Goal: Transaction & Acquisition: Purchase product/service

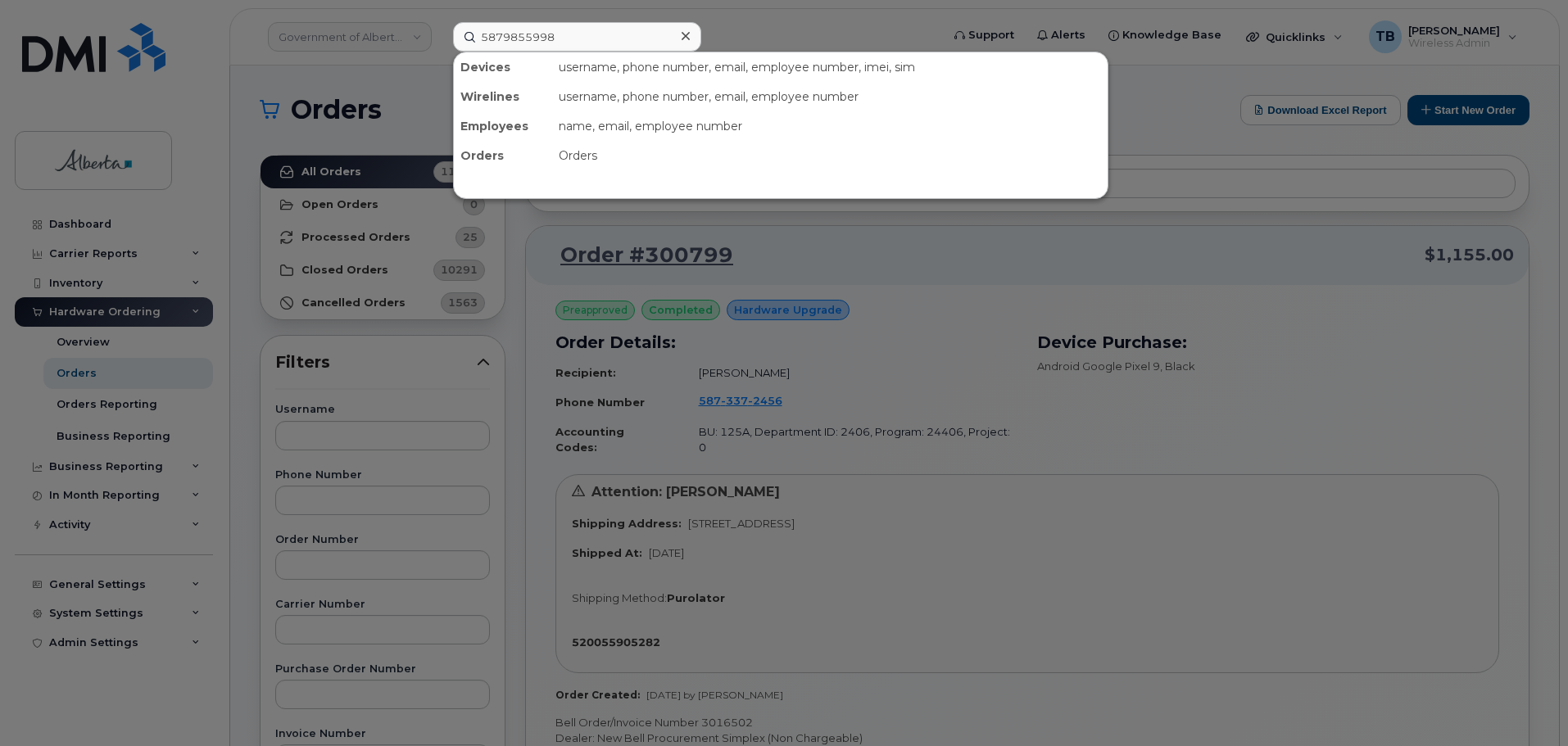
type input "5879855998"
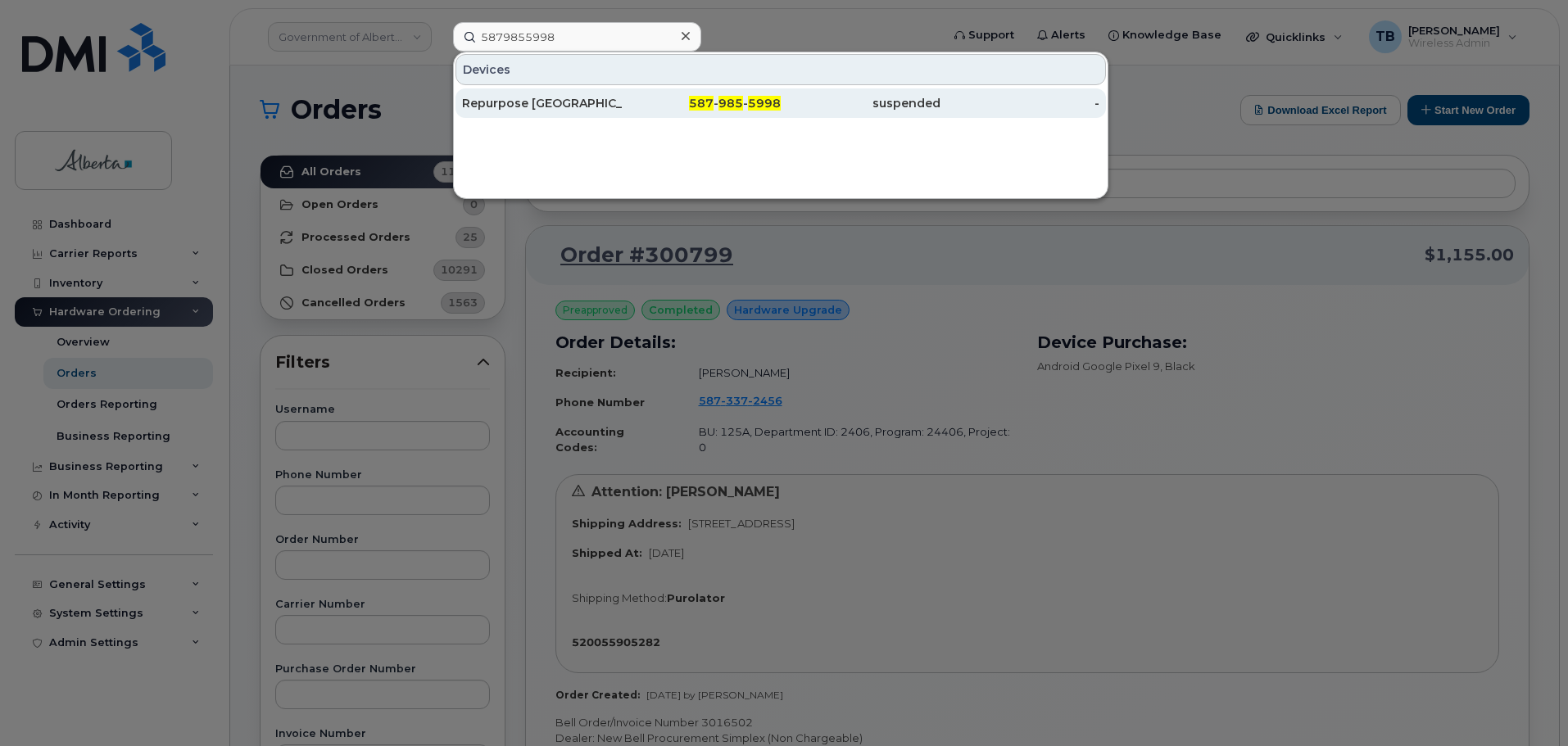
click at [493, 101] on div "Repurpose [GEOGRAPHIC_DATA]" at bounding box center [542, 103] width 160 height 16
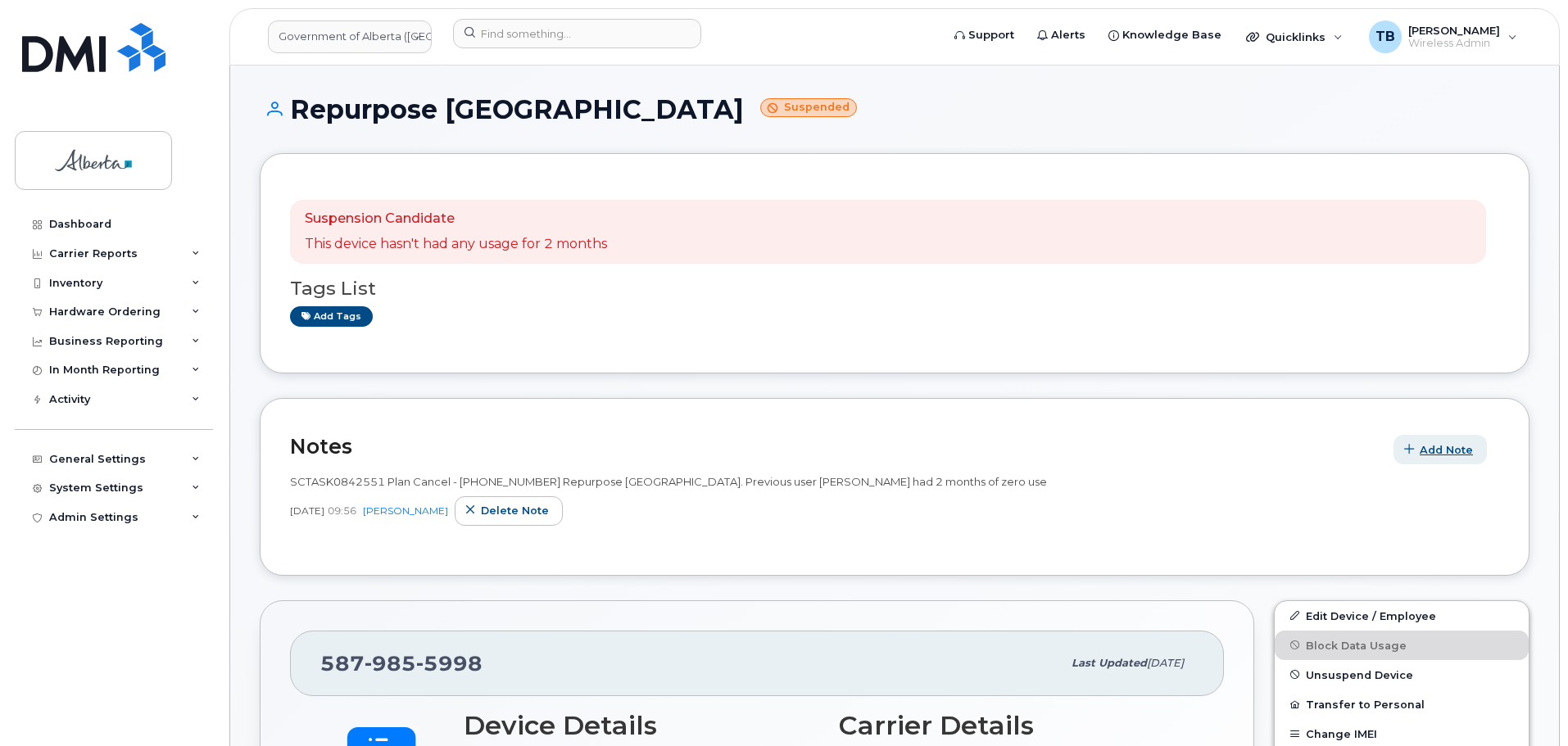
click at [1453, 456] on span "Add Note" at bounding box center [1446, 449] width 54 height 15
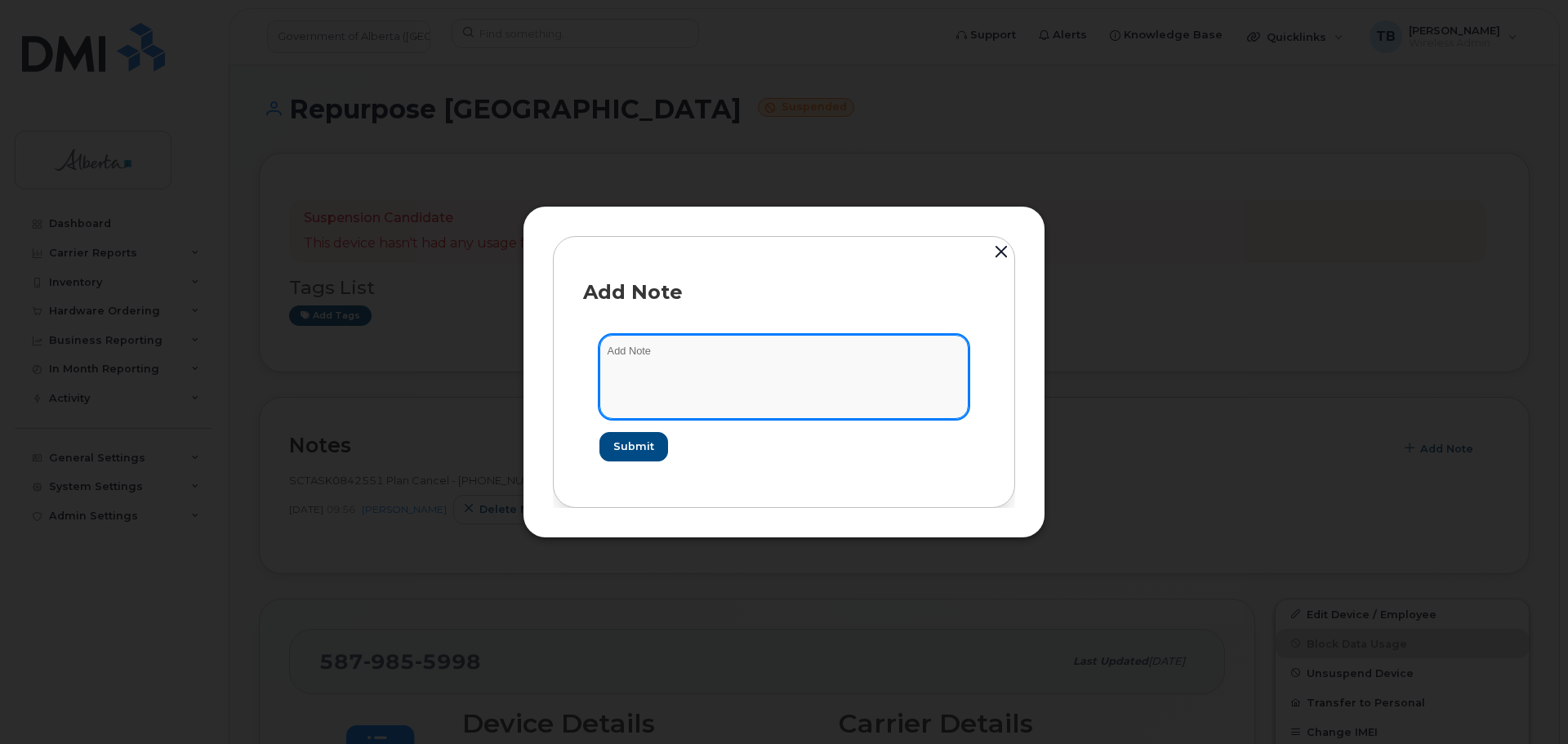
click at [683, 389] on textarea at bounding box center [784, 377] width 369 height 83
paste textarea "SCTASK0846488 5879855998 DO NOT DELETE - BEING REASSIGNED to Nishant Tamilselva…"
click at [637, 348] on textarea "SCTASK0846488 5879855998 DO NOT DELETE - BEING REASSIGNED to Nishant Tamilselva…" at bounding box center [784, 377] width 369 height 83
click at [636, 348] on textarea "SCTASK0846488 5879855998 DO NOT DELETE - BEING REASSIGNED to Nishant Tamilselva…" at bounding box center [784, 377] width 369 height 83
type textarea "SCTASK0846488 5879855998 DO NOT DELETE - BEING REASSIGNED to Nishant Tamilselva…"
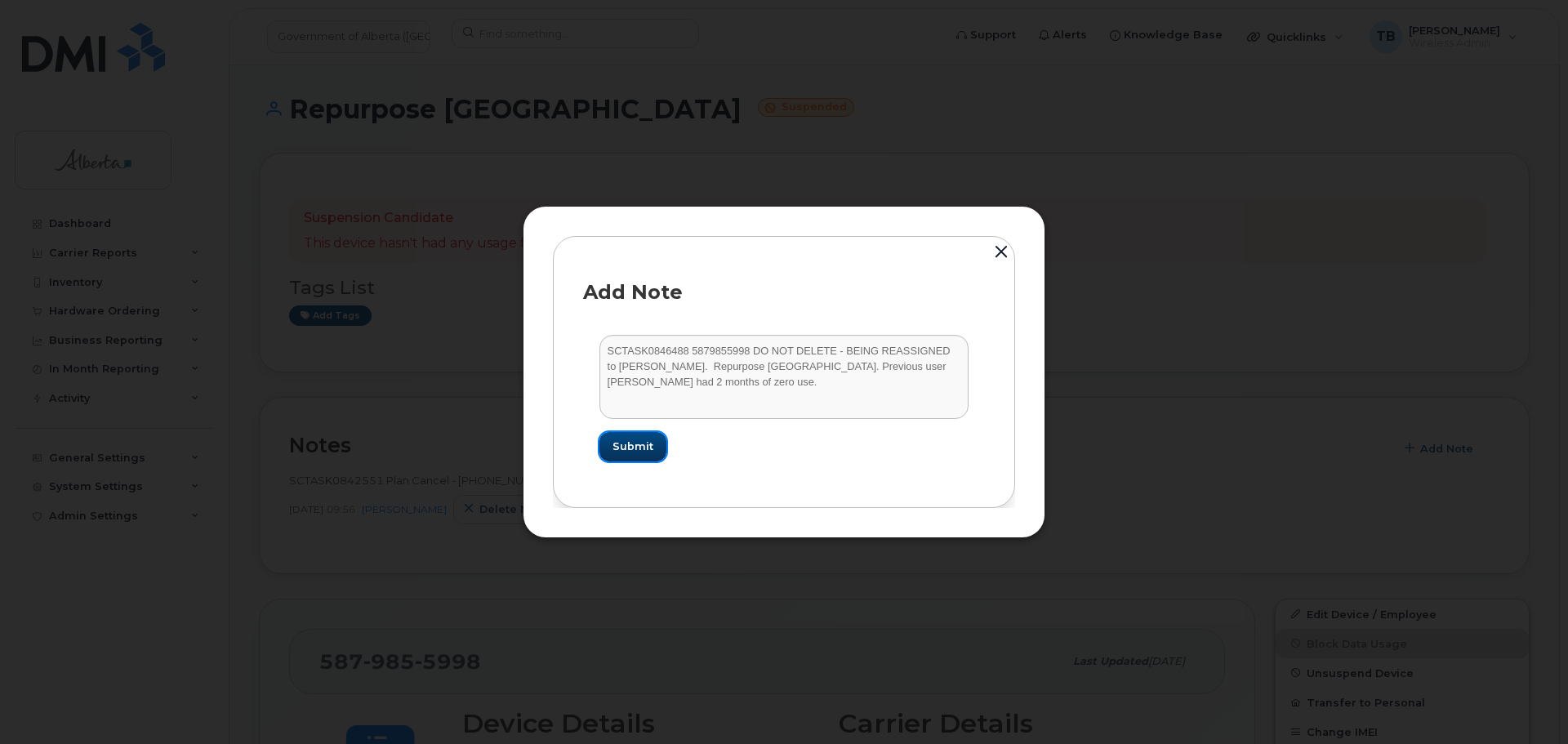
click at [632, 447] on span "Submit" at bounding box center [632, 446] width 41 height 15
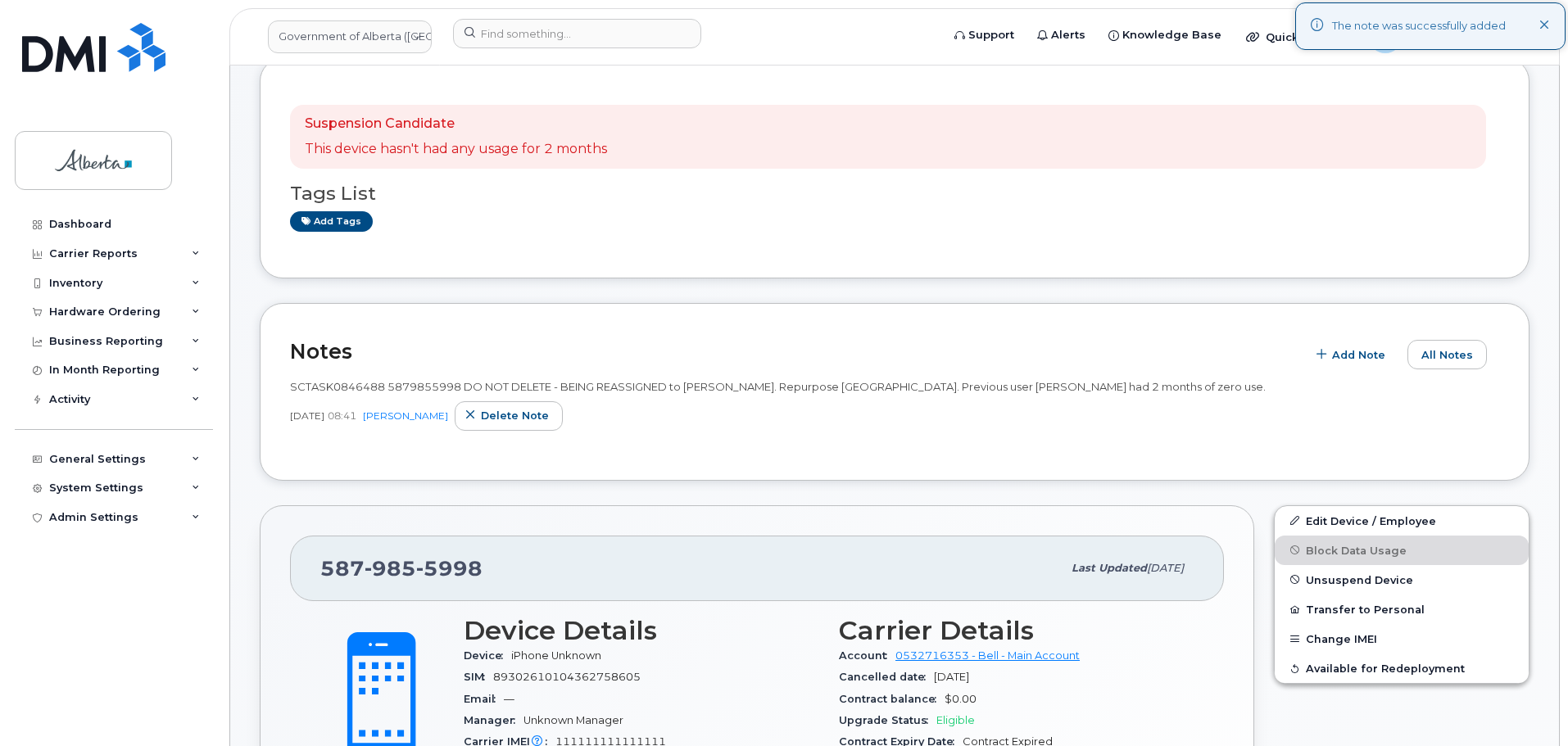
scroll to position [246, 0]
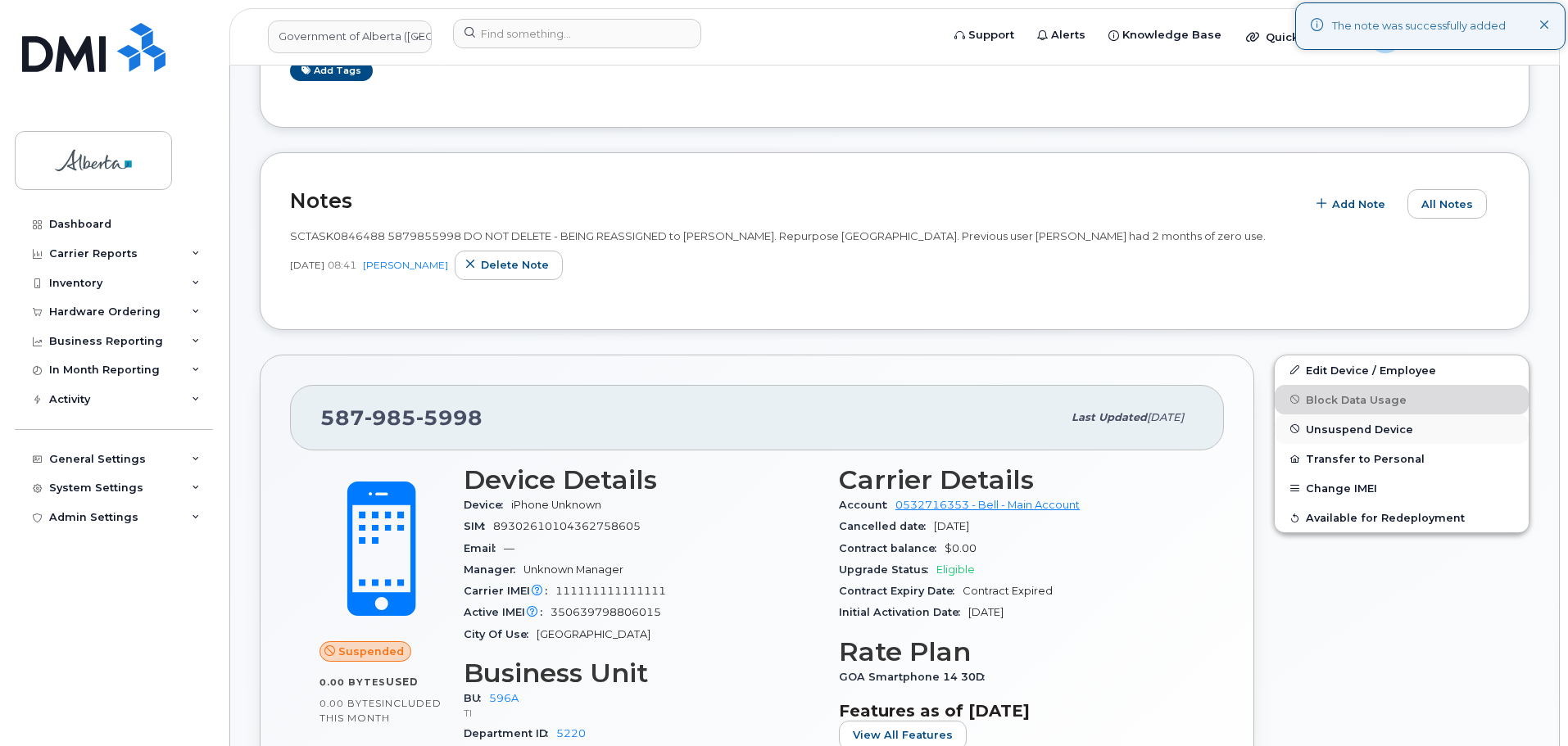
click at [1334, 425] on span "Unsuspend Device" at bounding box center [1360, 429] width 107 height 13
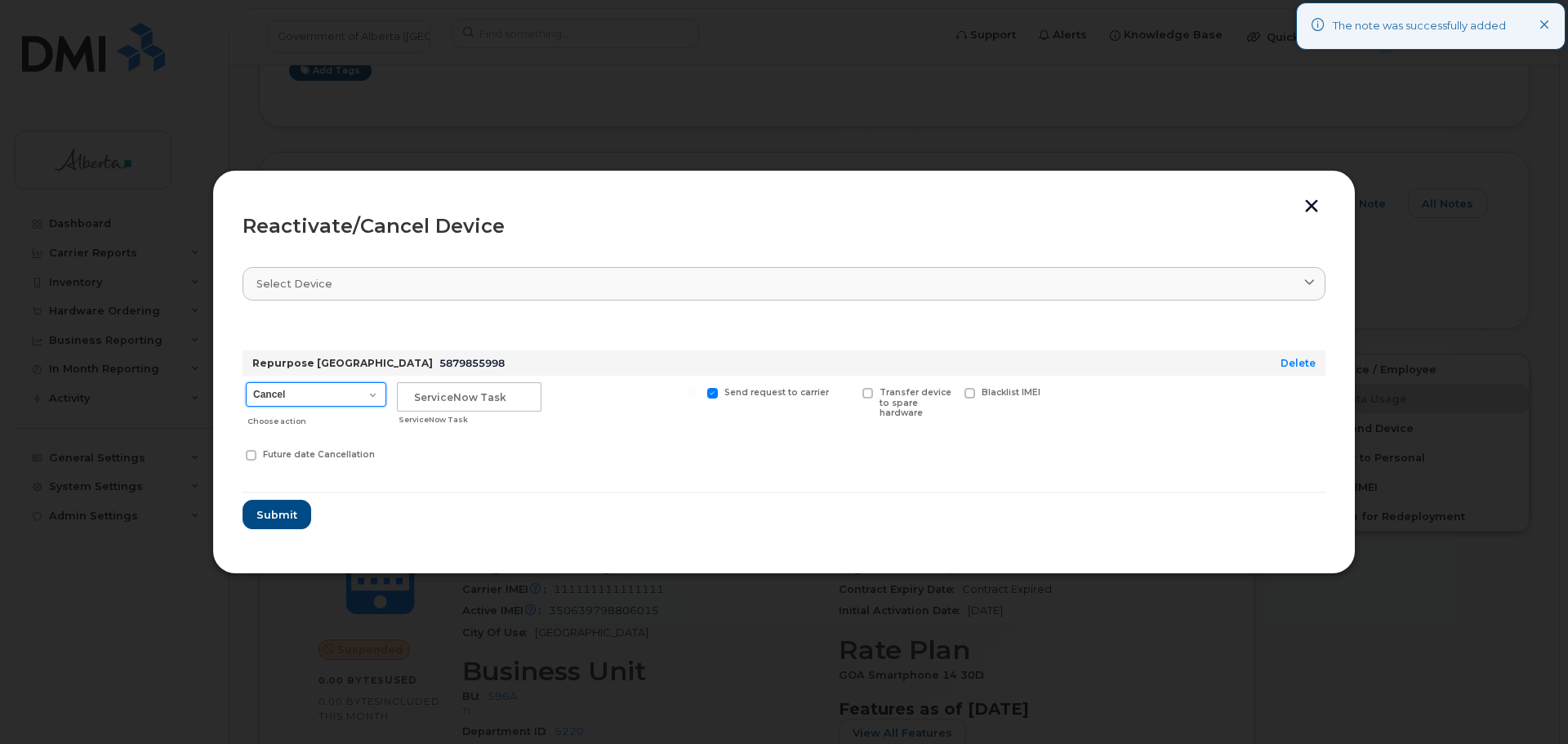
click at [362, 398] on select "Cancel Suspend - Extend Suspension Reactivate" at bounding box center [316, 394] width 140 height 24
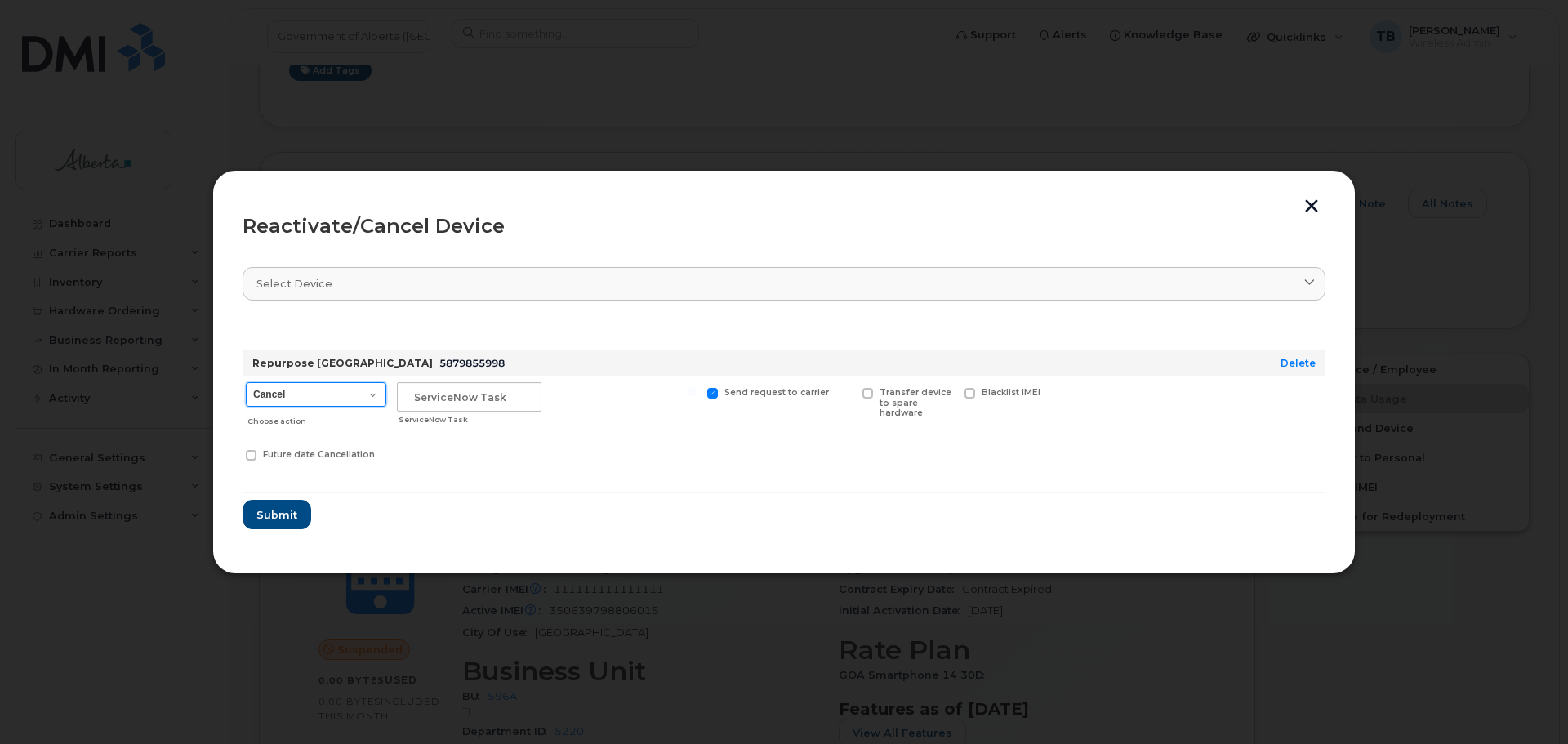
select select "[object Object]"
click at [246, 382] on select "Cancel Suspend - Extend Suspension Reactivate" at bounding box center [316, 394] width 140 height 24
click at [448, 400] on input "text" at bounding box center [470, 396] width 145 height 29
paste input "SCTASK0846488"
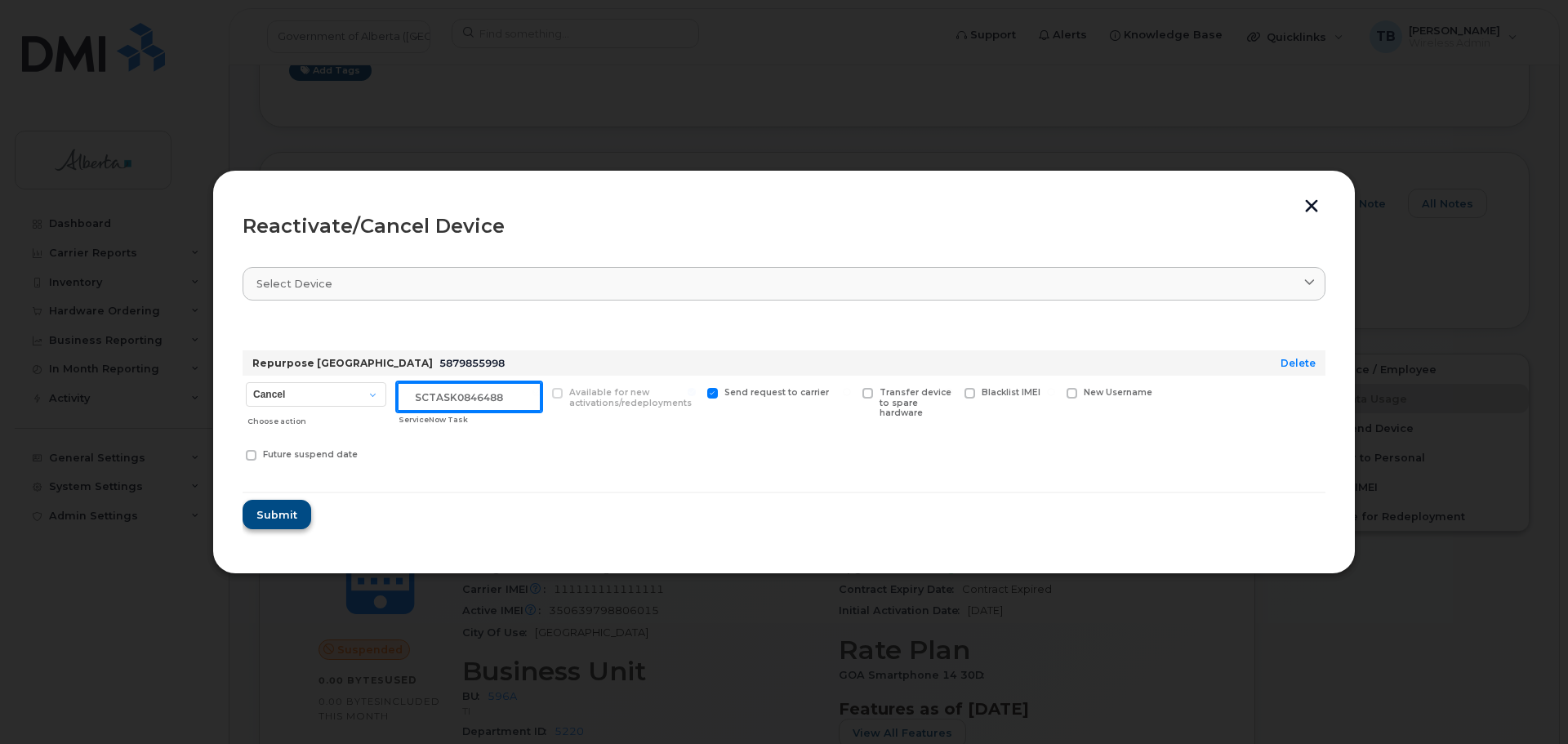
type input "SCTASK0846488"
click at [290, 523] on button "Submit" at bounding box center [276, 514] width 67 height 29
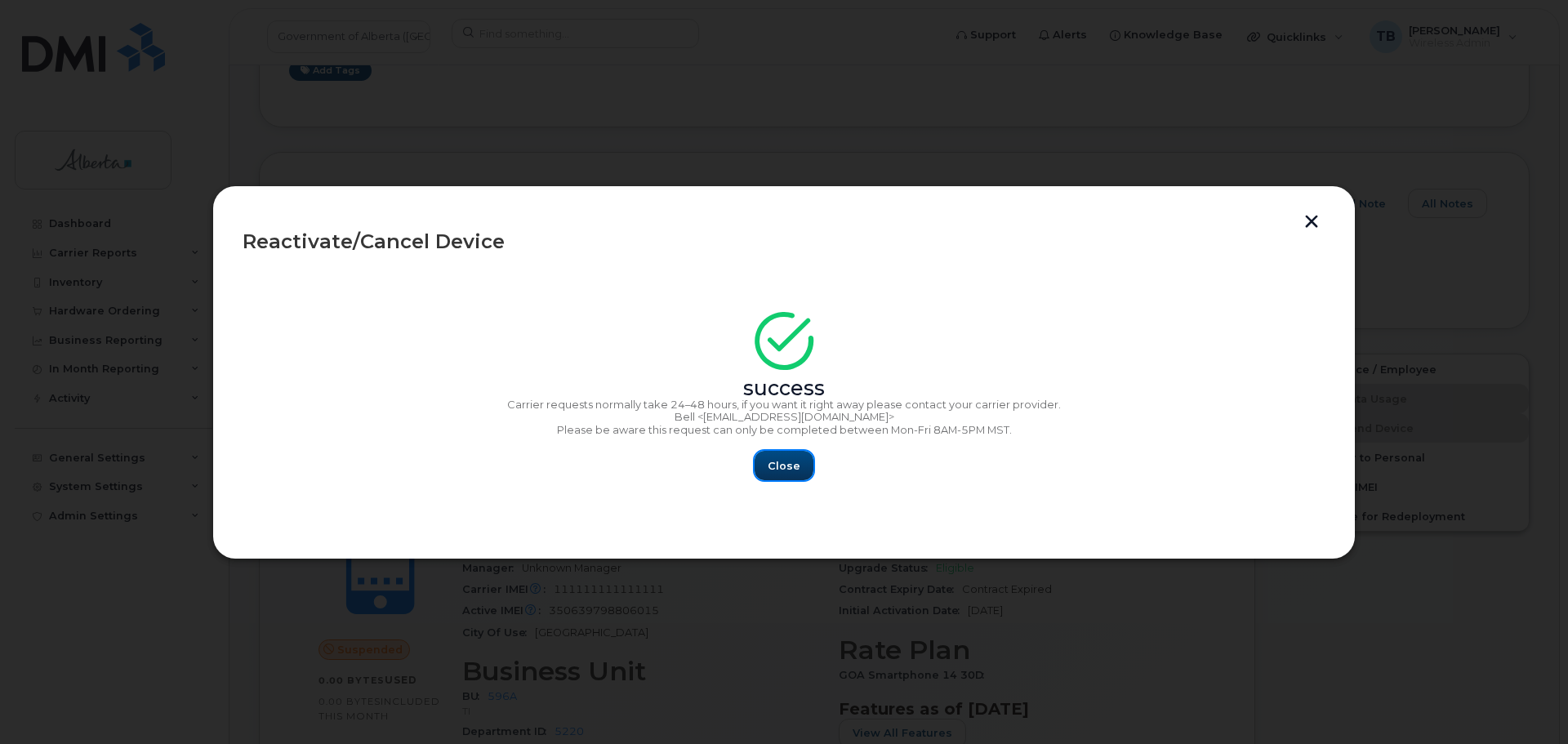
click at [814, 463] on div "Close" at bounding box center [784, 465] width 1083 height 29
click at [814, 457] on div "Close" at bounding box center [784, 465] width 1083 height 29
click at [782, 454] on button "Close" at bounding box center [784, 465] width 59 height 29
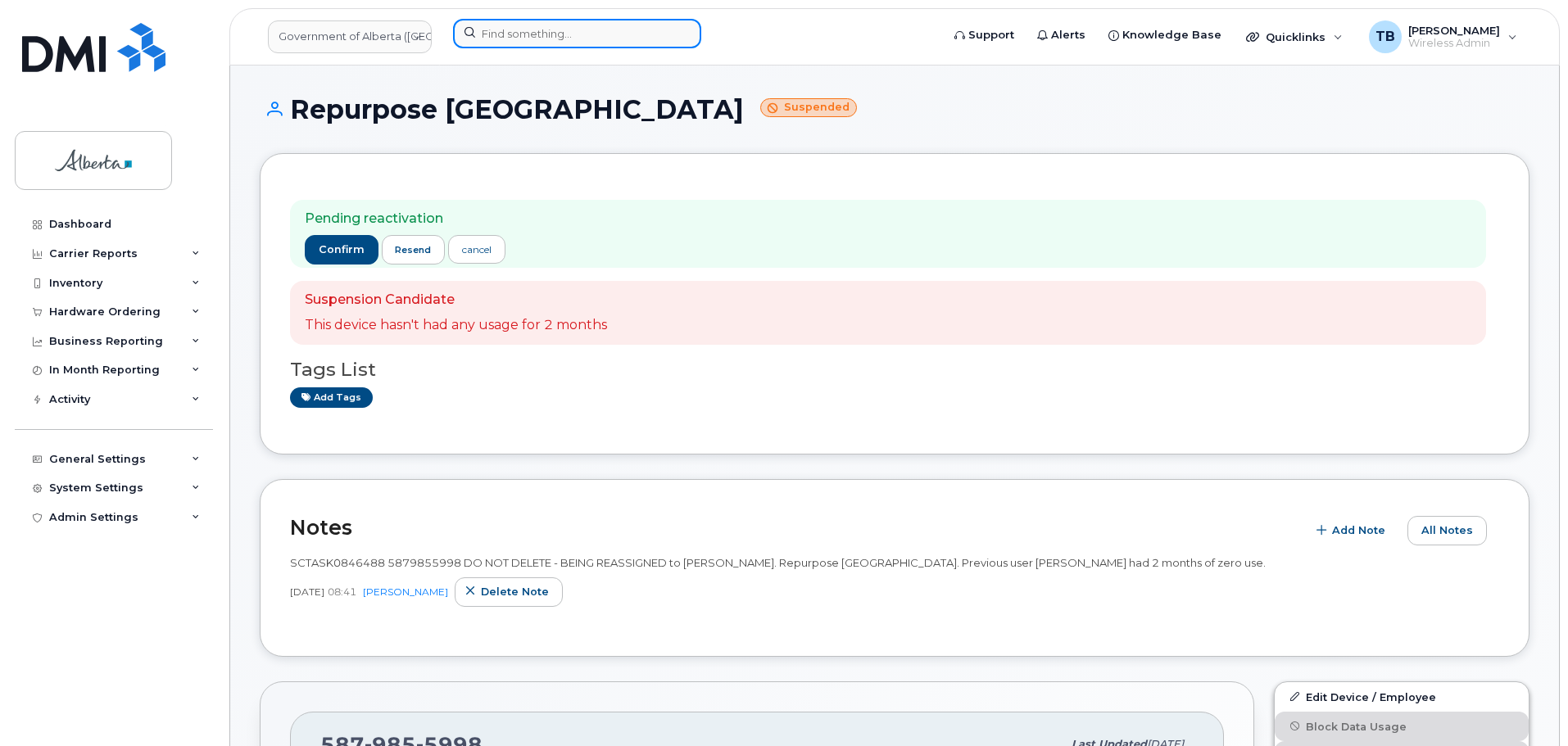
click at [500, 39] on input at bounding box center [577, 34] width 248 height 29
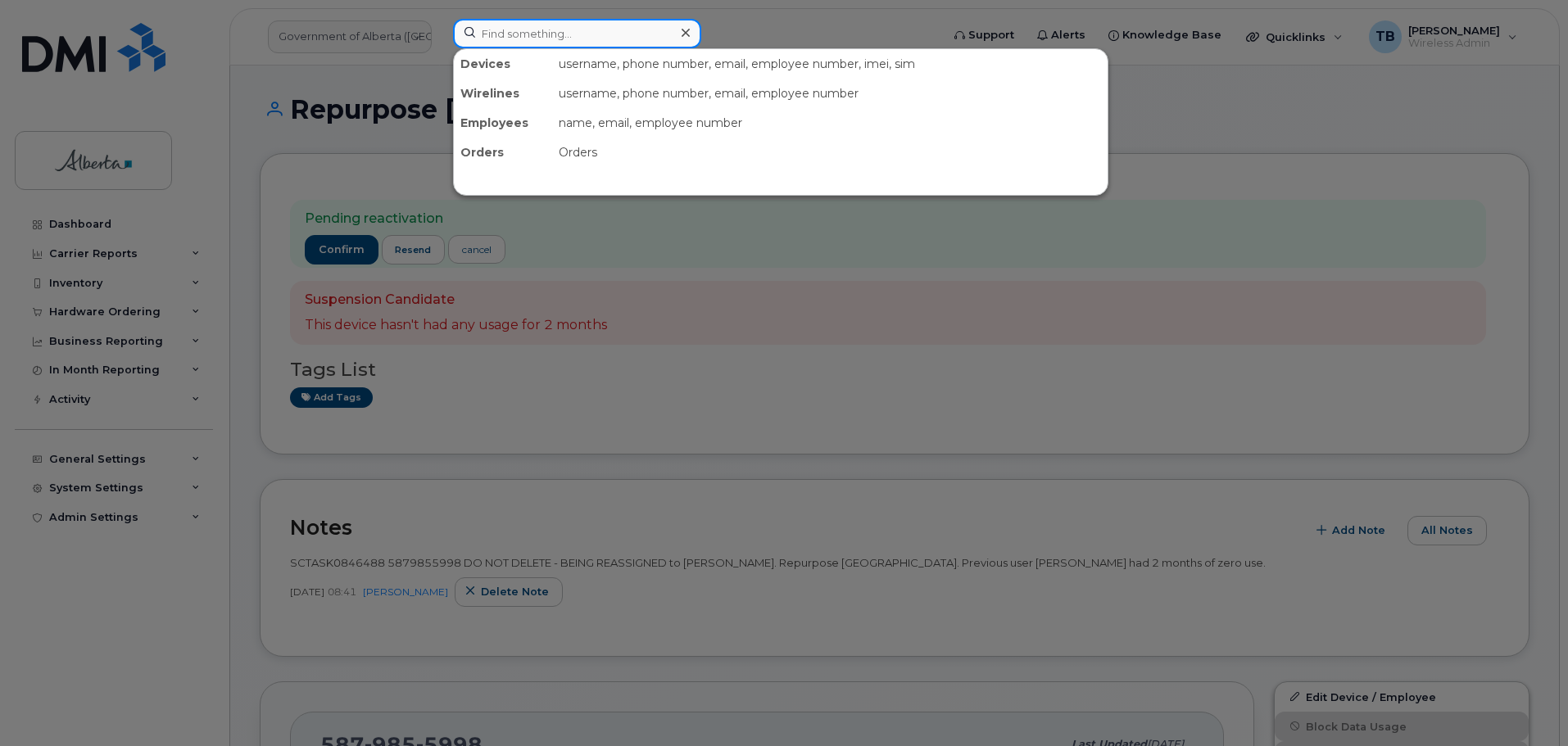
paste input "7802646173"
type input "7802646173"
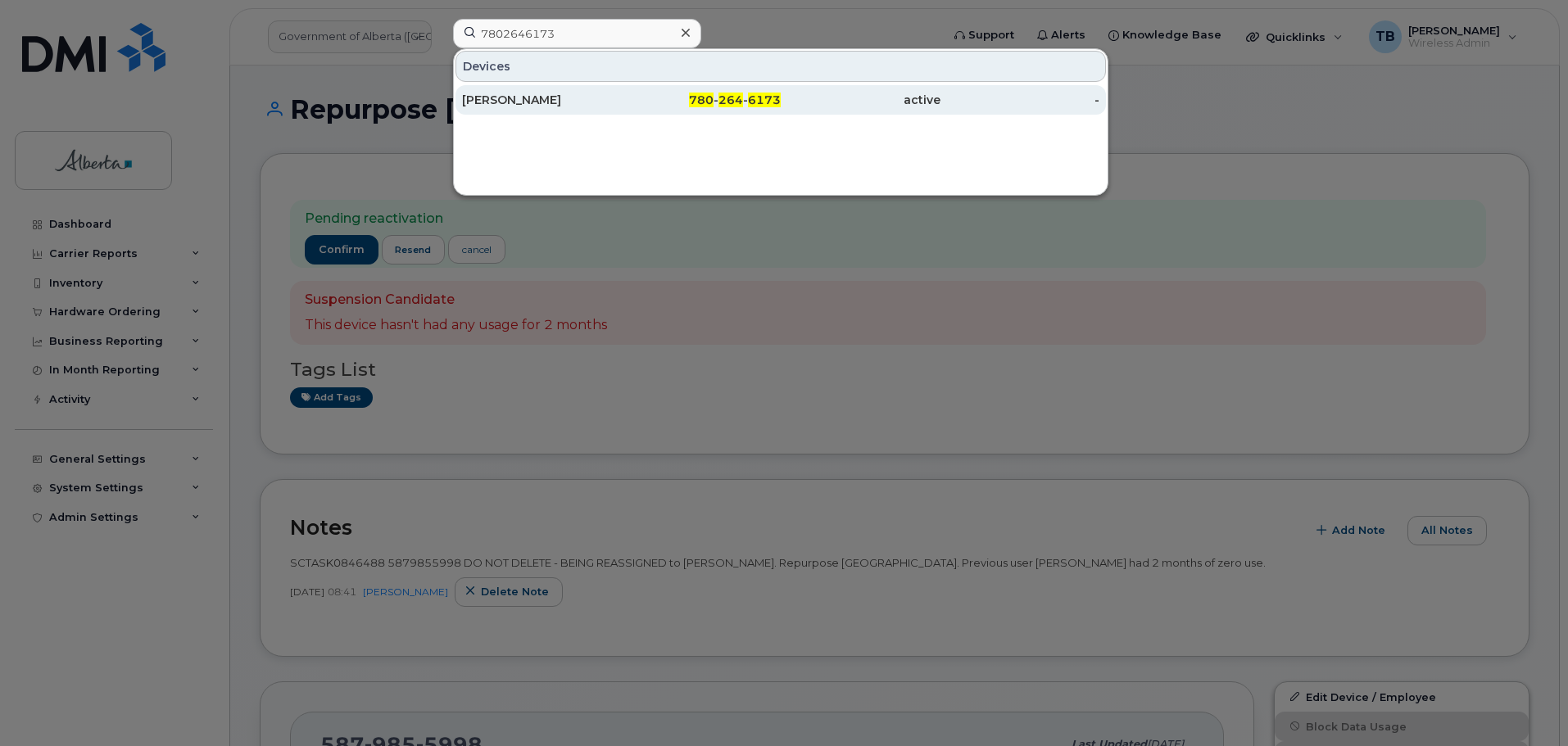
click at [498, 105] on div "Brad Korol" at bounding box center [542, 100] width 160 height 16
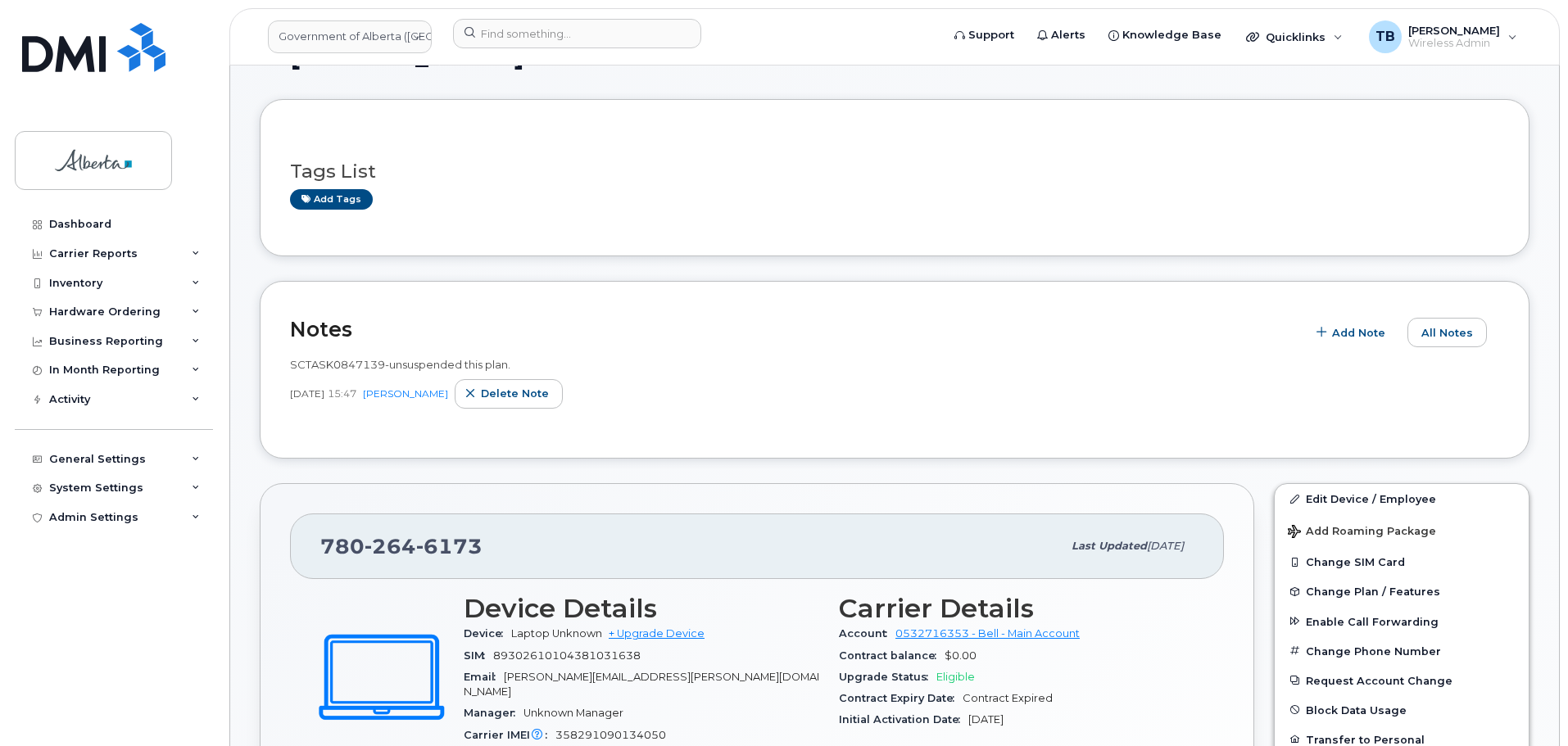
scroll to position [164, 0]
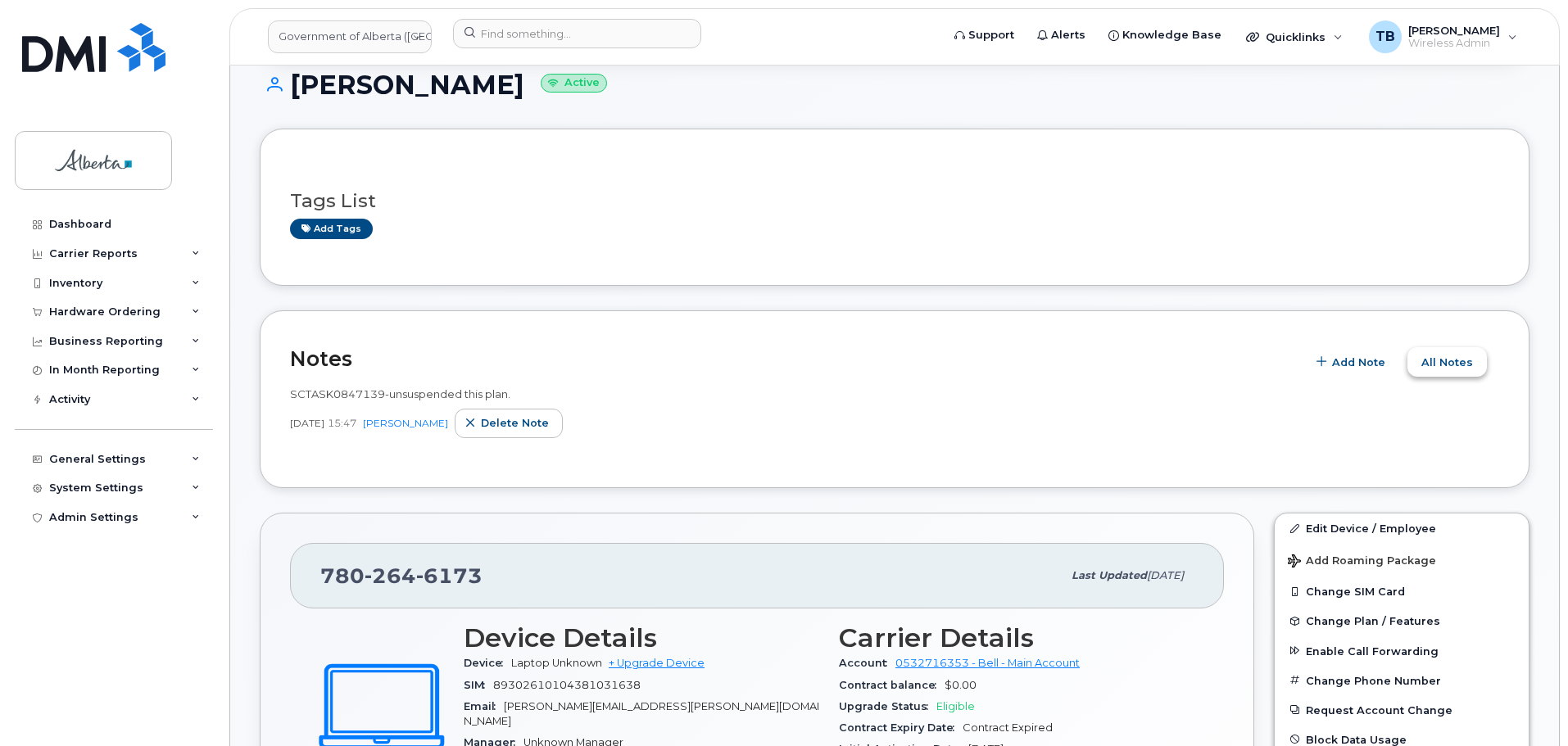
click at [1442, 363] on span "All Notes" at bounding box center [1447, 362] width 52 height 15
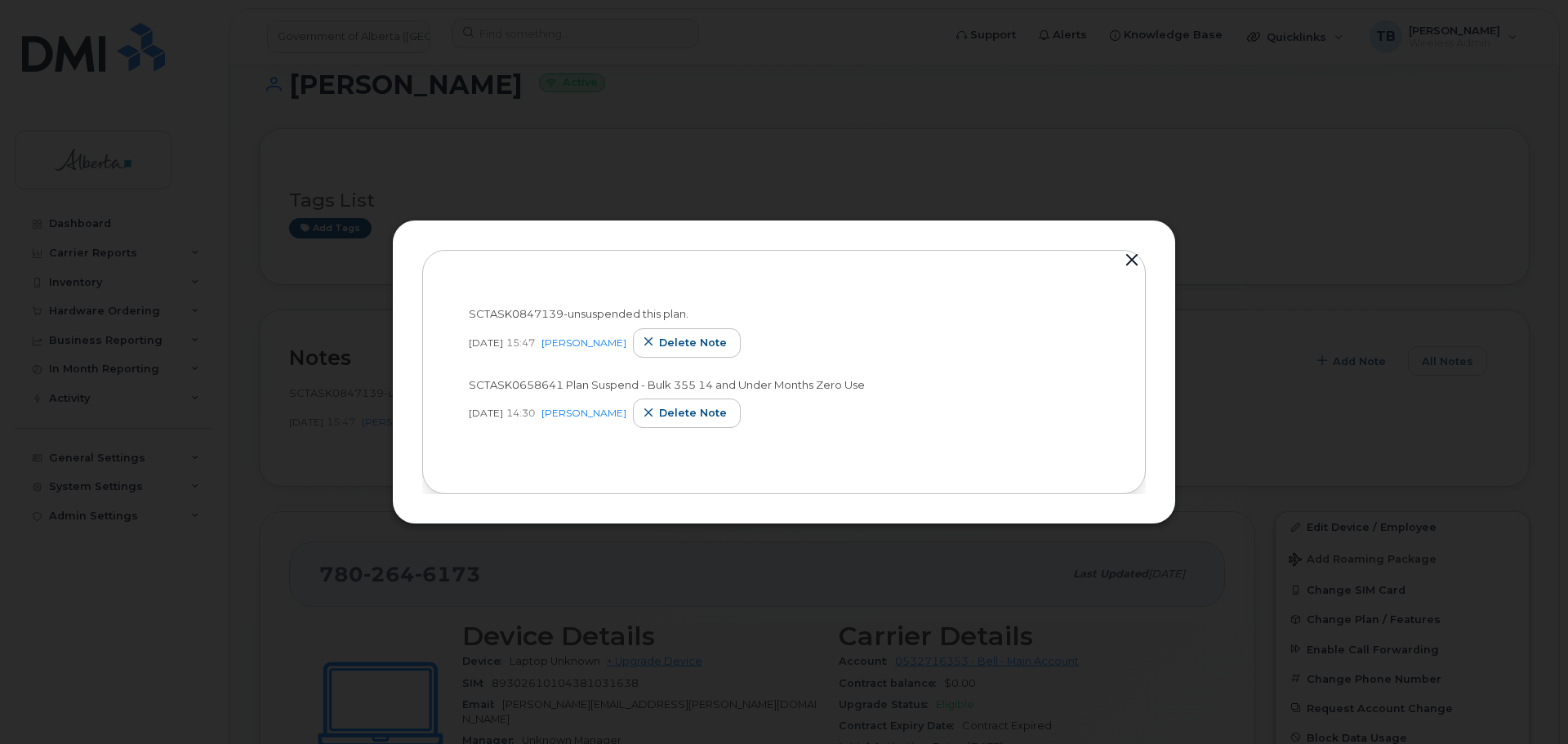
click at [1139, 255] on button "button" at bounding box center [1131, 260] width 24 height 23
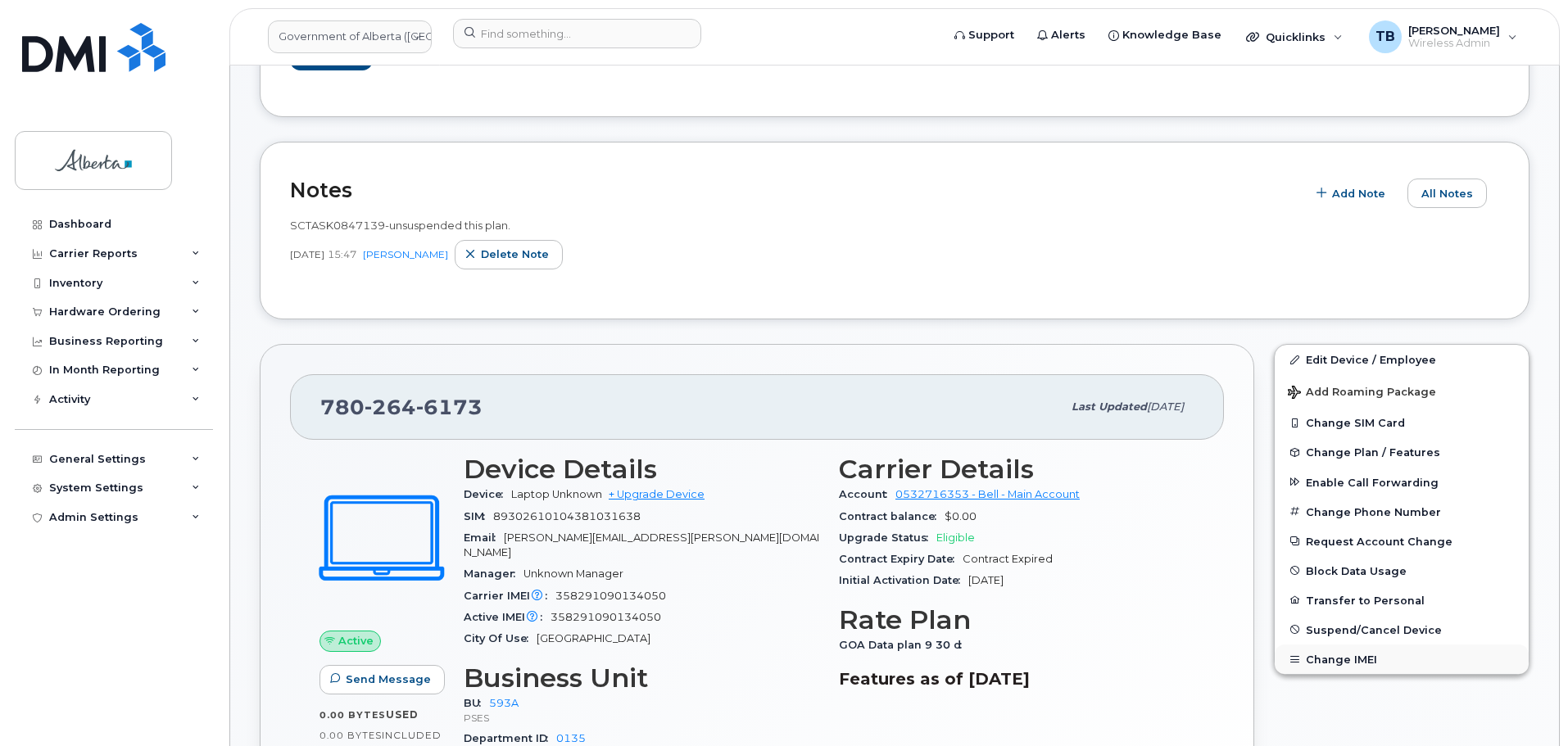
scroll to position [492, 0]
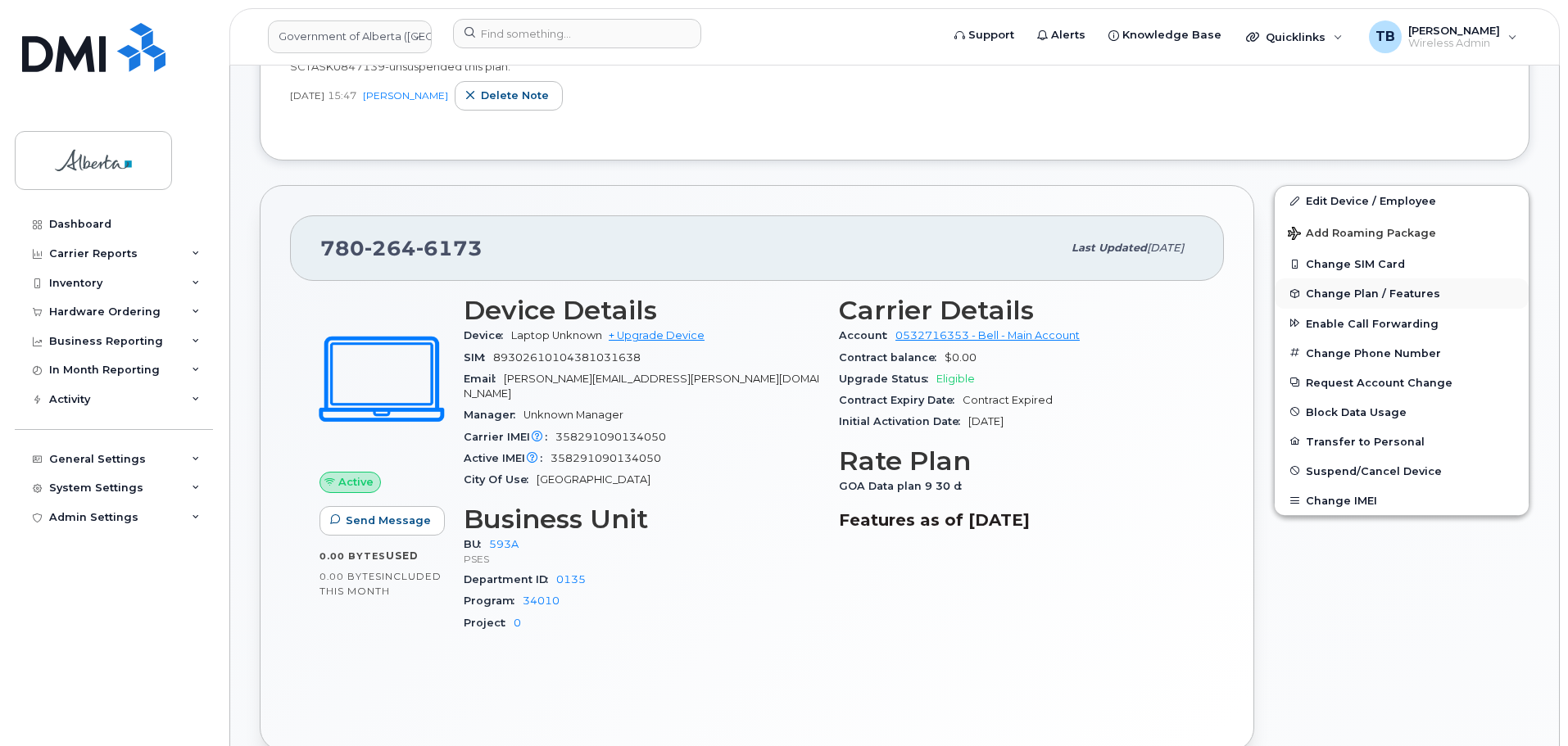
click at [1332, 299] on button "Change Plan / Features" at bounding box center [1402, 293] width 254 height 29
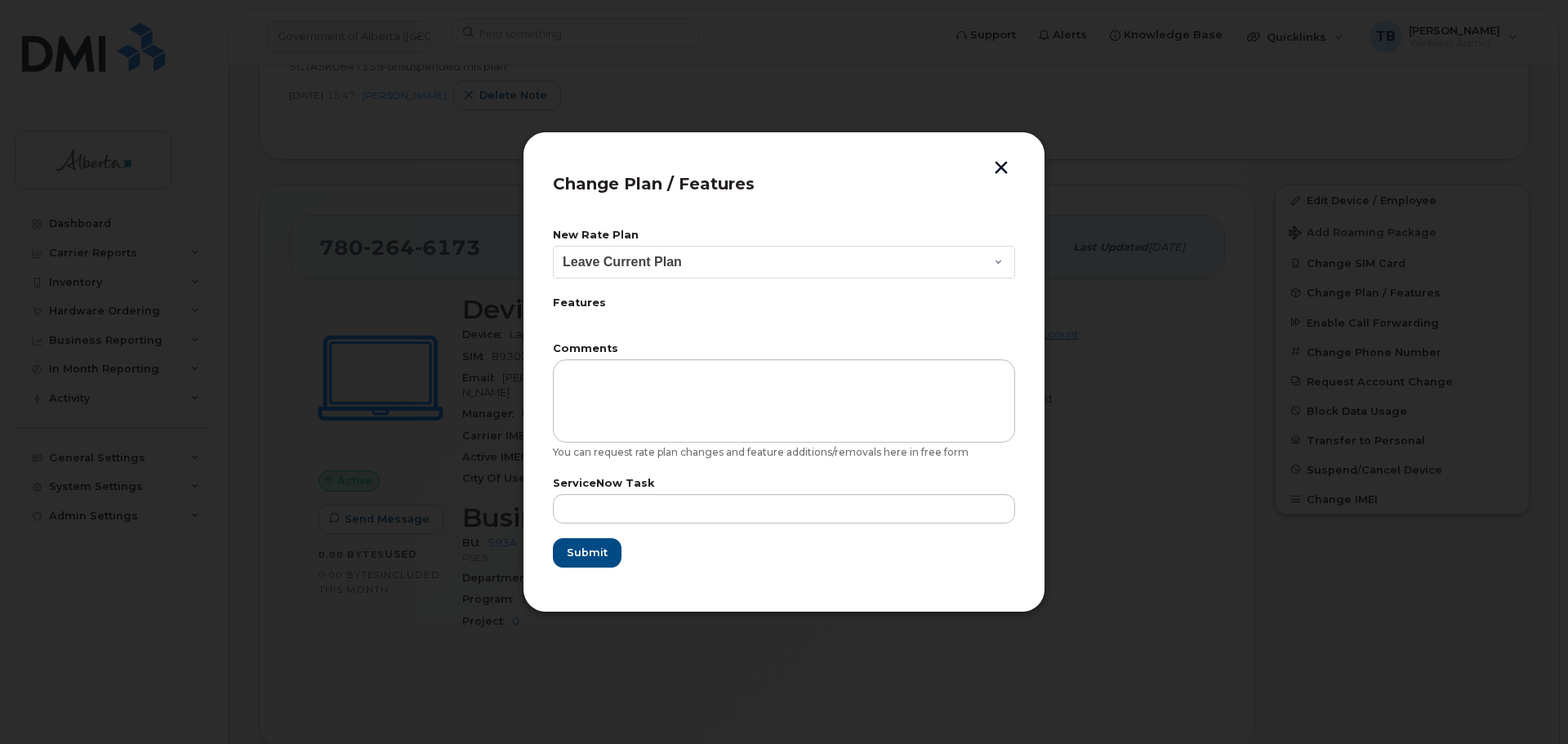
click at [672, 281] on form "New Rate Plan Leave Current Plan GOA Data plan 9 30 d GOA–Unlimited Data Plan 9…" at bounding box center [784, 399] width 462 height 338
click at [659, 266] on select "Leave Current Plan GOA Data plan 9 30 d GOA–Unlimited Data Plan 9" at bounding box center [784, 262] width 462 height 33
select select "1146991"
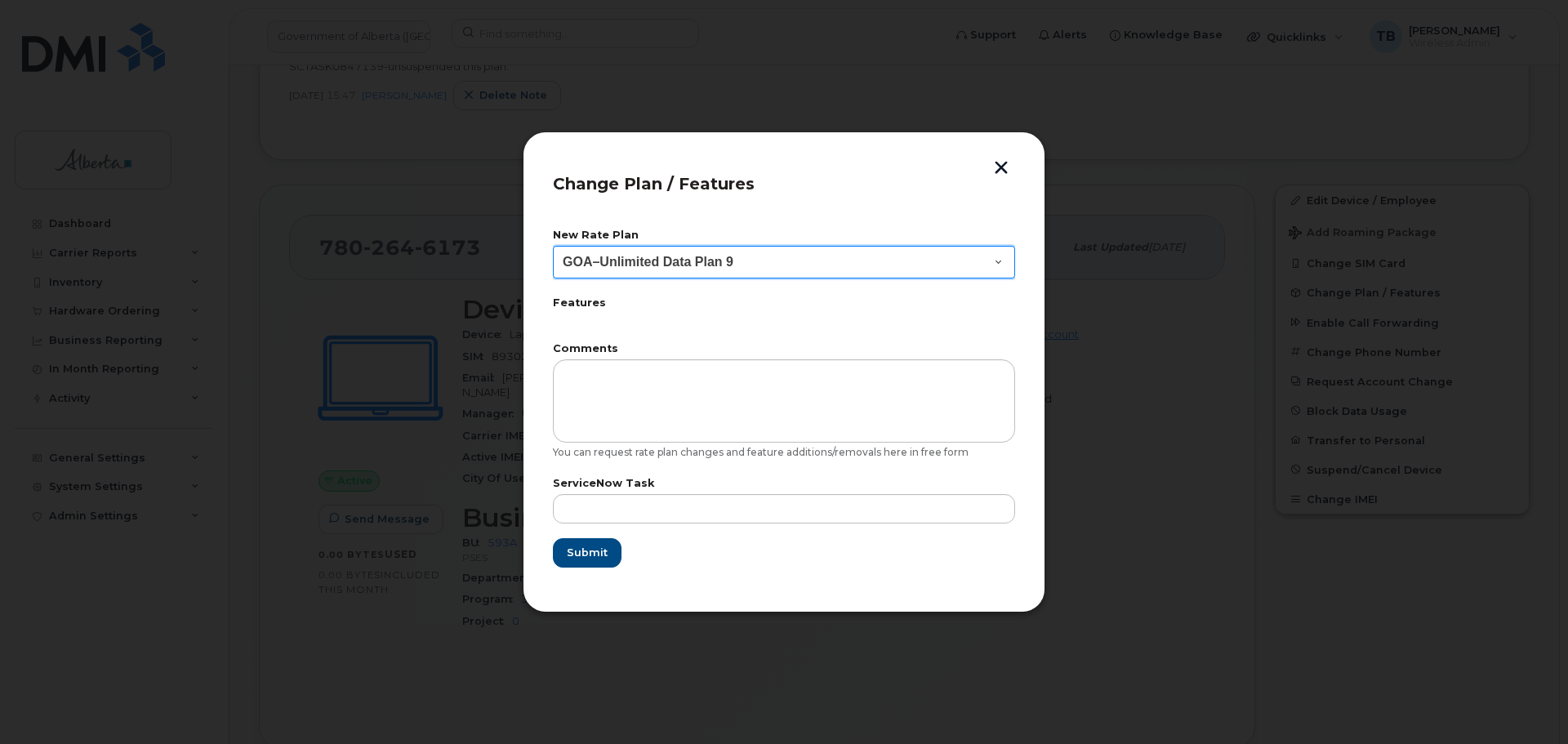
click at [553, 246] on select "Leave Current Plan GOA Data plan 9 30 d GOA–Unlimited Data Plan 9" at bounding box center [784, 262] width 462 height 33
click at [594, 259] on select "Leave Current Plan GOA Data plan 9 30 d GOA–Unlimited Data Plan 9" at bounding box center [784, 262] width 462 height 33
click at [1005, 170] on button "button" at bounding box center [1001, 169] width 24 height 17
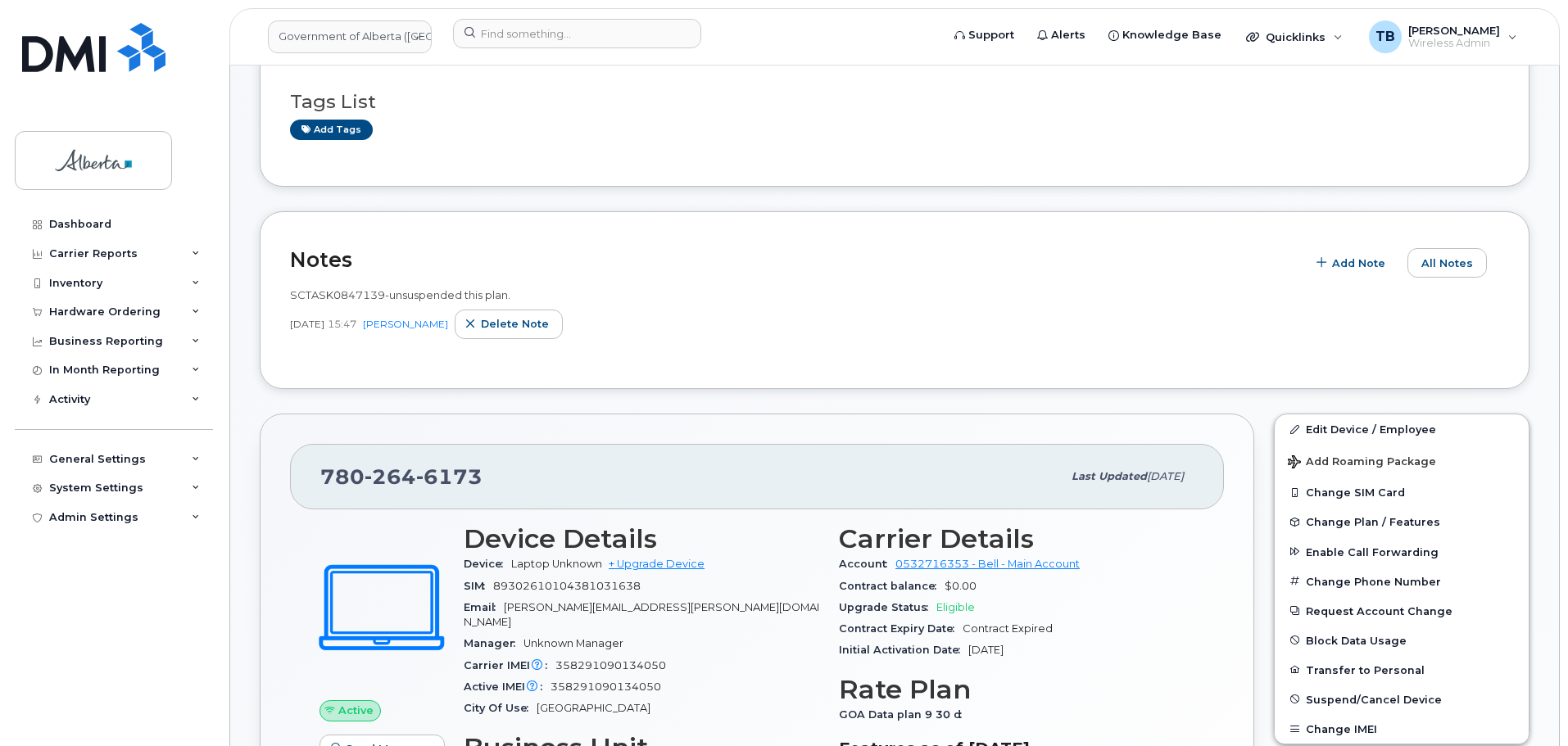
scroll to position [246, 0]
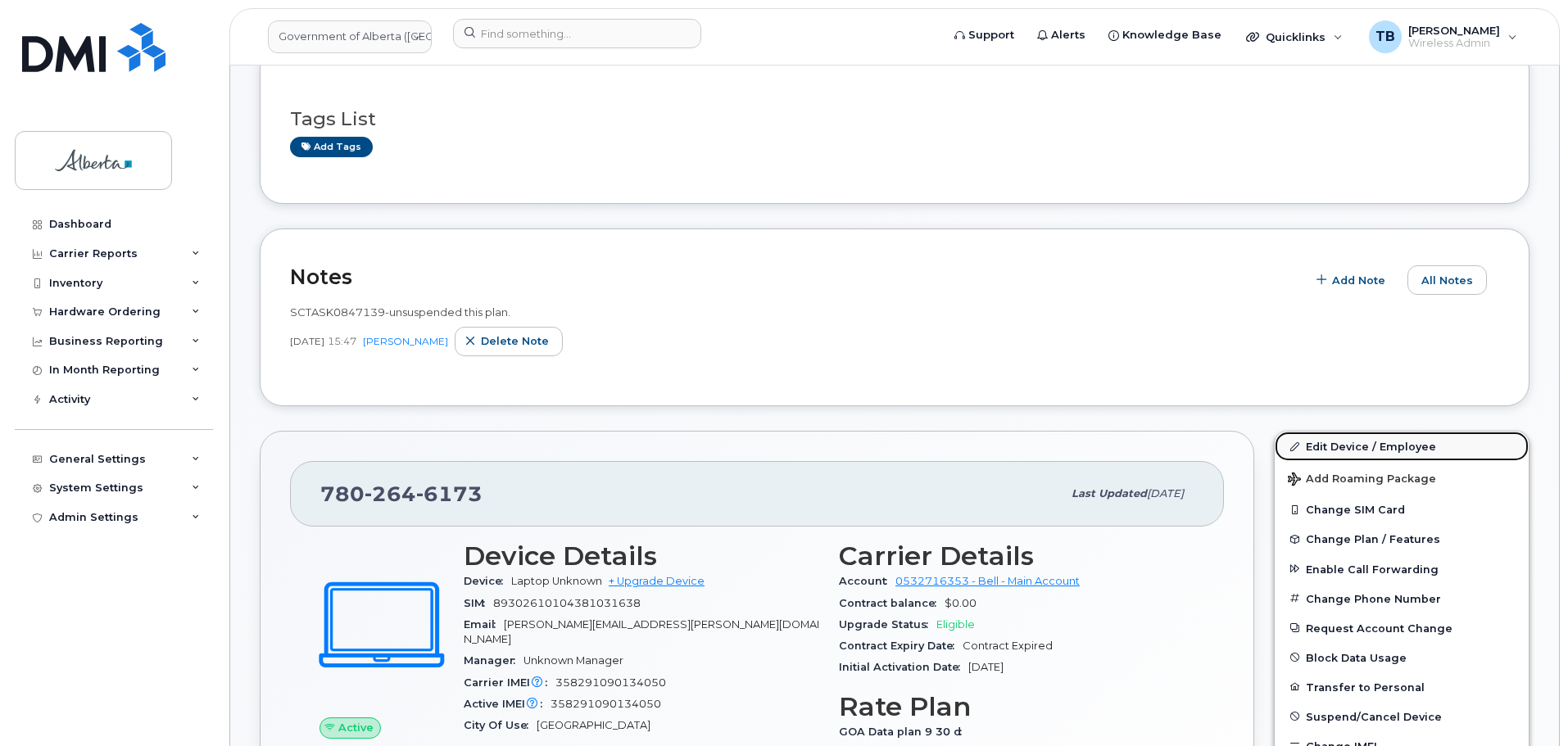
click at [1348, 449] on link "Edit Device / Employee" at bounding box center [1402, 447] width 254 height 29
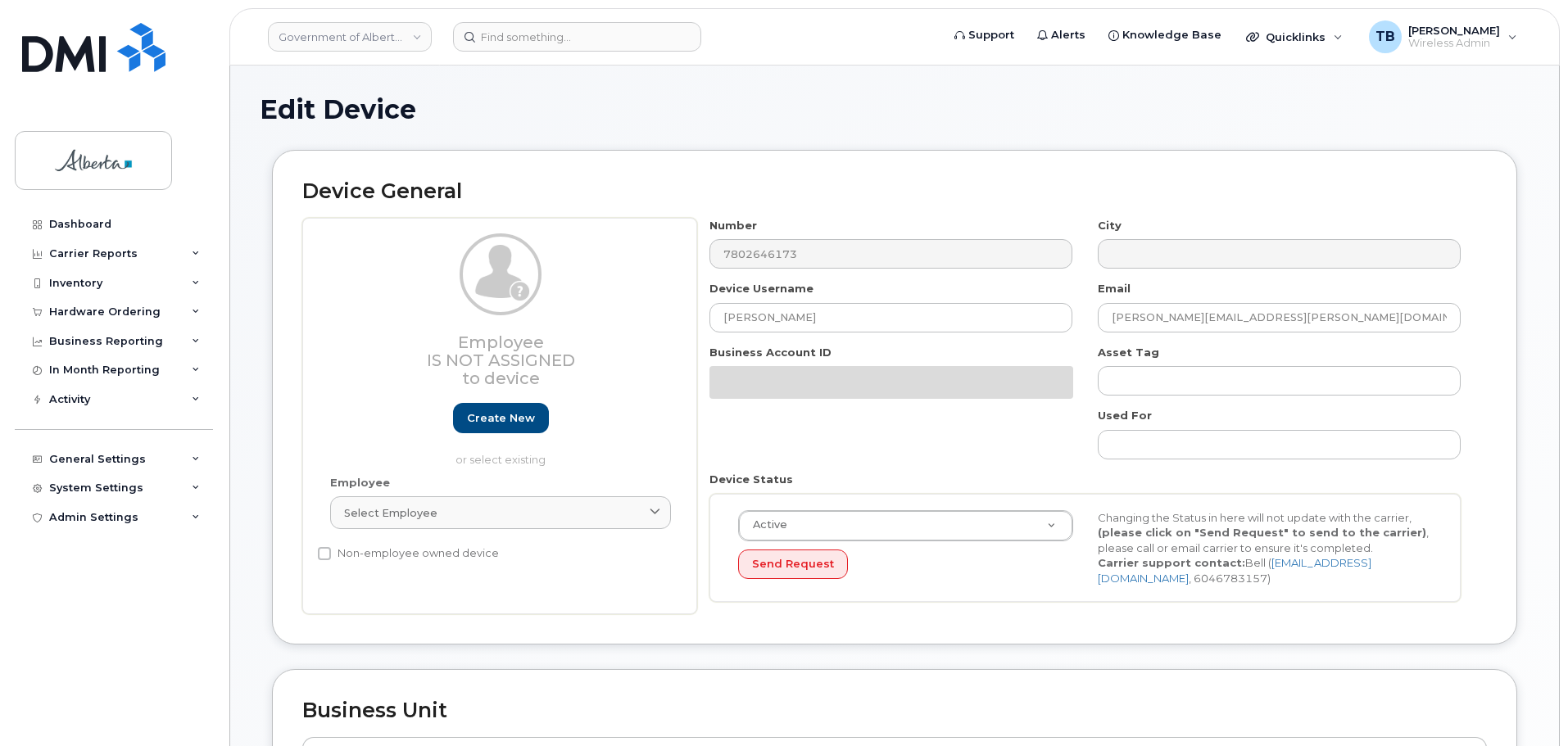
select select "4797682"
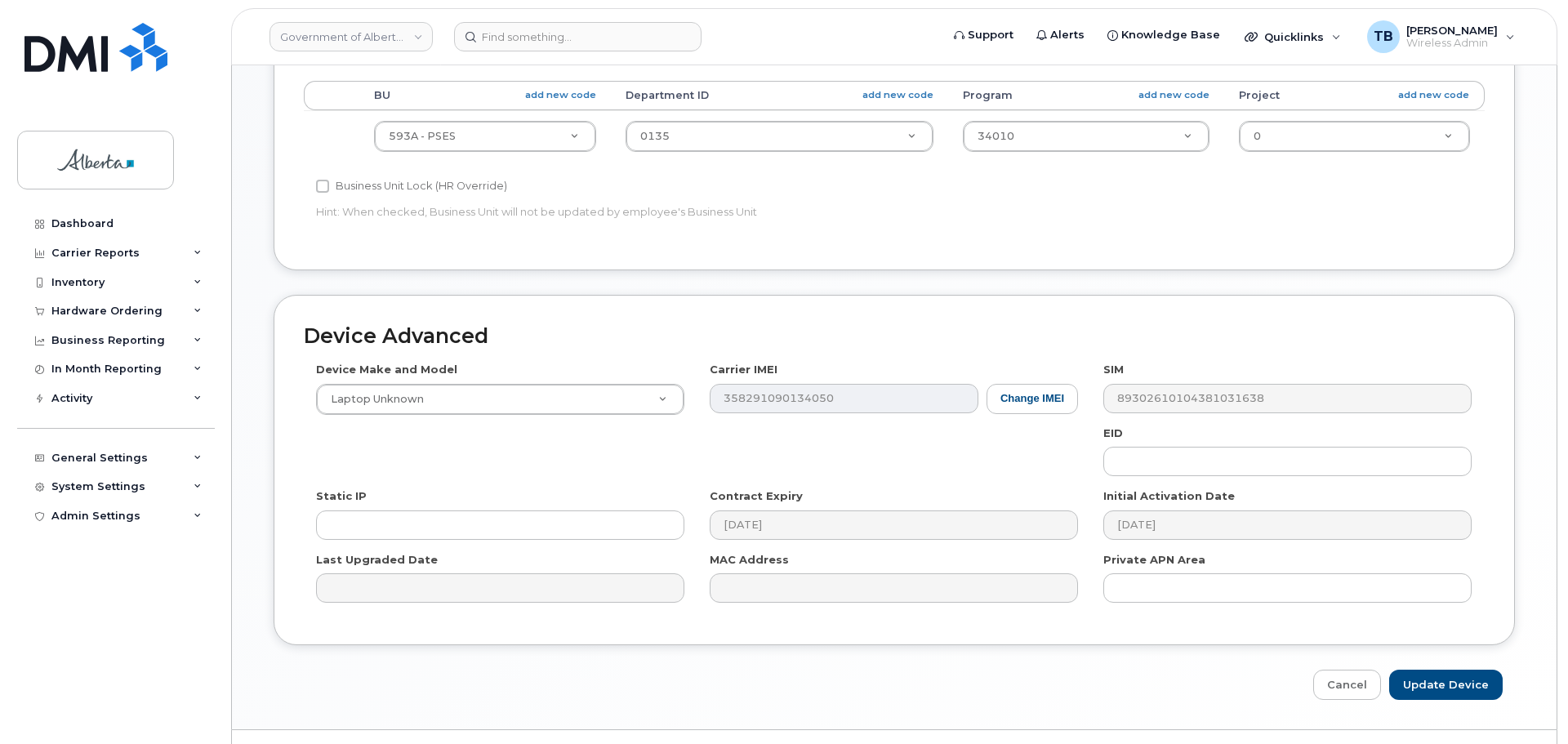
scroll to position [692, 0]
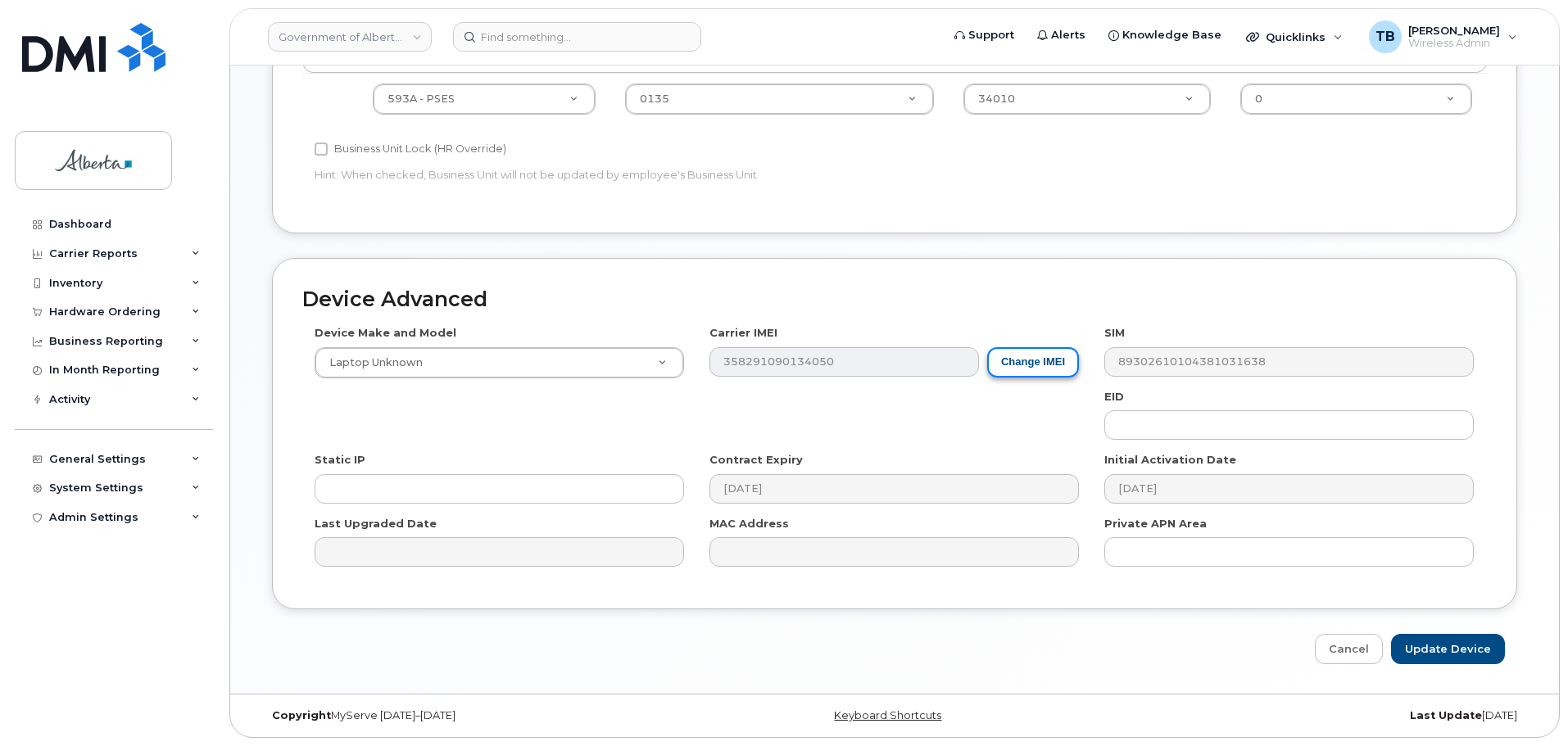
click at [1030, 364] on button "Change IMEI" at bounding box center [1033, 362] width 92 height 30
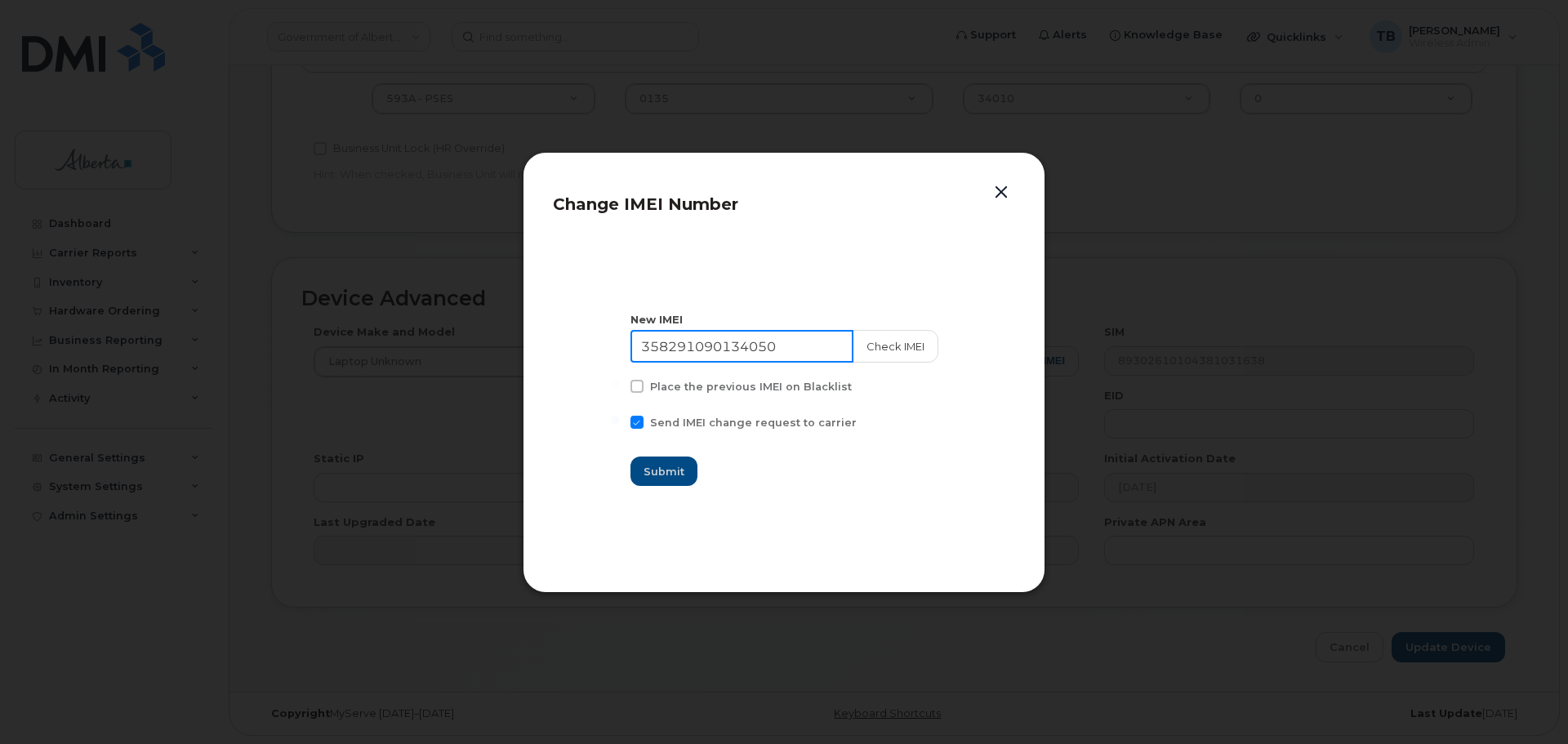
drag, startPoint x: 796, startPoint y: 348, endPoint x: 650, endPoint y: 348, distance: 146.0
click at [650, 348] on input "358291090134050" at bounding box center [742, 347] width 223 height 33
paste input "356851117402954"
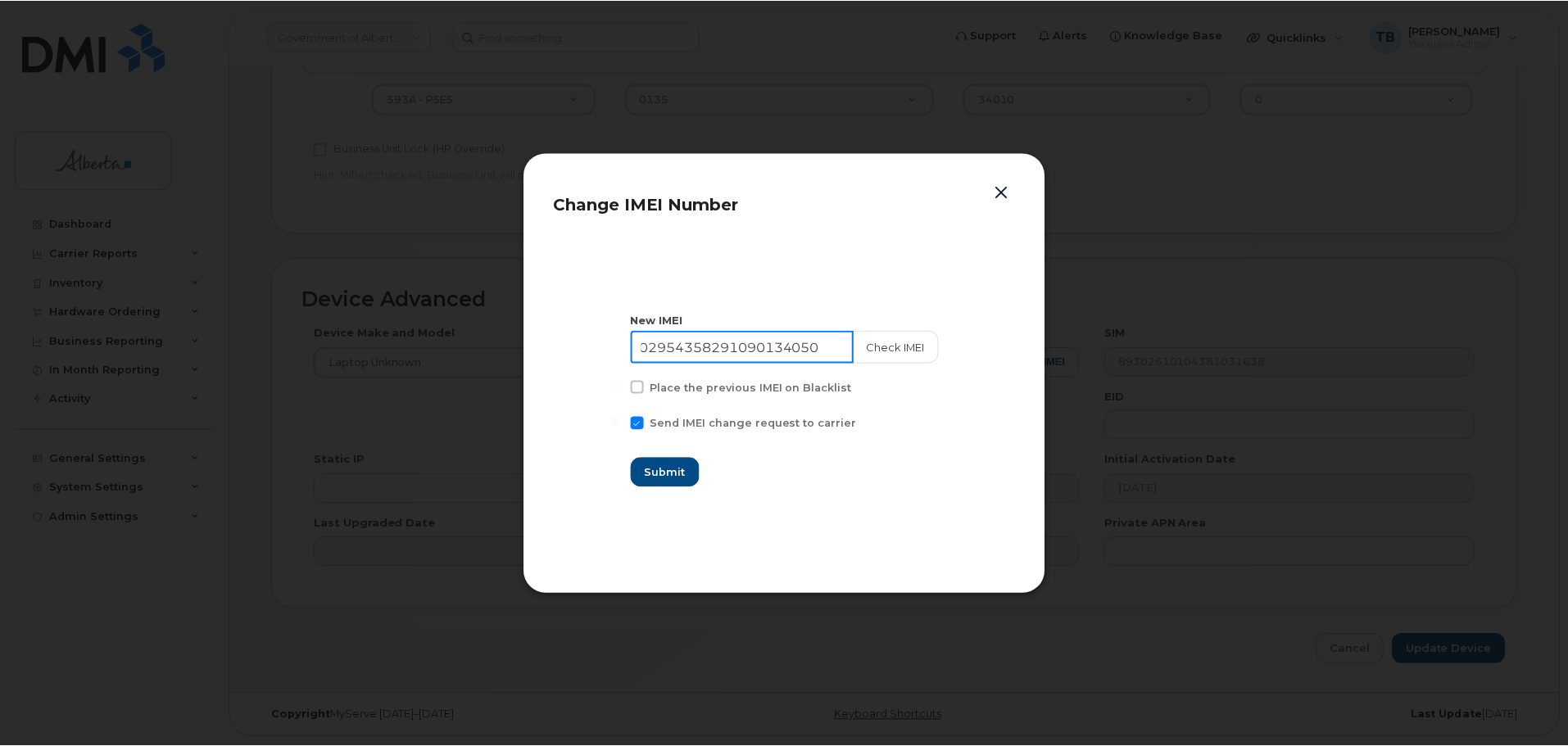
scroll to position [0, 0]
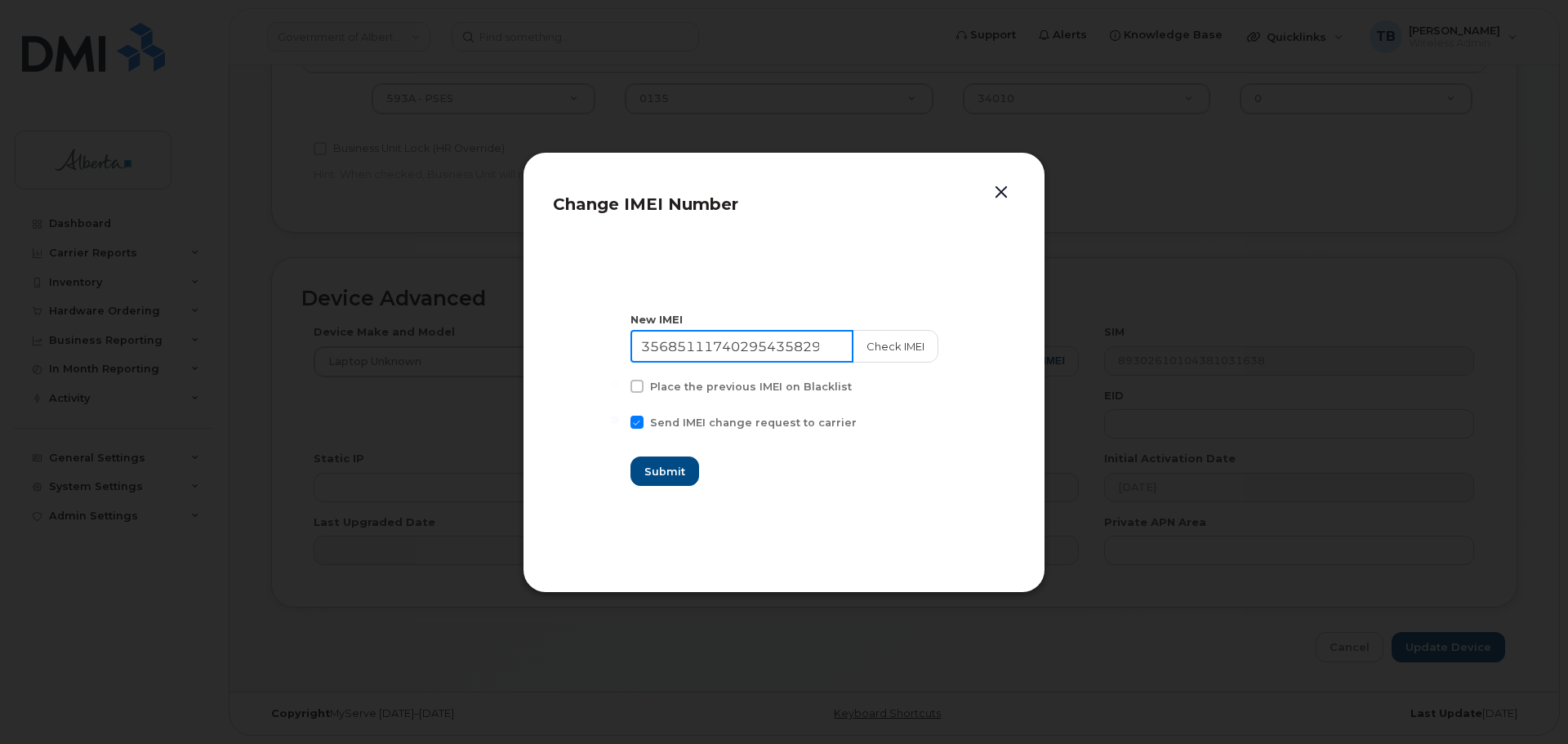
paste input
type input "356851117402954"
click at [897, 342] on button "Check IMEI" at bounding box center [894, 347] width 86 height 33
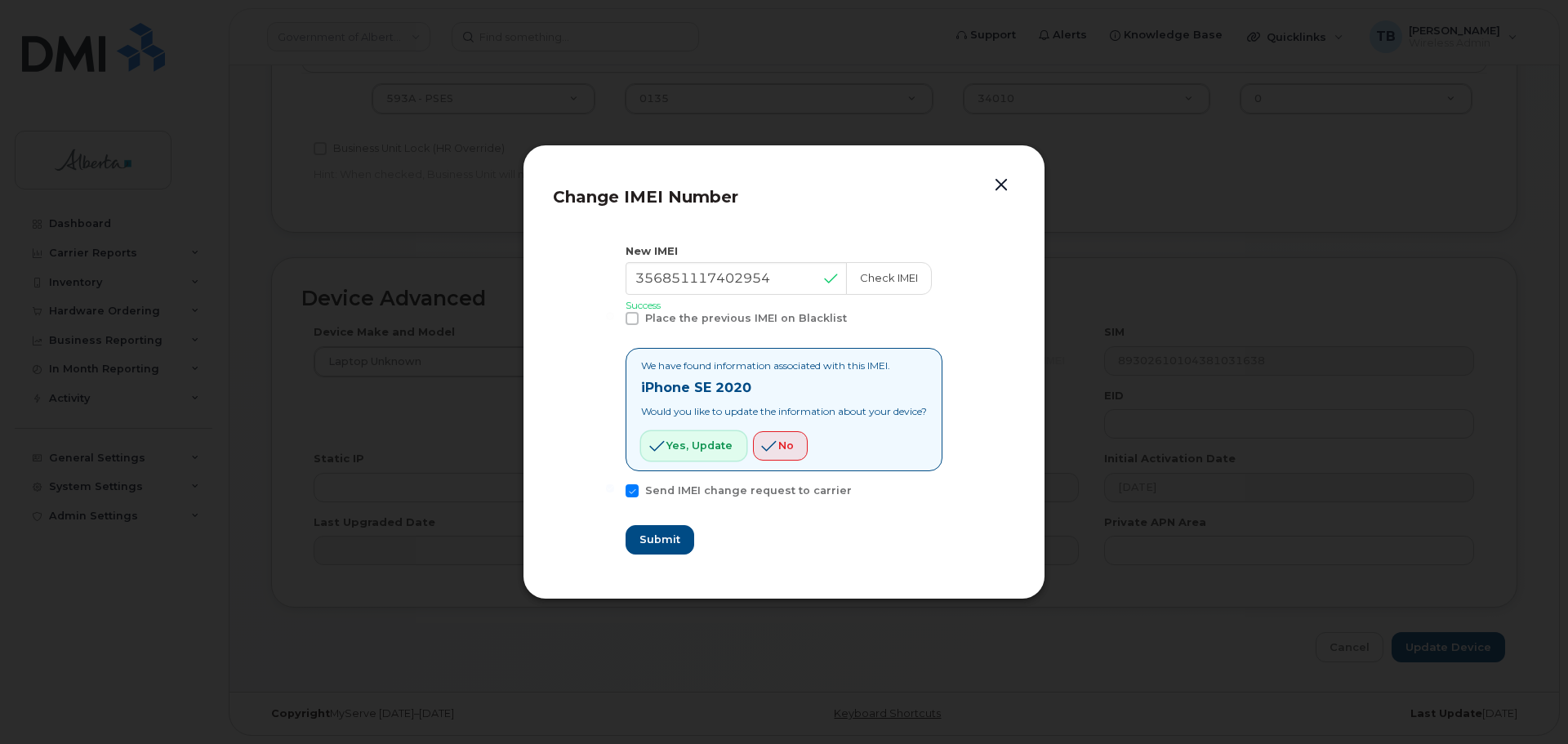
click at [678, 445] on span "Yes, update" at bounding box center [698, 445] width 66 height 15
click at [652, 533] on span "Submit" at bounding box center [659, 539] width 41 height 15
type input "356851117402954"
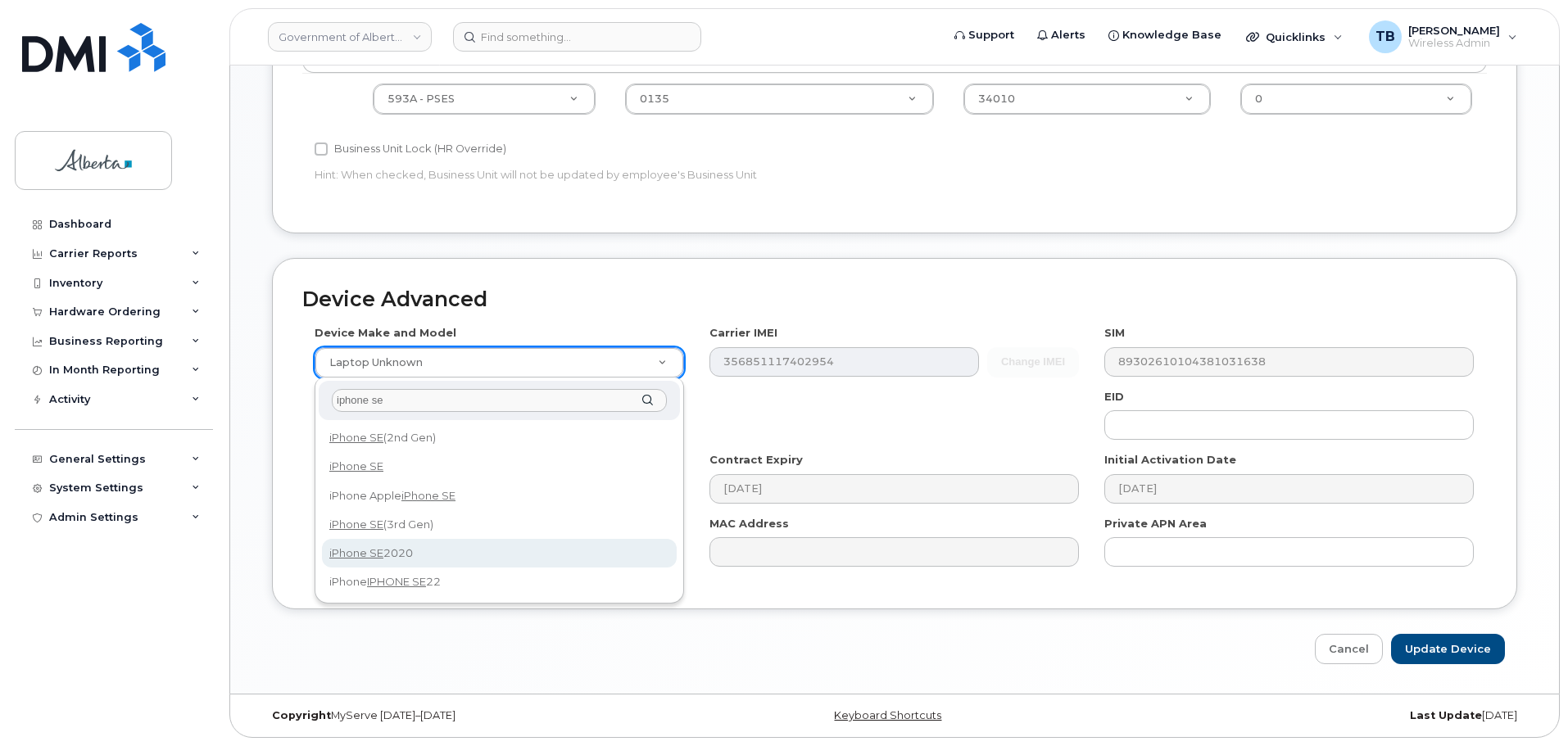
type input "iphone se"
select select "2621"
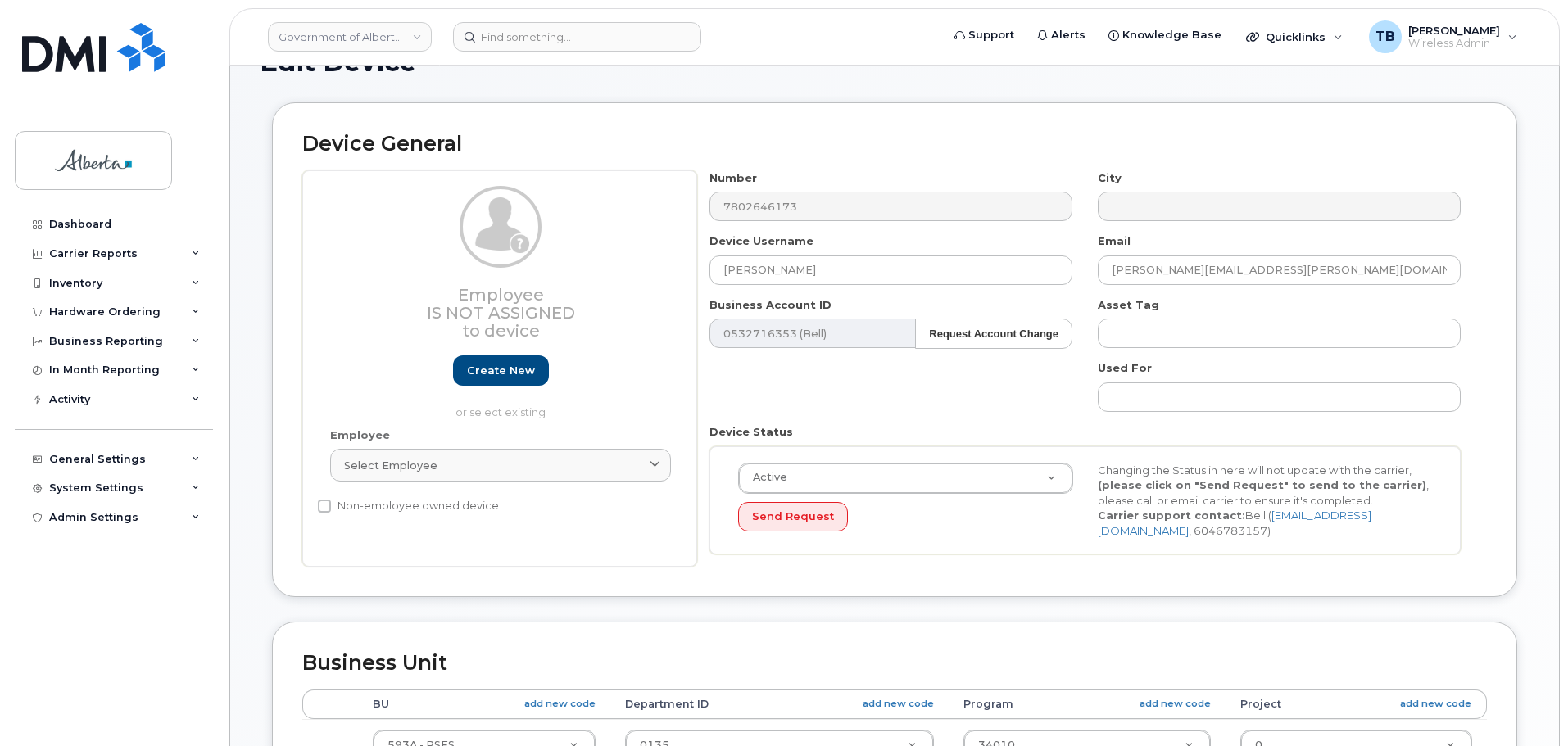
scroll to position [38, 0]
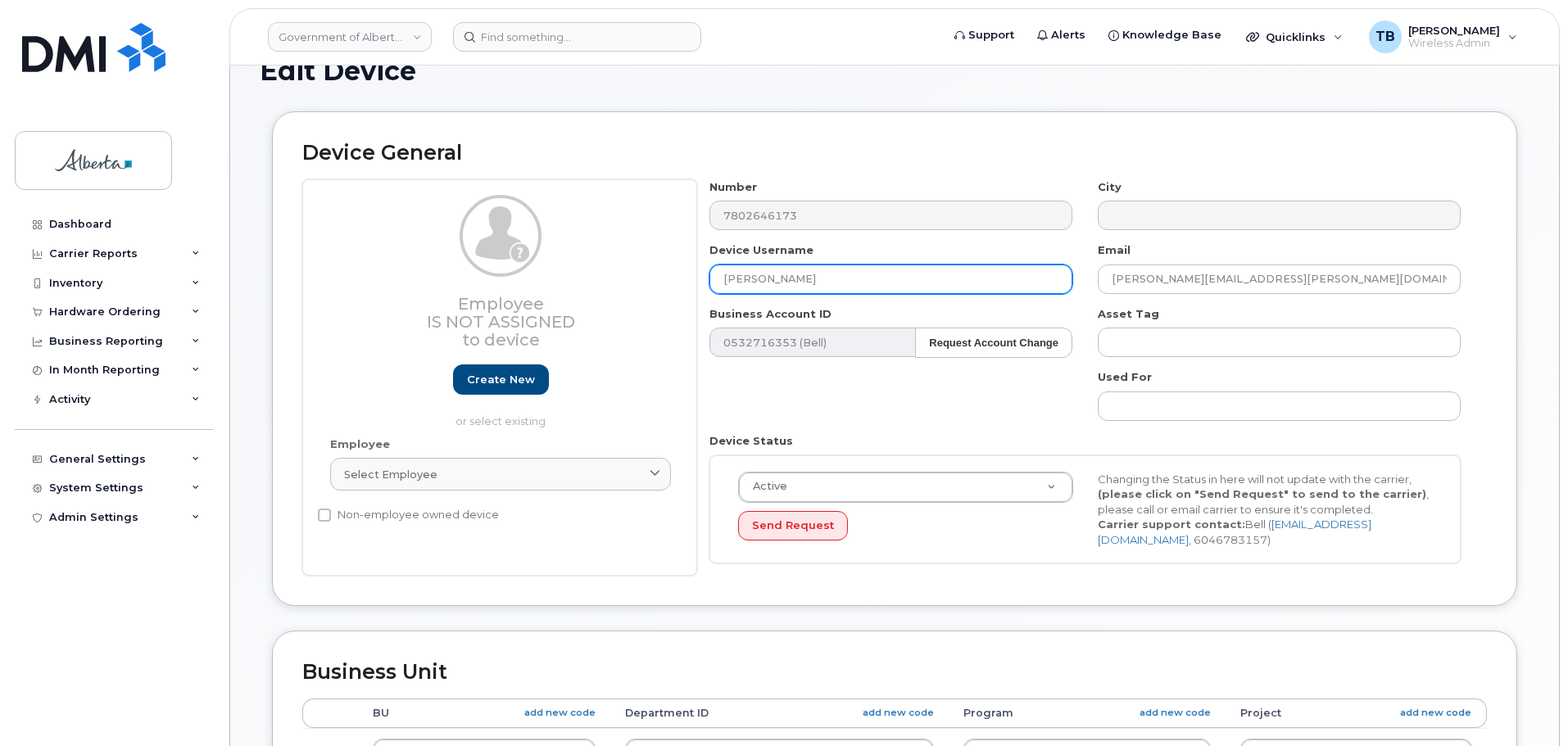
drag, startPoint x: 800, startPoint y: 283, endPoint x: 674, endPoint y: 278, distance: 126.1
click at [674, 278] on div "Employee Is not assigned to device Create new or select existing Employee Selec…" at bounding box center [894, 378] width 1185 height 398
paste input "Jordan Mcmurren"
type input "Jordan Mcmurren"
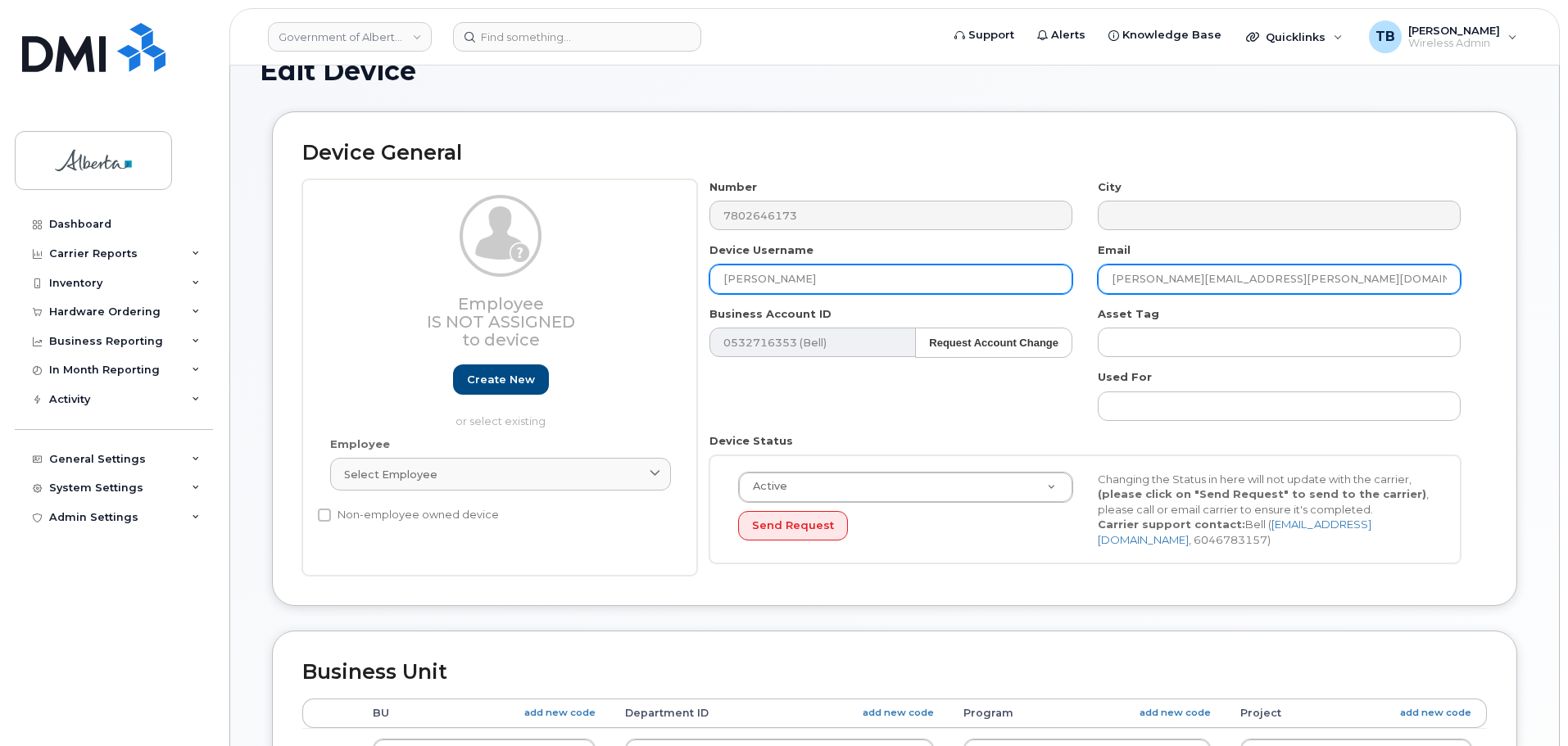
drag, startPoint x: 1277, startPoint y: 280, endPoint x: 1041, endPoint y: 270, distance: 236.2
click at [1041, 270] on div "Number 7802646173 City Device Username Jordan Mcmurren Email brad.korol@gov.ab.…" at bounding box center [1086, 378] width 777 height 398
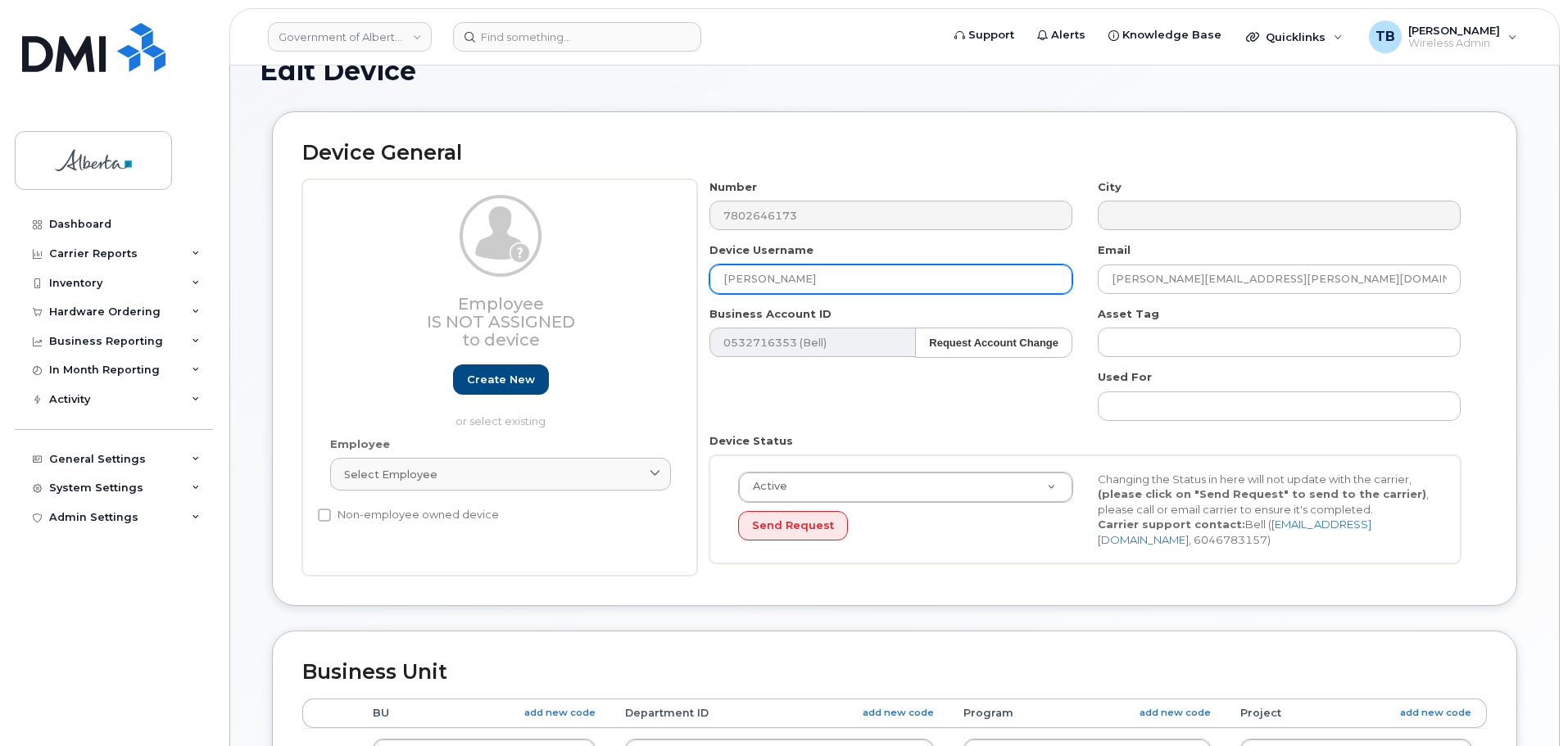
click at [1041, 270] on input "Jordan Mcmurren" at bounding box center [892, 280] width 363 height 29
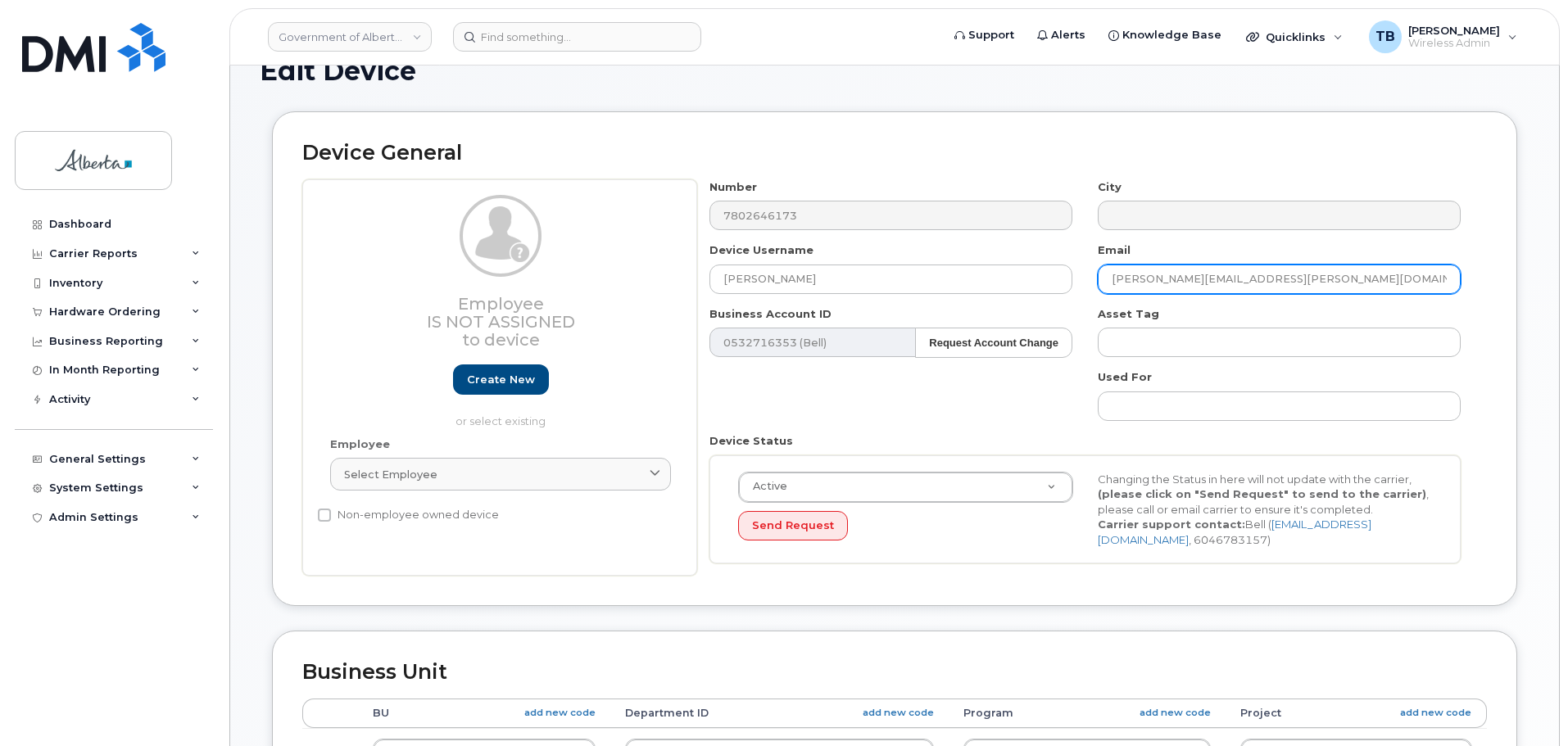
drag, startPoint x: 1193, startPoint y: 281, endPoint x: 1100, endPoint y: 280, distance: 93.0
click at [1100, 280] on input "brad.korol@gov.ab.ca" at bounding box center [1279, 280] width 363 height 29
paste input "Jordan.Mcmurren"
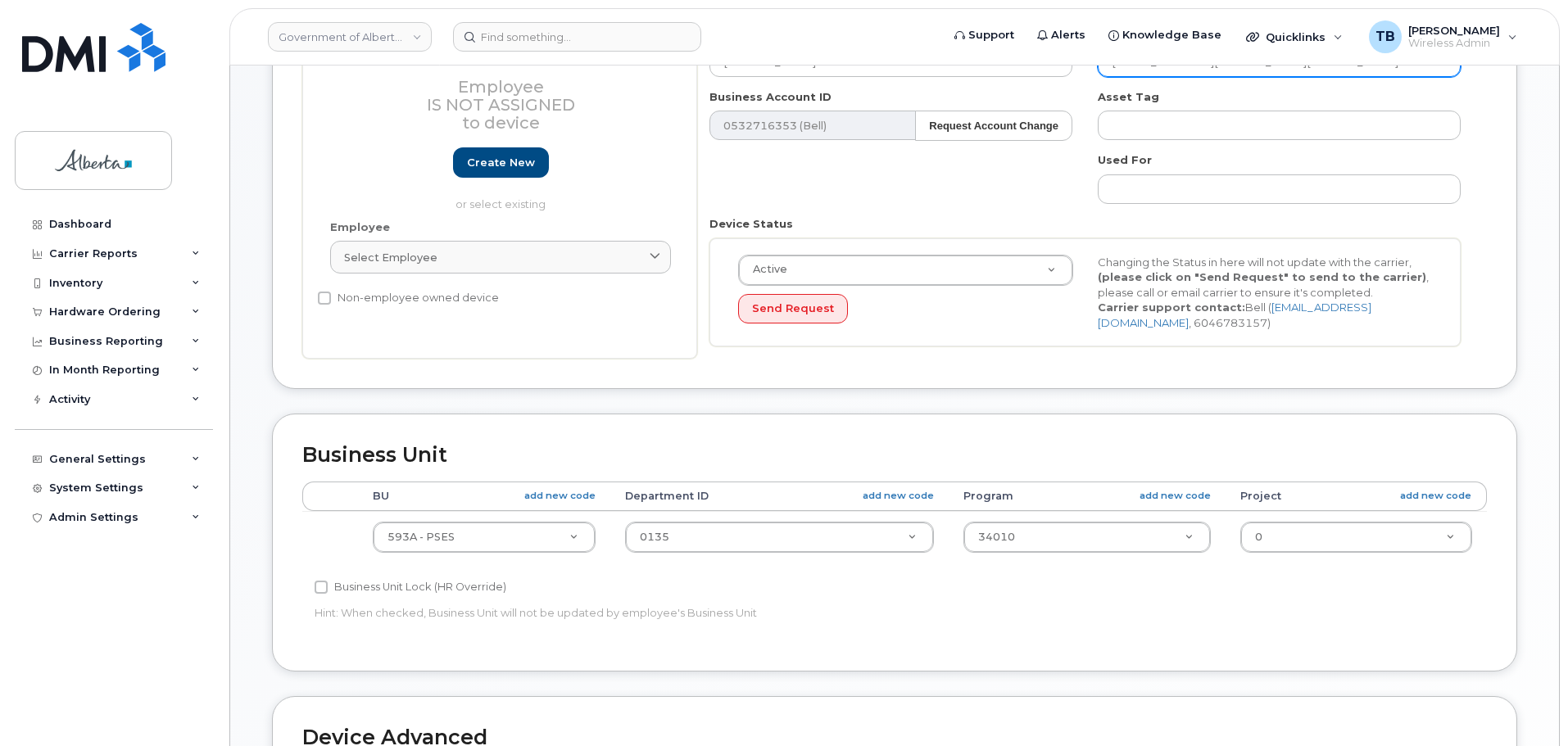
scroll to position [284, 0]
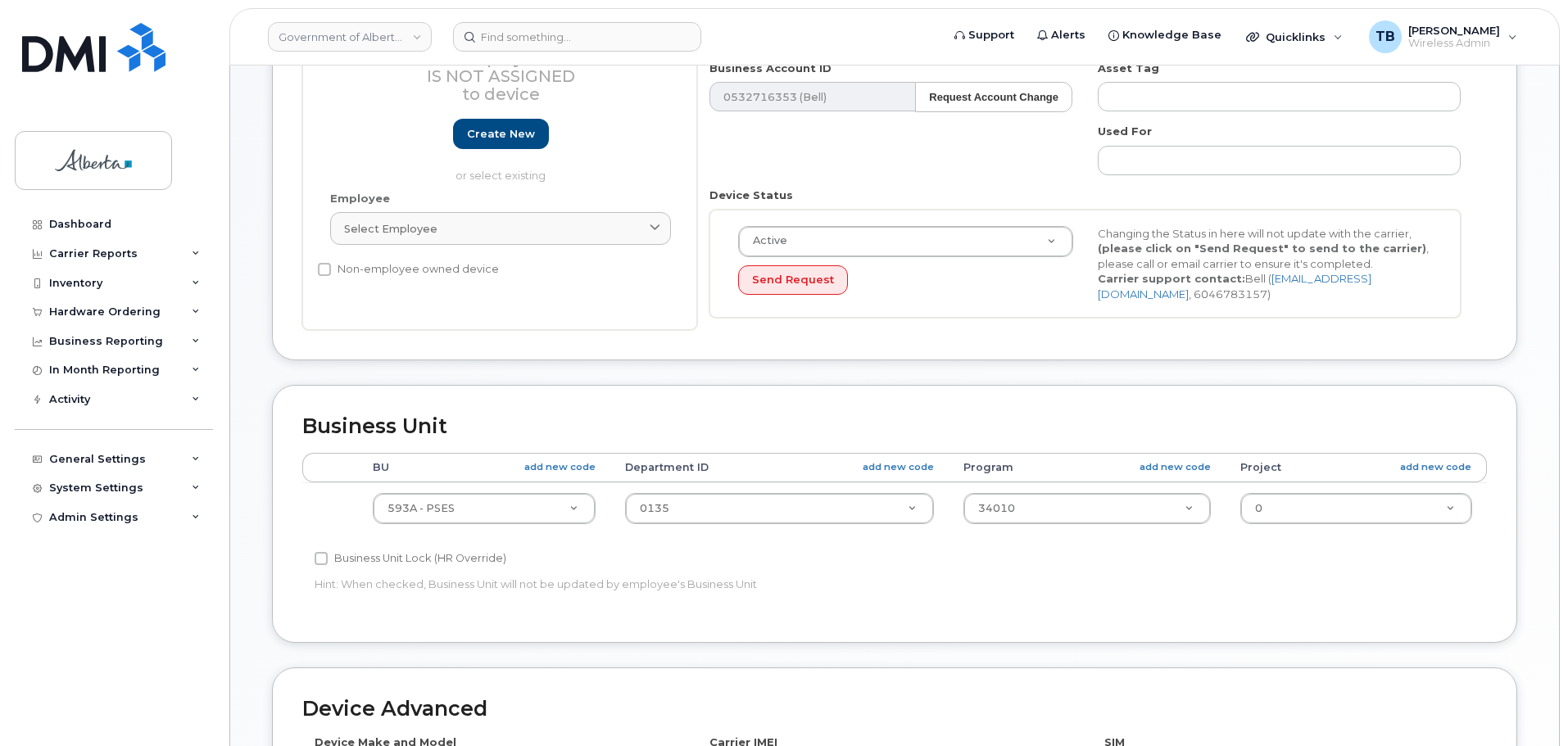
type input "Jordan.Mcmurren@gov.ab.ca"
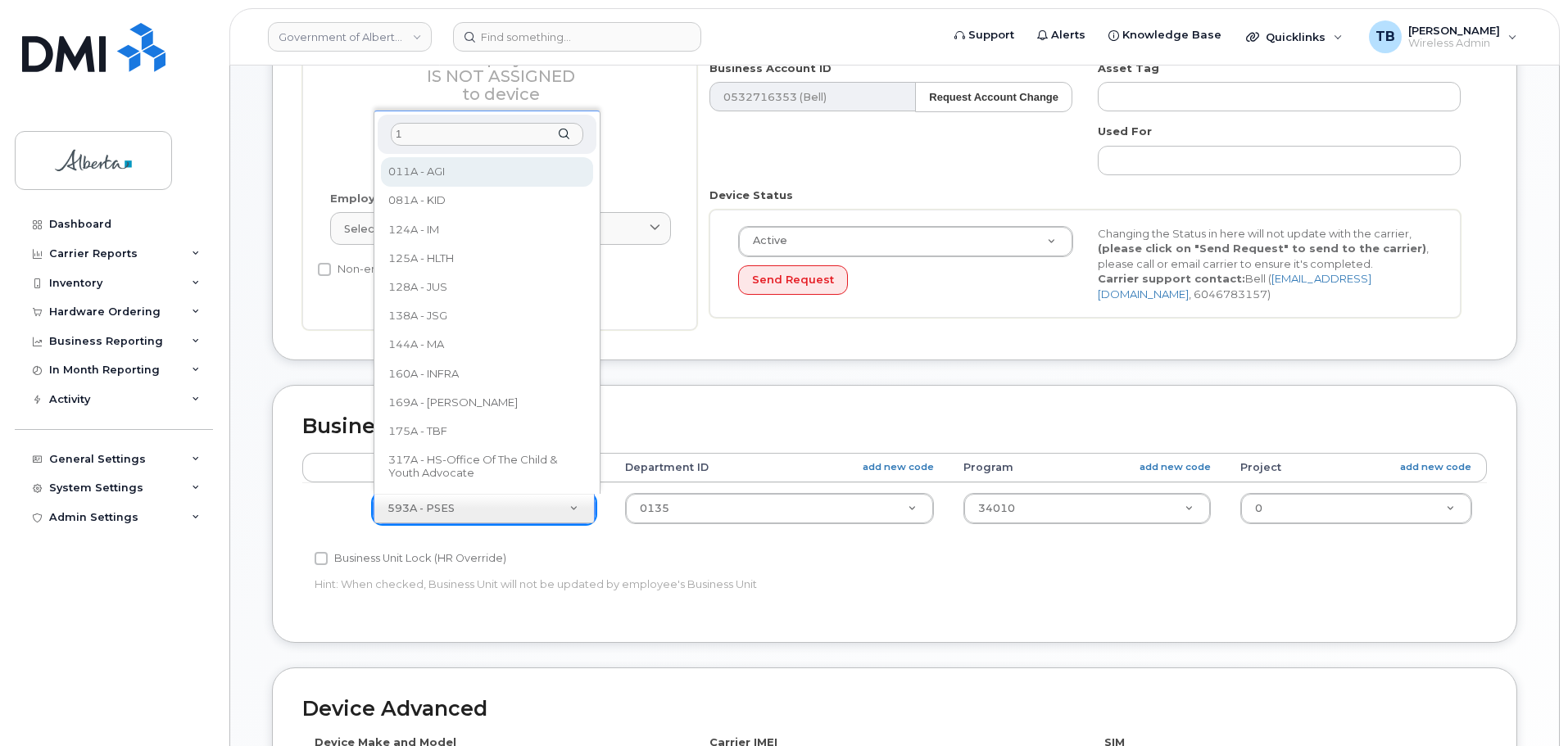
scroll to position [0, 0]
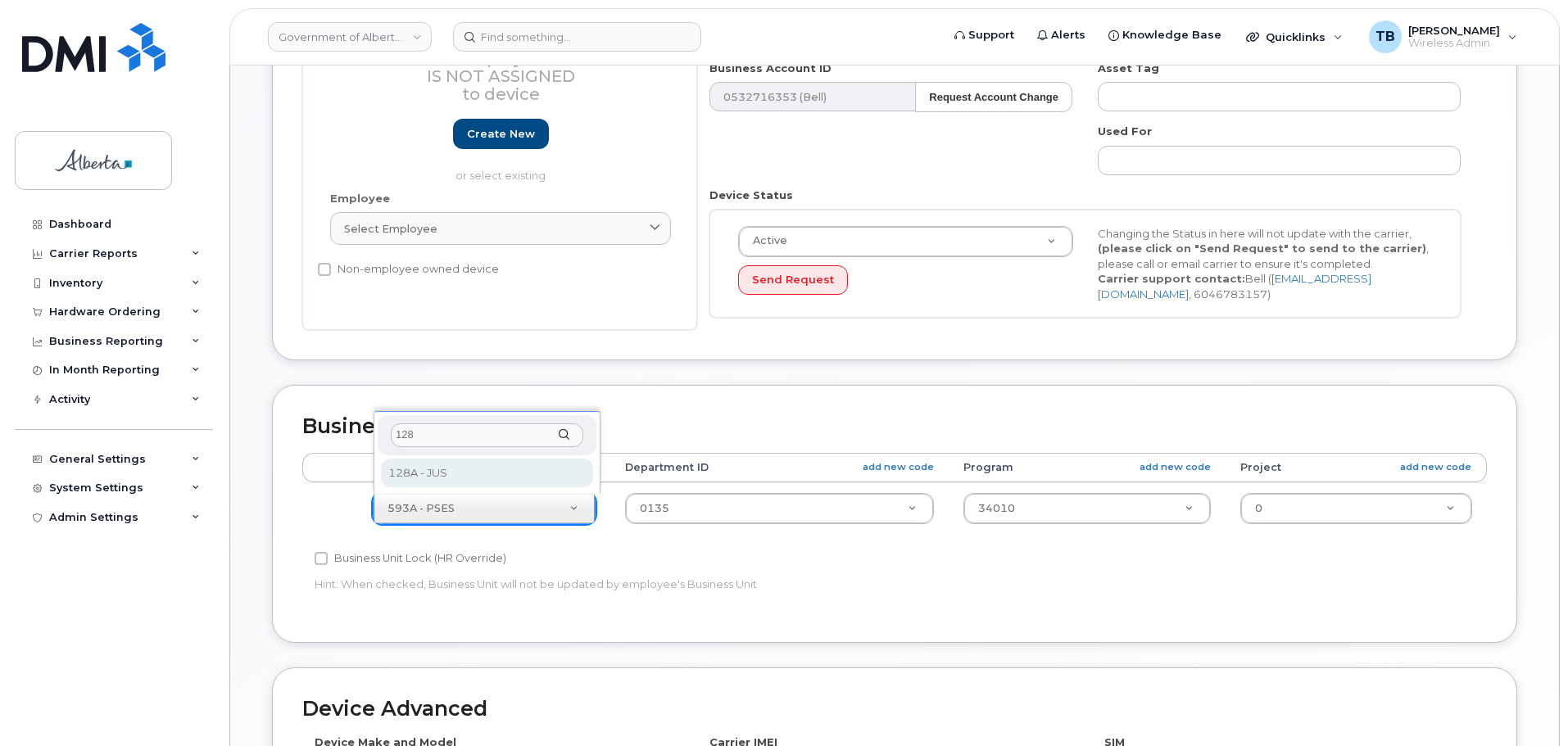
type input "128"
select select "4120330"
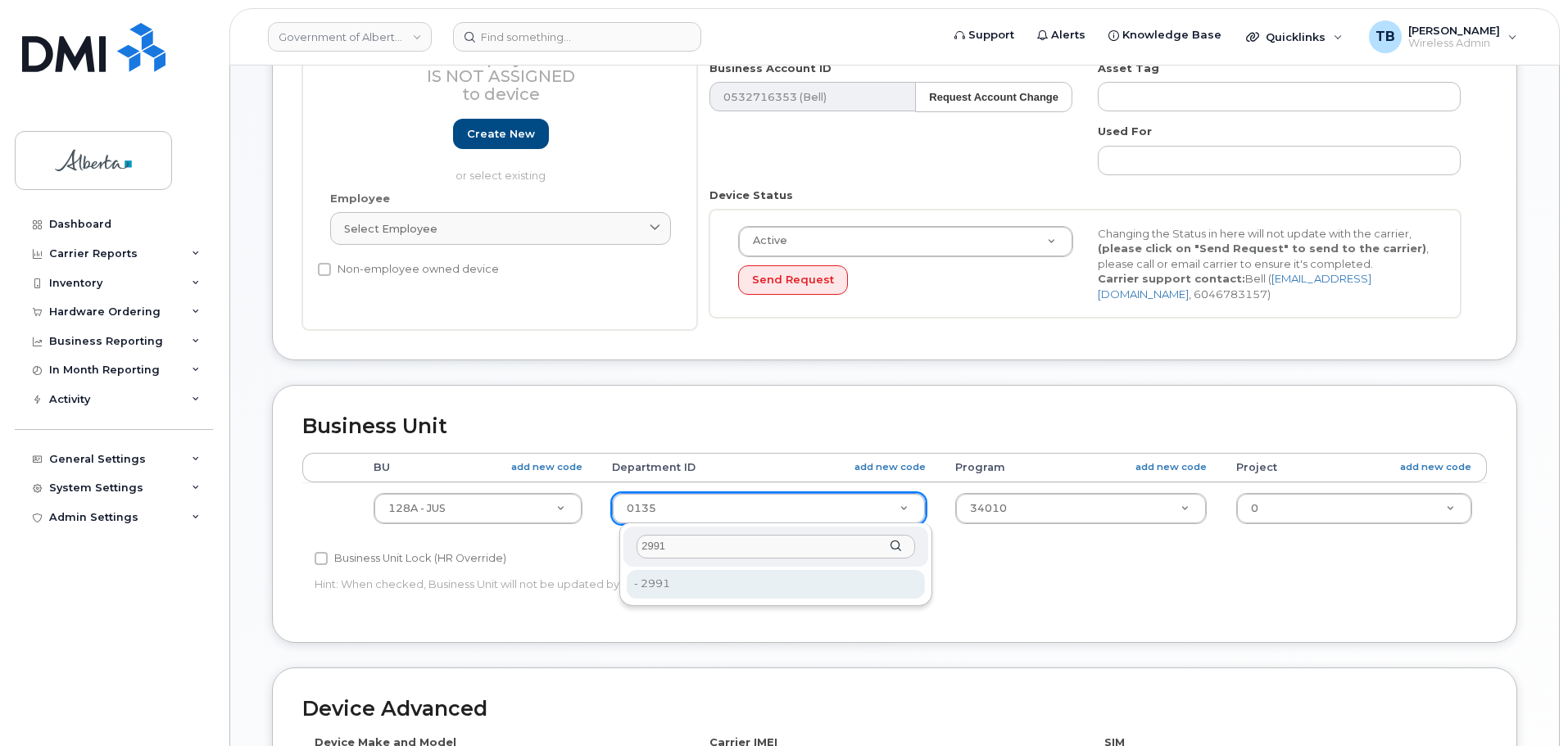
type input "2991"
type input "4752722"
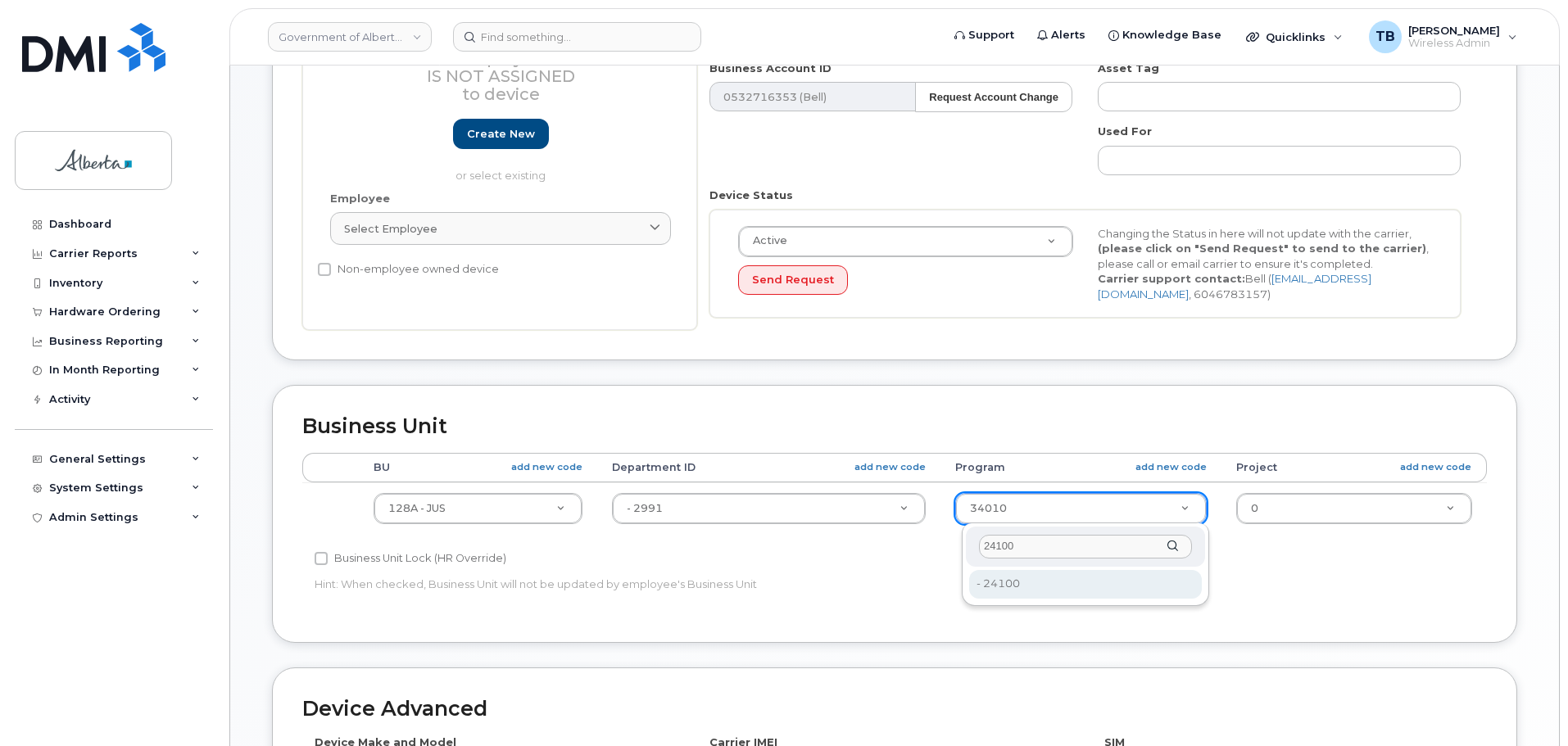
type input "24100"
type input "4753344"
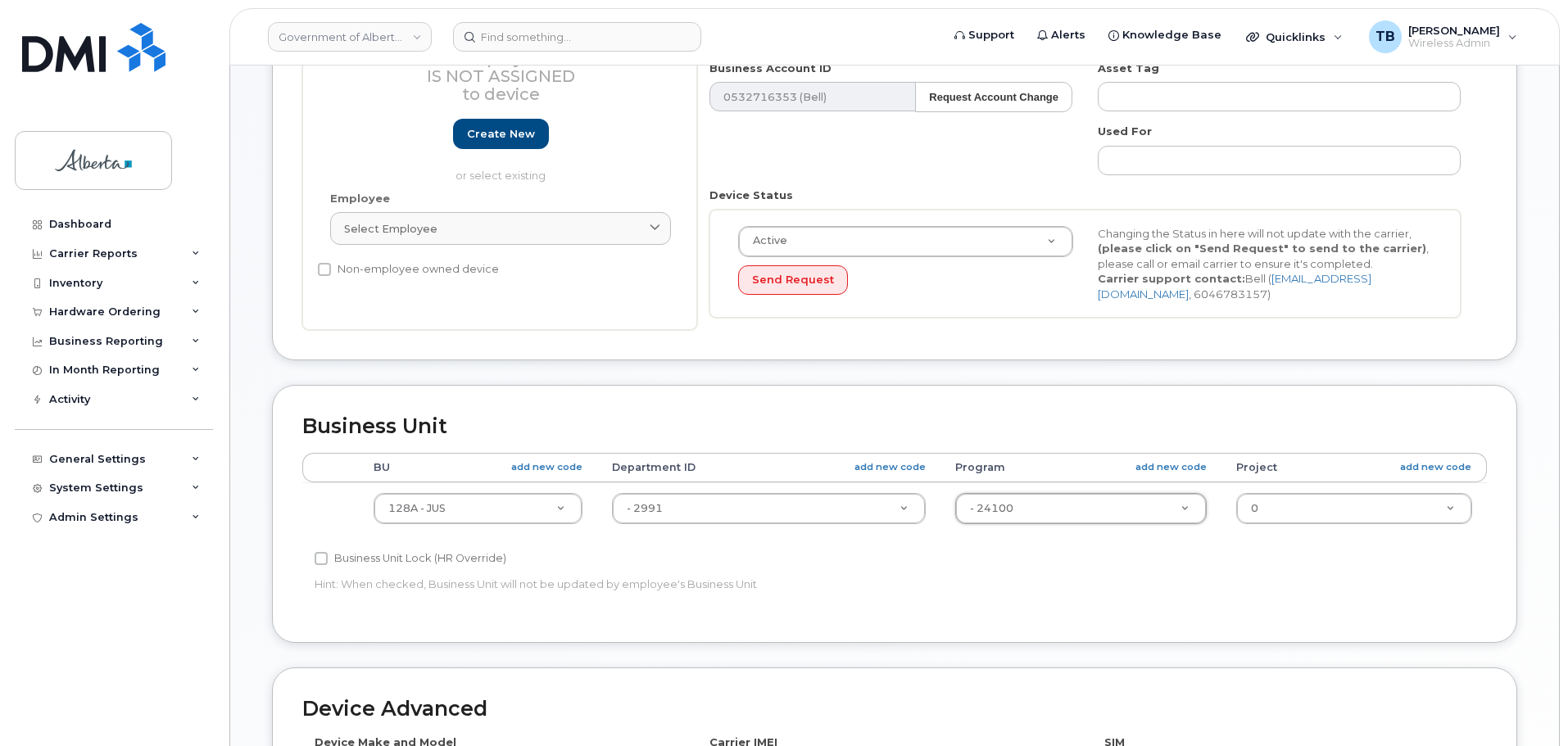
click at [882, 589] on p "Hint: When checked, Business Unit will not be updated by employee's Business Un…" at bounding box center [697, 584] width 764 height 15
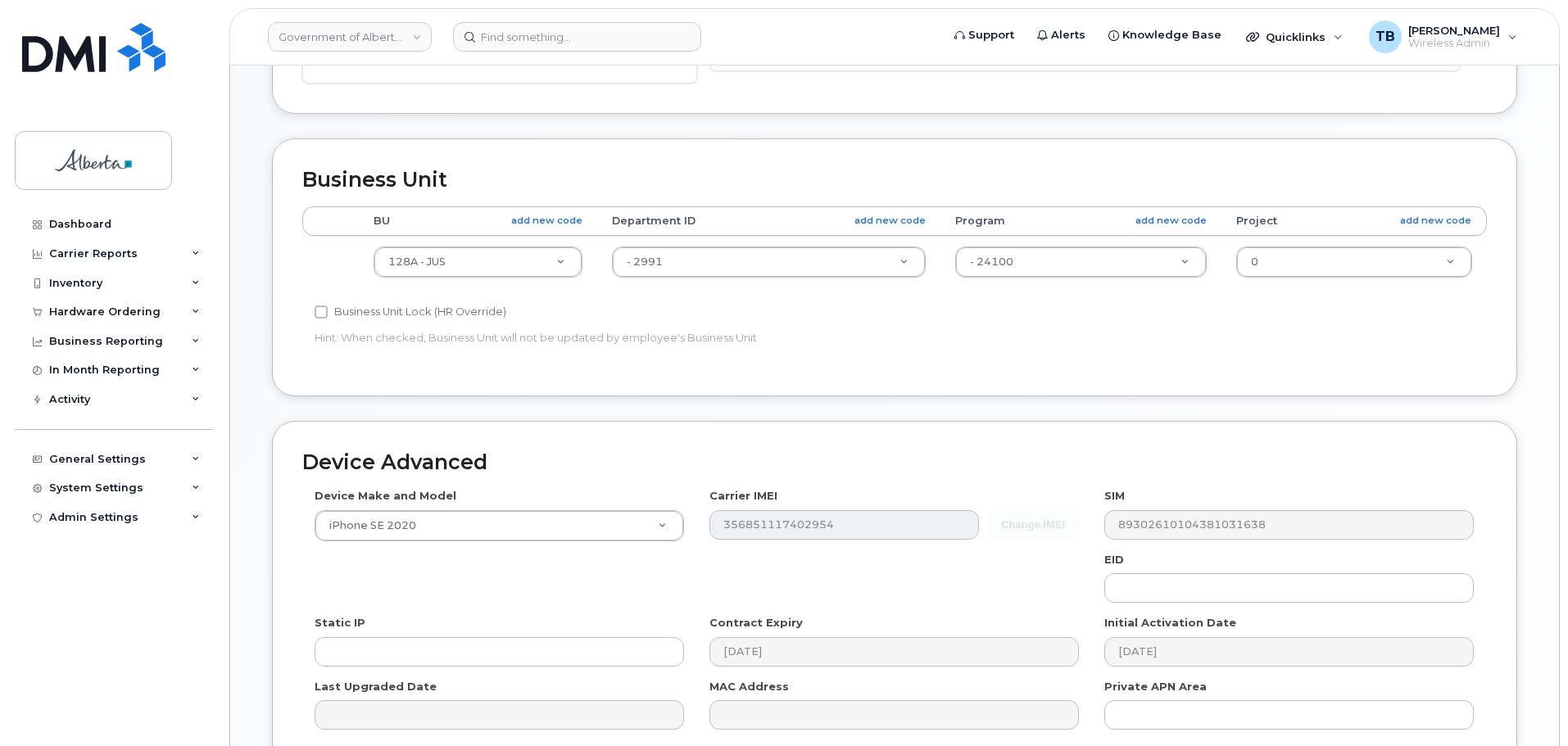
scroll to position [693, 0]
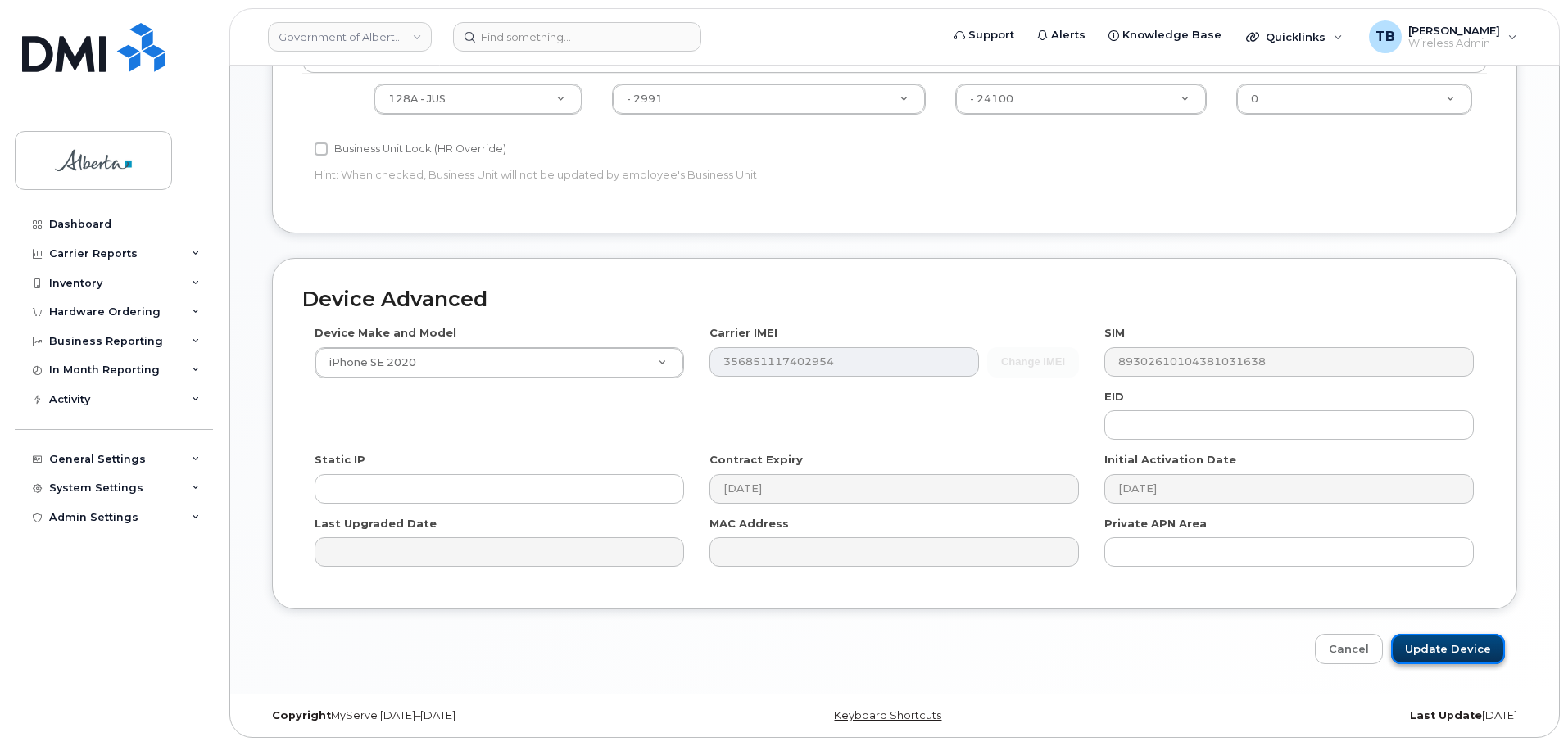
click at [1449, 658] on input "Update Device" at bounding box center [1448, 649] width 113 height 30
type input "Saving..."
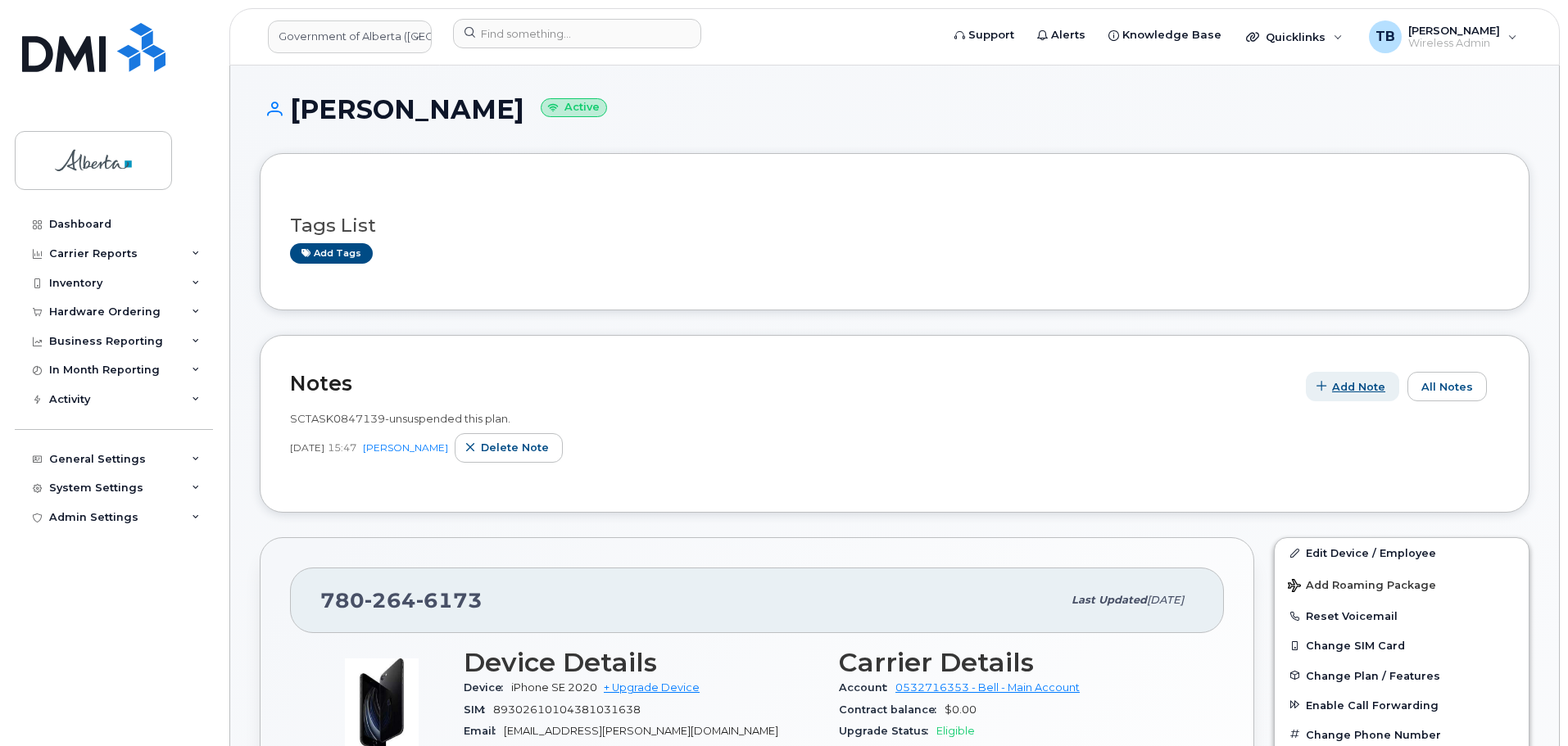
click at [1327, 388] on icon "button" at bounding box center [1322, 388] width 11 height 11
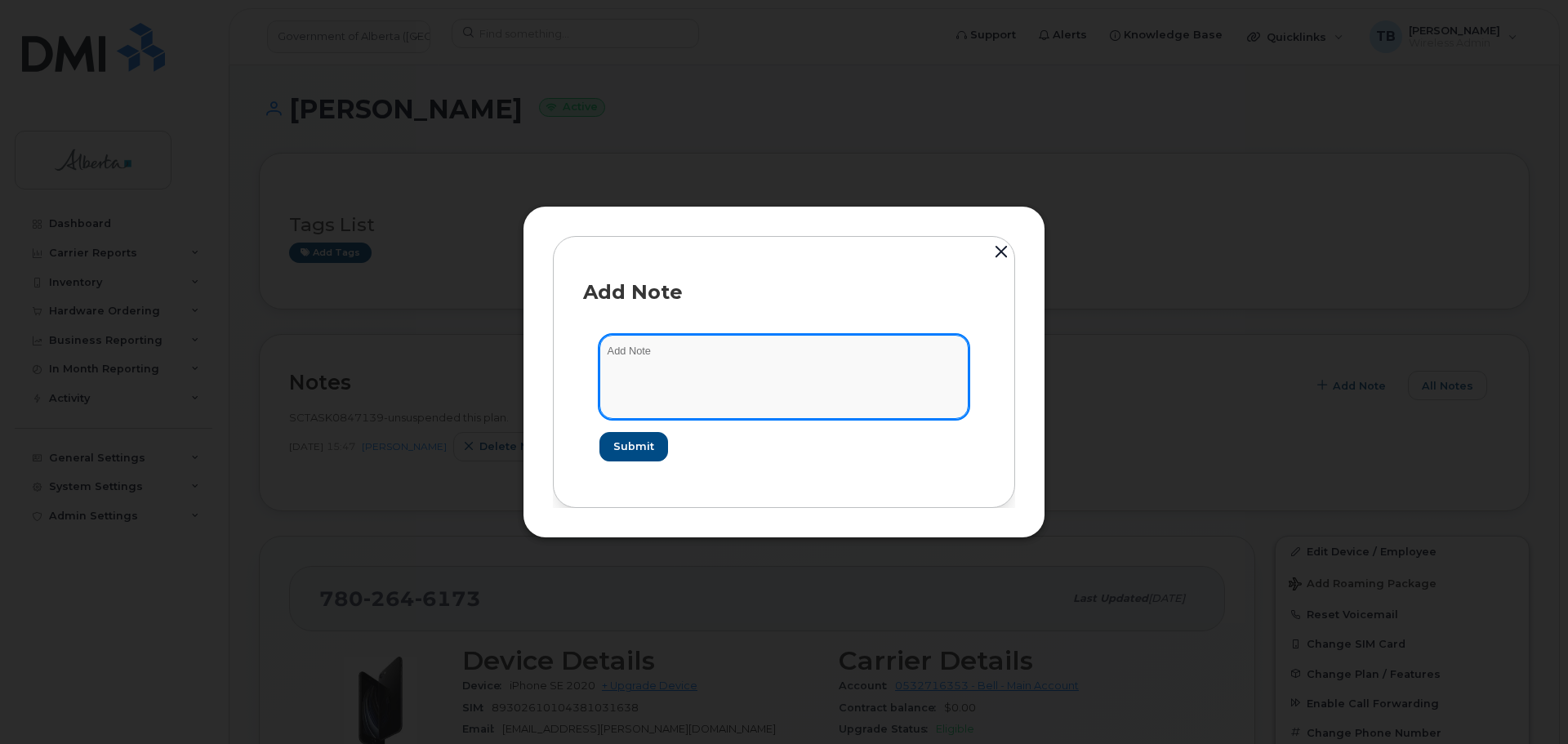
click at [670, 382] on textarea at bounding box center [784, 377] width 369 height 83
paste textarea "SCTASK0847139 7802646173 DO NOT DELETE - BEING REASSIGNED to [PERSON_NAME]. Pre…"
click at [642, 349] on textarea "SCTASK0847139 7802646173 DO NOT DELETE - BEING REASSIGNED to [PERSON_NAME]. Pre…" at bounding box center [784, 377] width 369 height 83
type textarea "SCTASK0847139 7802646173 DO NOT DELETE - BEING REASSIGNED to [PERSON_NAME]. Pre…"
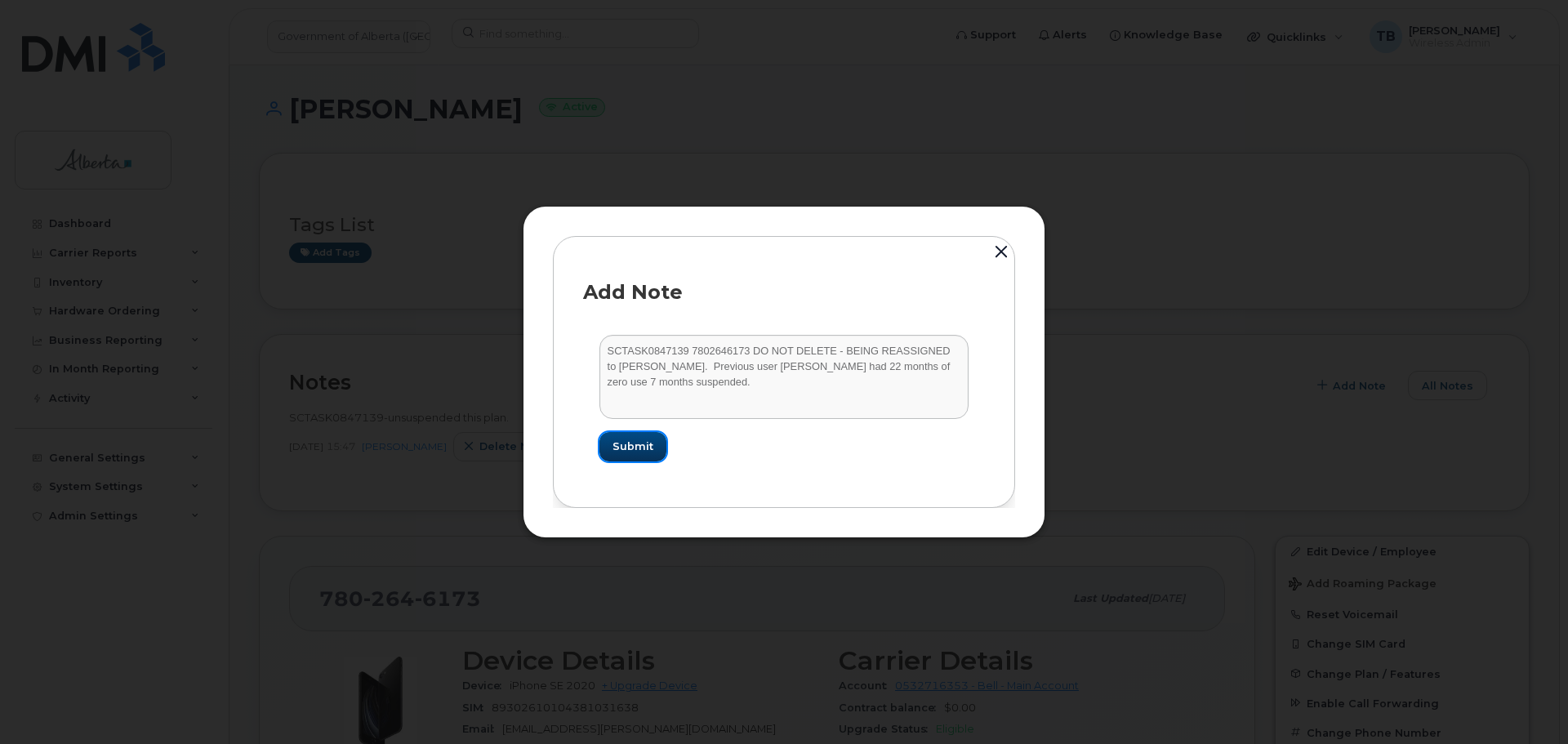
click at [641, 442] on span "Submit" at bounding box center [632, 446] width 41 height 15
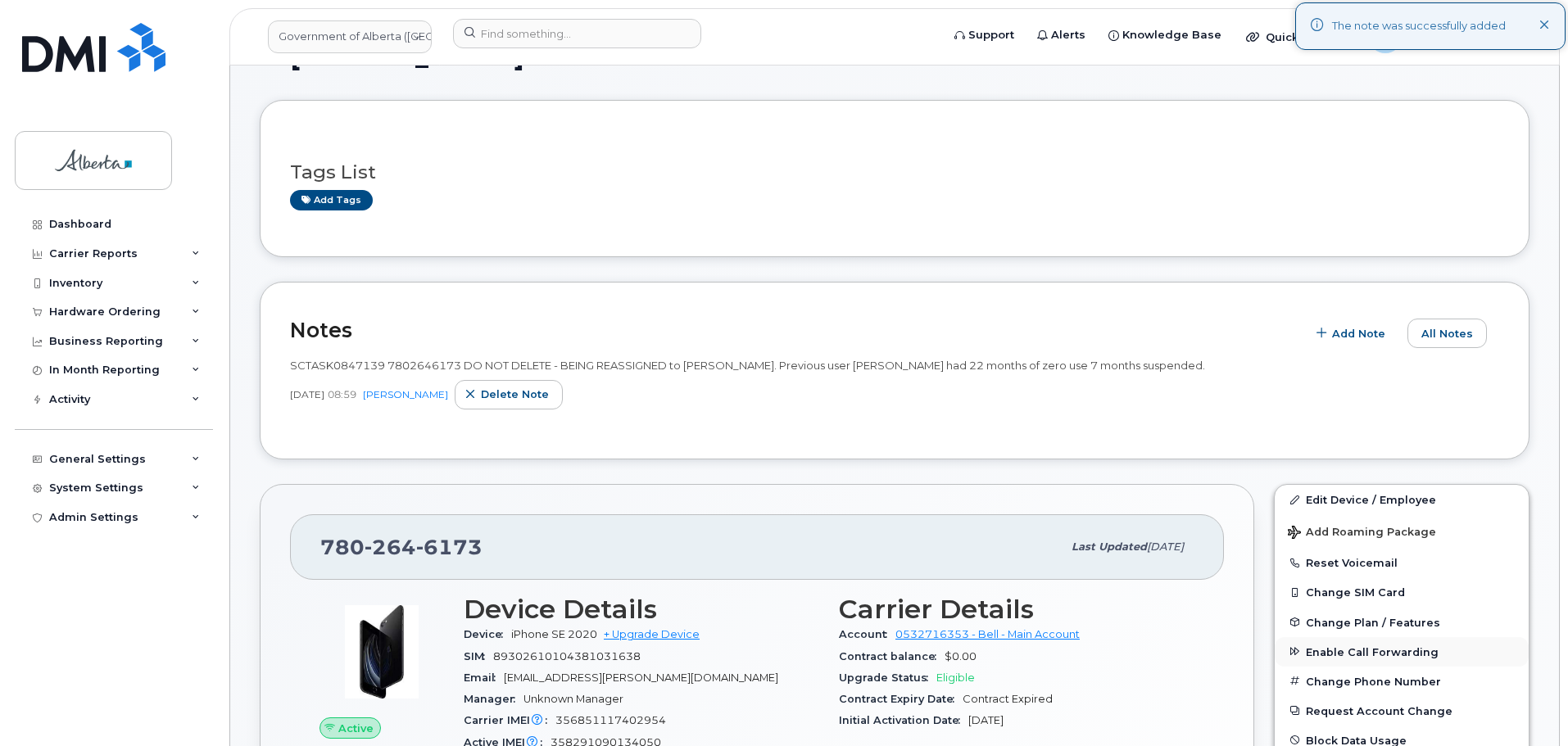
scroll to position [82, 0]
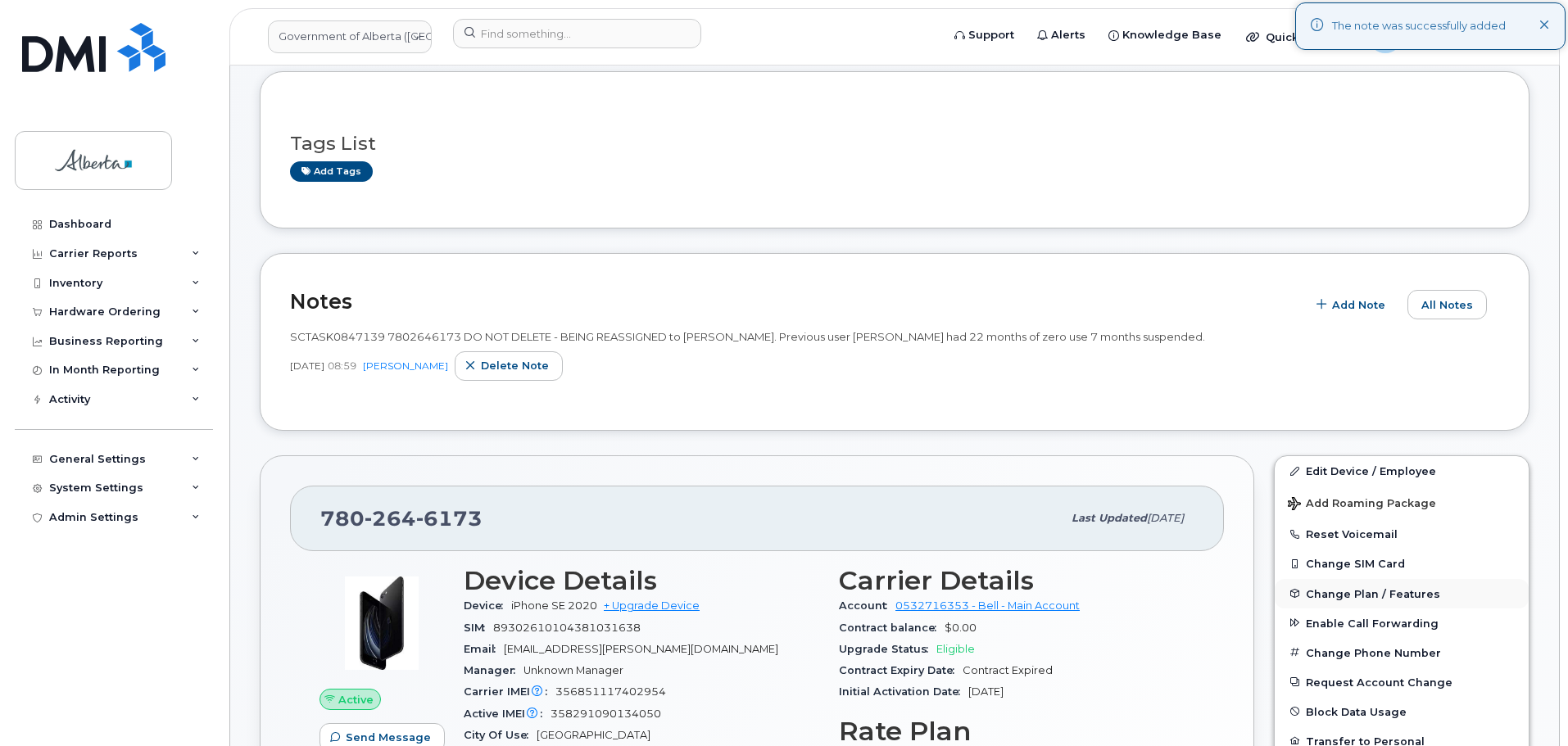
click at [1349, 595] on span "Change Plan / Features" at bounding box center [1374, 594] width 134 height 13
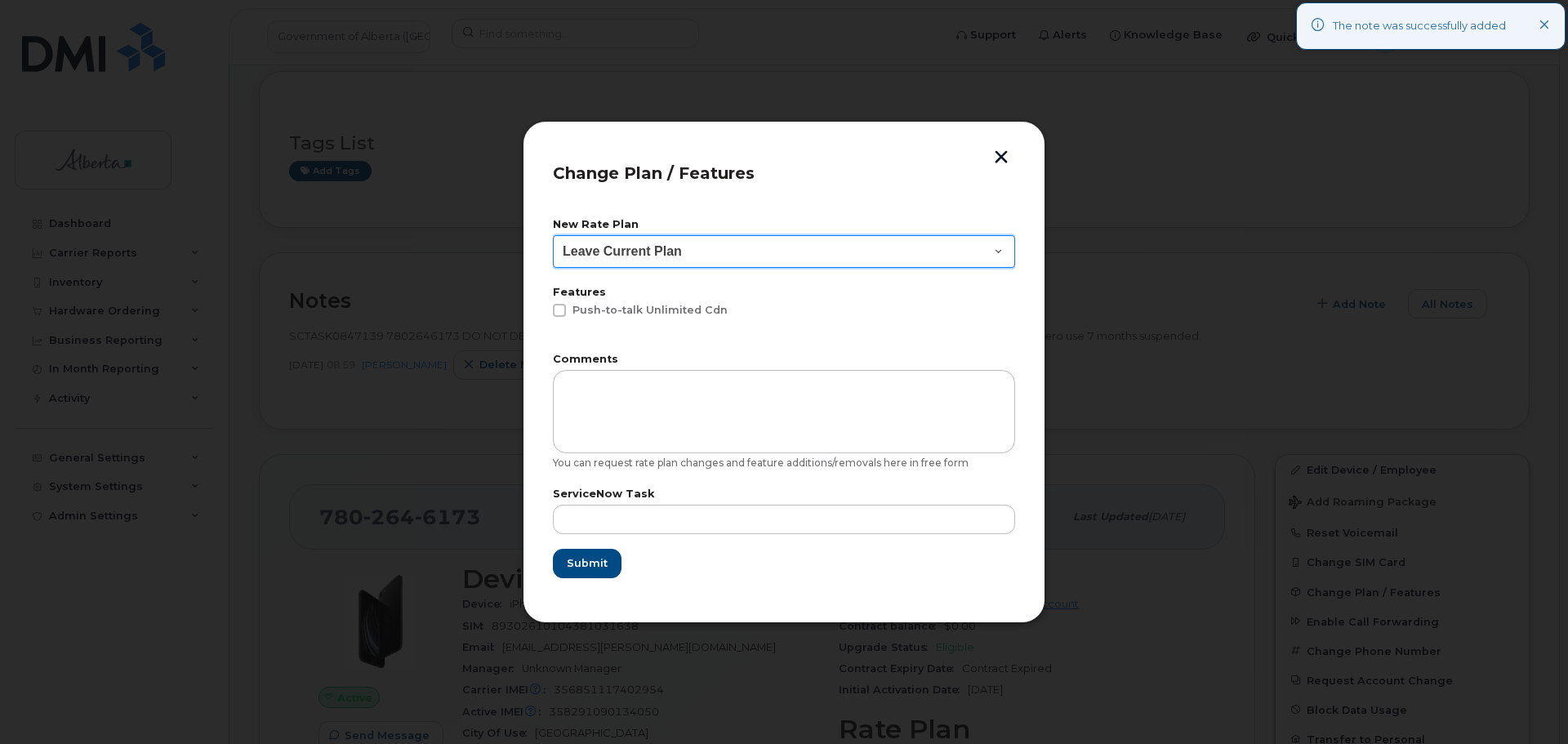
click at [642, 241] on select "Leave Current Plan GOA - Voice Plan 5 GOA Unlimited Smartphone 14 GOA-Voice Pla…" at bounding box center [784, 252] width 462 height 33
select select "1146989"
click at [553, 235] on select "Leave Current Plan GOA - Voice Plan 5 GOA Unlimited Smartphone 14 GOA-Voice Pla…" at bounding box center [784, 252] width 462 height 33
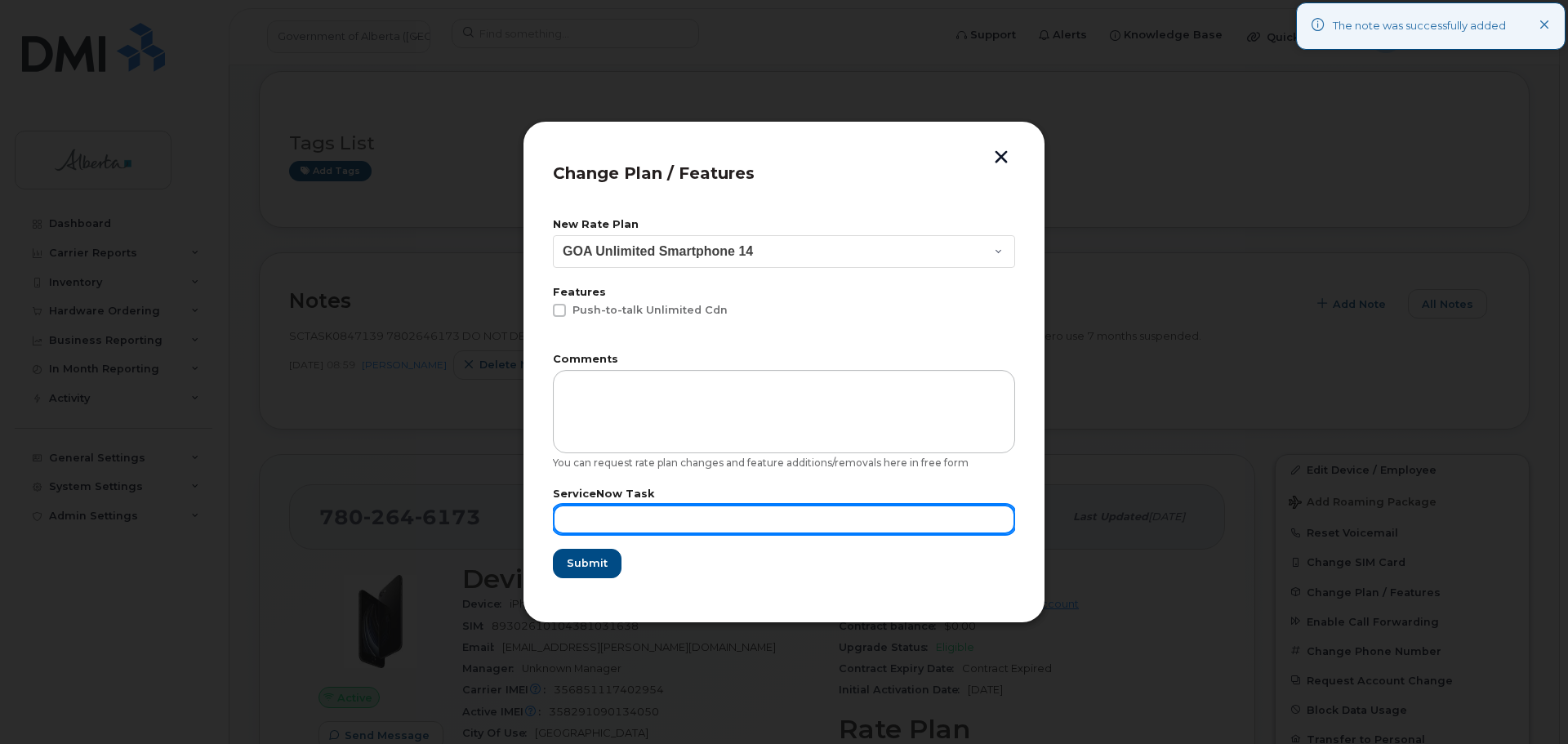
click at [585, 516] on input "text" at bounding box center [784, 520] width 462 height 29
paste input "SCTASK0847139"
type input "SCTASK0847139"
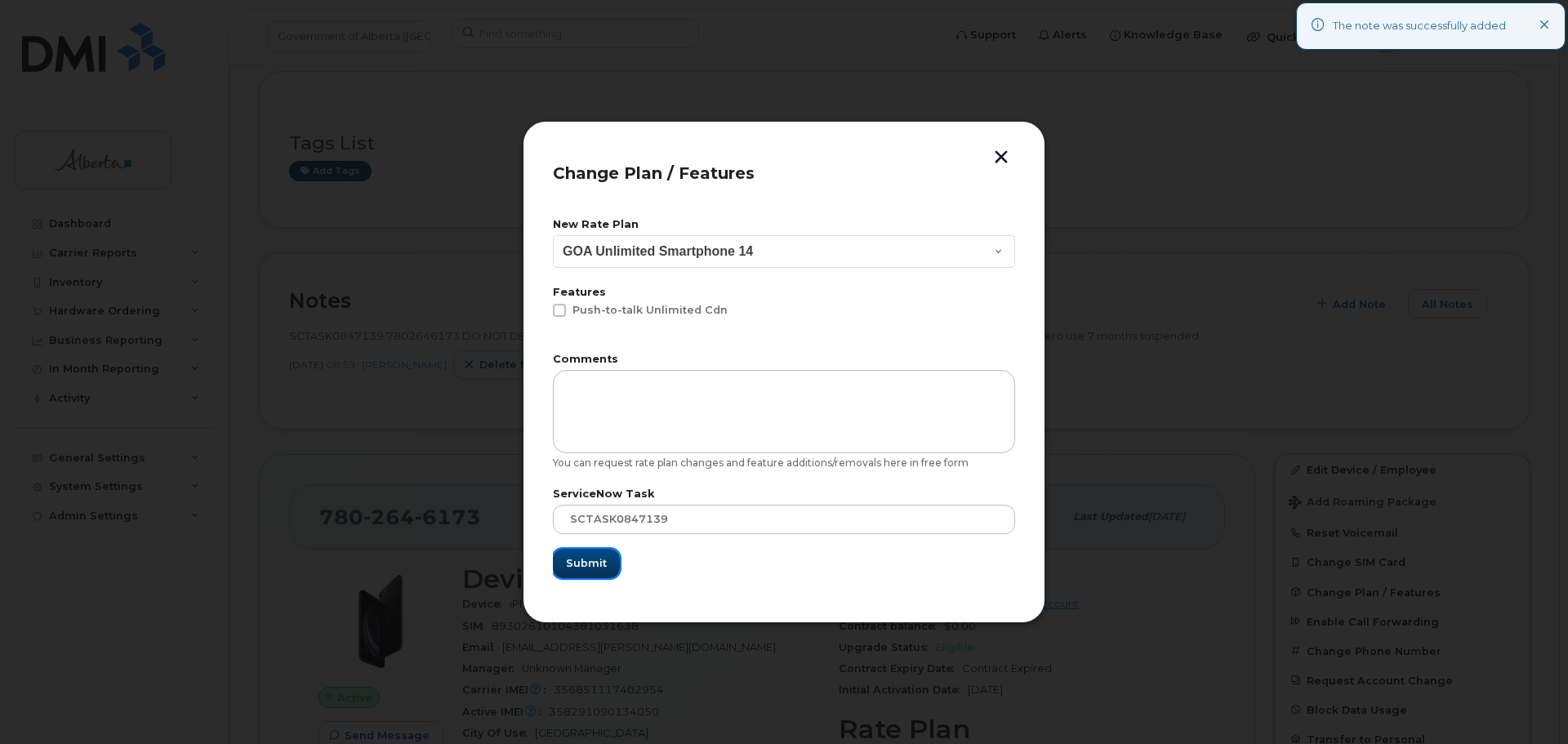
click at [560, 559] on button "Submit" at bounding box center [586, 564] width 67 height 29
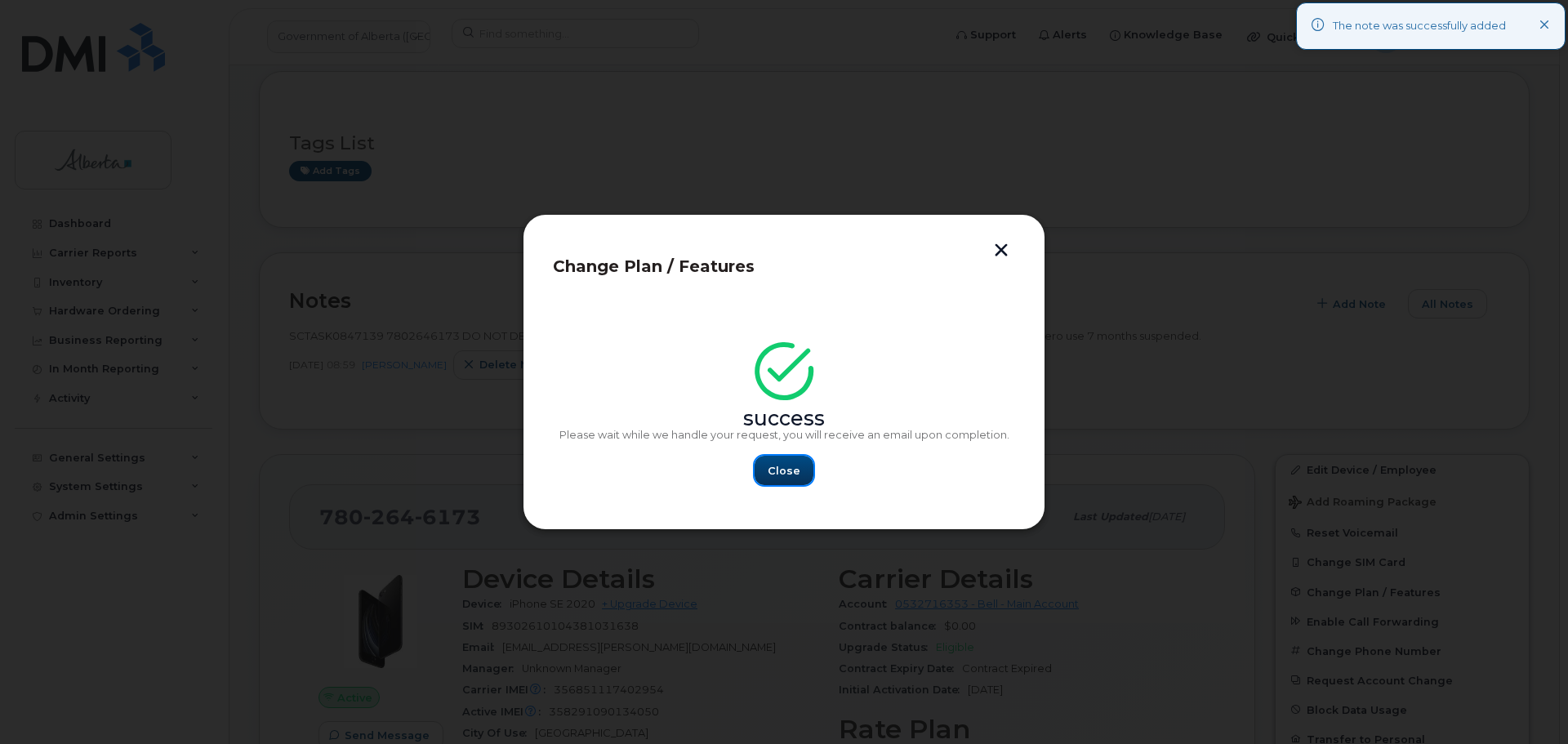
click at [794, 472] on span "Close" at bounding box center [784, 471] width 33 height 15
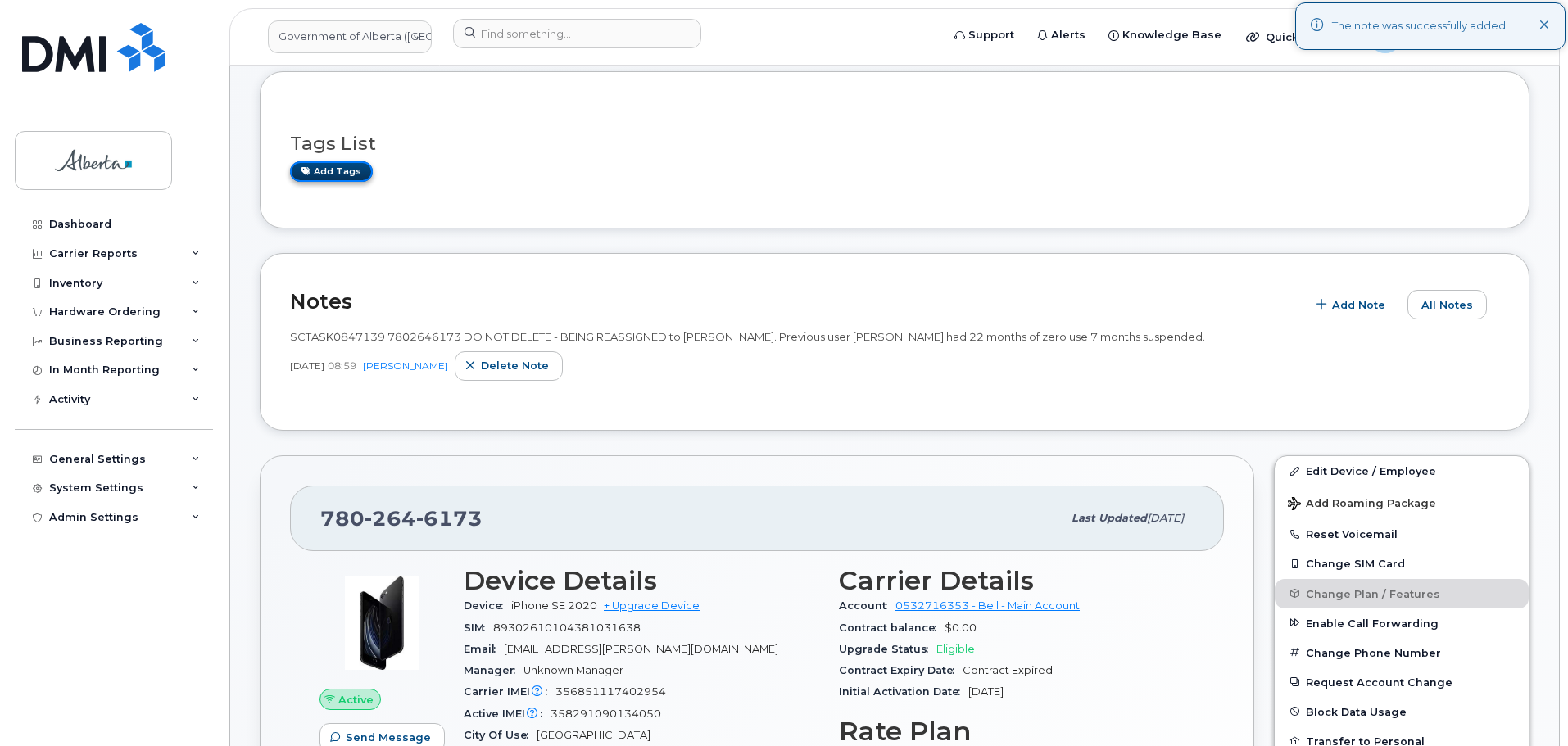
click at [329, 172] on link "Add tags" at bounding box center [330, 172] width 83 height 21
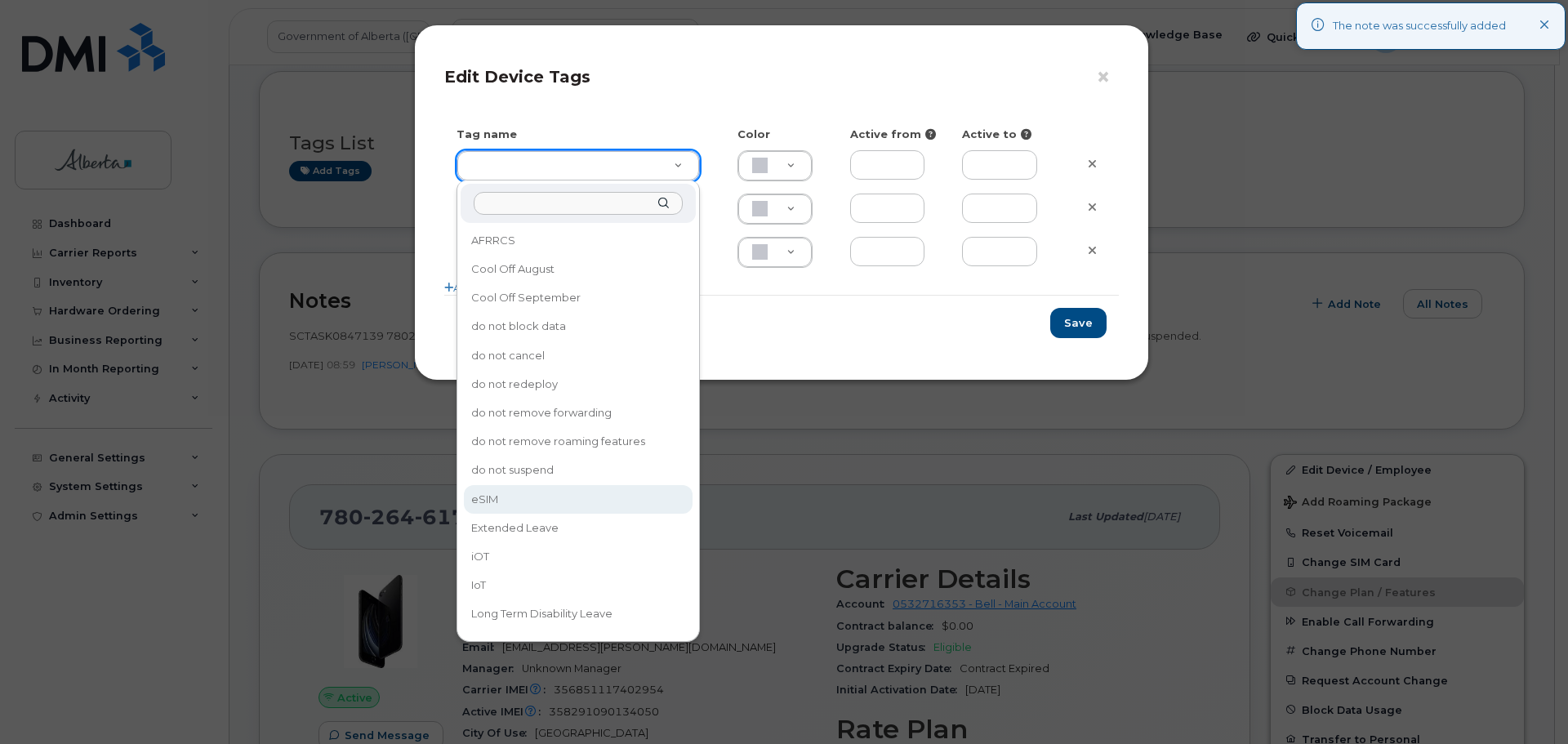
type input "eSIM"
type input "D6CDC1"
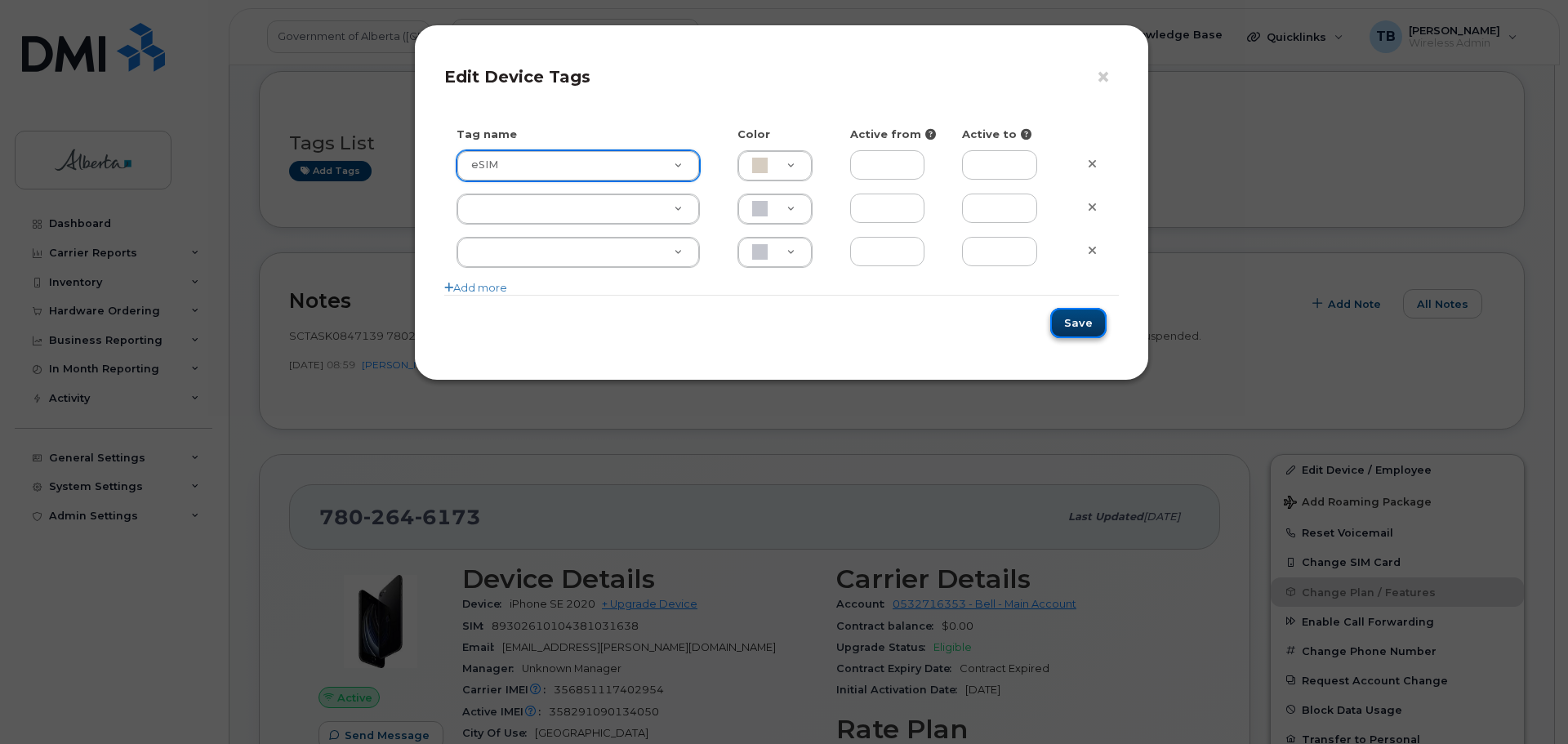
click at [1084, 320] on button "Save" at bounding box center [1079, 322] width 56 height 30
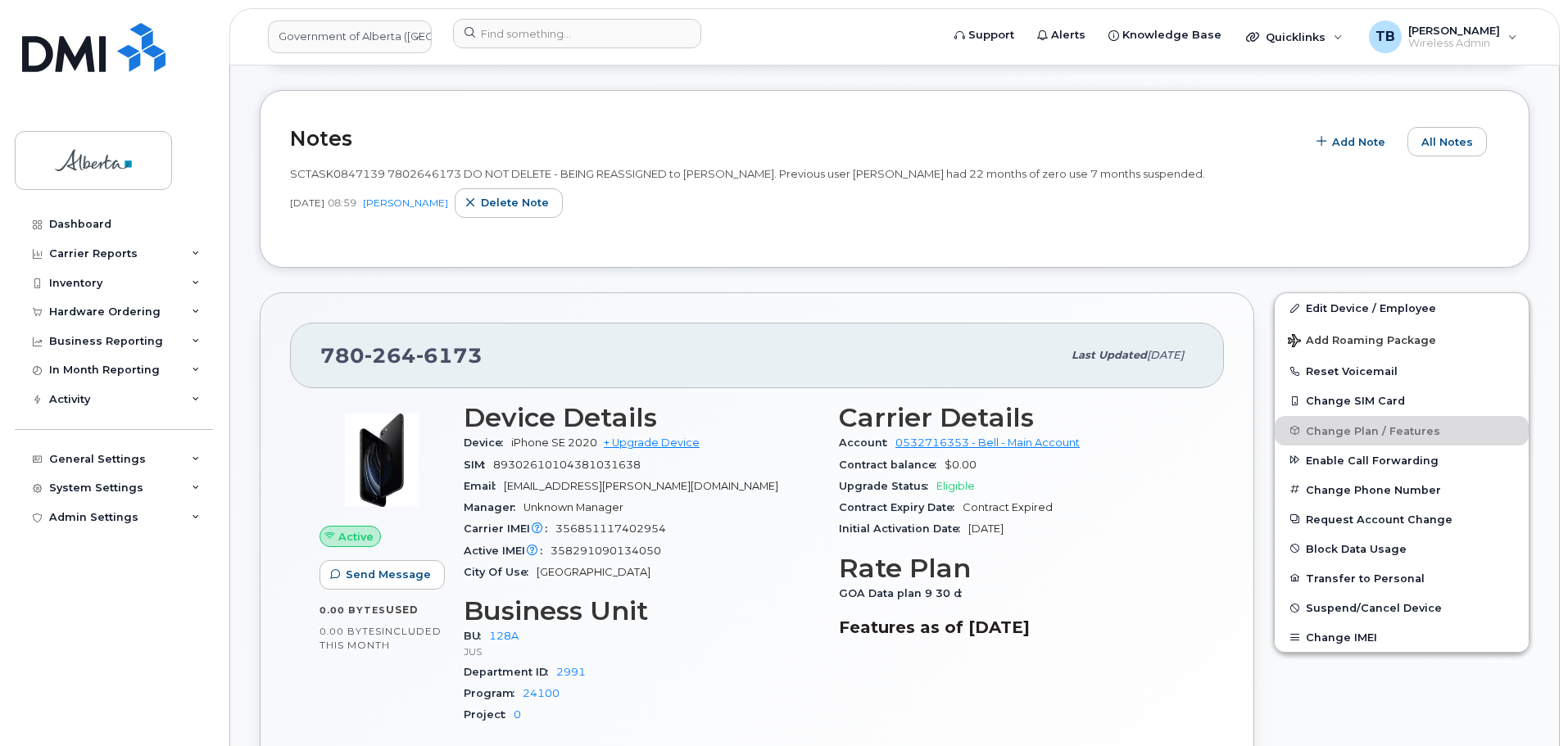
scroll to position [246, 0]
click at [1354, 369] on button "Reset Voicemail" at bounding box center [1402, 370] width 254 height 29
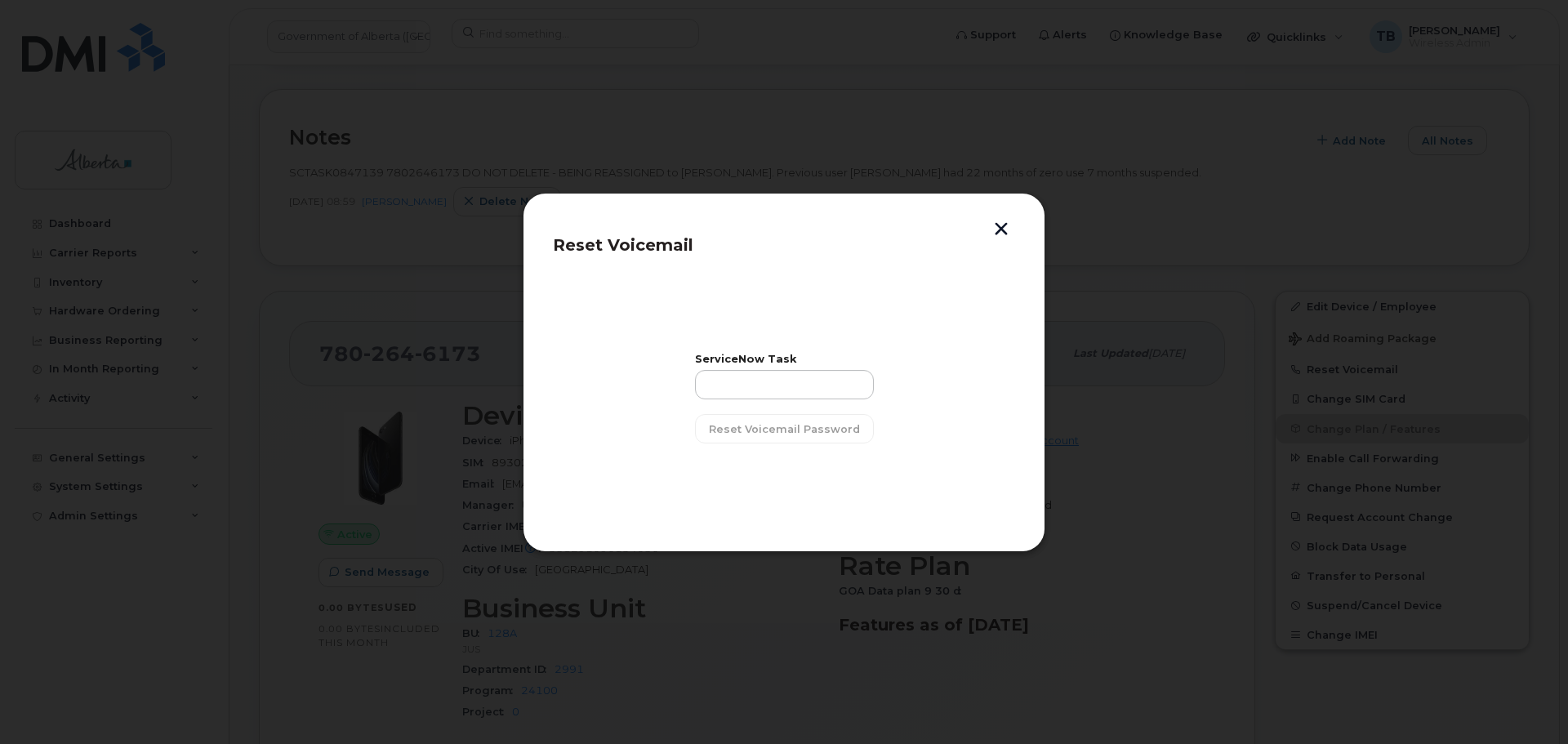
click at [764, 365] on div "ServiceNow Task" at bounding box center [784, 377] width 179 height 45
click at [763, 376] on input "text" at bounding box center [784, 385] width 179 height 29
paste input "SCTASK0847139"
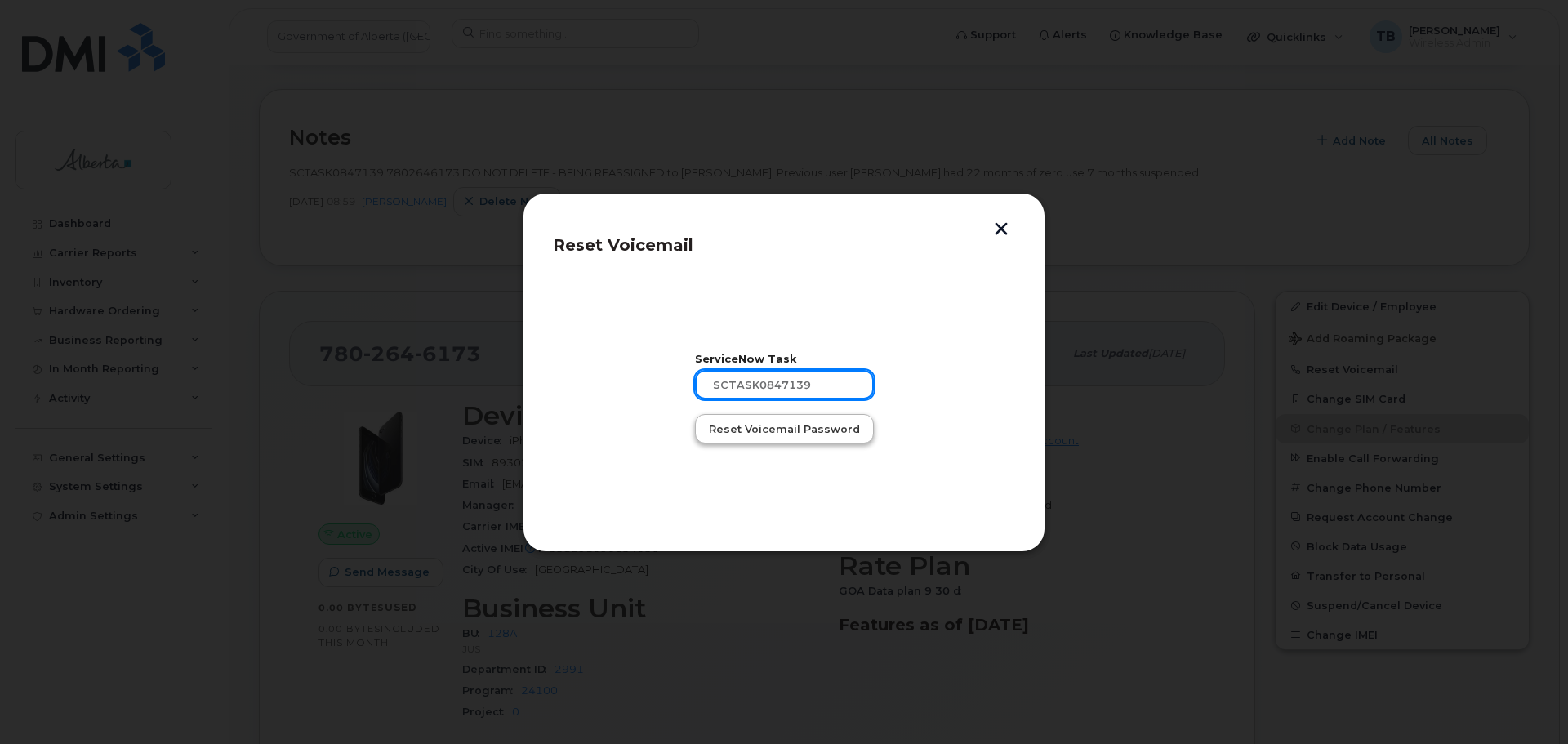
type input "SCTASK0847139"
click at [771, 429] on span "Reset Voicemail Password" at bounding box center [784, 429] width 151 height 15
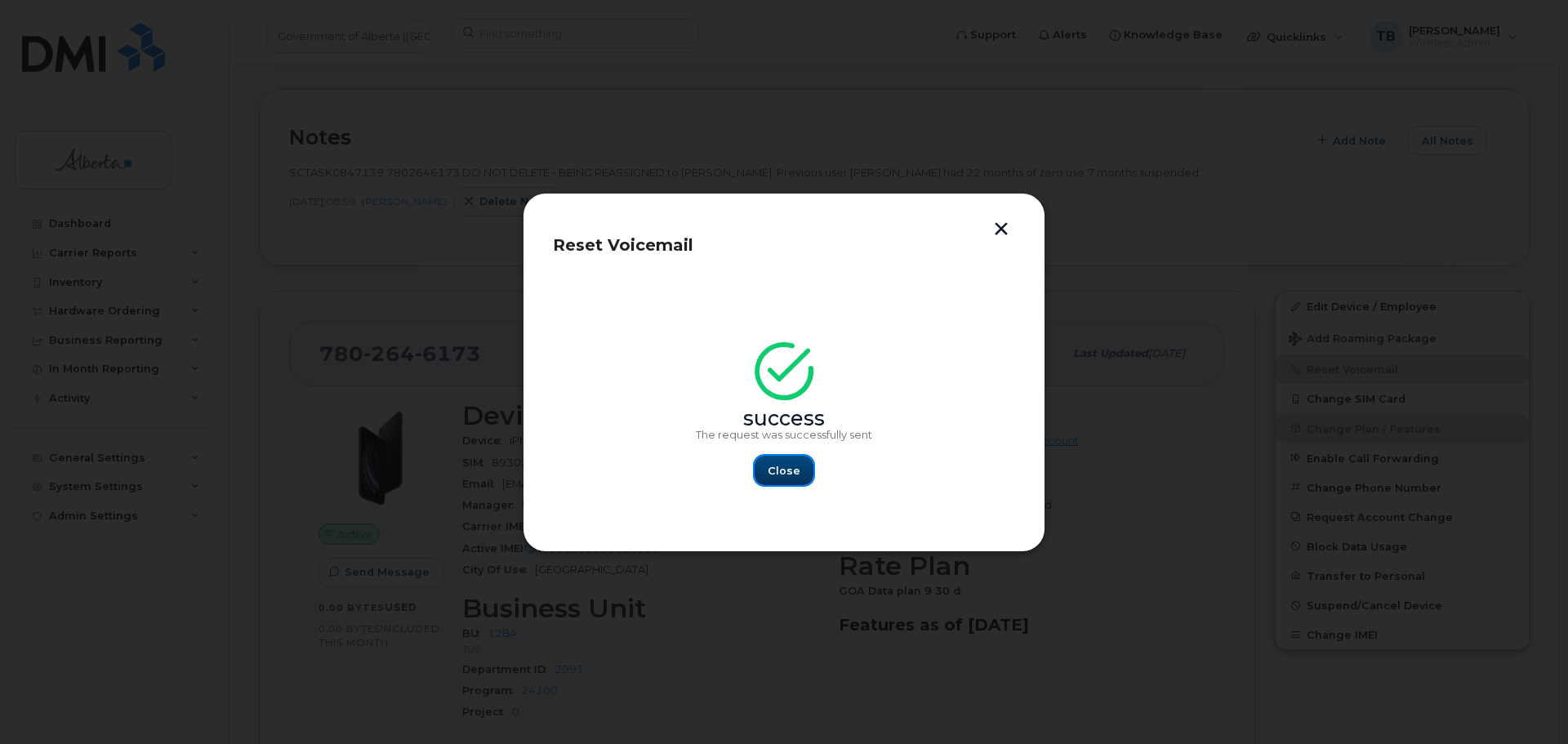
click at [774, 473] on span "Close" at bounding box center [784, 471] width 33 height 15
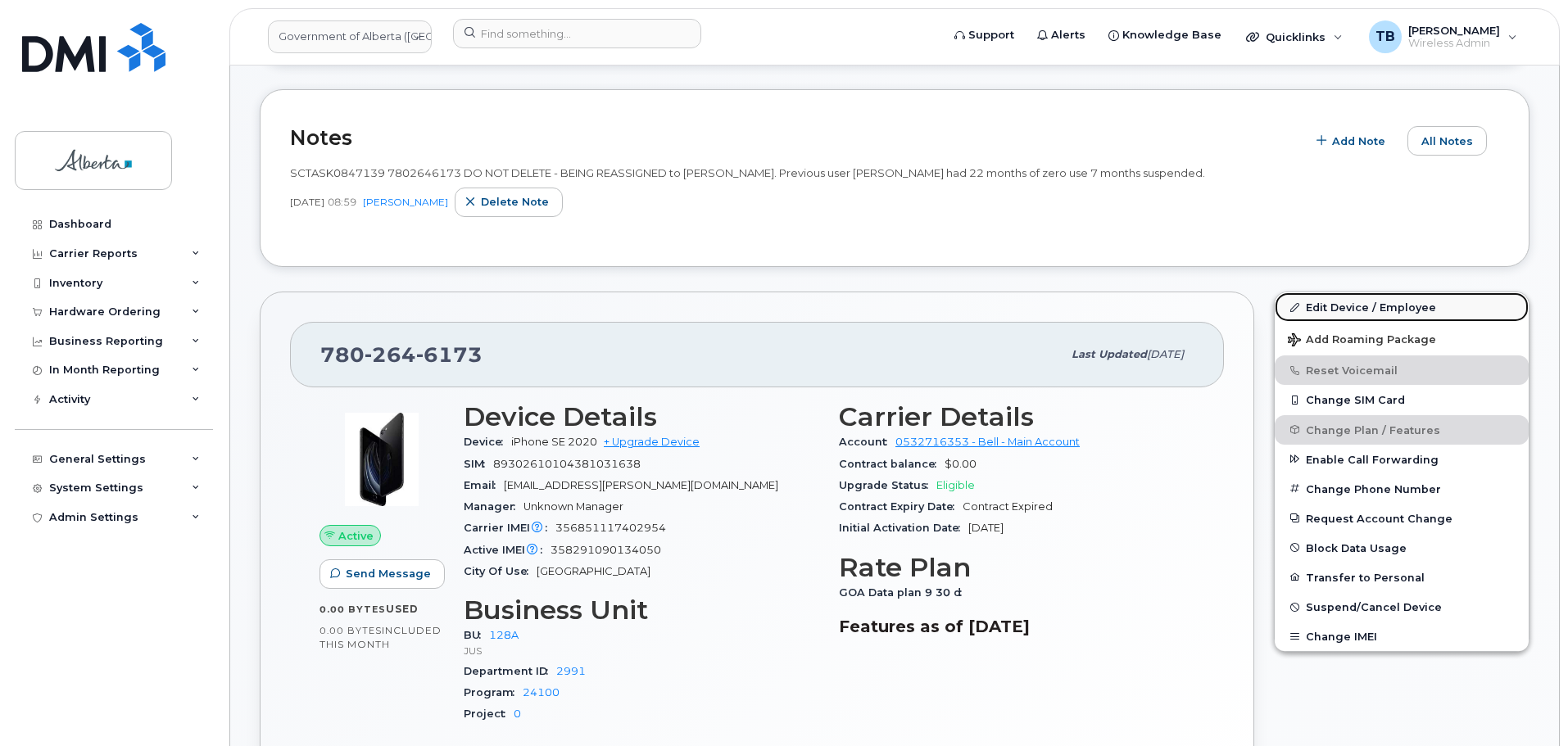
click at [1379, 307] on link "Edit Device / Employee" at bounding box center [1402, 307] width 254 height 29
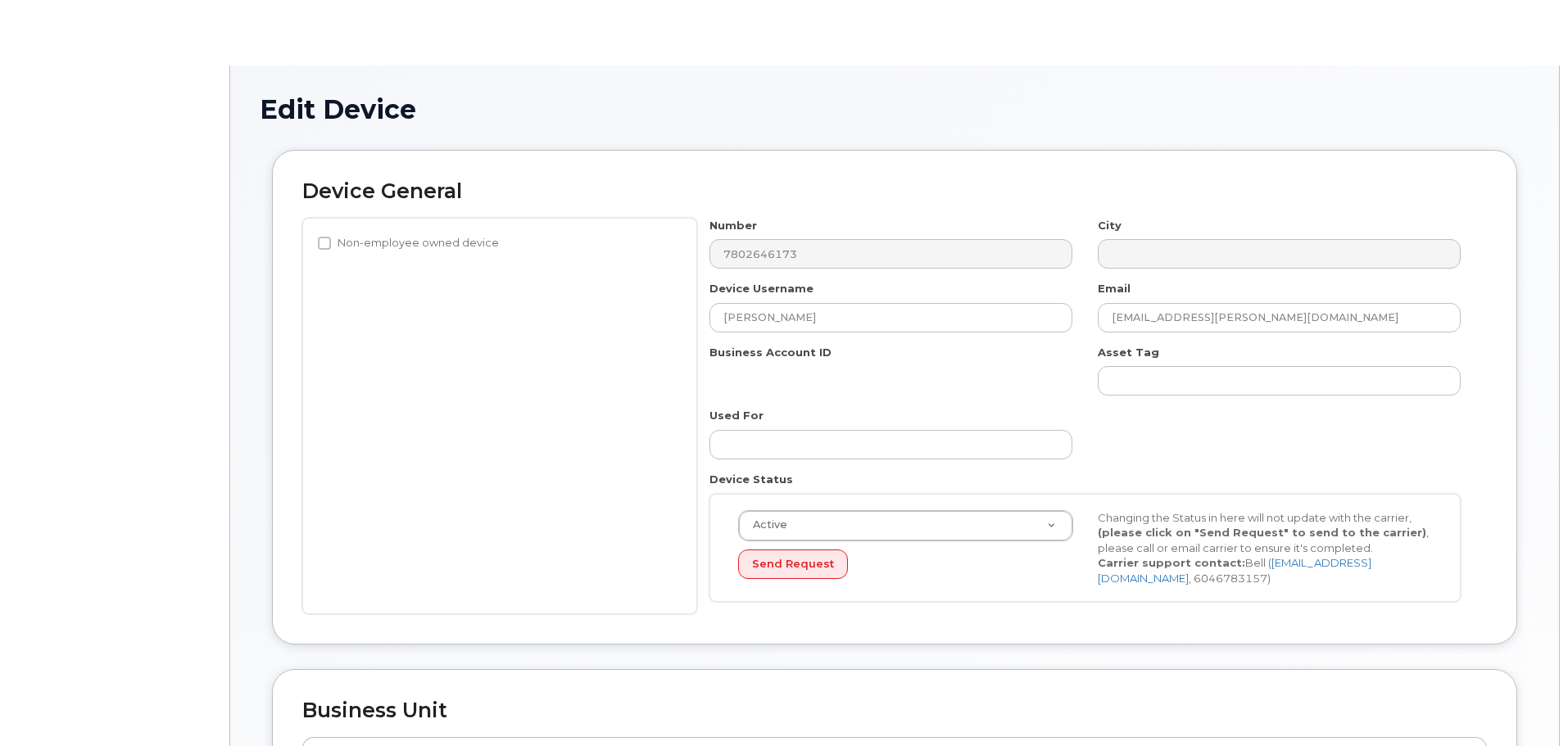
select select "4120330"
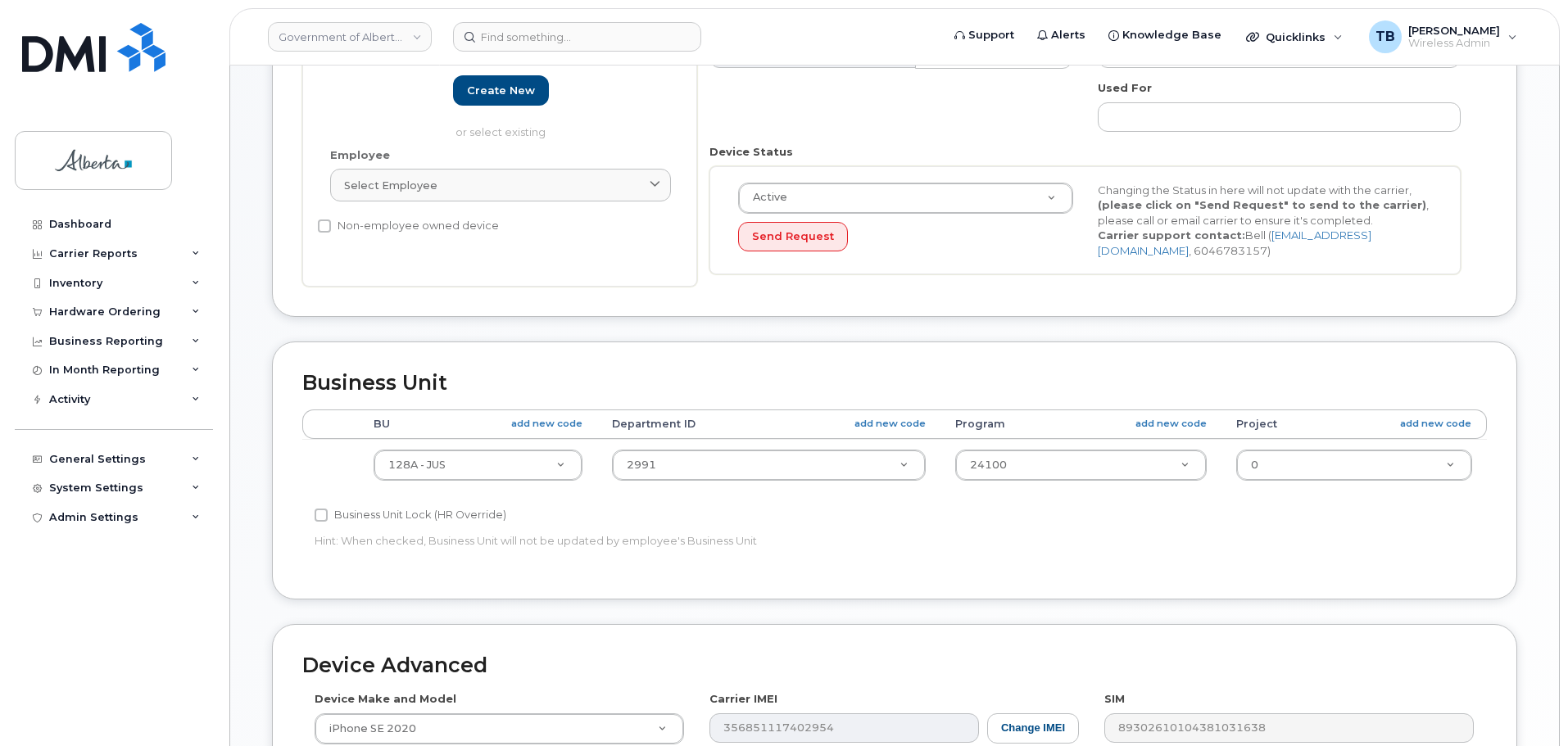
scroll to position [655, 0]
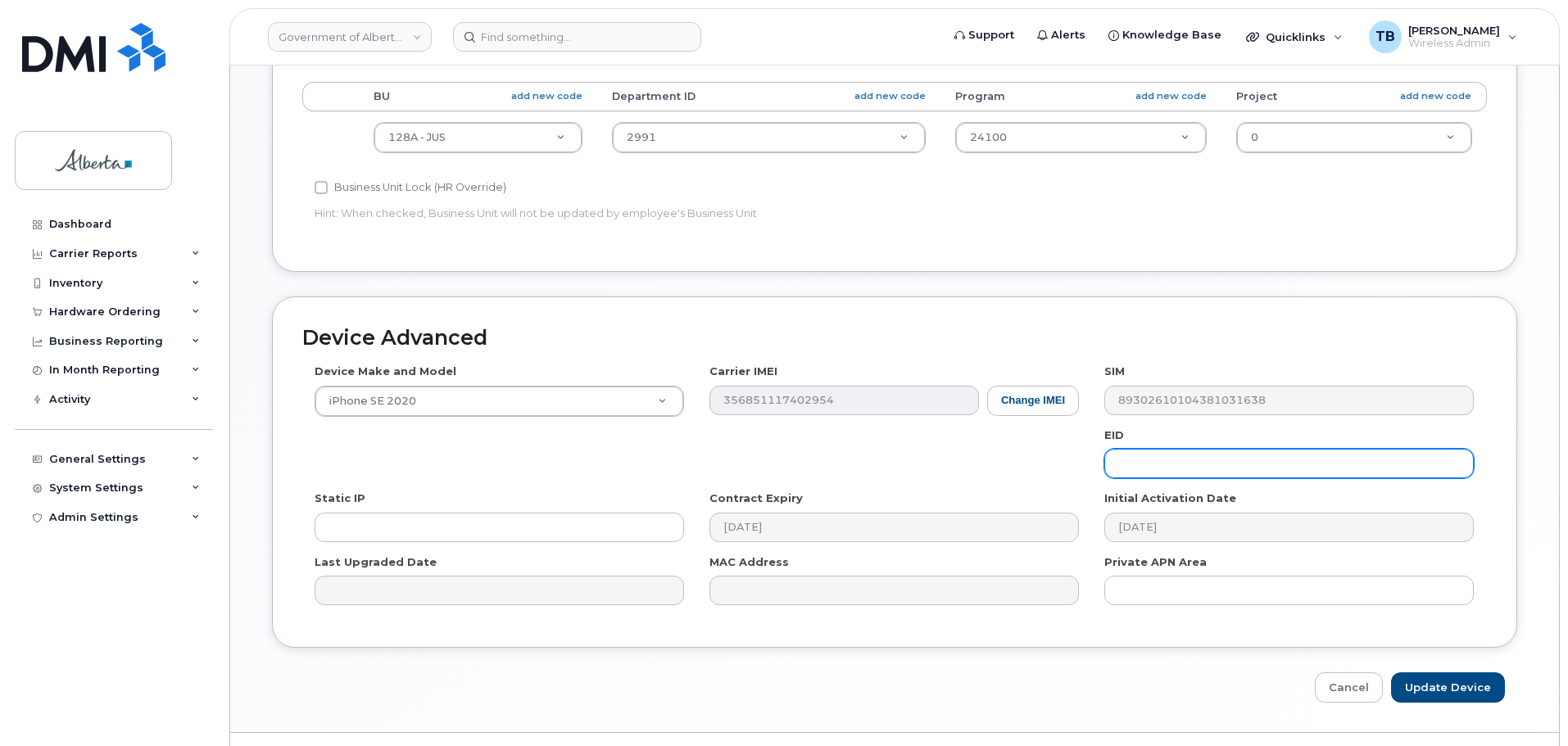
click at [1191, 459] on input "text" at bounding box center [1289, 464] width 370 height 29
paste input "89049032005008882600074357685979"
type input "89049032005008882600074357685979"
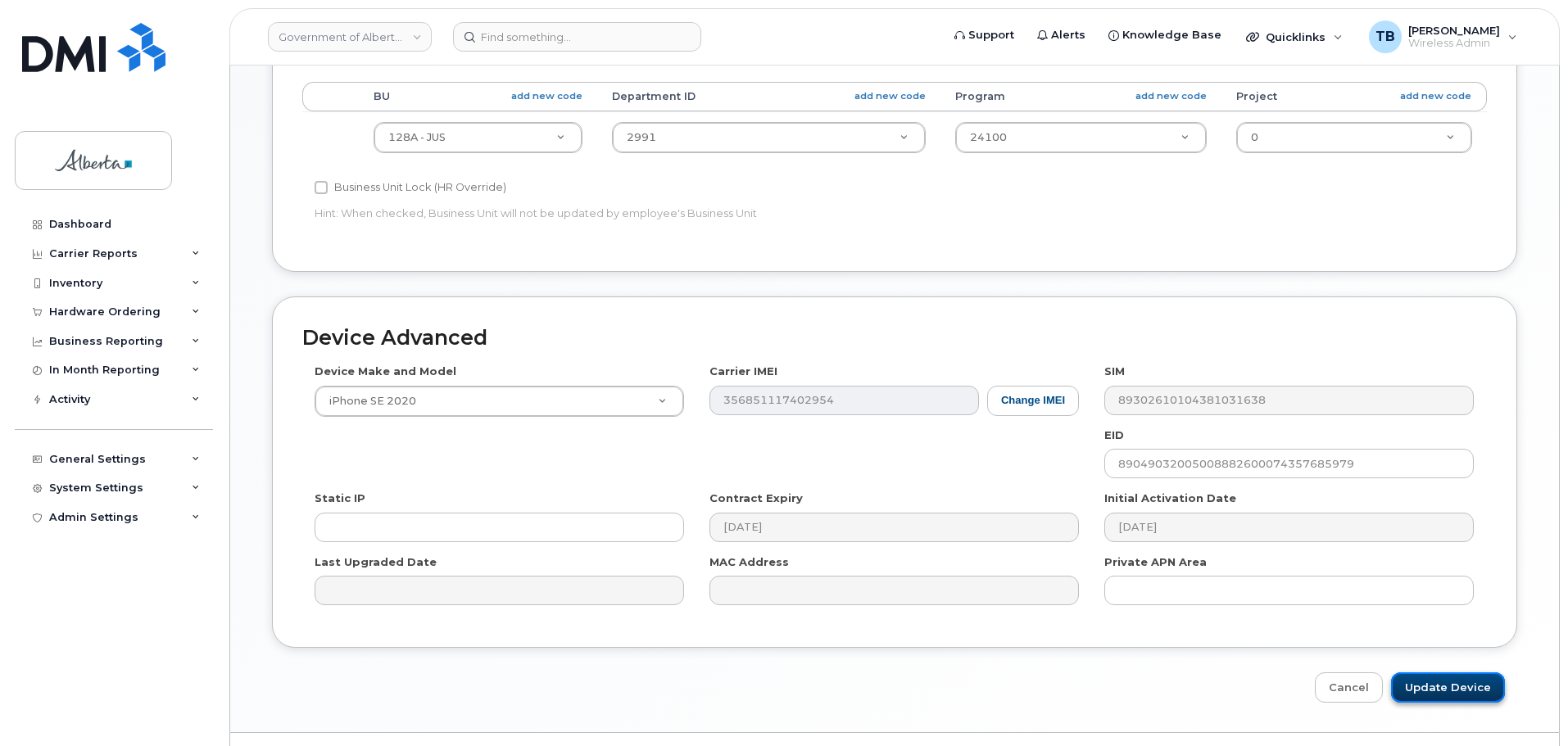
click at [1443, 694] on input "Update Device" at bounding box center [1448, 687] width 113 height 30
type input "Saving..."
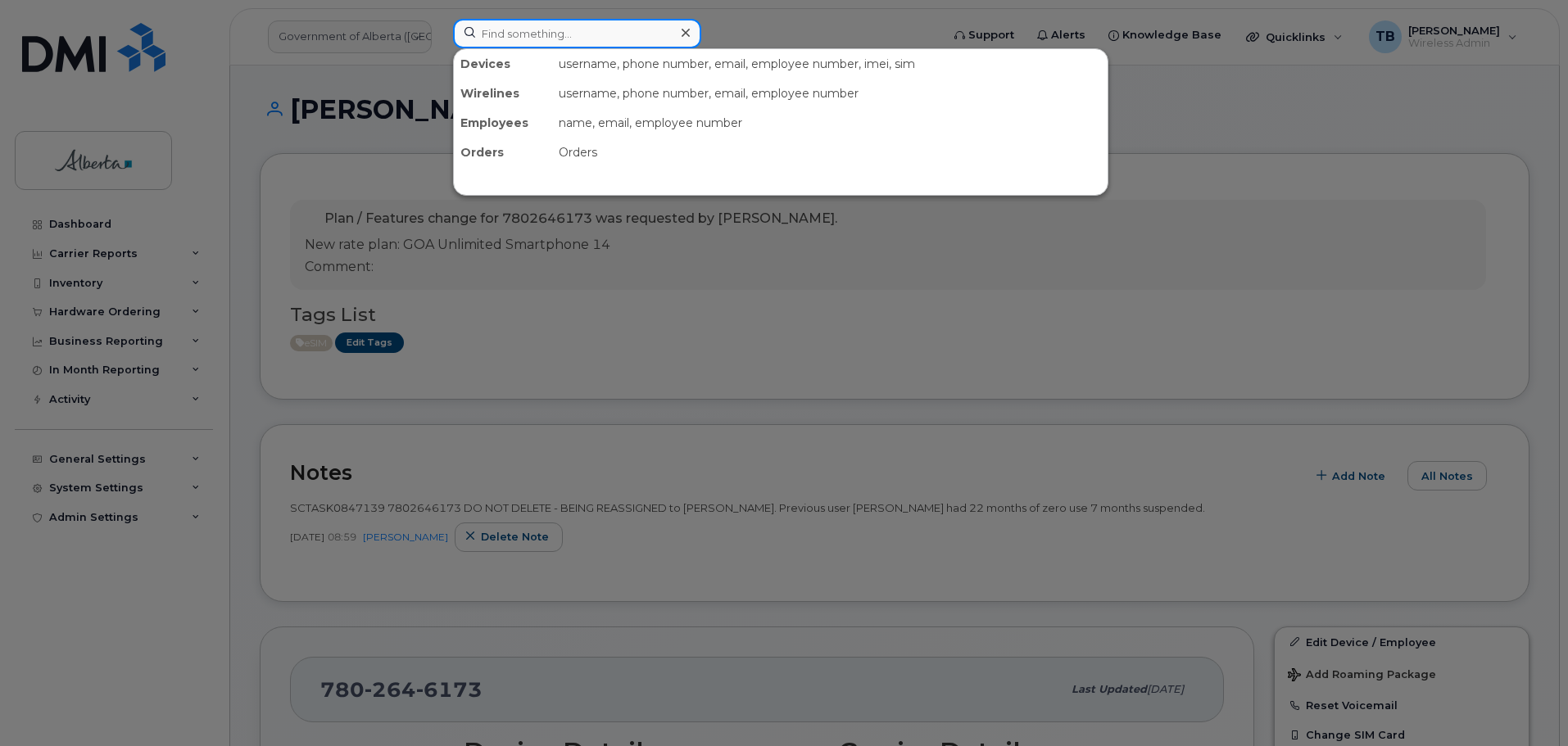
click at [525, 39] on input at bounding box center [577, 34] width 248 height 29
paste input "7807185354"
type input "7807185354"
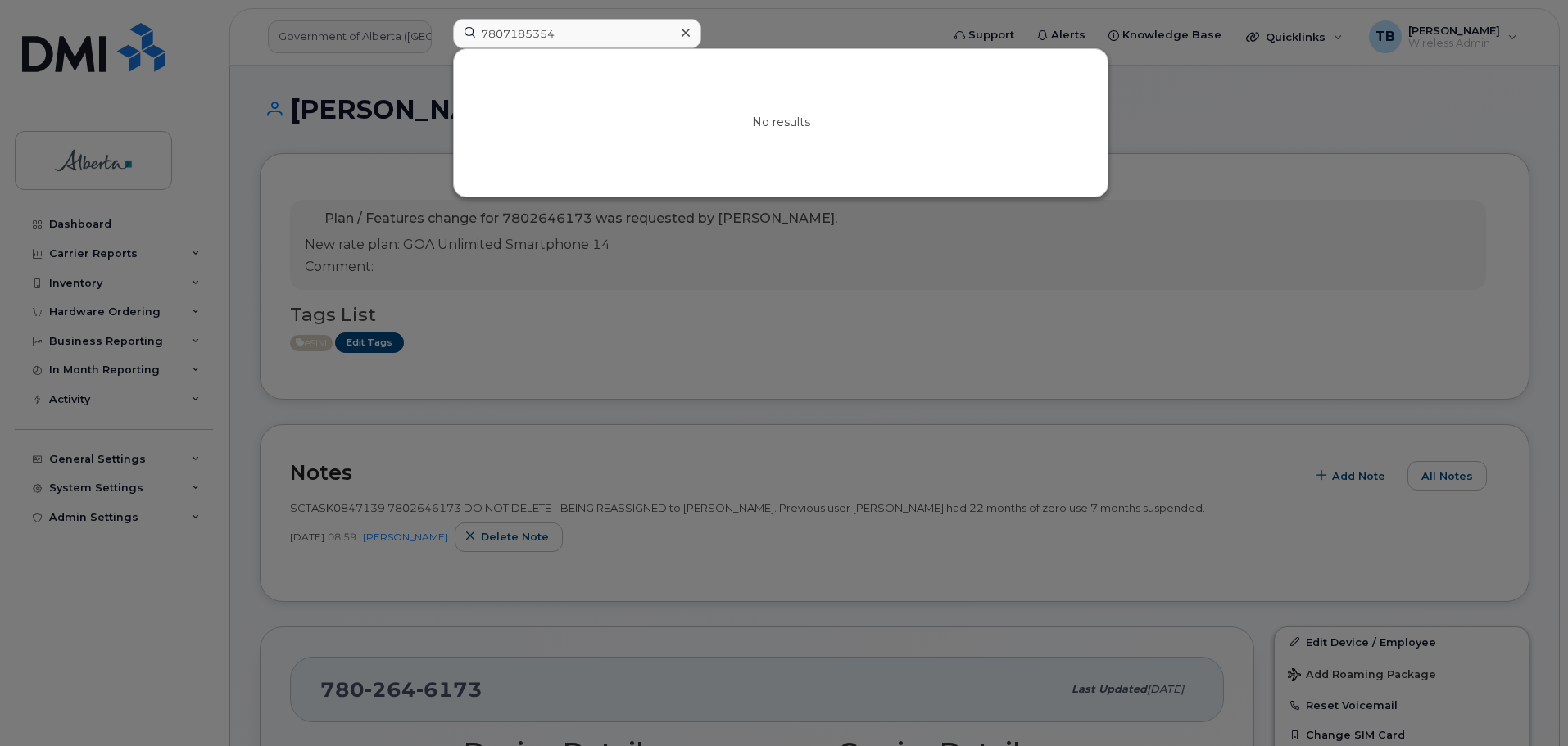
click at [685, 35] on icon at bounding box center [685, 33] width 8 height 13
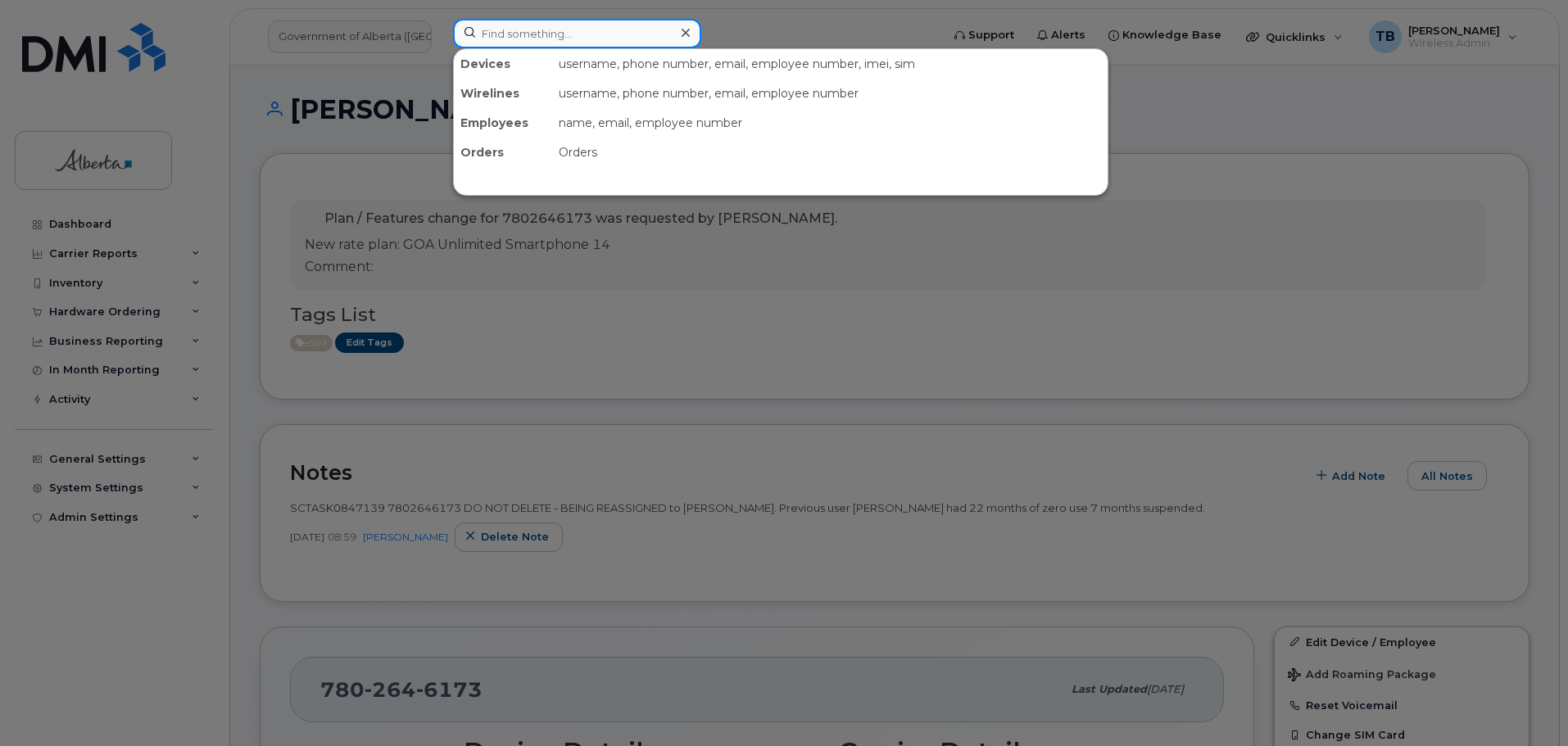
click at [494, 36] on input at bounding box center [577, 34] width 248 height 29
paste input "356447106444196"
type input "356447106444196"
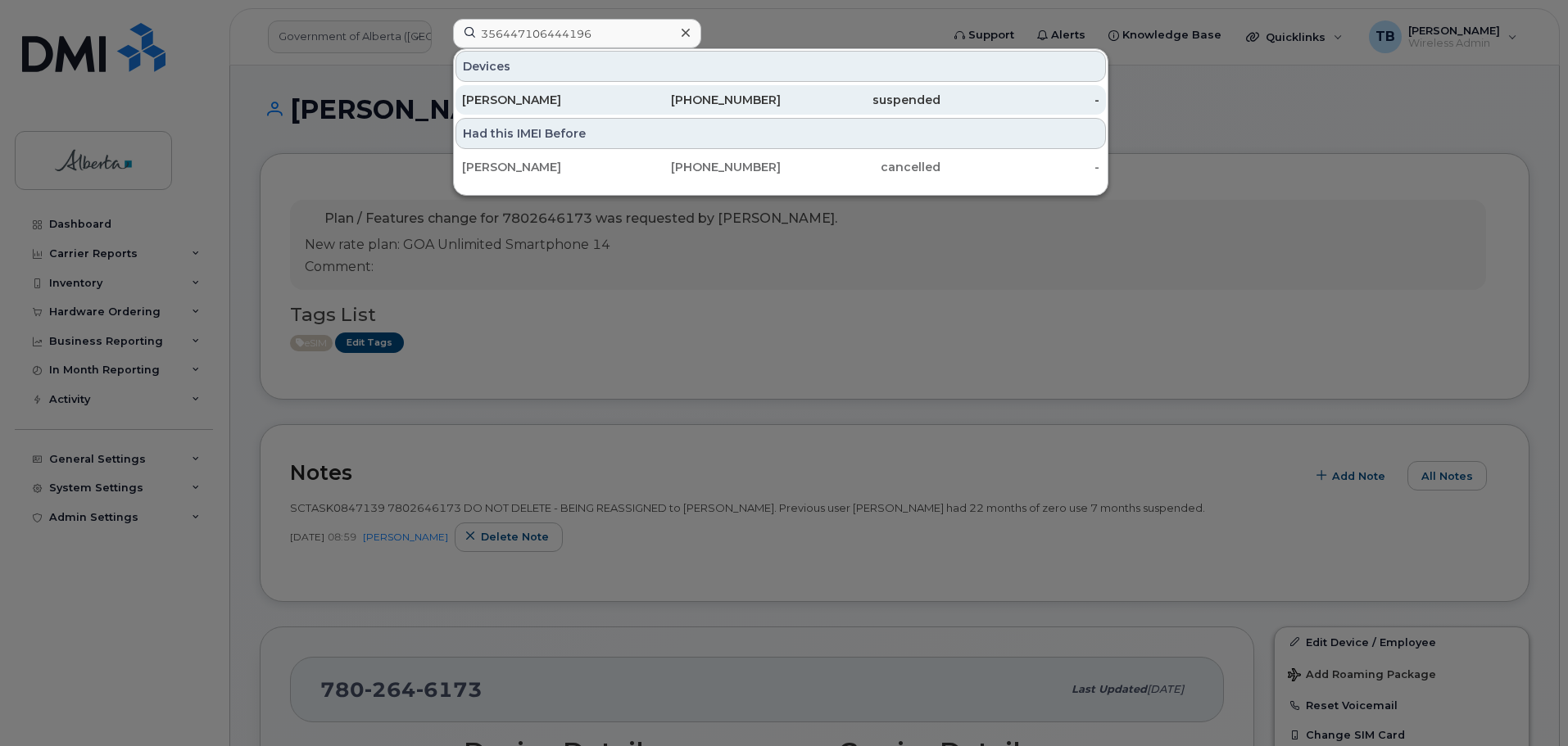
click at [522, 105] on div "[PERSON_NAME]" at bounding box center [542, 100] width 160 height 16
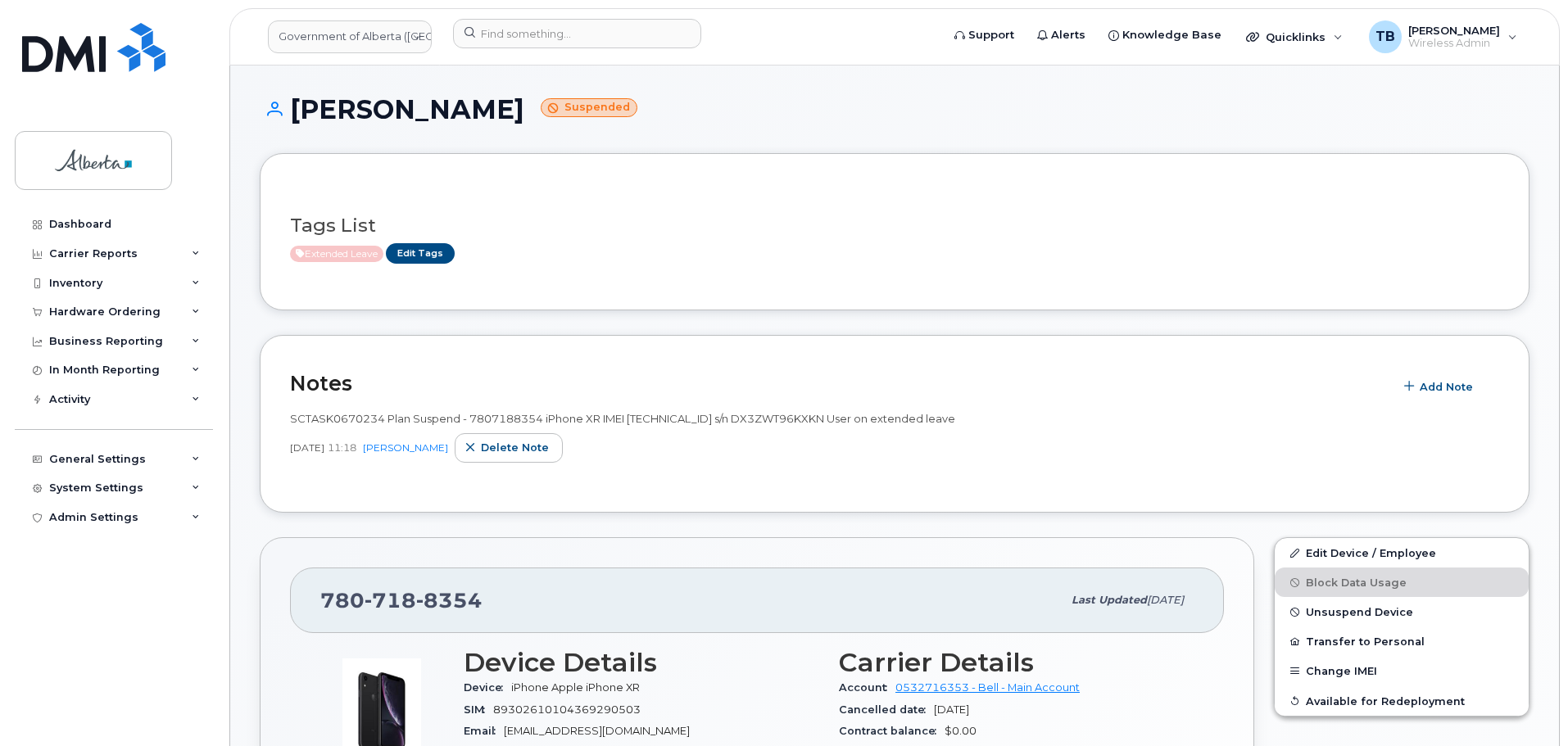
click at [515, 424] on span "SCTASK0670234 Plan Suspend - 7807188354 iPhone XR IMEI [TECHNICAL_ID] s/n DX3ZW…" at bounding box center [622, 418] width 666 height 13
copy span "7807188354"
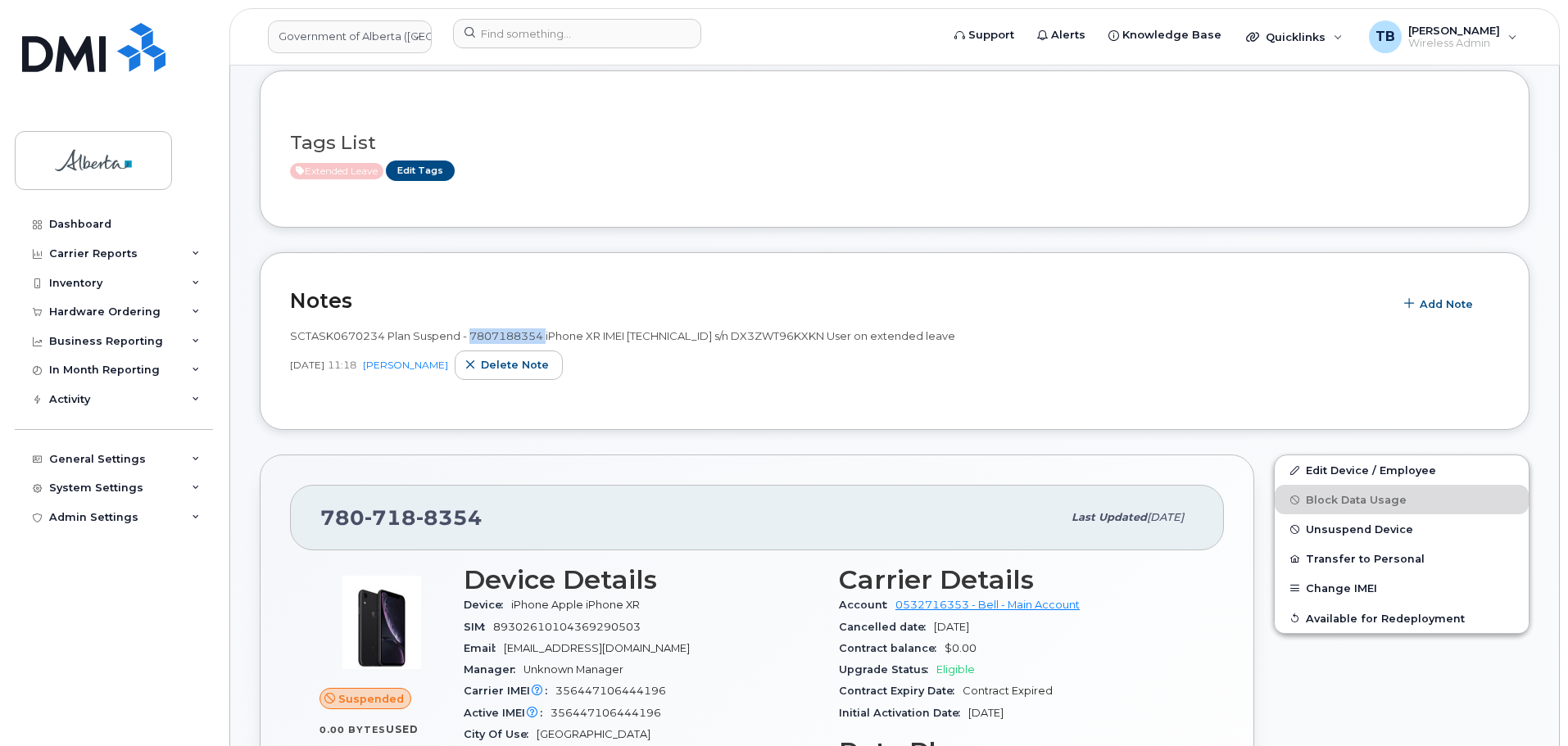
scroll to position [246, 0]
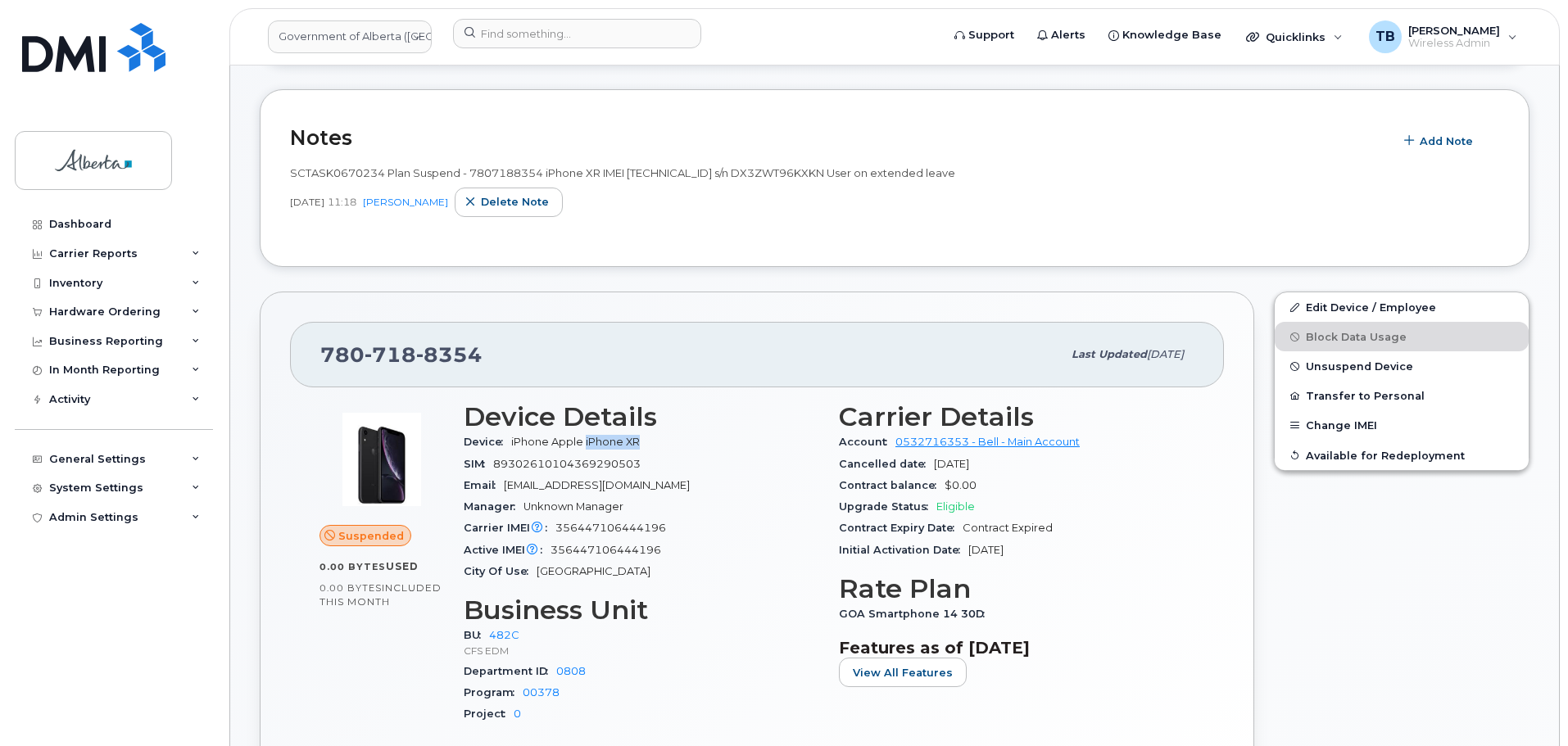
drag, startPoint x: 586, startPoint y: 441, endPoint x: 671, endPoint y: 438, distance: 85.1
click at [671, 438] on div "Device iPhone Apple iPhone XR" at bounding box center [642, 442] width 356 height 21
copy span "iPhone XR"
click at [600, 530] on span "356447106444196" at bounding box center [611, 528] width 111 height 13
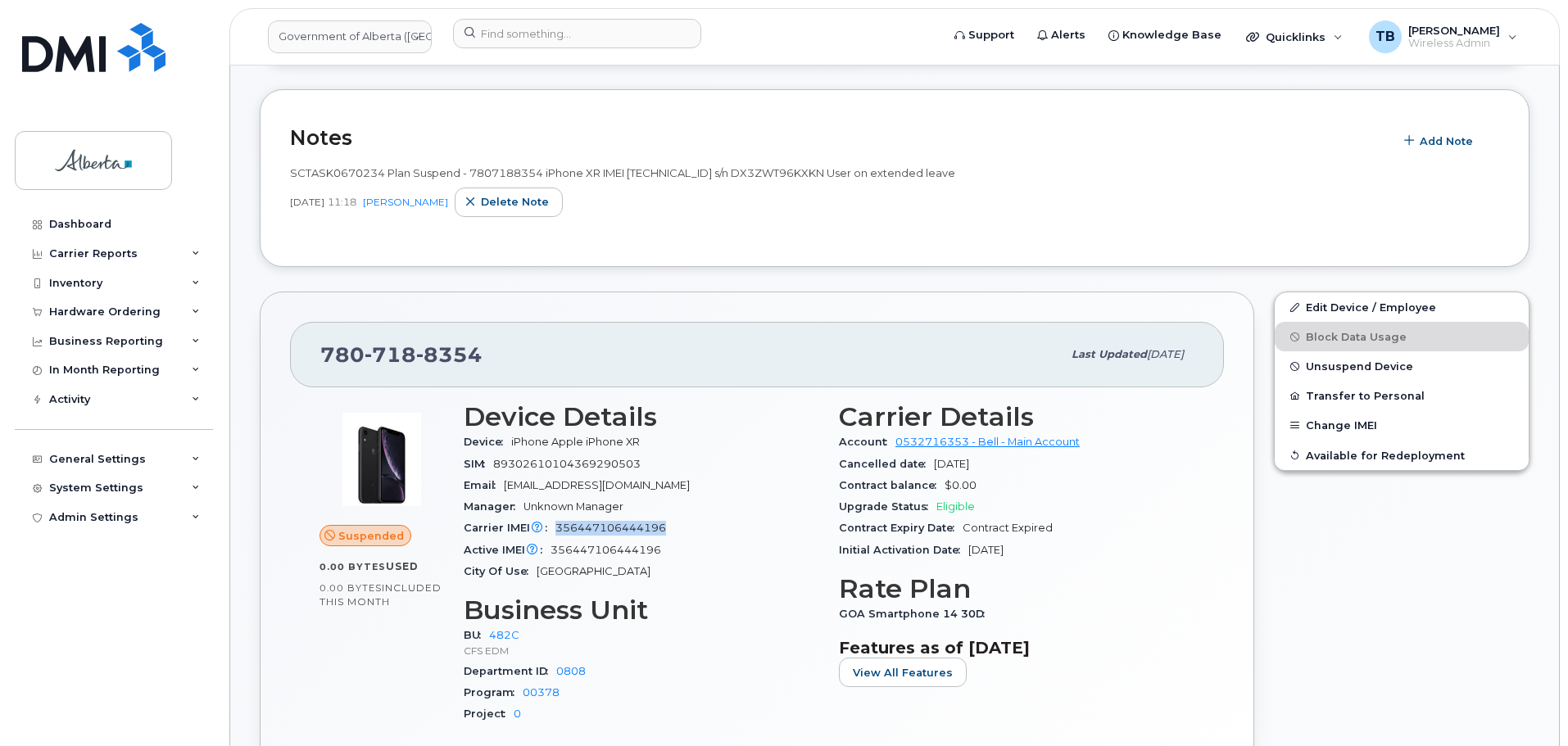
copy span "356447106444196"
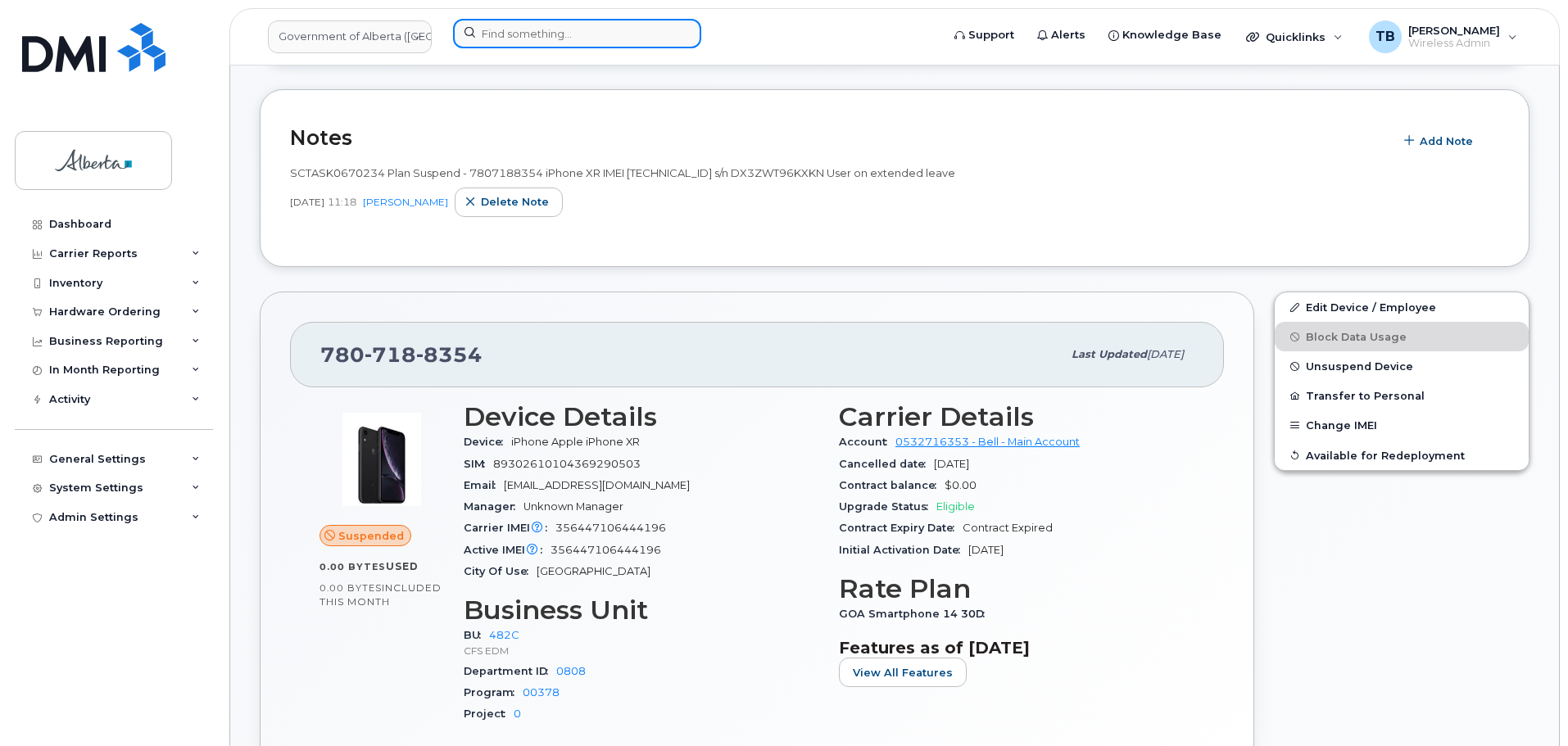
click at [521, 44] on input at bounding box center [577, 34] width 248 height 29
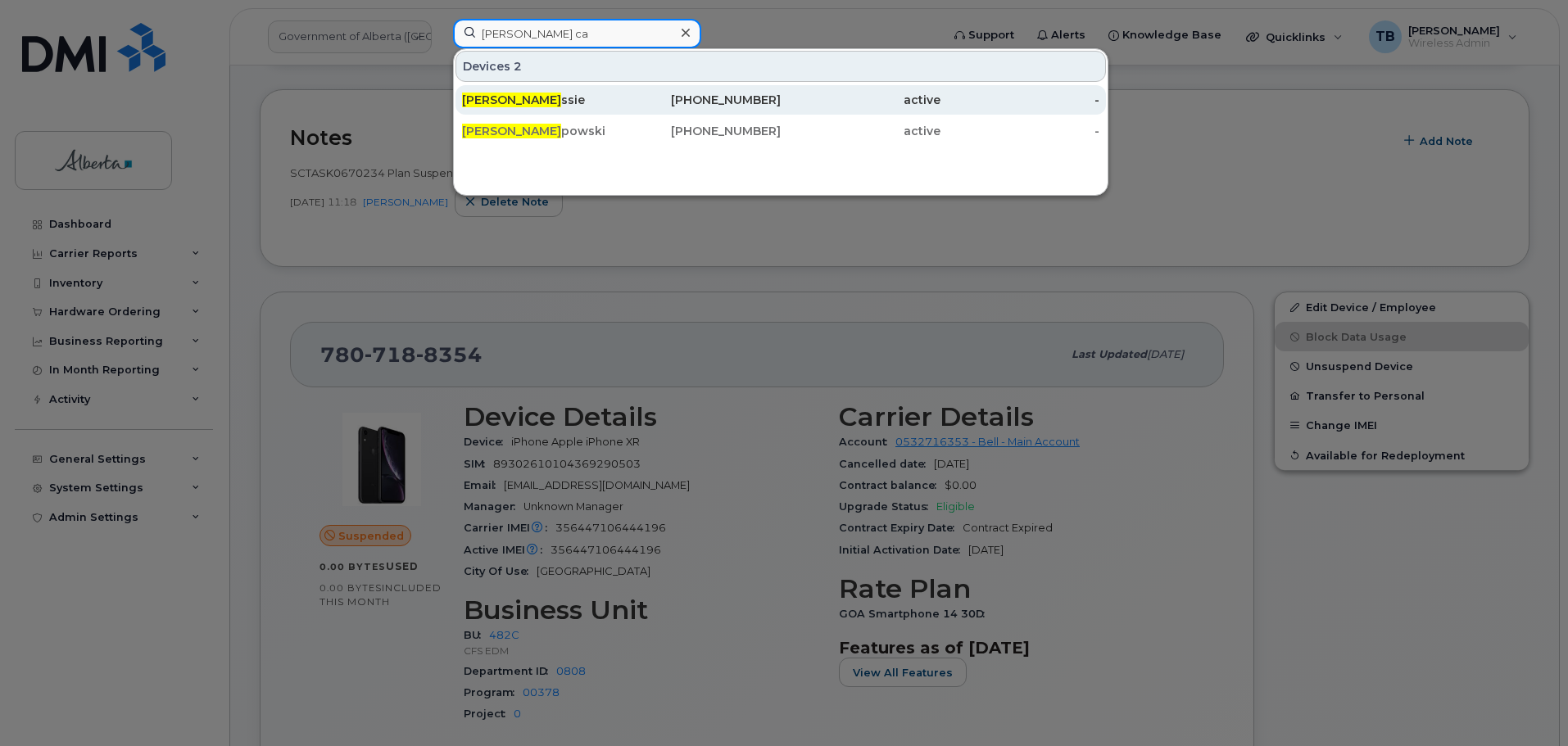
type input "[PERSON_NAME] ca"
click at [554, 108] on div "[PERSON_NAME] ssie" at bounding box center [542, 100] width 160 height 29
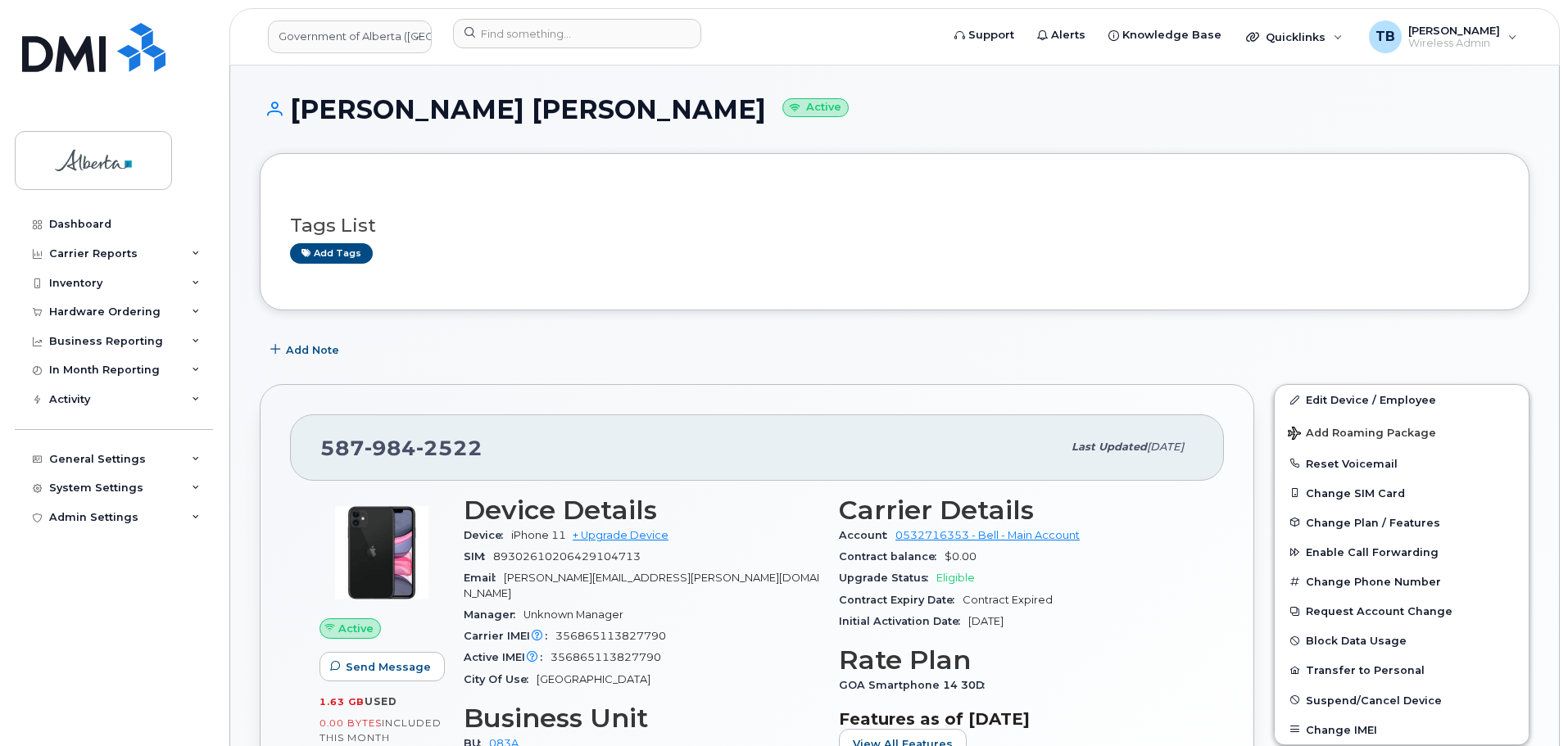
scroll to position [82, 0]
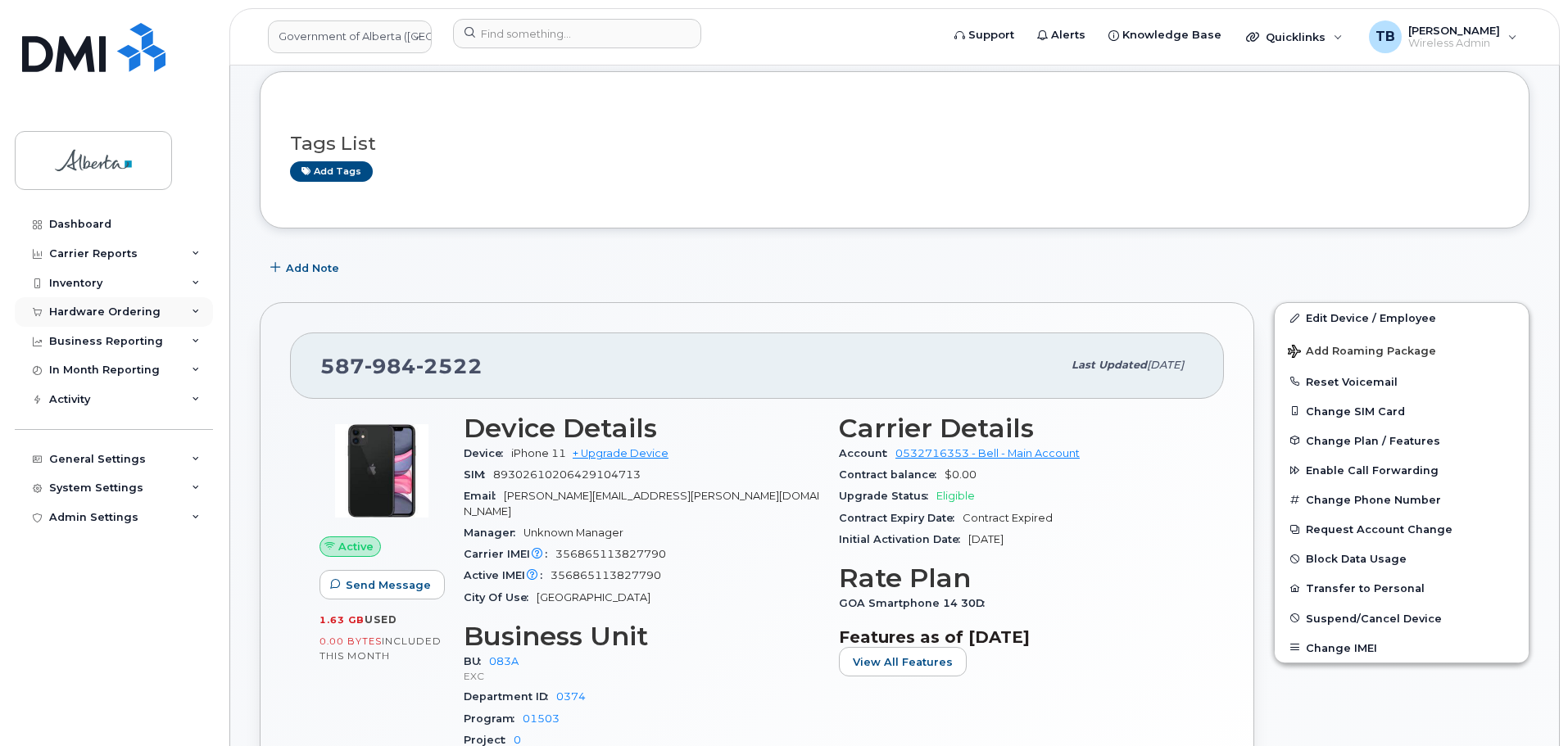
click at [90, 309] on div "Hardware Ordering" at bounding box center [104, 312] width 112 height 13
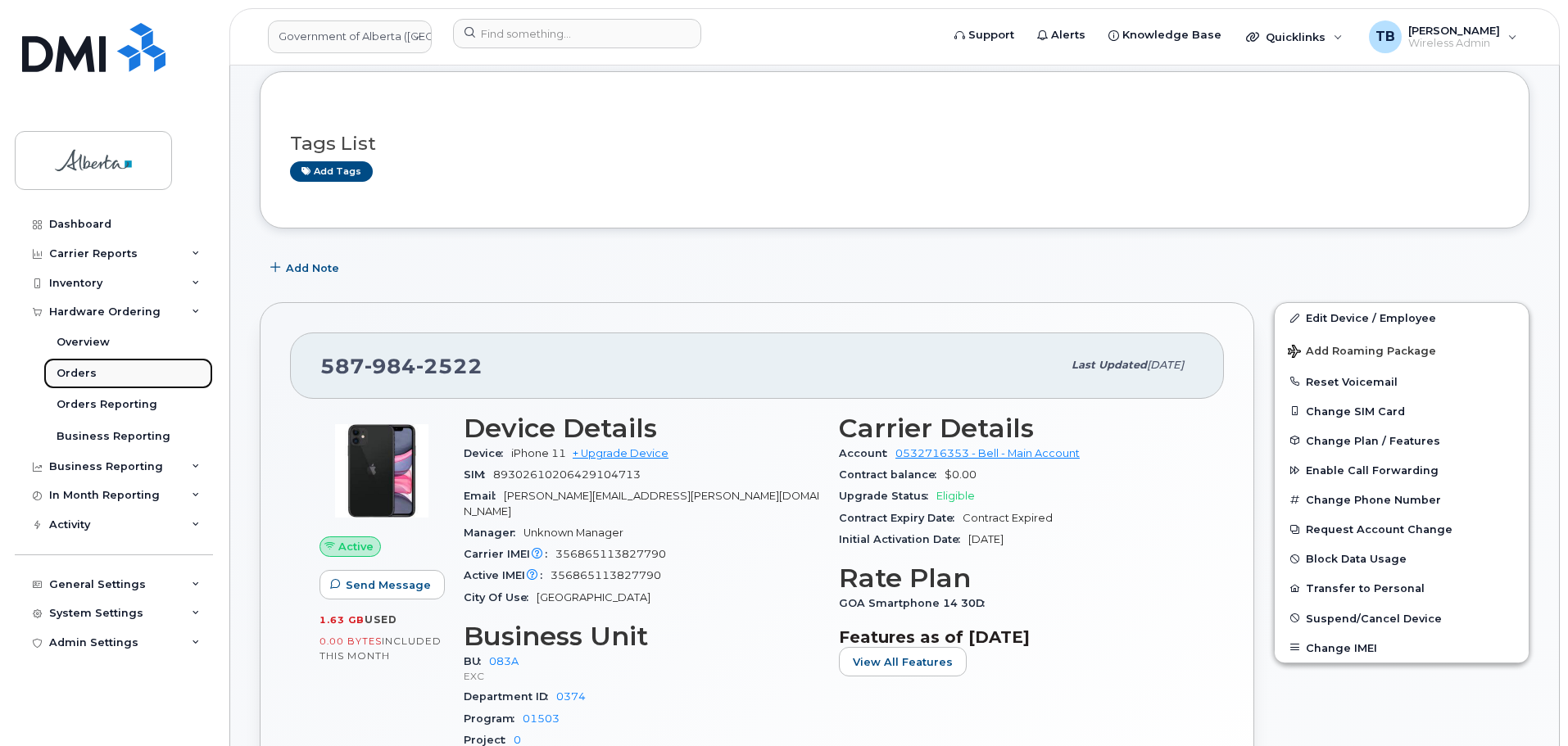
click at [75, 372] on div "Orders" at bounding box center [76, 373] width 40 height 15
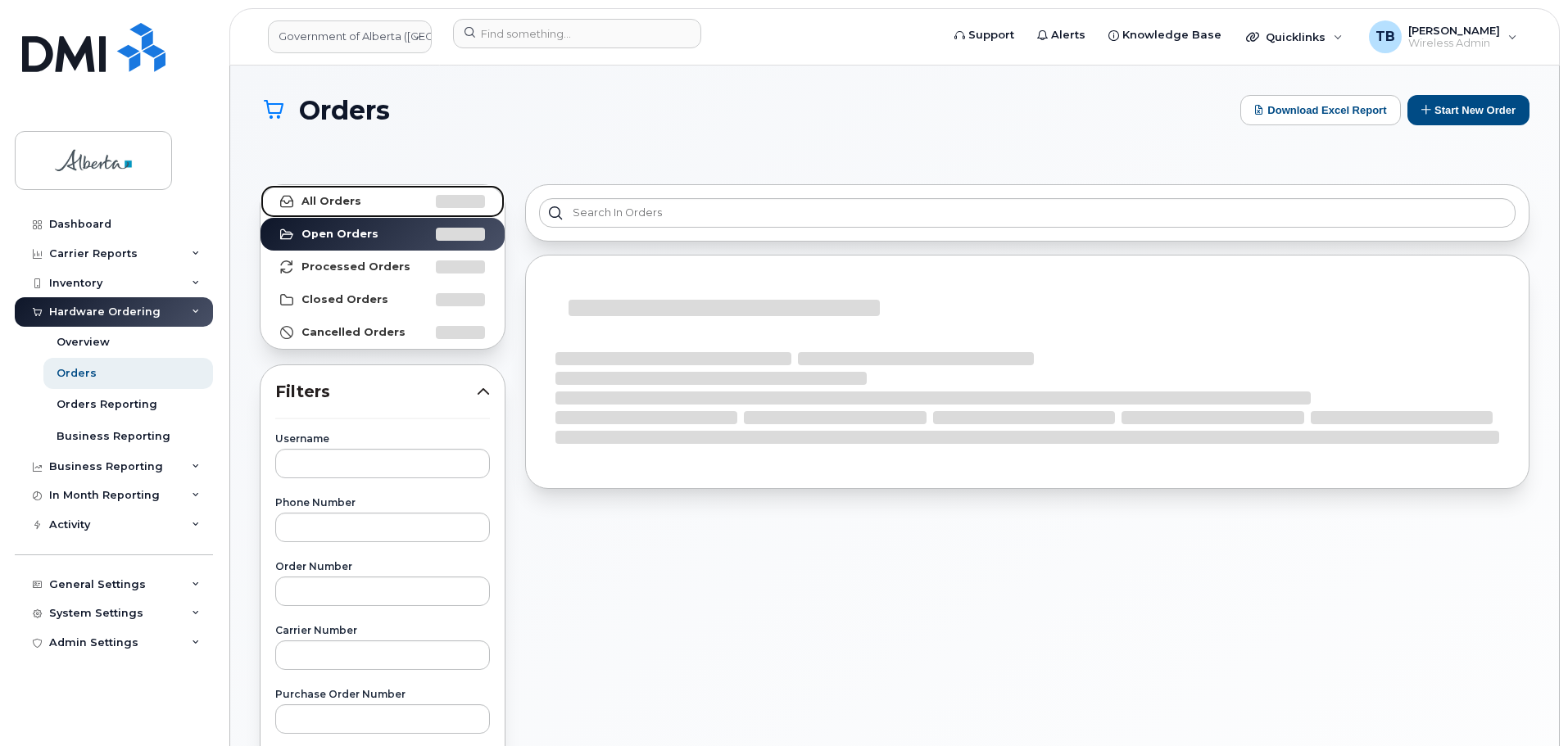
click at [351, 204] on strong "All Orders" at bounding box center [331, 201] width 60 height 13
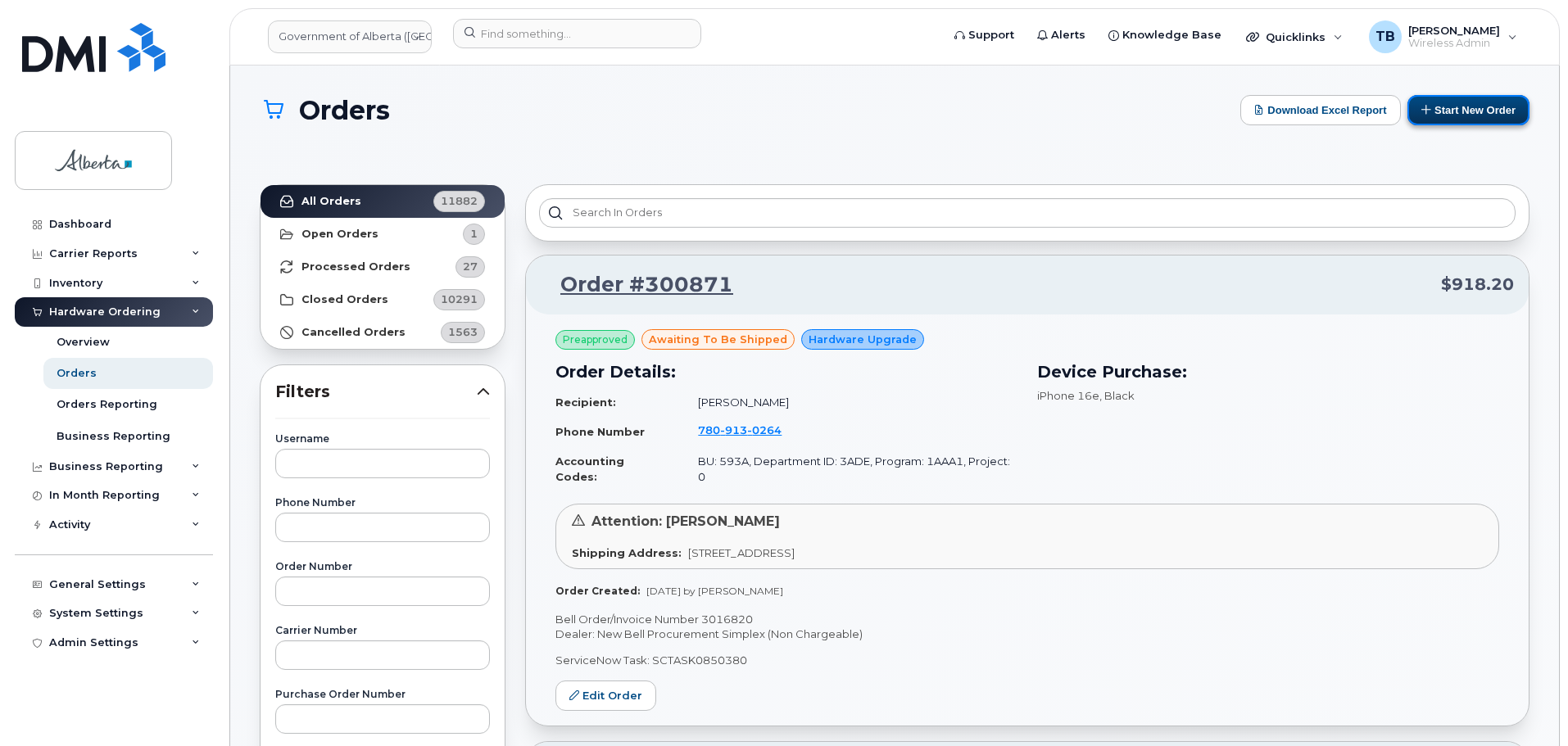
click at [1467, 113] on button "Start New Order" at bounding box center [1469, 110] width 122 height 30
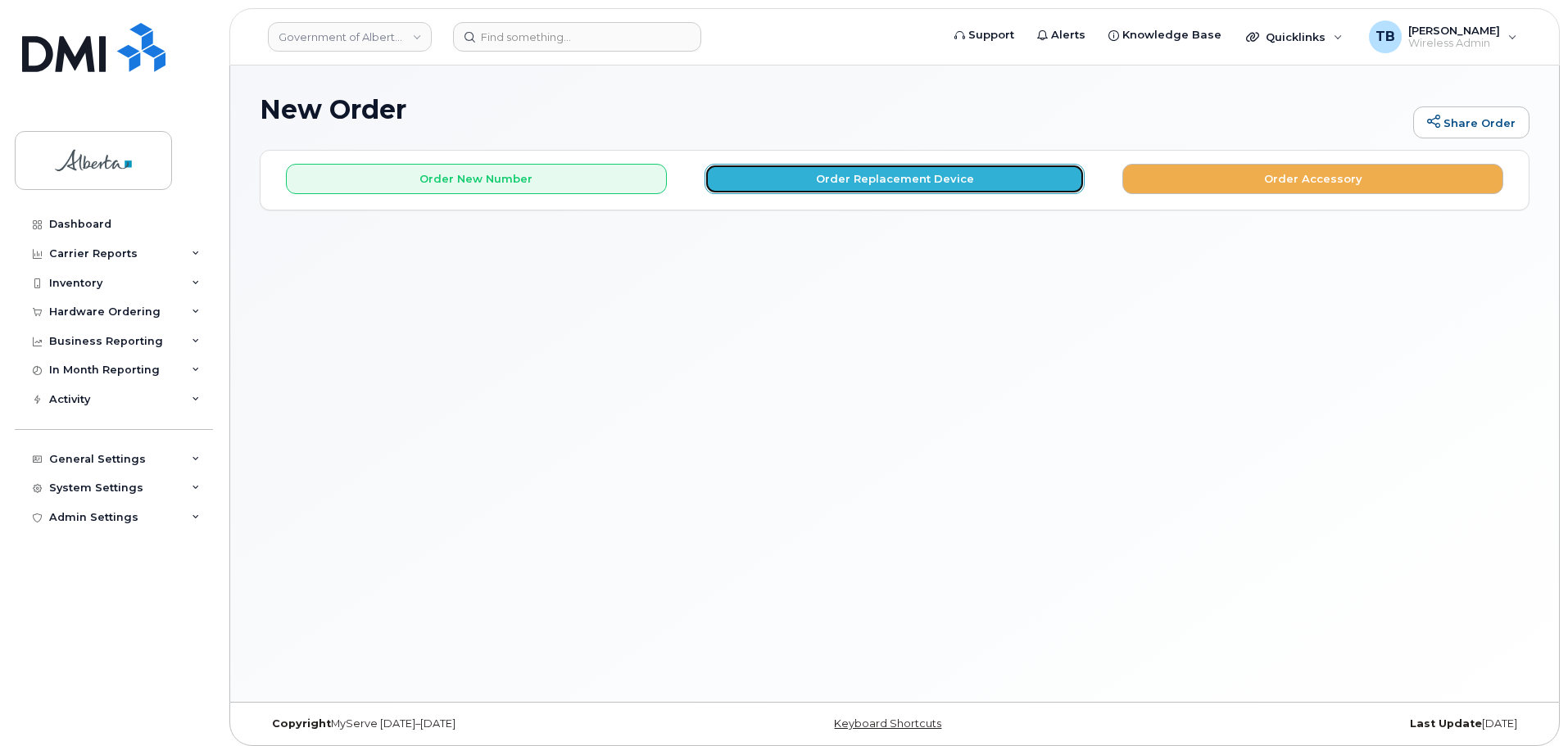
click at [838, 177] on button "Order Replacement Device" at bounding box center [895, 179] width 381 height 30
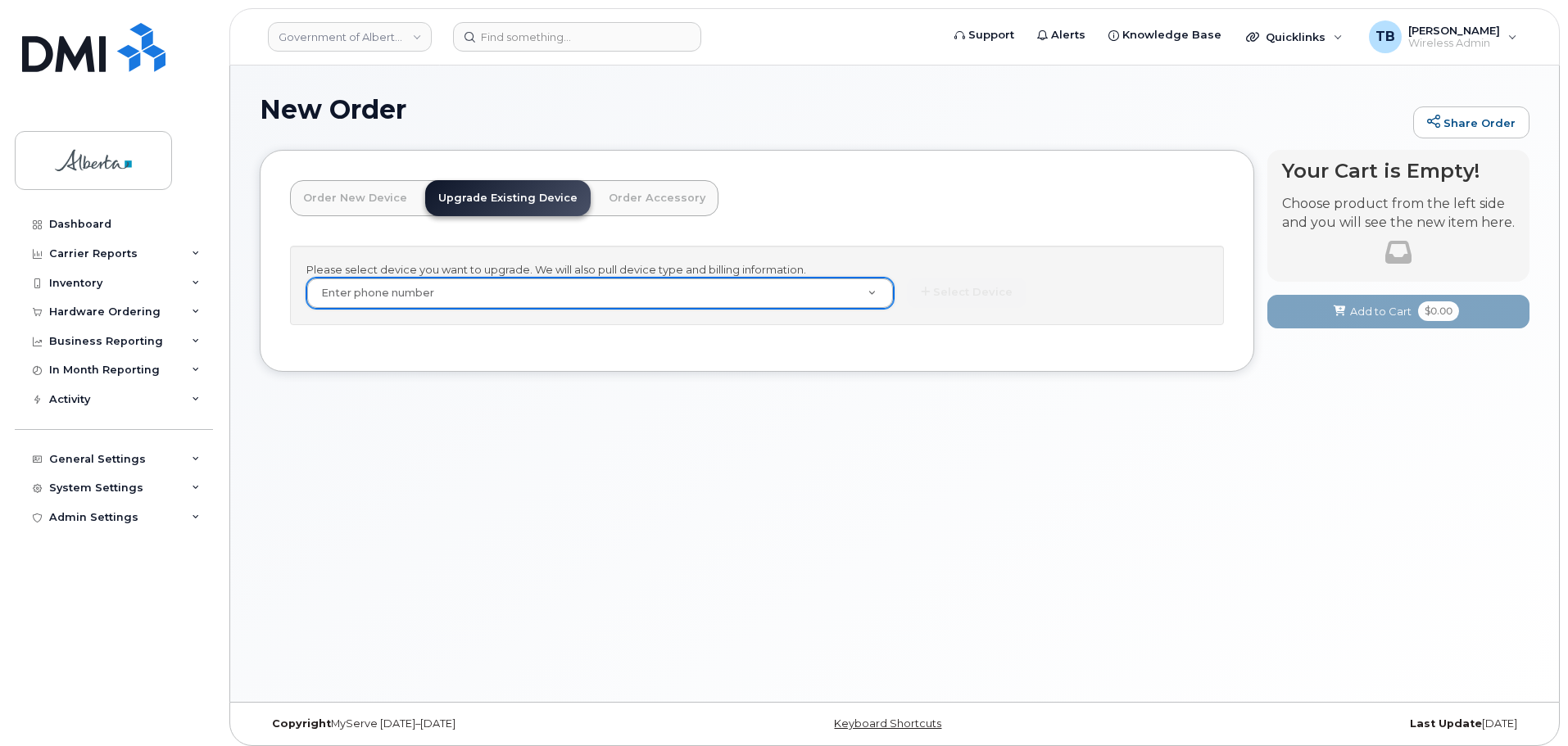
paste input "User NameUser EmailMobile NumberDevice Model NameIMEISerial NumberNew Device Re…"
type input "User NameUser EmailMobile NumberDevice Model NameIMEISerial NumberNew Device Re…"
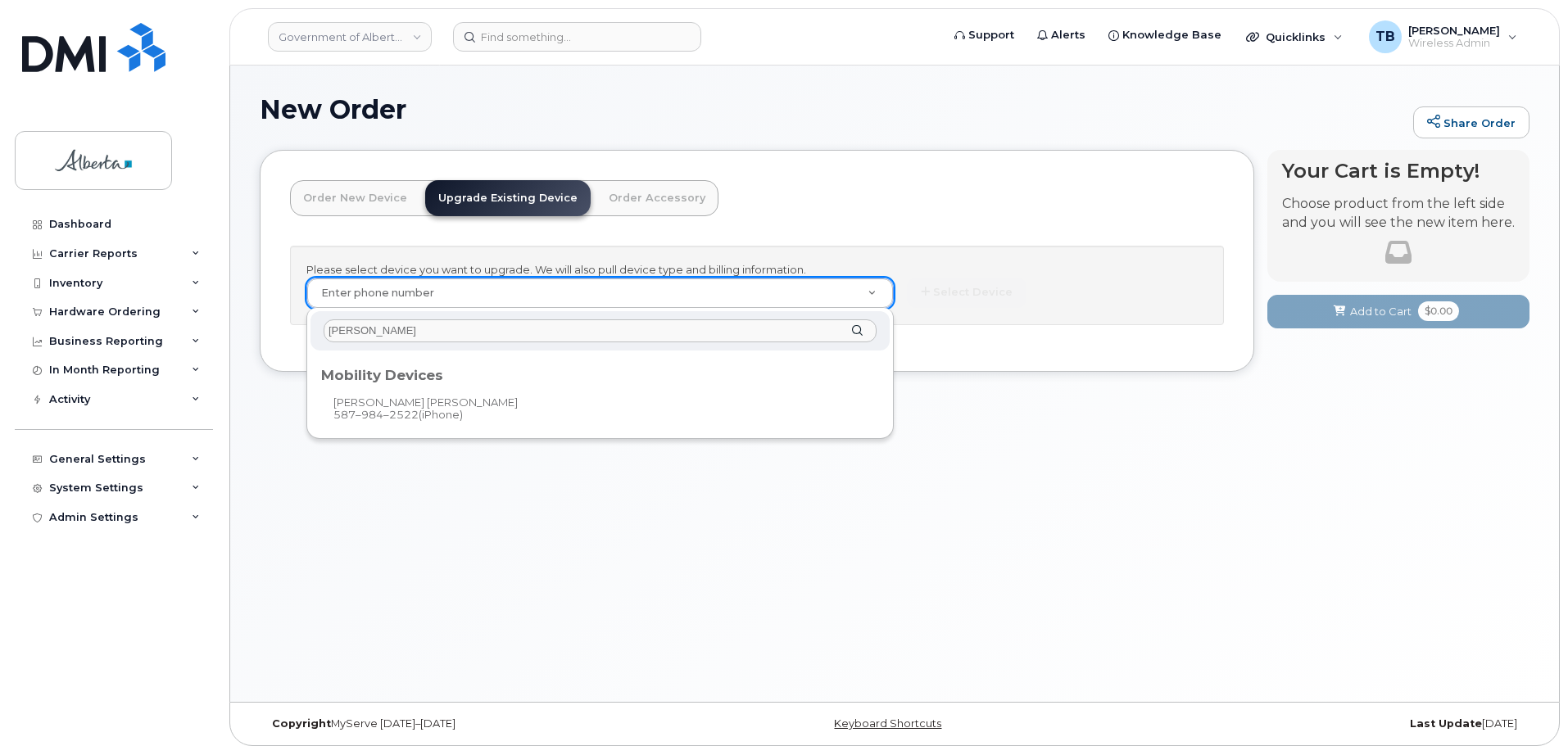
type input "[PERSON_NAME]"
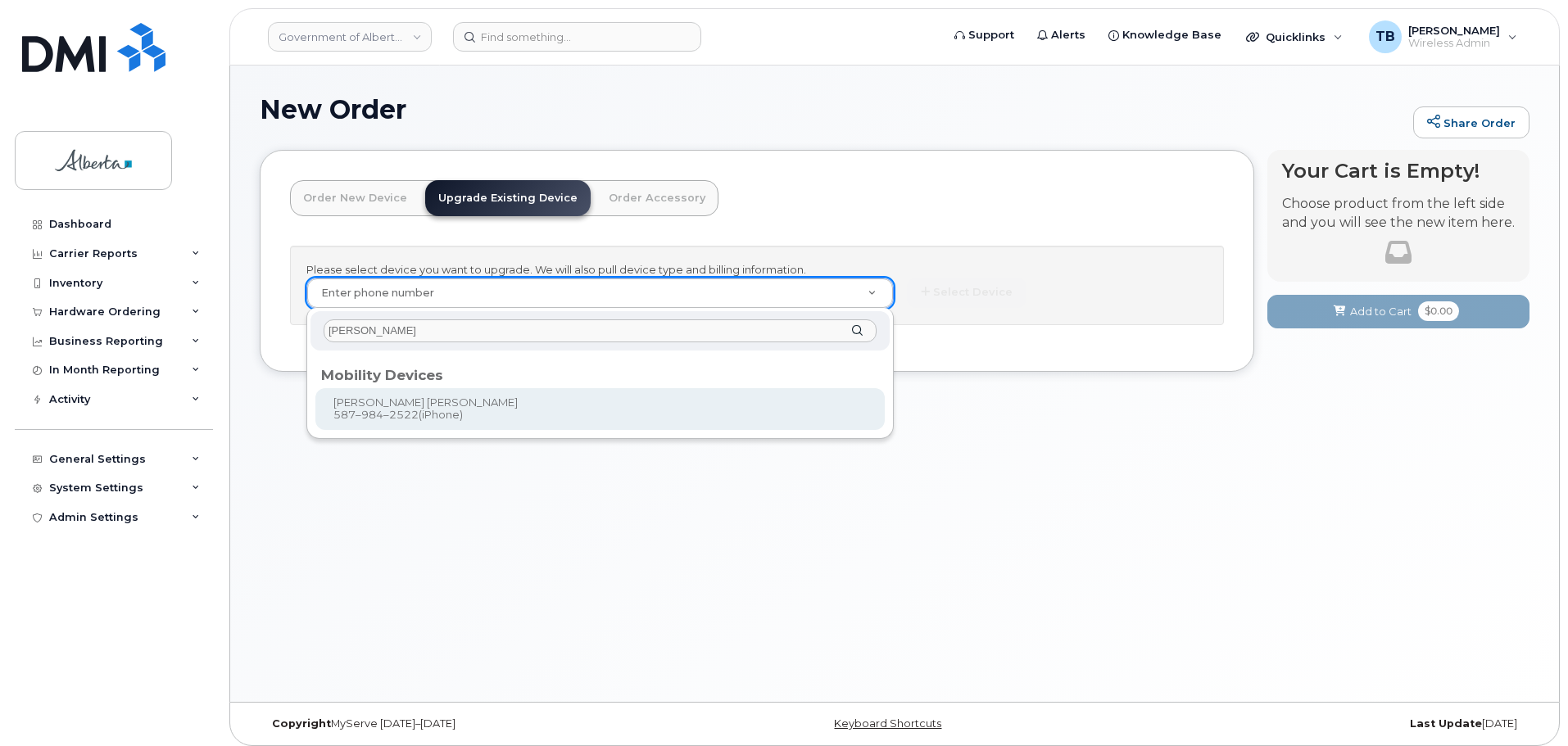
type input "795527"
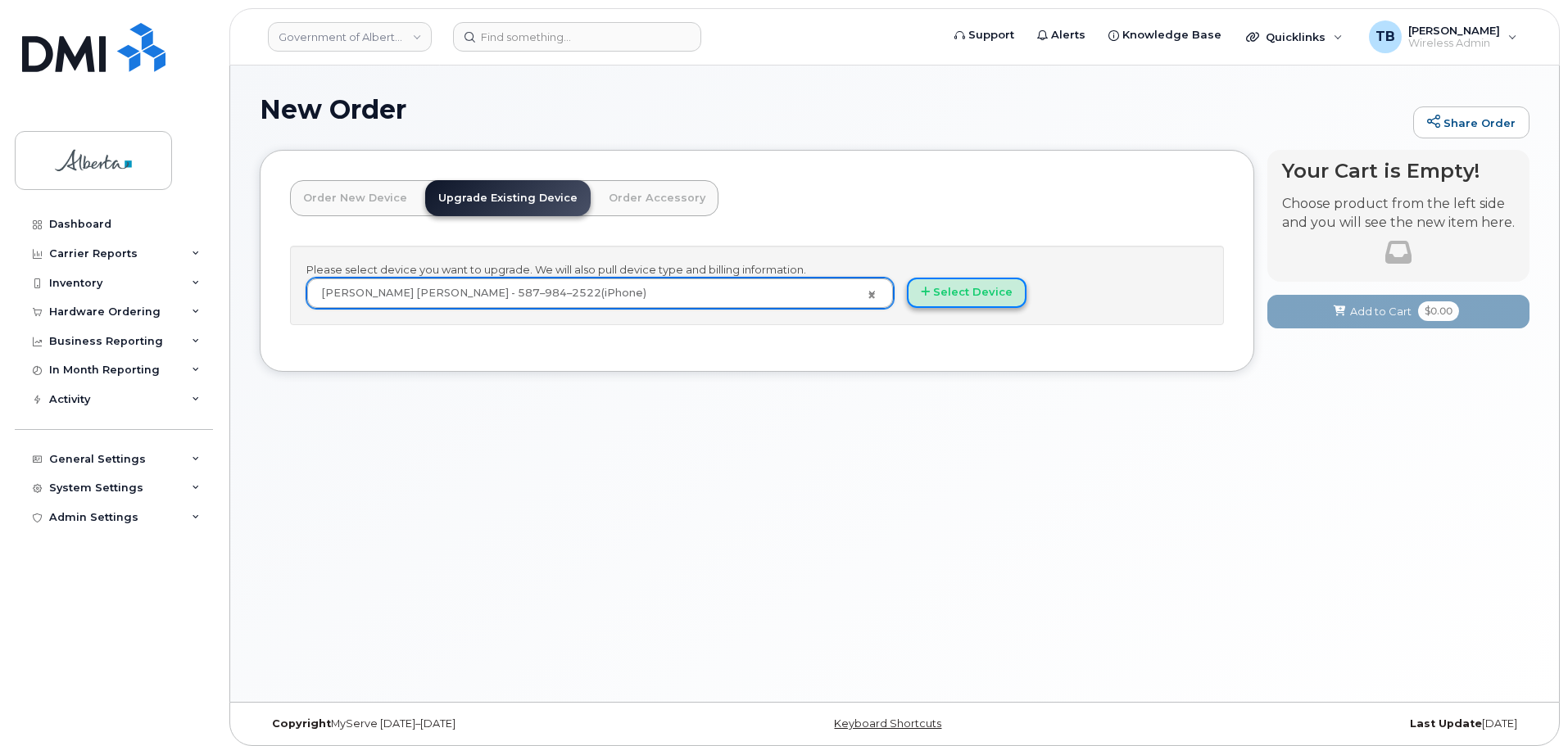
click at [923, 282] on button "Select Device" at bounding box center [967, 292] width 120 height 30
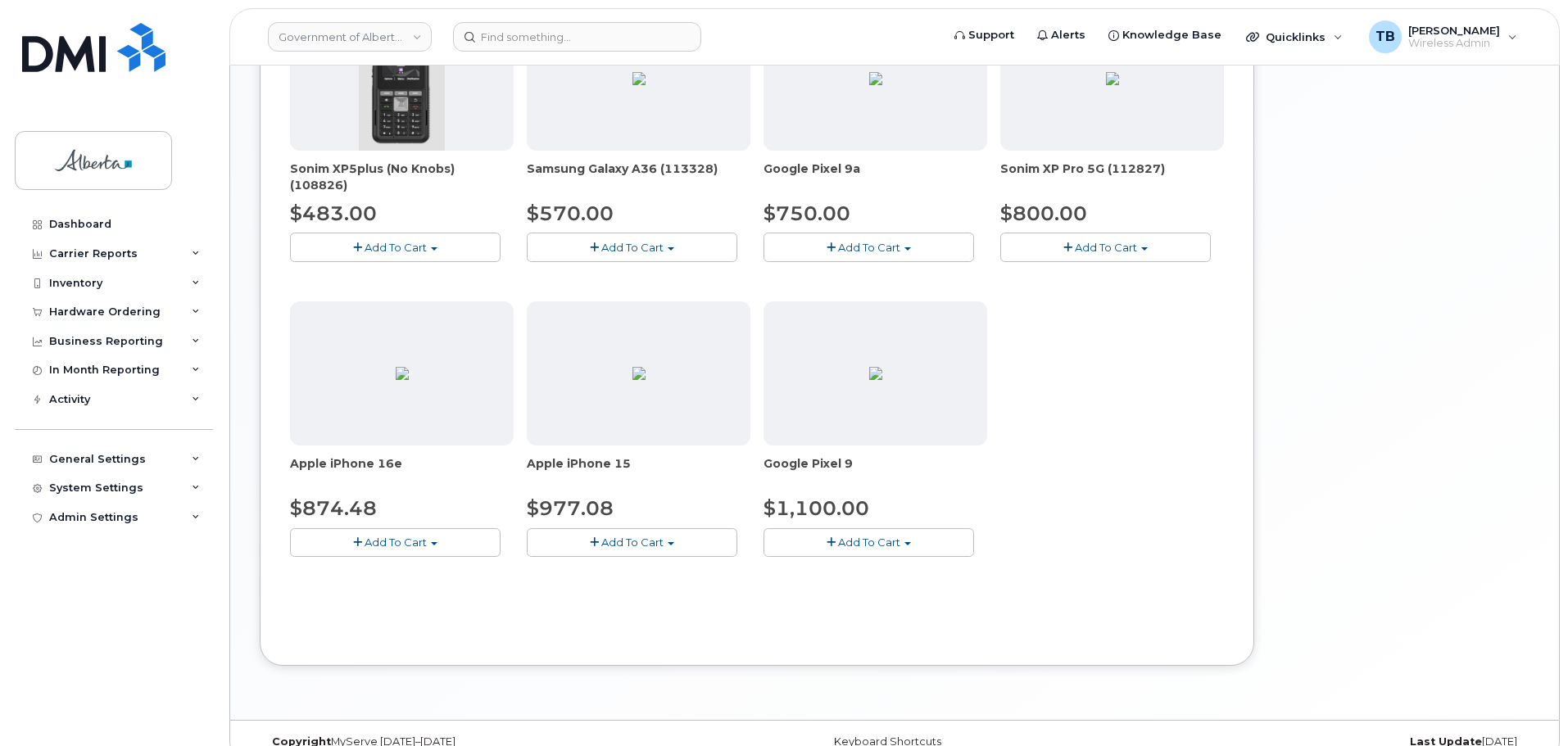
scroll to position [634, 0]
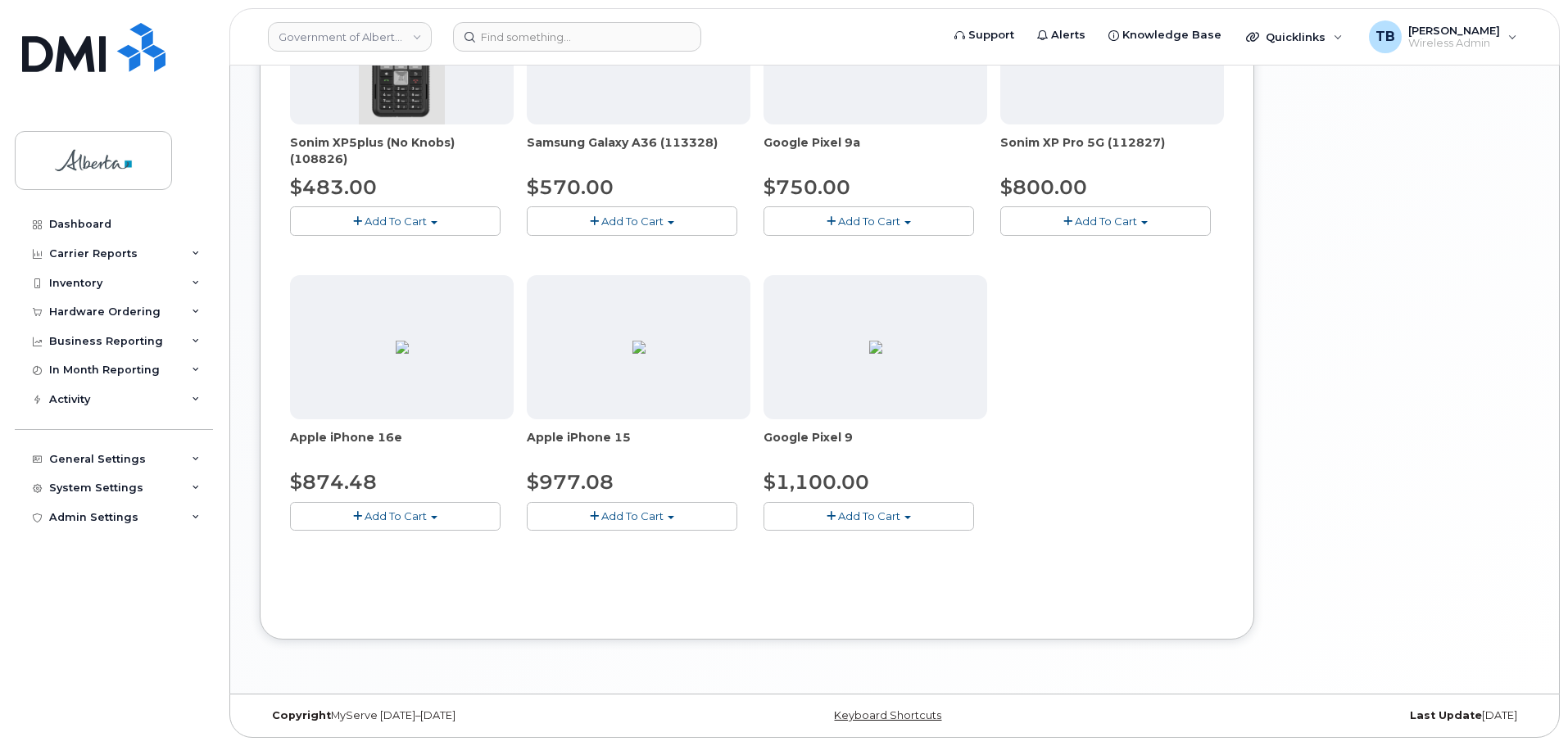
click at [446, 518] on button "Add To Cart" at bounding box center [395, 516] width 211 height 29
click at [456, 571] on link "$874.48 - 30-day upgrade (128GB model)" at bounding box center [424, 567] width 261 height 21
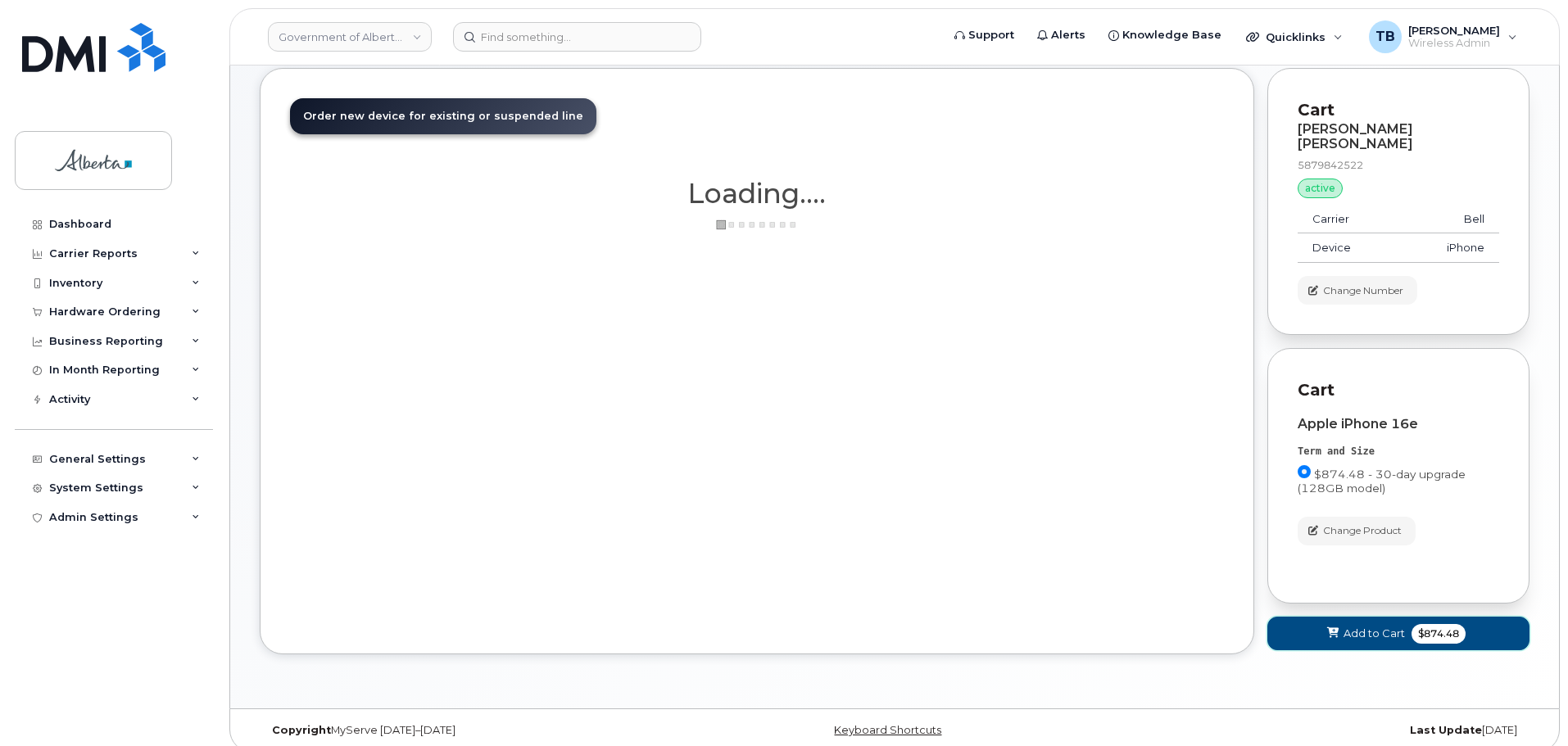
click at [1360, 626] on span "Add to Cart" at bounding box center [1375, 633] width 62 height 15
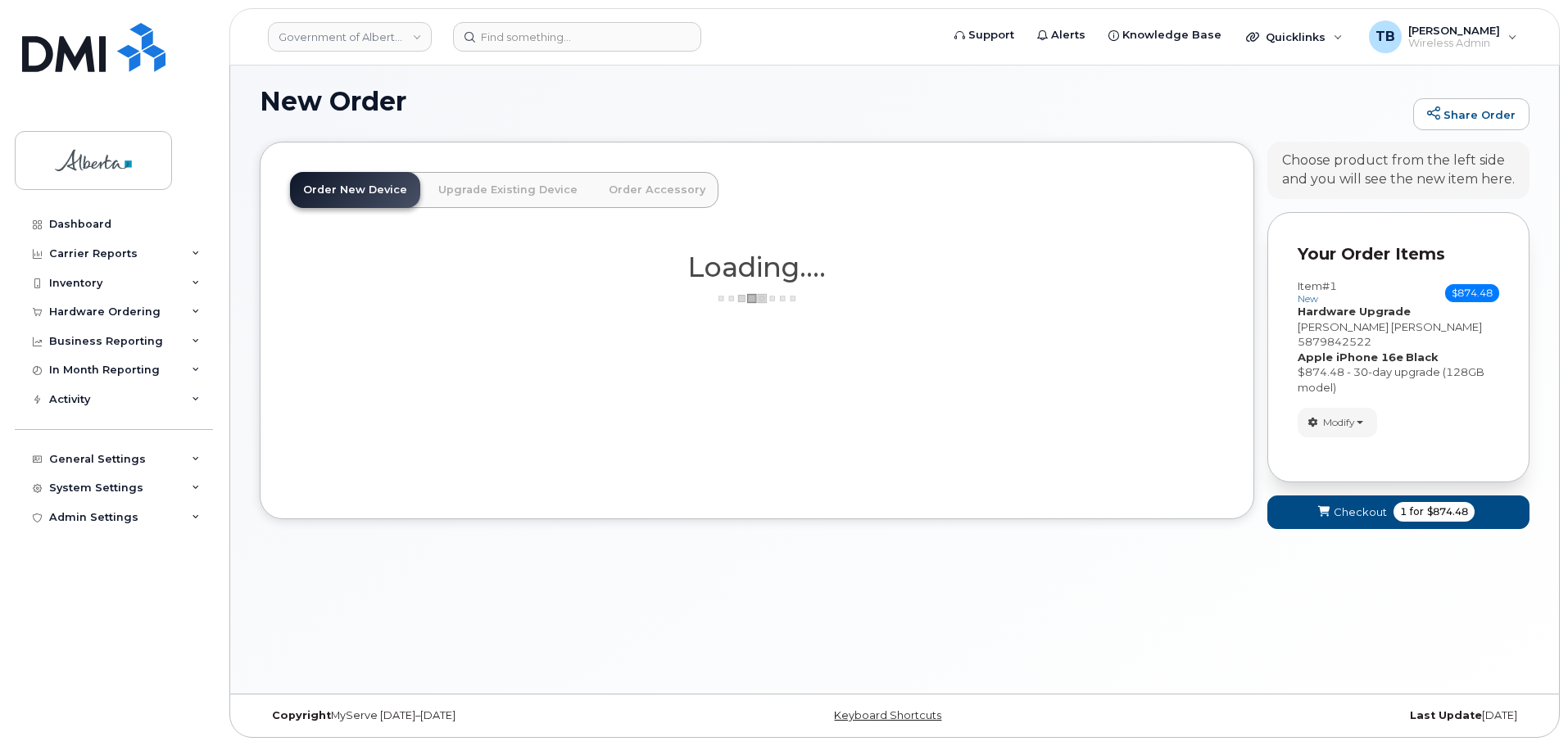
scroll to position [82, 0]
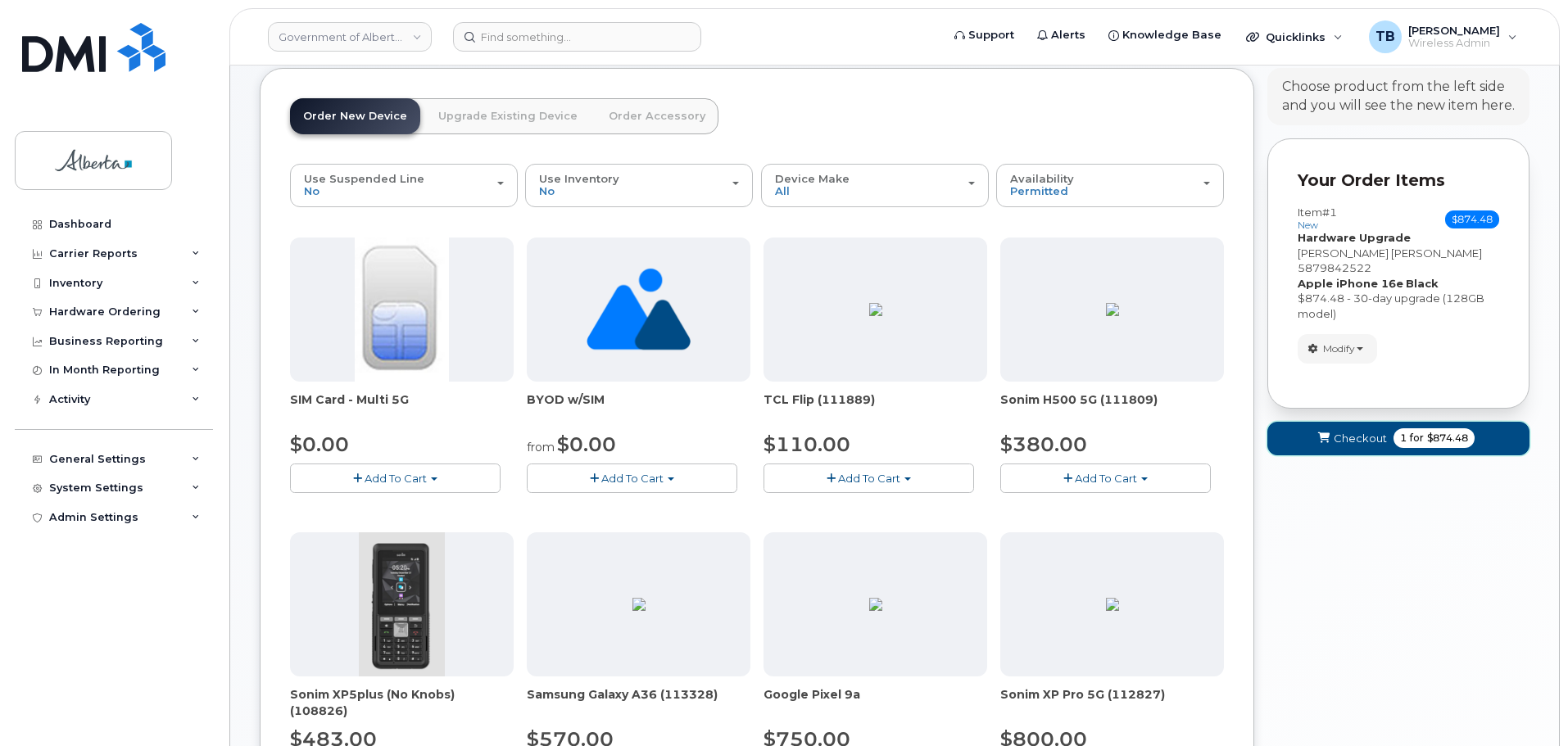
click at [1359, 431] on span "Checkout" at bounding box center [1360, 438] width 54 height 15
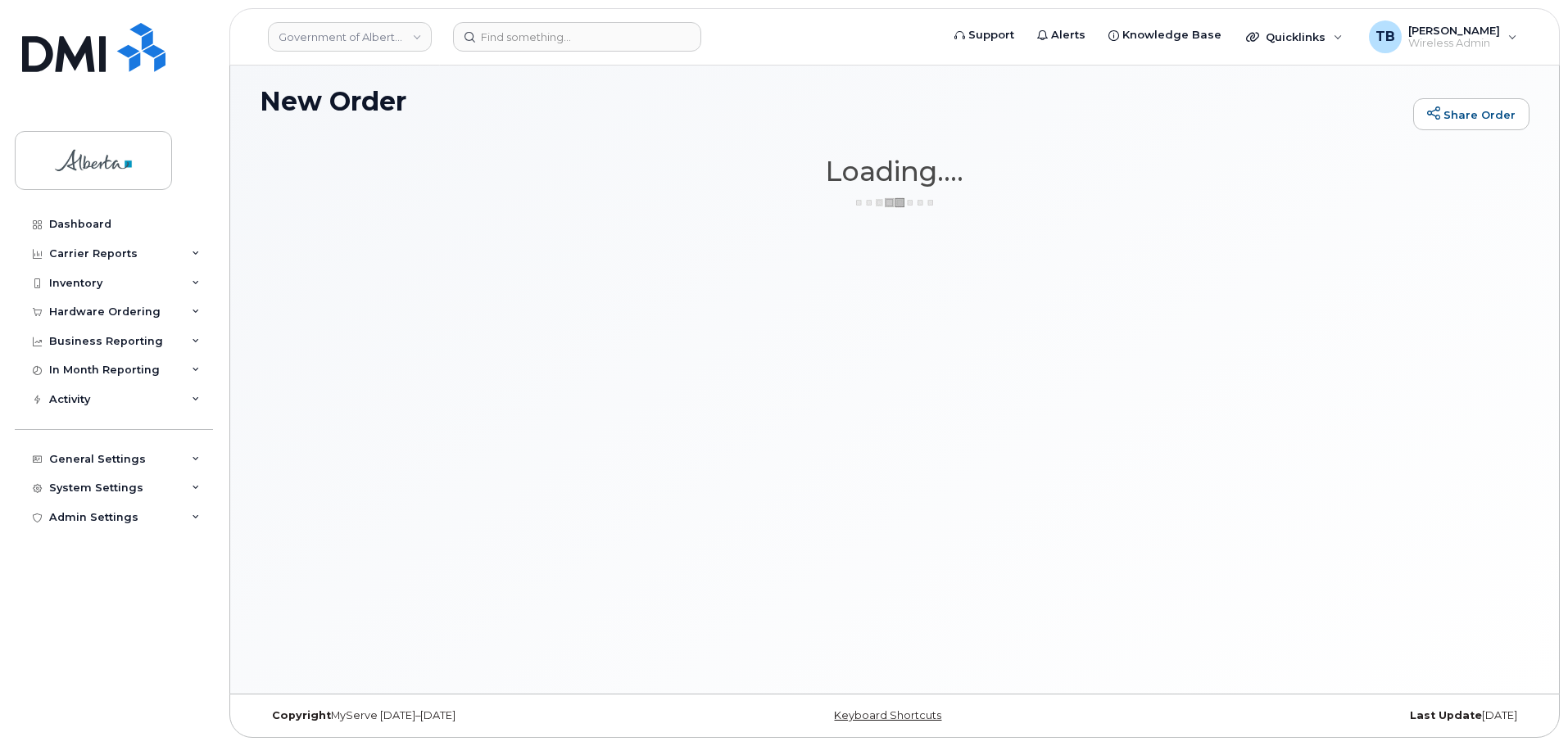
scroll to position [8, 0]
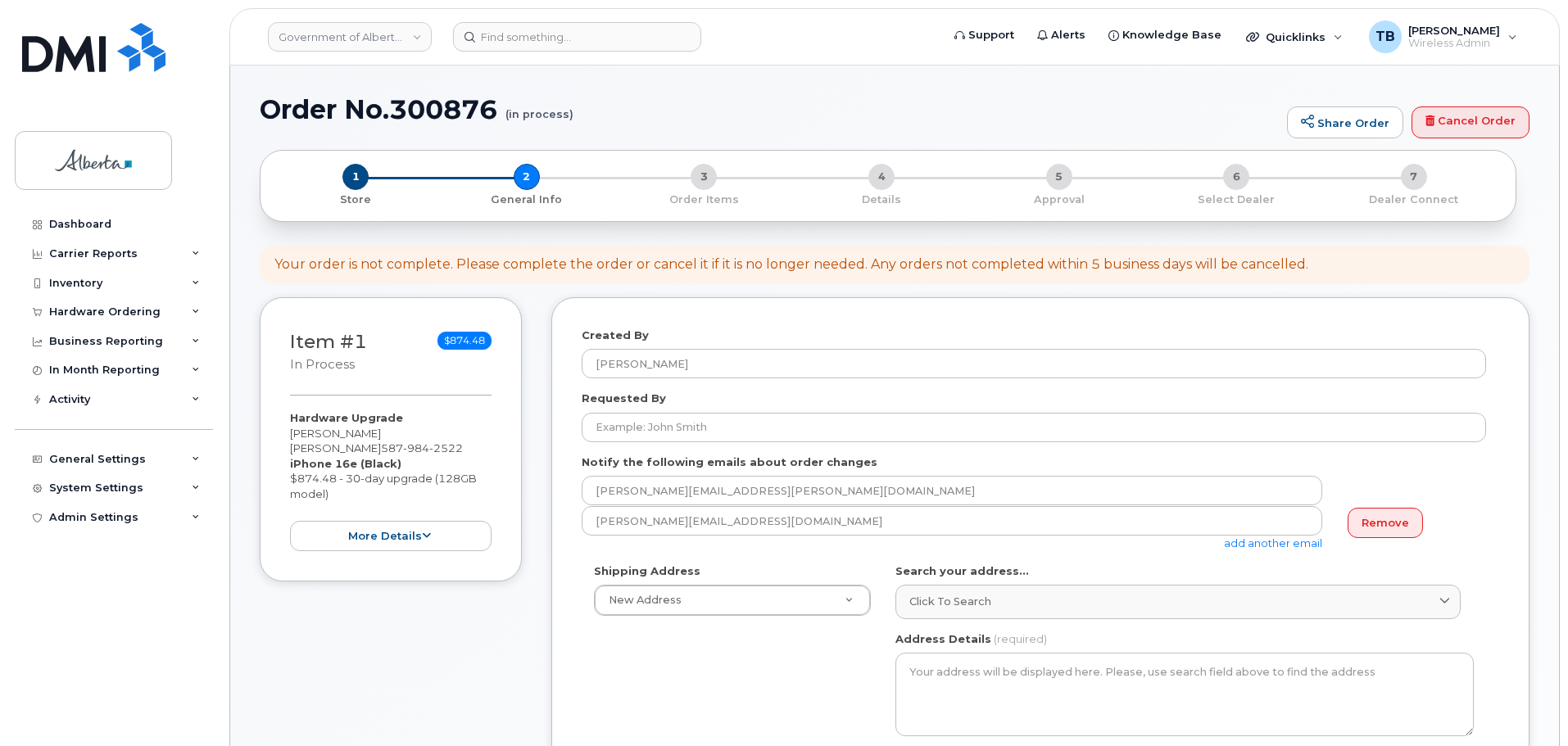
select select
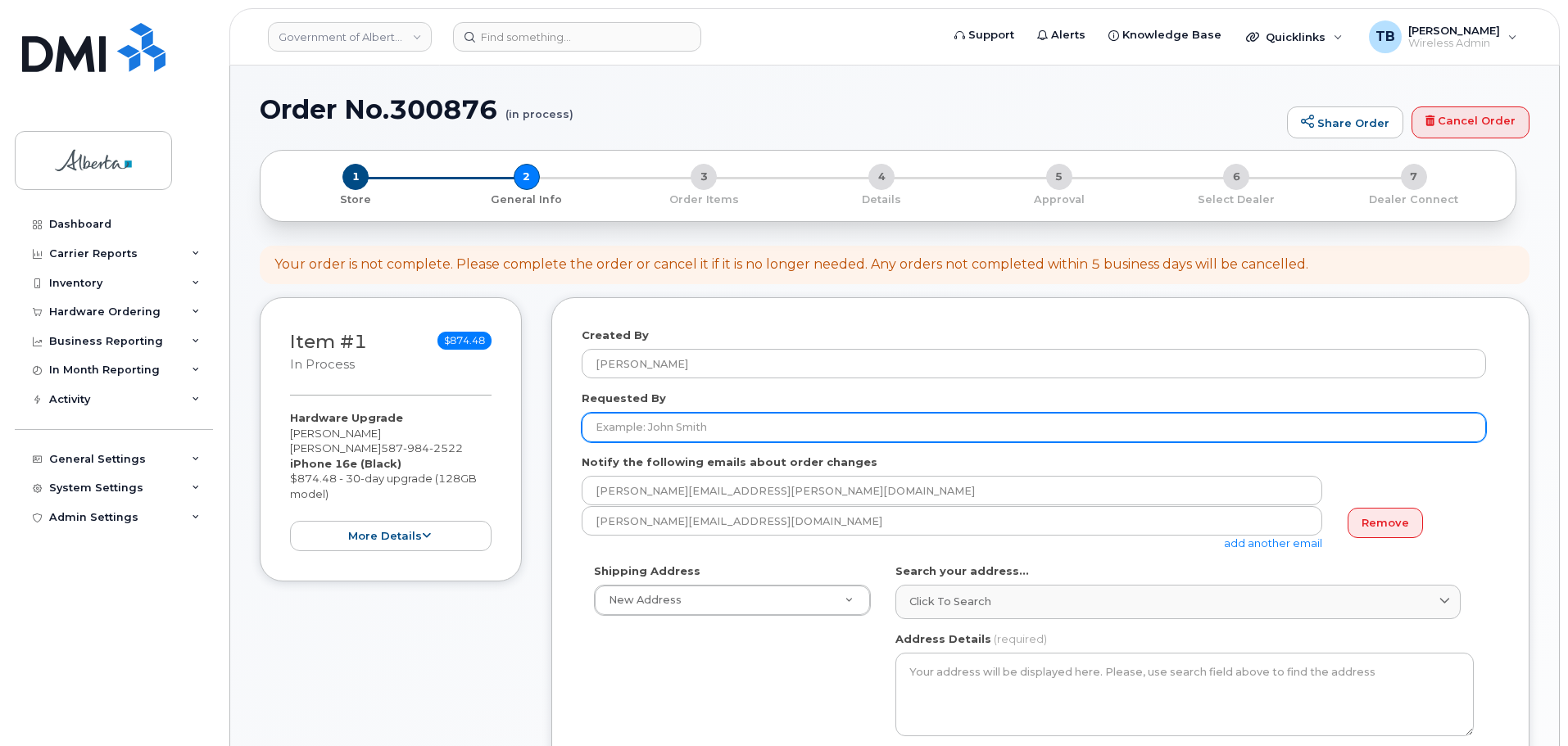
click at [617, 417] on input "Requested By" at bounding box center [1034, 427] width 904 height 29
paste input "[PERSON_NAME]"
type input "[PERSON_NAME]"
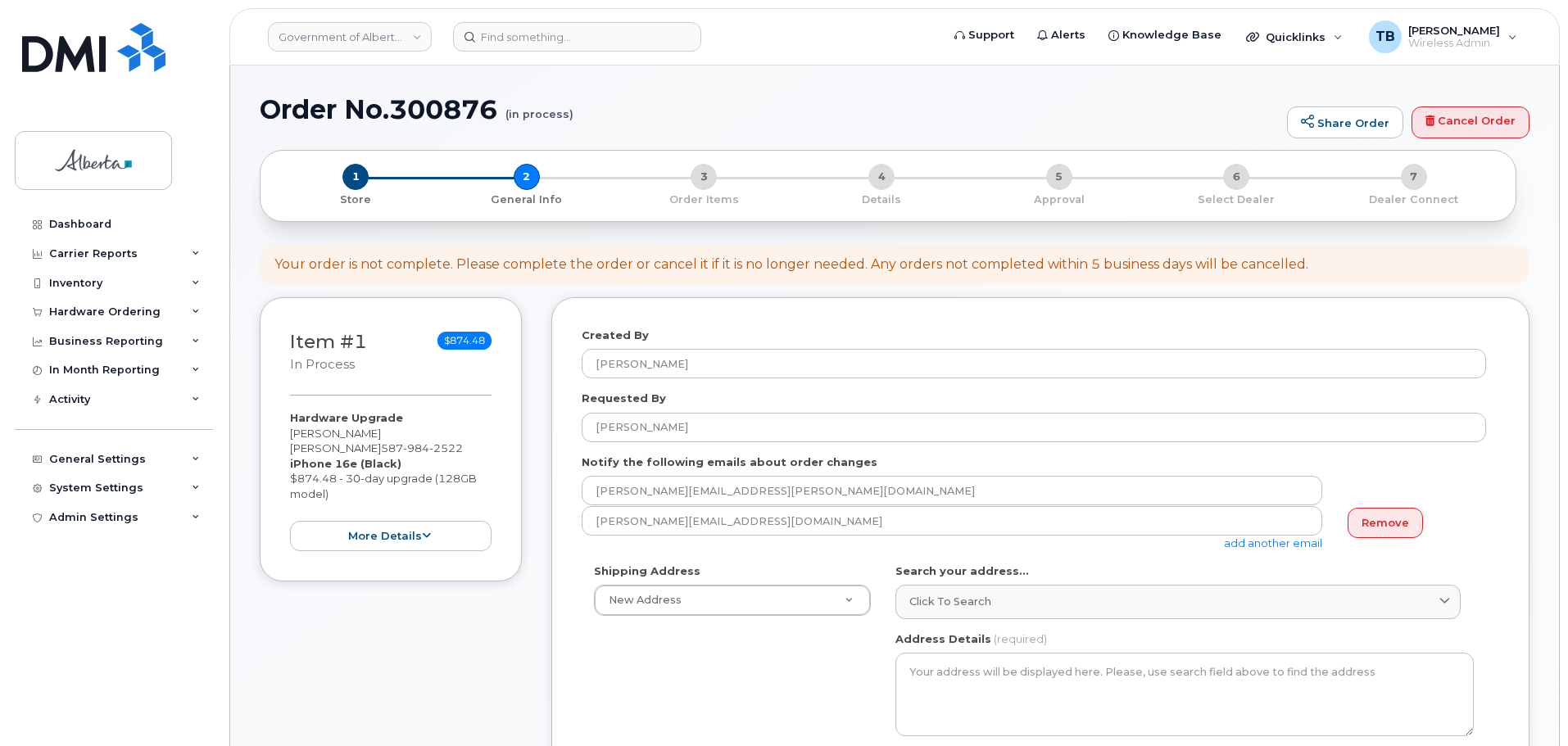
click at [451, 108] on h1 "Order No.300876 (in process)" at bounding box center [769, 110] width 1020 height 29
copy h1 "300876"
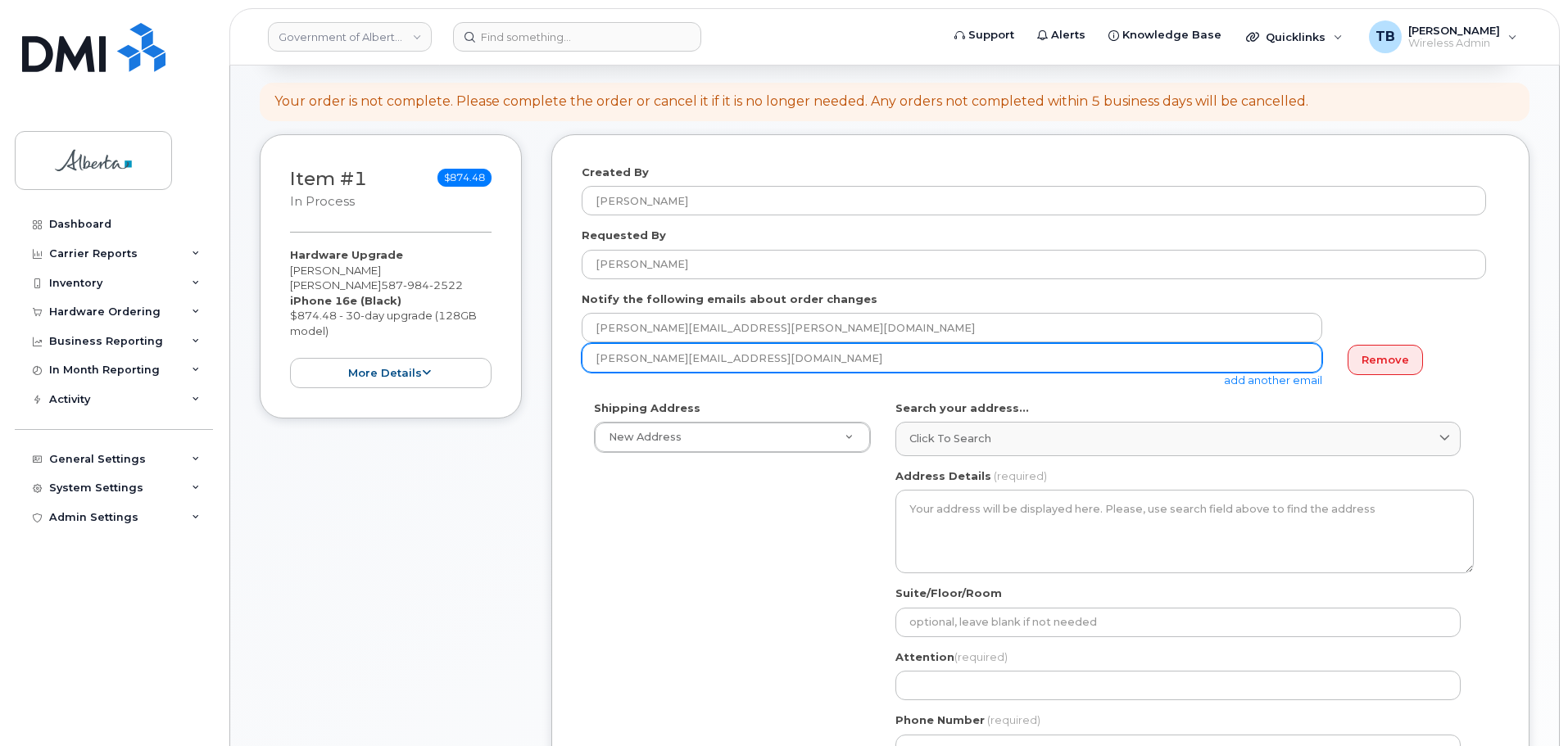
scroll to position [164, 0]
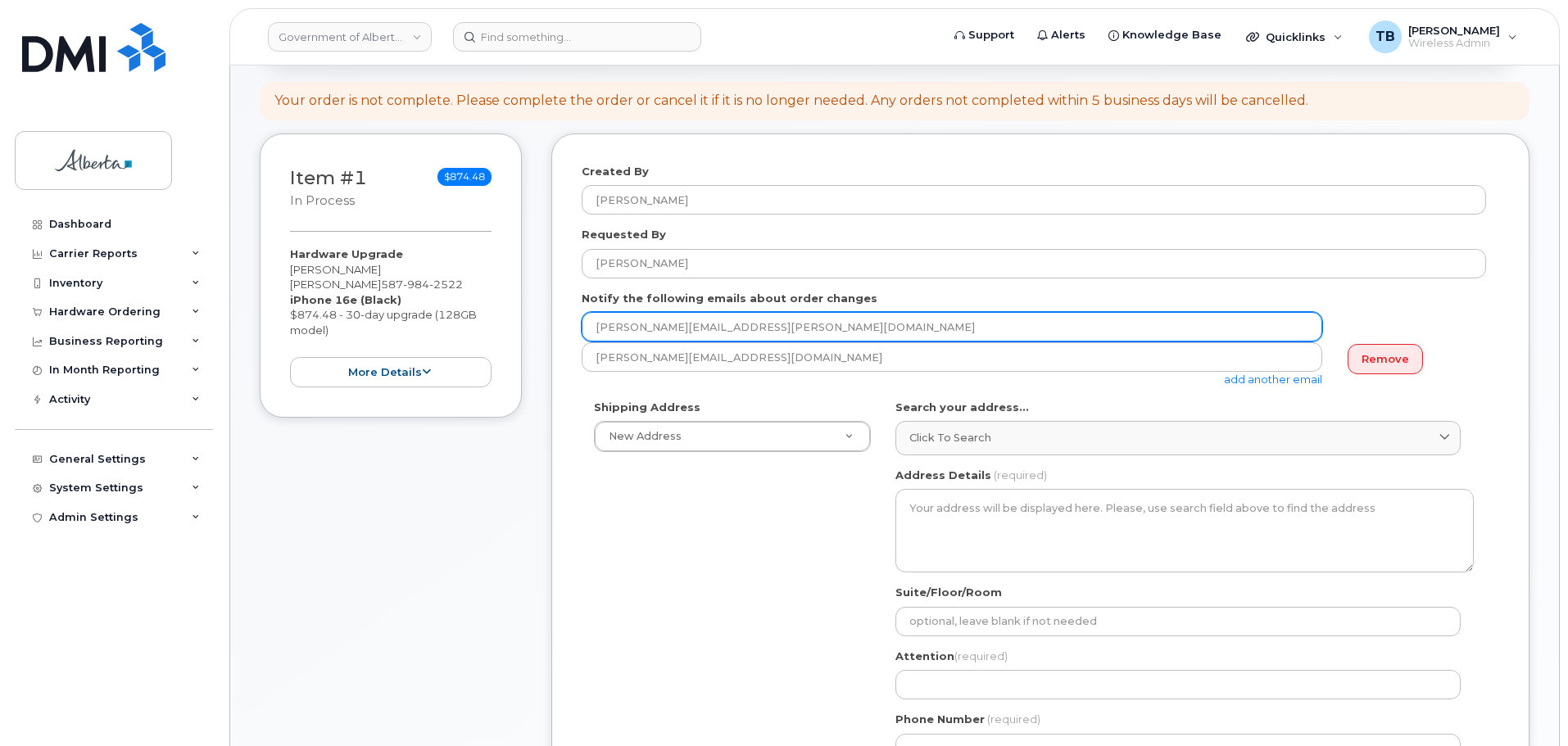
drag, startPoint x: 743, startPoint y: 330, endPoint x: 551, endPoint y: 326, distance: 192.0
click at [551, 326] on div "Created By [PERSON_NAME] Requested By [PERSON_NAME] Notify the following emails…" at bounding box center [1040, 618] width 979 height 970
paste input "[PERSON_NAME].Don"
type input "[PERSON_NAME][EMAIL_ADDRESS][DOMAIN_NAME]"
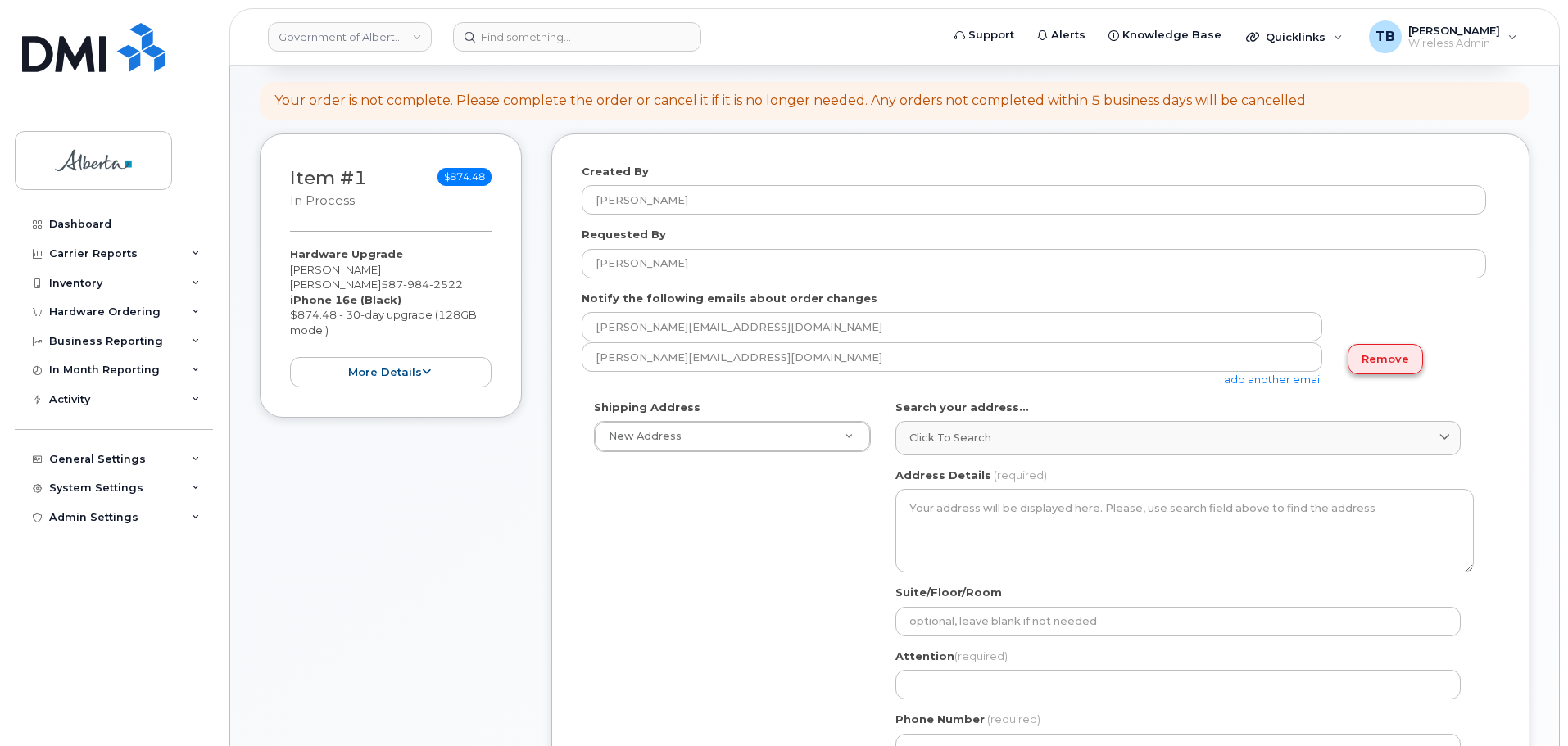
click at [1400, 365] on link "Remove" at bounding box center [1386, 358] width 75 height 30
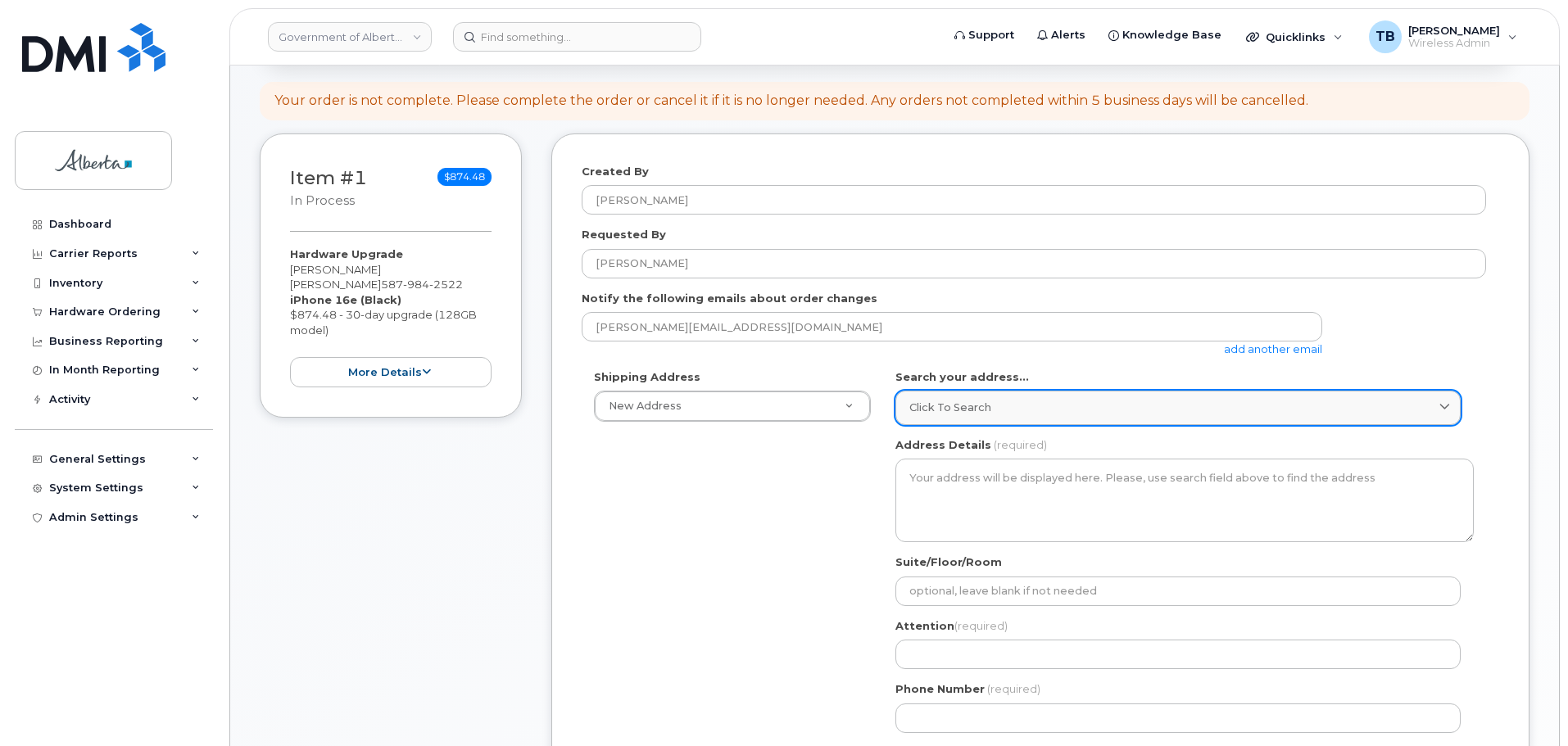
click at [952, 407] on span "Click to search" at bounding box center [951, 407] width 82 height 15
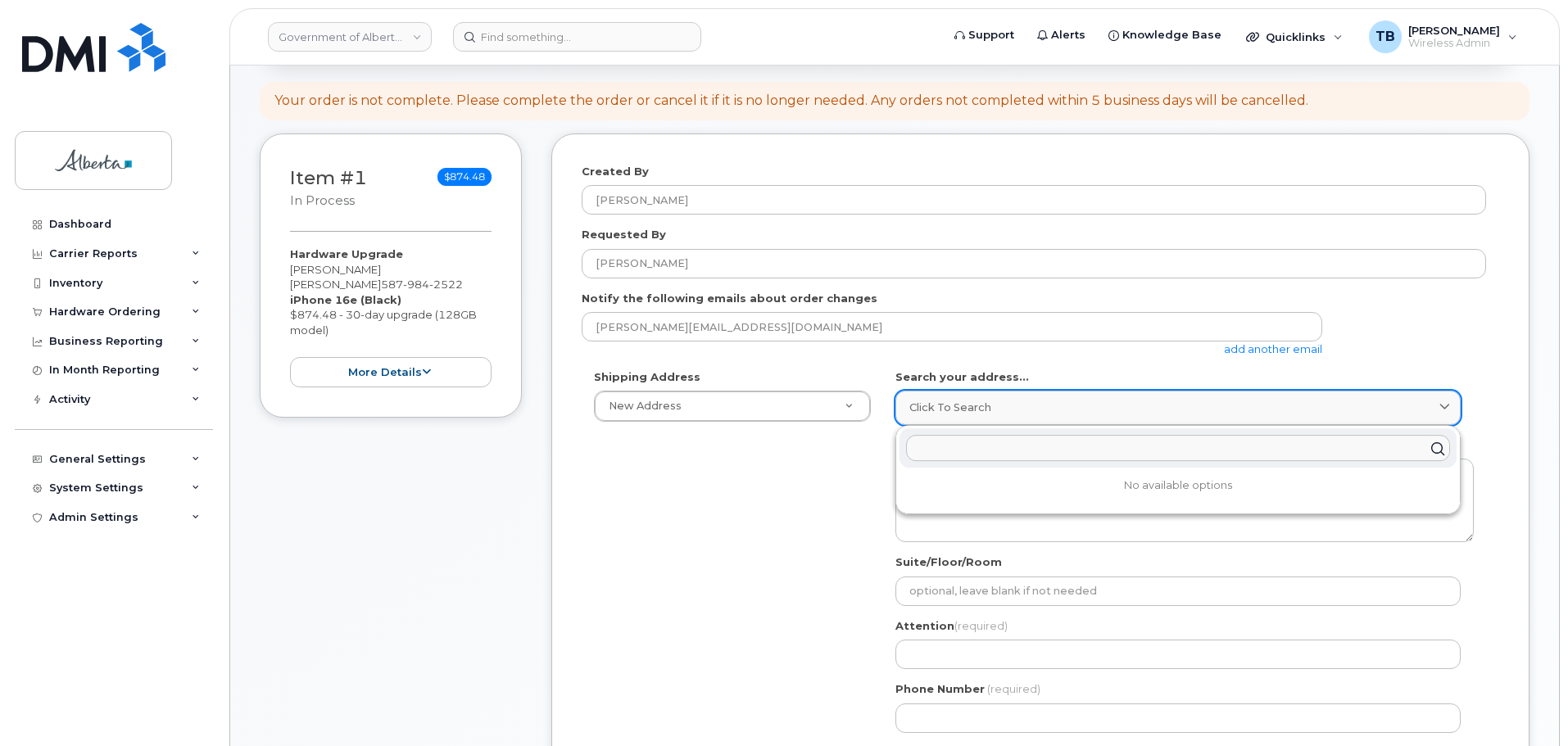
paste input "[STREET_ADDRESS]"
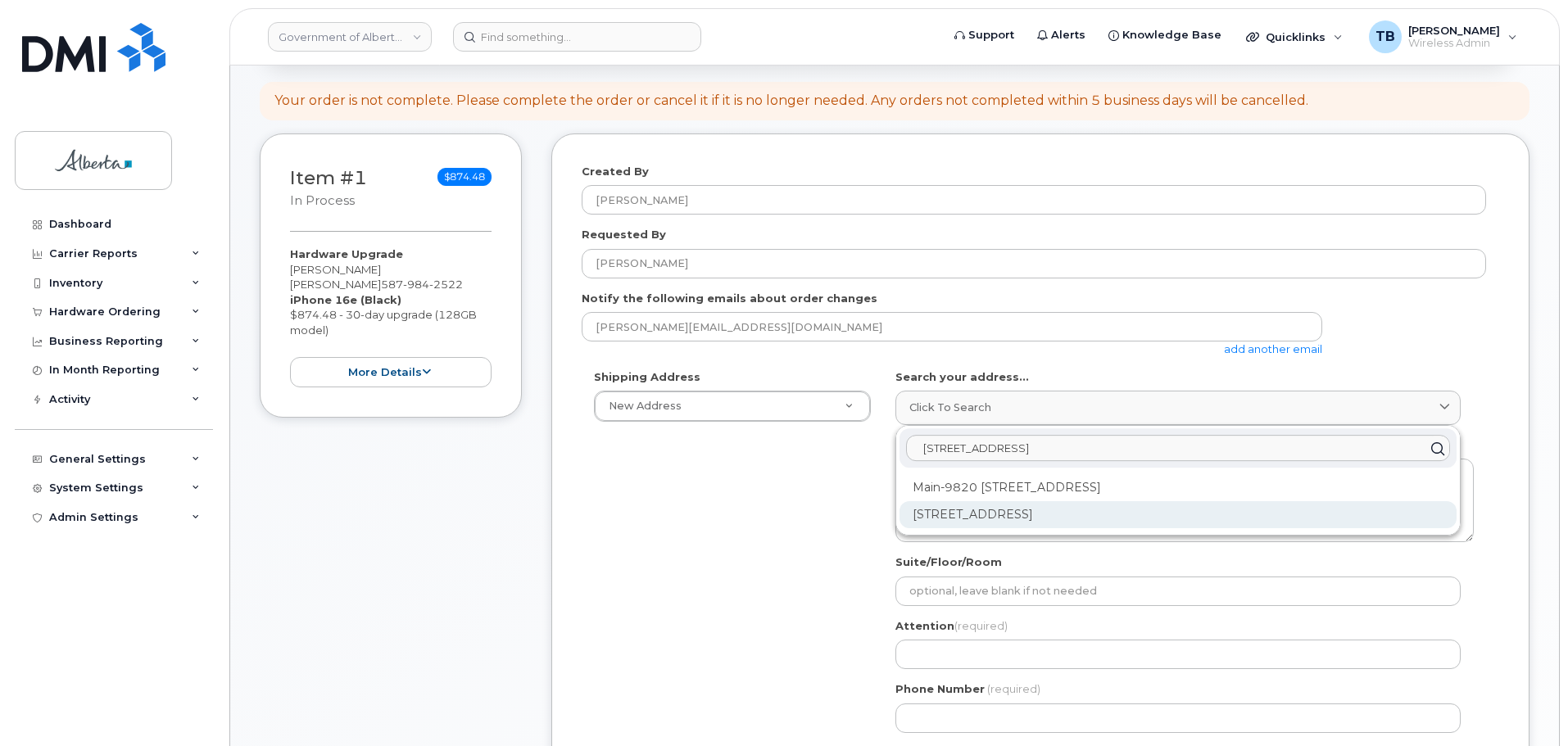
type input "[STREET_ADDRESS]"
click at [960, 522] on div "[STREET_ADDRESS]" at bounding box center [1178, 515] width 557 height 27
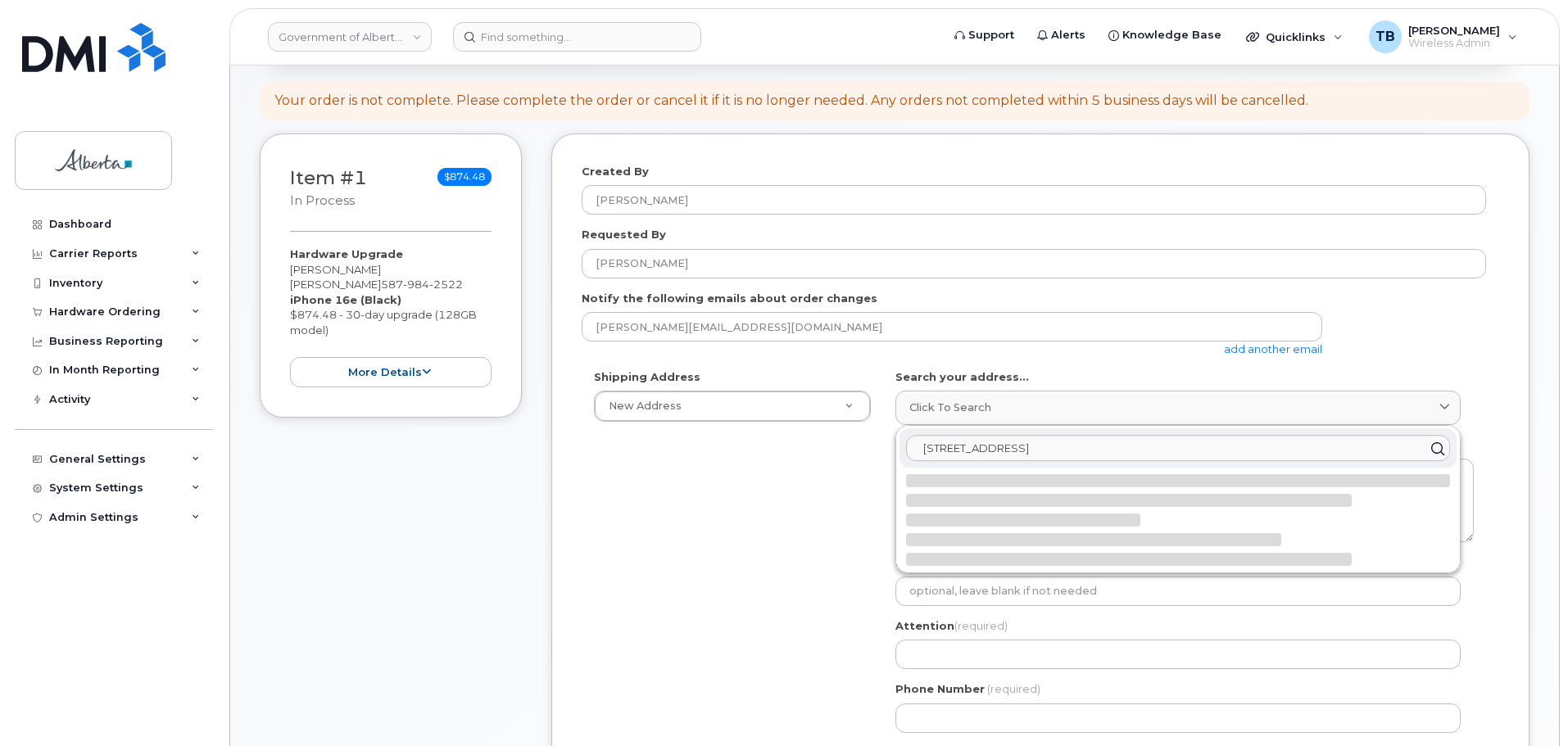
select select
type textarea "[STREET_ADDRESS]"
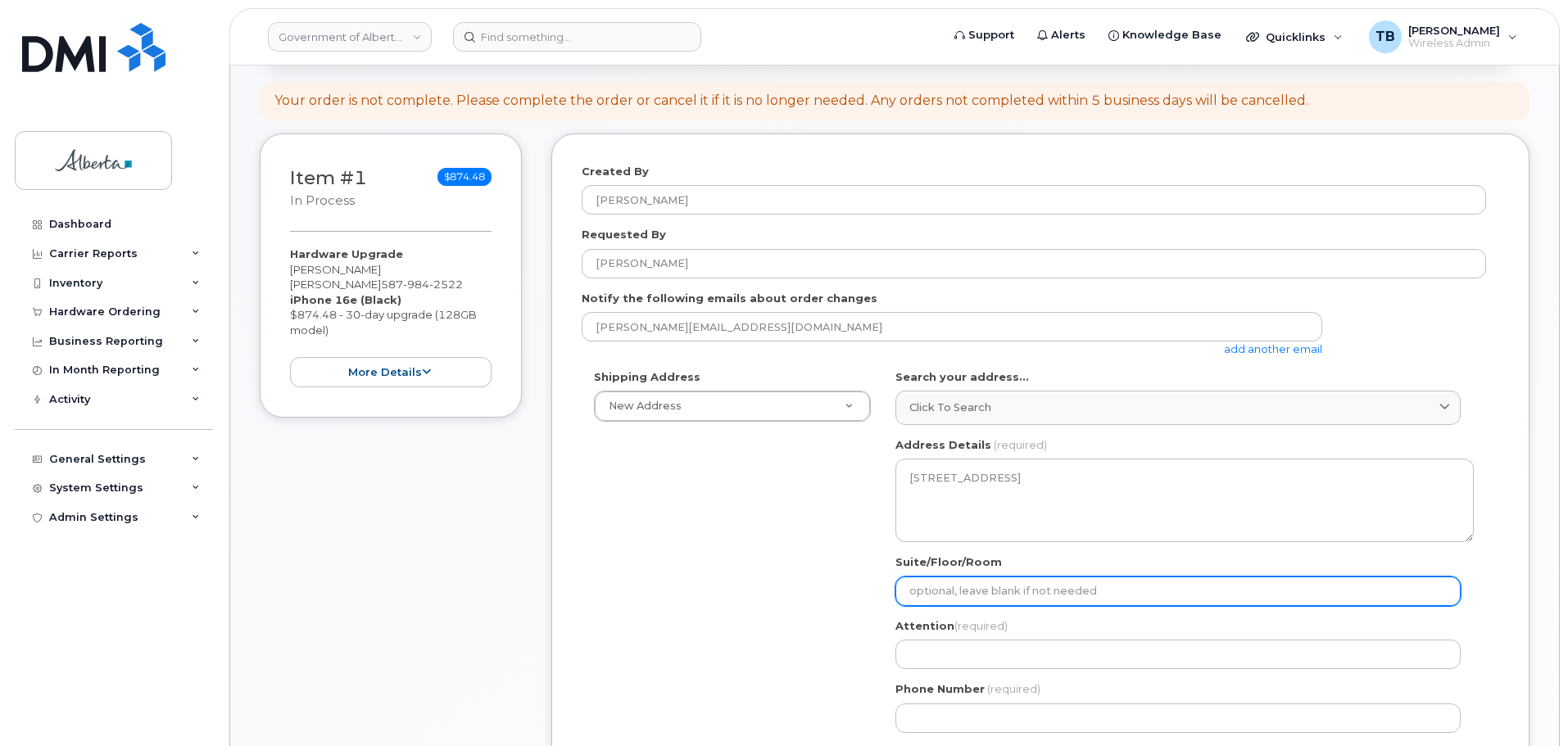
click at [980, 600] on input "Suite/Floor/Room" at bounding box center [1178, 591] width 566 height 29
select select
type input "9"
select select
type input "9t"
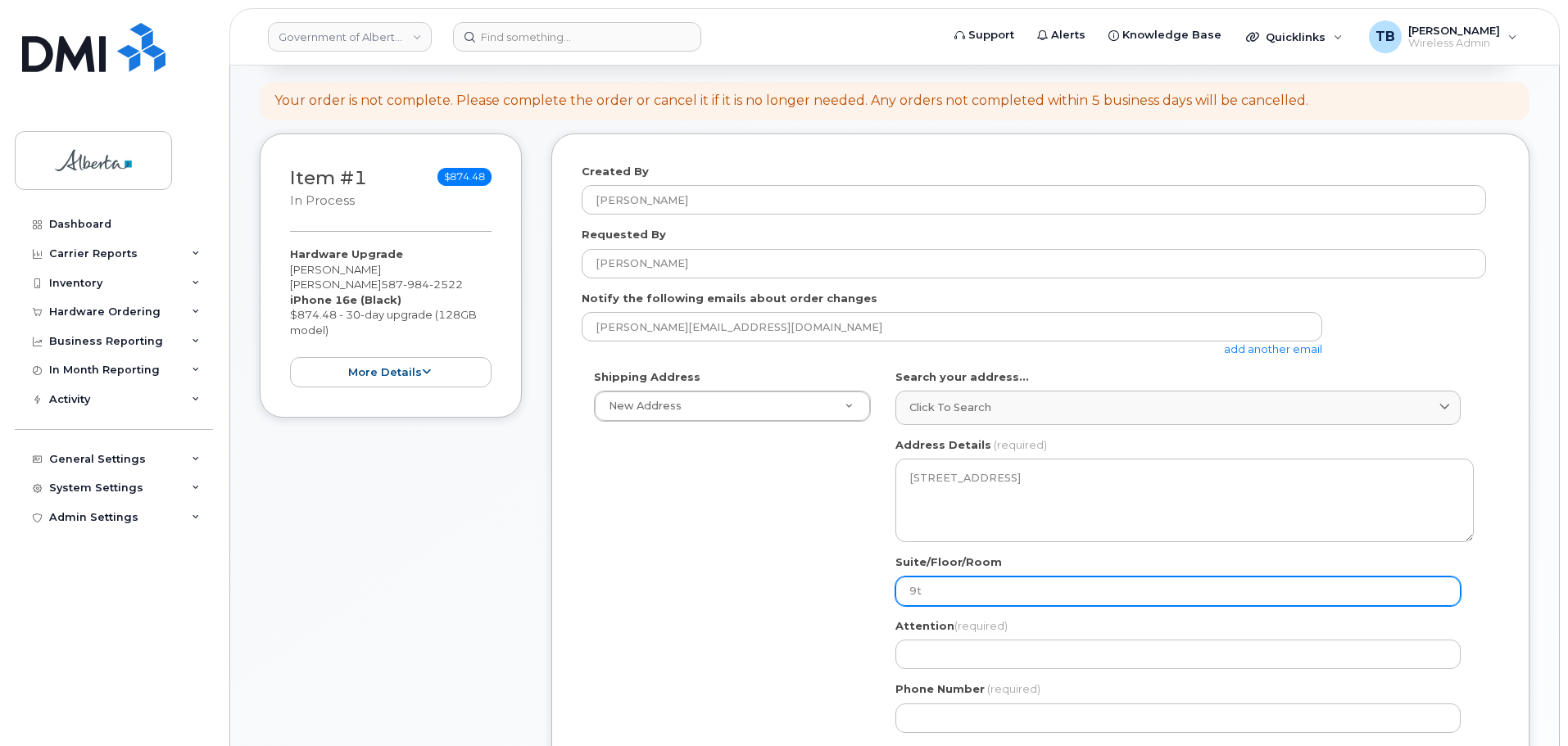
select select
type input "9th"
select select
type input "9th f"
select select
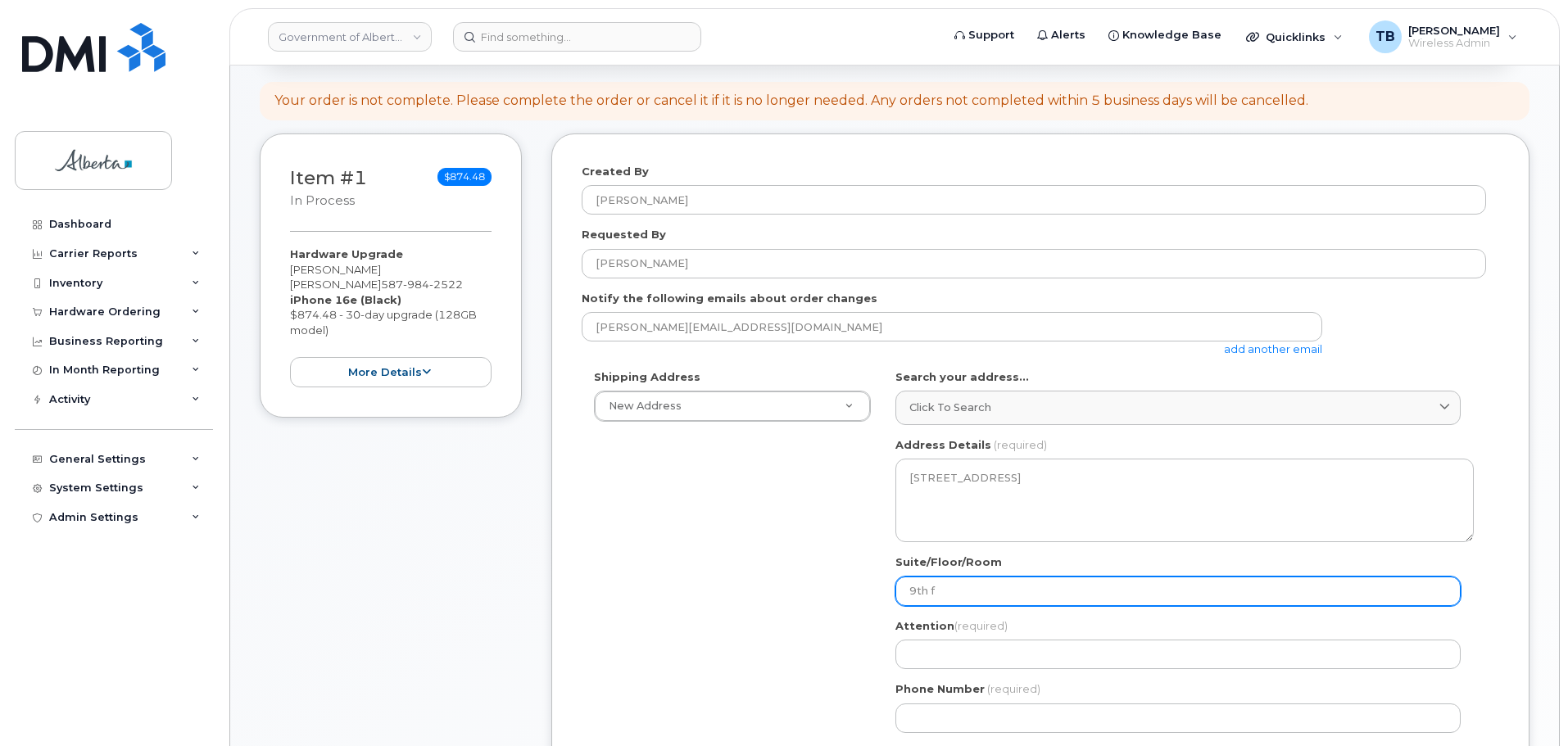
type input "9th fl"
select select
type input "9th flo"
select select
type input "9th floo"
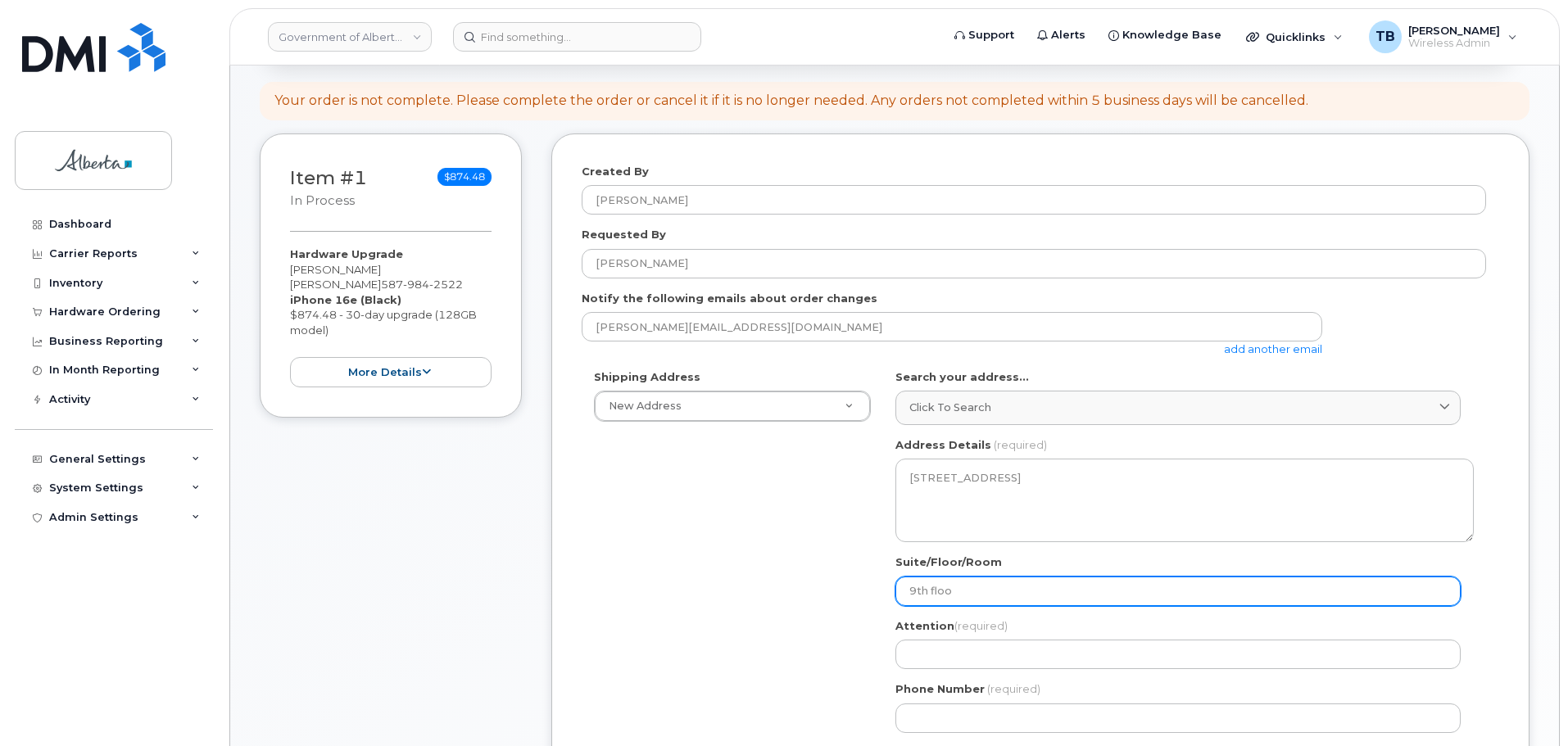
select select
type input "9th floor"
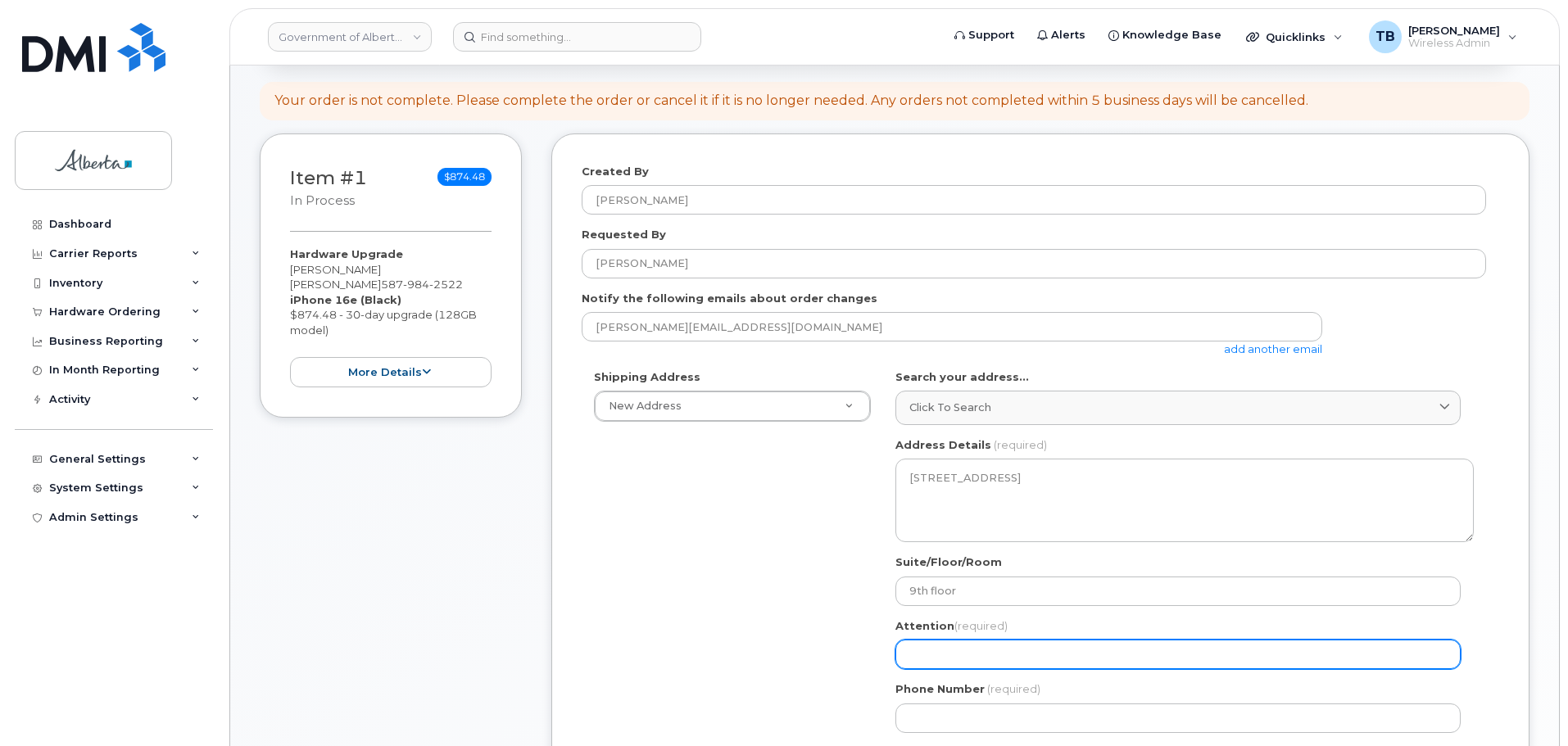
click at [962, 659] on input "Attention (required)" at bounding box center [1178, 654] width 566 height 29
paste input "[PERSON_NAME]"
select select
type input "[PERSON_NAME]"
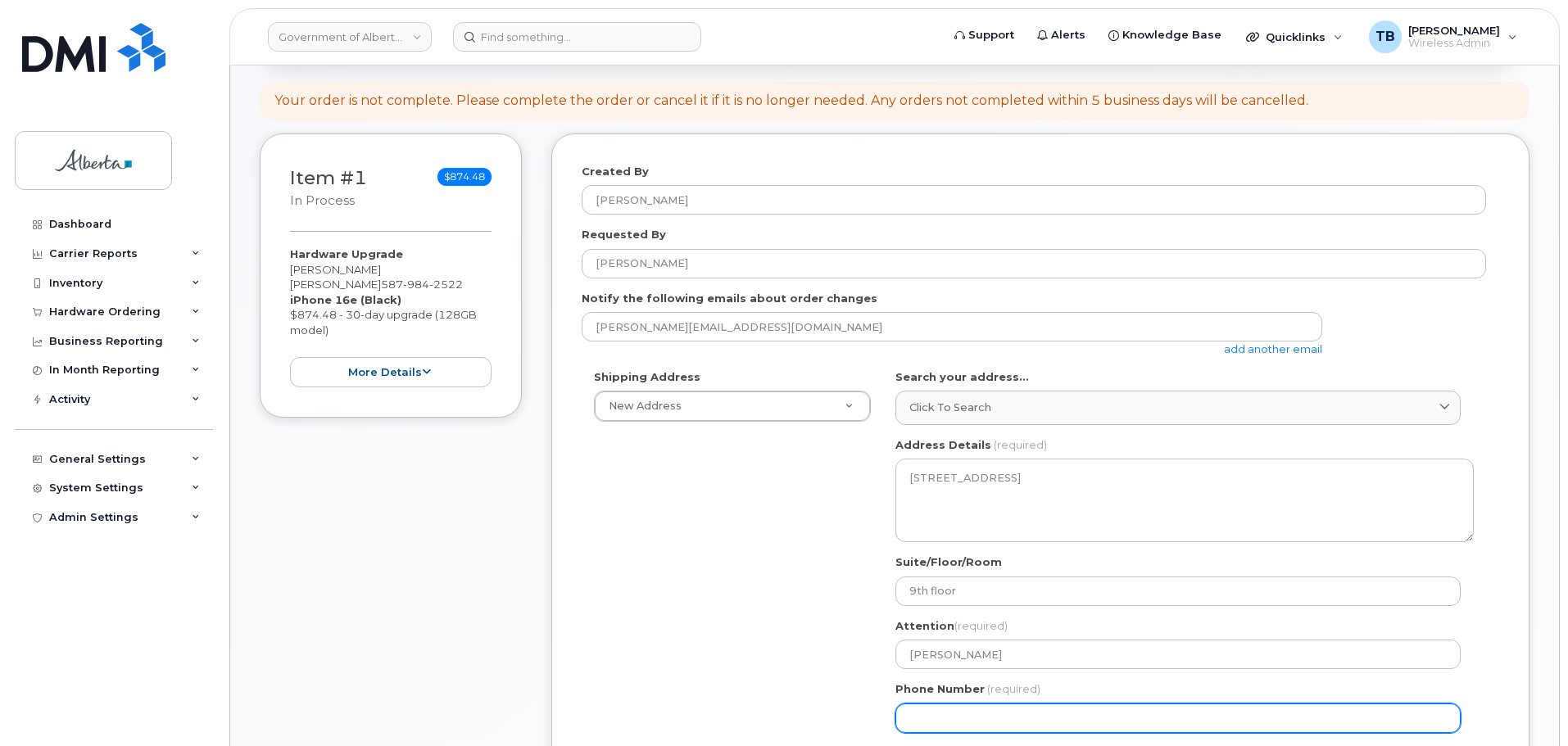
click at [930, 705] on input "Phone Number" at bounding box center [1178, 718] width 566 height 29
paste input "5873574932"
select select
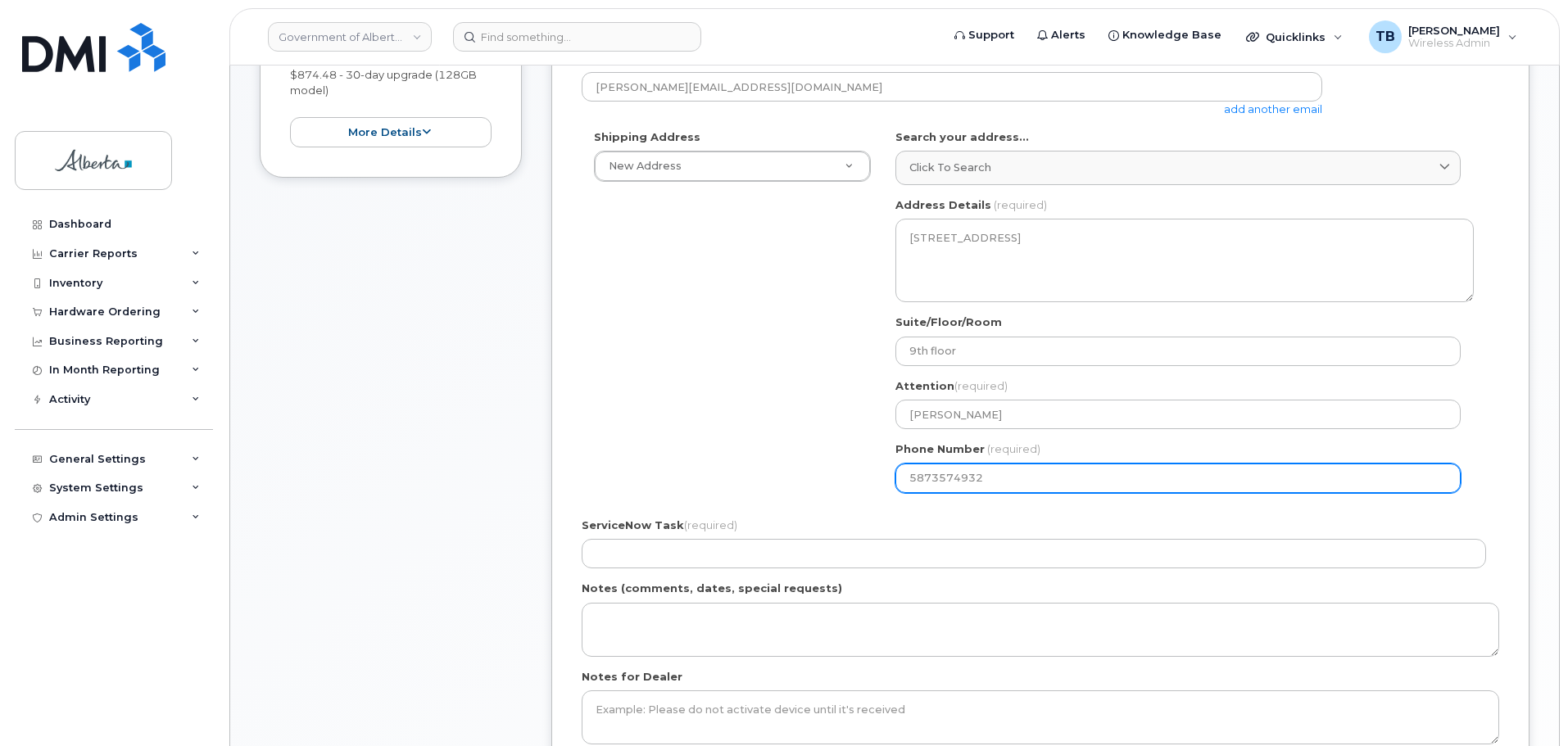
scroll to position [409, 0]
type input "5873574932"
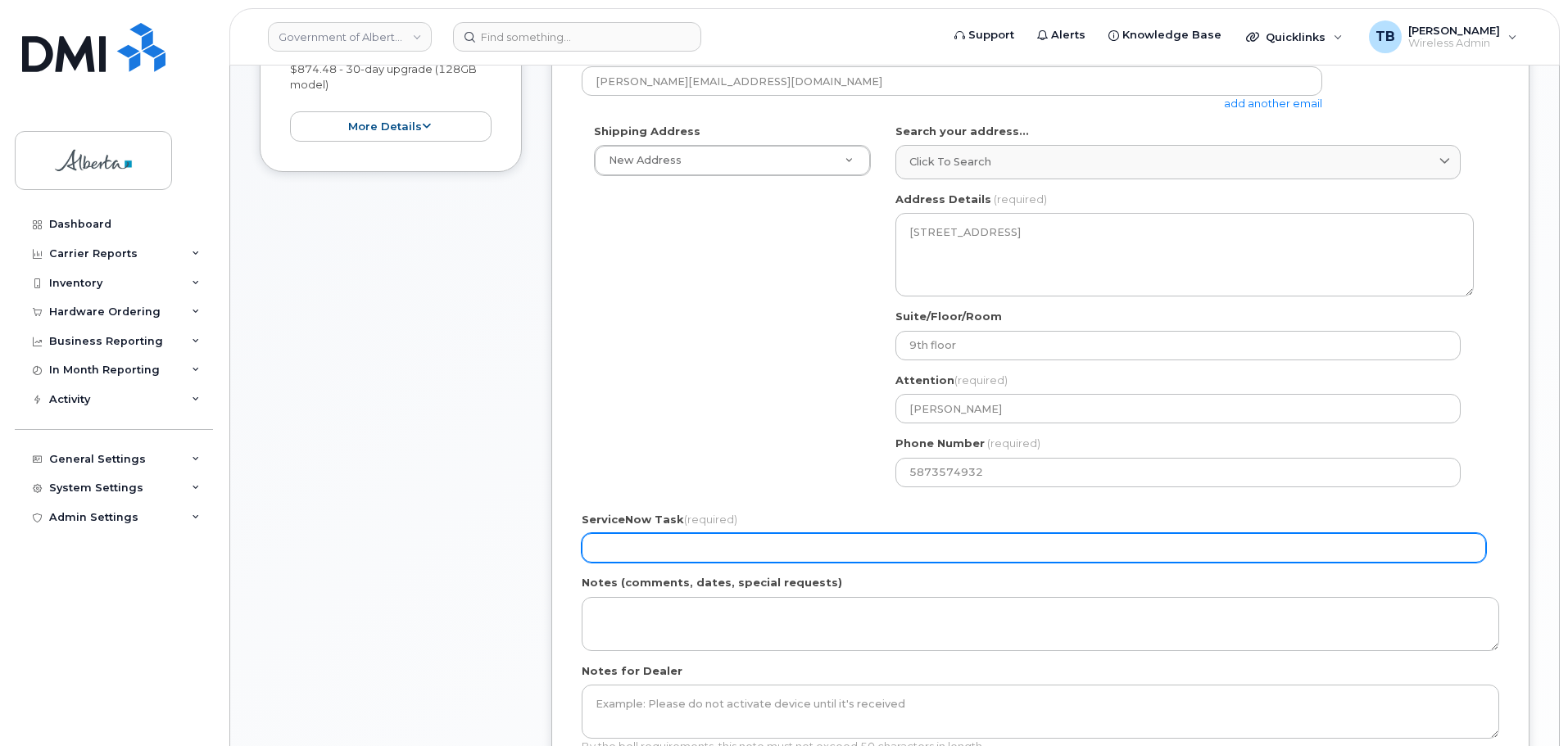
click at [694, 542] on input "ServiceNow Task (required)" at bounding box center [1034, 548] width 904 height 29
paste input "SCTASK0849380"
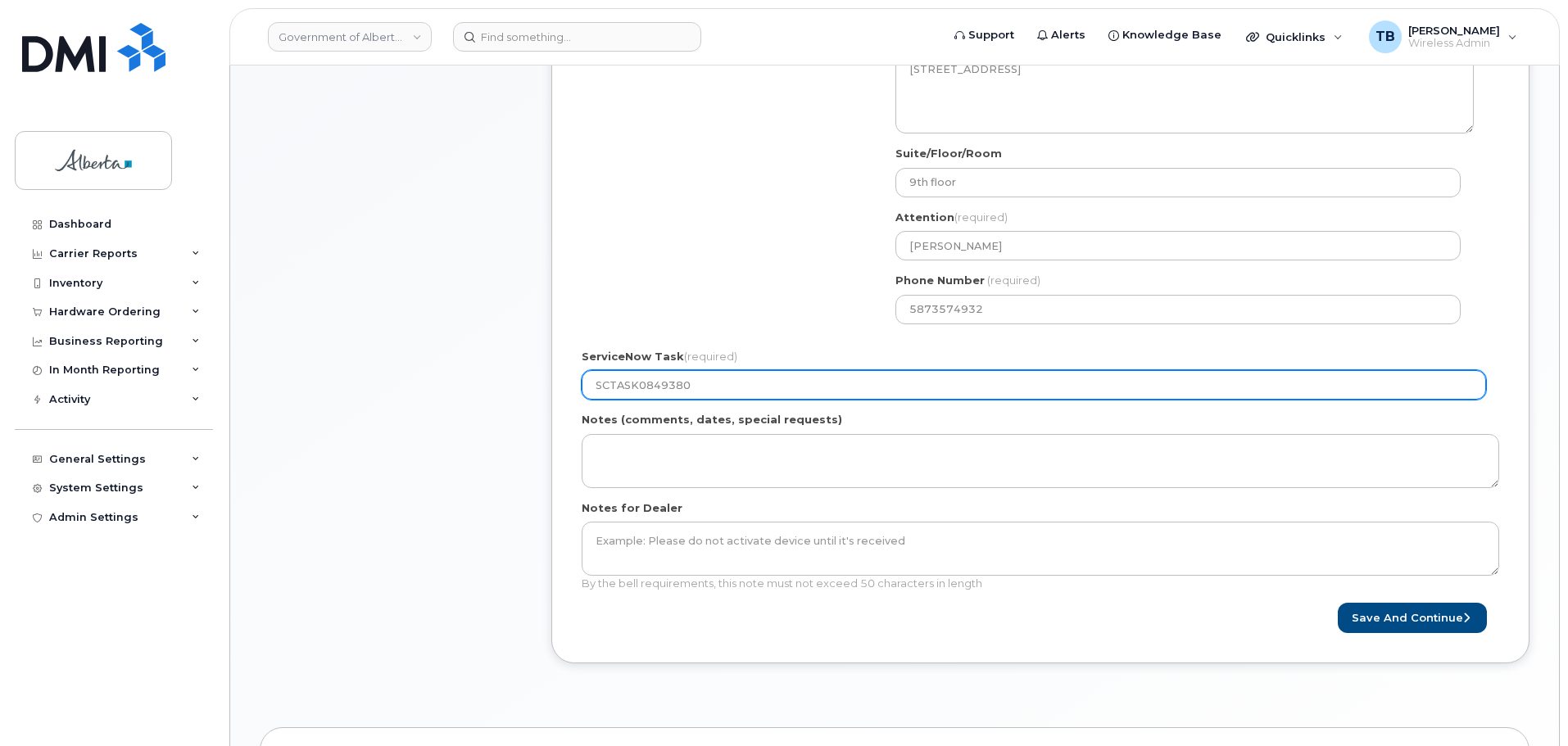
scroll to position [820, 0]
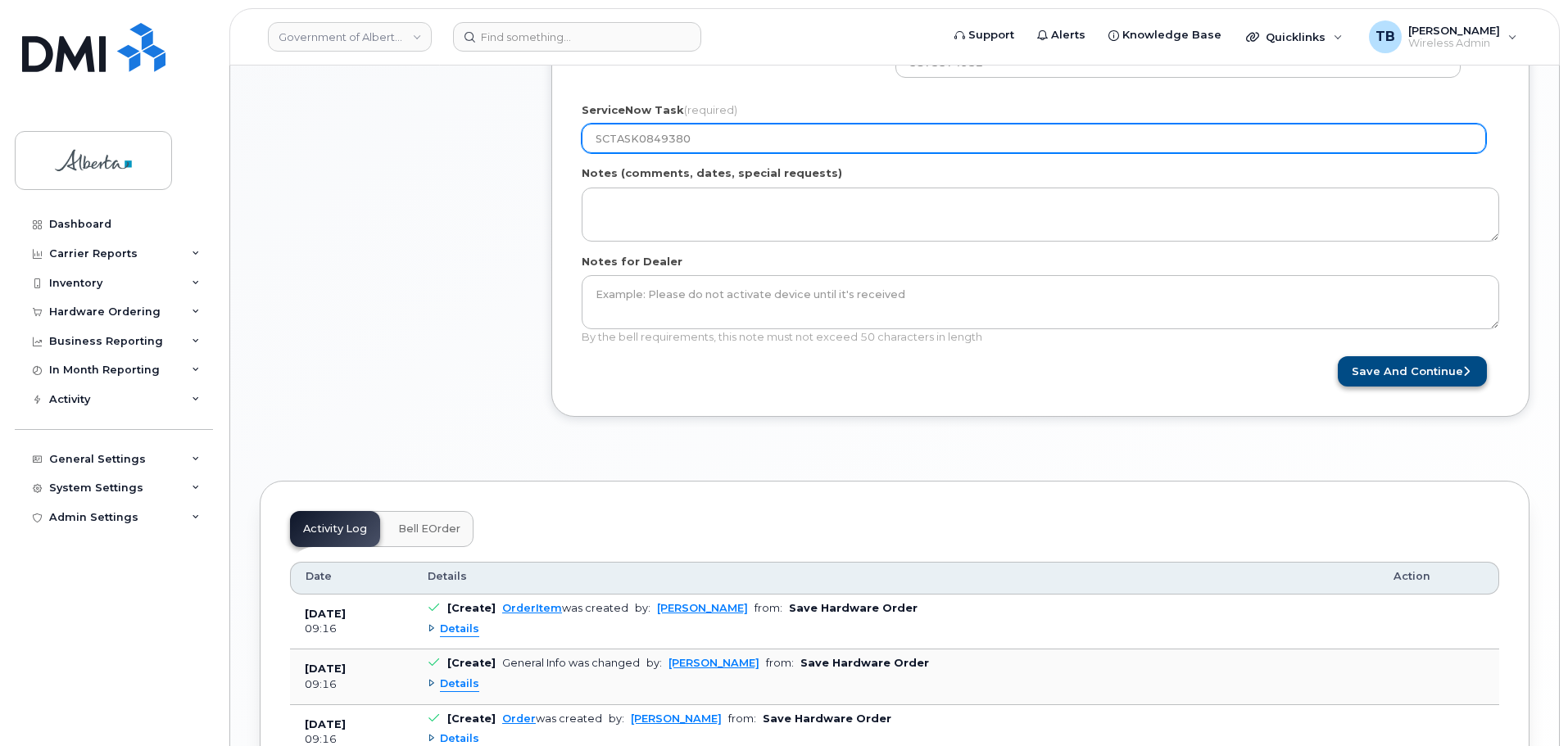
type input "SCTASK0849380"
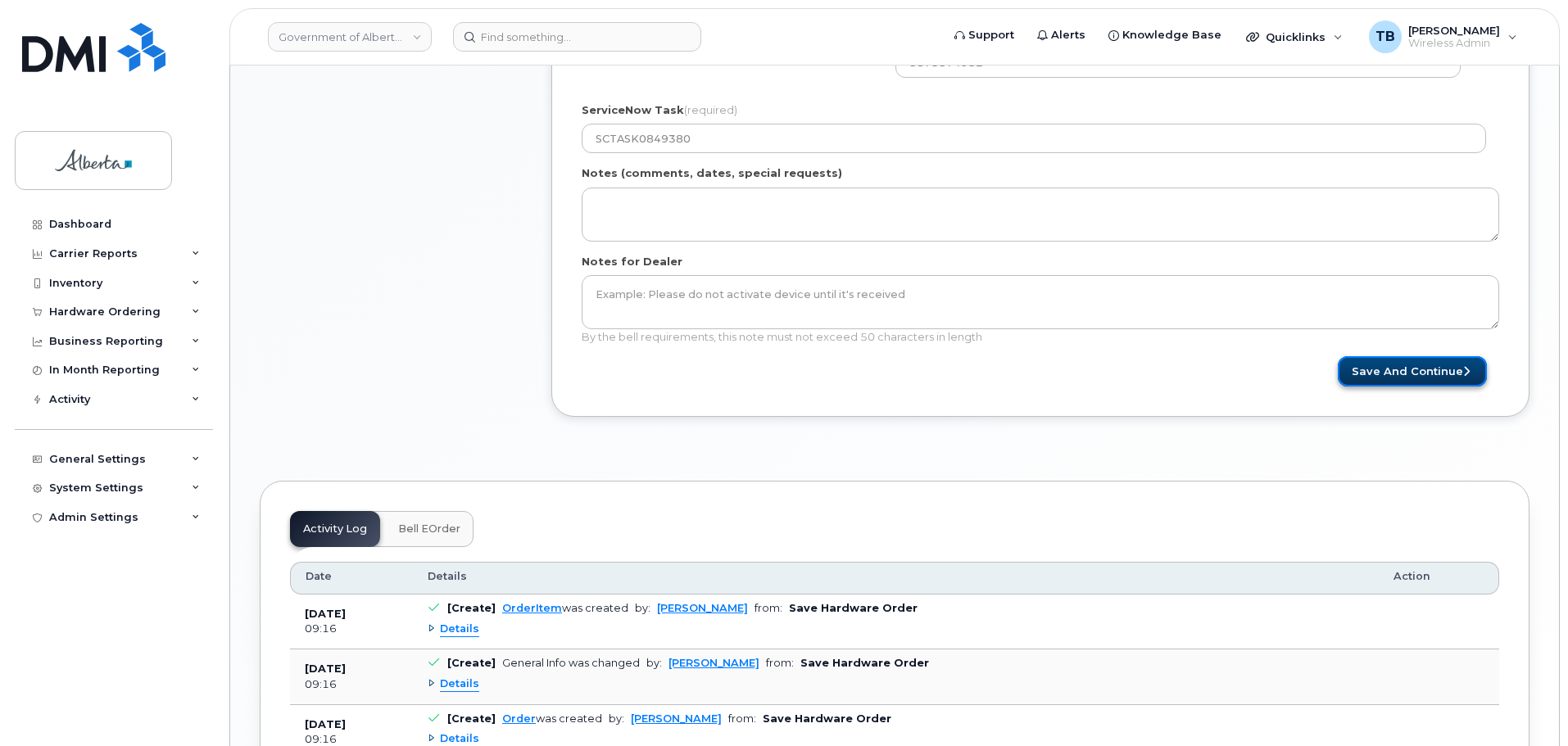
click at [1413, 382] on button "Save and Continue" at bounding box center [1413, 371] width 149 height 30
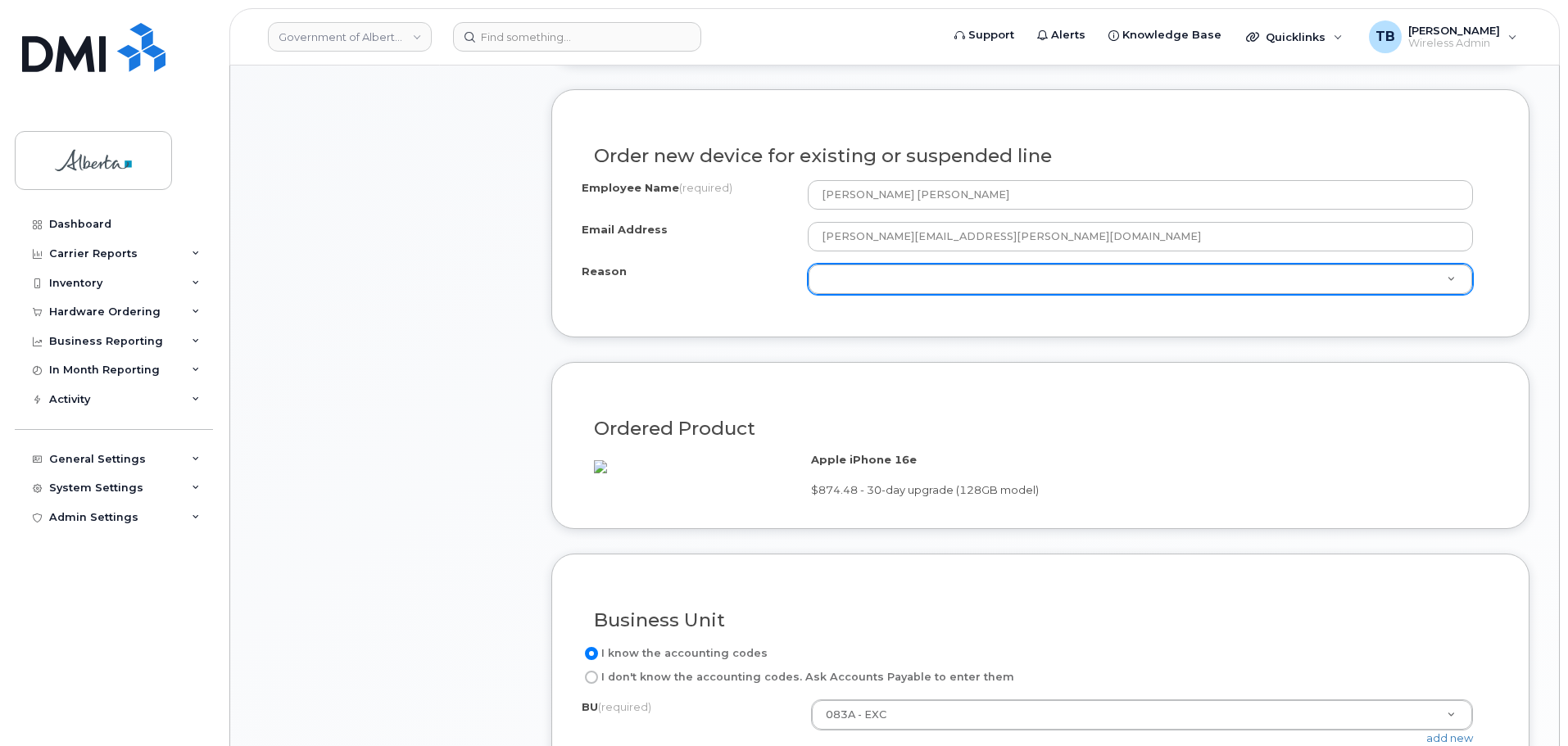
scroll to position [820, 0]
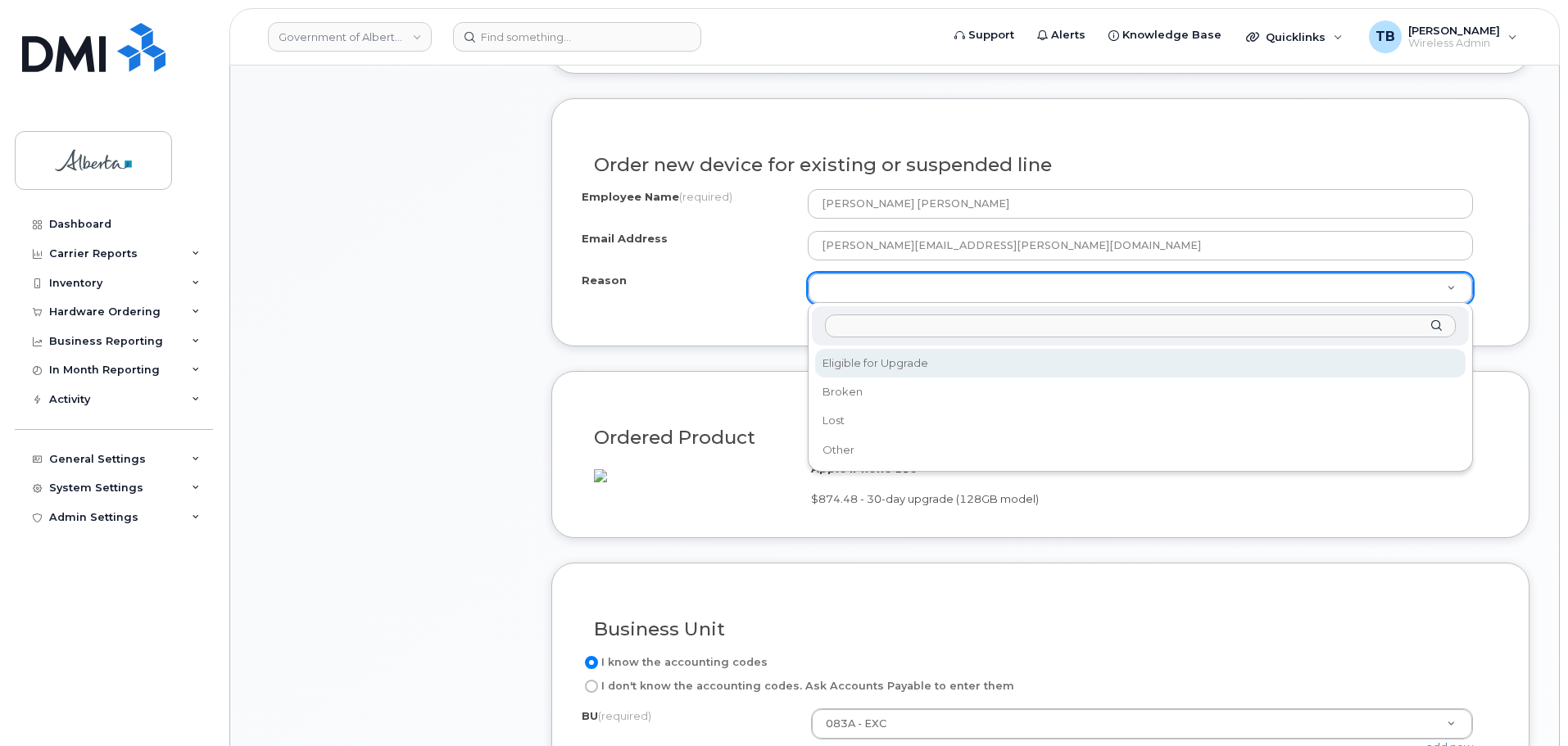
select select "eligible_for_upgrade"
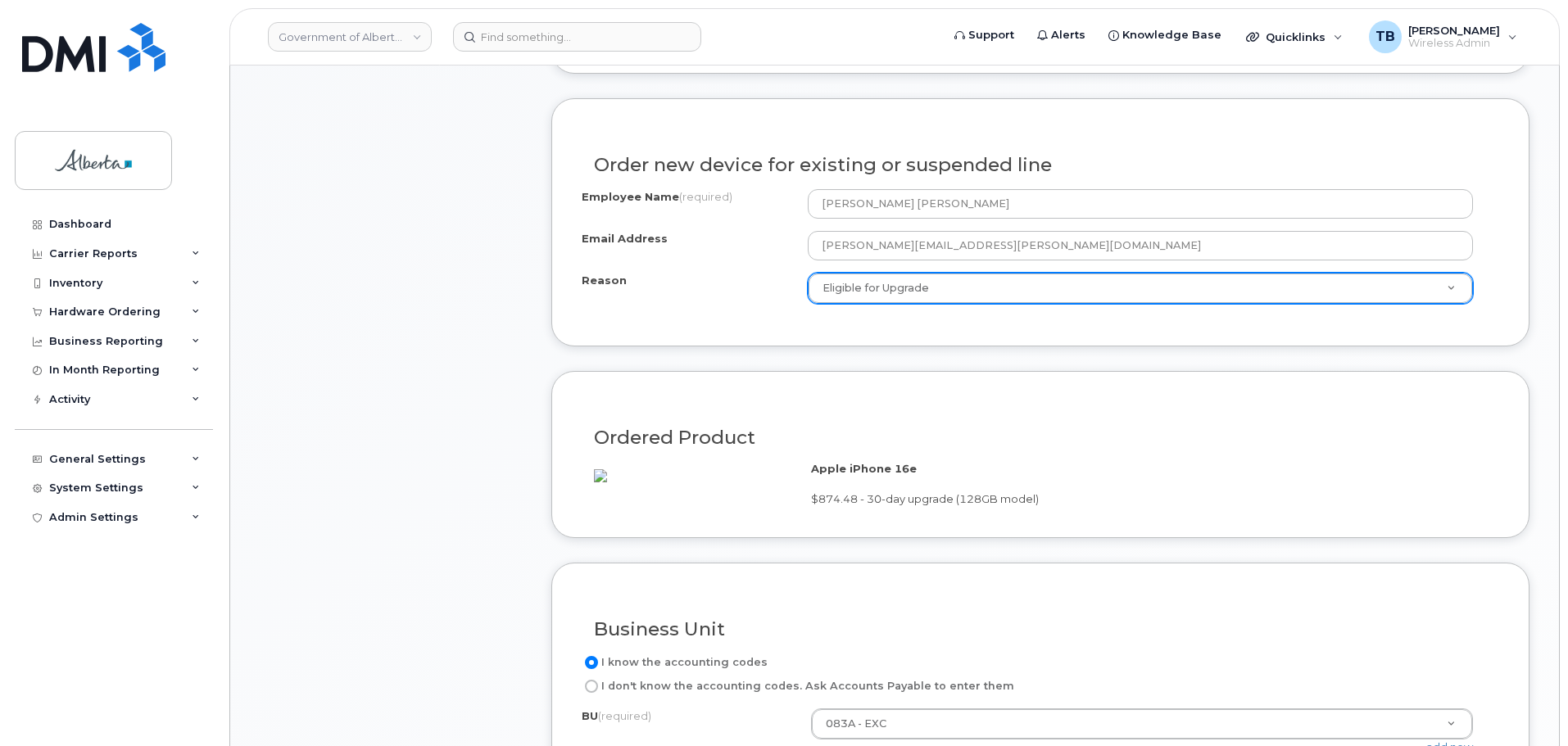
click at [393, 357] on div "Item #1 in process $874.48 Hardware Upgrade [PERSON_NAME] [PERSON_NAME] [PHONE_…" at bounding box center [390, 266] width 262 height 1576
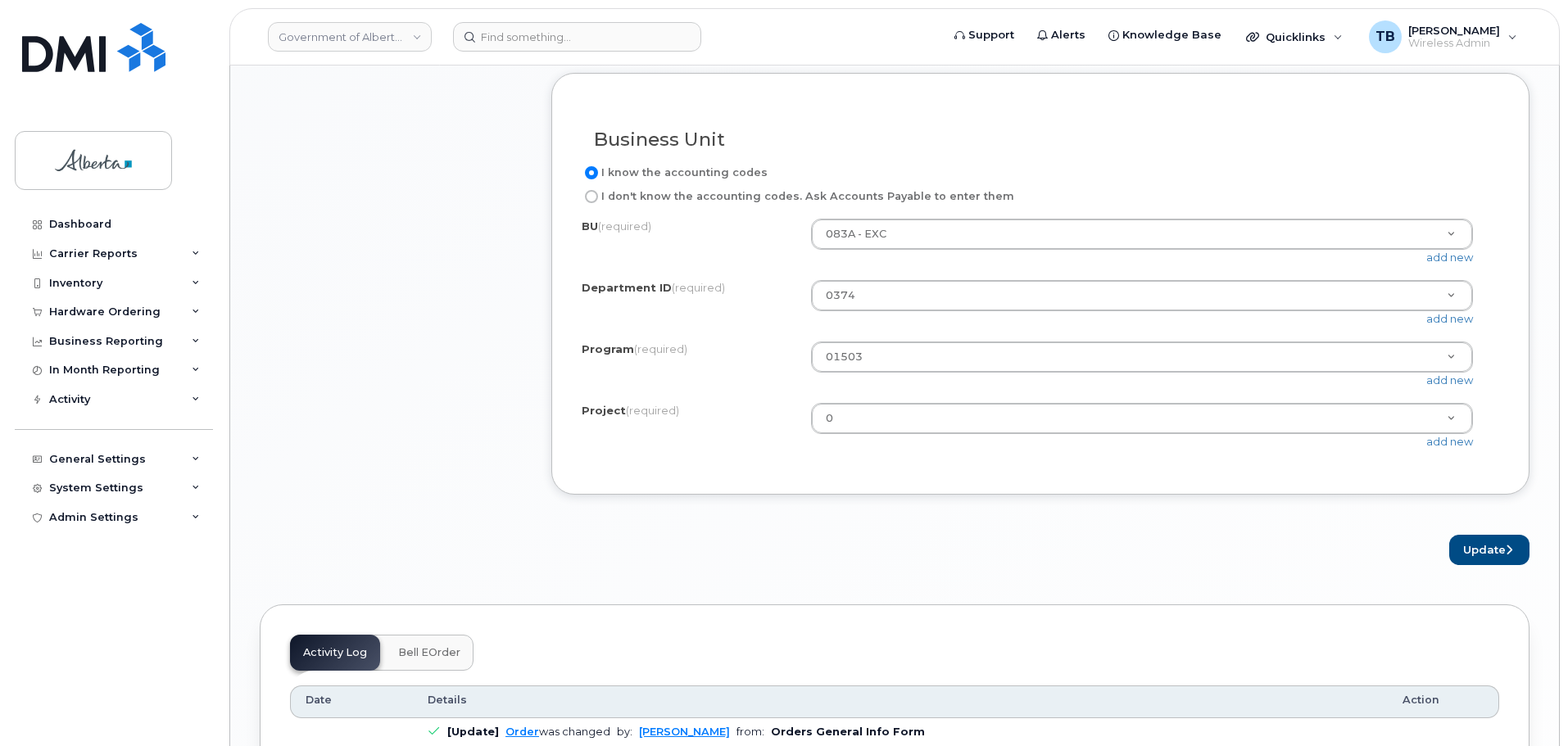
scroll to position [1310, 0]
click at [1488, 564] on button "Update" at bounding box center [1490, 548] width 80 height 30
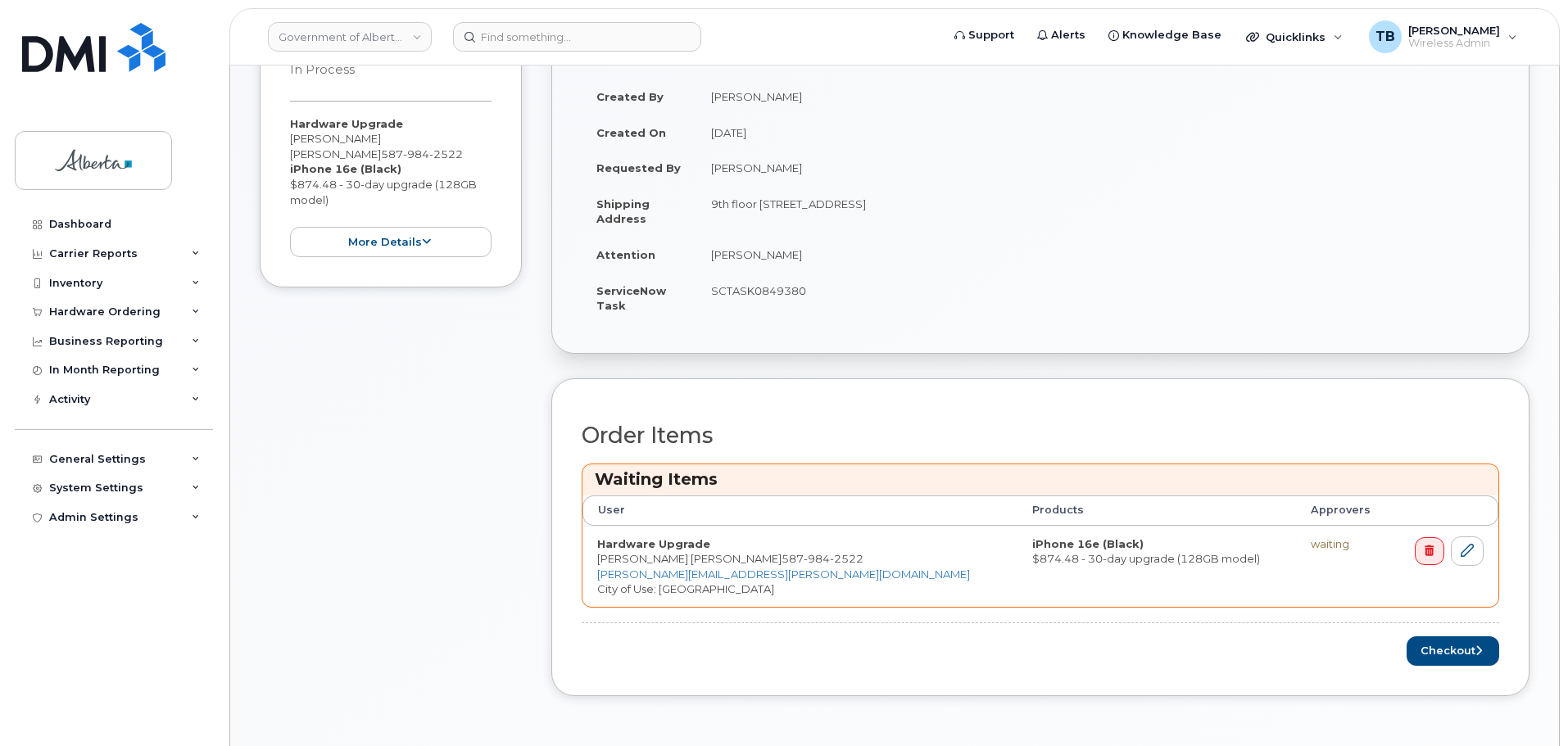
scroll to position [492, 0]
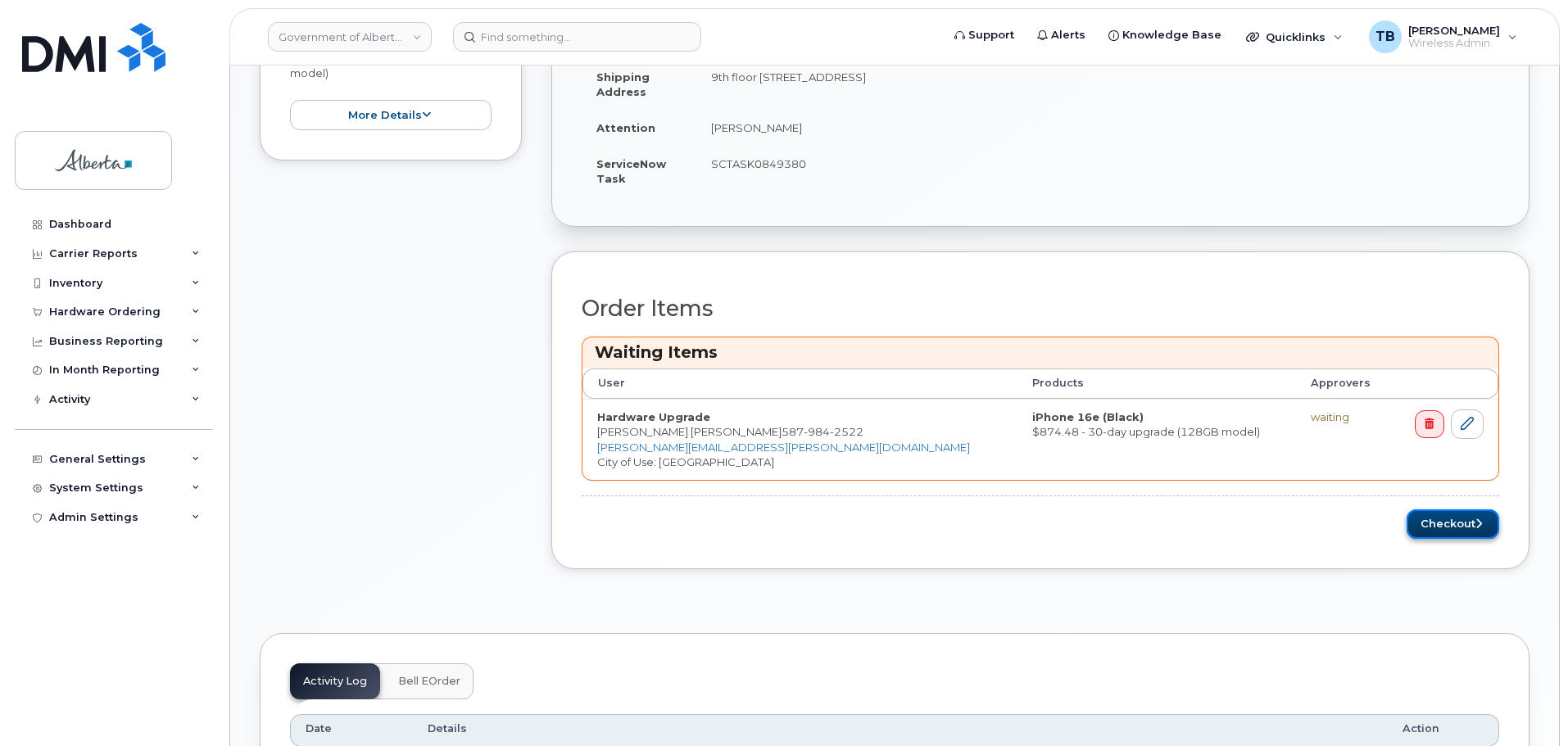
click at [1468, 525] on button "Checkout" at bounding box center [1454, 524] width 93 height 30
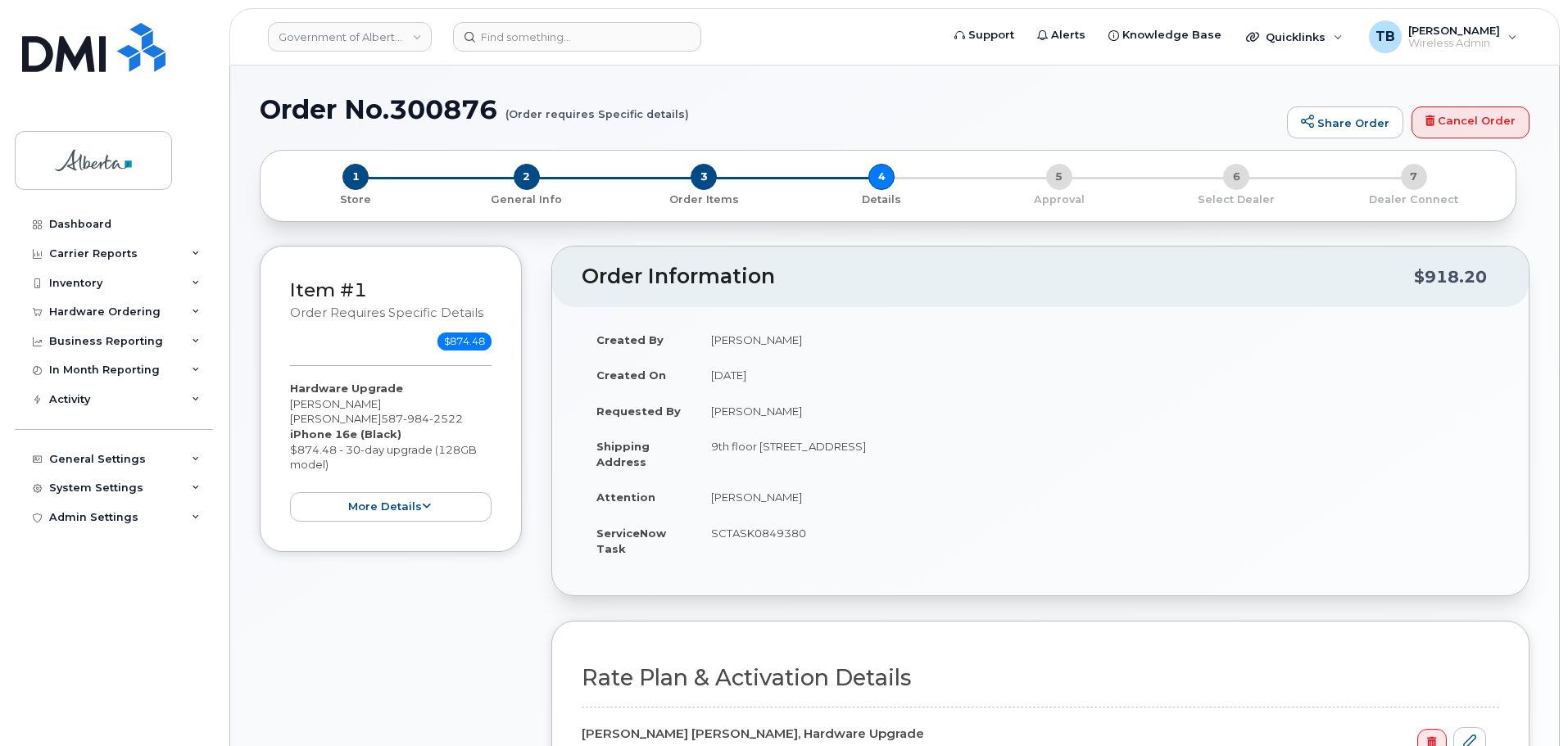
select select
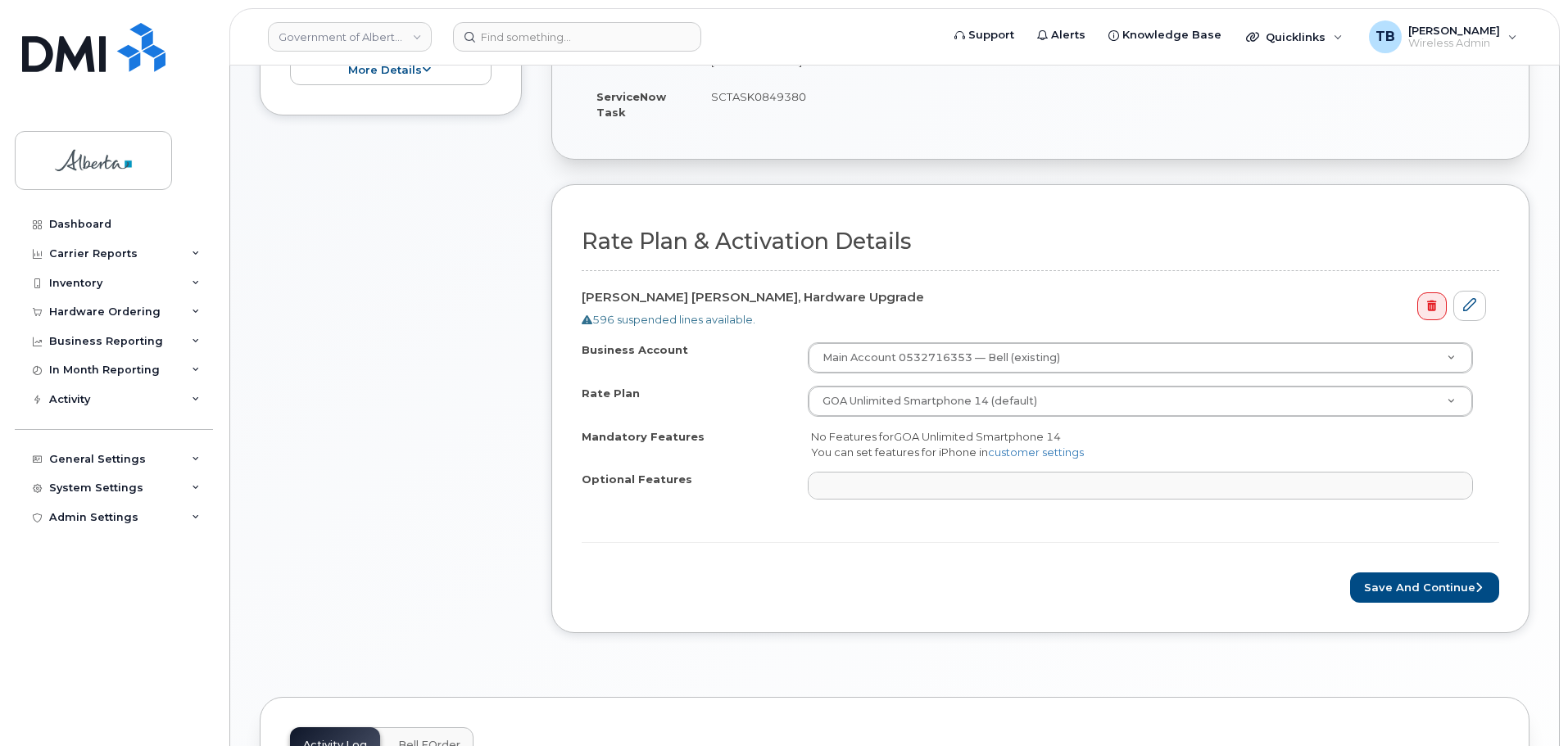
scroll to position [574, 0]
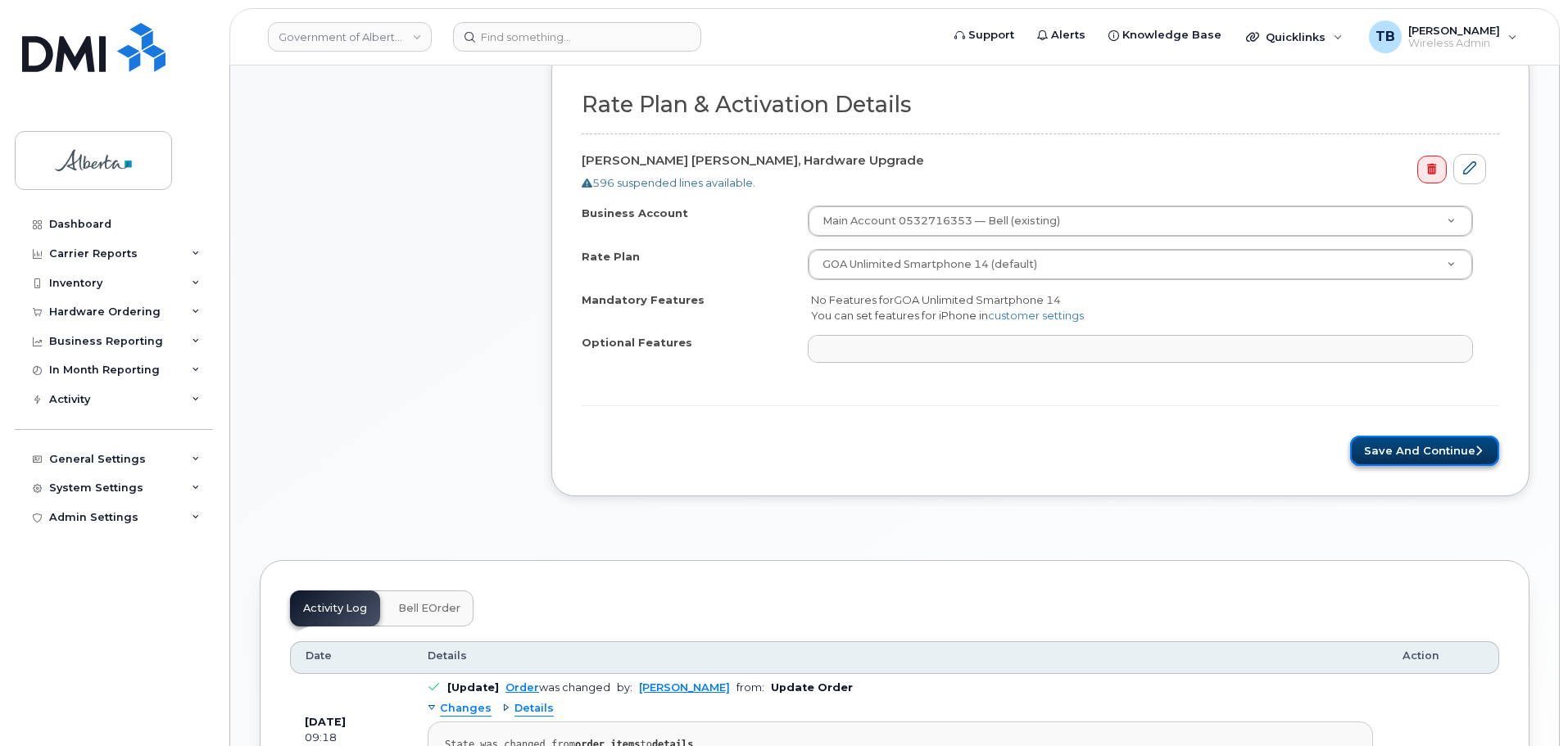
click at [1396, 449] on button "Save and Continue" at bounding box center [1425, 450] width 149 height 30
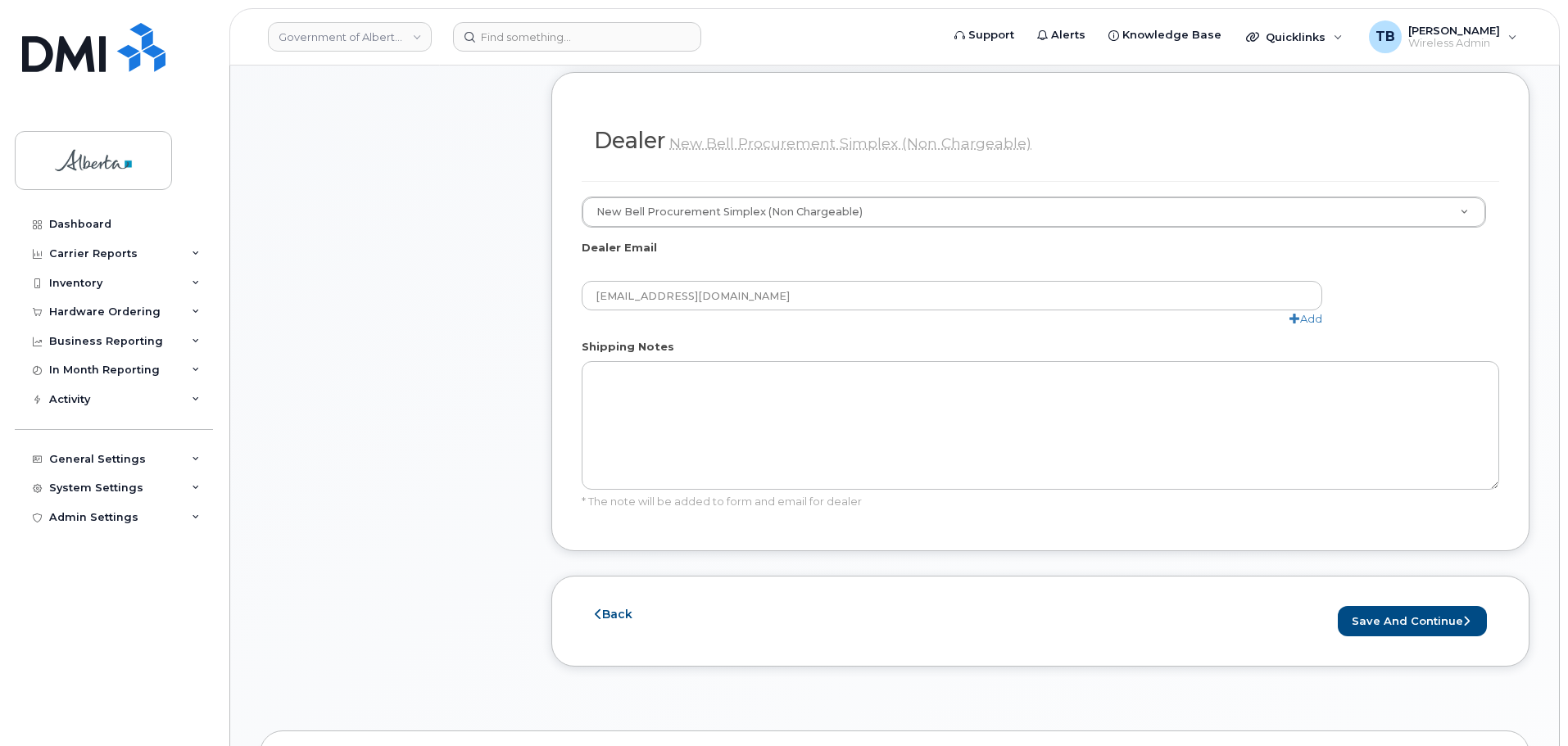
scroll to position [820, 0]
click at [1389, 600] on button "Save and Continue" at bounding box center [1413, 614] width 149 height 30
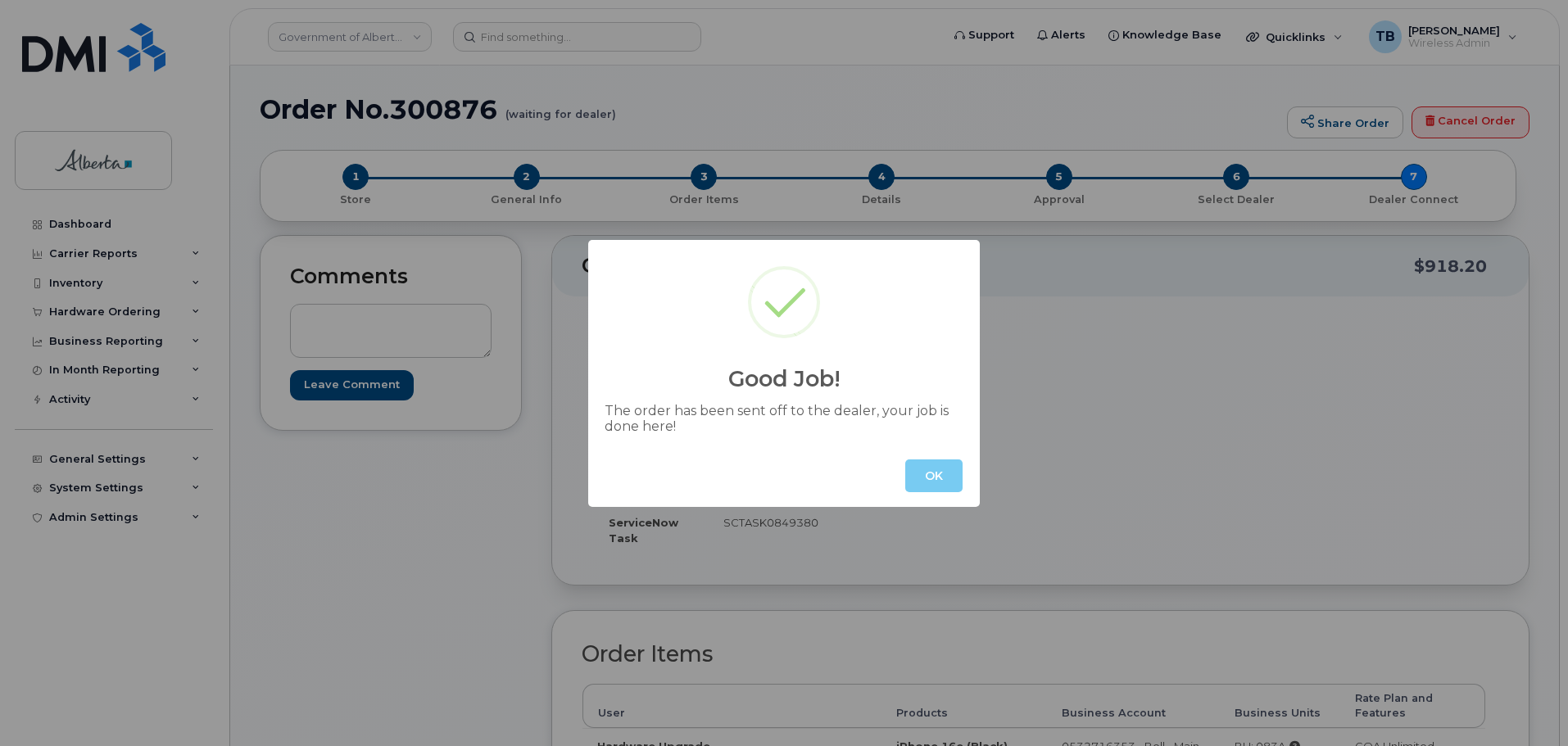
click at [929, 474] on button "OK" at bounding box center [933, 476] width 57 height 33
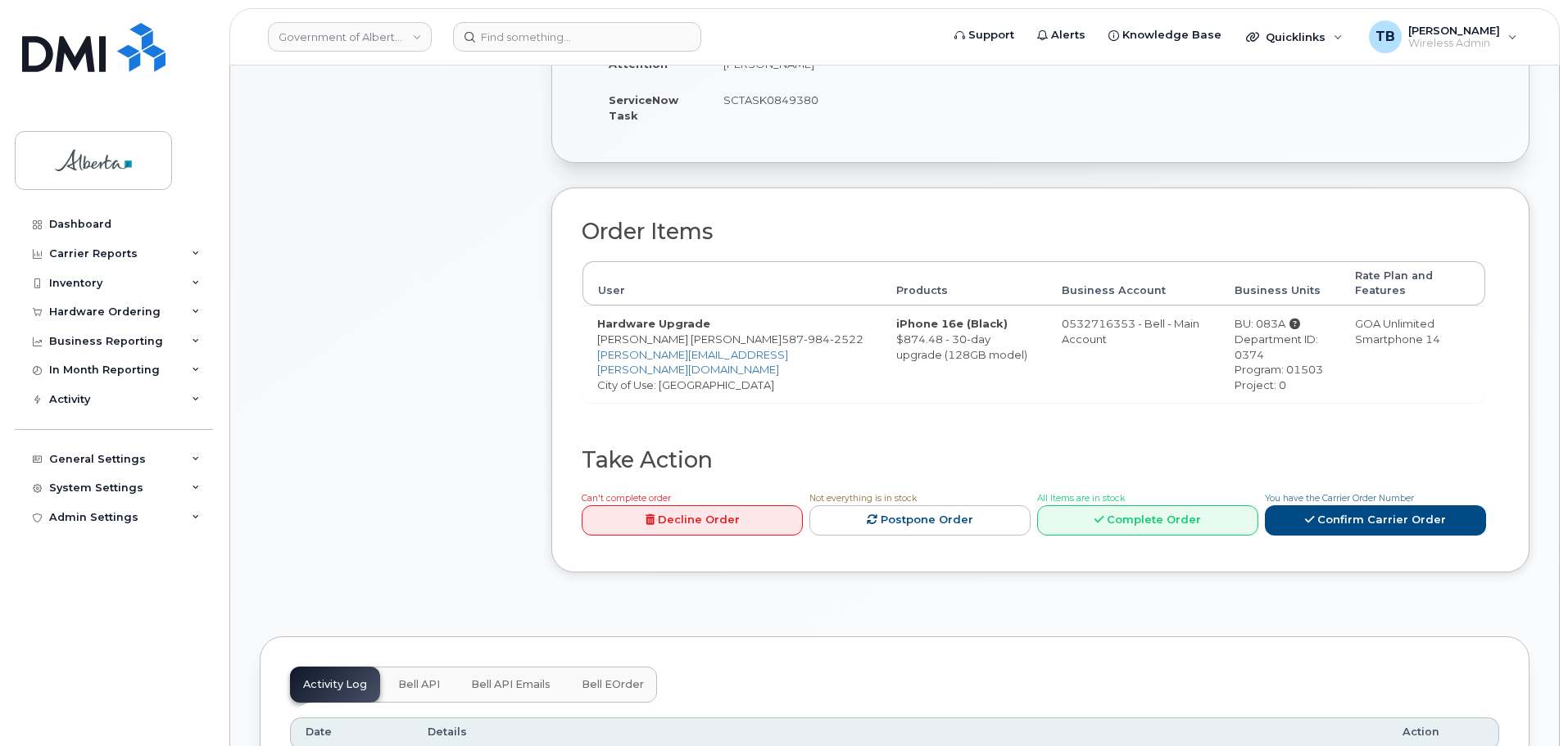
scroll to position [492, 0]
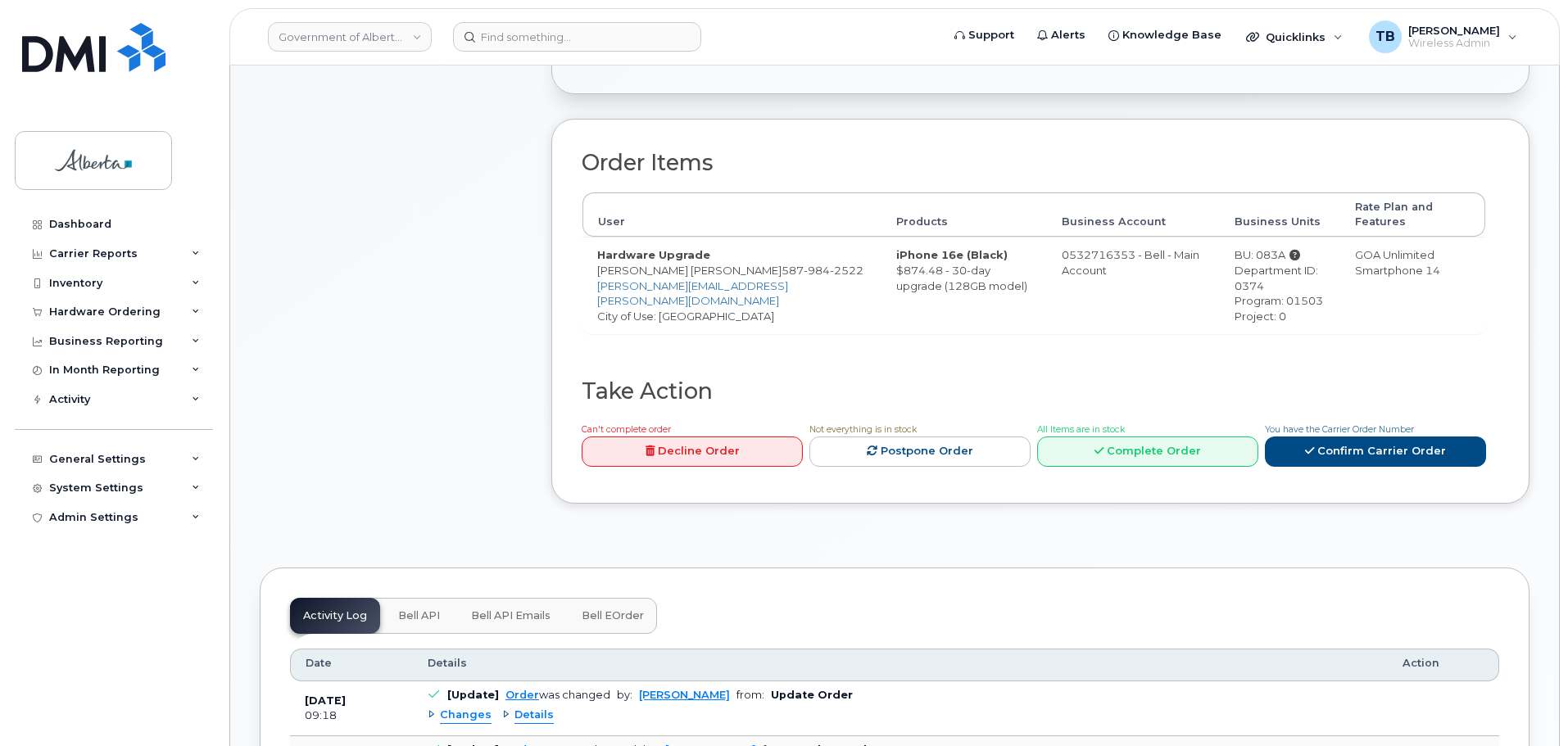
click at [431, 609] on span "Bell API" at bounding box center [419, 615] width 42 height 13
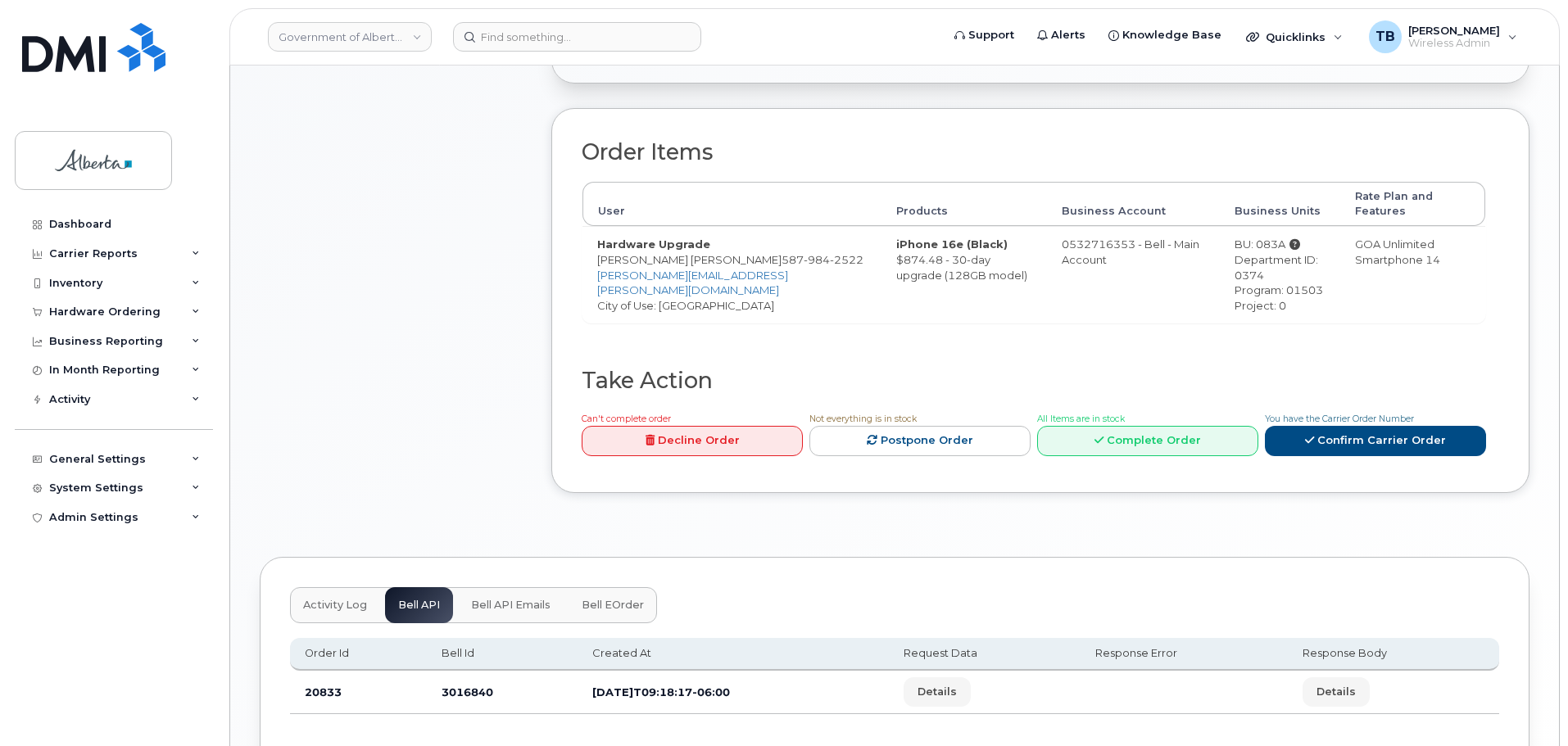
scroll to position [595, 0]
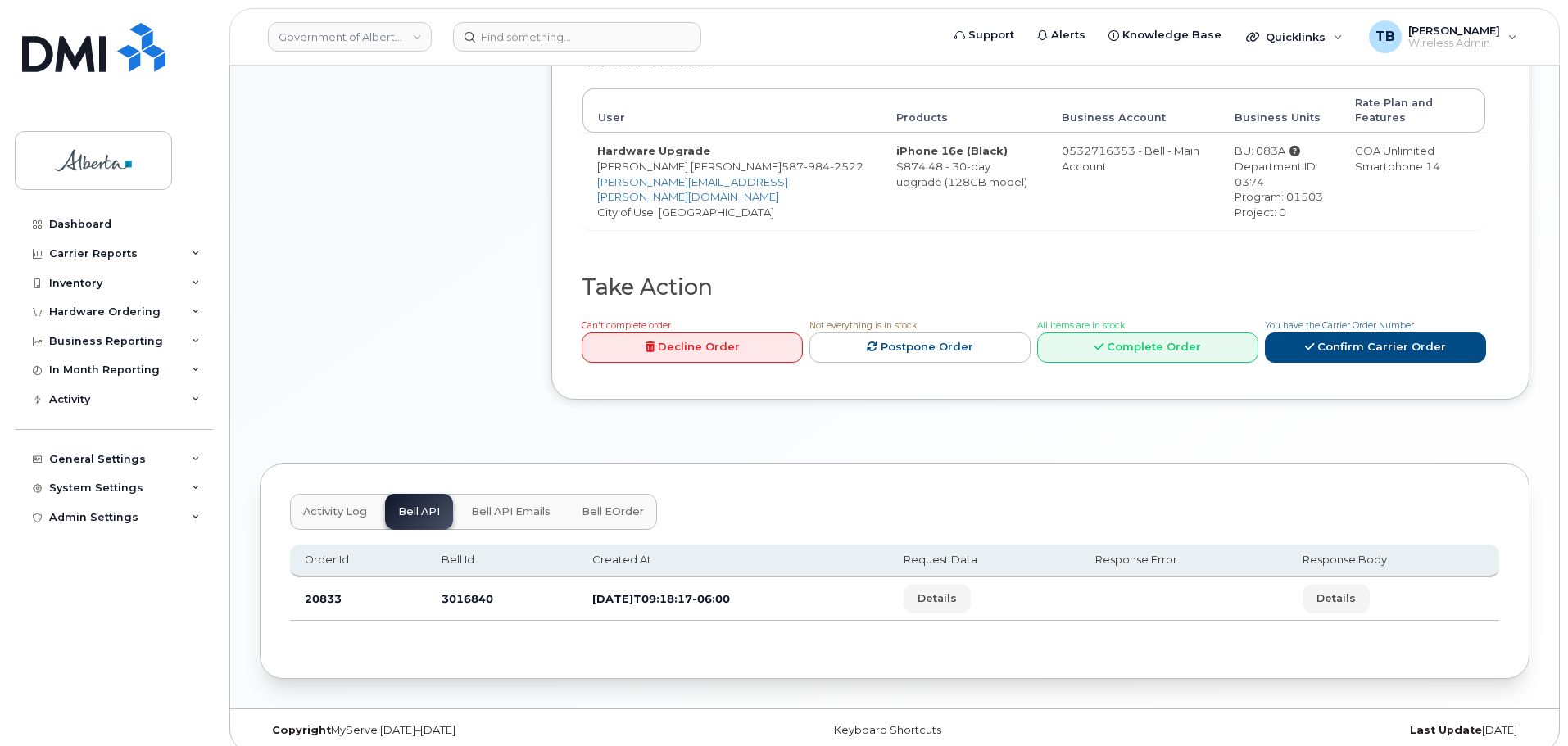
click at [467, 585] on td "3016840" at bounding box center [502, 599] width 151 height 44
copy td "3016840"
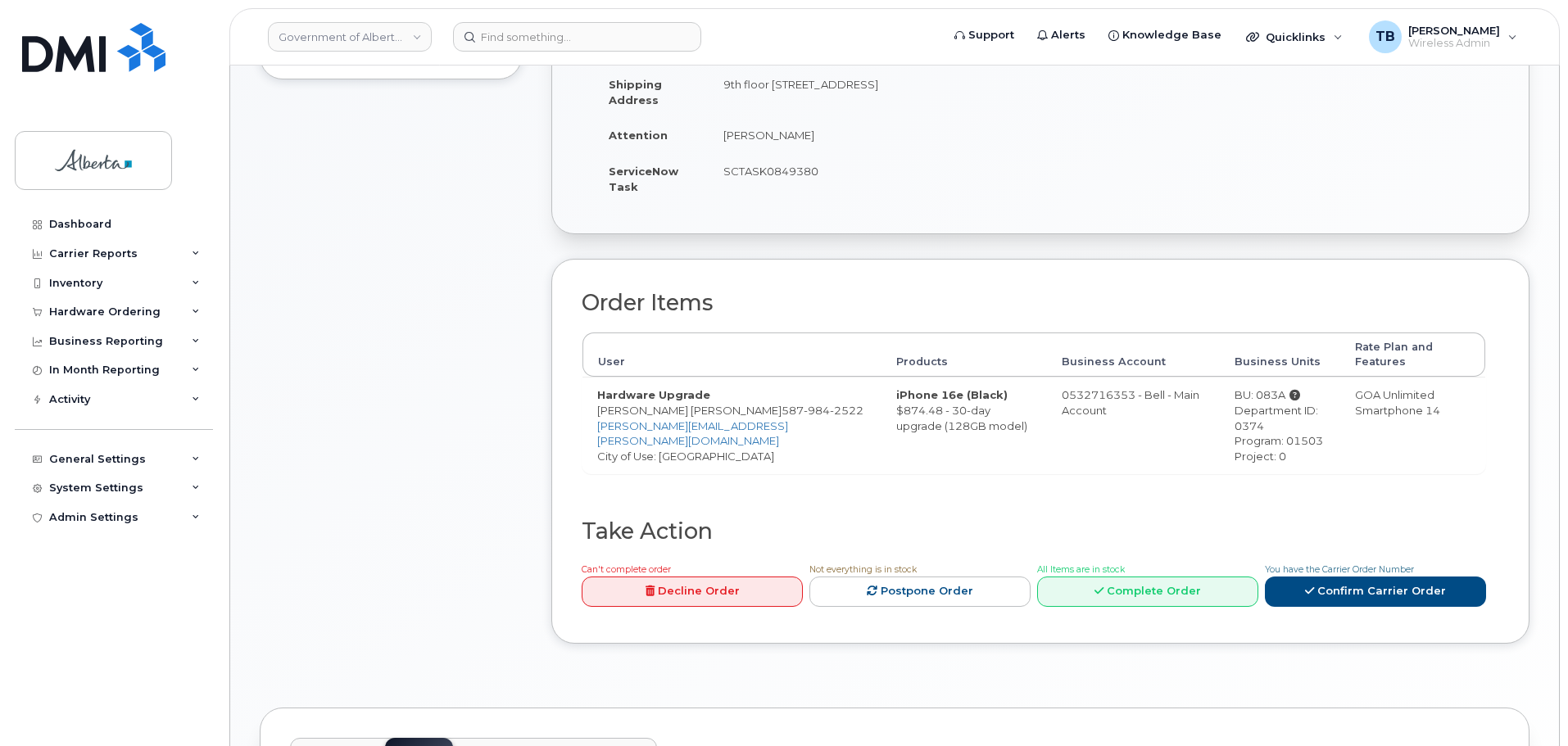
scroll to position [349, 0]
drag, startPoint x: 685, startPoint y: 397, endPoint x: 689, endPoint y: 409, distance: 12.6
click at [689, 409] on td "Hardware Upgrade Matthew Cassie 587 984 2522 Matthew.Cassie@gov.ab.ca City of U…" at bounding box center [732, 427] width 299 height 96
drag, startPoint x: 702, startPoint y: 389, endPoint x: 646, endPoint y: 417, distance: 62.6
click at [646, 417] on td "Hardware Upgrade Matthew Cassie 587 984 2522 Matthew.Cassie@gov.ab.ca City of U…" at bounding box center [732, 427] width 299 height 96
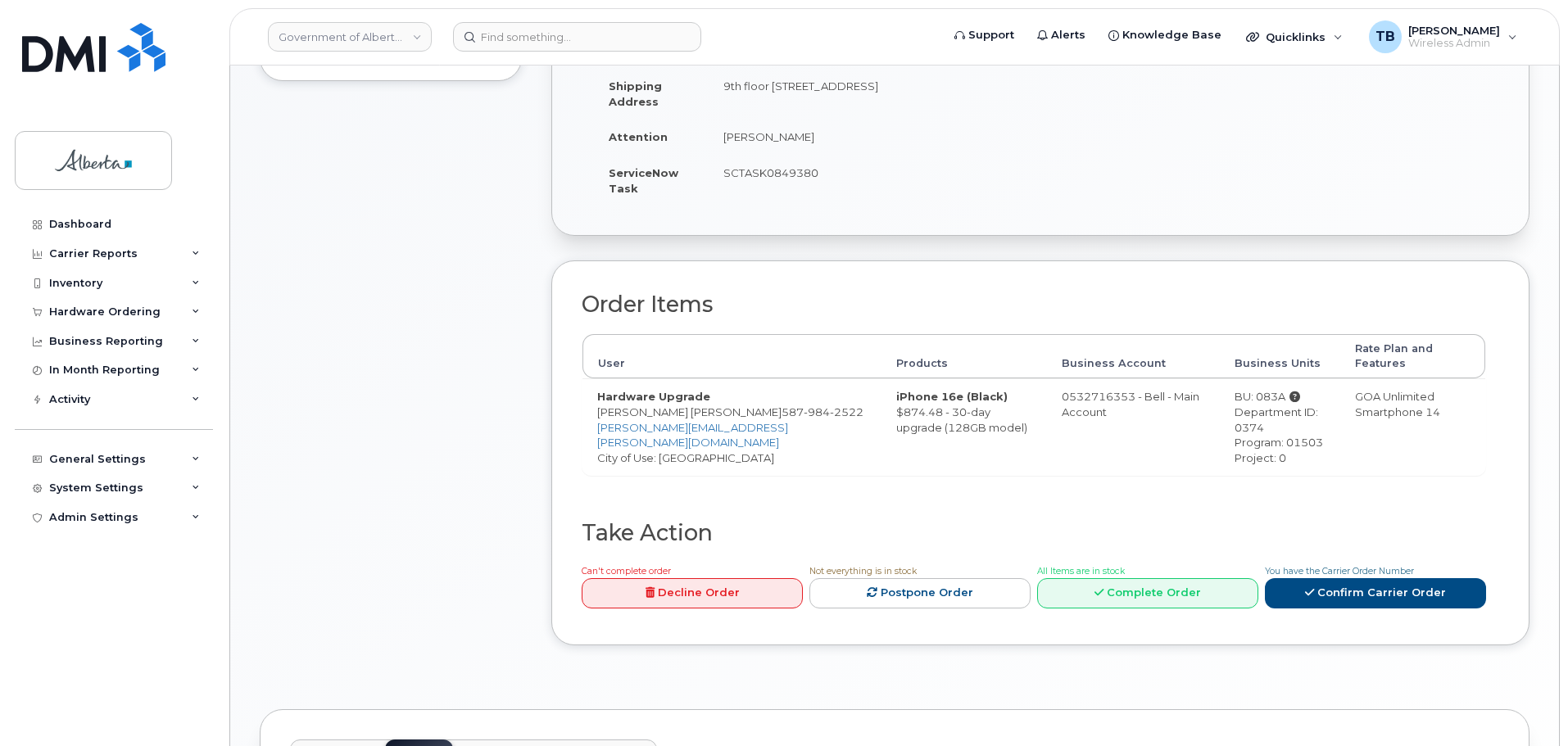
drag, startPoint x: 637, startPoint y: 416, endPoint x: 624, endPoint y: 408, distance: 15.3
click at [624, 408] on td "Hardware Upgrade Matthew Cassie 587 984 2522 Matthew.Cassie@gov.ab.ca City of U…" at bounding box center [732, 427] width 299 height 96
drag, startPoint x: 633, startPoint y: 412, endPoint x: 686, endPoint y: 400, distance: 54.3
click at [686, 400] on td "Hardware Upgrade Matthew Cassie 587 984 2522 Matthew.Cassie@gov.ab.ca City of U…" at bounding box center [732, 427] width 299 height 96
copy span "587 984 2522"
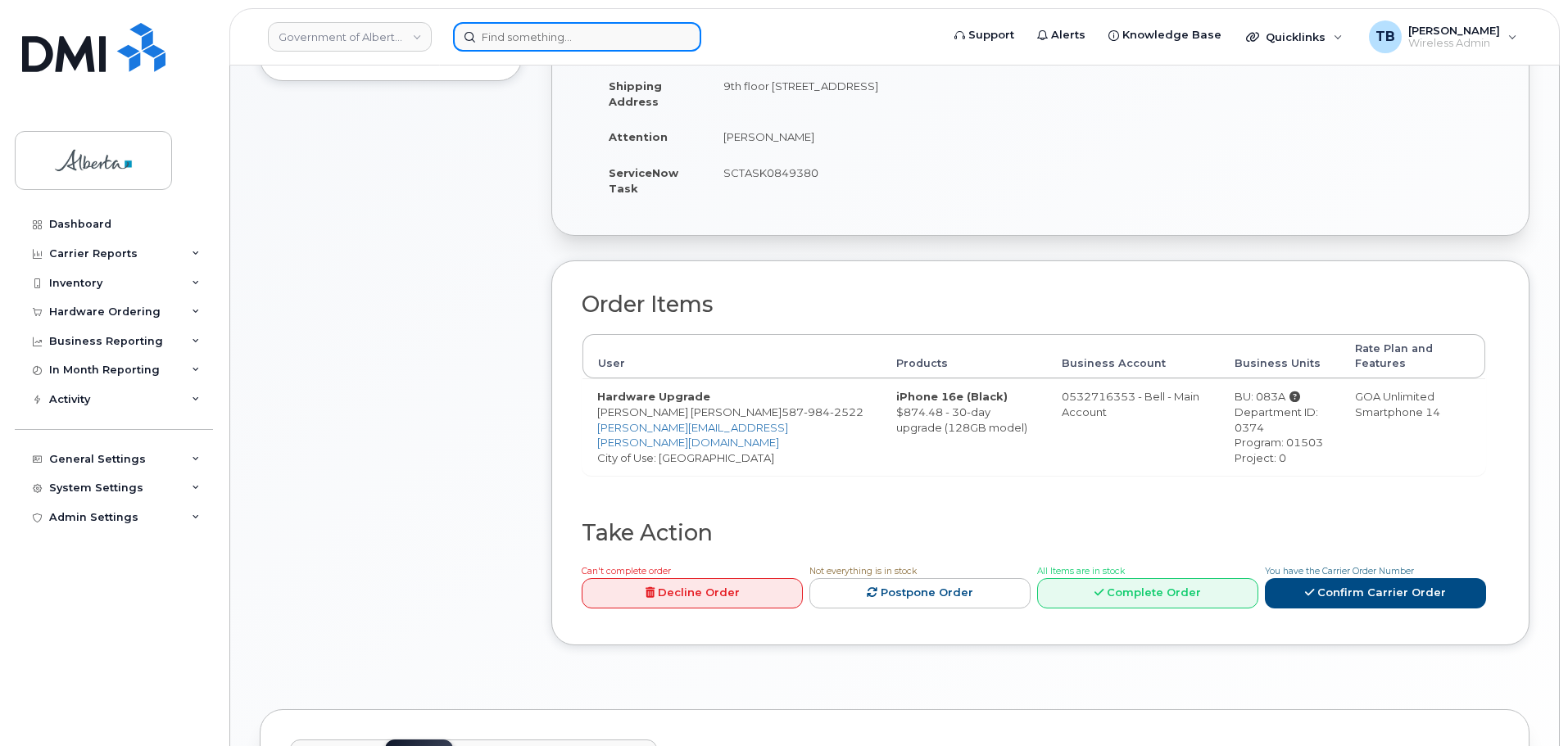
click at [483, 37] on input at bounding box center [577, 36] width 248 height 29
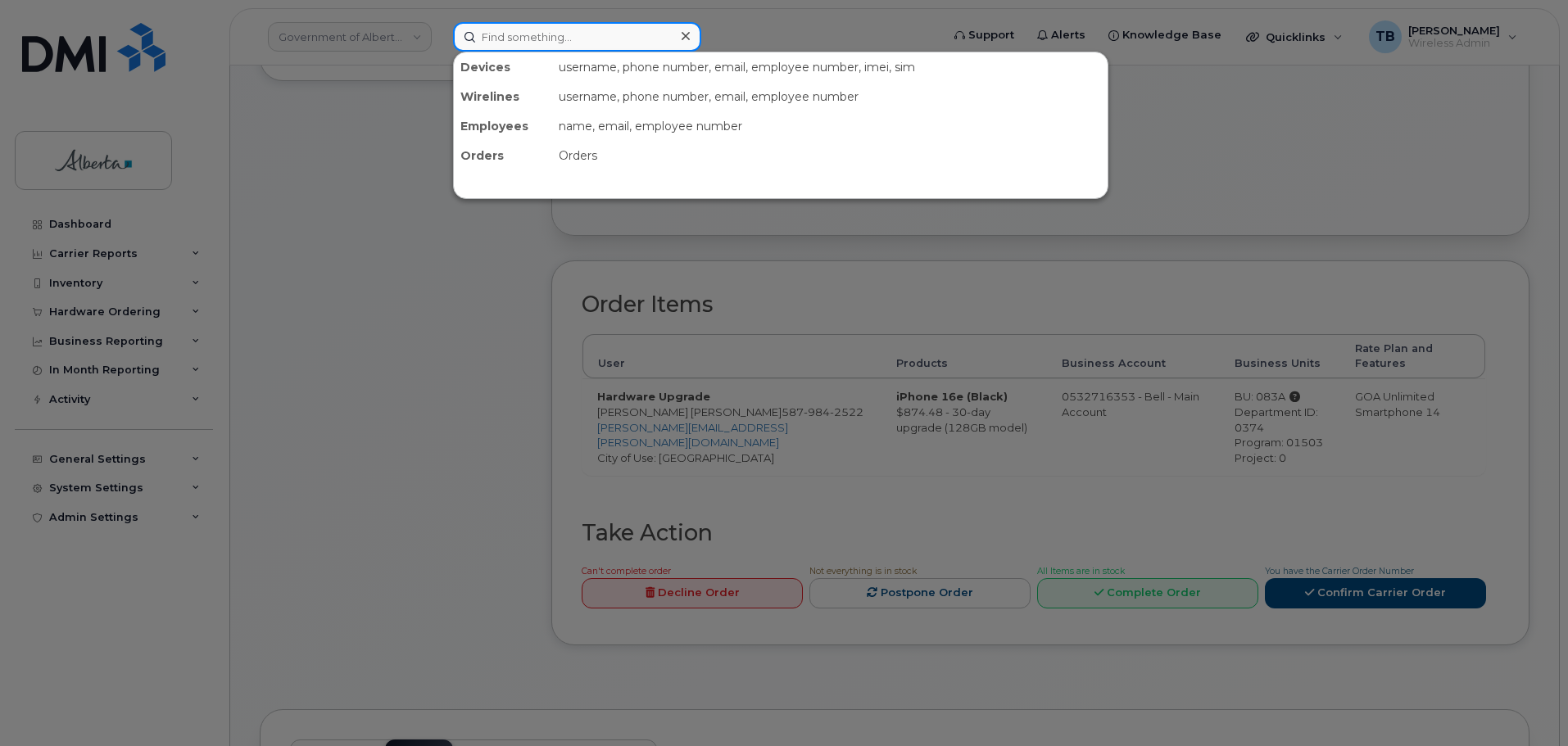
paste input "5879842522"
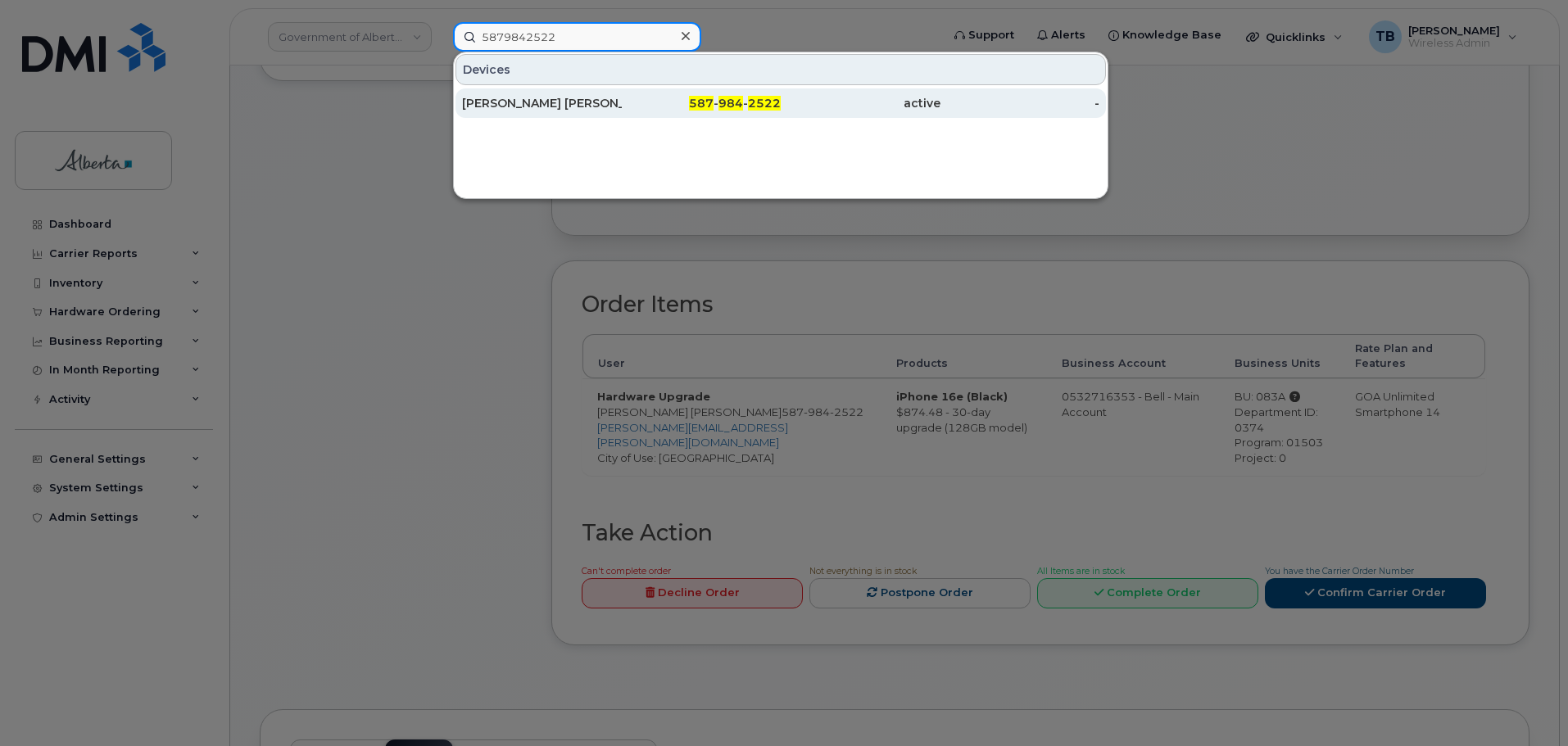
type input "5879842522"
click at [490, 113] on div "Matthew Cassie" at bounding box center [542, 103] width 160 height 29
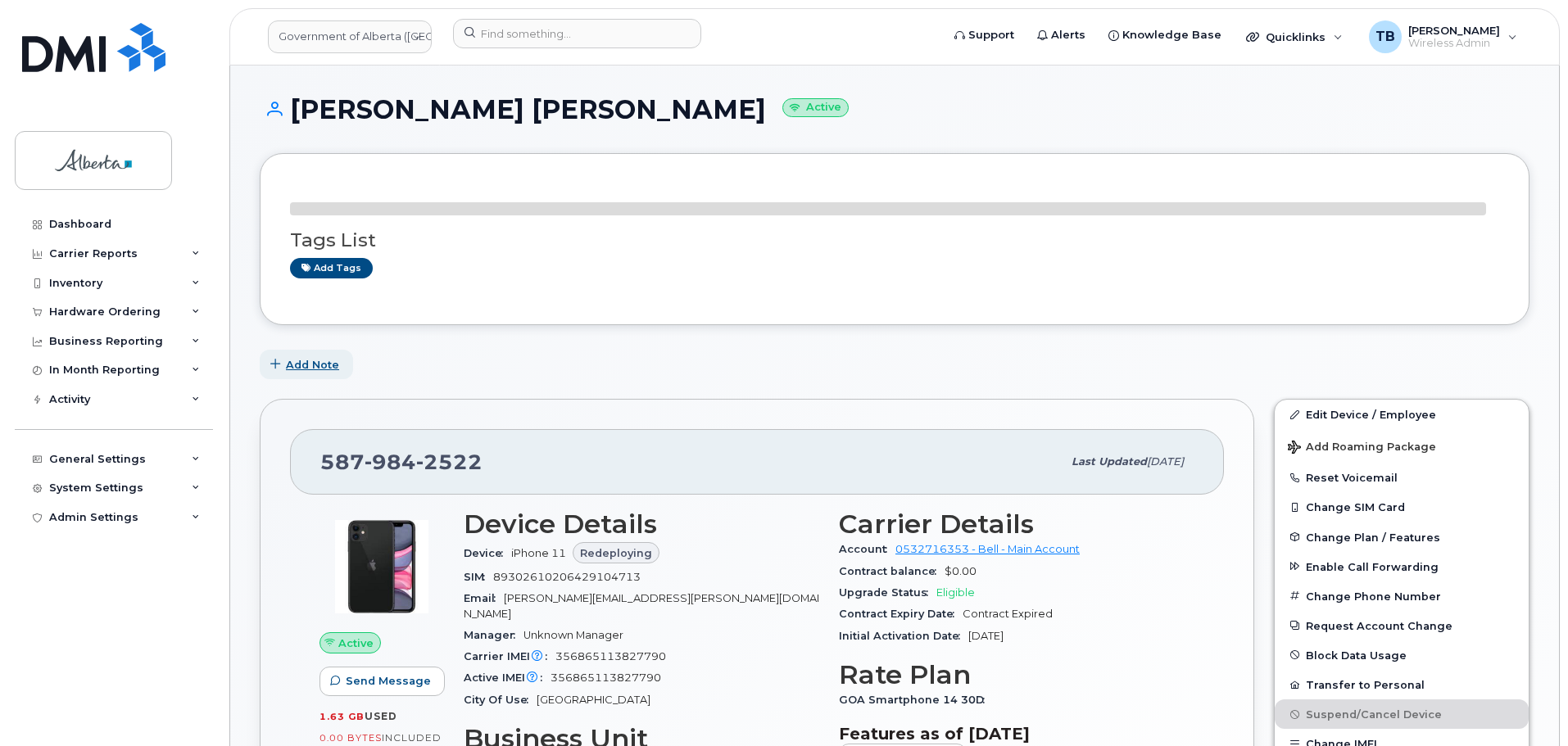
click at [334, 368] on span "Add Note" at bounding box center [312, 365] width 54 height 15
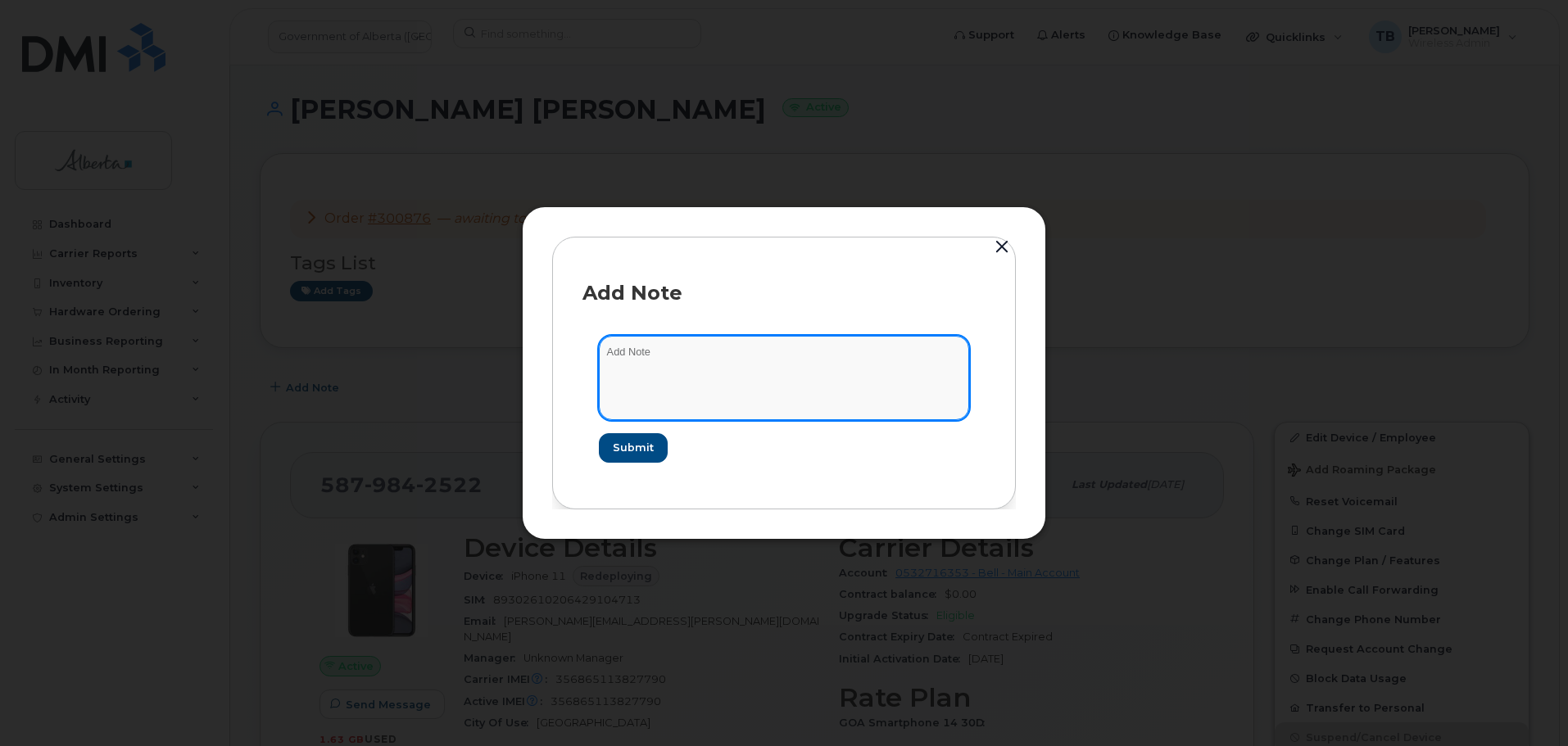
click at [690, 385] on textarea at bounding box center [784, 378] width 370 height 83
paste textarea "SCTASK0849380 Device Replace - (1) Order 300876 Bell 3016840"
type textarea "SCTASK0849380 Device Replace - (1) Order 300876 Bell 3016840"
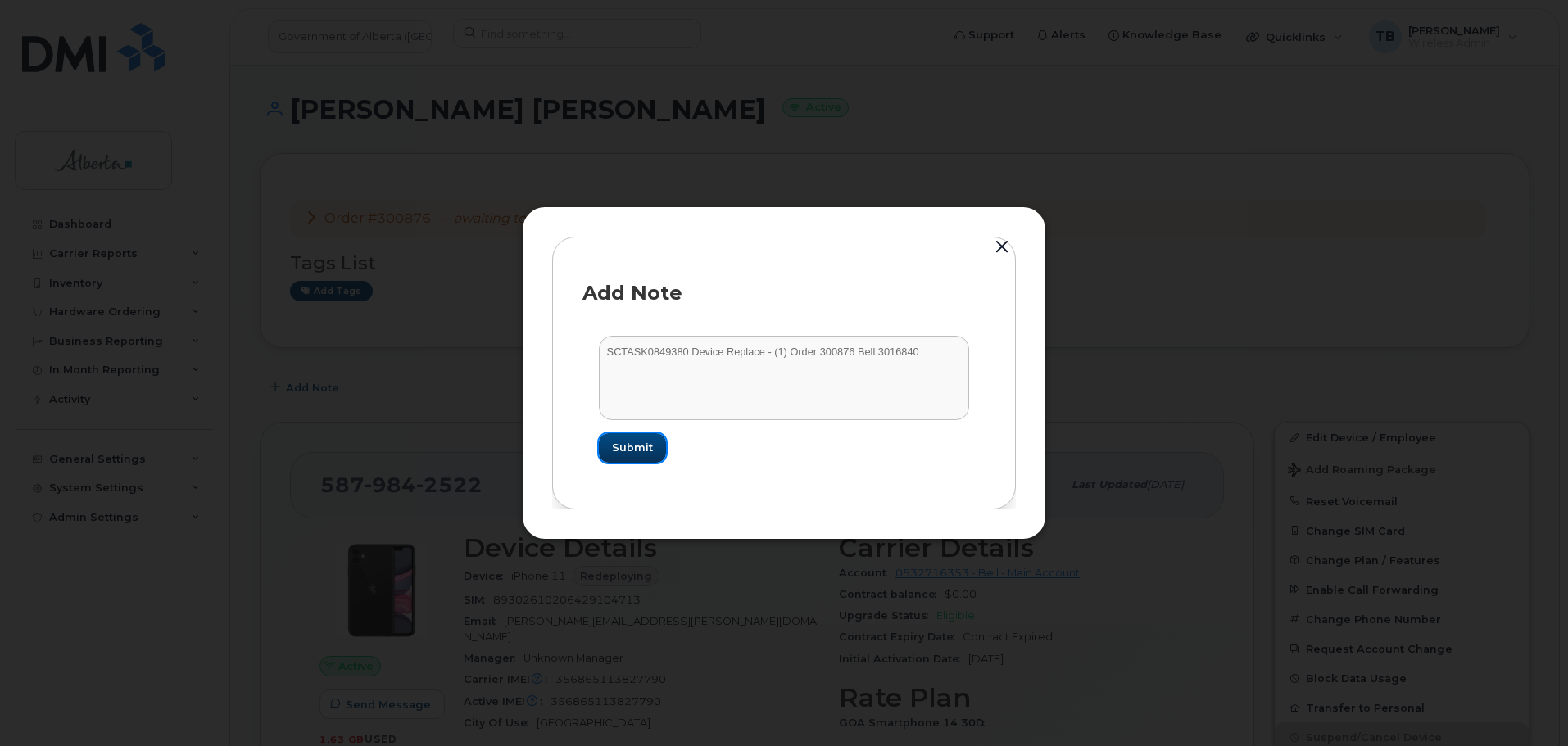
click at [633, 446] on span "Submit" at bounding box center [632, 447] width 41 height 15
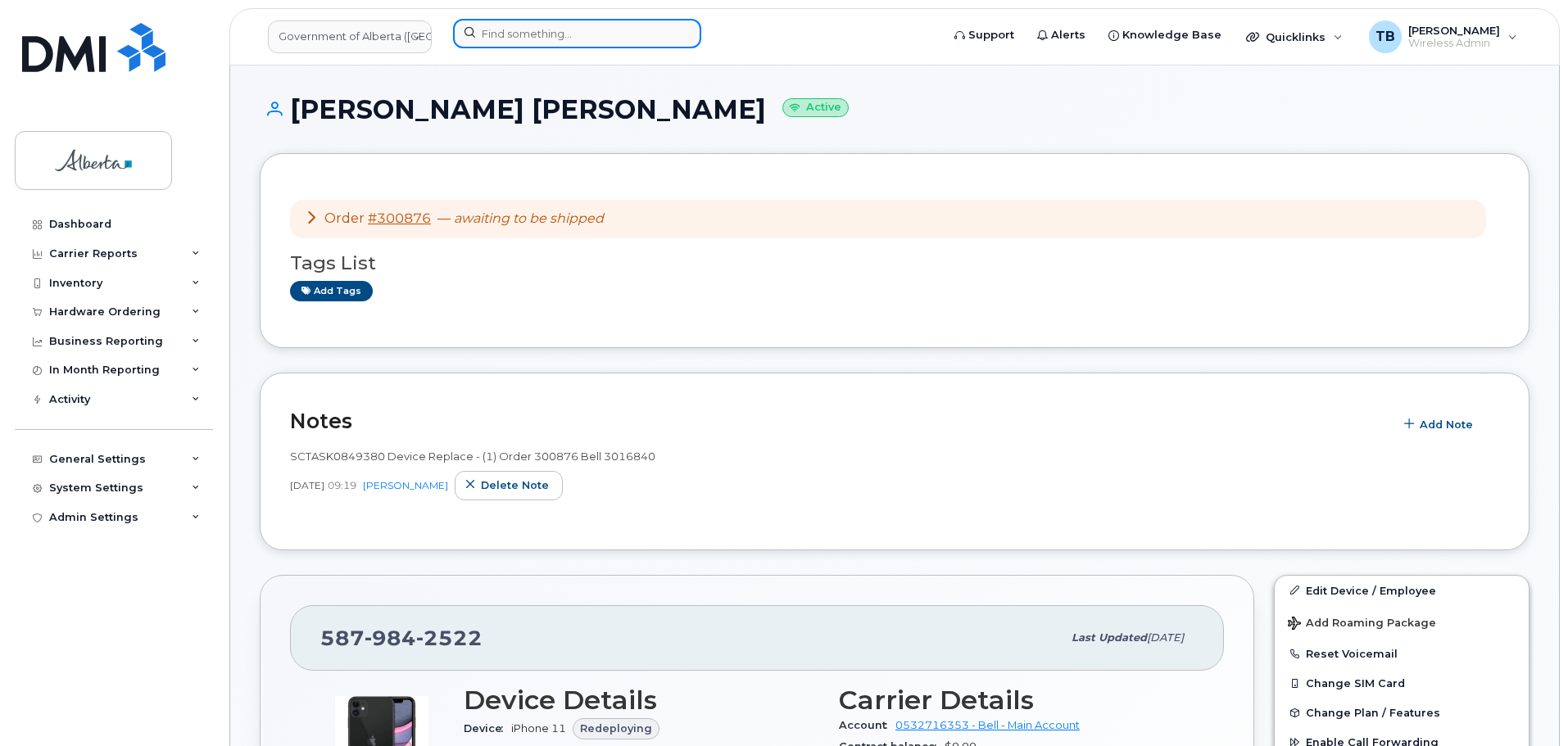
click at [512, 39] on input at bounding box center [577, 34] width 248 height 29
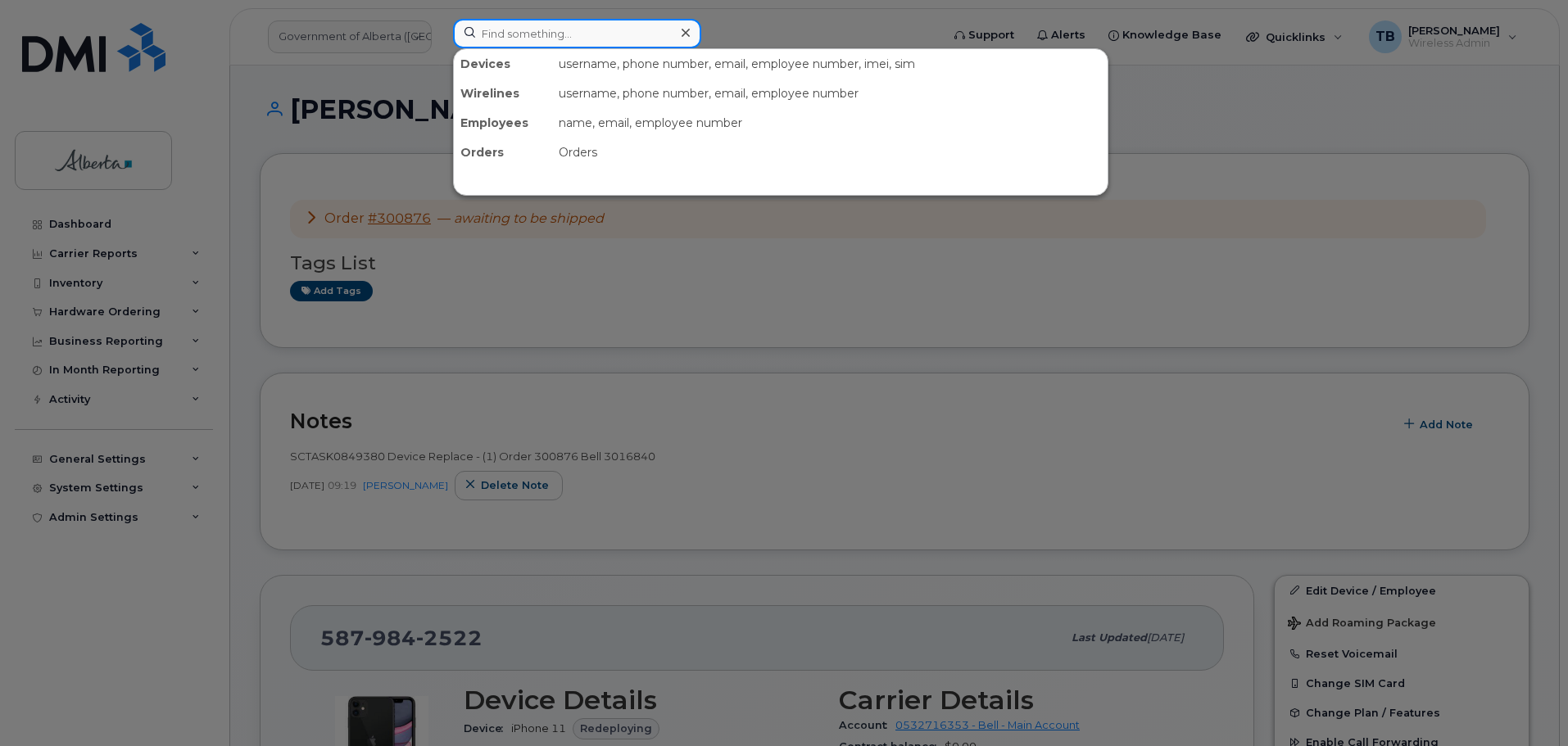
paste input "5879855998"
type input "5879855998"
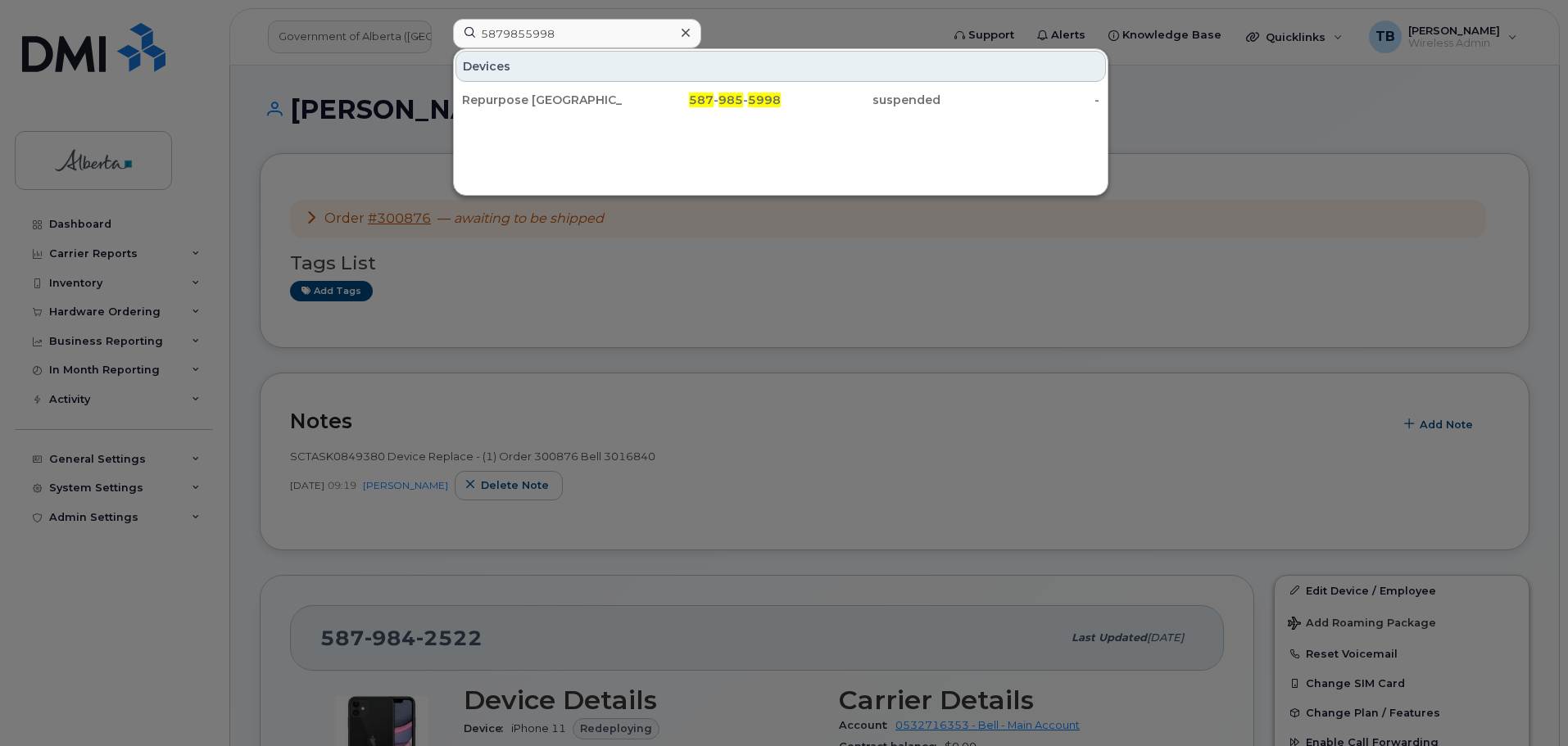
drag, startPoint x: 540, startPoint y: 102, endPoint x: 444, endPoint y: 5, distance: 136.5
click at [540, 102] on div "Repurpose [GEOGRAPHIC_DATA]" at bounding box center [542, 100] width 160 height 16
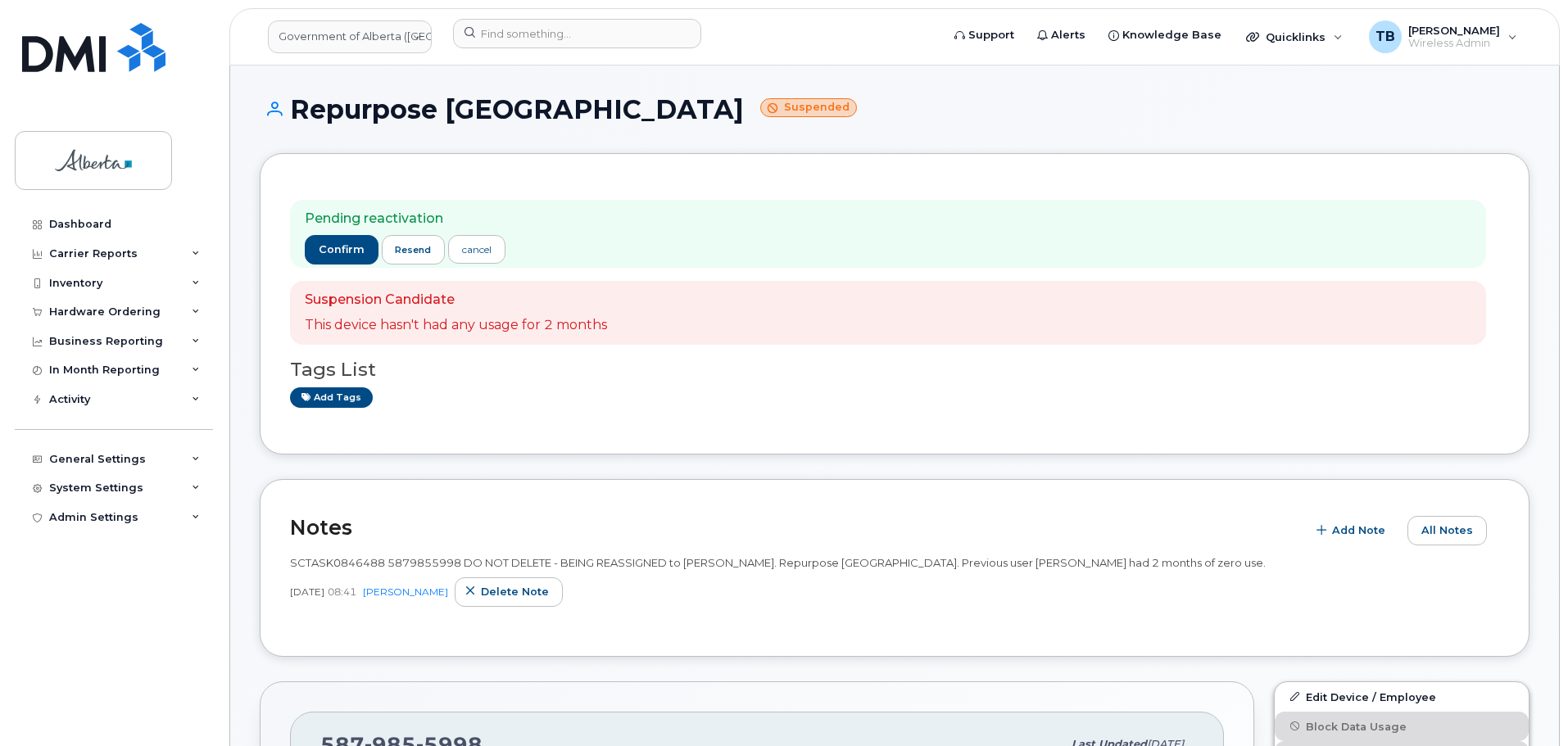
scroll to position [246, 0]
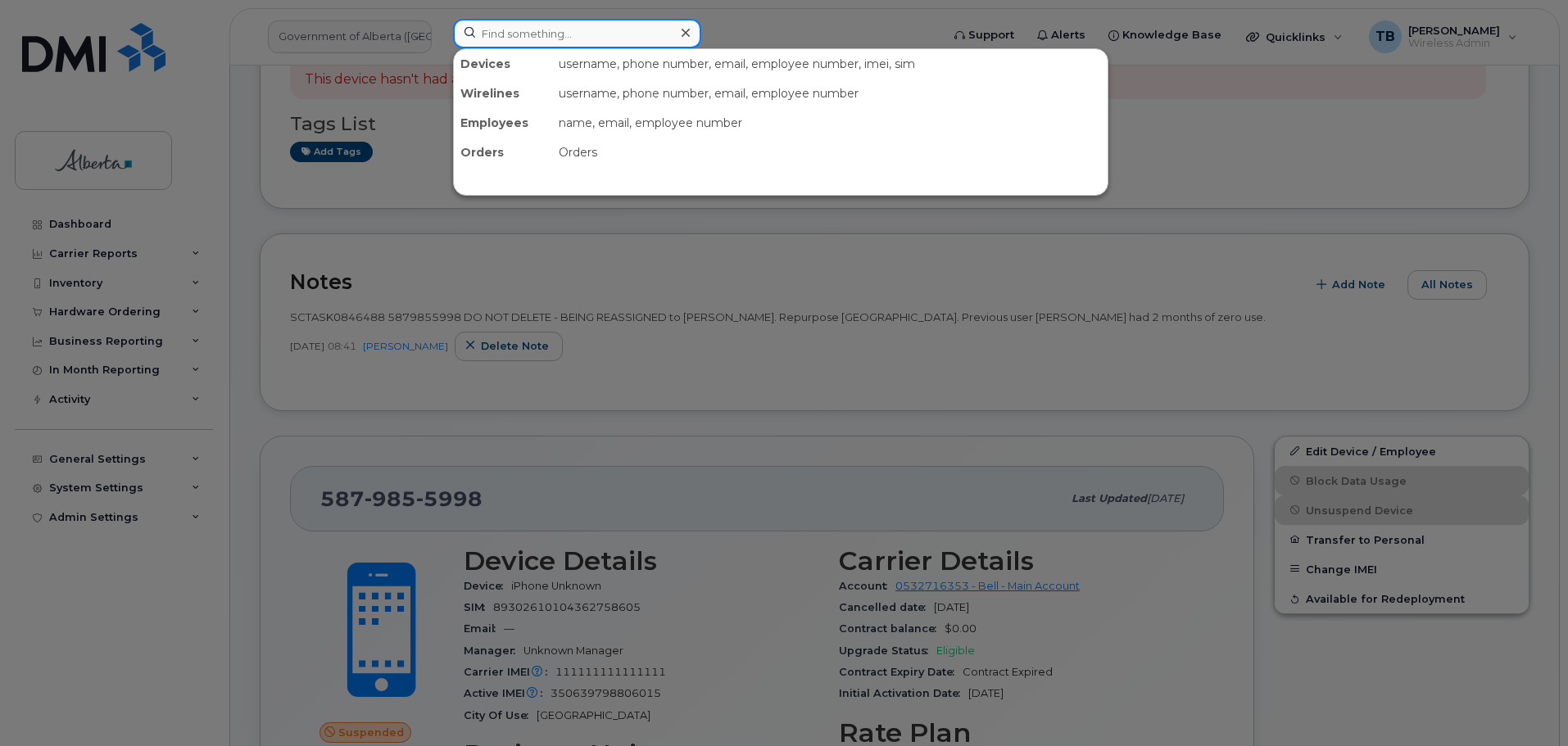
click at [498, 37] on input at bounding box center [577, 34] width 248 height 29
paste input "5873700912"
type input "5873700912"
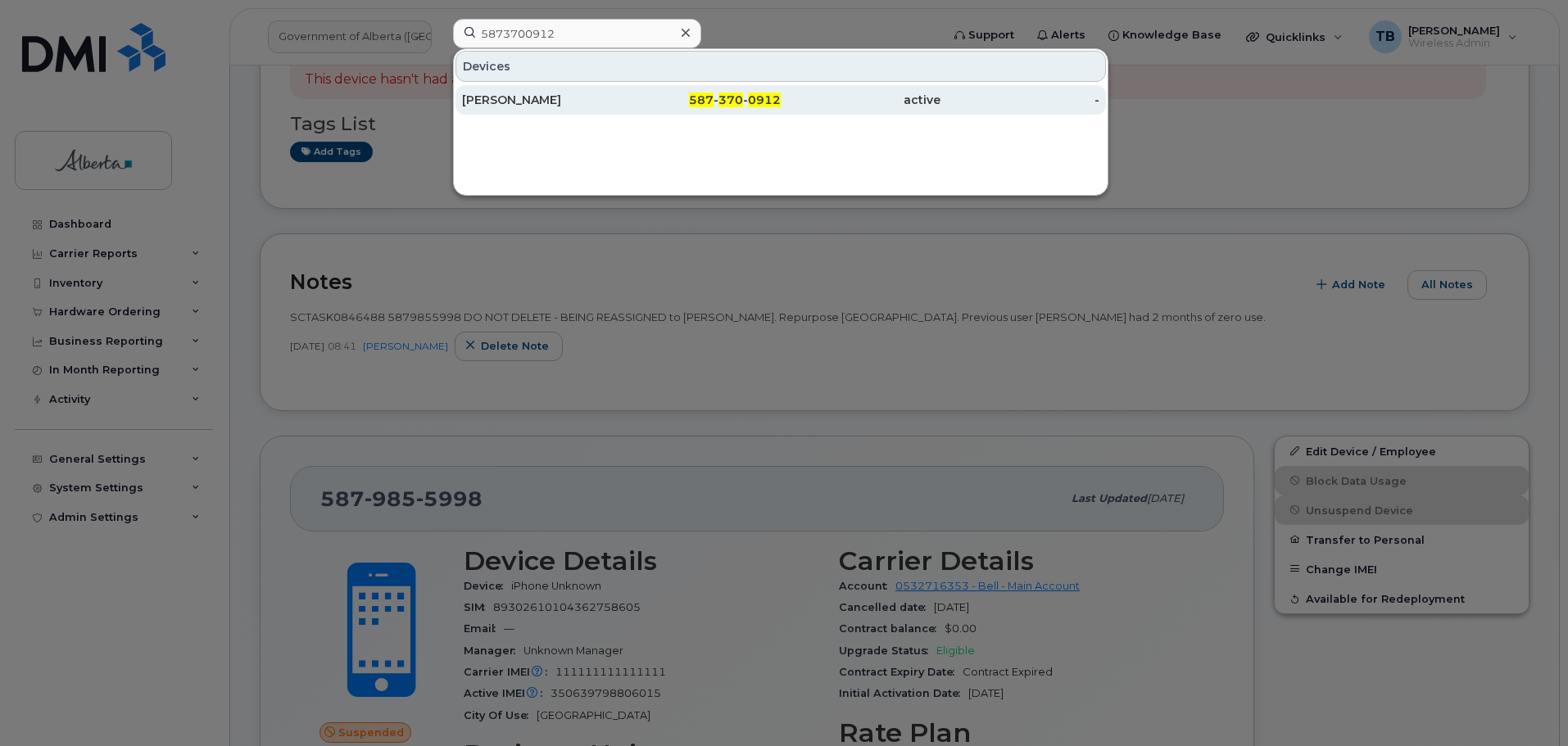
click at [552, 102] on div "[PERSON_NAME]" at bounding box center [542, 100] width 160 height 16
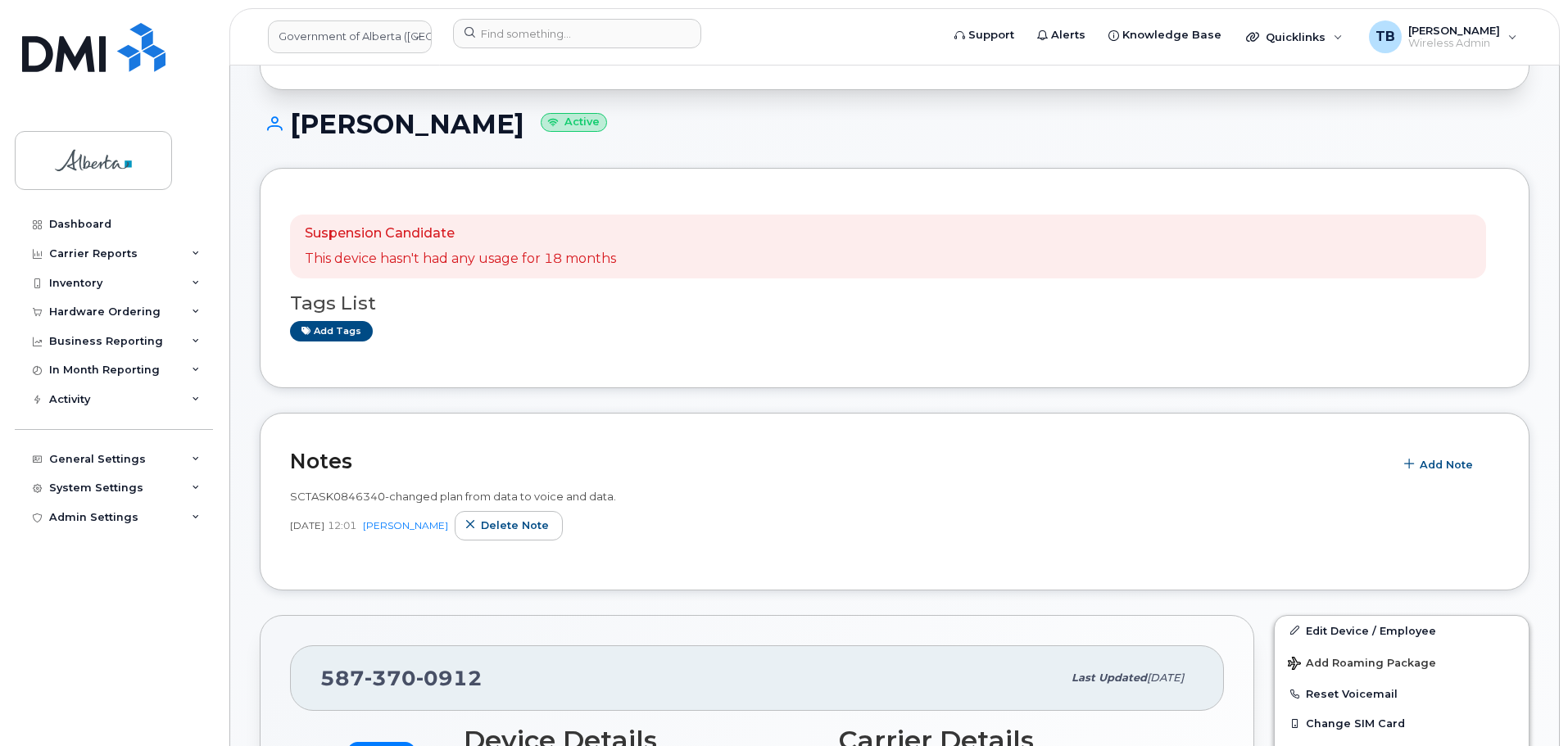
scroll to position [246, 0]
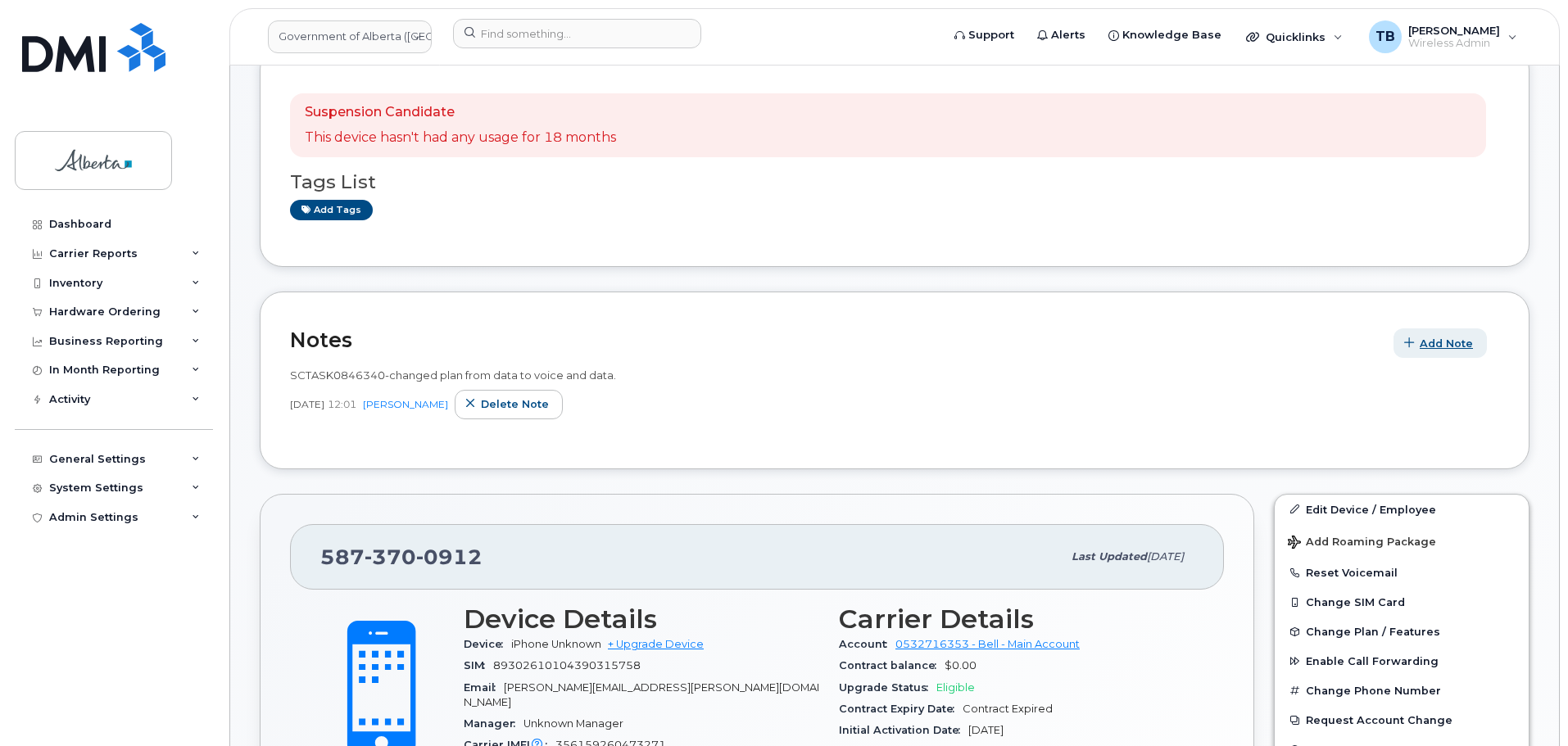
click at [1422, 344] on span "Add Note" at bounding box center [1446, 343] width 54 height 15
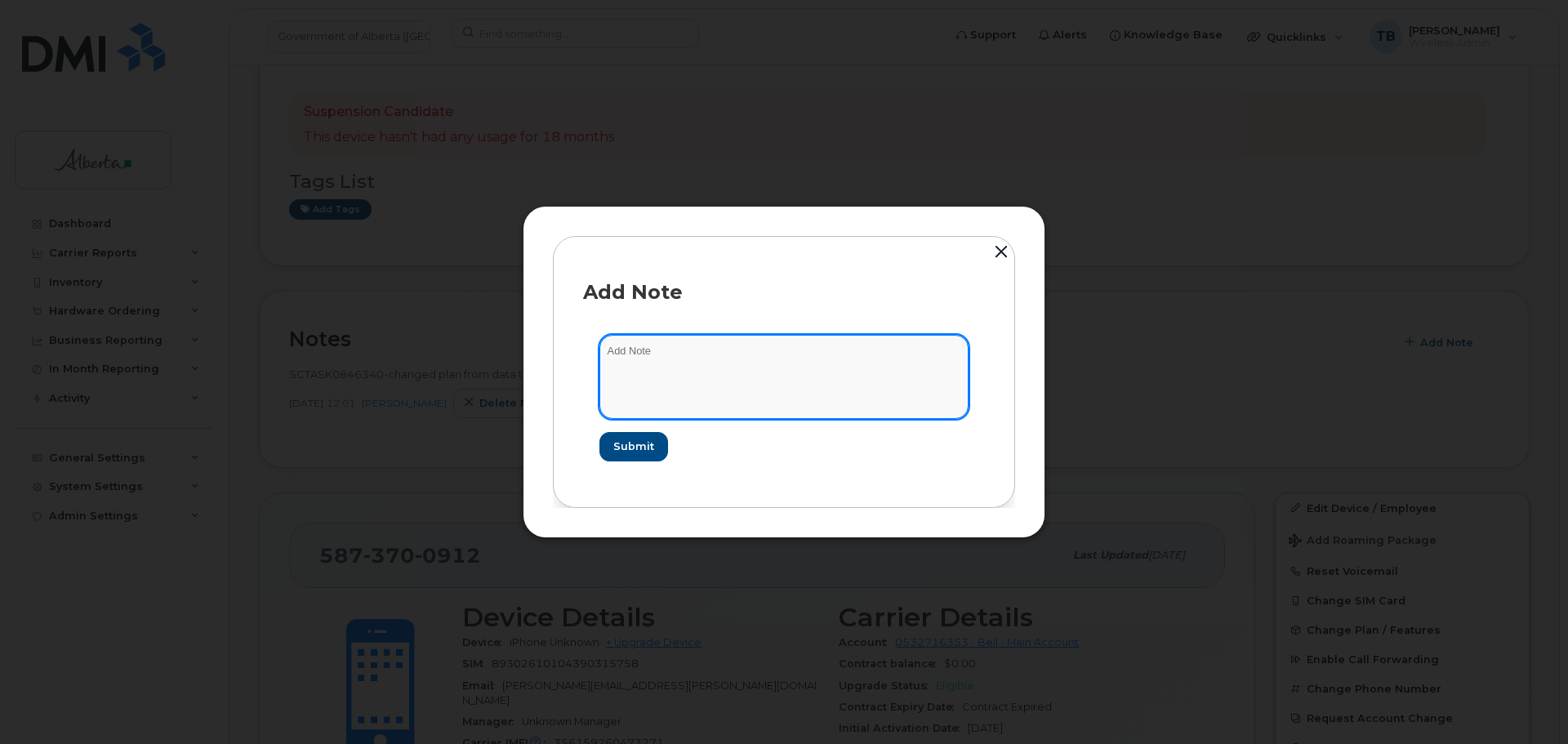
click at [747, 391] on textarea at bounding box center [784, 377] width 369 height 83
paste textarea "SCTASK0846340 5873700912 DO NOT DELETE - BEING REASSIGNED to Craig Campbell. Pr…"
type textarea "SCTASK0846340 5873700912 DO NOT DELETE - BEING REASSIGNED to Craig Campbell. Pr…"
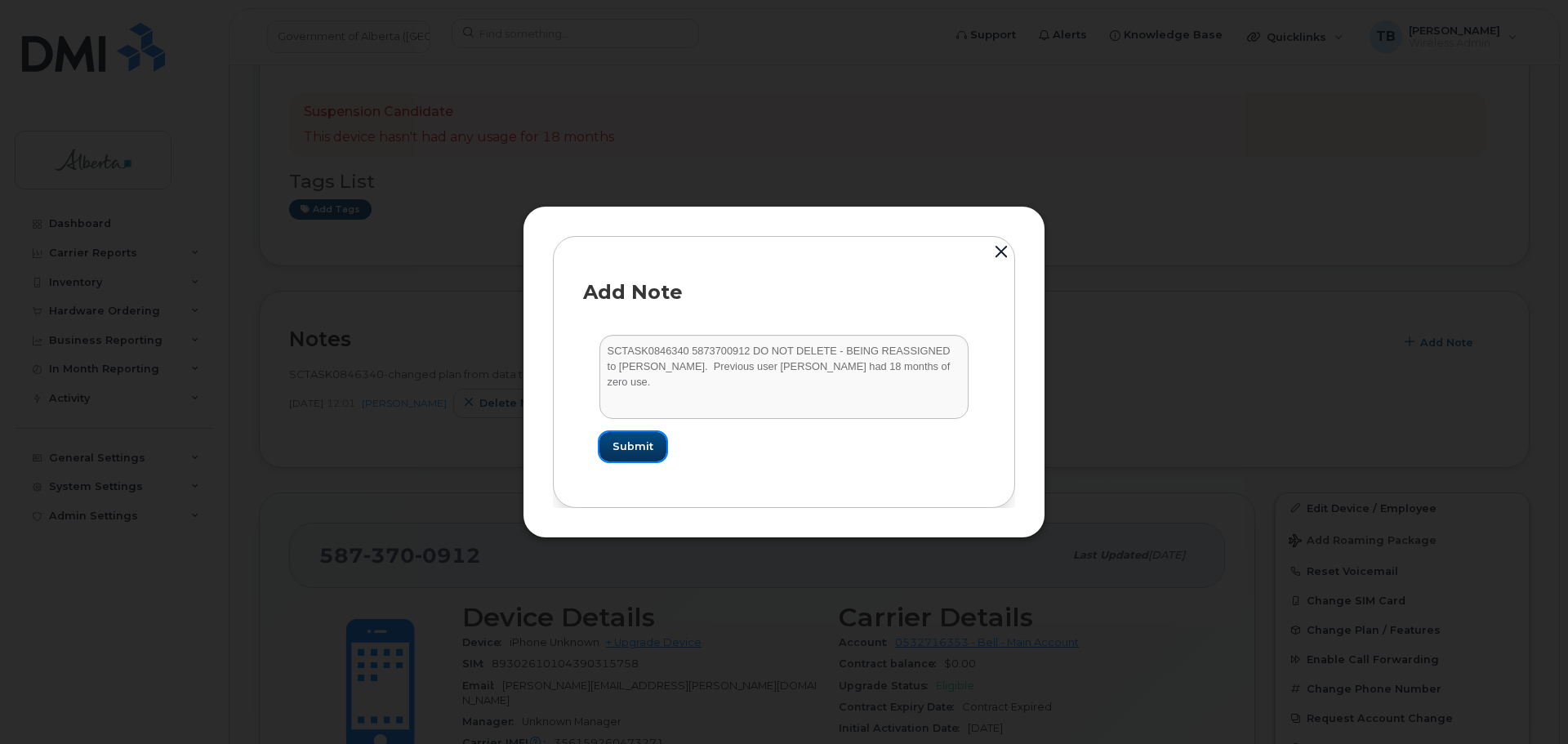
click at [631, 437] on button "Submit" at bounding box center [632, 446] width 67 height 29
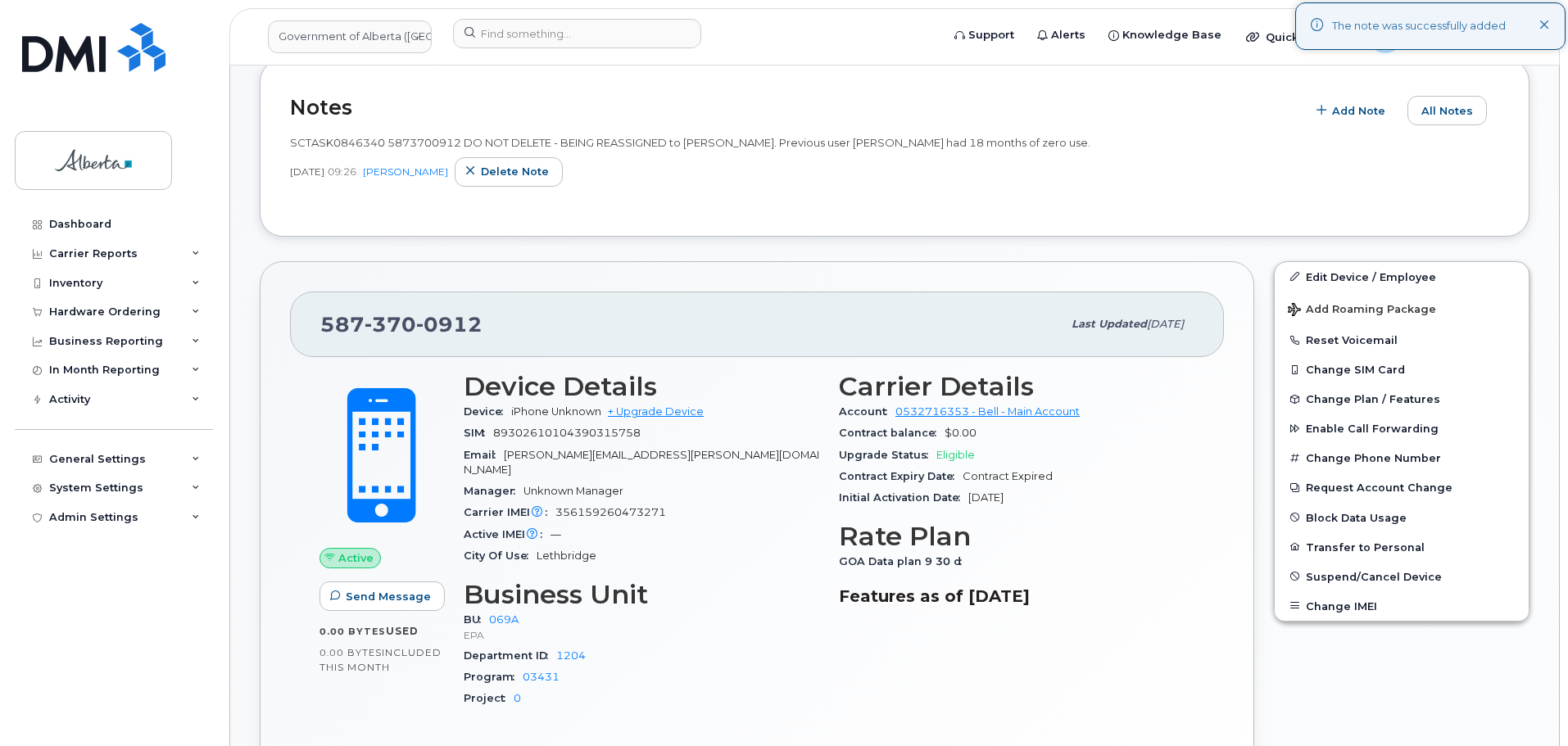
scroll to position [328, 0]
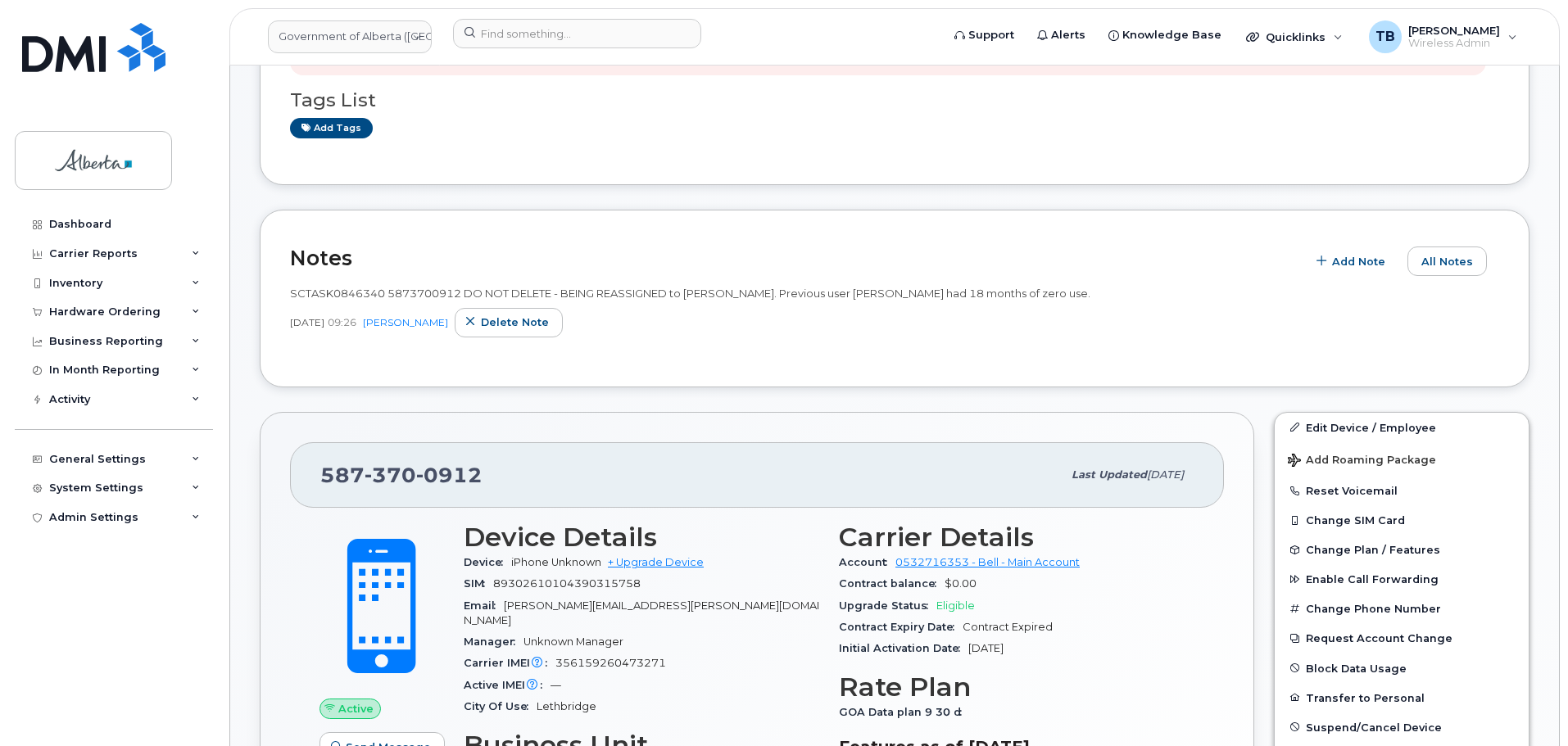
click at [349, 294] on span "SCTASK0846340 5873700912 DO NOT DELETE - BEING REASSIGNED to Craig Campbell. Pr…" at bounding box center [690, 293] width 801 height 13
copy span "SCTASK0846340"
click at [1334, 430] on link "Edit Device / Employee" at bounding box center [1402, 427] width 254 height 29
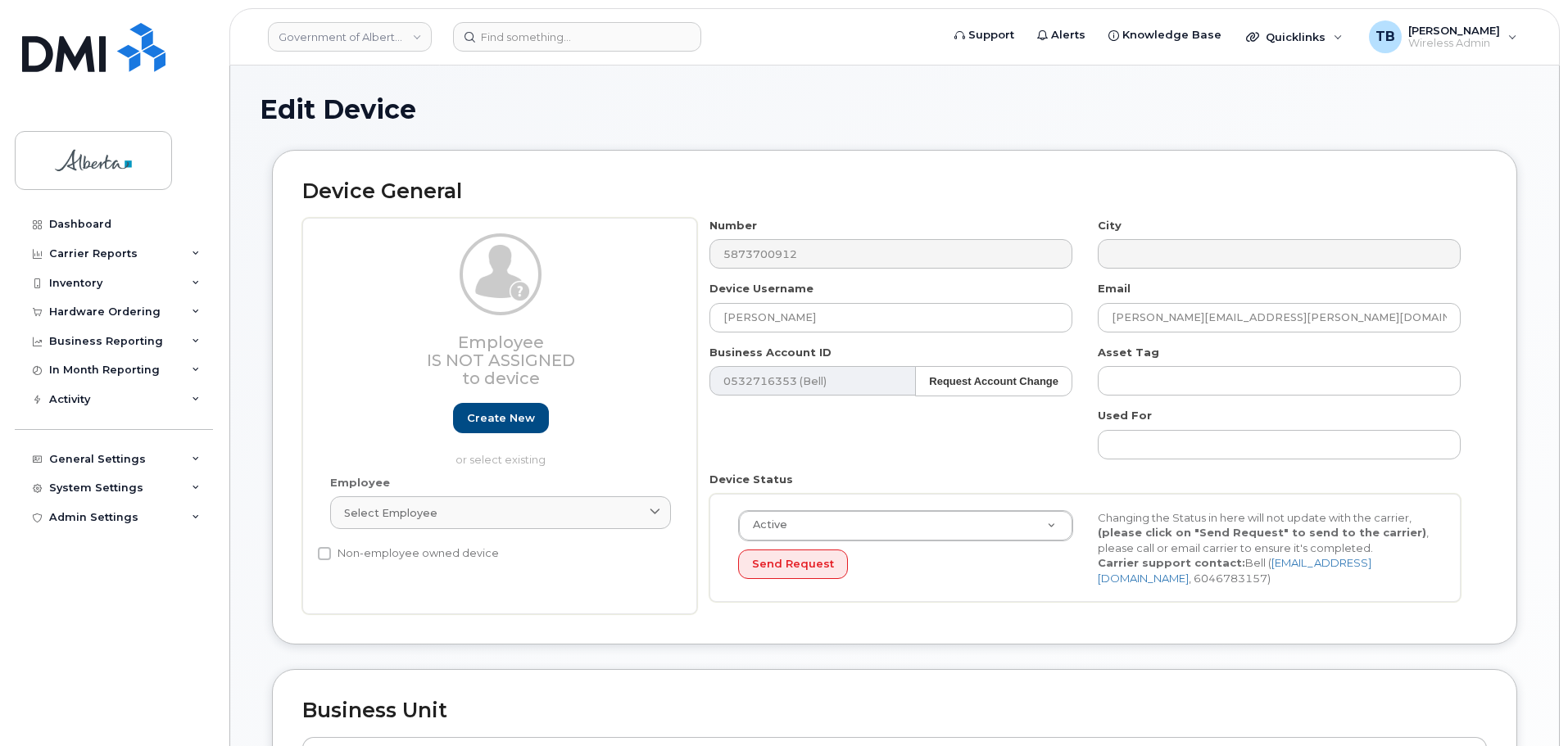
select select "4120331"
drag, startPoint x: 834, startPoint y: 317, endPoint x: 663, endPoint y: 322, distance: 171.1
click at [676, 322] on div "Employee Is not assigned to device Create new or select existing Employee Selec…" at bounding box center [894, 417] width 1185 height 398
paste input "[PERSON_NAME]"
type input "[PERSON_NAME]"
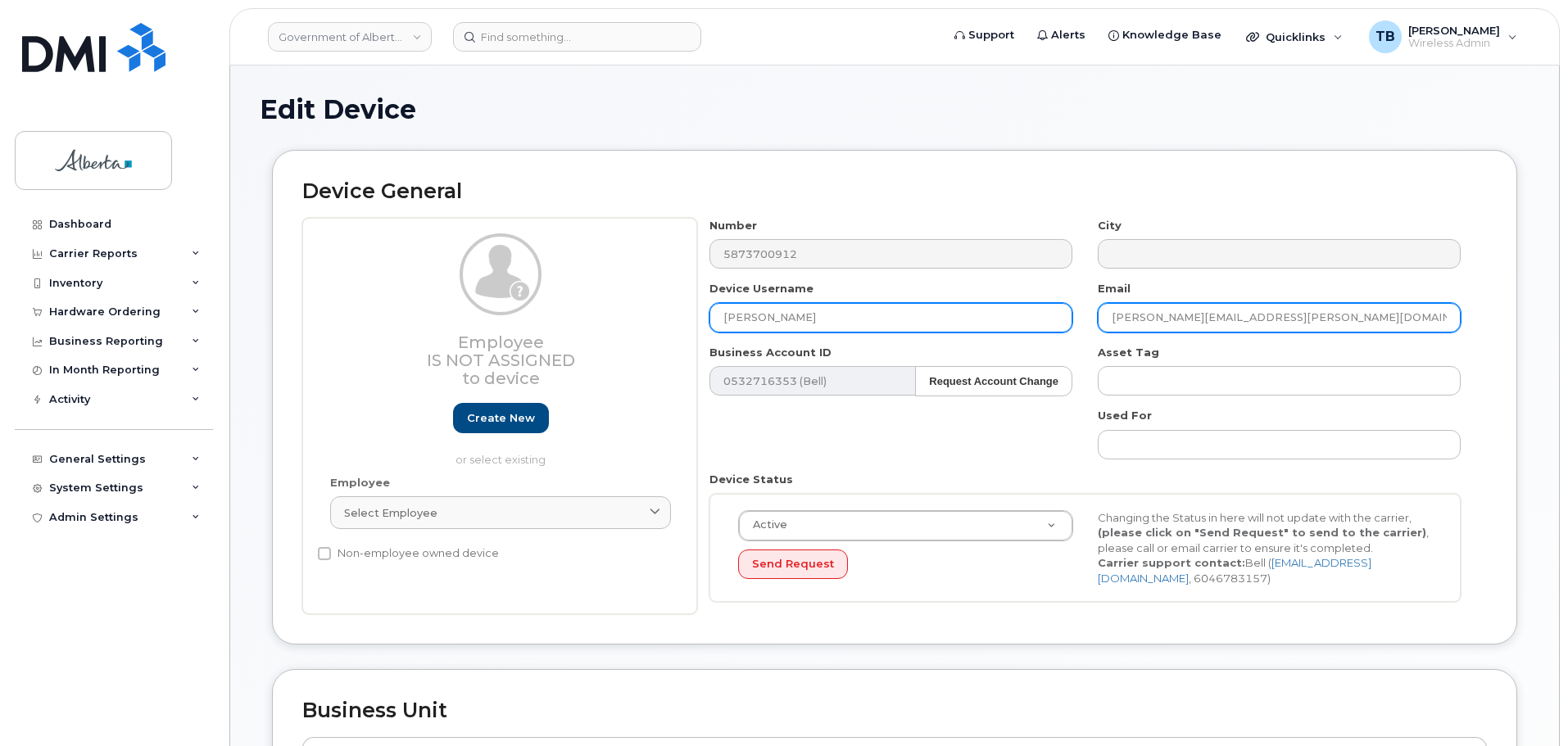
drag, startPoint x: 1117, startPoint y: 317, endPoint x: 1058, endPoint y: 317, distance: 59.0
click at [1058, 317] on div "Number 5873700912 City Device Username [PERSON_NAME] Email [PERSON_NAME][EMAIL_…" at bounding box center [1086, 417] width 777 height 398
paste input "[PERSON_NAME].[PERSON_NAME]"
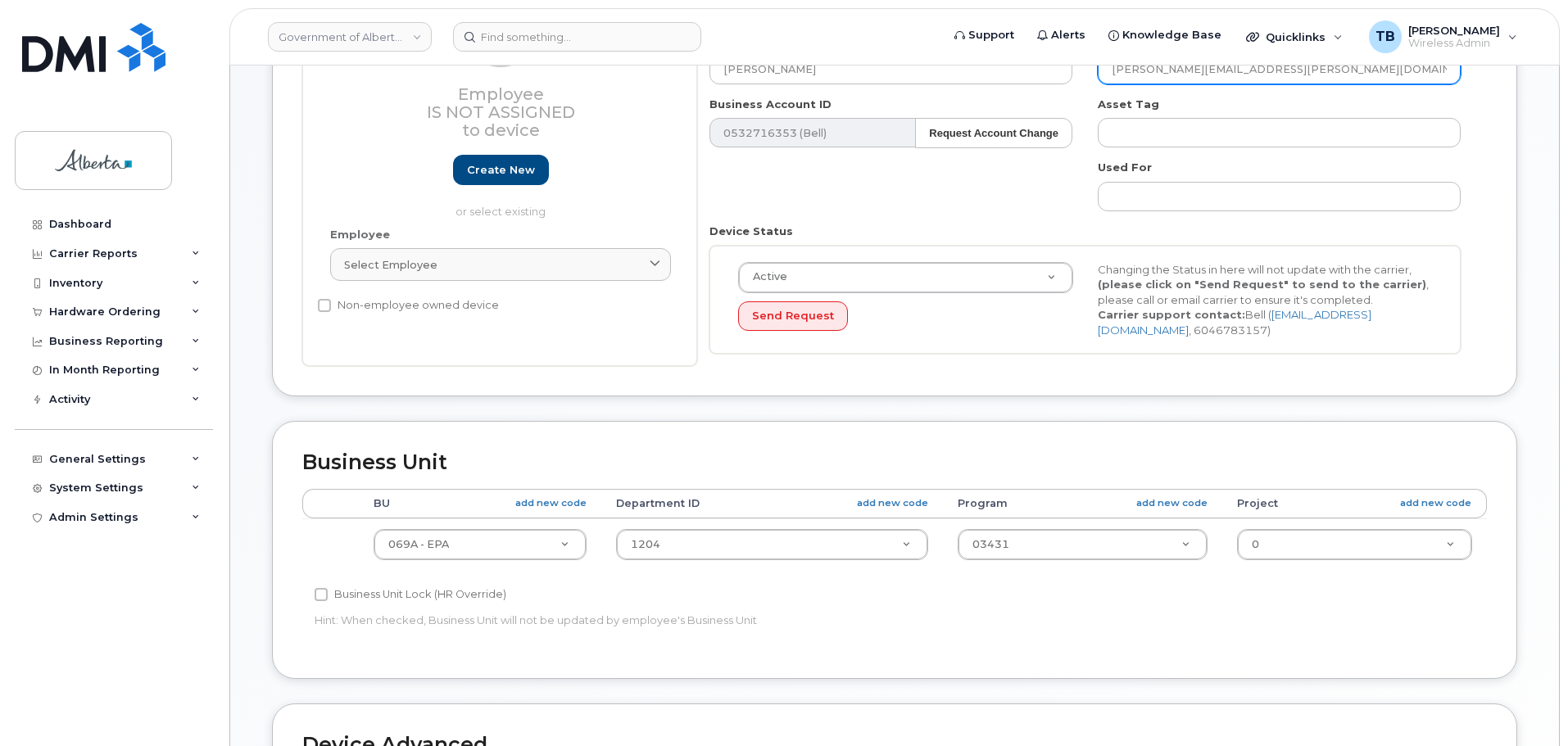
scroll to position [328, 0]
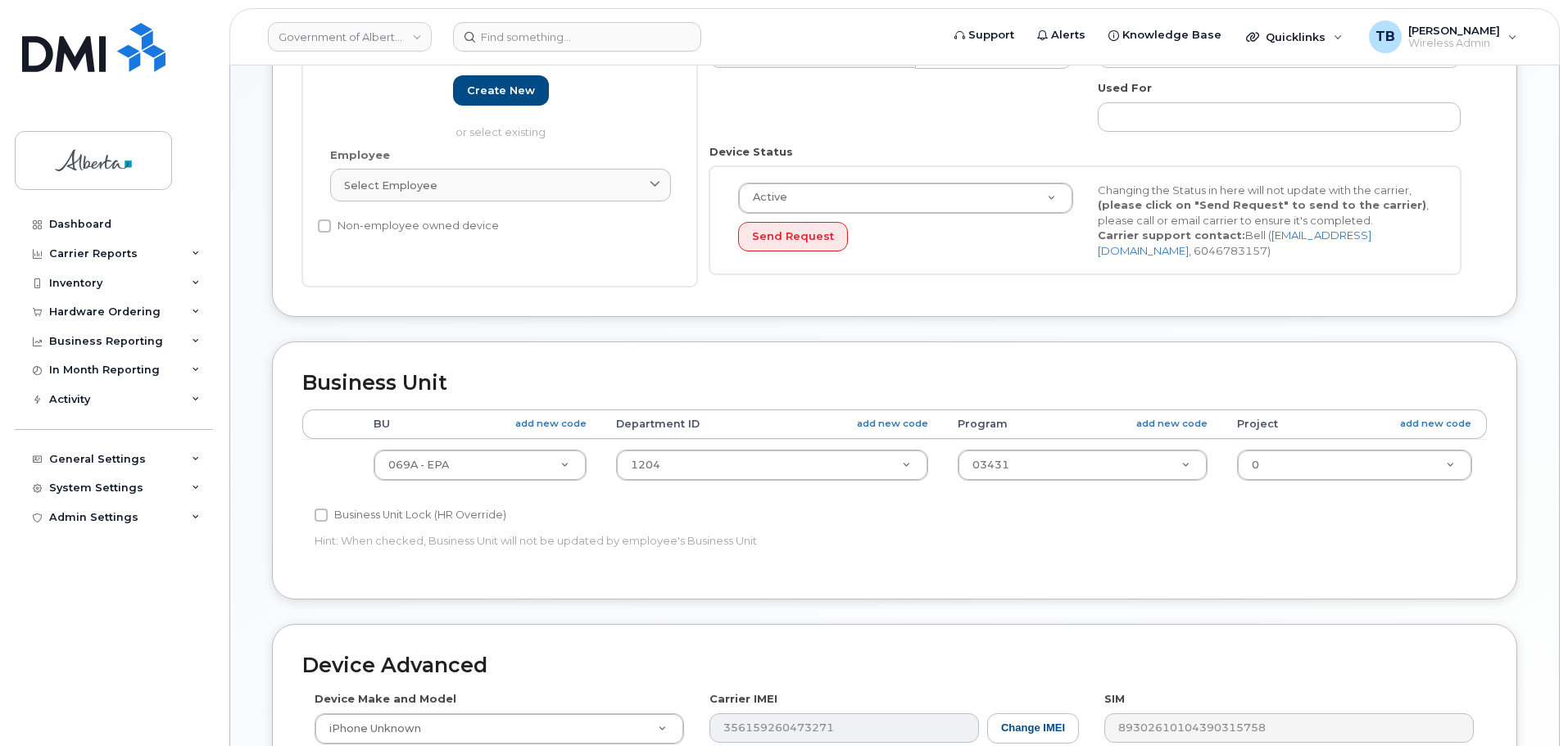
type input "[PERSON_NAME][EMAIL_ADDRESS][PERSON_NAME][DOMAIN_NAME]"
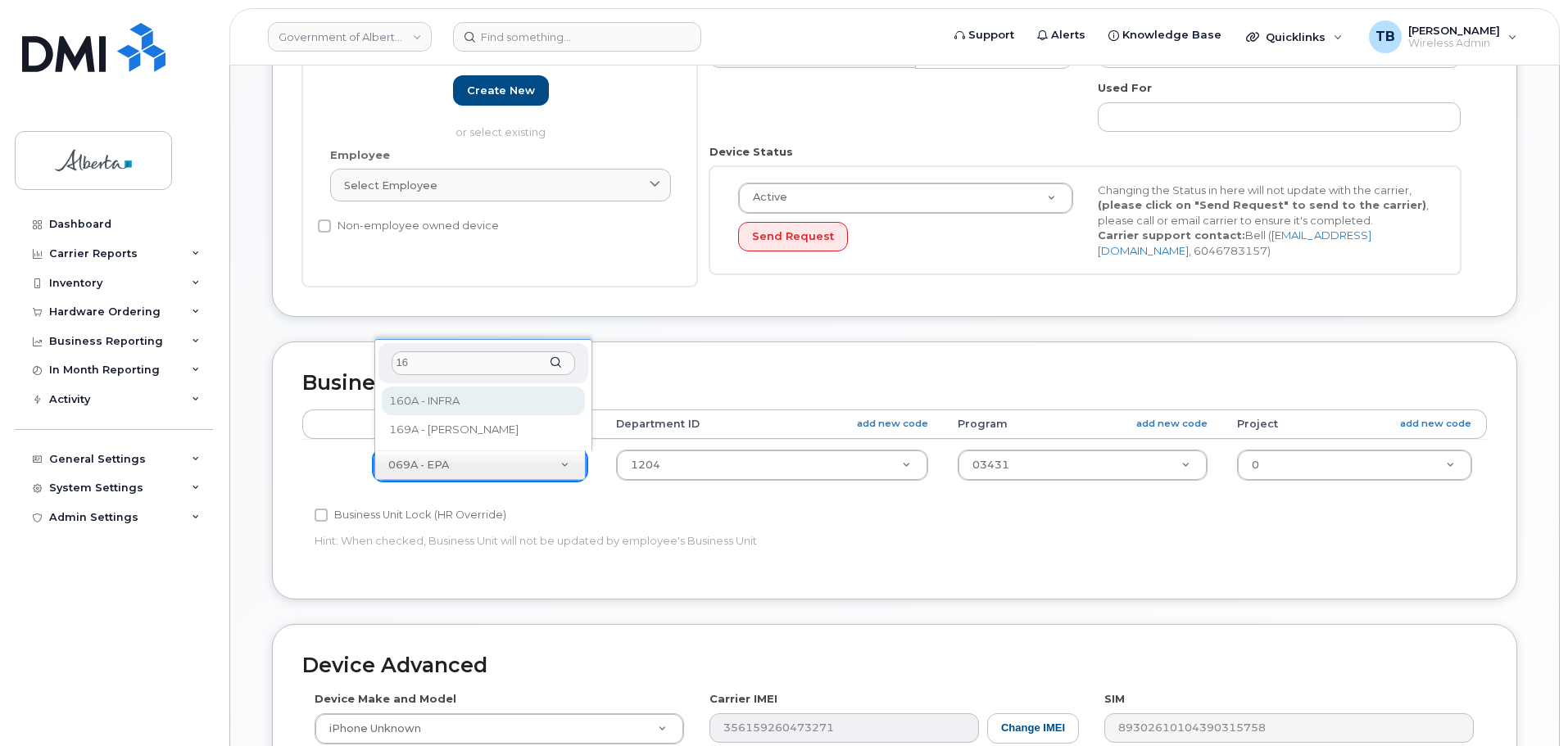
type input "169"
select select "4681667"
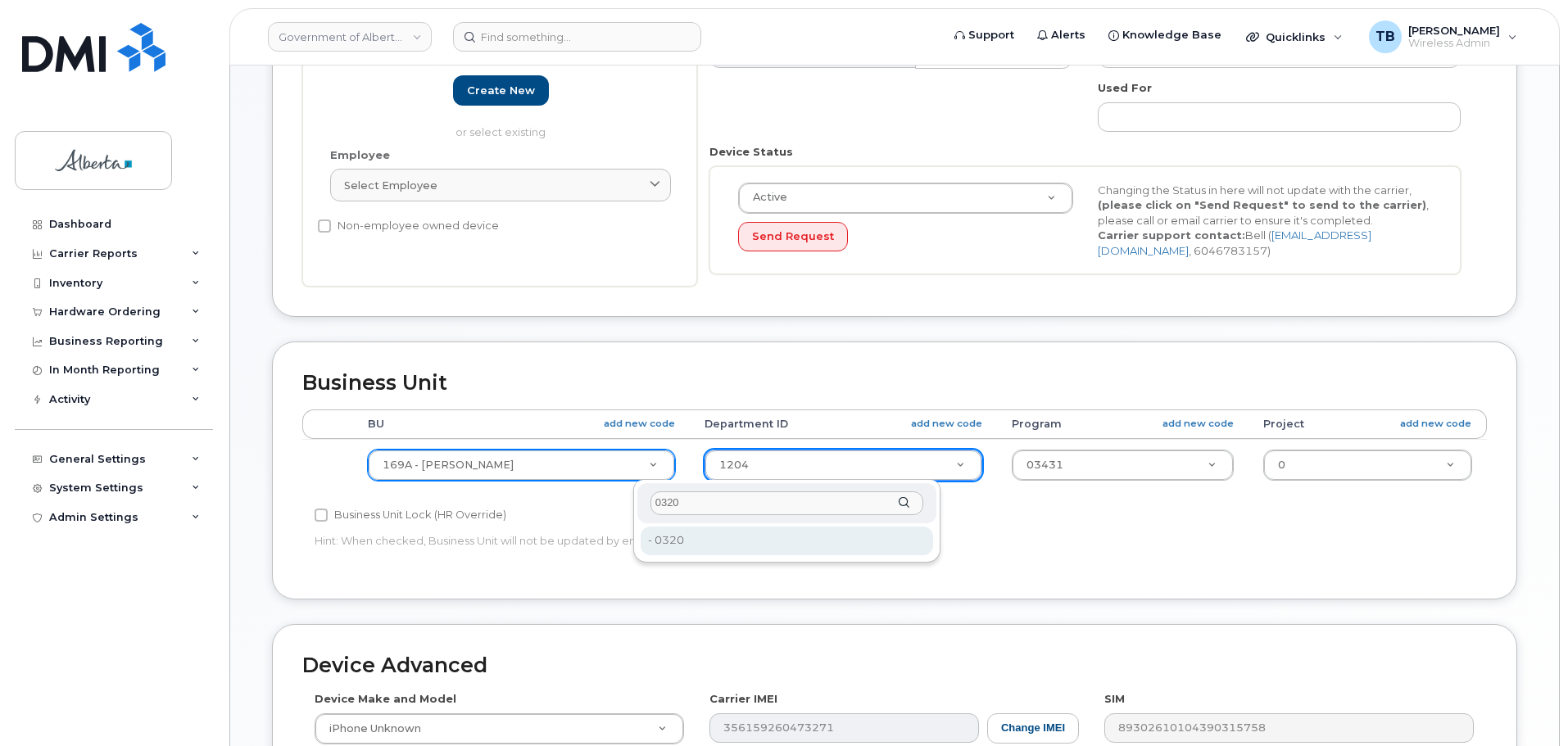
type input "0320"
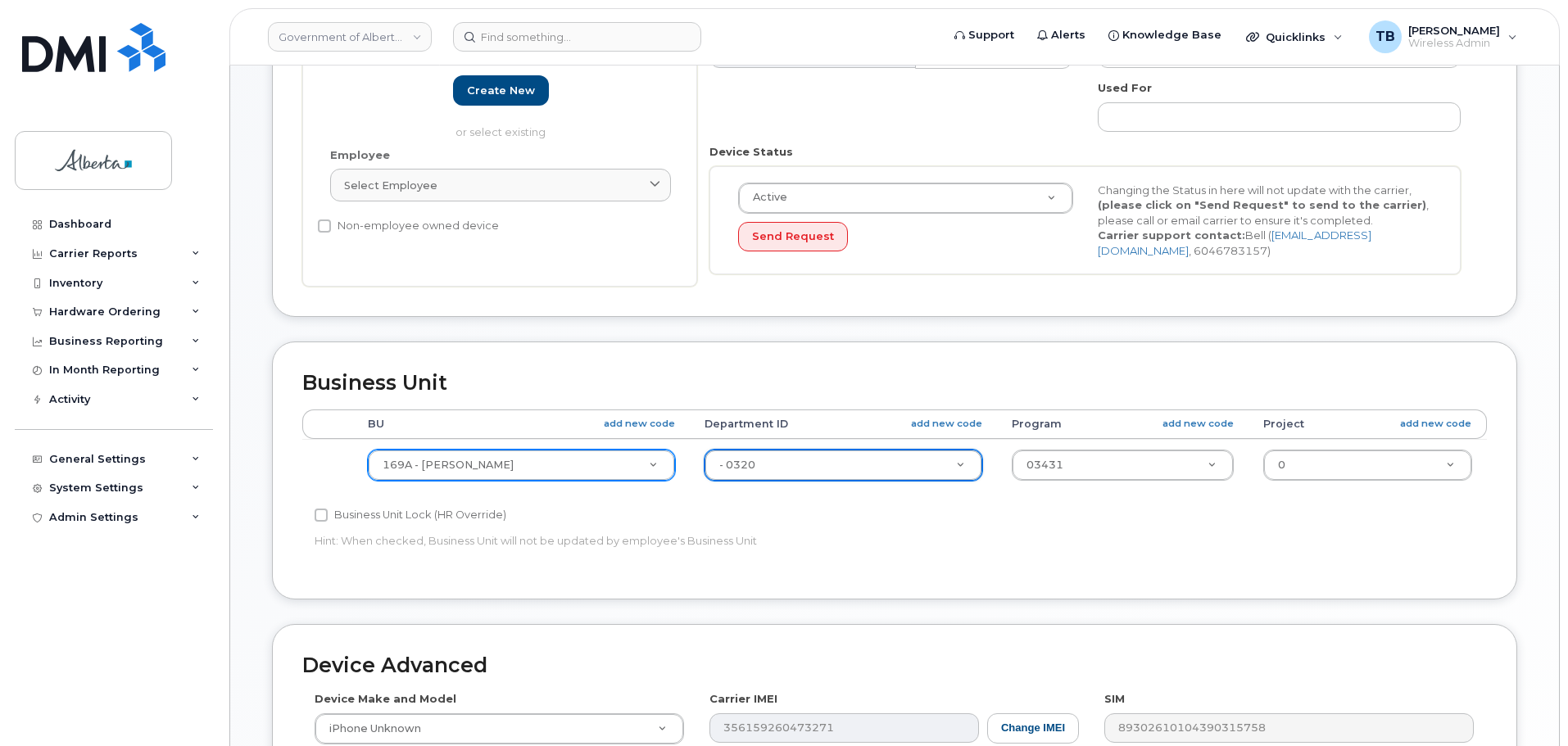
type input "4752172"
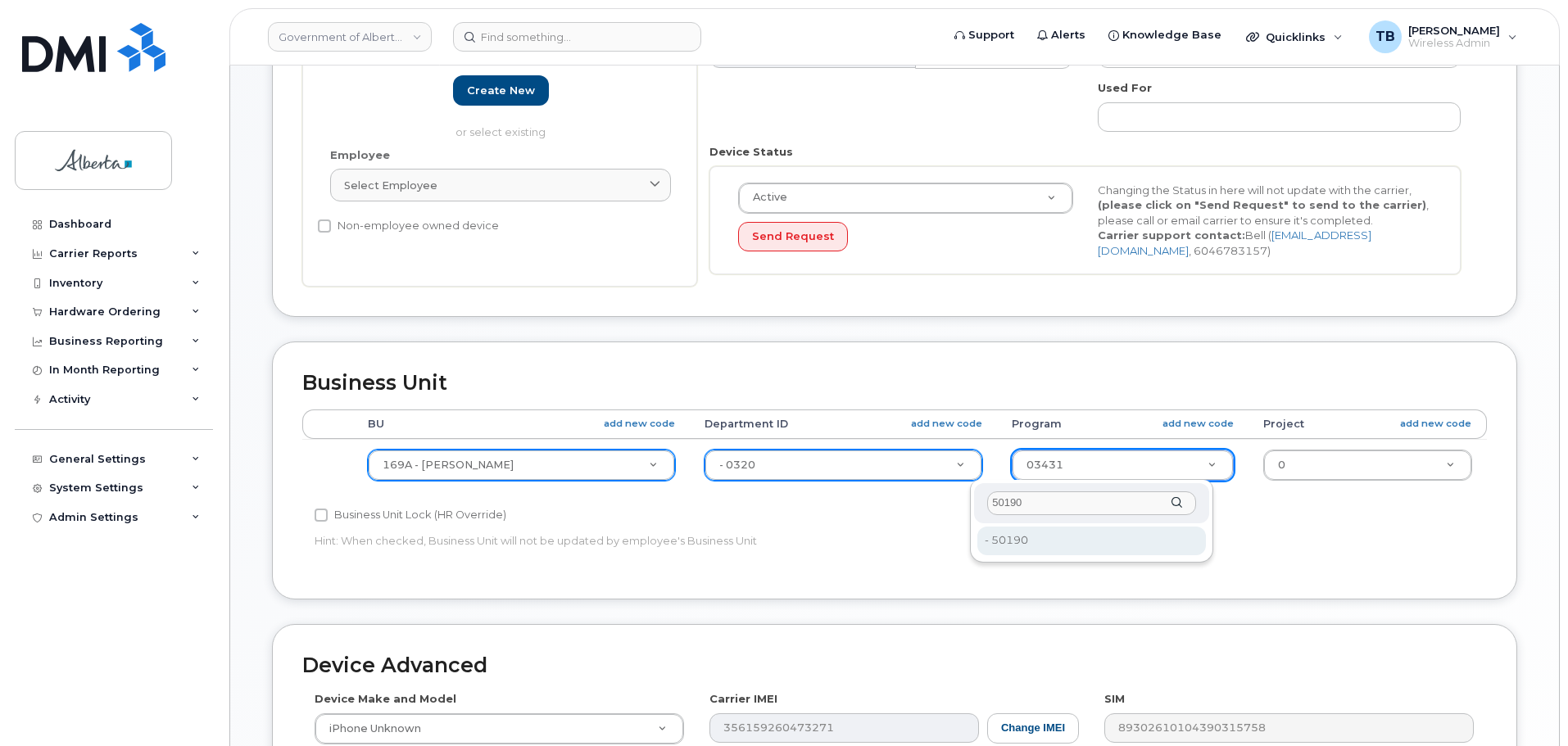
type input "50190"
type input "4753160"
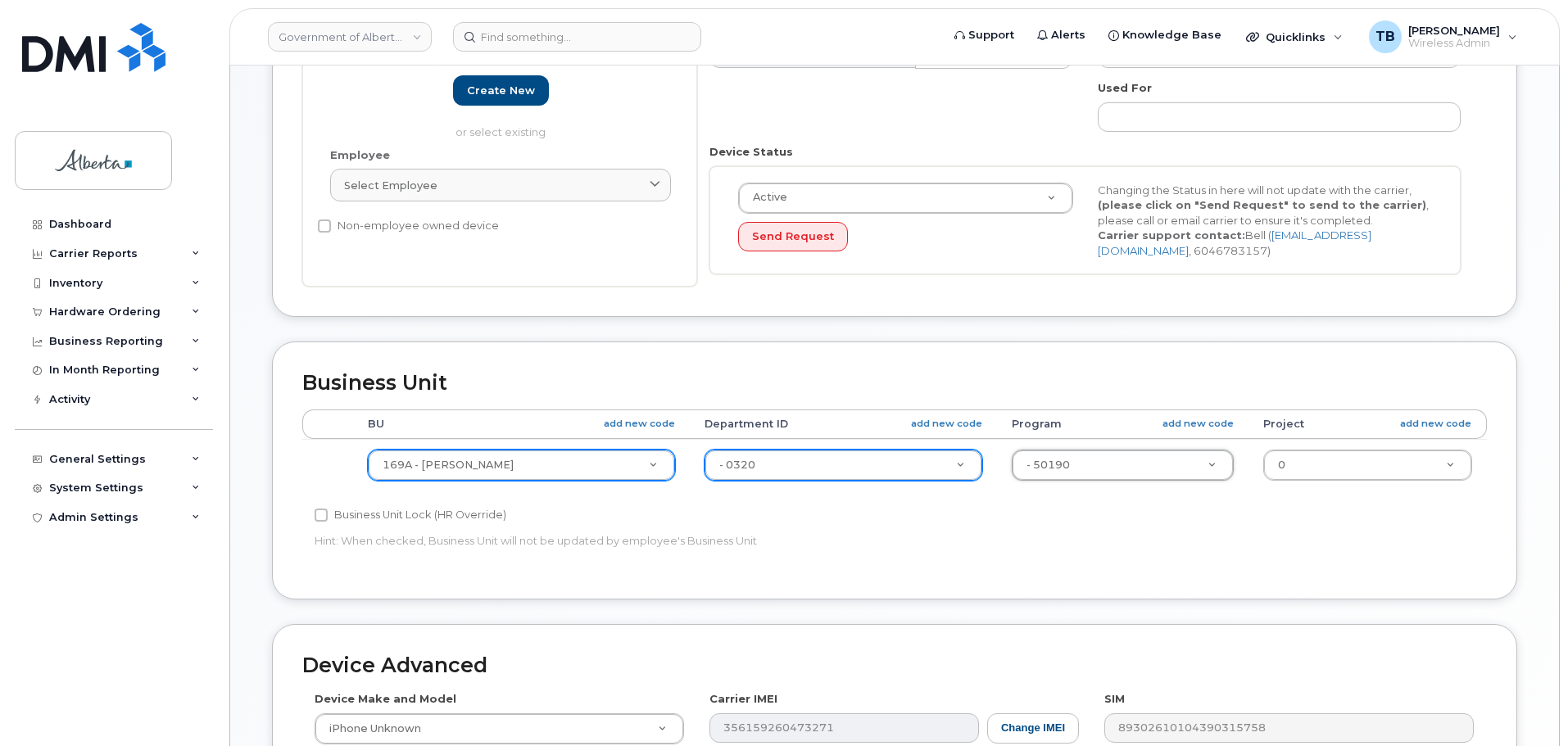
click at [1098, 603] on div "Business Unit Accounting Categories Rules BU add new code Department ID add new…" at bounding box center [894, 482] width 1270 height 281
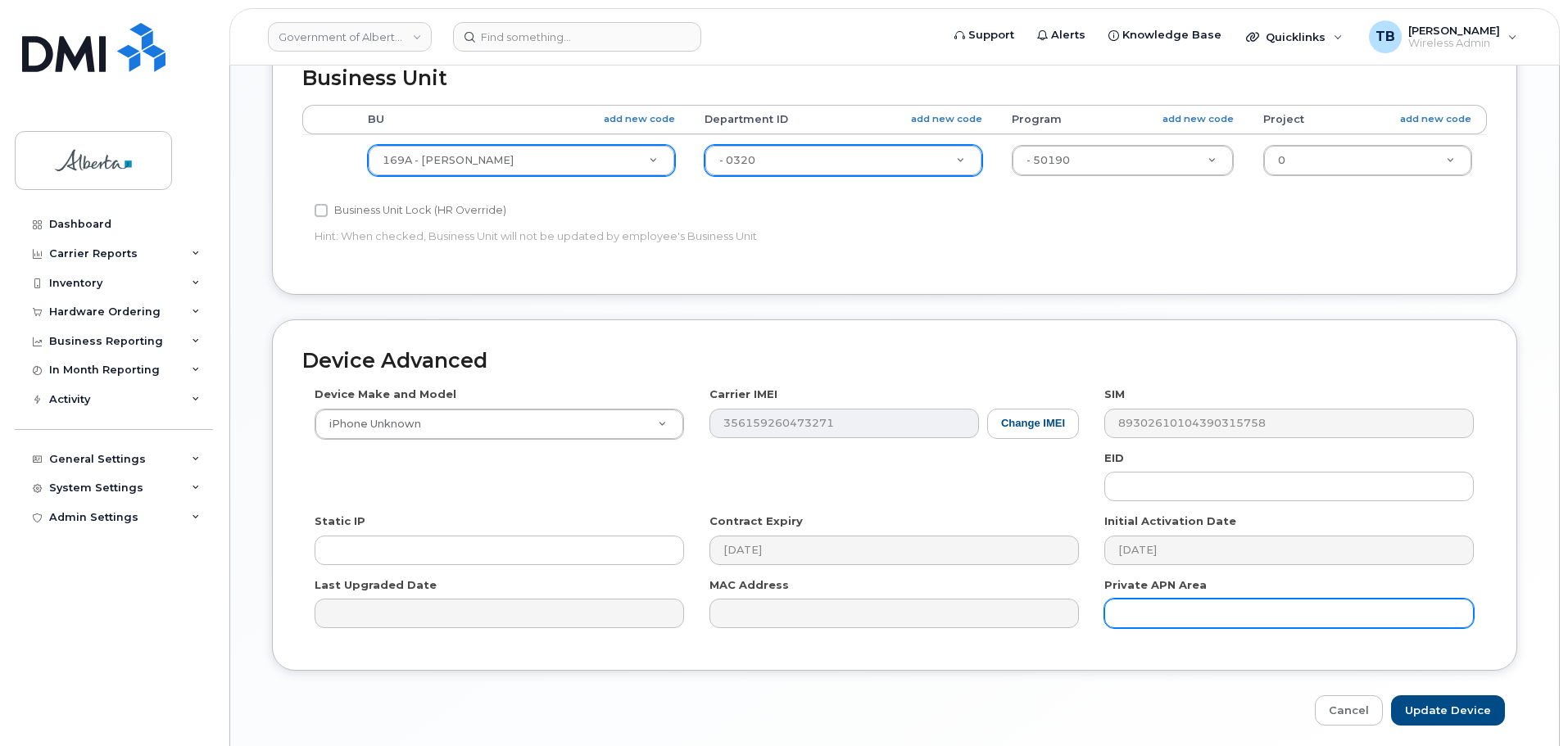
scroll to position [693, 0]
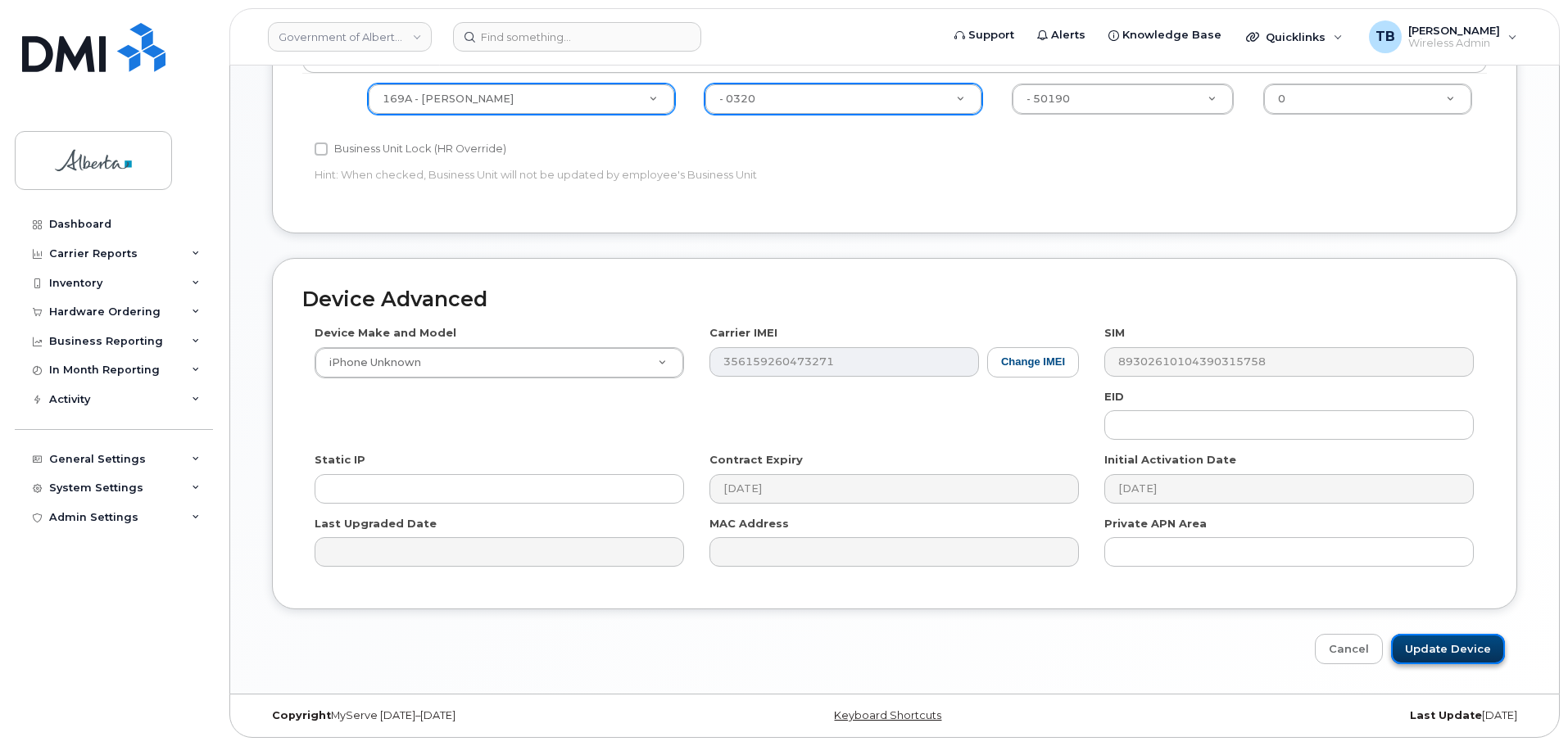
click at [1430, 648] on input "Update Device" at bounding box center [1448, 649] width 113 height 30
type input "Saving..."
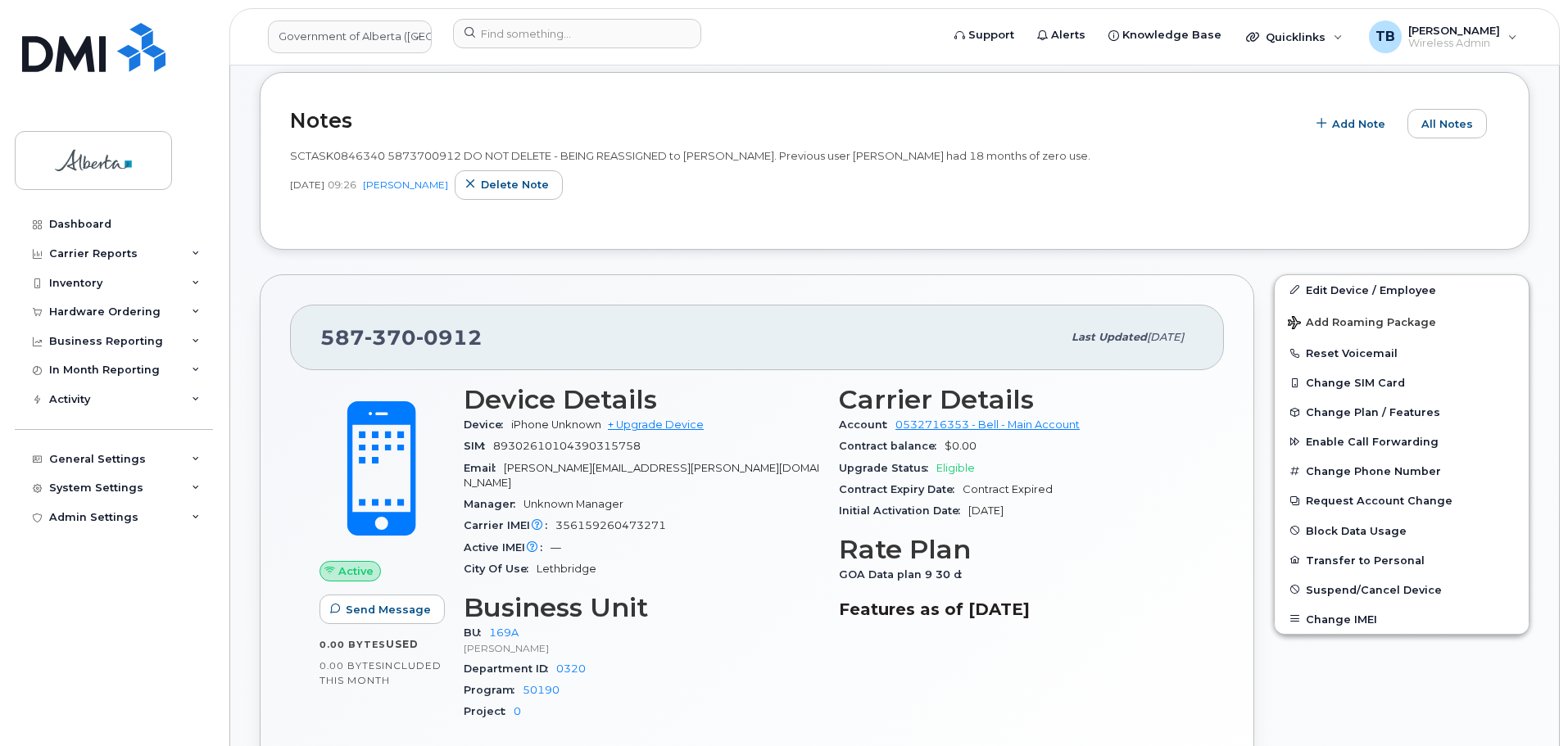
scroll to position [328, 0]
click at [1337, 412] on span "Change Plan / Features" at bounding box center [1374, 411] width 134 height 13
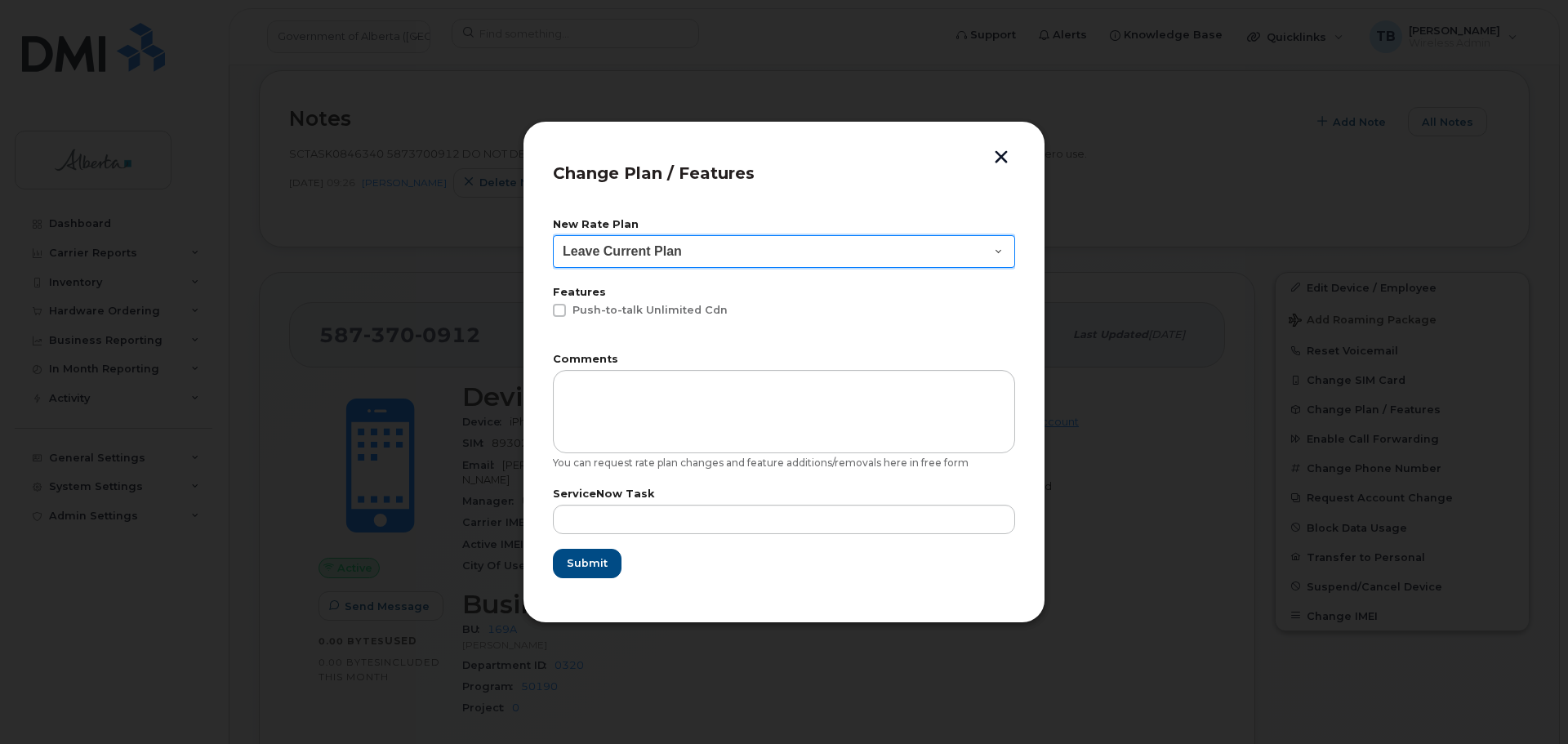
click at [587, 250] on select "Leave Current Plan GOA - Voice Plan 5 GOA Unlimited Smartphone 14 GOA-Voice Pla…" at bounding box center [784, 252] width 462 height 33
select select "1146989"
click at [553, 235] on select "Leave Current Plan GOA - Voice Plan 5 GOA Unlimited Smartphone 14 GOA-Voice Pla…" at bounding box center [784, 252] width 462 height 33
click at [591, 501] on div "ServiceNow Task" at bounding box center [784, 512] width 462 height 45
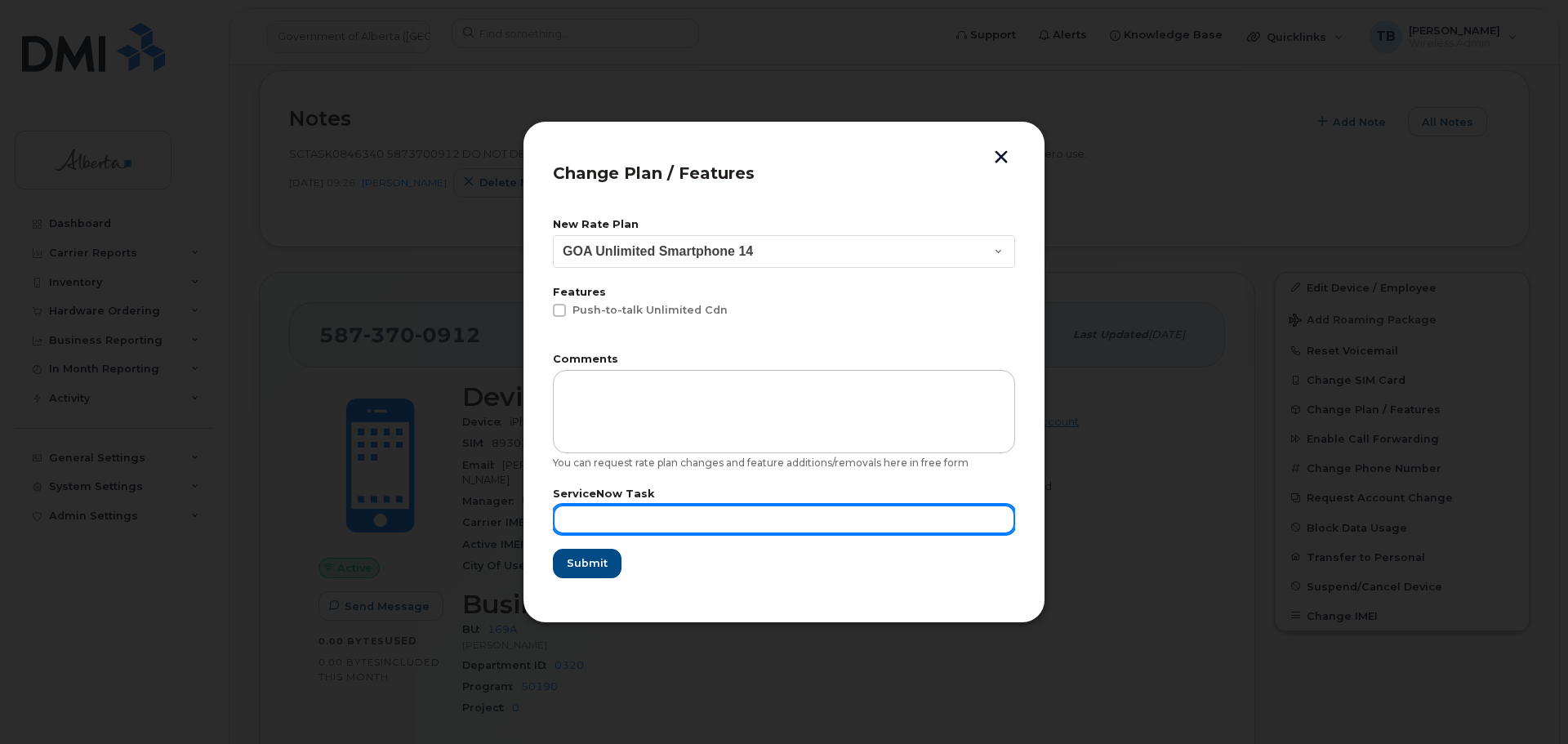
click at [592, 512] on input "text" at bounding box center [784, 520] width 462 height 29
paste input "SCTASK0846340"
type input "SCTASK0846340"
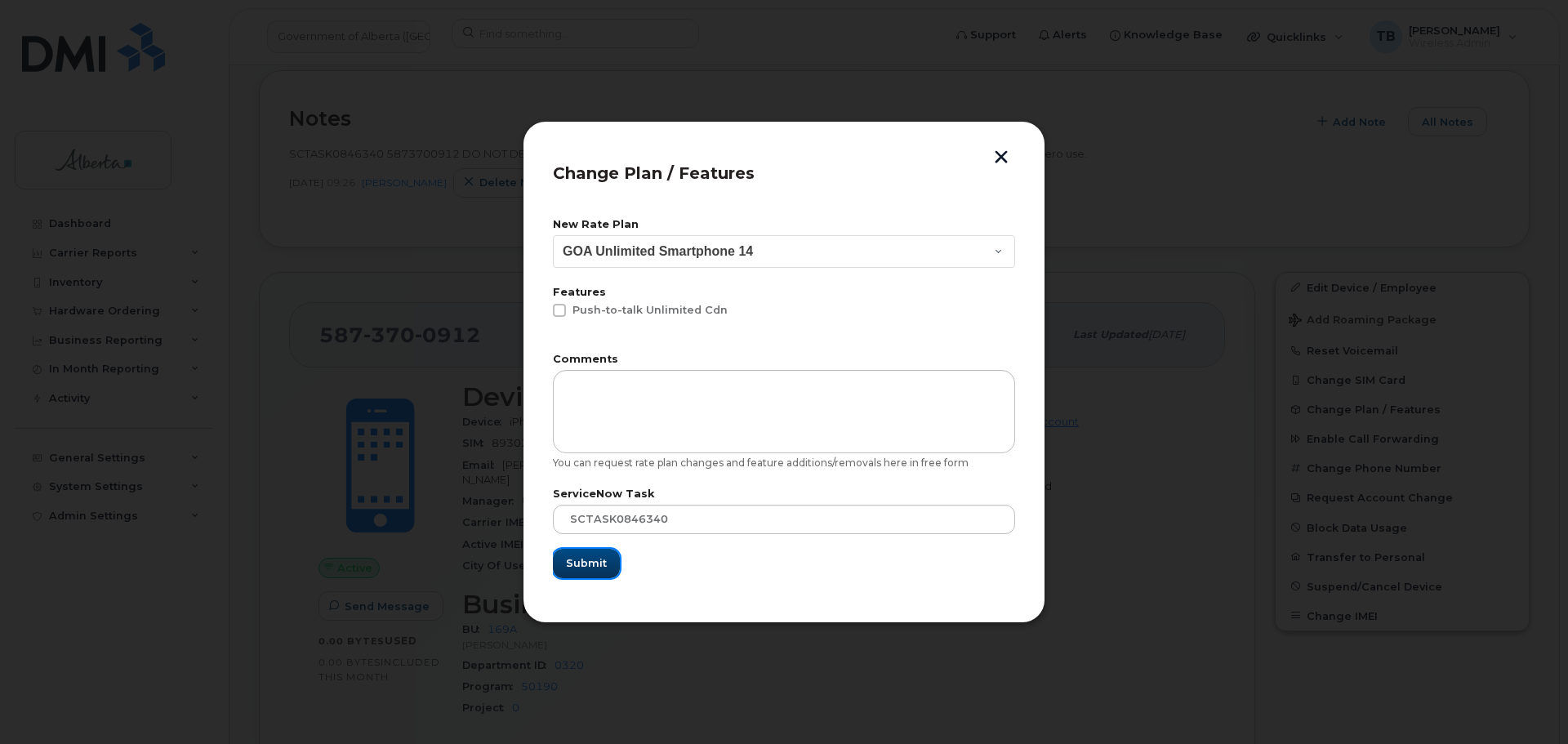
click at [598, 566] on span "Submit" at bounding box center [585, 563] width 41 height 15
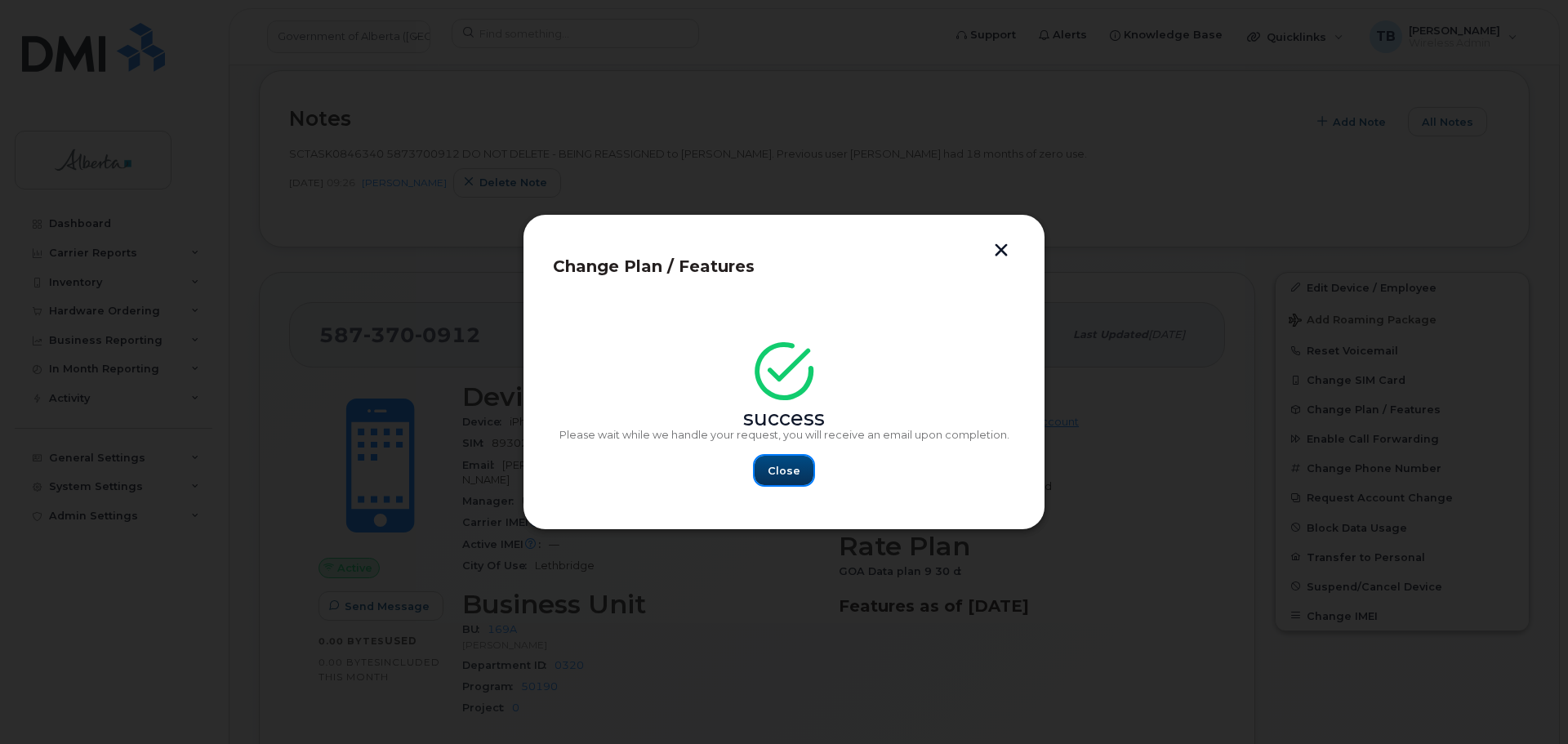
click at [795, 465] on span "Close" at bounding box center [784, 471] width 33 height 15
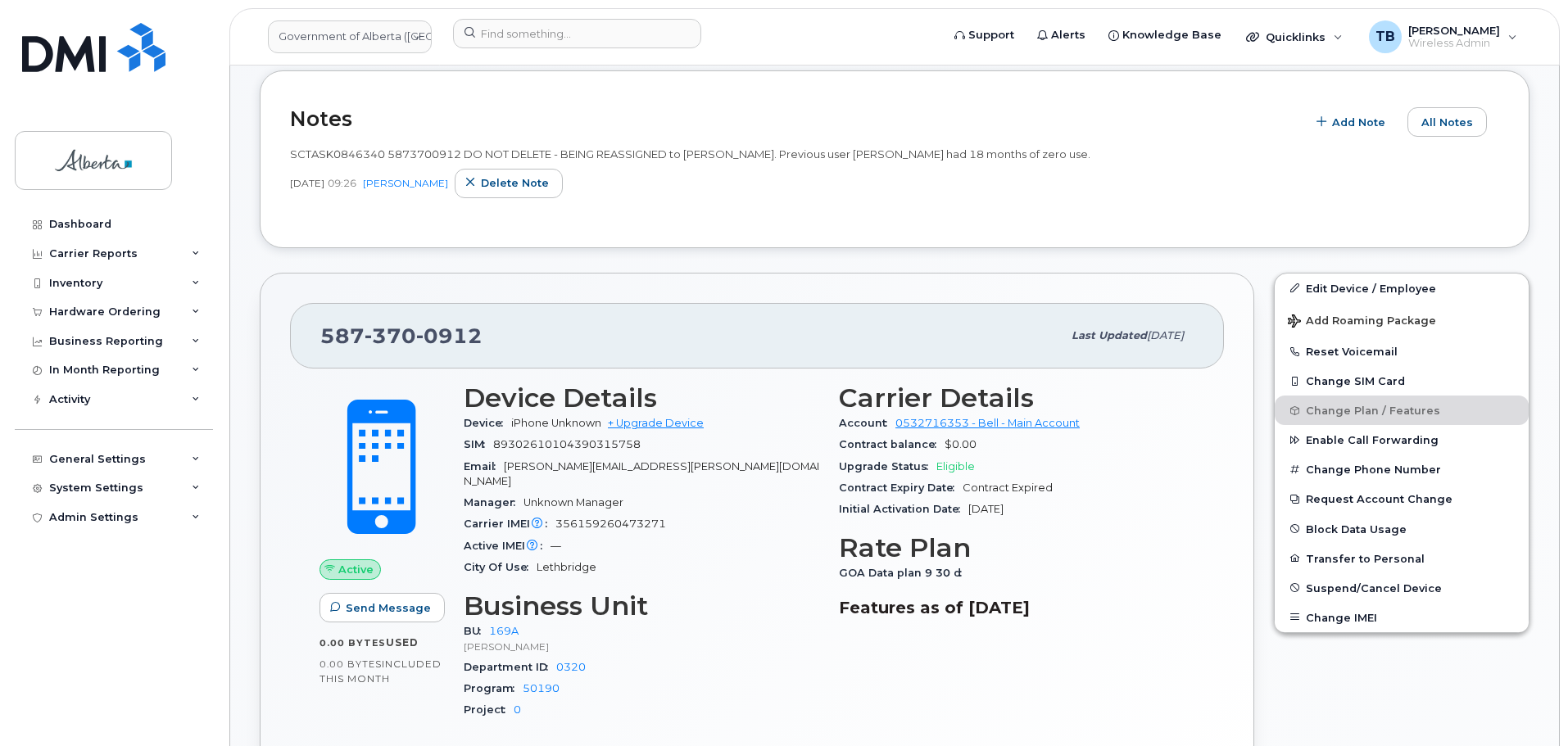
click at [407, 152] on span "SCTASK0846340 5873700912 DO NOT DELETE - BEING REASSIGNED to Craig Campbell. Pr…" at bounding box center [690, 153] width 801 height 13
click at [407, 152] on span "SCTASK0846340 5873700912 DO NOT DELETE - BEING REASSIGNED to [PERSON_NAME]. Pre…" at bounding box center [690, 153] width 801 height 13
copy span "5873700912"
click at [68, 306] on div "Hardware Ordering" at bounding box center [104, 312] width 112 height 13
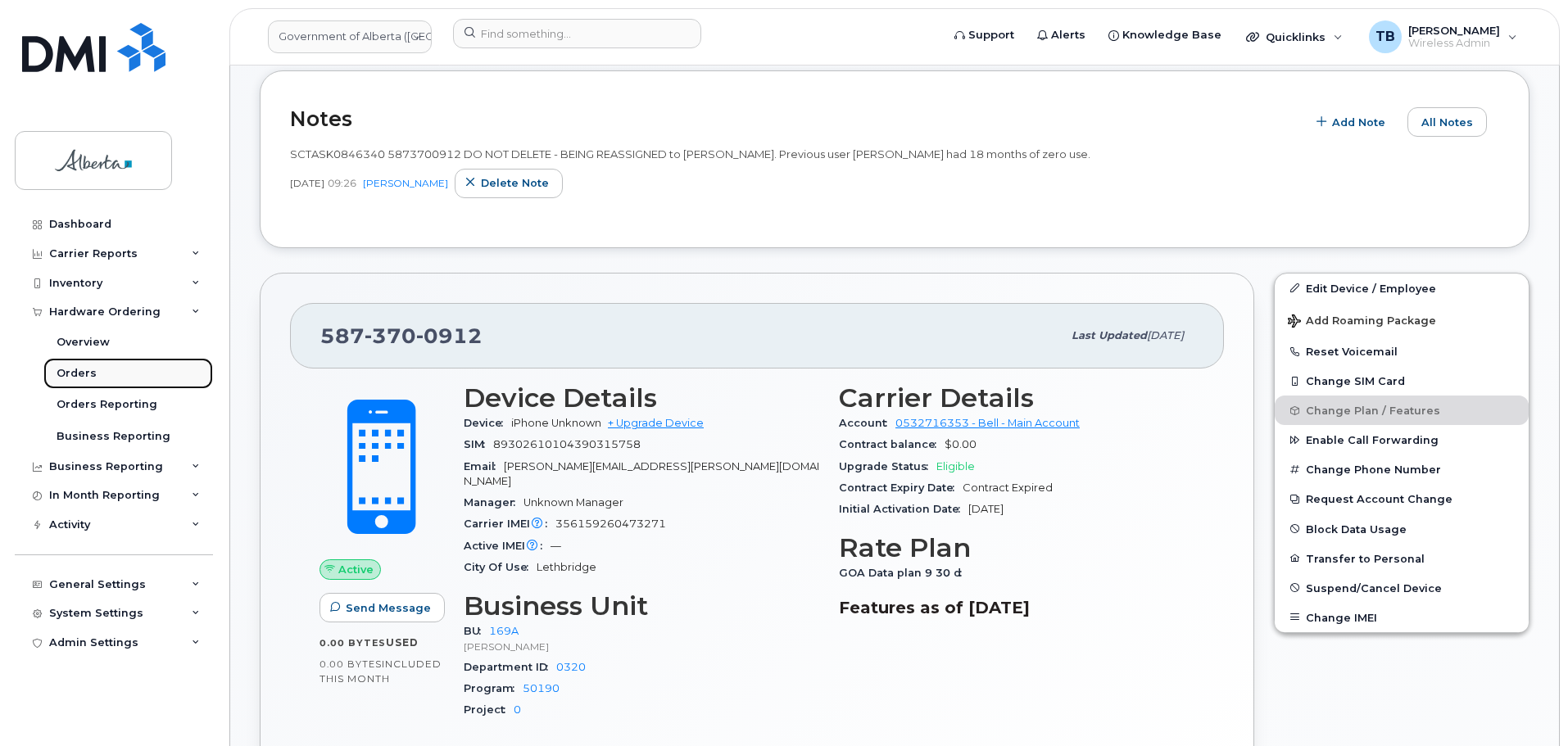
click at [85, 368] on div "Orders" at bounding box center [76, 373] width 40 height 15
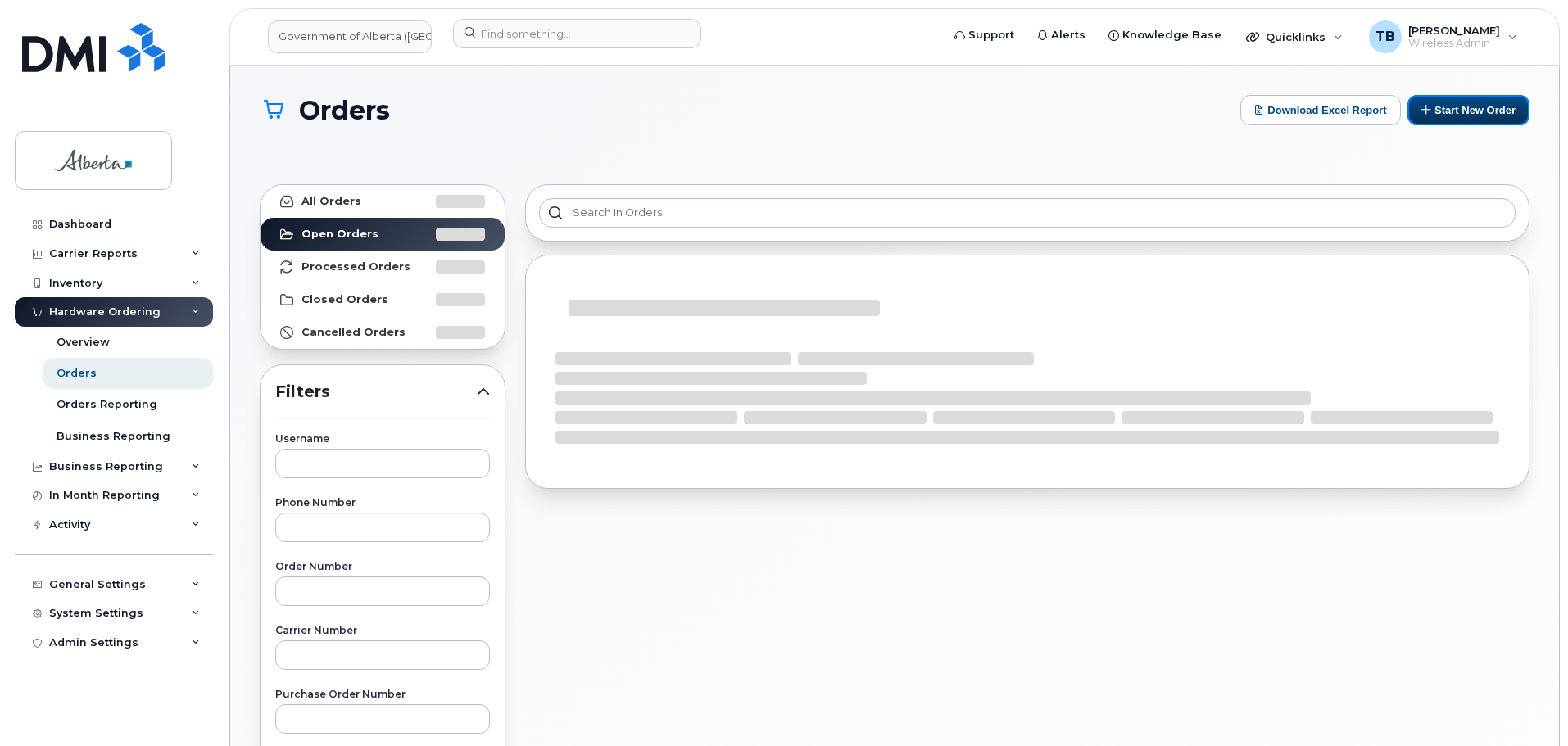
drag, startPoint x: 1443, startPoint y: 105, endPoint x: 1207, endPoint y: 163, distance: 243.0
click at [1444, 104] on button "Start New Order" at bounding box center [1469, 110] width 122 height 30
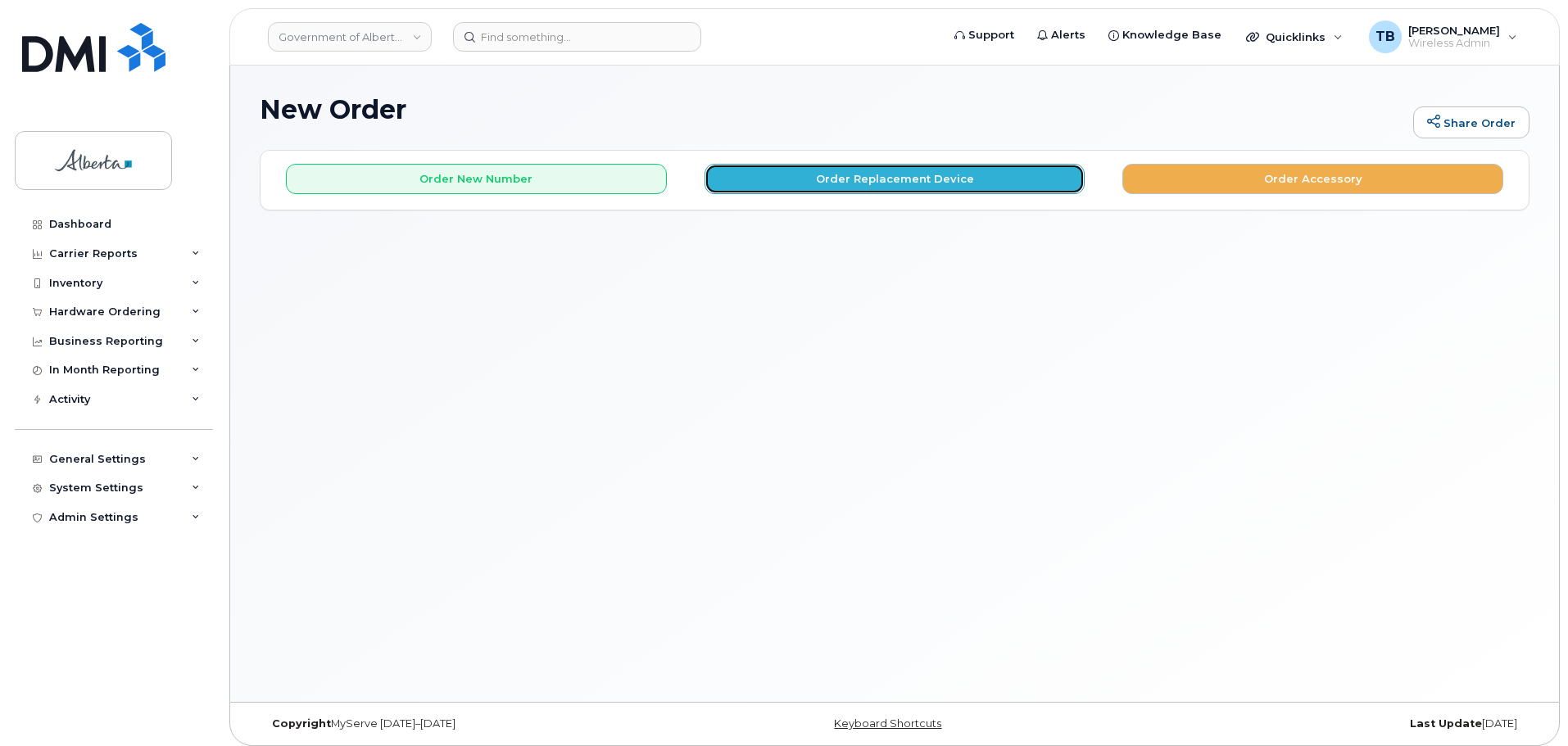
click at [822, 185] on button "Order Replacement Device" at bounding box center [895, 179] width 381 height 30
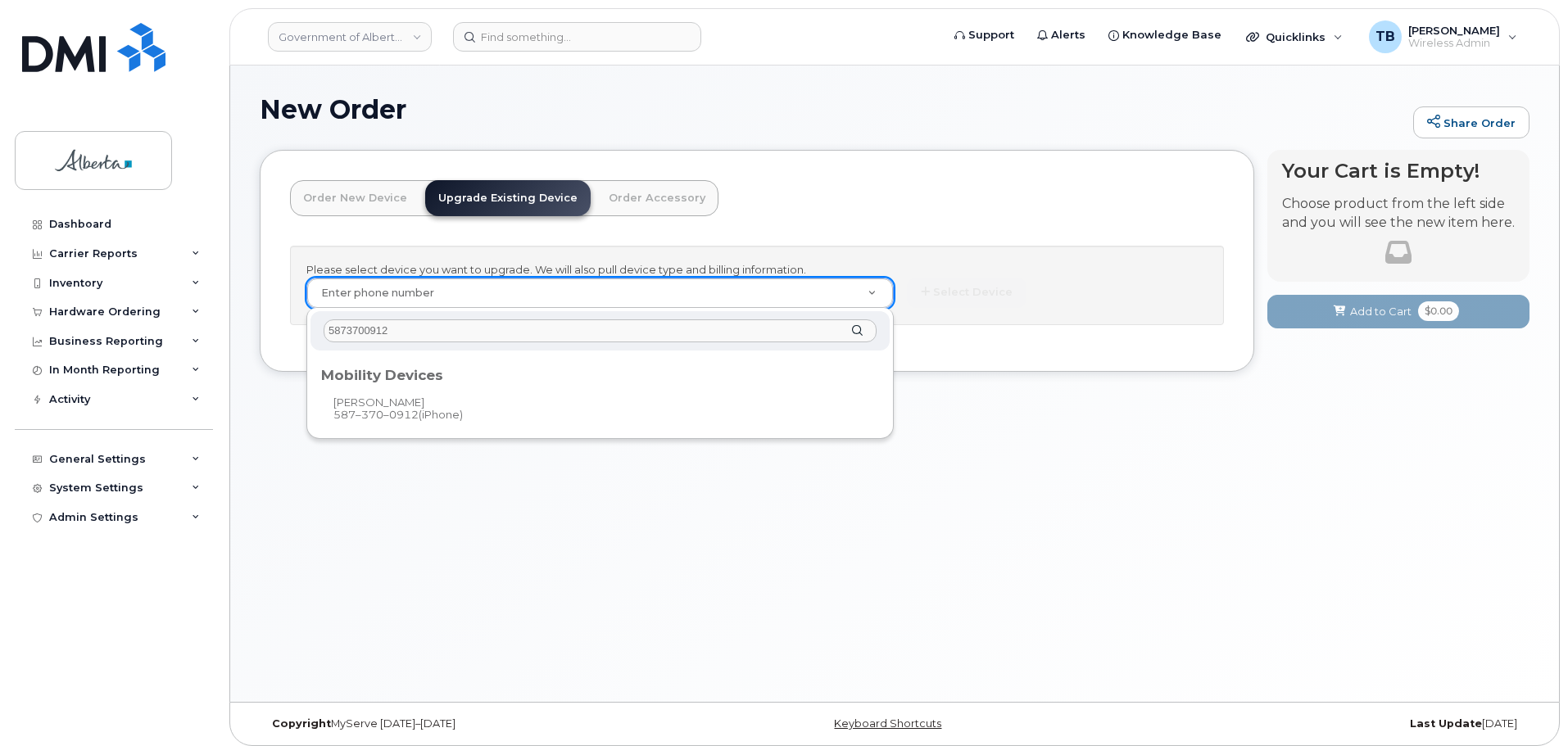
type input "5873700912"
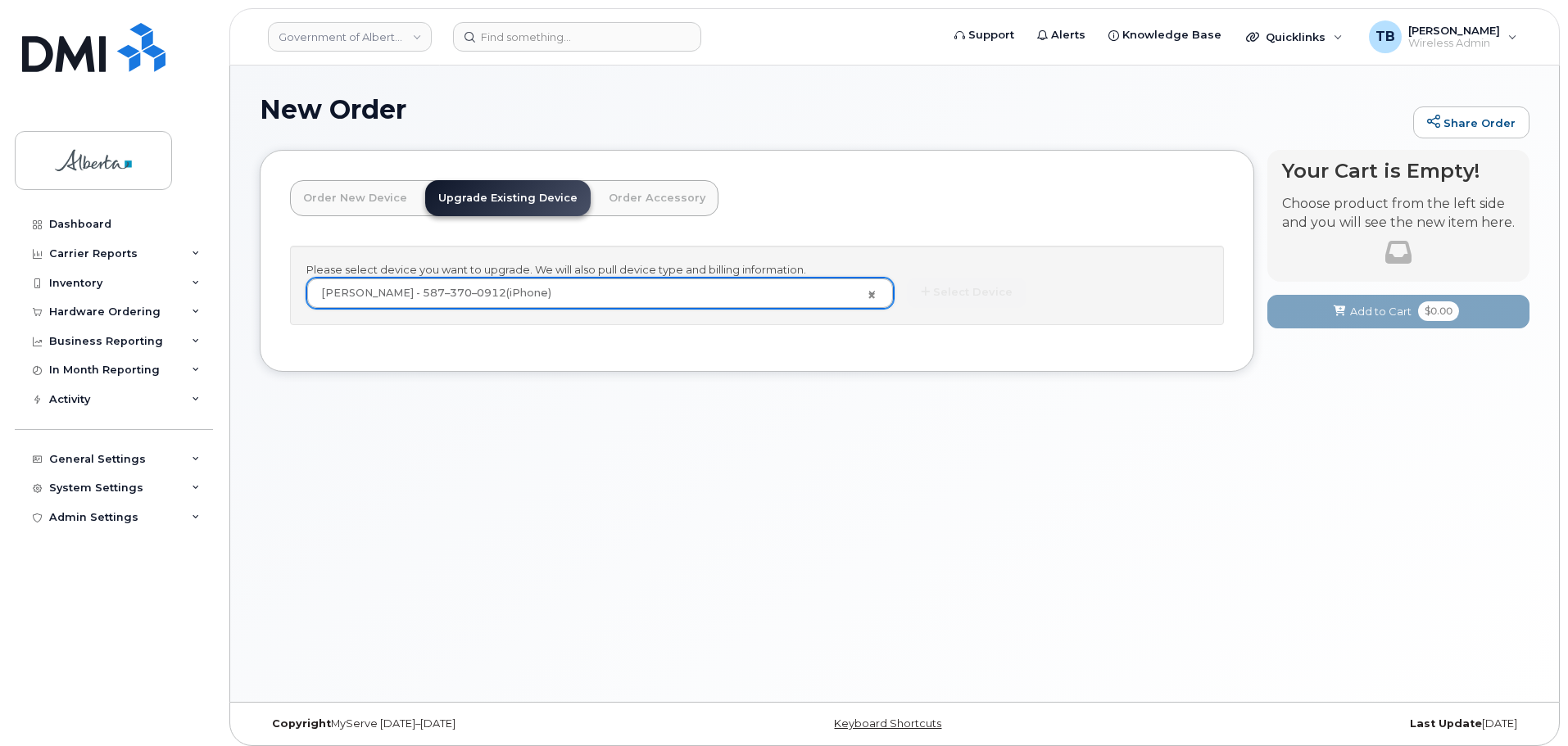
type input "996143"
click at [958, 297] on button "Select Device" at bounding box center [967, 292] width 120 height 30
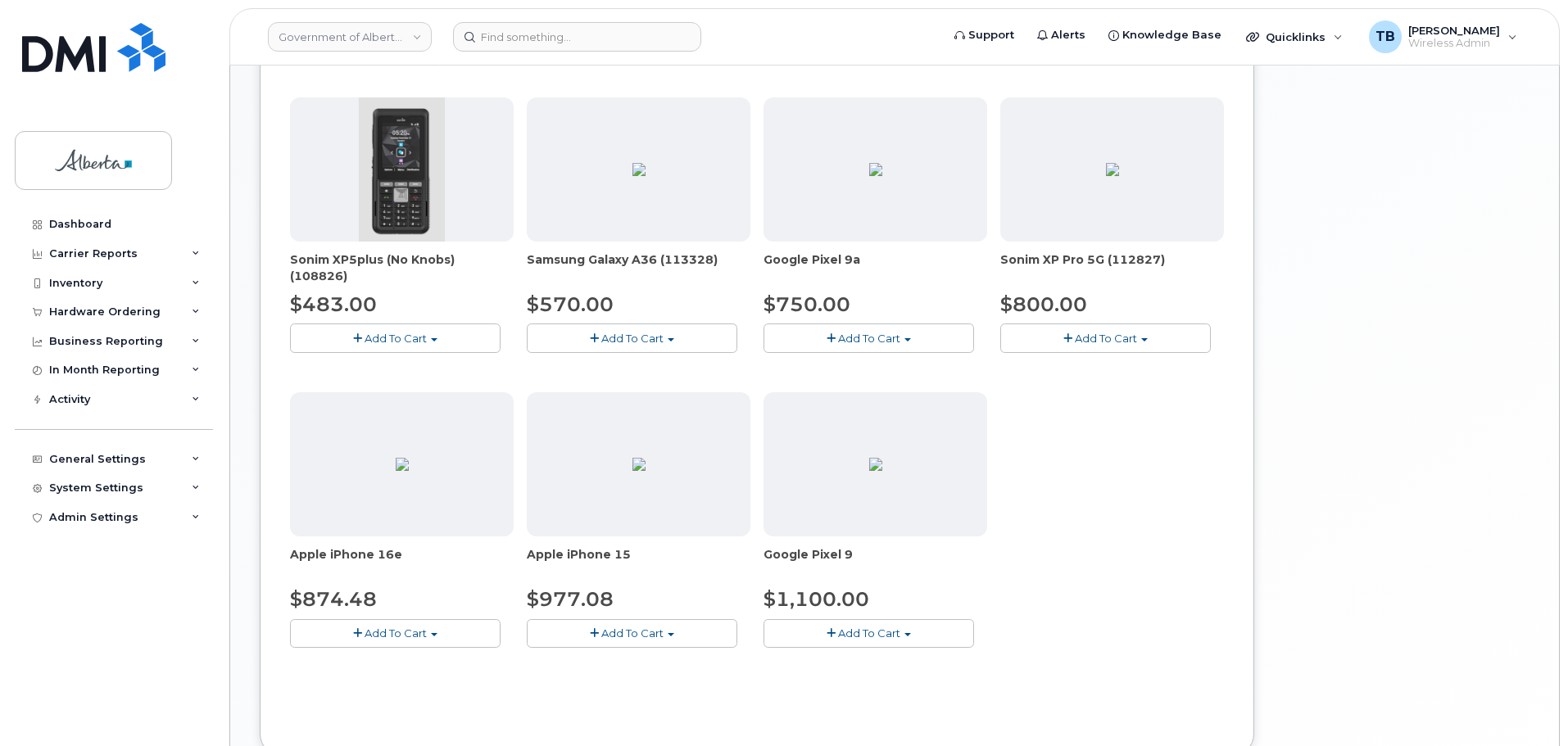
scroll to position [634, 0]
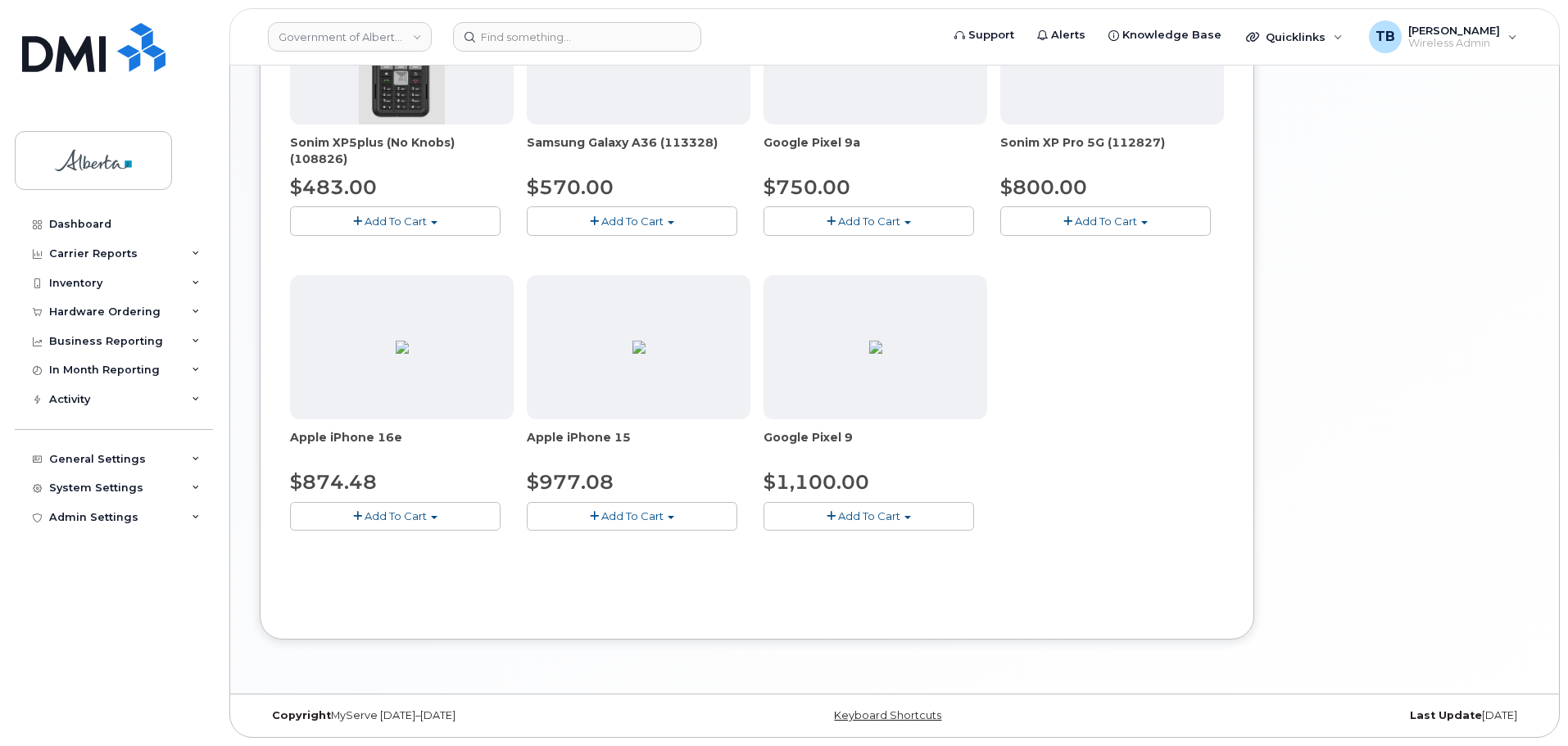
click at [584, 508] on button "Add To Cart" at bounding box center [632, 516] width 211 height 29
click at [603, 566] on link "$977.08 - 30-day upgrade (128GB model)" at bounding box center [661, 567] width 261 height 21
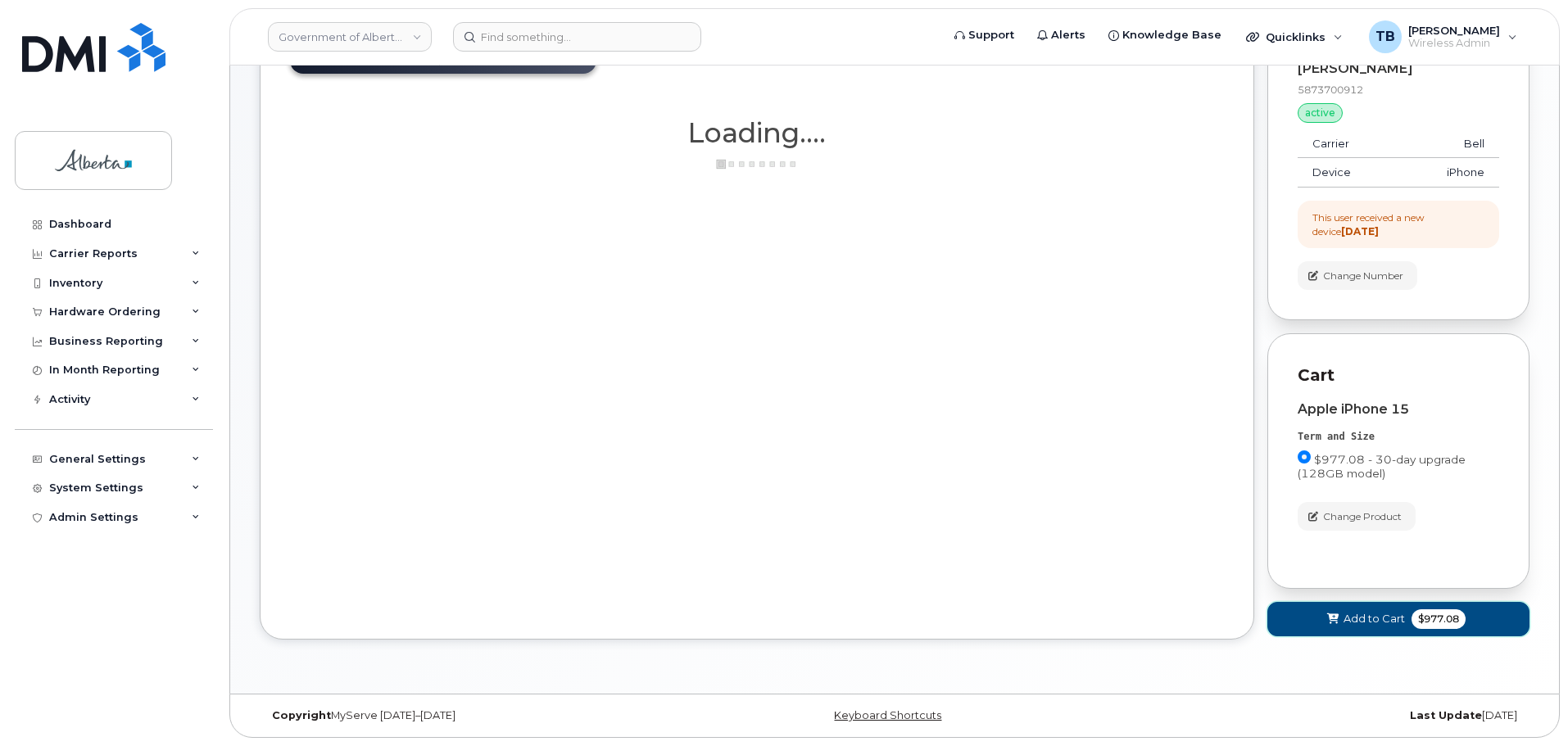
click at [1346, 623] on span "Add to Cart" at bounding box center [1375, 618] width 62 height 15
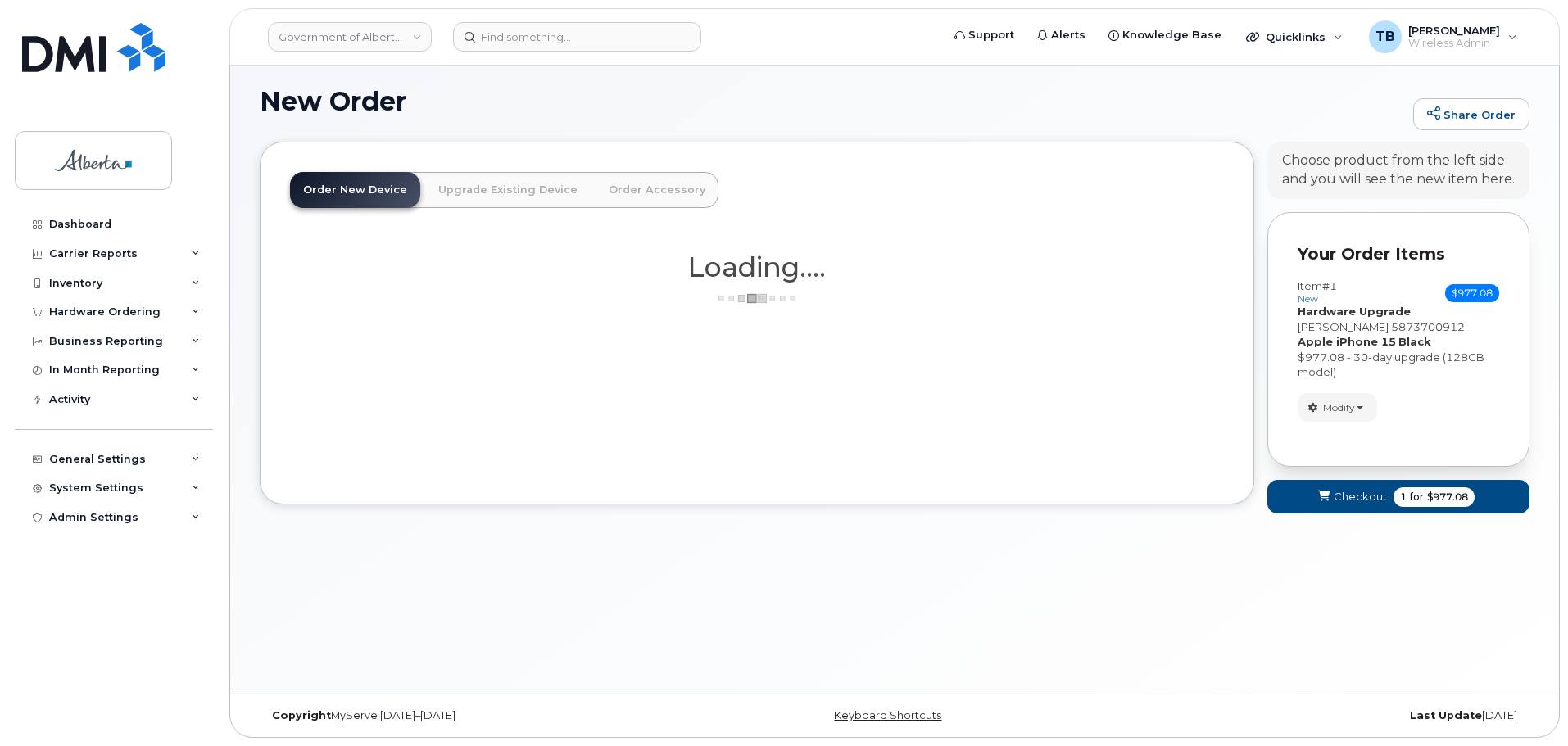
click at [1352, 502] on div "Your Cart is Empty! Choose product from the left side and you will see the new …" at bounding box center [1398, 335] width 262 height 388
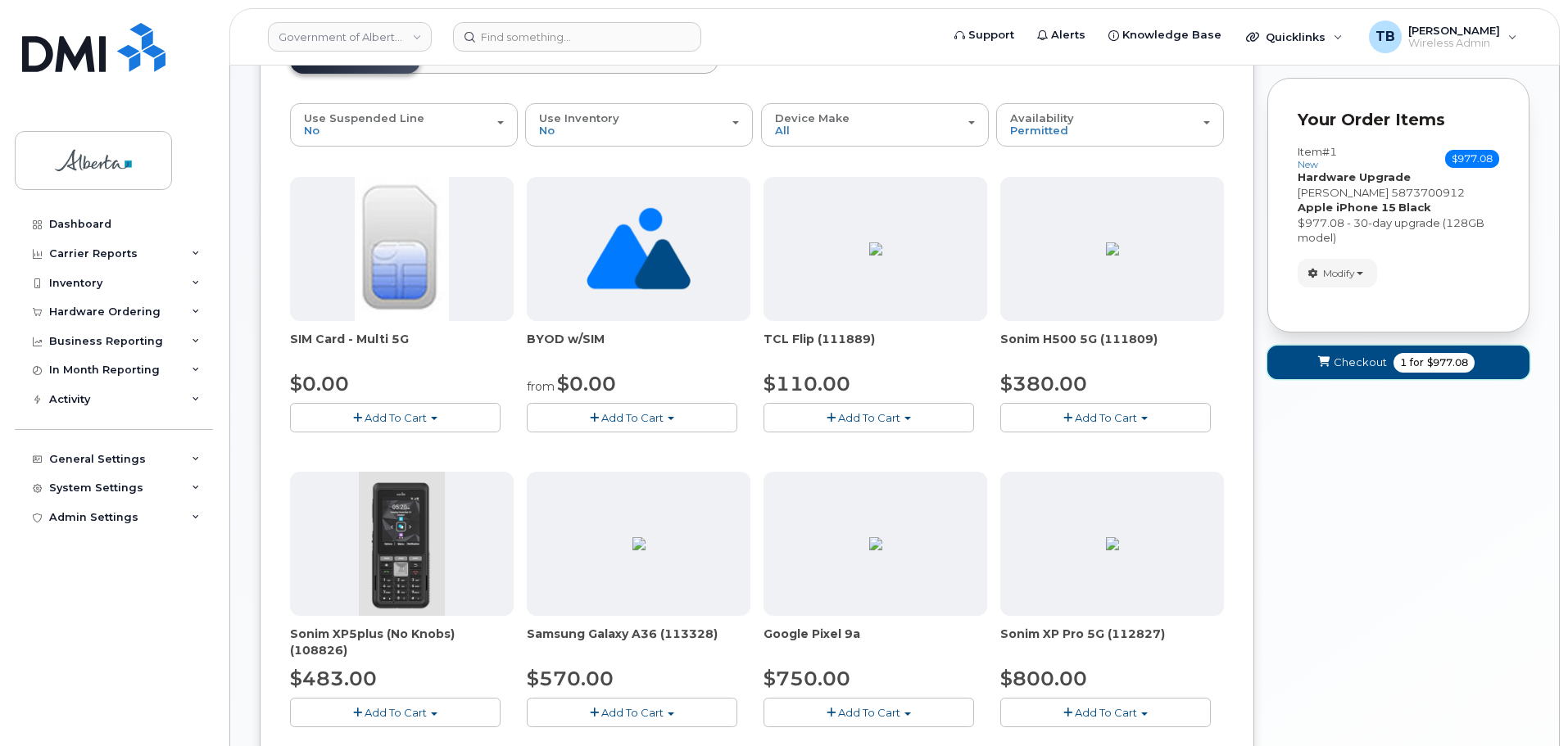
click at [1341, 377] on button "Checkout 1 for $977.08" at bounding box center [1398, 362] width 262 height 34
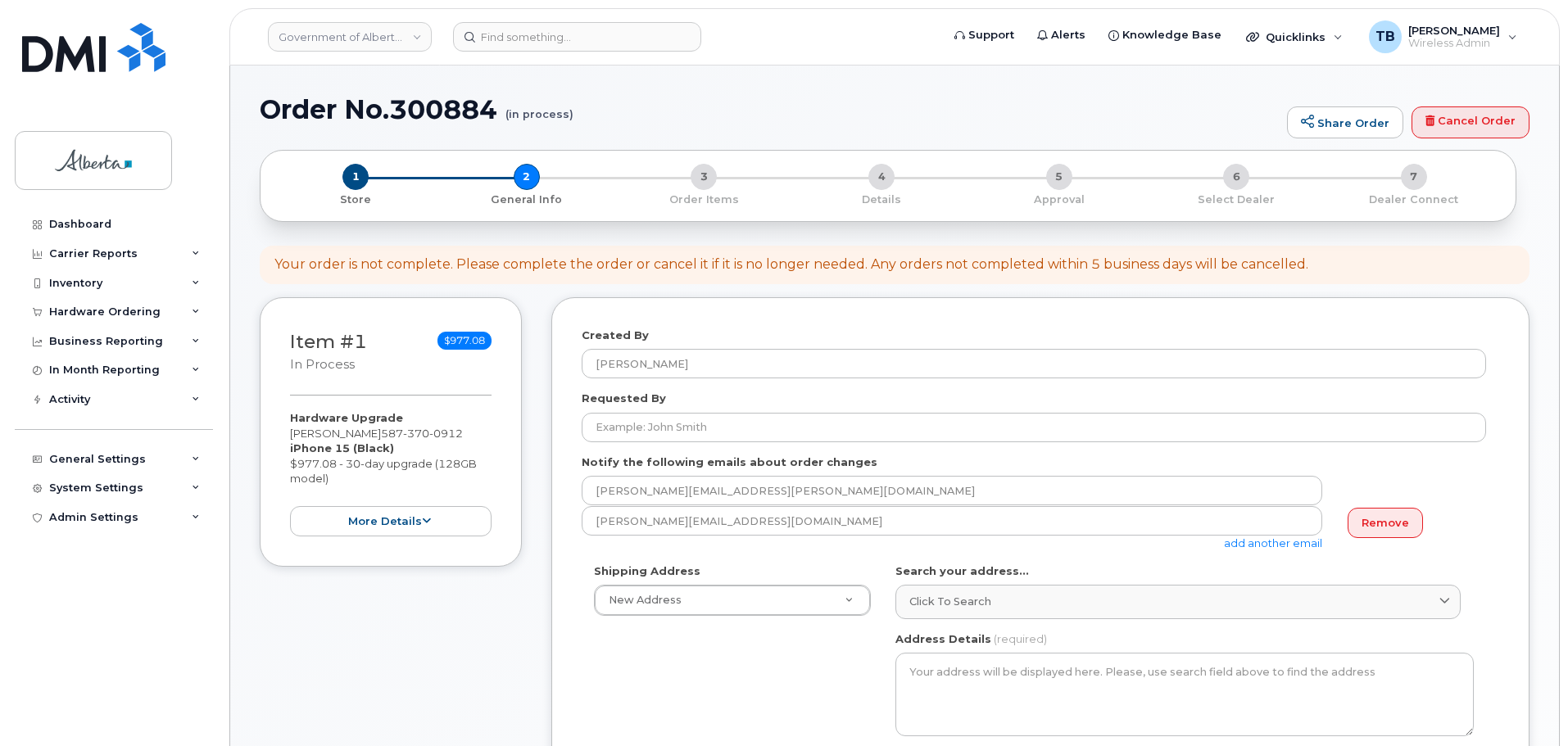
select select
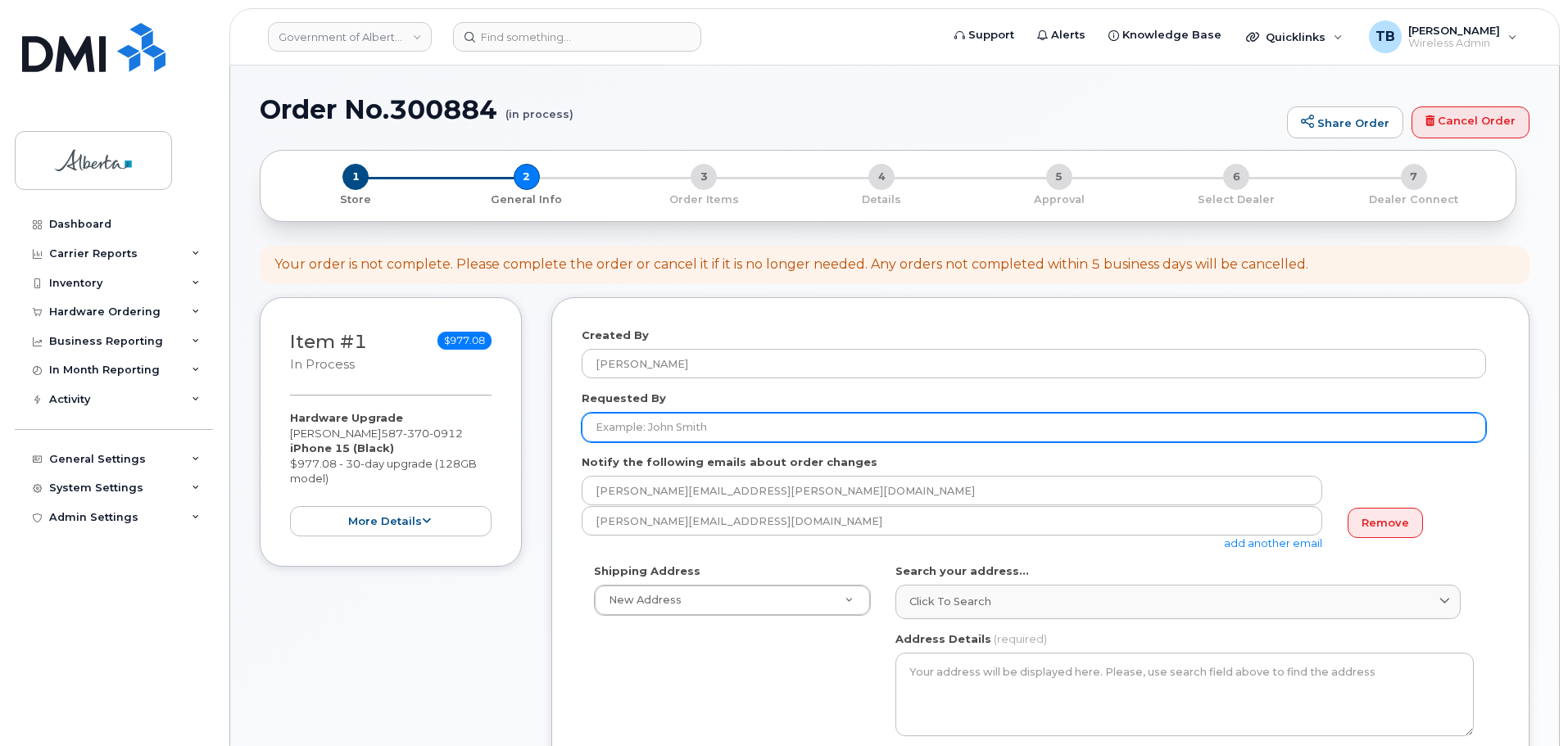
click at [711, 437] on input "Requested By" at bounding box center [1034, 427] width 904 height 29
paste input "[PERSON_NAME]"
type input "[PERSON_NAME]"
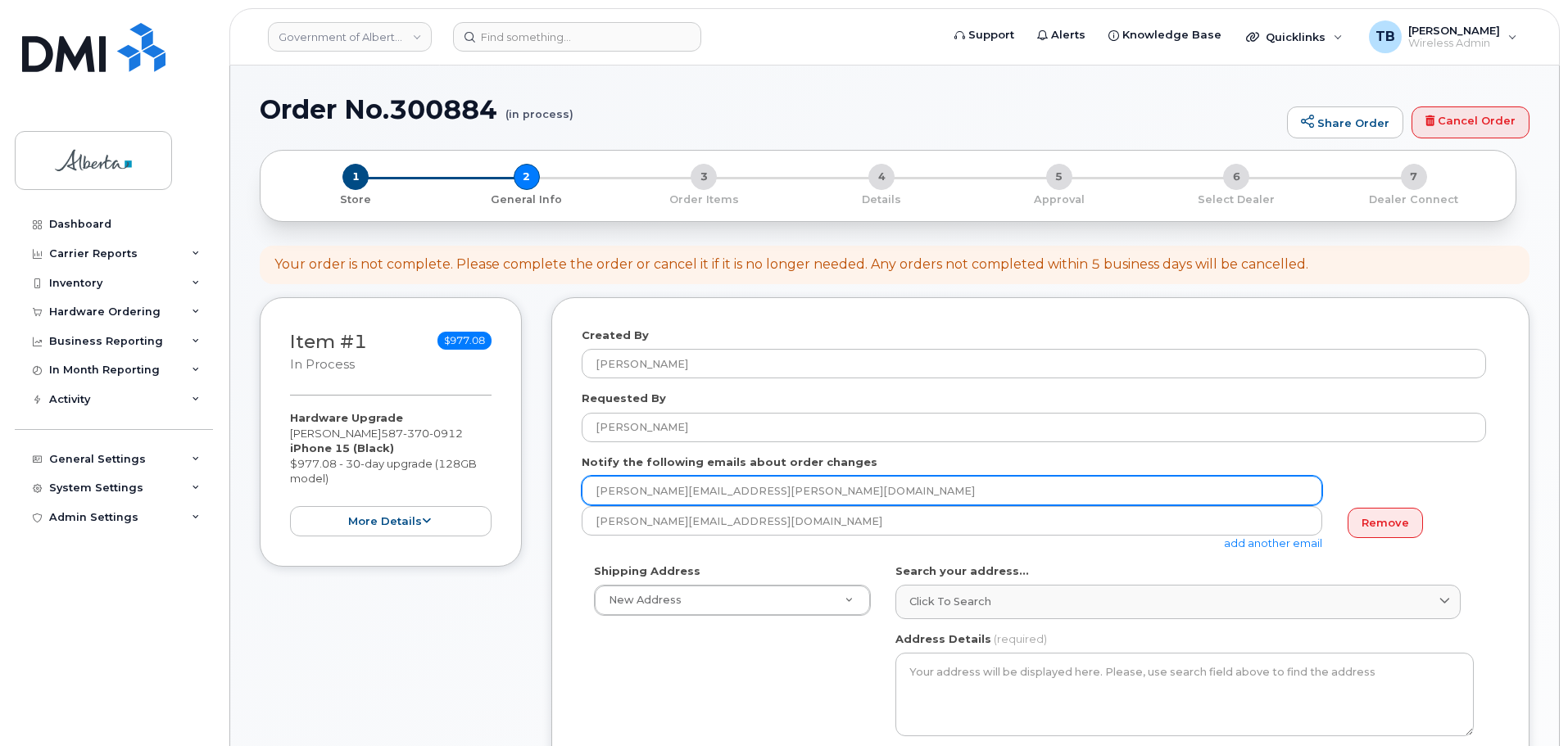
drag, startPoint x: 679, startPoint y: 483, endPoint x: 478, endPoint y: 468, distance: 201.6
paste input "[PERSON_NAME].Dah"
type input "[PERSON_NAME][EMAIL_ADDRESS][PERSON_NAME][DOMAIN_NAME]"
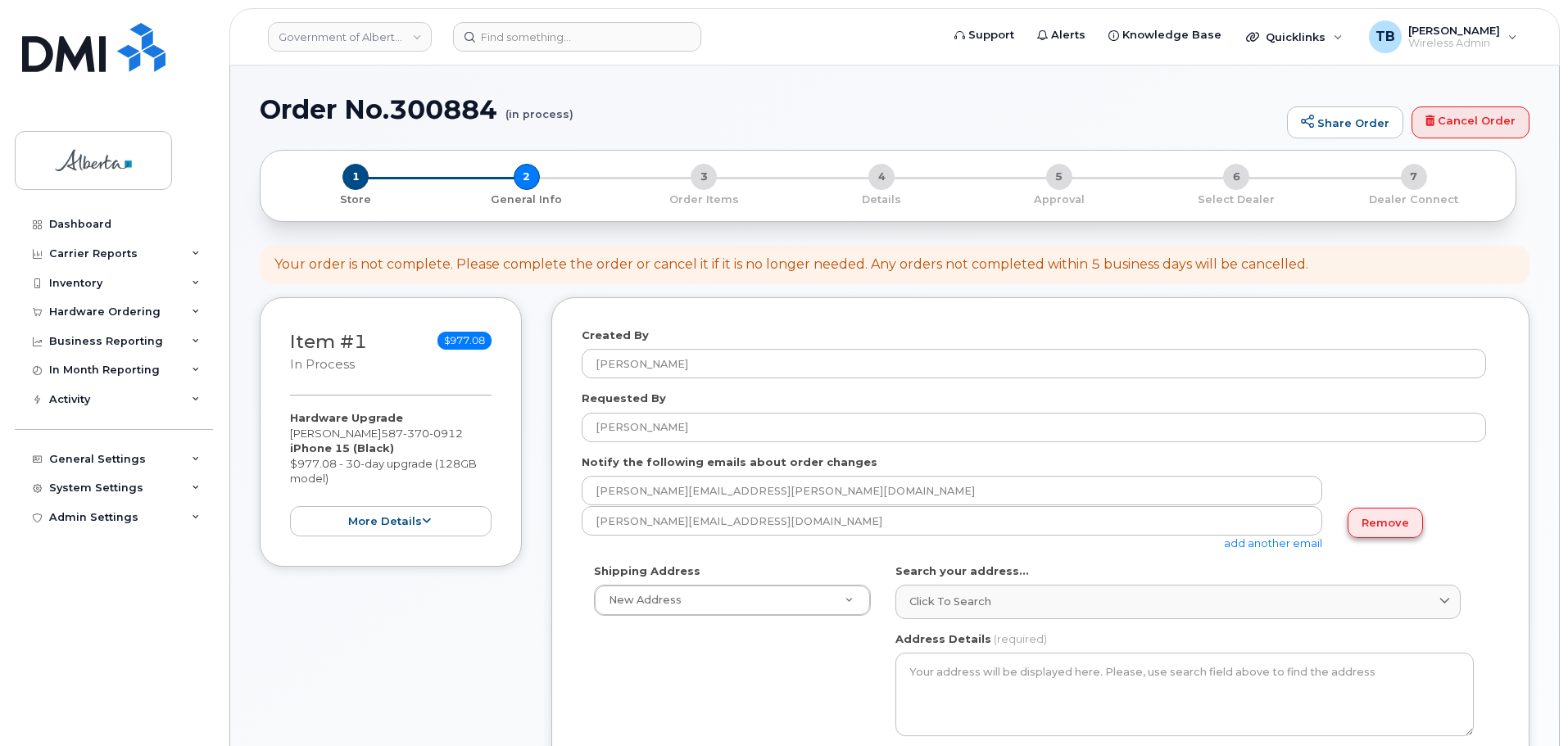
click at [1375, 521] on link "Remove" at bounding box center [1386, 523] width 75 height 30
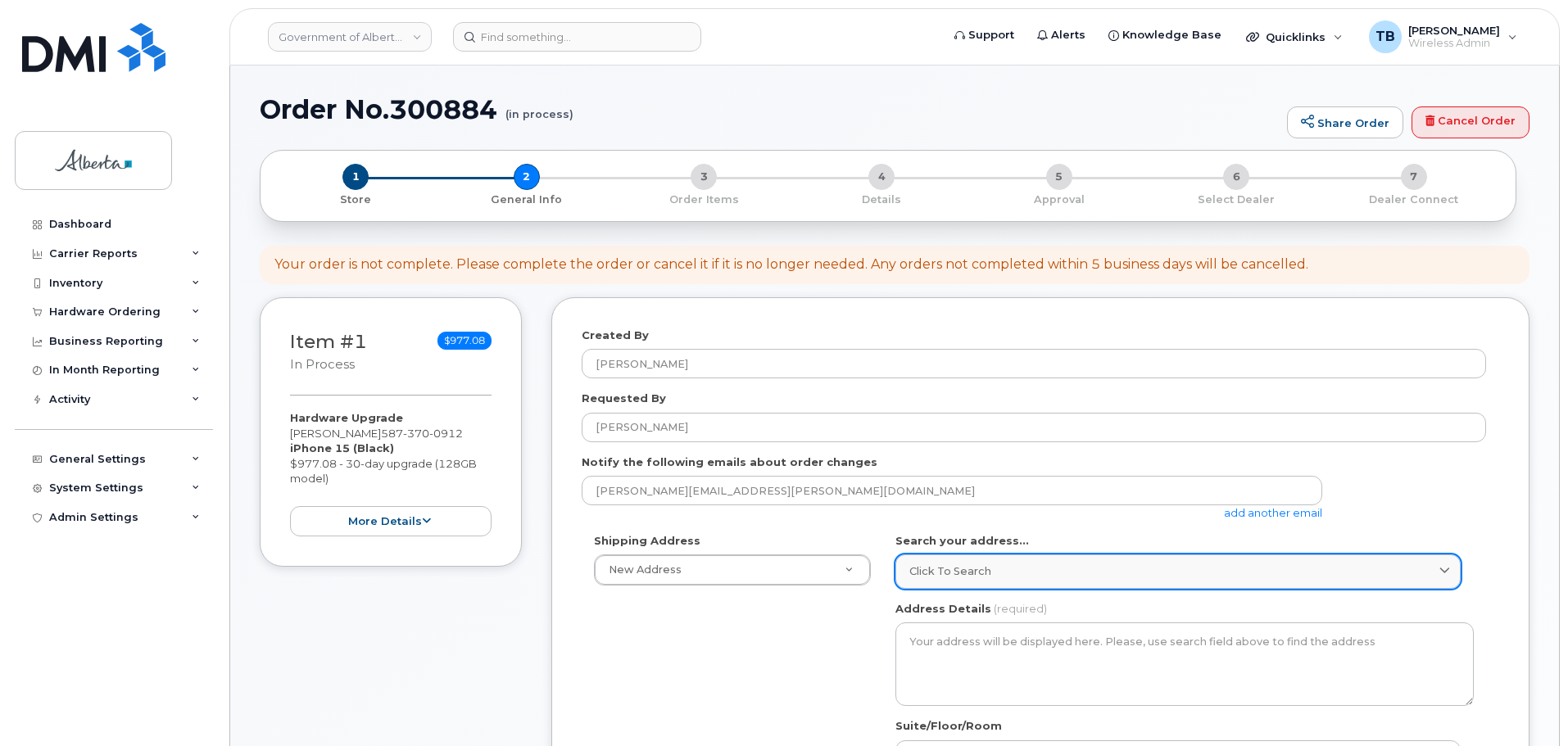
click at [946, 571] on span "Click to search" at bounding box center [951, 571] width 82 height 15
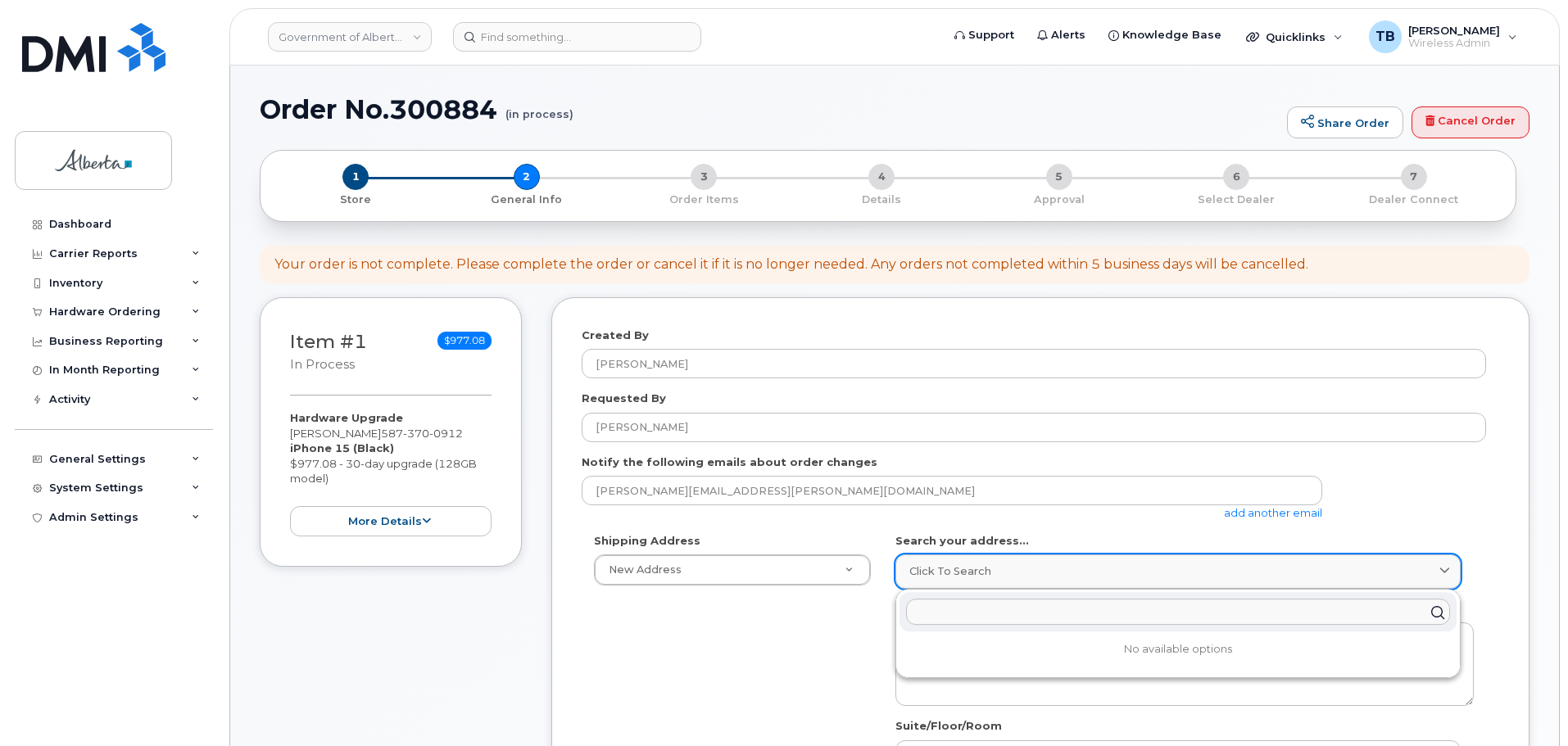
paste input "[STREET_ADDRESS]"
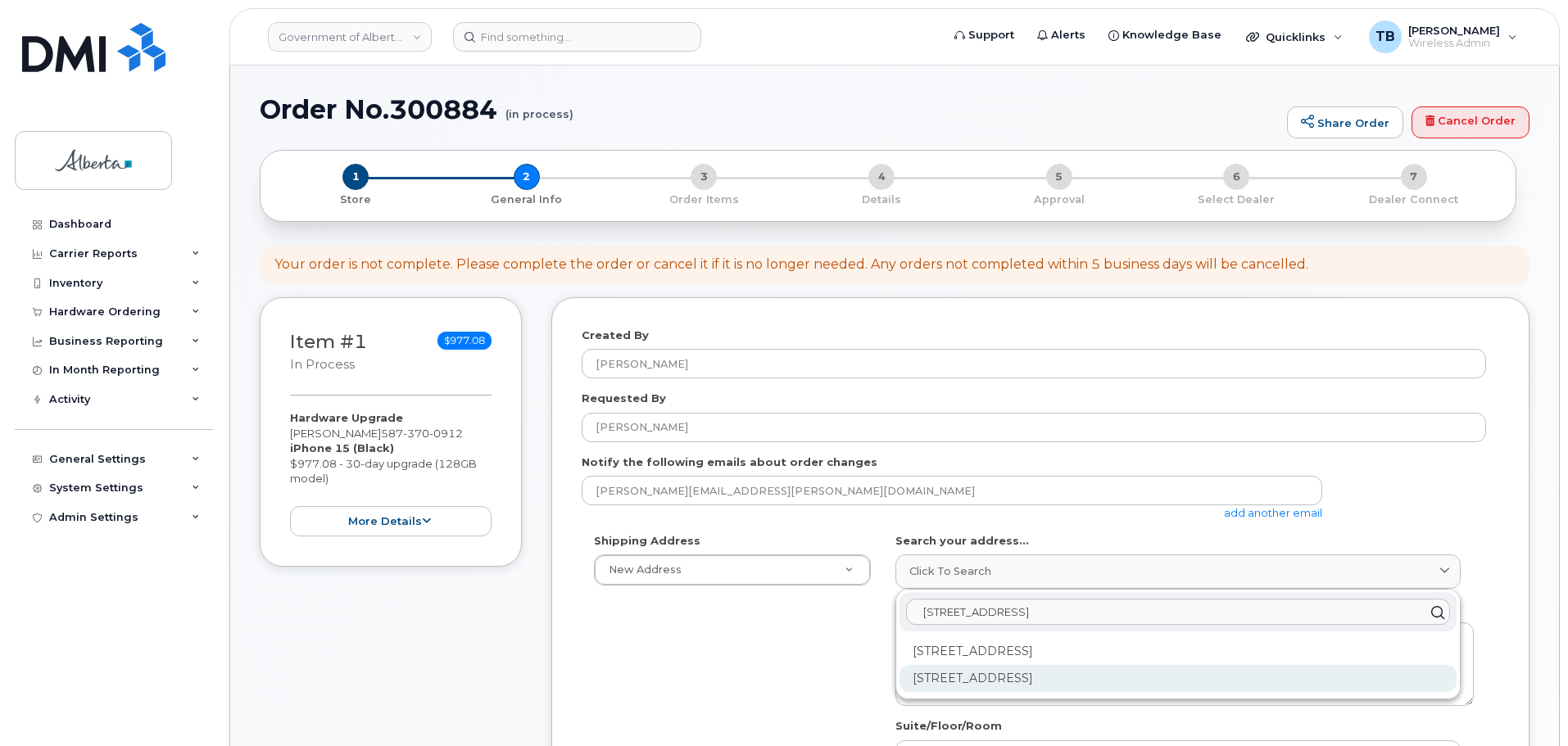
type input "[STREET_ADDRESS]"
click at [993, 682] on div "[STREET_ADDRESS]" at bounding box center [1178, 679] width 557 height 27
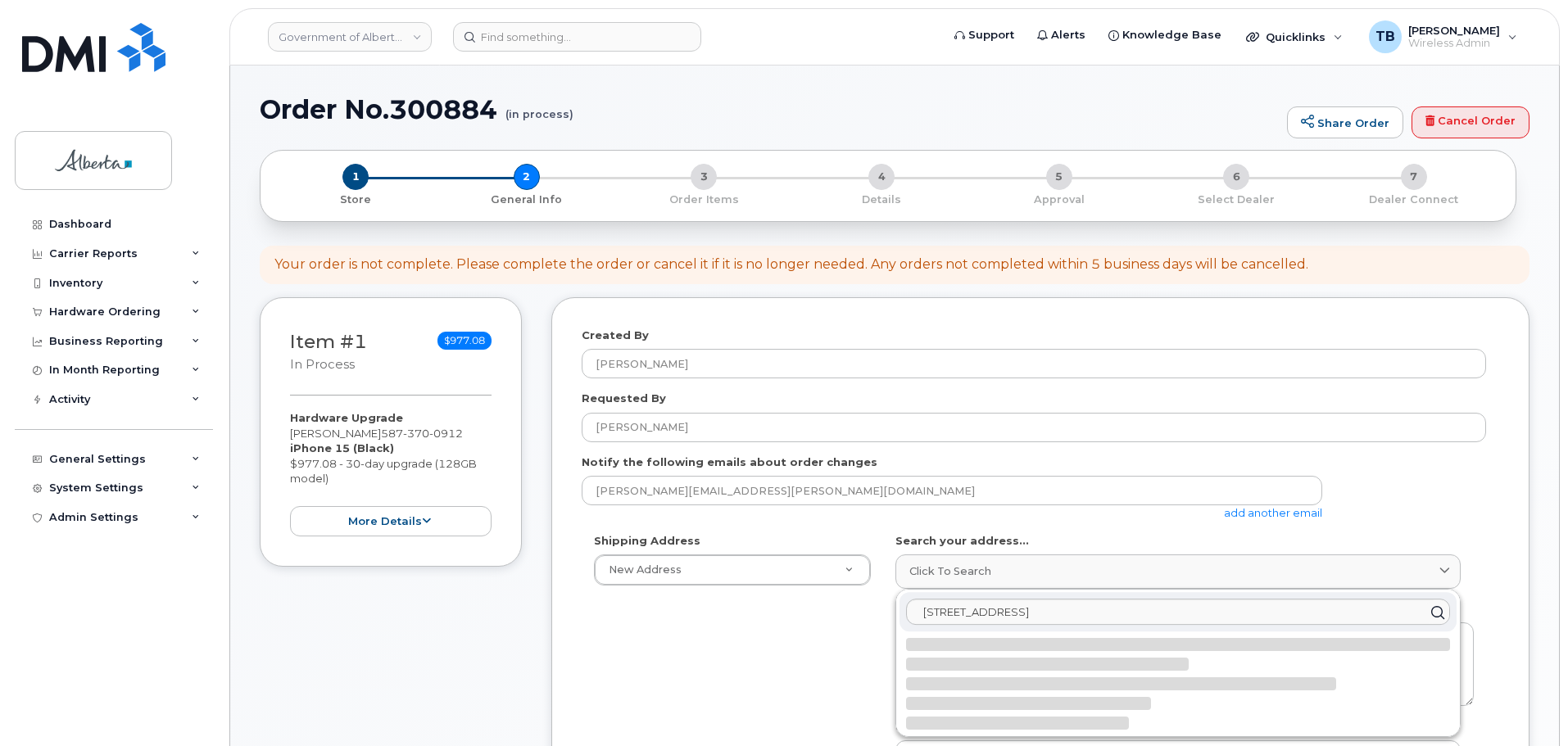
select select
type textarea "[STREET_ADDRESS]"
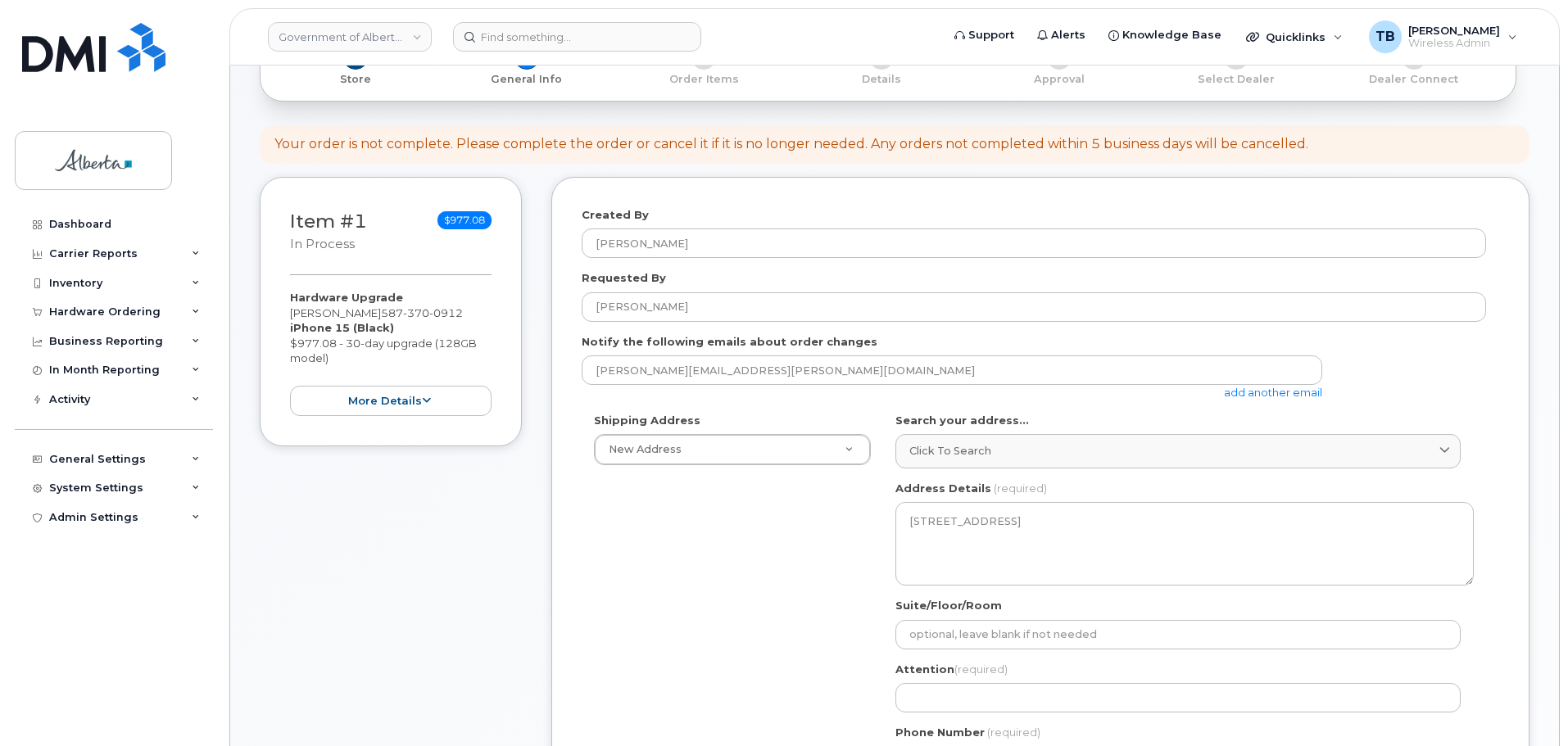
scroll to position [246, 0]
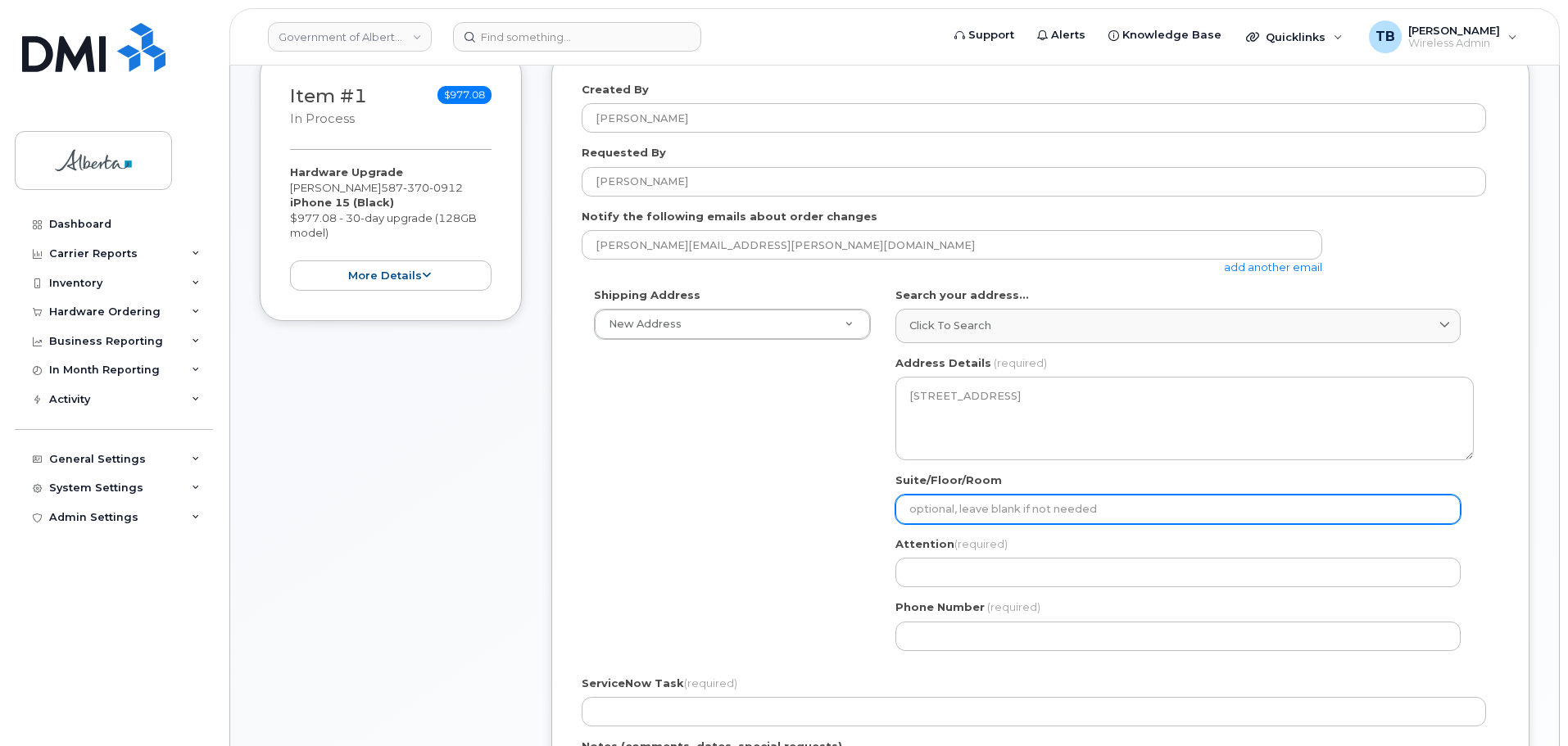
click at [949, 502] on input "Suite/Floor/Room" at bounding box center [1178, 509] width 566 height 29
paste input "3rd Floor"
select select
type input "3rd Floor"
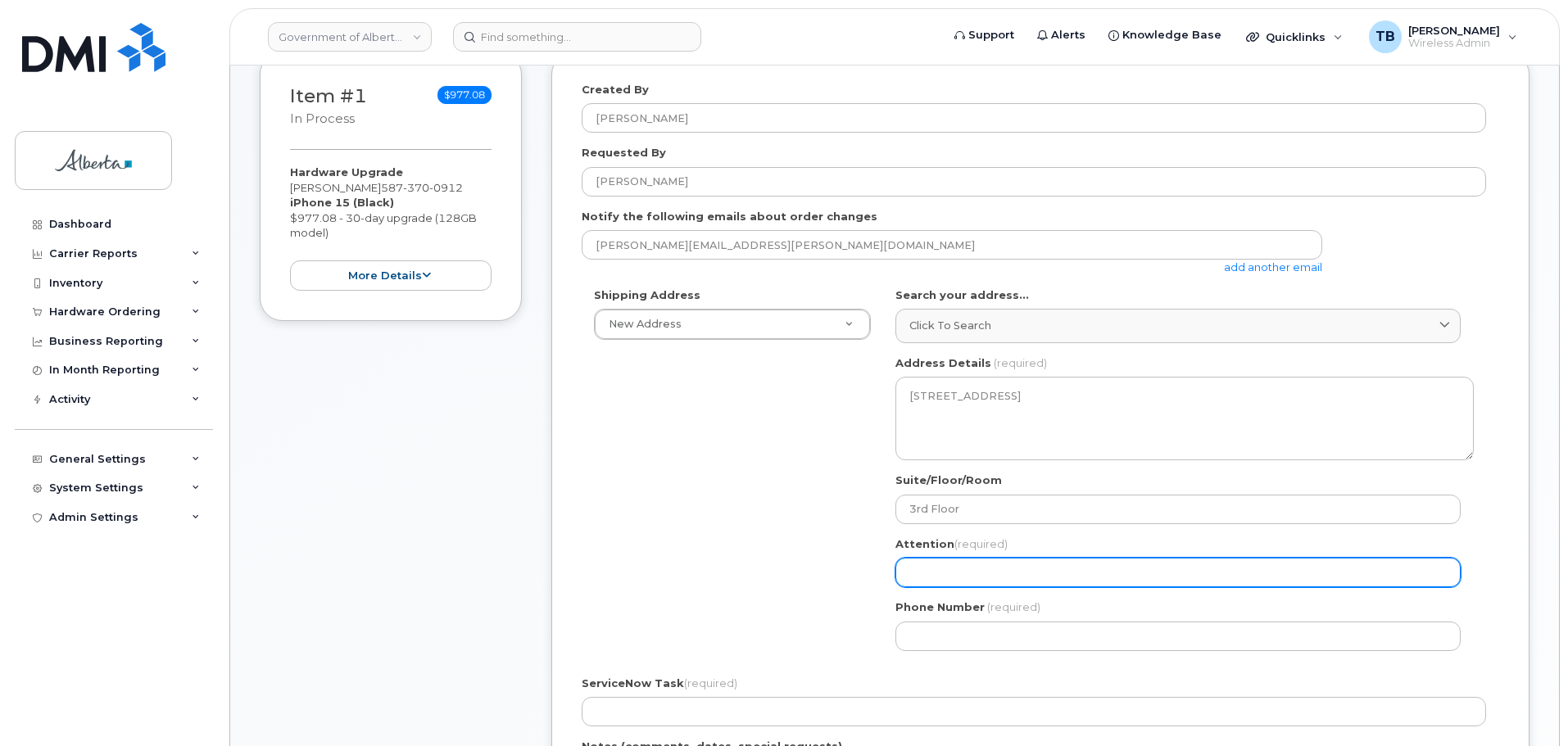
click at [940, 577] on input "Attention (required)" at bounding box center [1178, 573] width 566 height 29
paste input "[PERSON_NAME]"
select select
type input "[PERSON_NAME]"
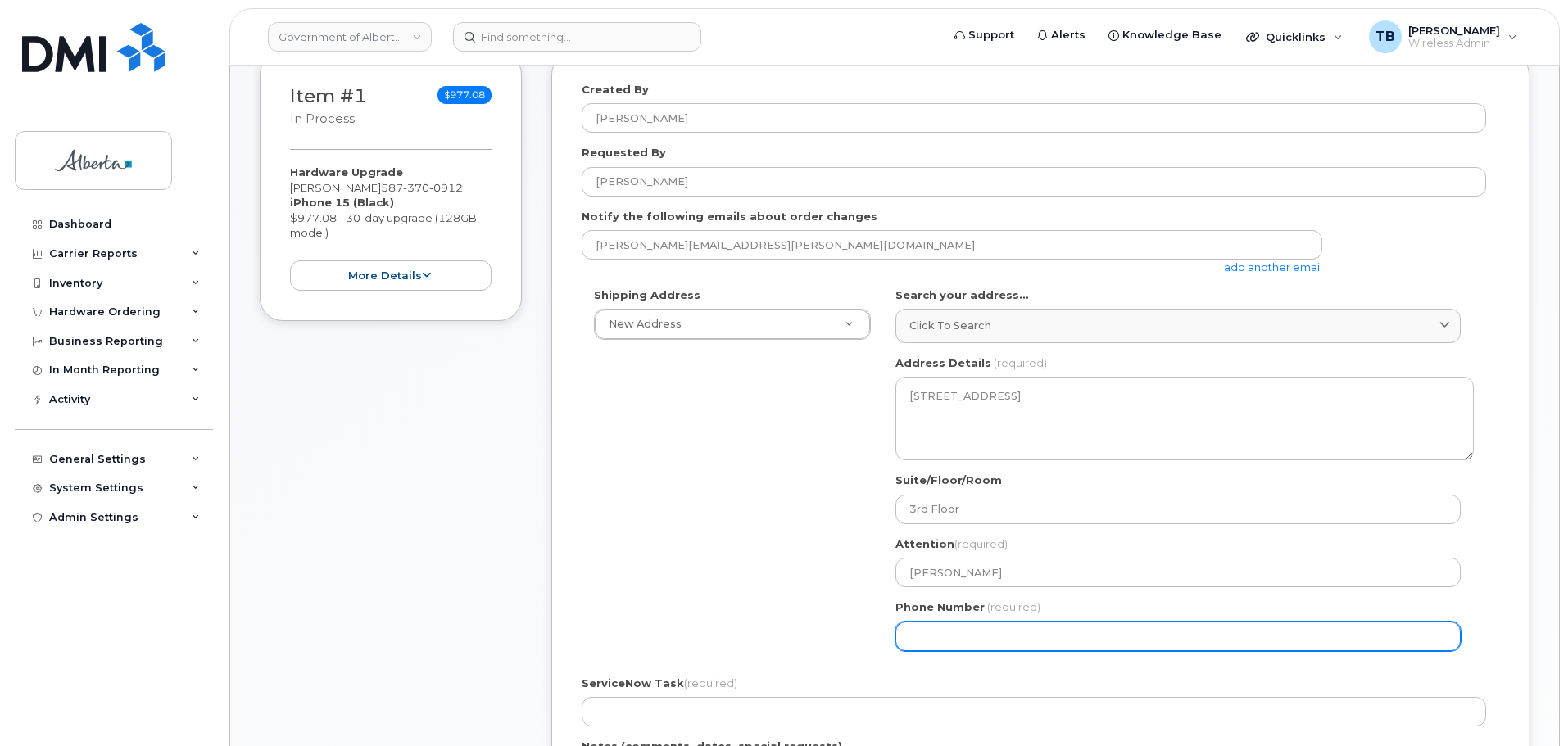
click at [962, 632] on input "Phone Number" at bounding box center [1178, 636] width 566 height 29
paste input "4033883141"
select select
type input "4033883141"
select select
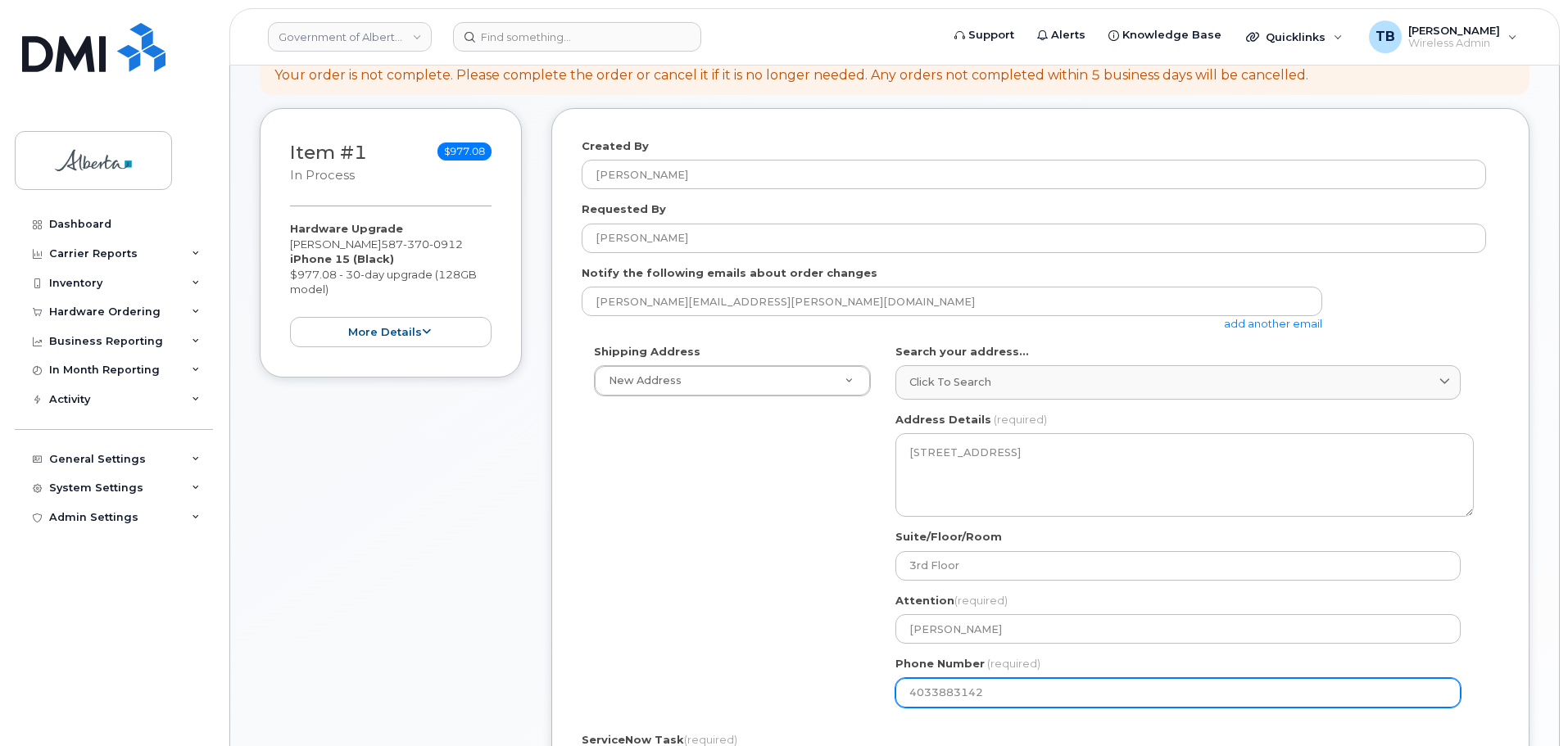
scroll to position [164, 0]
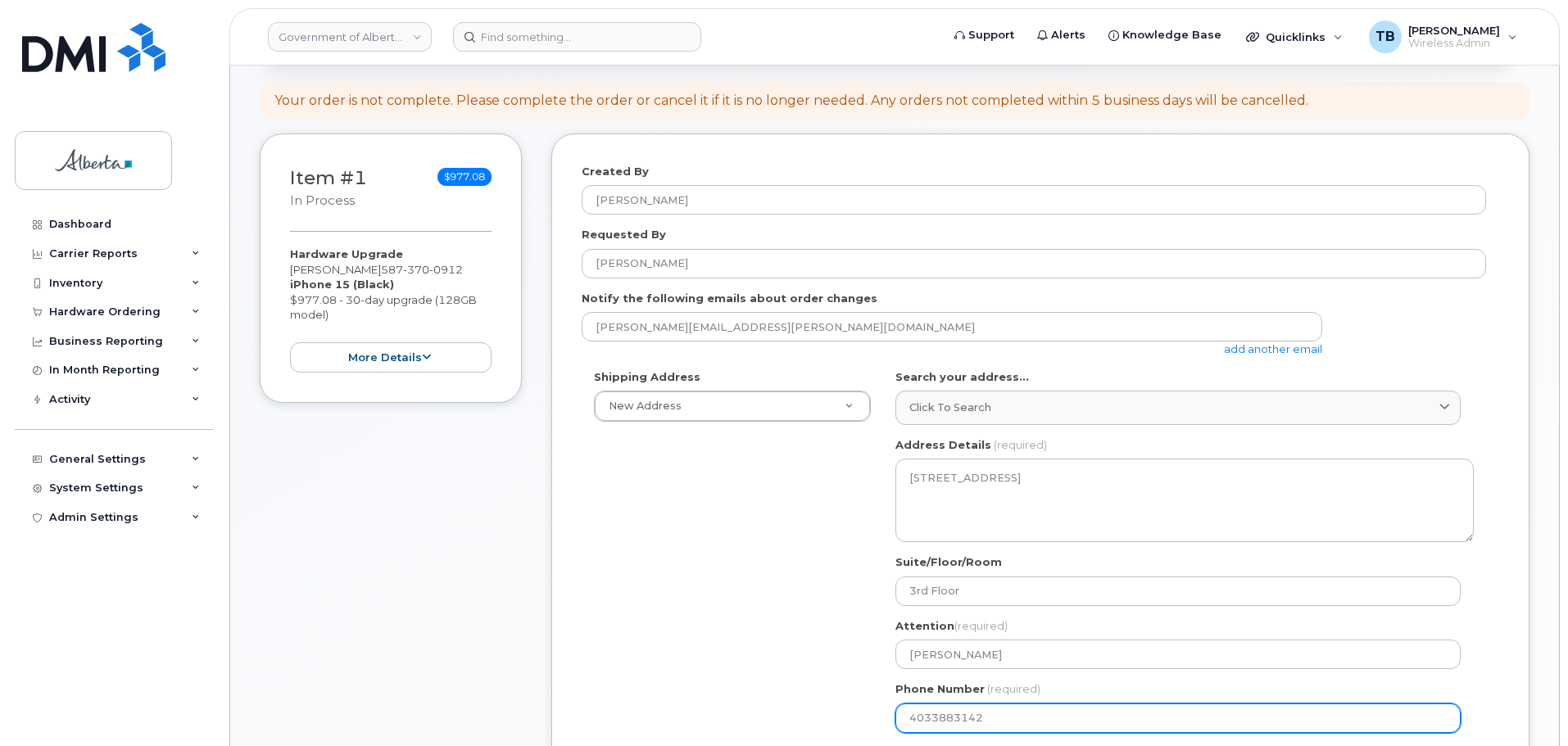
type input "4033883142"
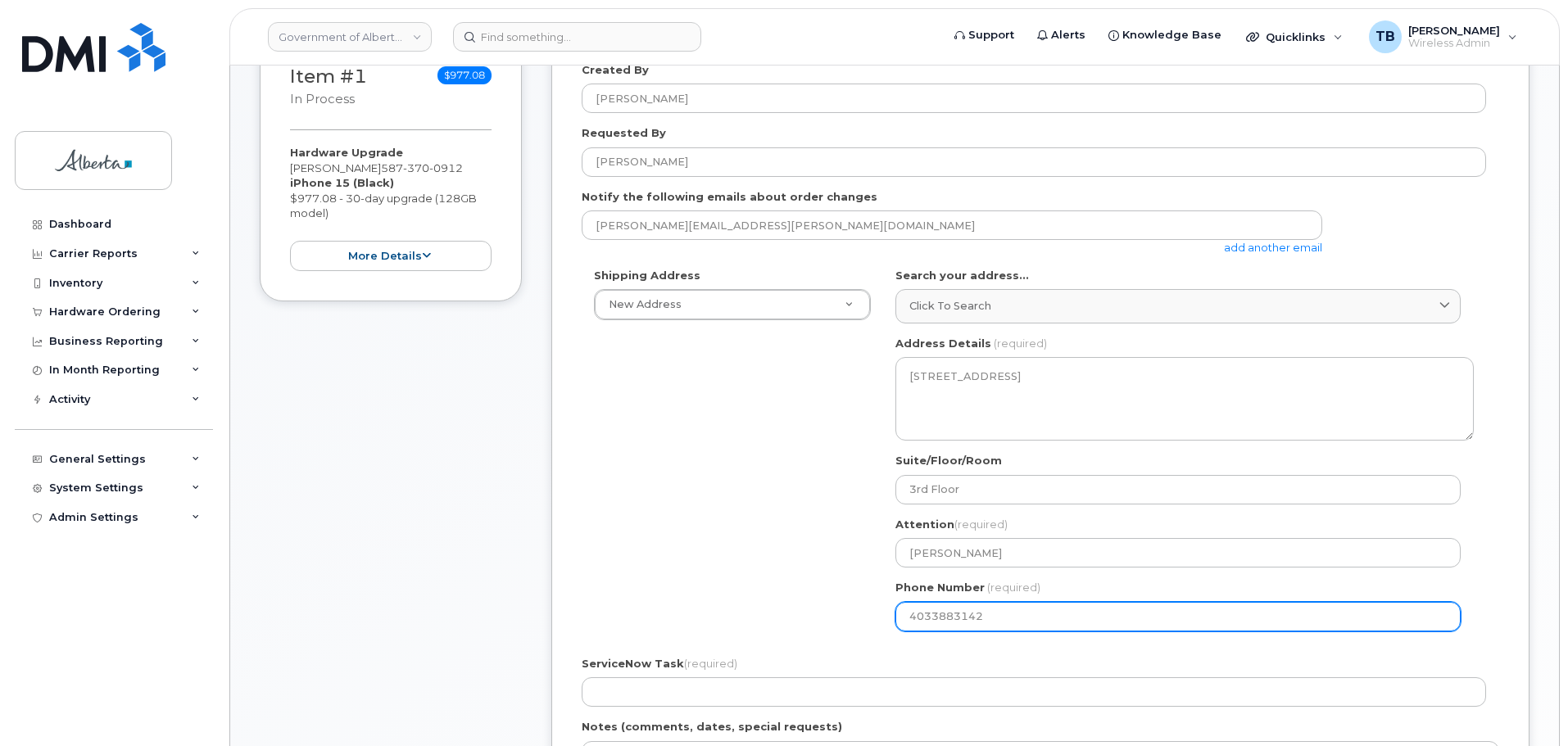
scroll to position [409, 0]
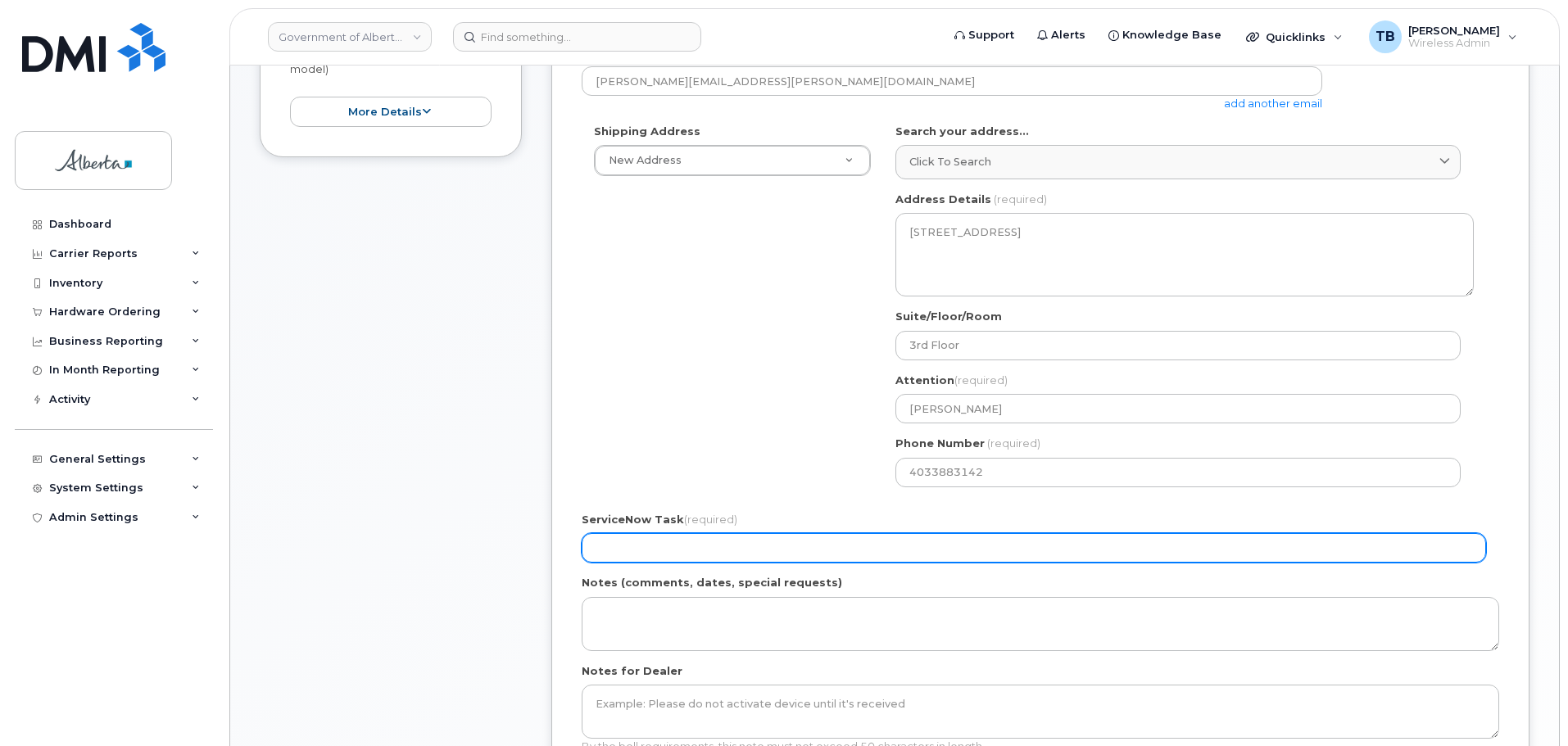
click at [636, 543] on input "ServiceNow Task (required)" at bounding box center [1034, 548] width 904 height 29
paste input "SCTASK0846340"
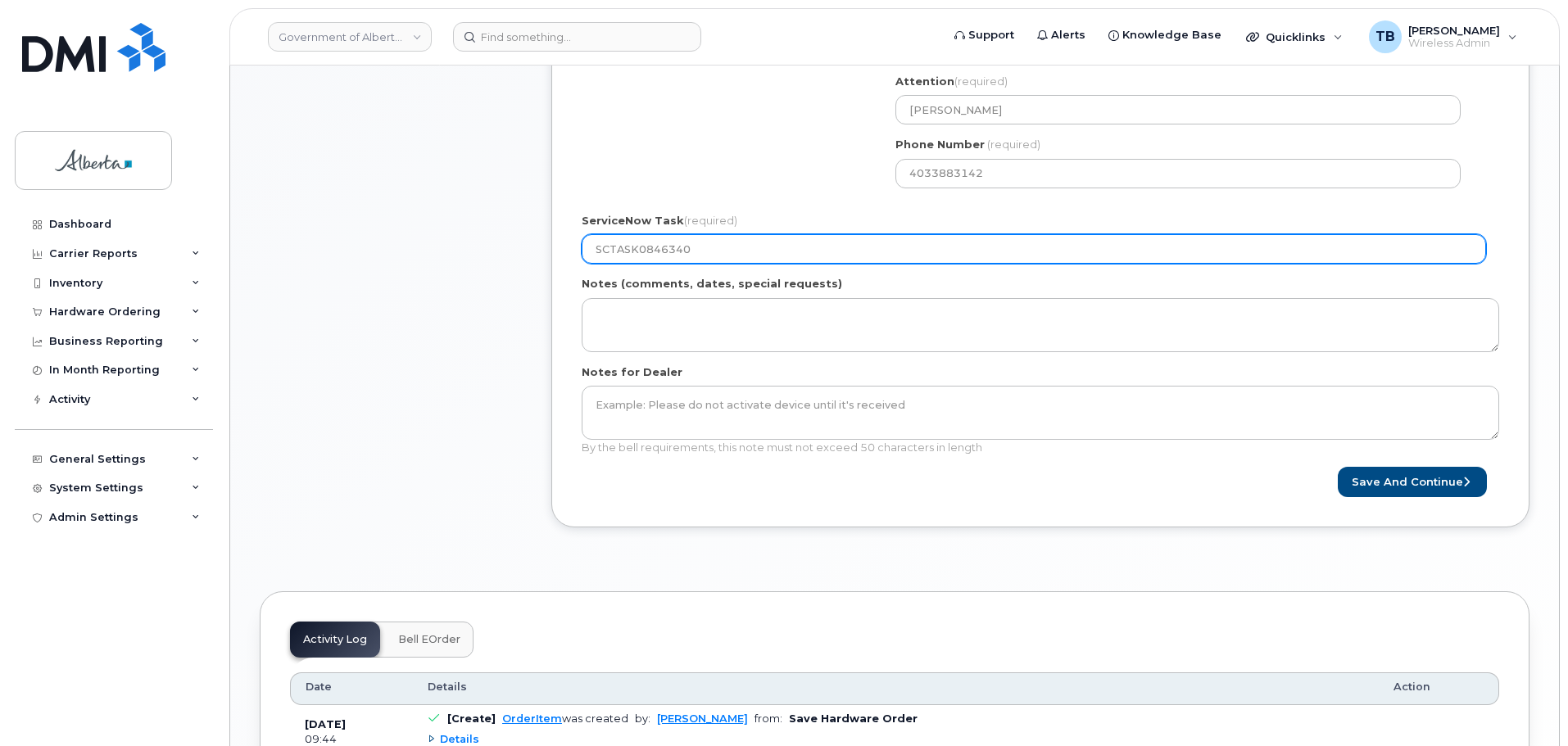
scroll to position [737, 0]
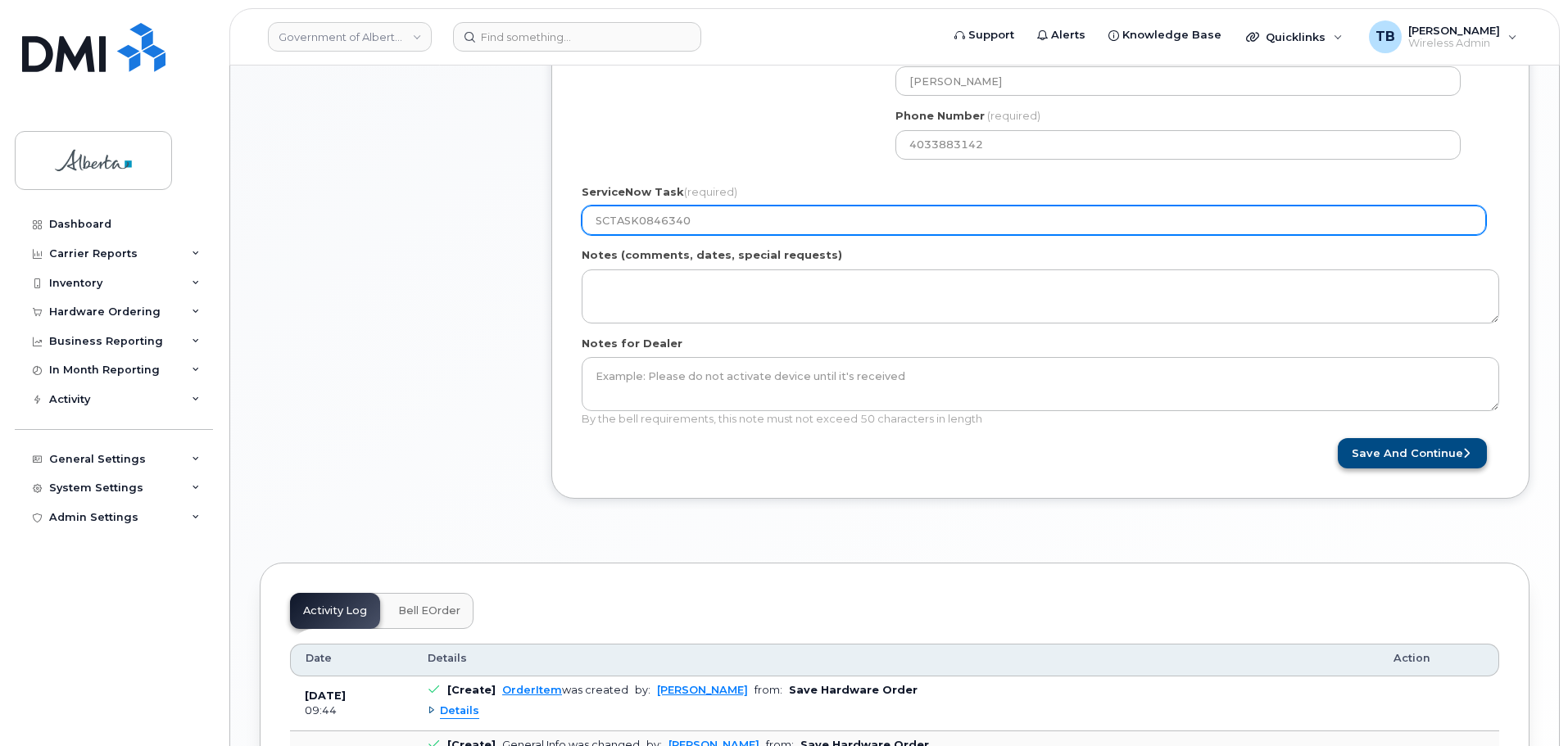
type input "SCTASK0846340"
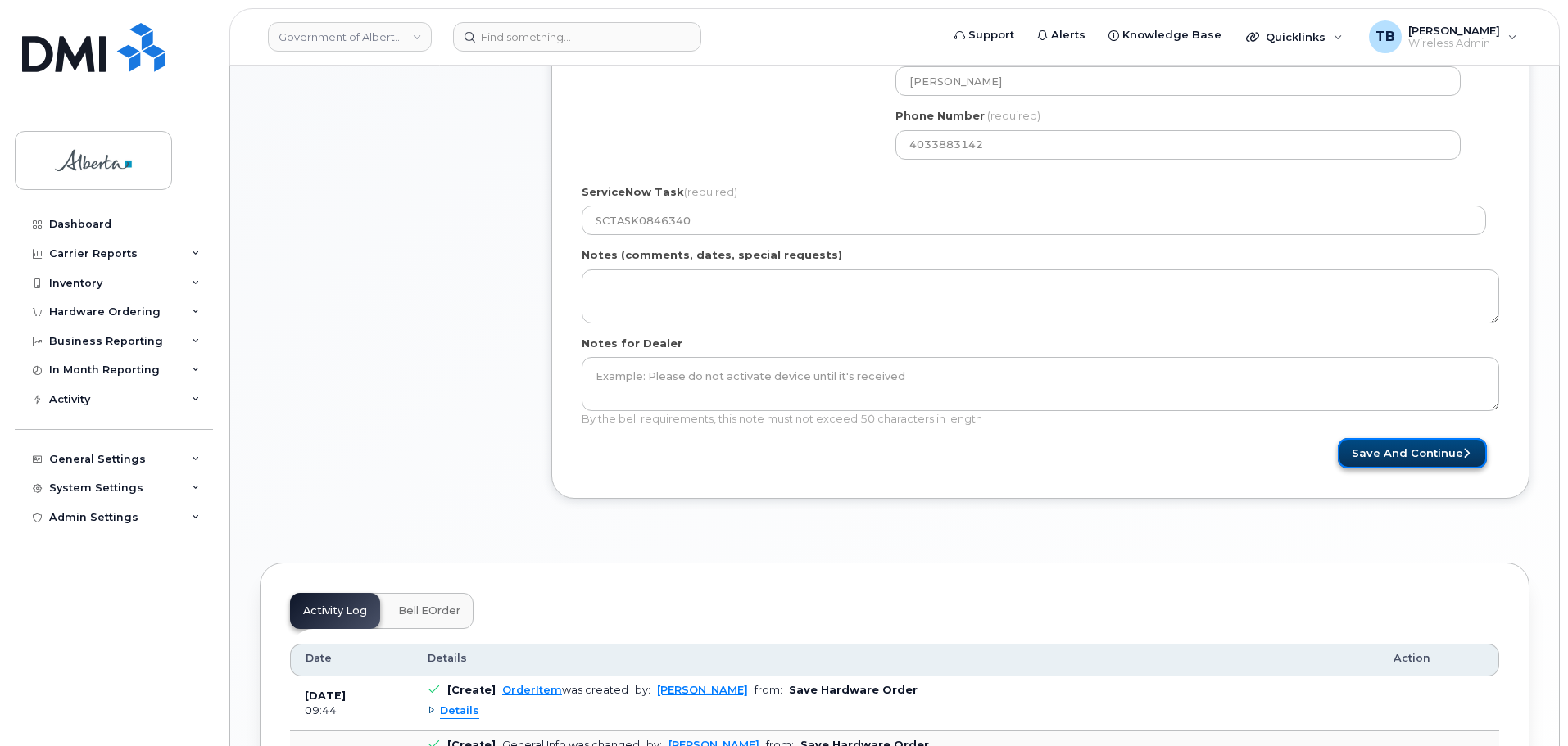
click at [1376, 454] on button "Save and Continue" at bounding box center [1413, 453] width 149 height 30
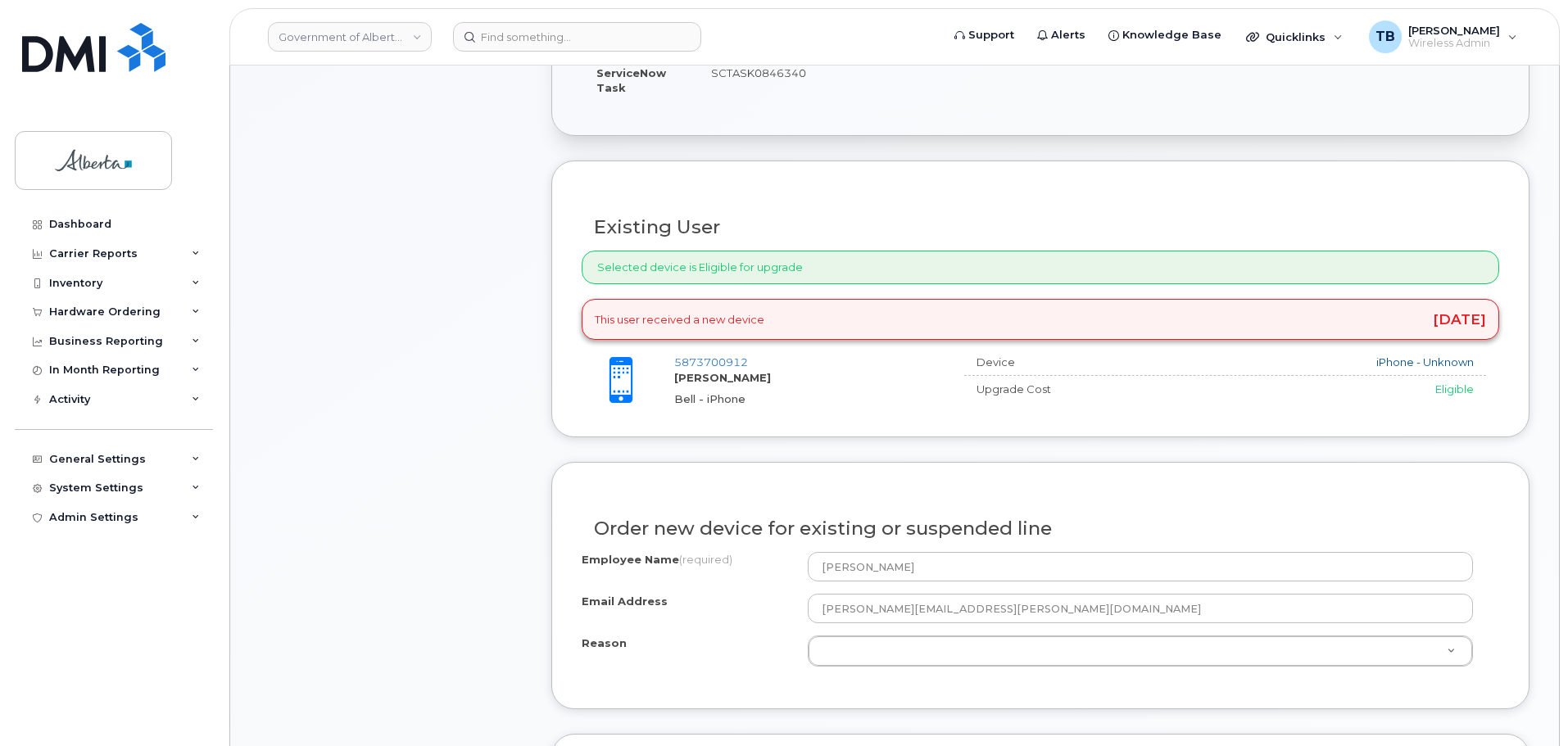
scroll to position [737, 0]
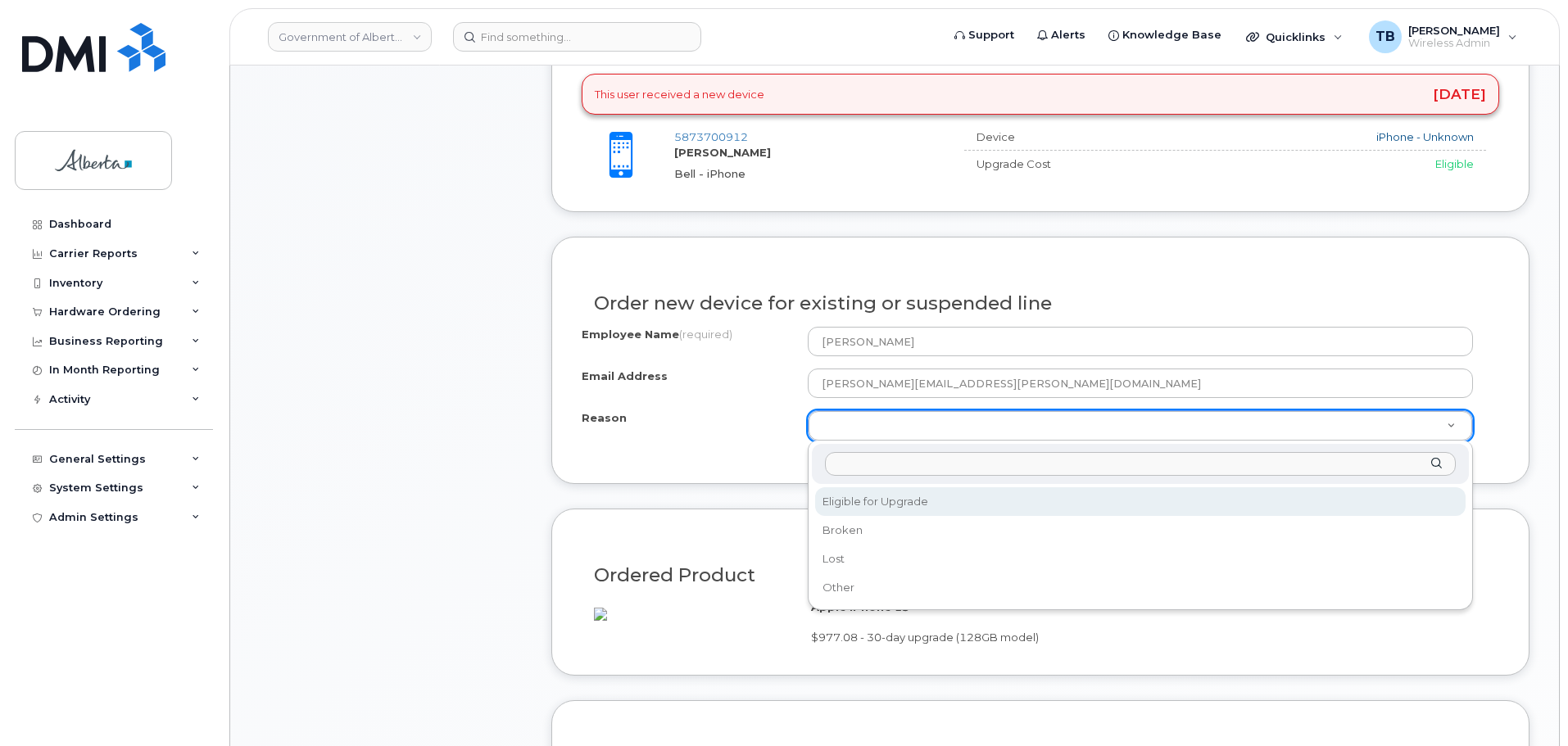
select select "eligible_for_upgrade"
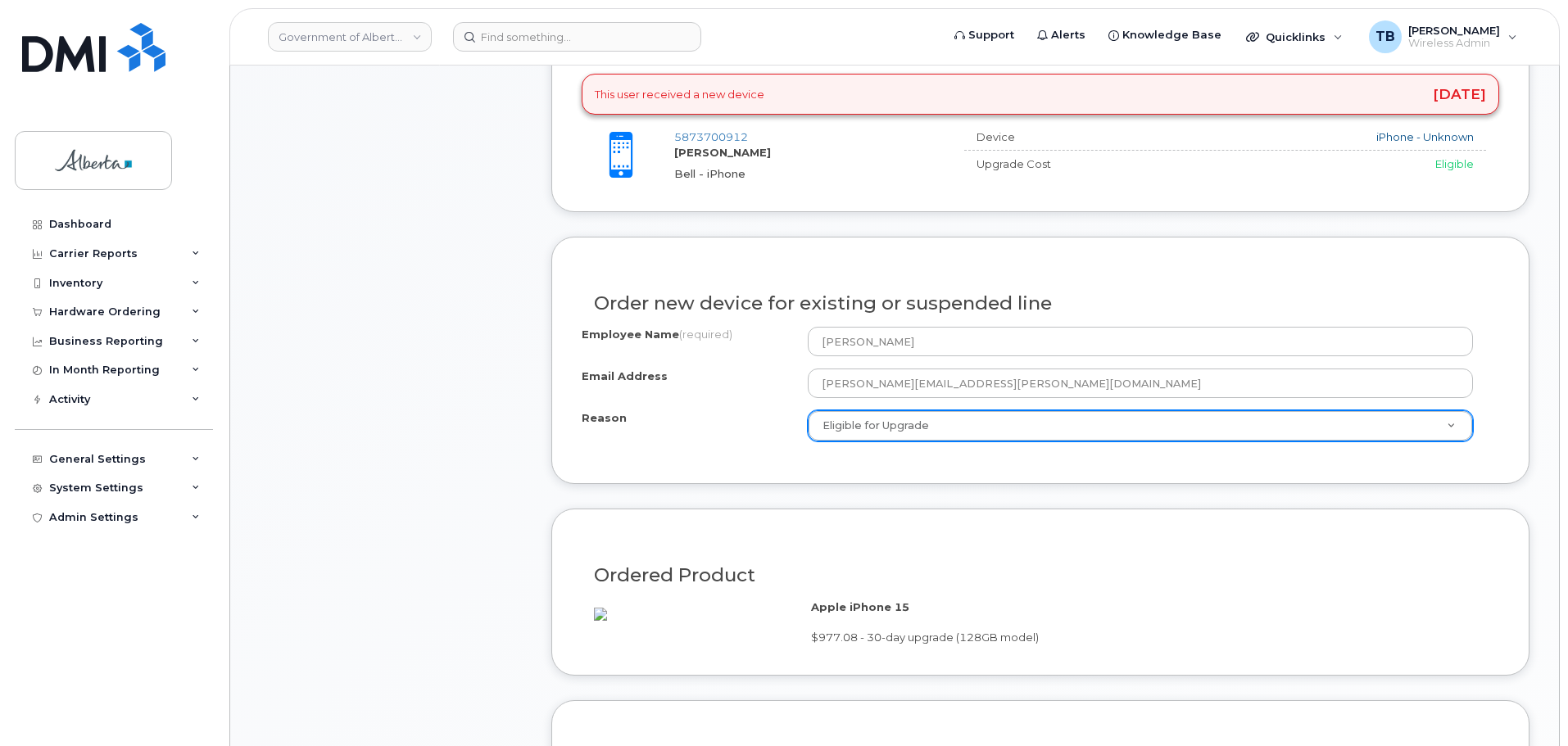
drag, startPoint x: 409, startPoint y: 460, endPoint x: 429, endPoint y: 458, distance: 20.1
click at [410, 460] on div "Item #1 in process $977.08 Hardware Upgrade [PERSON_NAME] [PHONE_NUMBER] iPhone…" at bounding box center [390, 377] width 262 height 1634
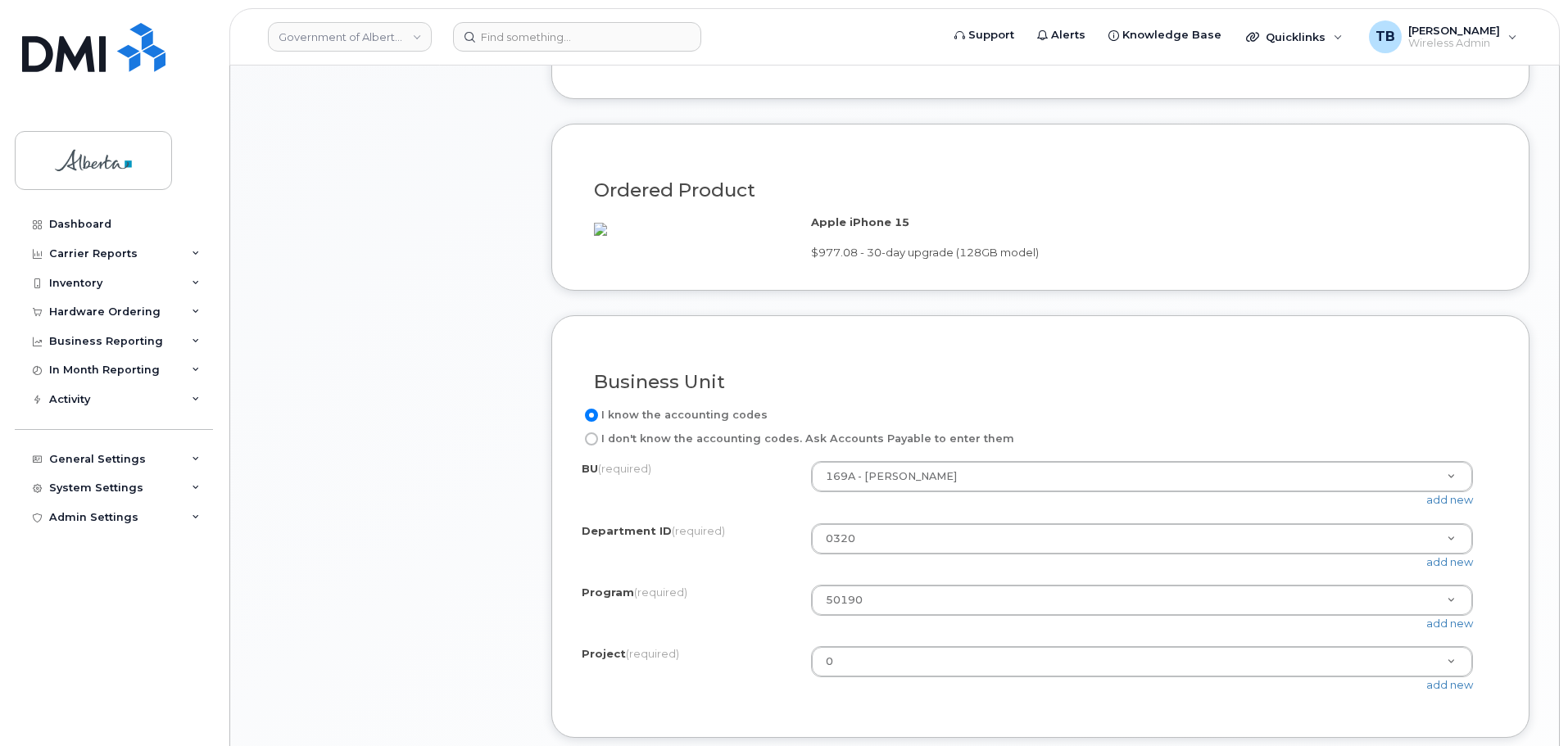
scroll to position [1392, 0]
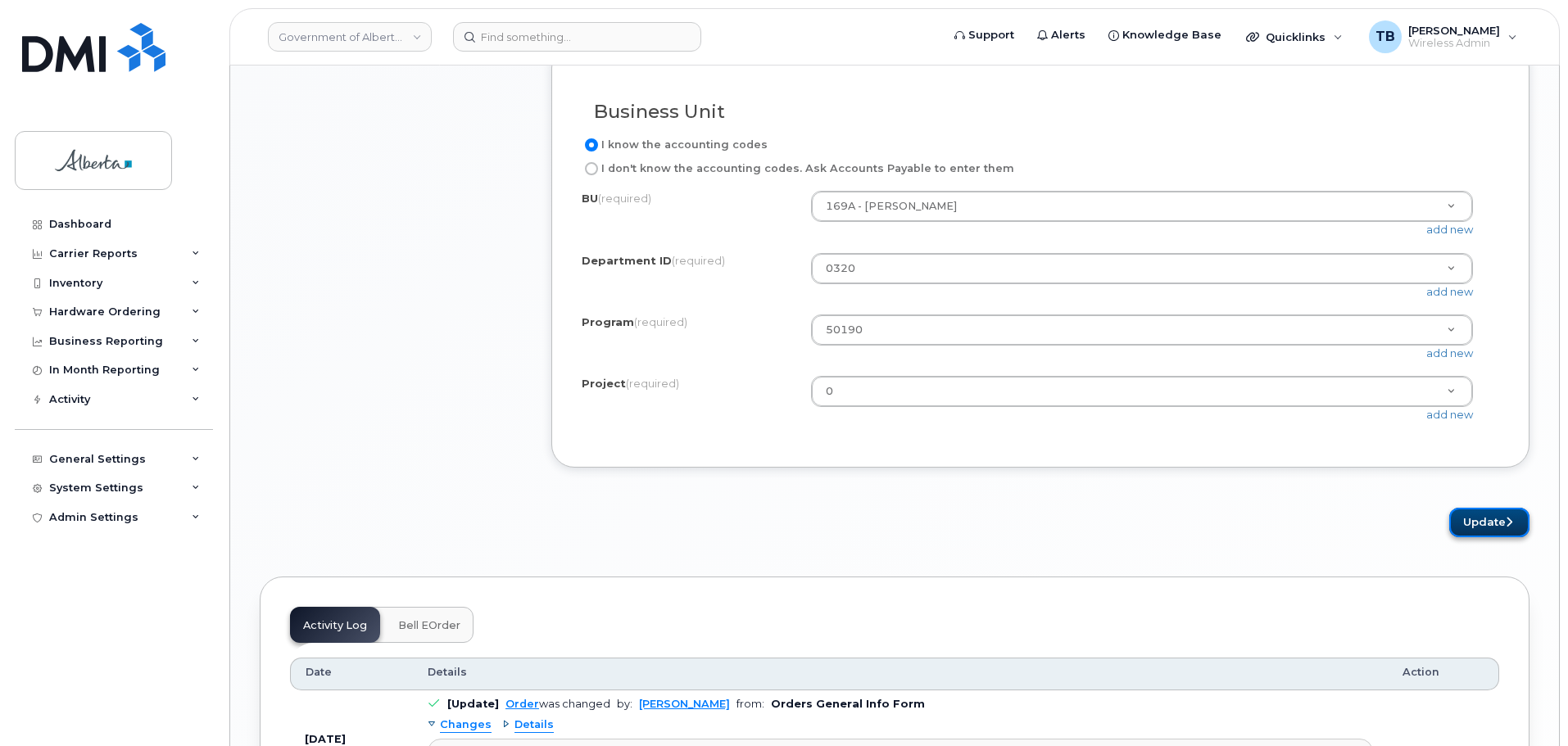
click at [1479, 538] on button "Update" at bounding box center [1490, 523] width 80 height 30
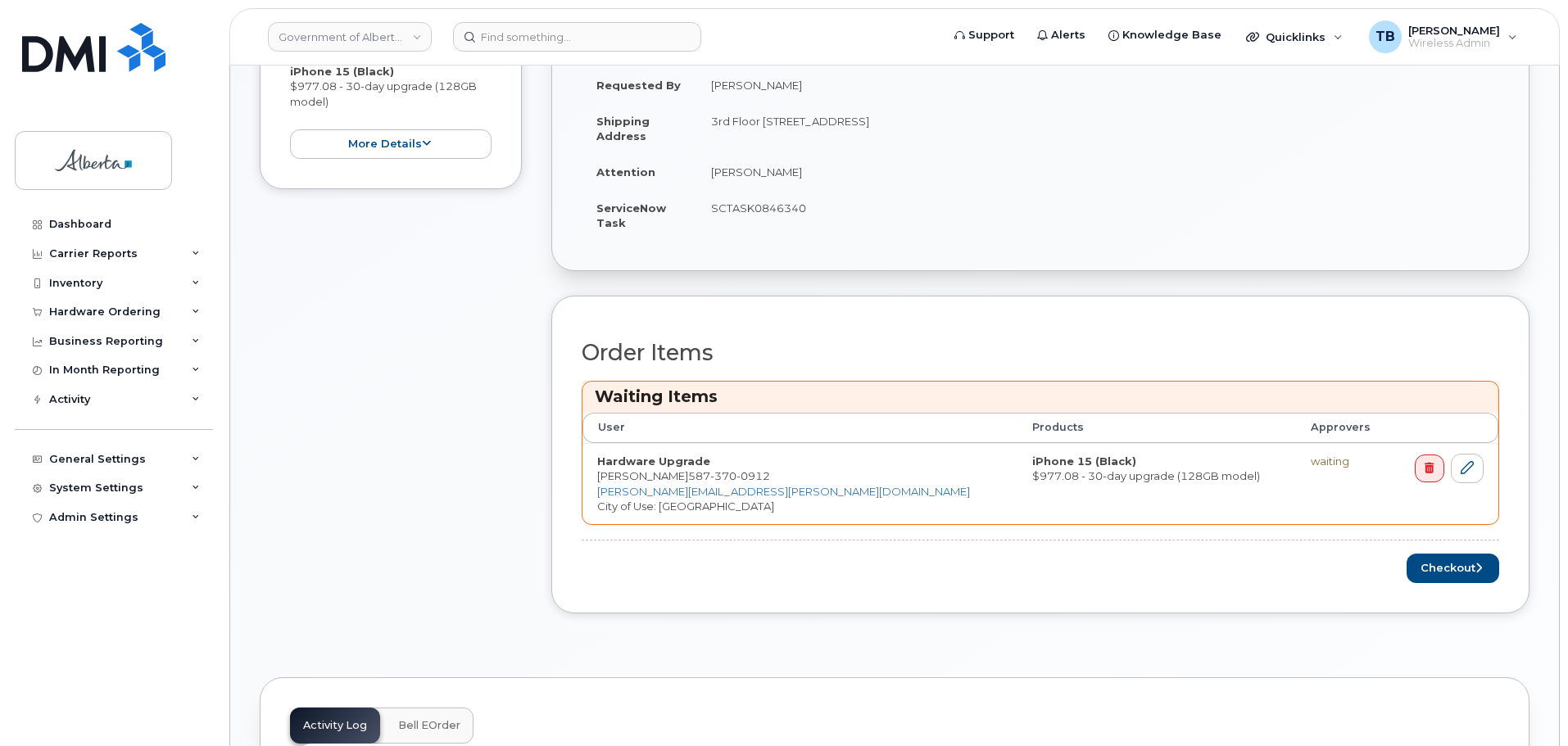
scroll to position [655, 0]
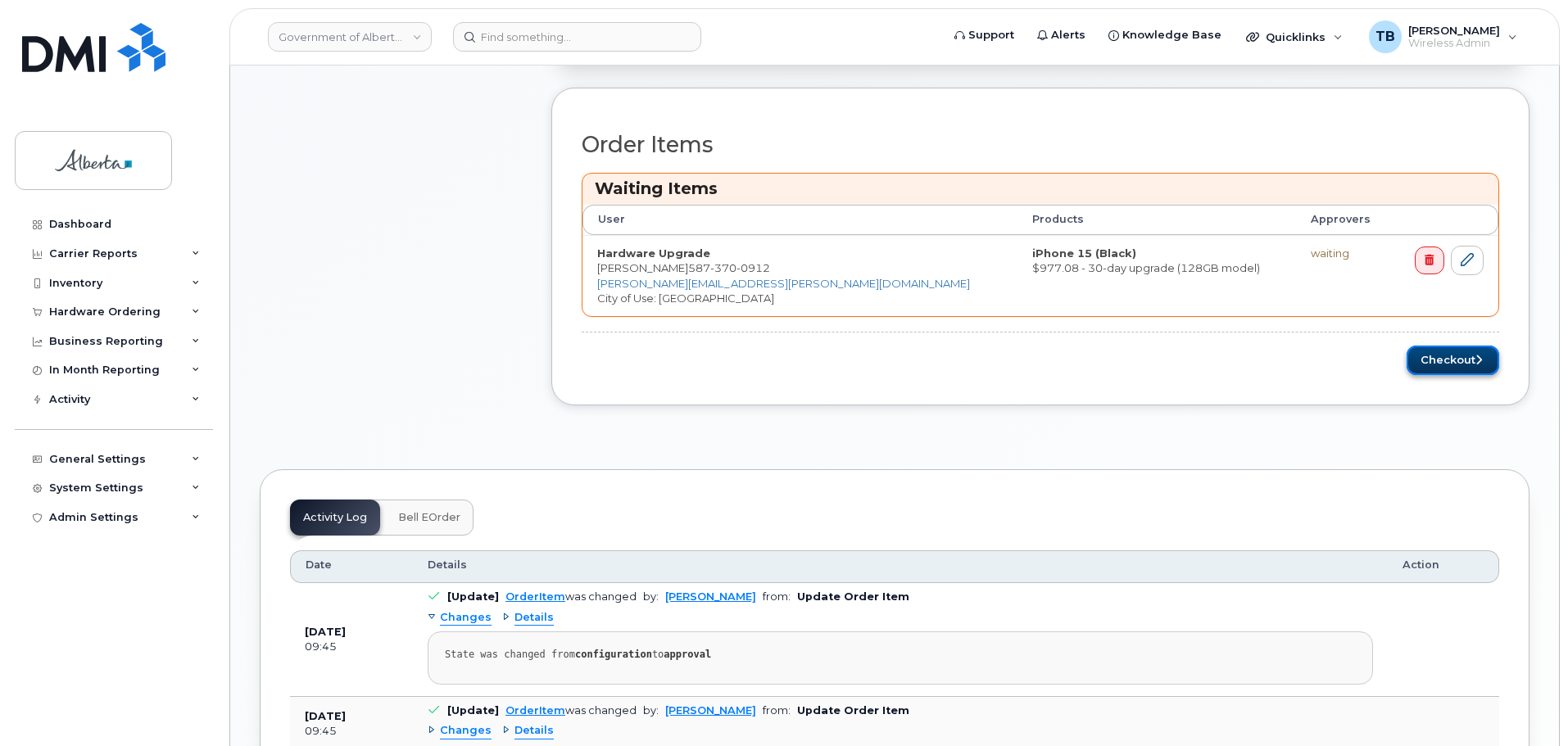
drag, startPoint x: 1458, startPoint y: 362, endPoint x: 1420, endPoint y: 374, distance: 39.8
click at [1459, 362] on button "Checkout" at bounding box center [1454, 360] width 93 height 30
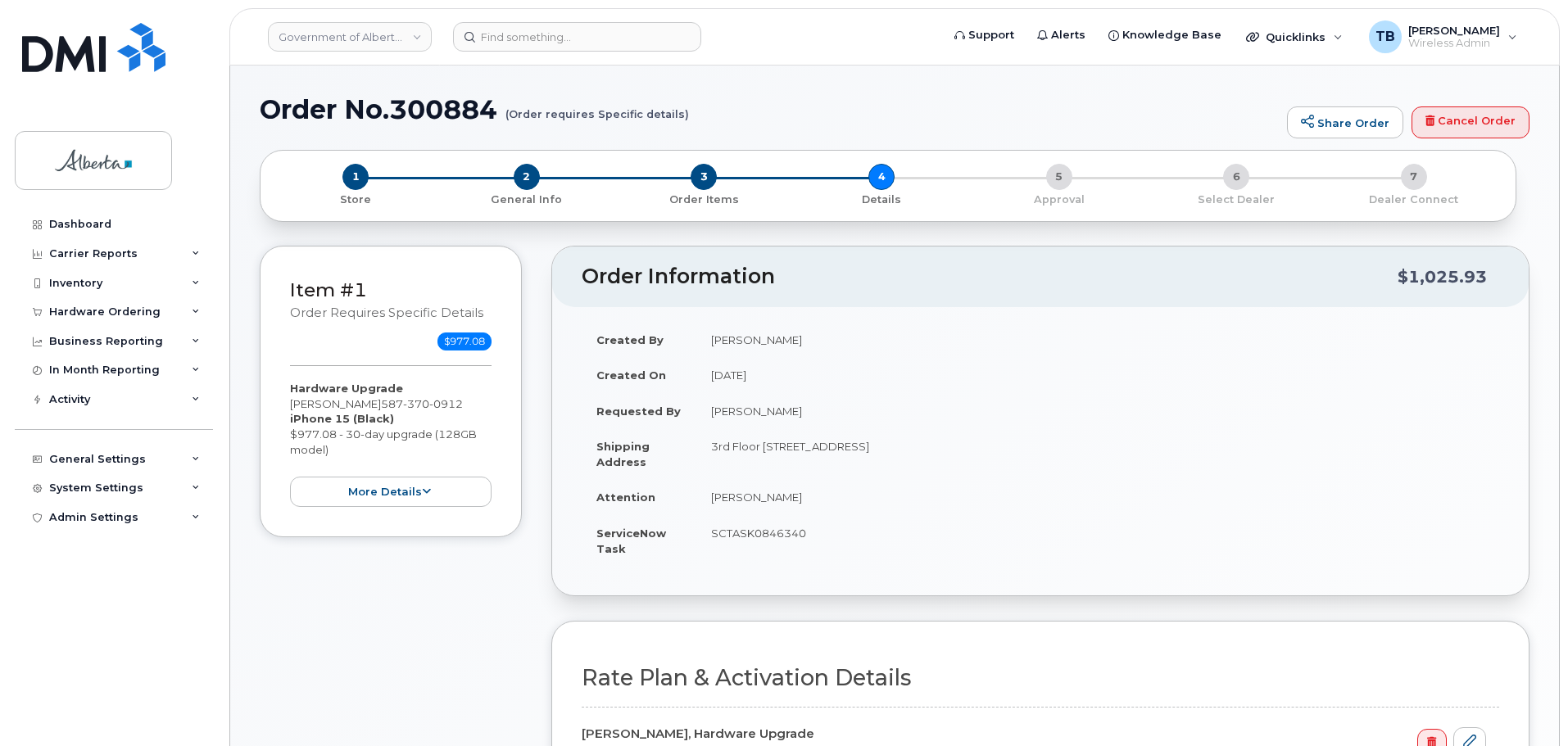
select select
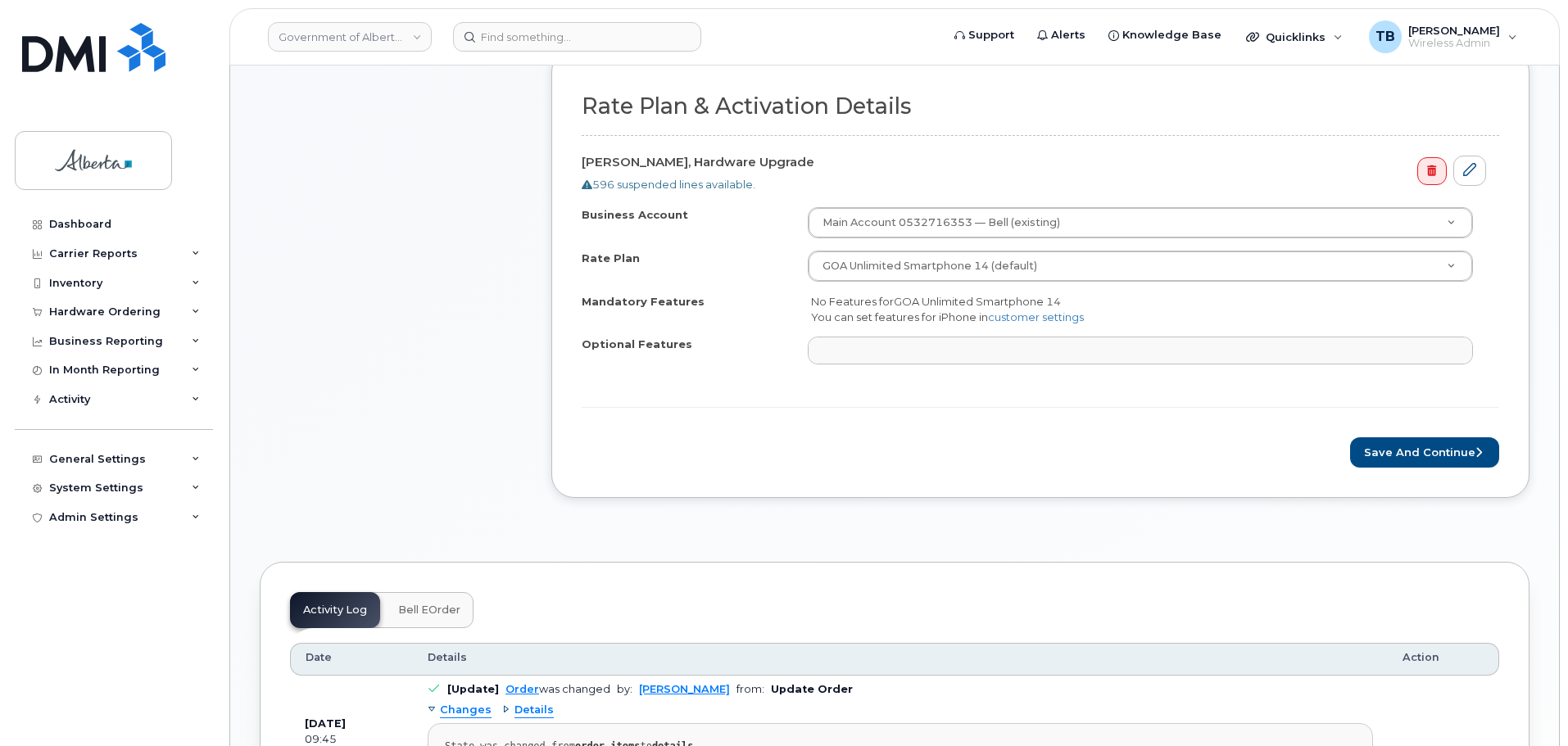
scroll to position [574, 0]
click at [1406, 457] on button "Save and Continue" at bounding box center [1425, 450] width 149 height 30
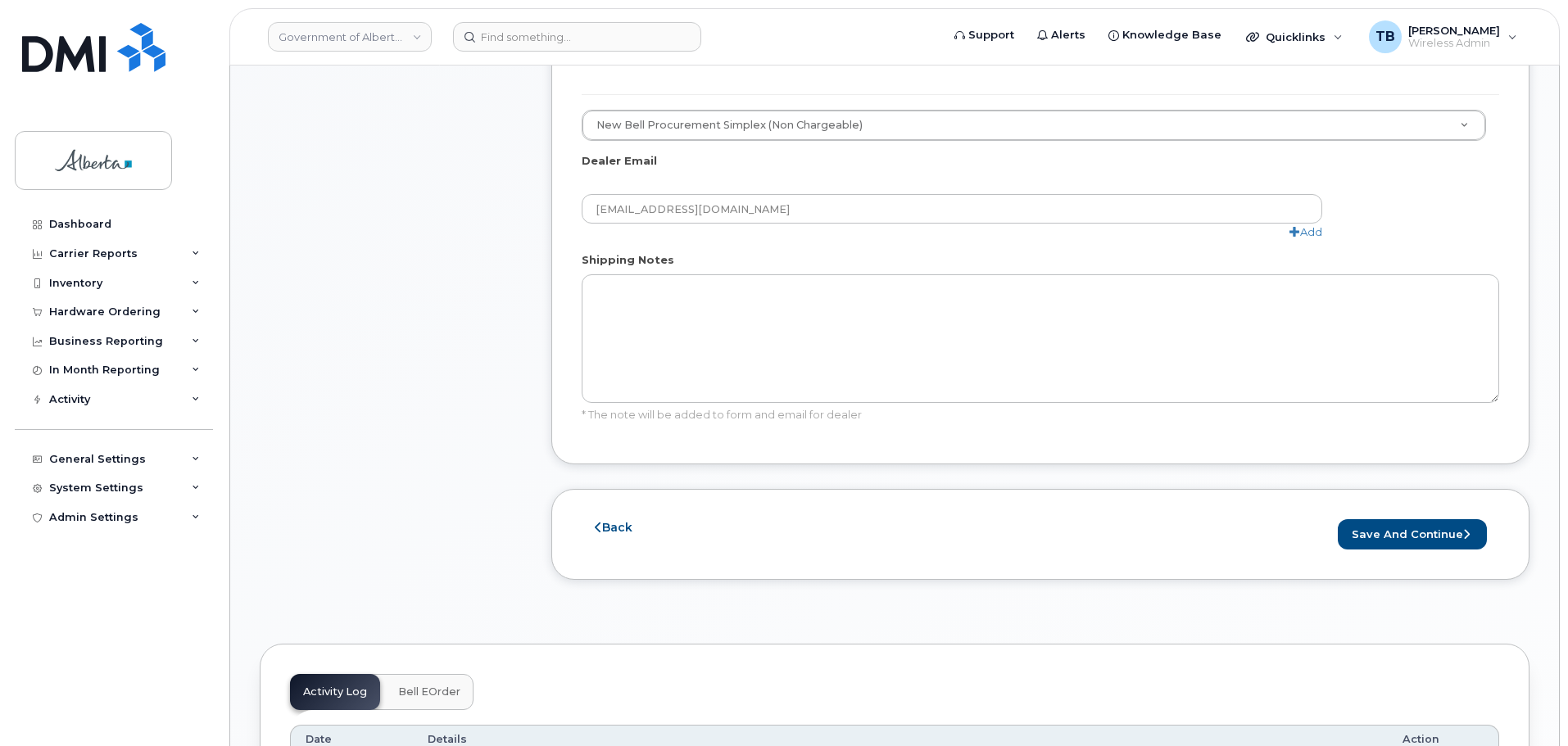
scroll to position [901, 0]
click at [1395, 517] on button "Save and Continue" at bounding box center [1413, 532] width 149 height 30
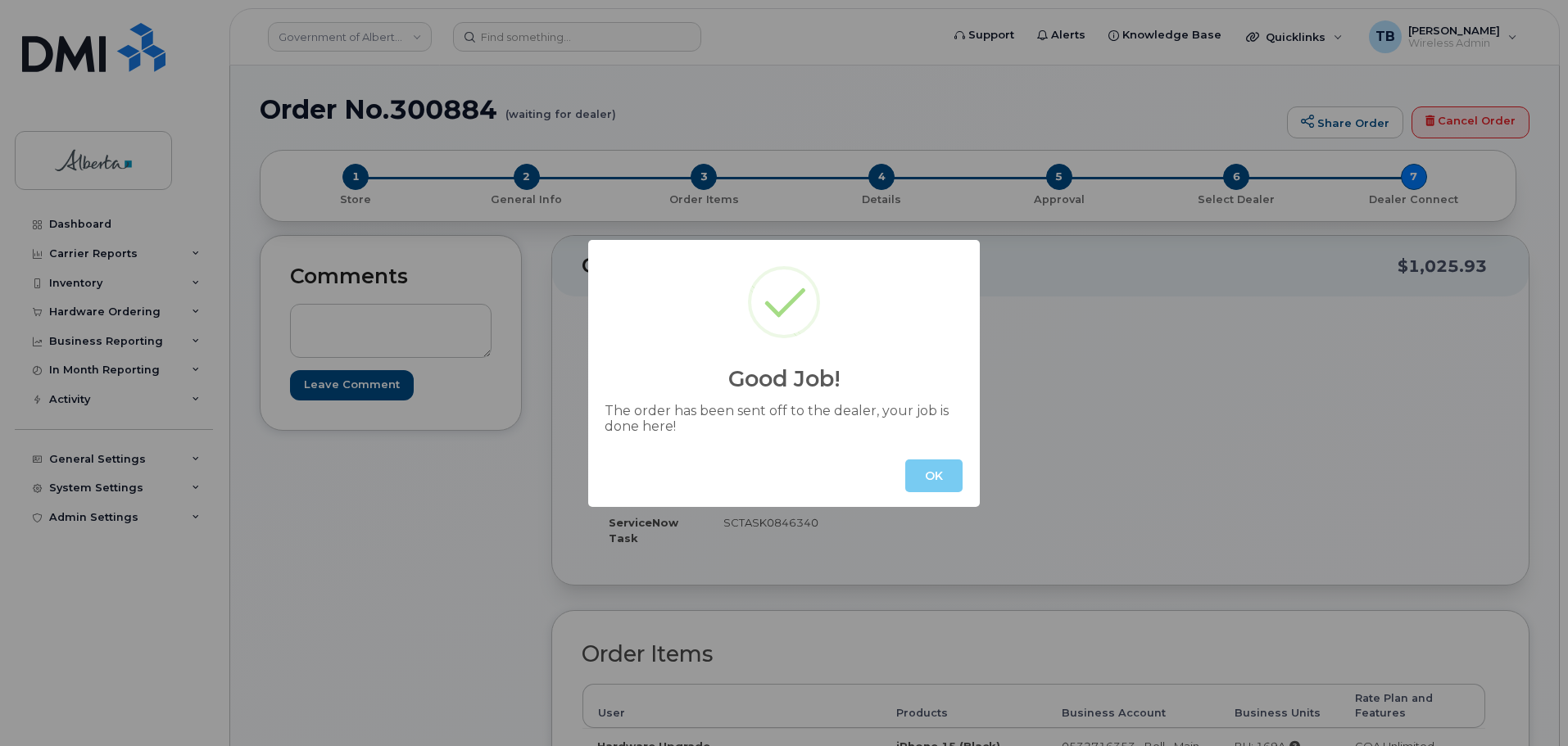
drag, startPoint x: 955, startPoint y: 482, endPoint x: 924, endPoint y: 475, distance: 31.8
click at [954, 482] on button "OK" at bounding box center [933, 476] width 57 height 33
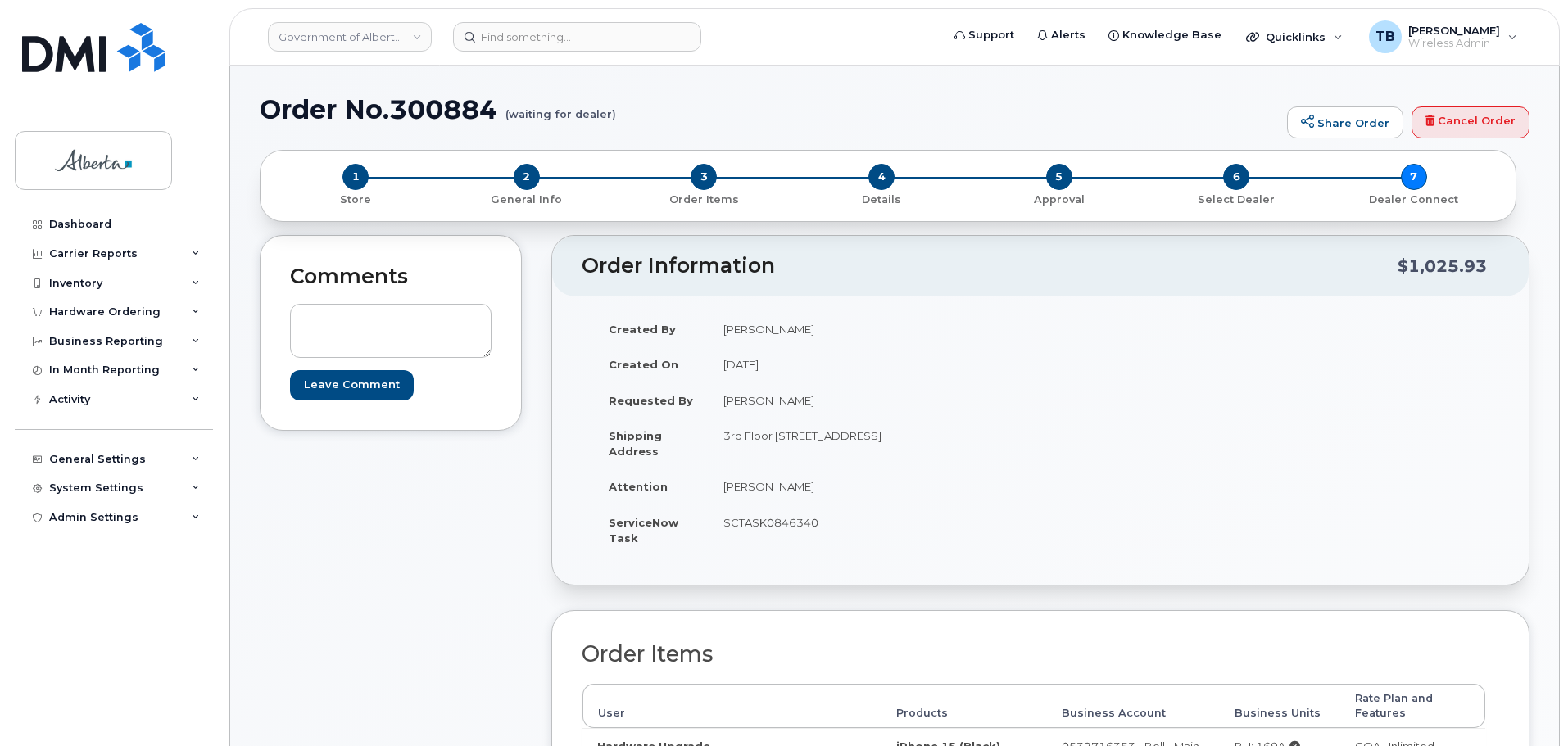
click at [424, 114] on h1 "Order No.300884 (waiting for dealer)" at bounding box center [769, 110] width 1020 height 29
copy h1 "300884"
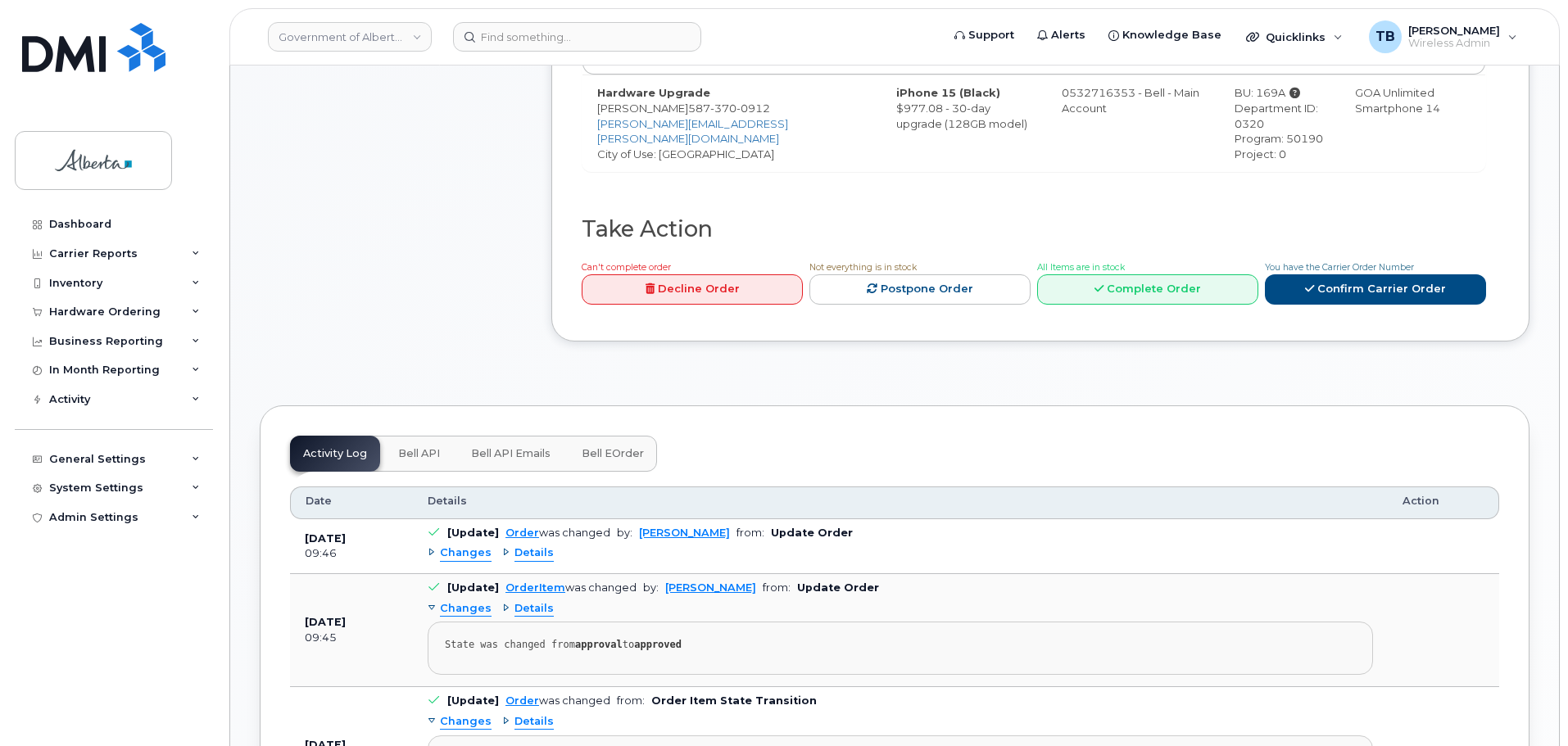
scroll to position [655, 0]
click at [413, 446] on span "Bell API" at bounding box center [419, 452] width 42 height 13
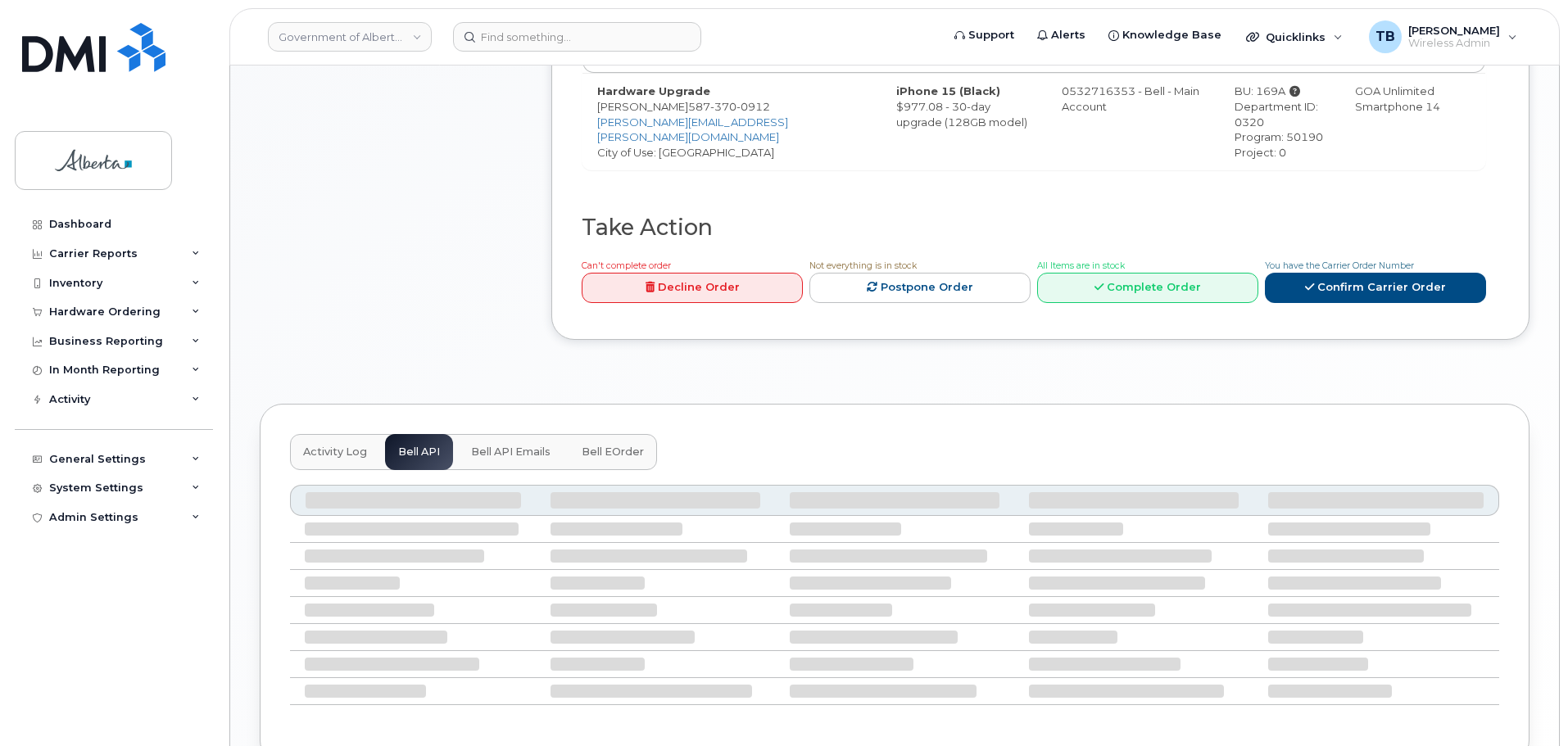
scroll to position [595, 0]
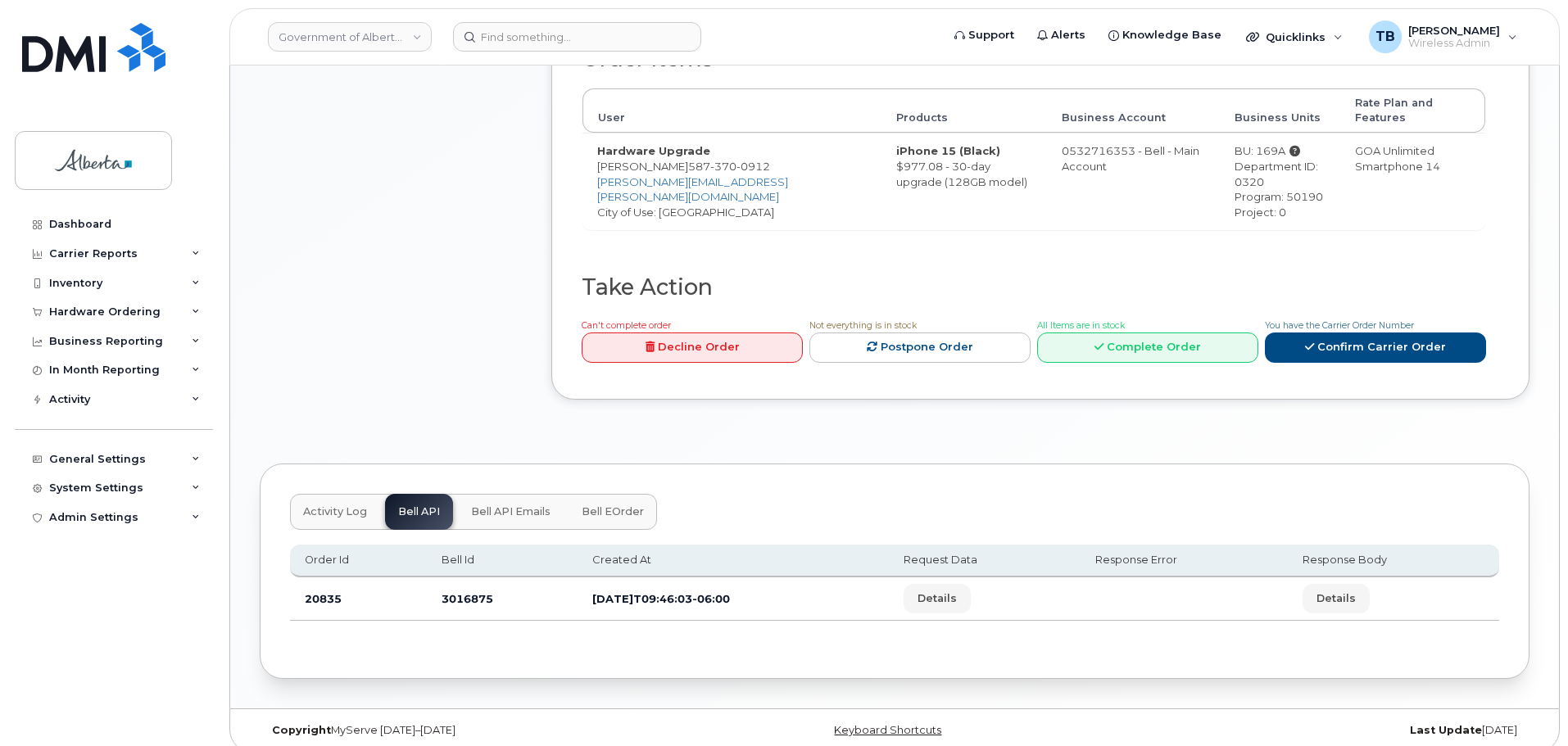
click at [461, 577] on td "3016875" at bounding box center [502, 599] width 151 height 44
copy td "3016875"
click at [497, 45] on input at bounding box center [577, 36] width 248 height 29
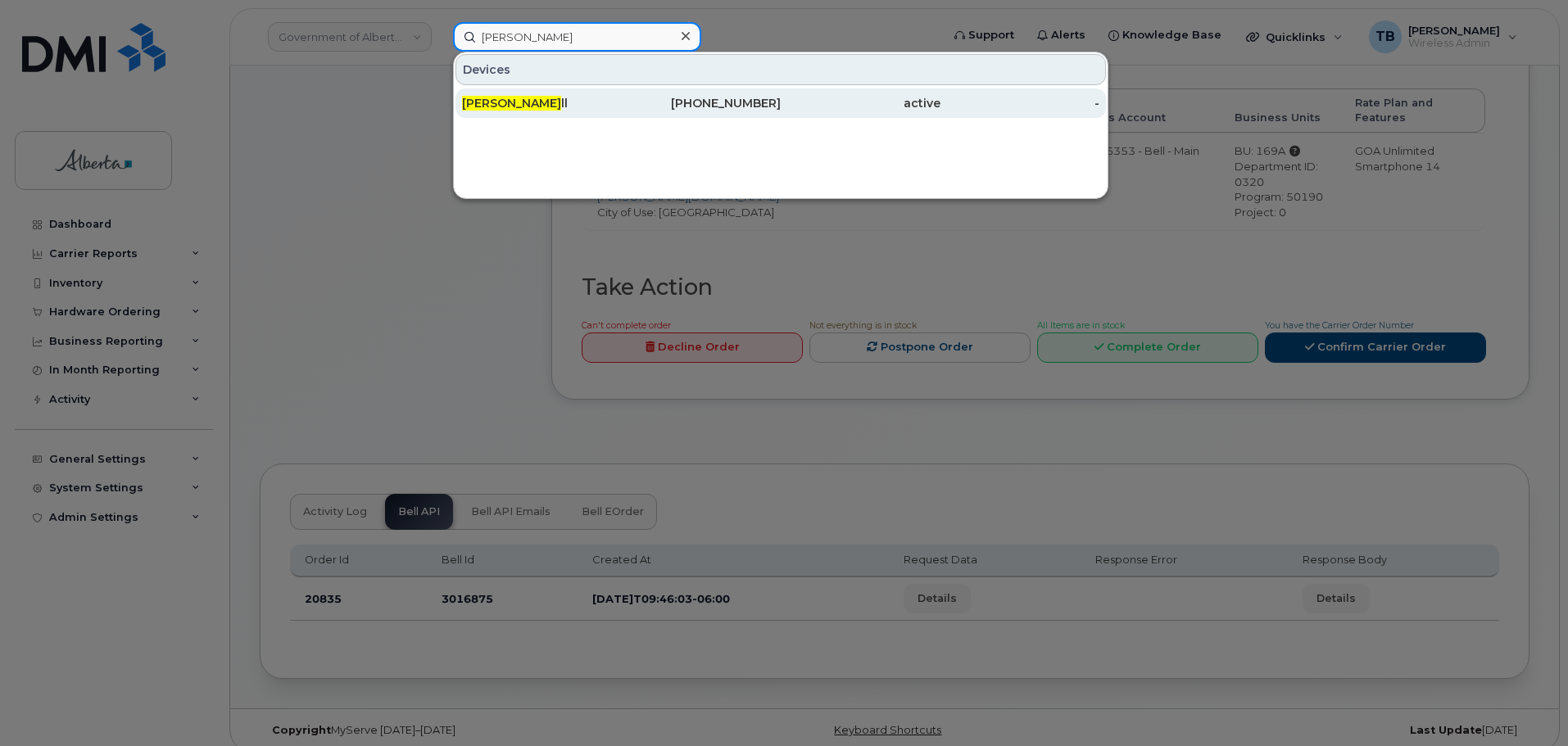
type input "craig campbe"
click at [506, 102] on span "Craig Campbe" at bounding box center [511, 103] width 99 height 15
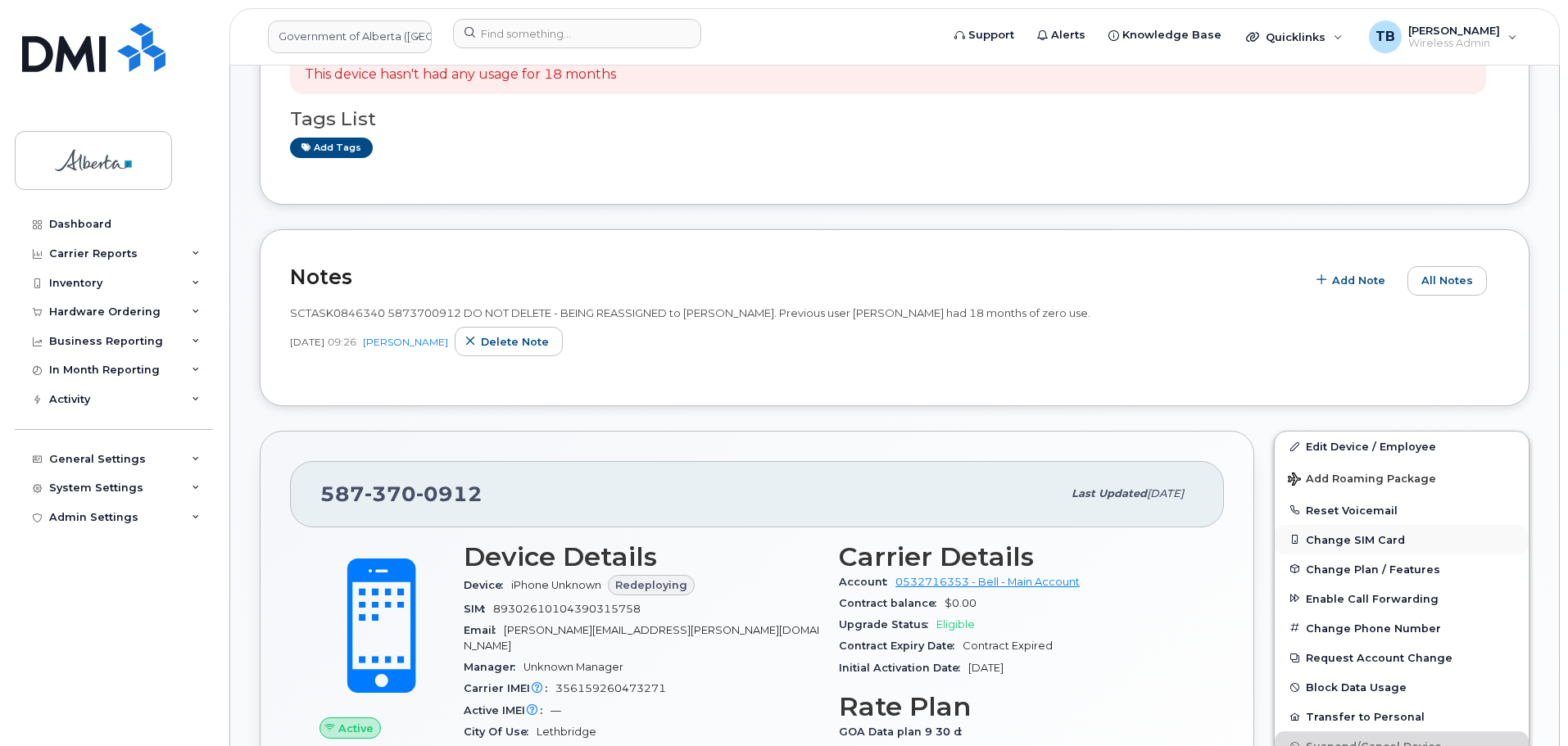
scroll to position [328, 0]
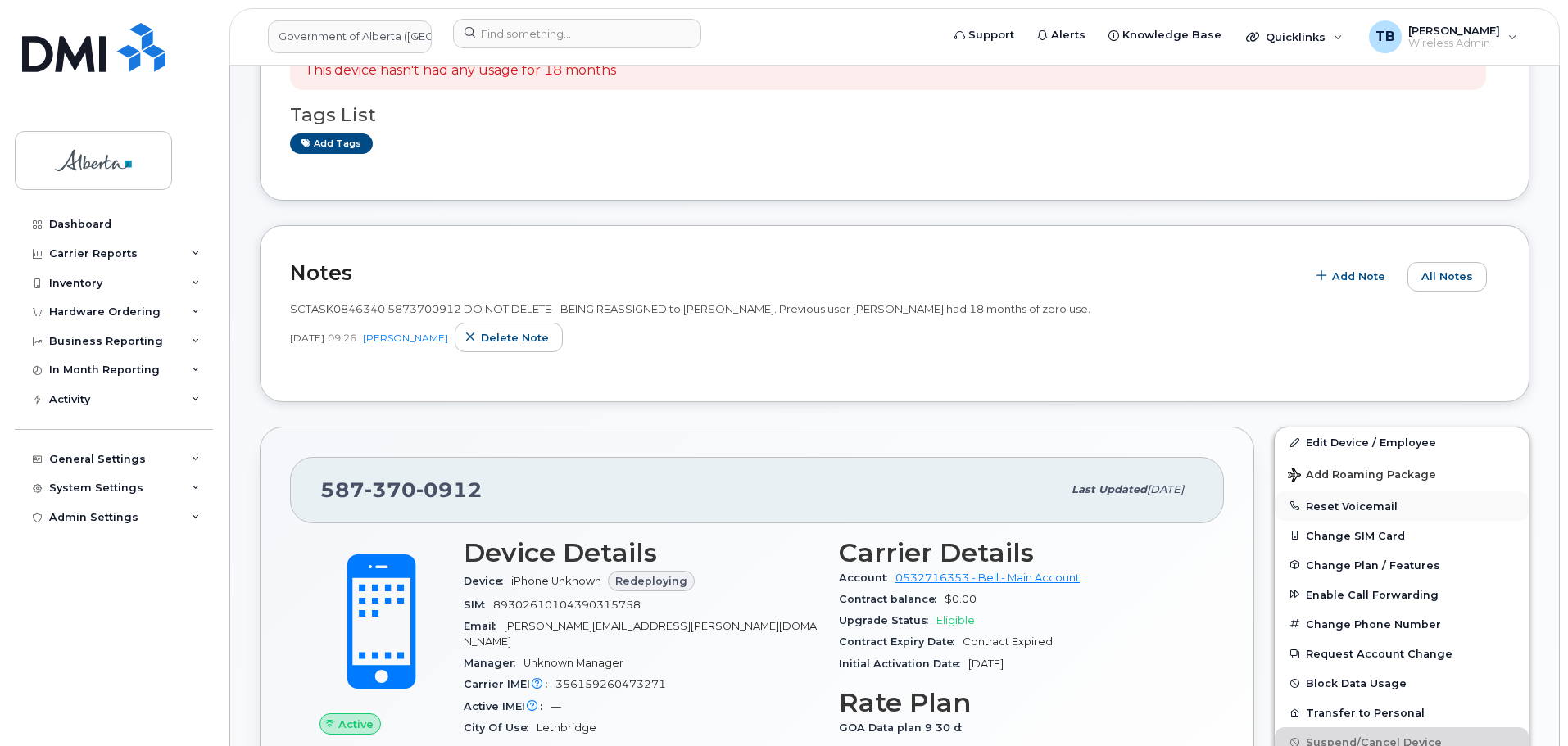
click at [1325, 510] on button "Reset Voicemail" at bounding box center [1402, 506] width 254 height 29
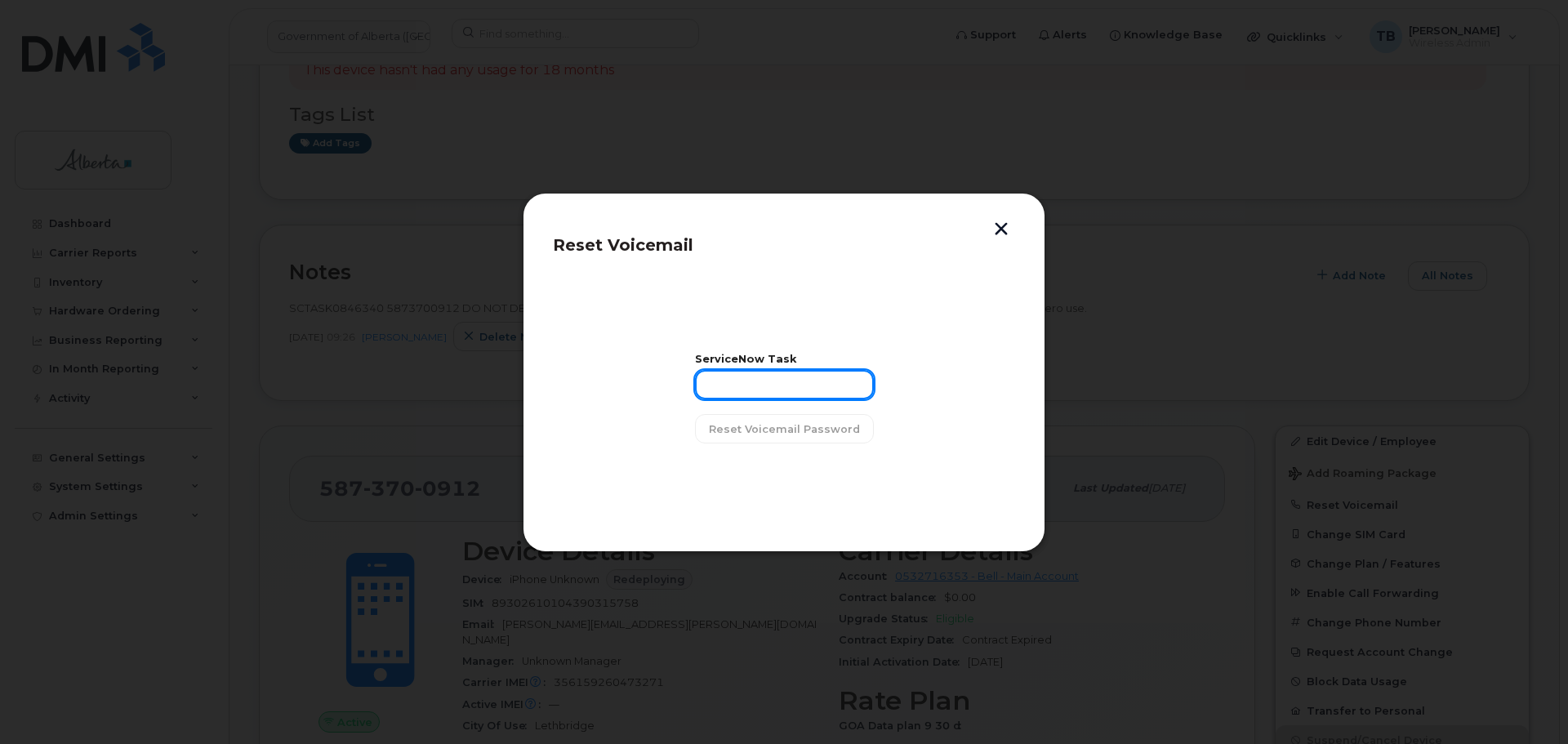
click at [705, 384] on input "text" at bounding box center [784, 385] width 179 height 29
paste input "SCTASK0846340"
type input "SCTASK0846340"
click at [766, 428] on span "Reset Voicemail Password" at bounding box center [784, 429] width 151 height 15
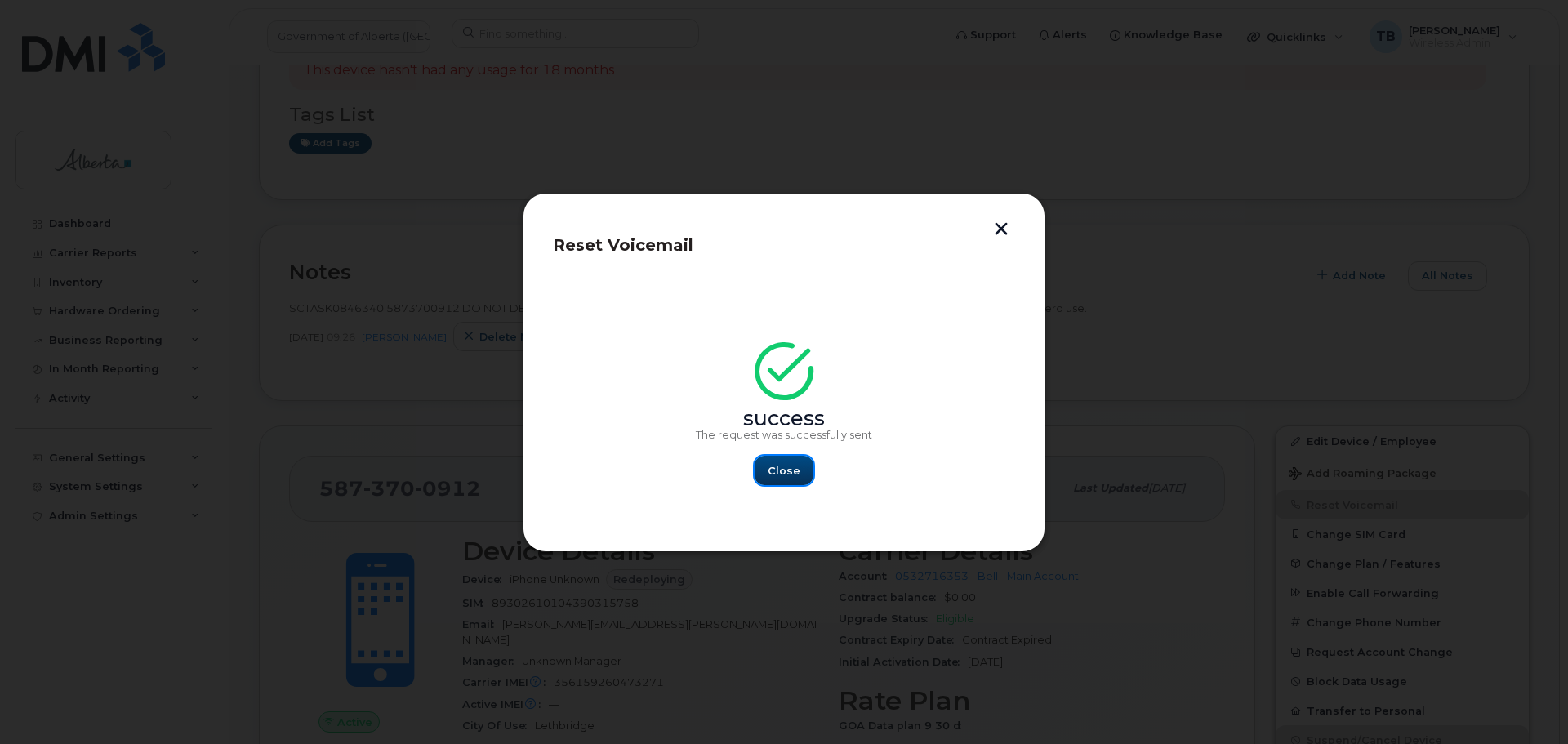
click at [771, 465] on button "Close" at bounding box center [784, 471] width 59 height 29
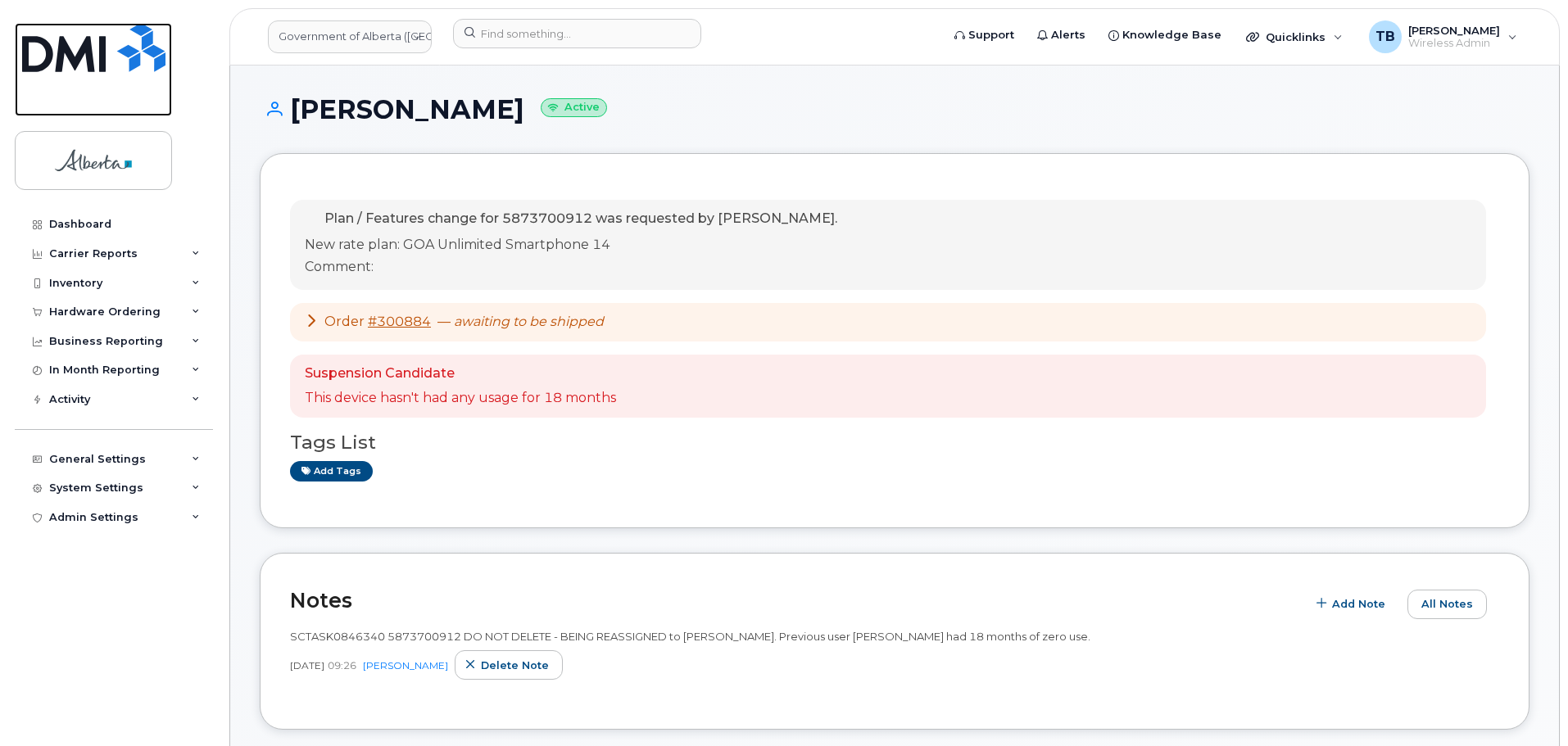
click at [83, 60] on img at bounding box center [94, 47] width 143 height 49
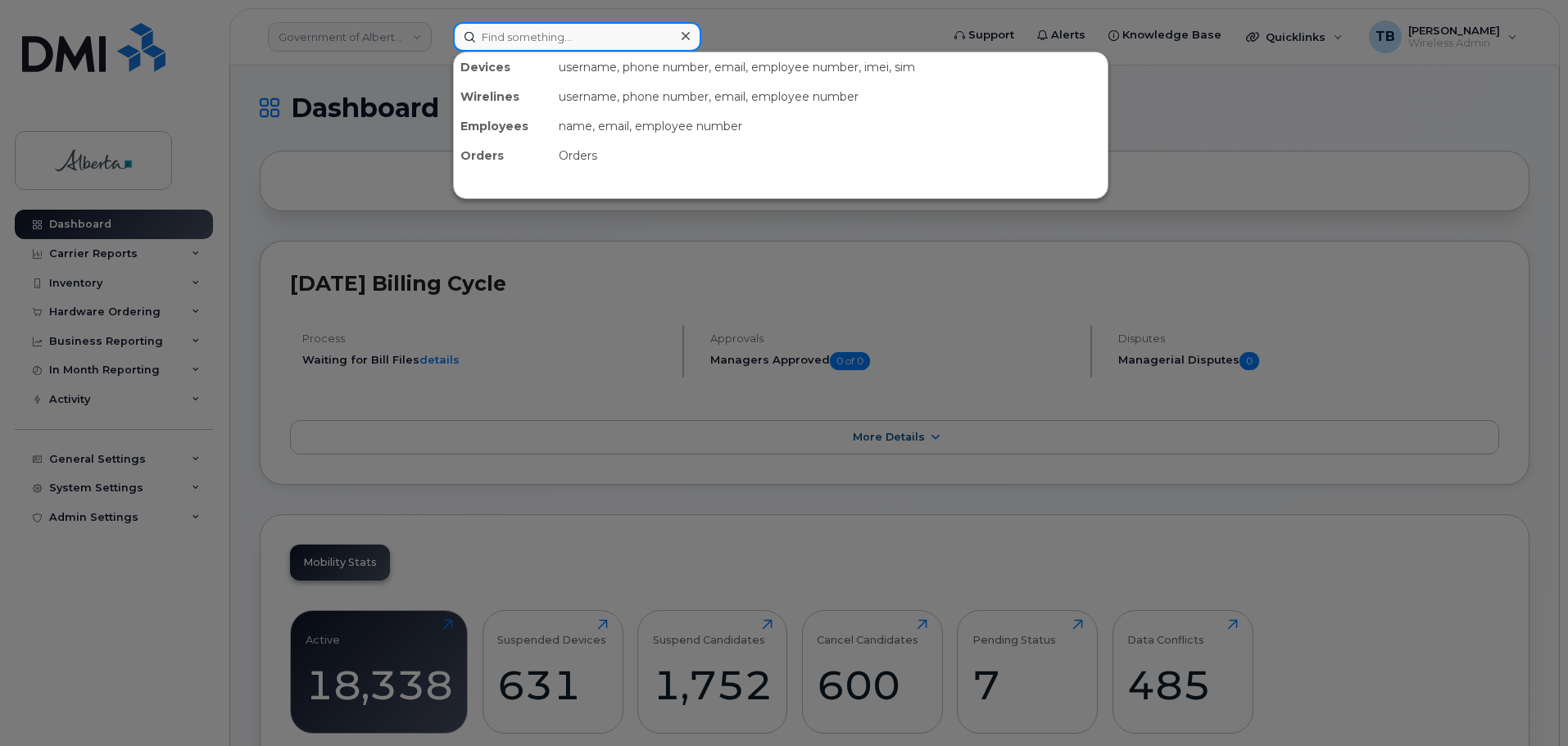
click at [491, 37] on input at bounding box center [577, 36] width 248 height 29
paste input "4035973056"
type input "4035973056"
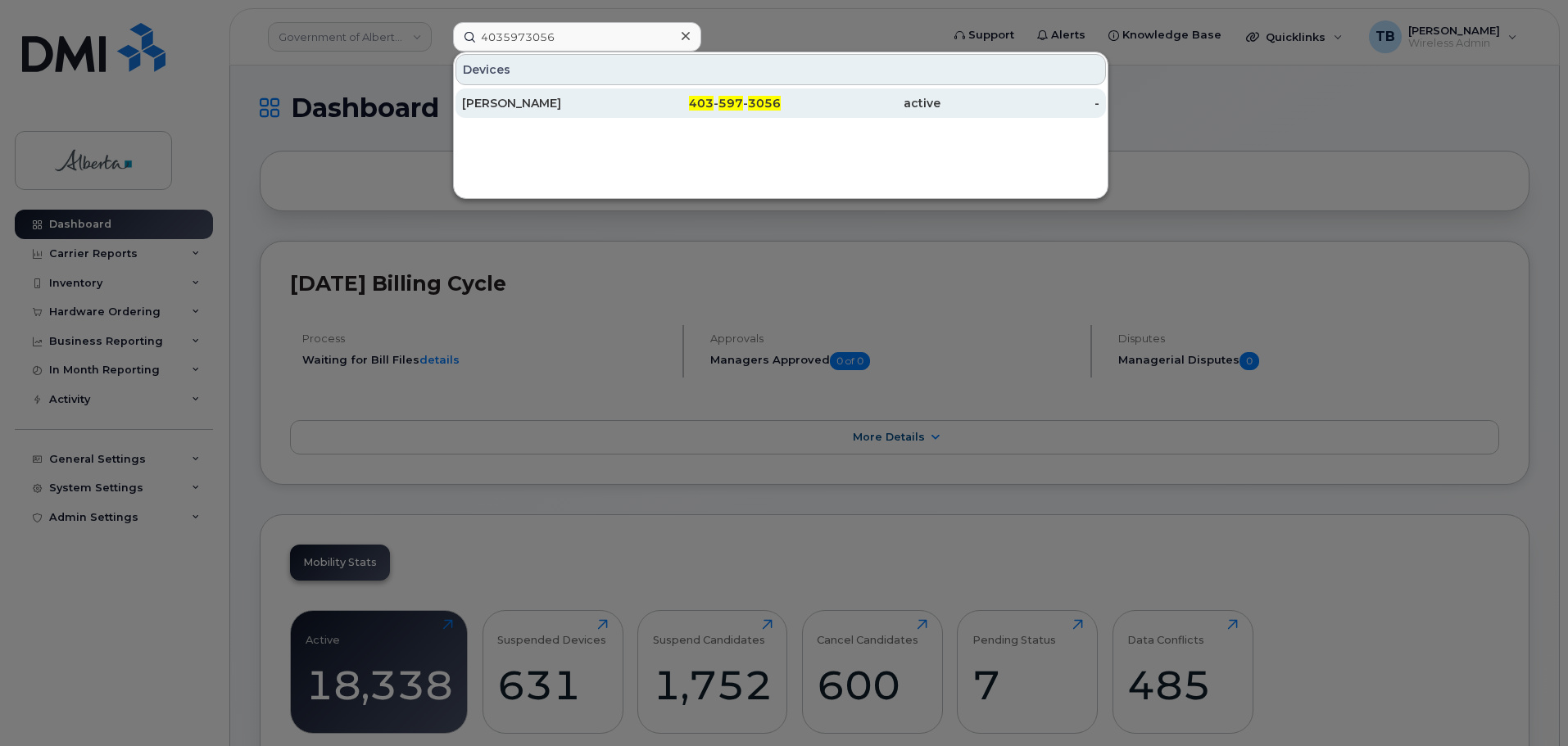
click at [521, 100] on div "[PERSON_NAME]" at bounding box center [542, 103] width 160 height 16
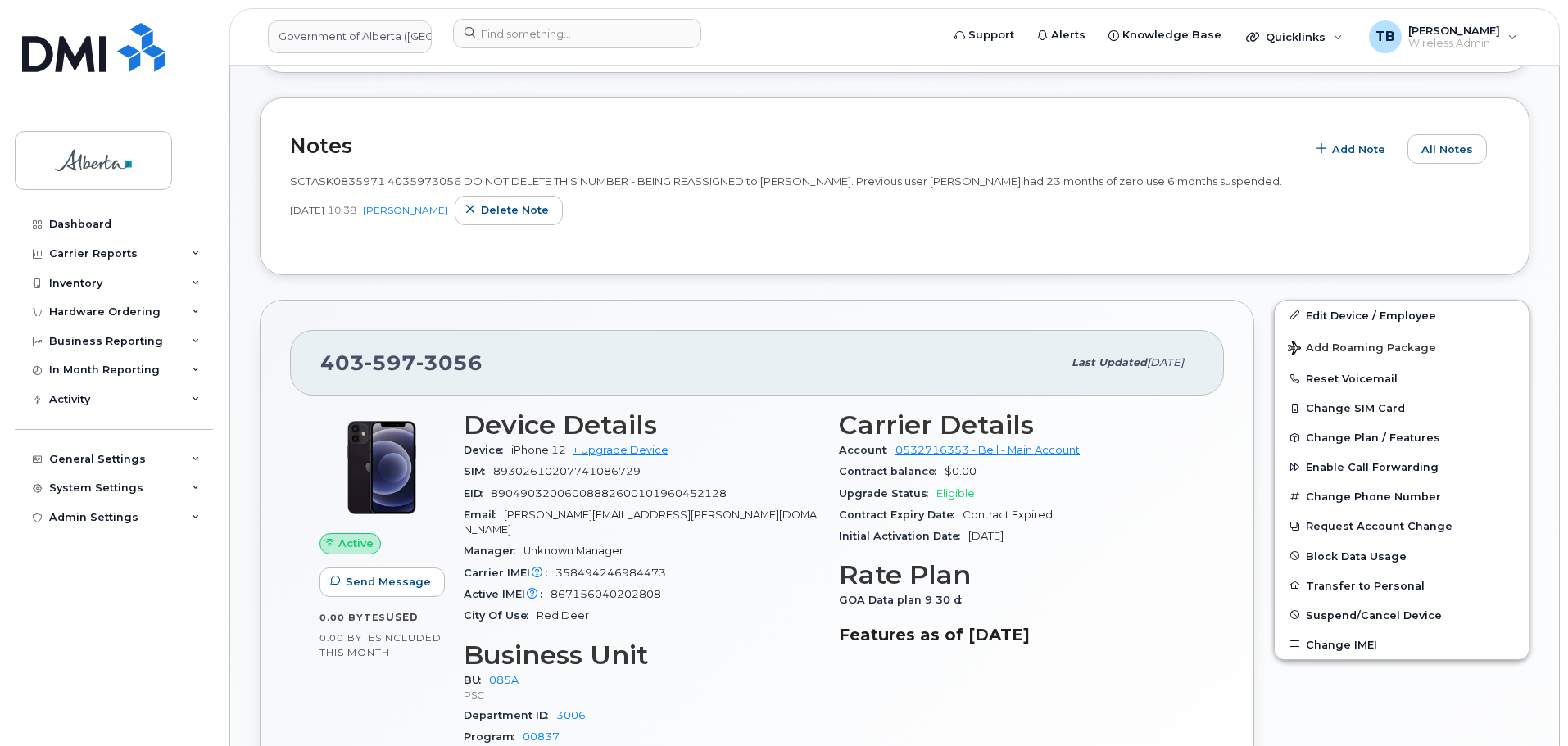
scroll to position [328, 0]
click at [1342, 437] on span "Change Plan / Features" at bounding box center [1374, 437] width 134 height 13
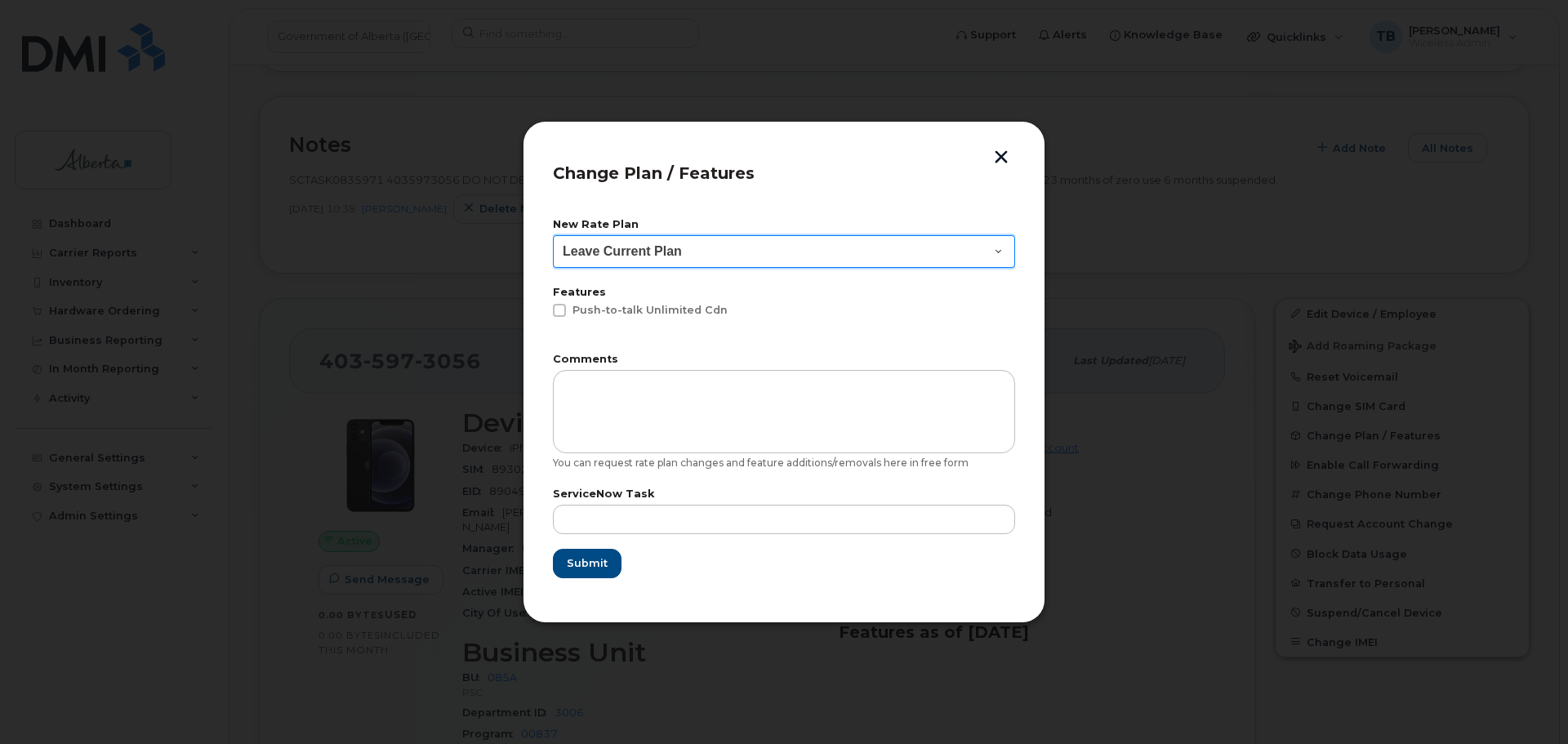
drag, startPoint x: 653, startPoint y: 252, endPoint x: 653, endPoint y: 262, distance: 10.0
click at [653, 252] on select "Leave Current Plan GOA - Voice Plan 5 GOA Unlimited Smartphone 14 GOA-Voice Pla…" at bounding box center [784, 252] width 462 height 33
select select "1146989"
click at [553, 235] on select "Leave Current Plan GOA - Voice Plan 5 GOA Unlimited Smartphone 14 GOA-Voice Pla…" at bounding box center [784, 252] width 462 height 33
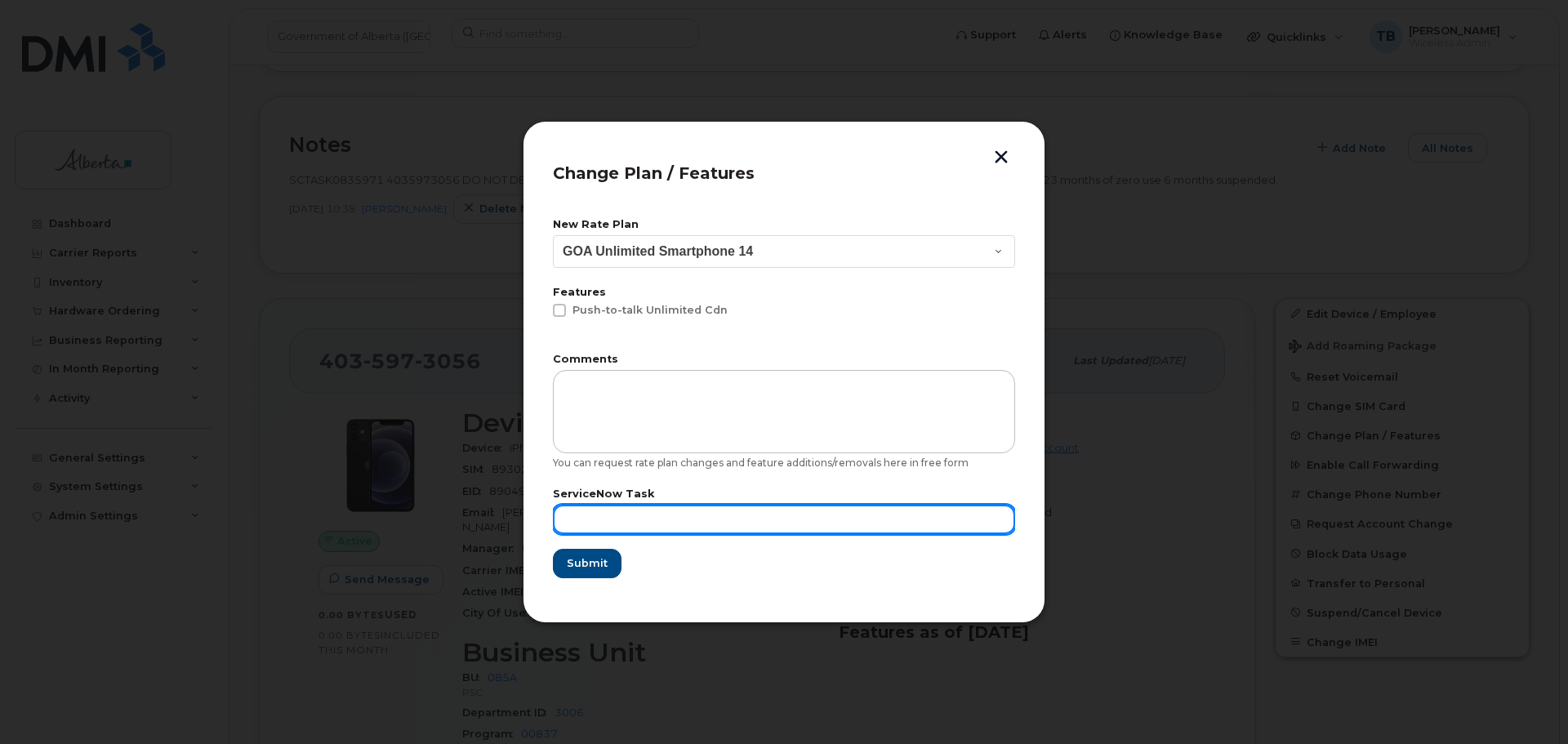
drag, startPoint x: 612, startPoint y: 523, endPoint x: 623, endPoint y: 504, distance: 22.0
click at [611, 523] on input "text" at bounding box center [784, 520] width 462 height 29
paste input "SCTASK0845862"
type input "SCTASK0845862"
click at [553, 549] on button "Submit" at bounding box center [587, 564] width 69 height 29
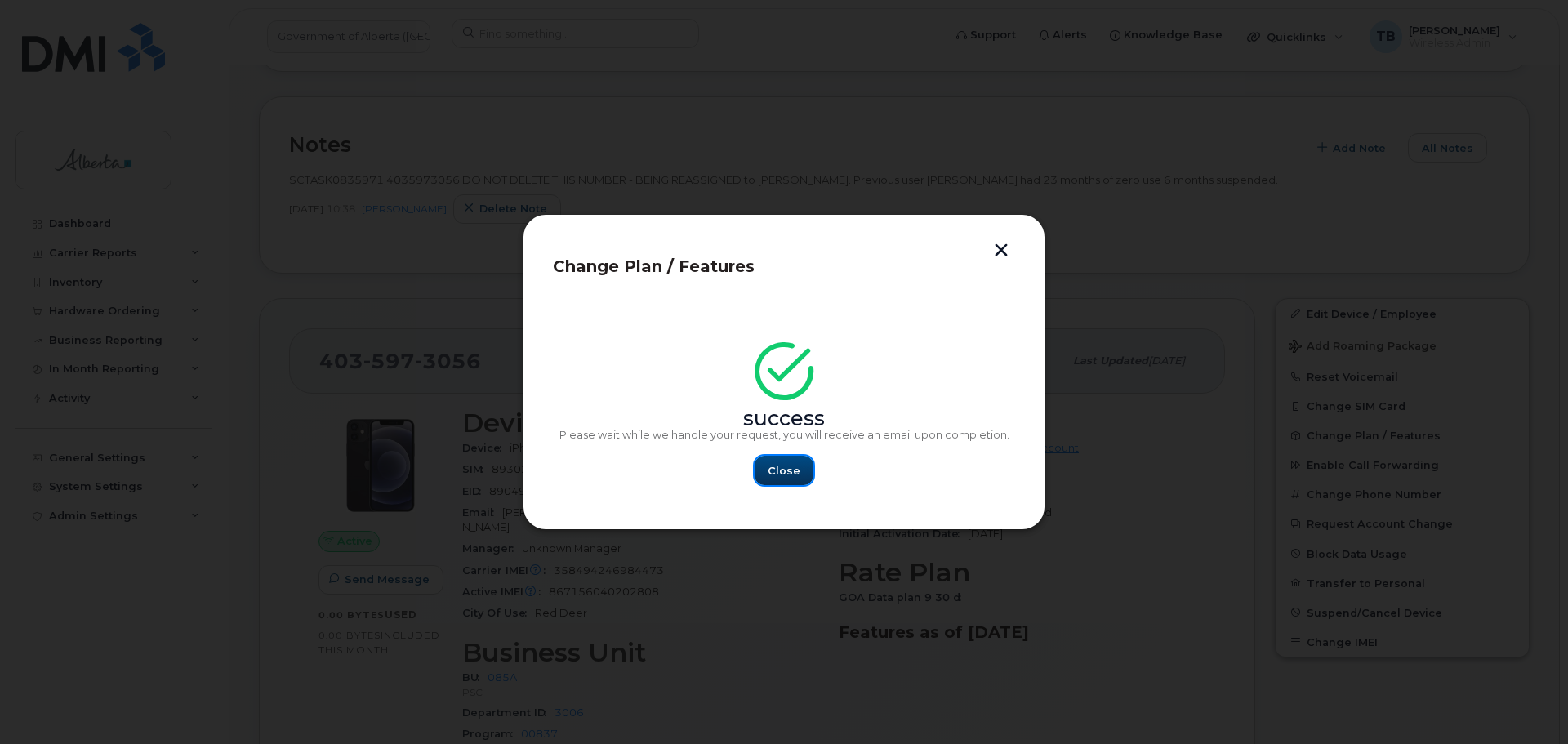
click at [772, 472] on span "Close" at bounding box center [784, 471] width 33 height 15
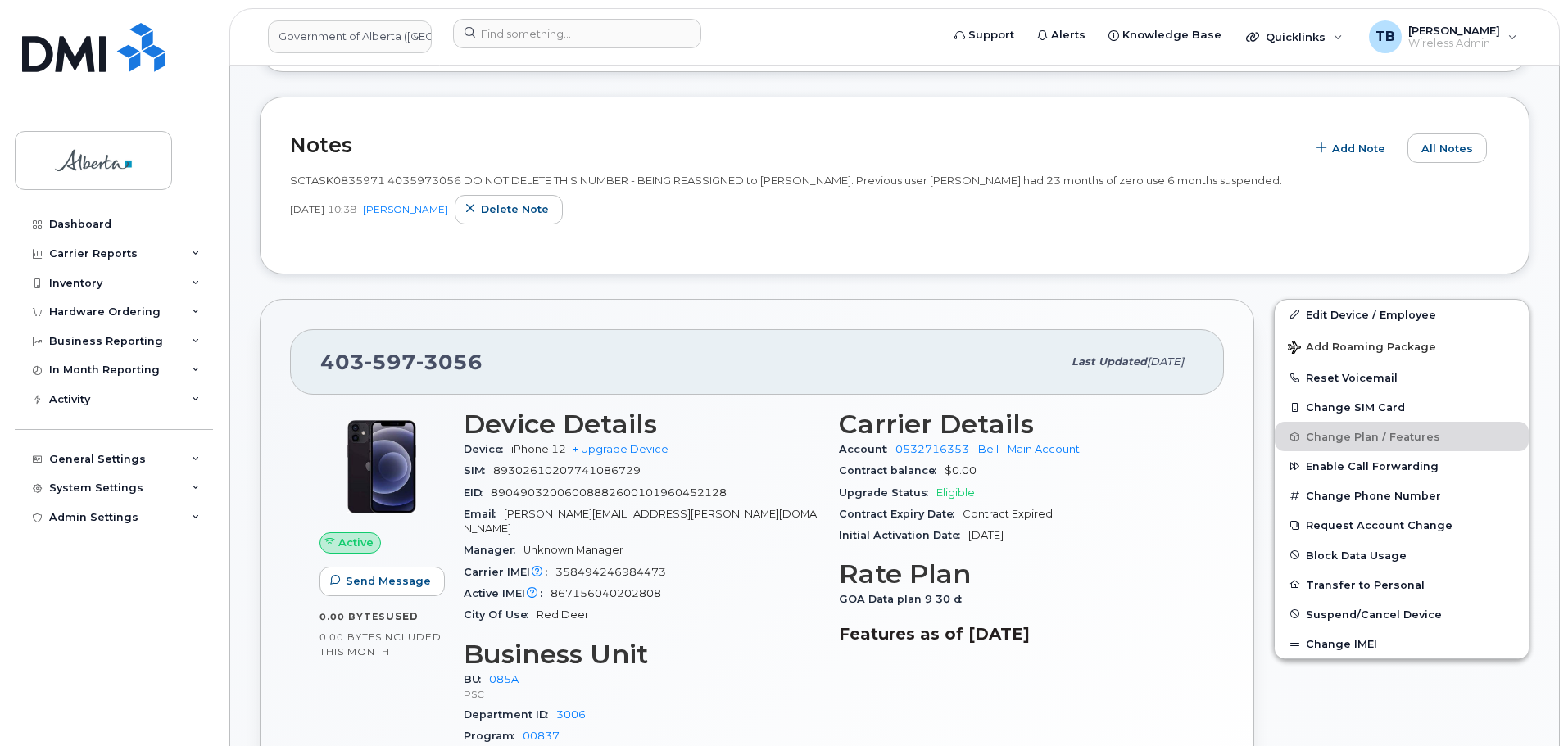
click at [421, 180] on span "SCTASK0835971 4035973056 DO NOT DELETE THIS NUMBER - BEING REASSIGNED to Cheryl…" at bounding box center [785, 180] width 992 height 13
copy span "4035973056"
click at [72, 47] on img at bounding box center [94, 47] width 143 height 49
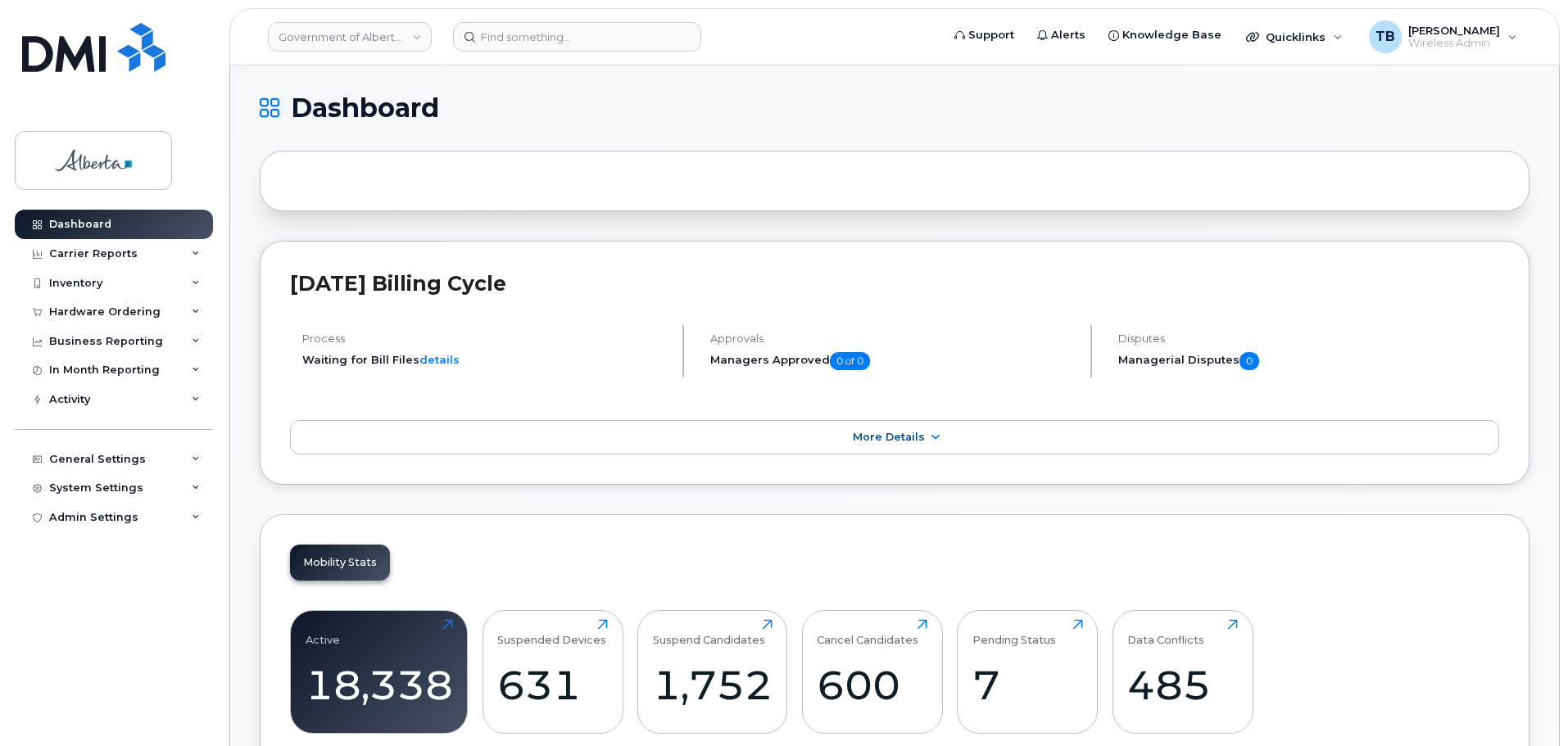
click at [812, 181] on div at bounding box center [894, 181] width 1270 height 61
click at [492, 37] on input at bounding box center [577, 36] width 248 height 29
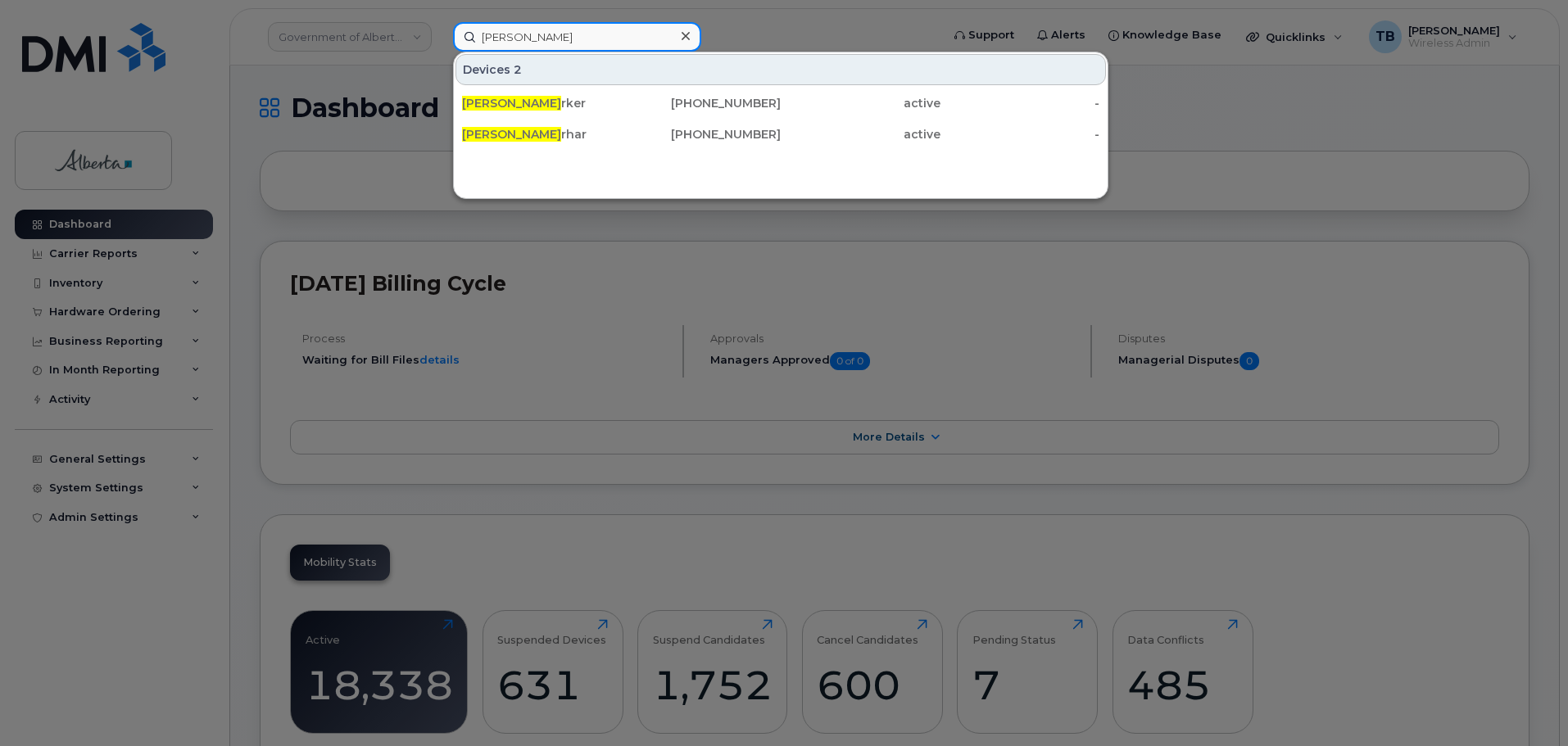
type input "[PERSON_NAME]"
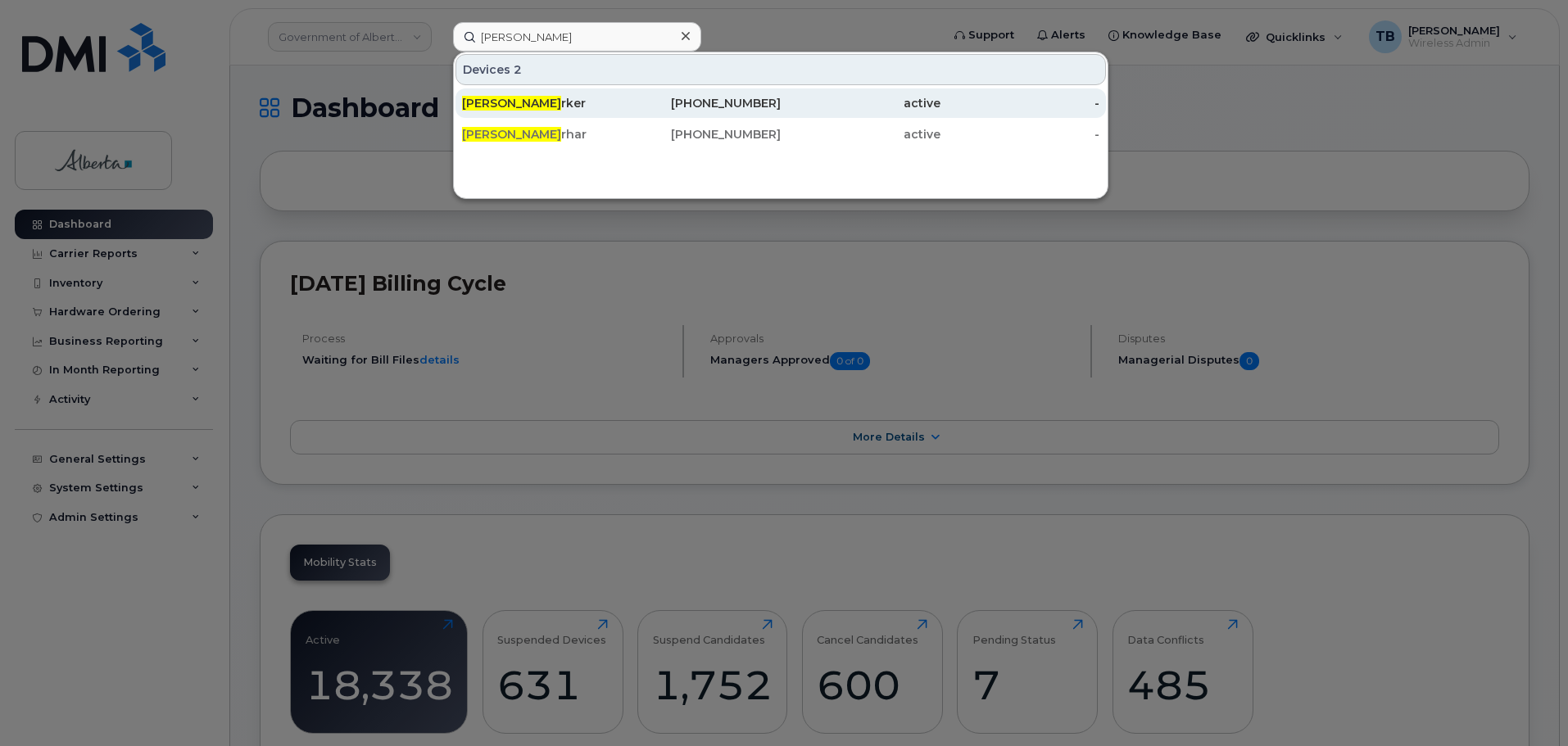
click at [637, 105] on div "[PHONE_NUMBER]" at bounding box center [702, 103] width 160 height 16
click at [520, 99] on span "[PERSON_NAME]" at bounding box center [511, 103] width 99 height 15
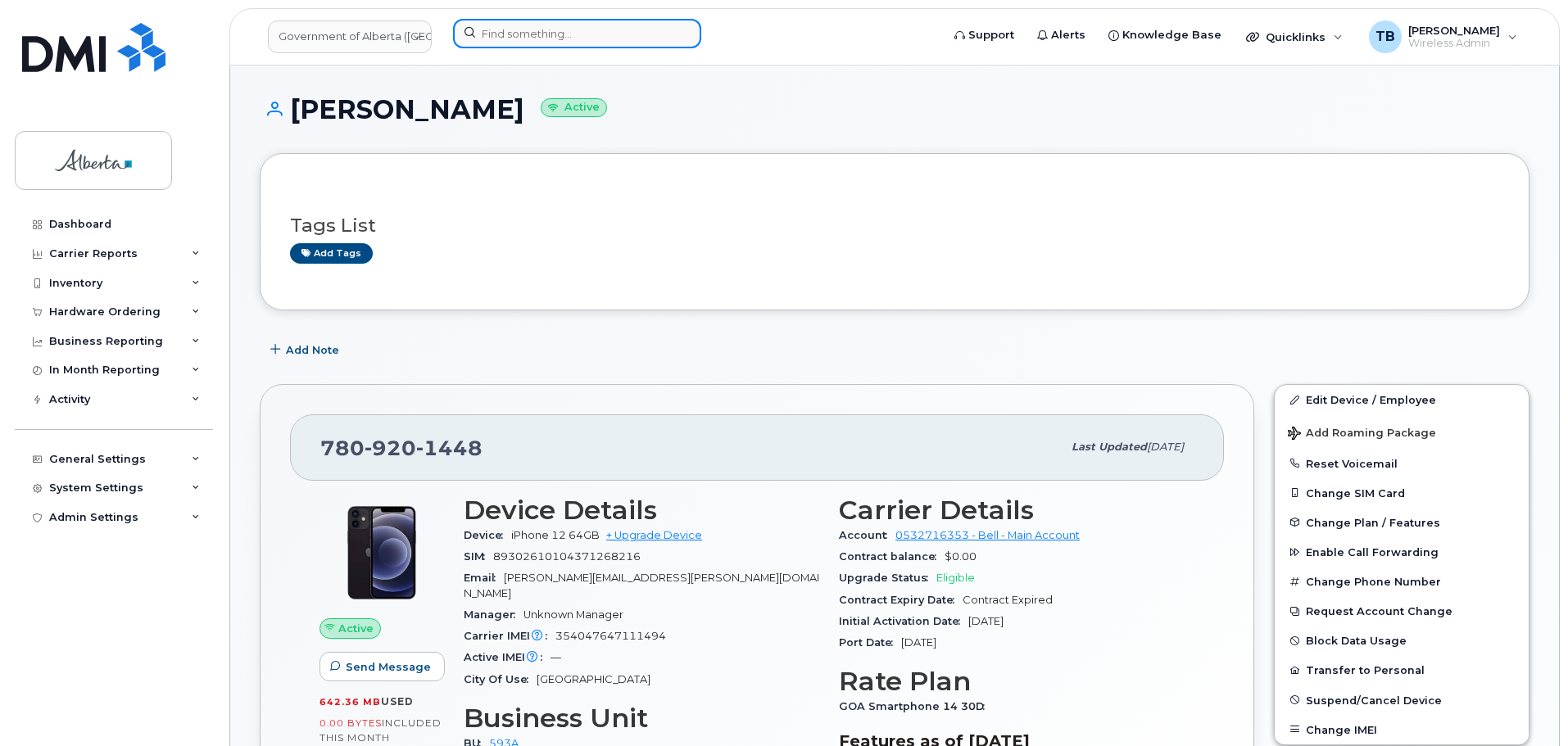
click at [537, 23] on input at bounding box center [577, 34] width 248 height 29
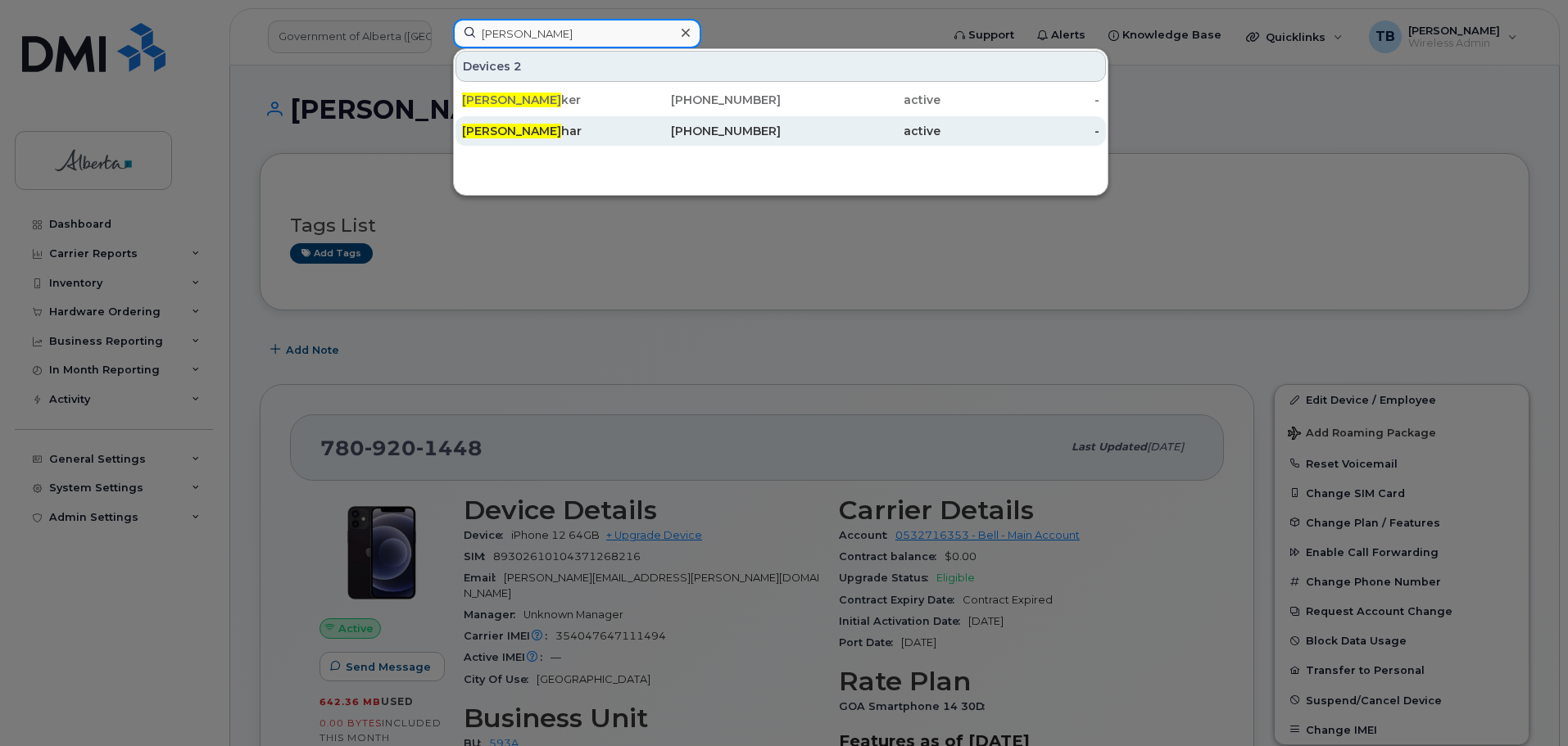
type input "[PERSON_NAME]"
click at [498, 141] on div "[PERSON_NAME] har" at bounding box center [542, 131] width 160 height 29
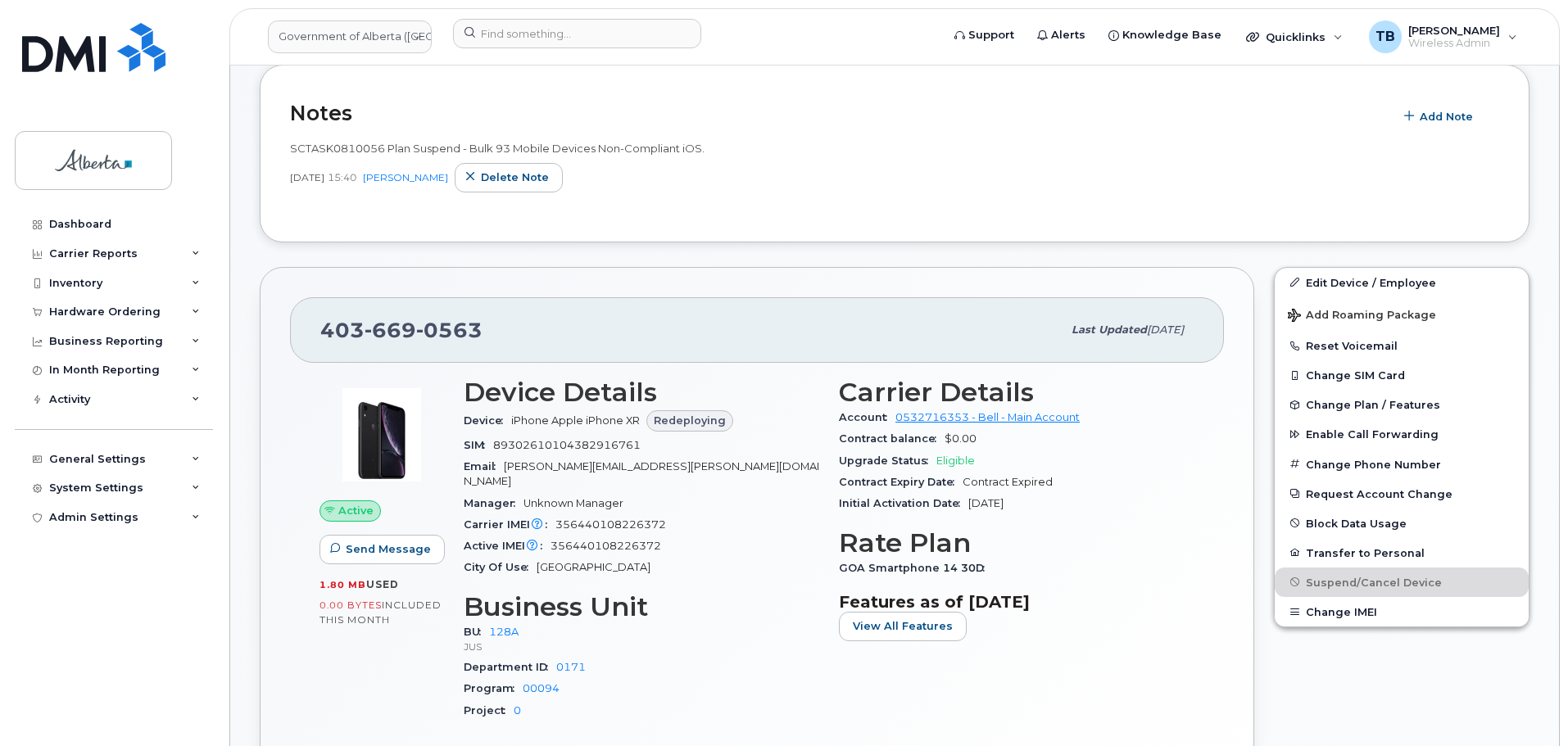
scroll to position [328, 0]
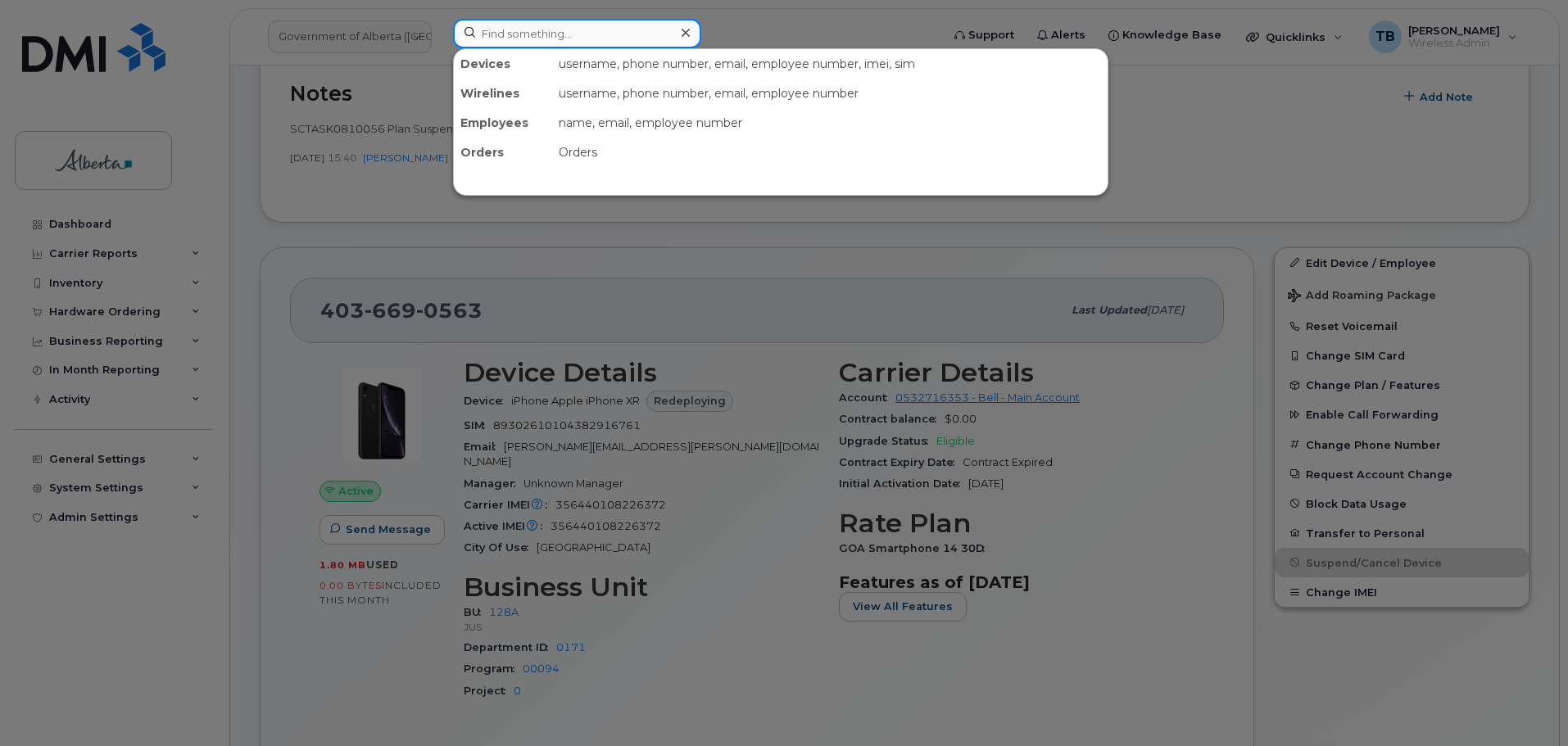
click at [520, 41] on input at bounding box center [577, 34] width 248 height 29
paste input "[PERSON_NAME]"
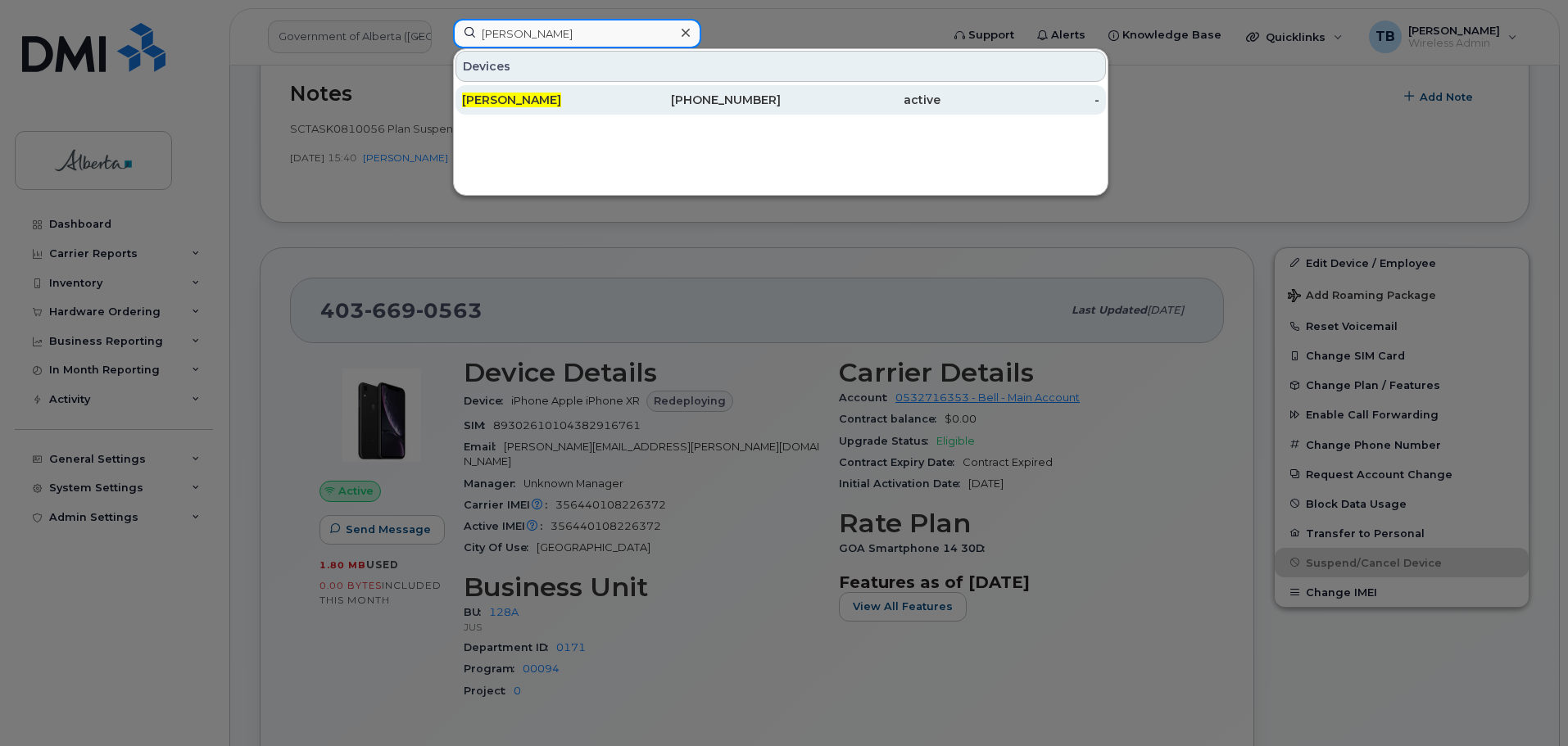
type input "Peter Stiles"
click at [502, 98] on span "Peter Stiles" at bounding box center [511, 100] width 99 height 15
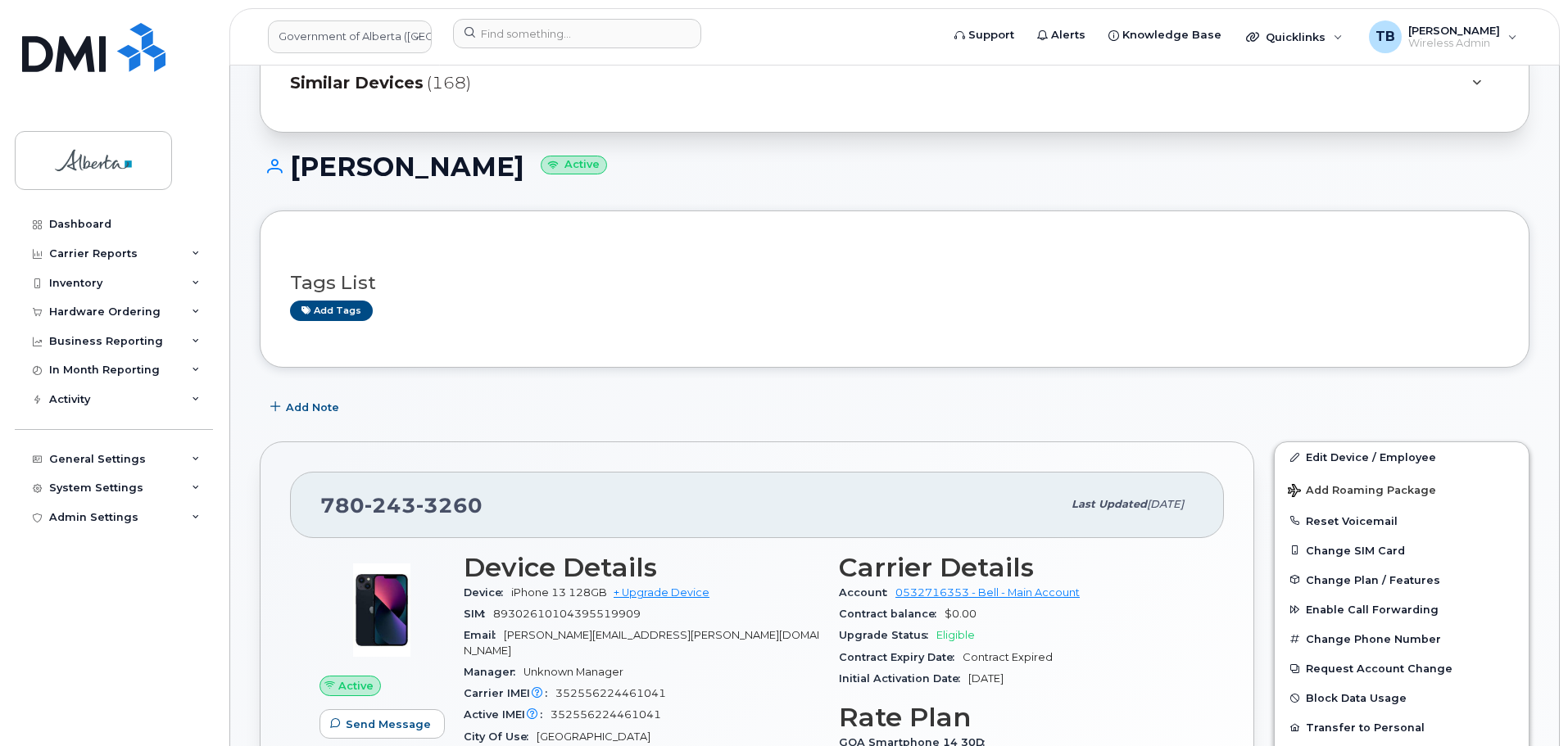
scroll to position [221, 0]
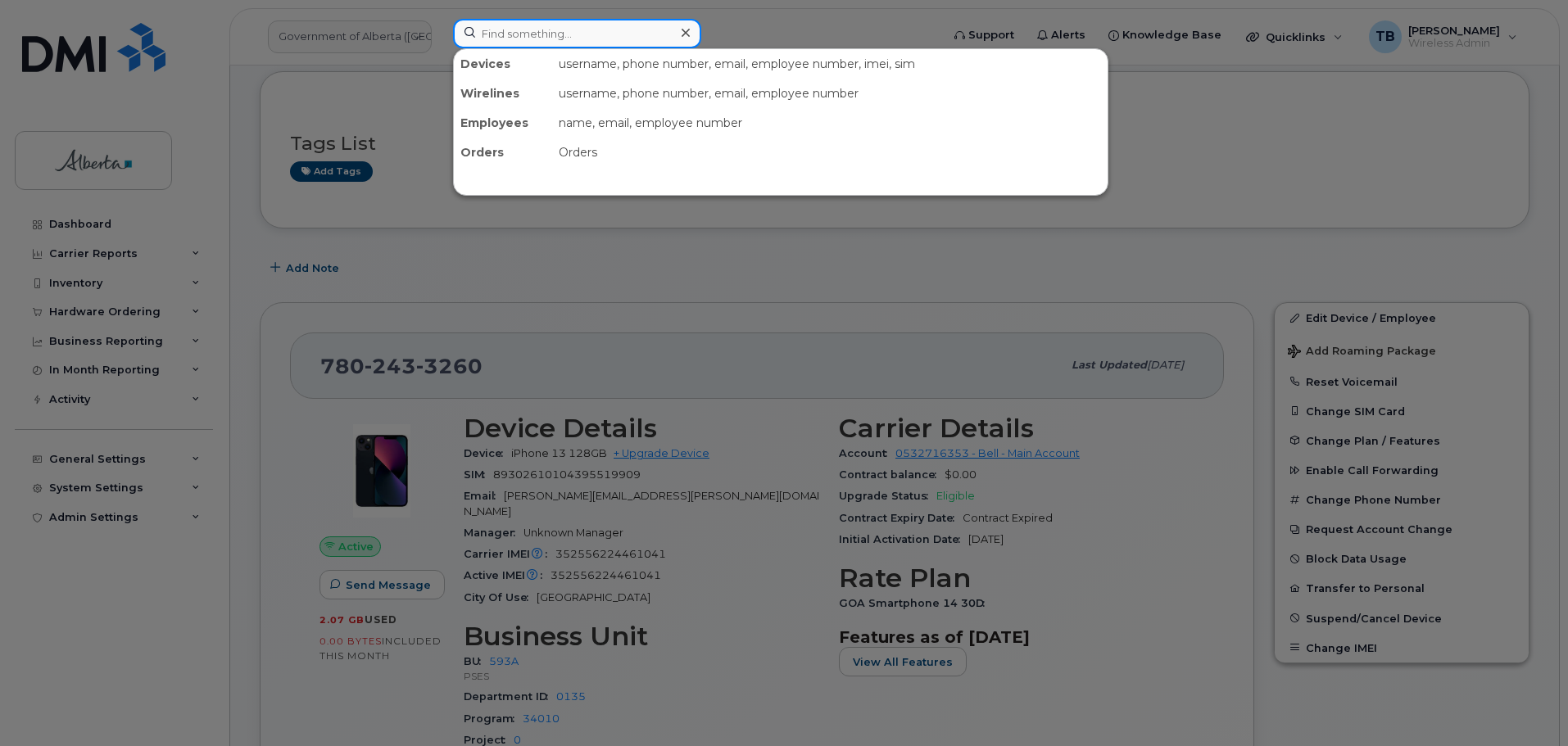
click at [607, 40] on input at bounding box center [577, 34] width 248 height 29
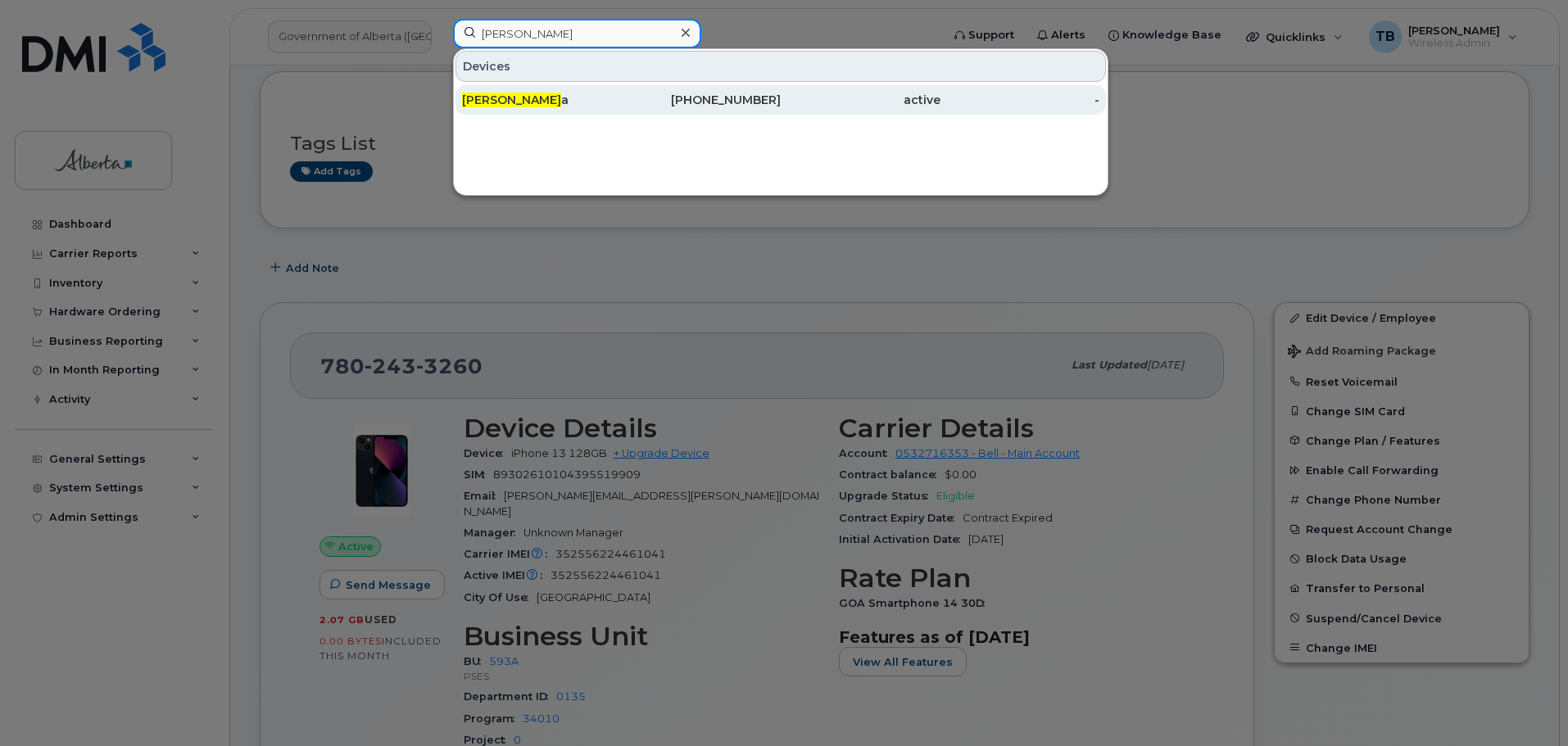
type input "jeremy vell"
click at [515, 100] on span "Jeremy Vell" at bounding box center [511, 100] width 99 height 15
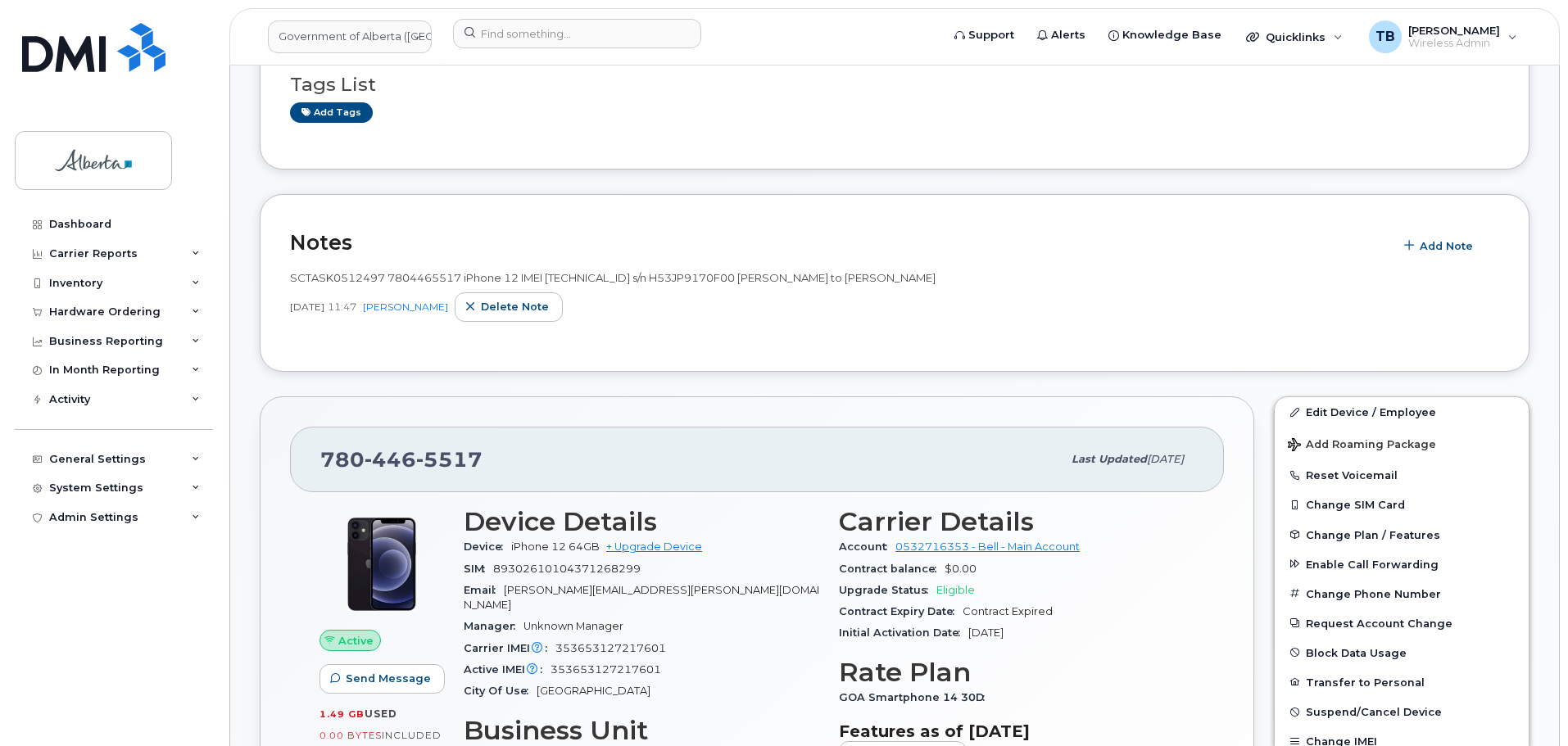
scroll to position [164, 0]
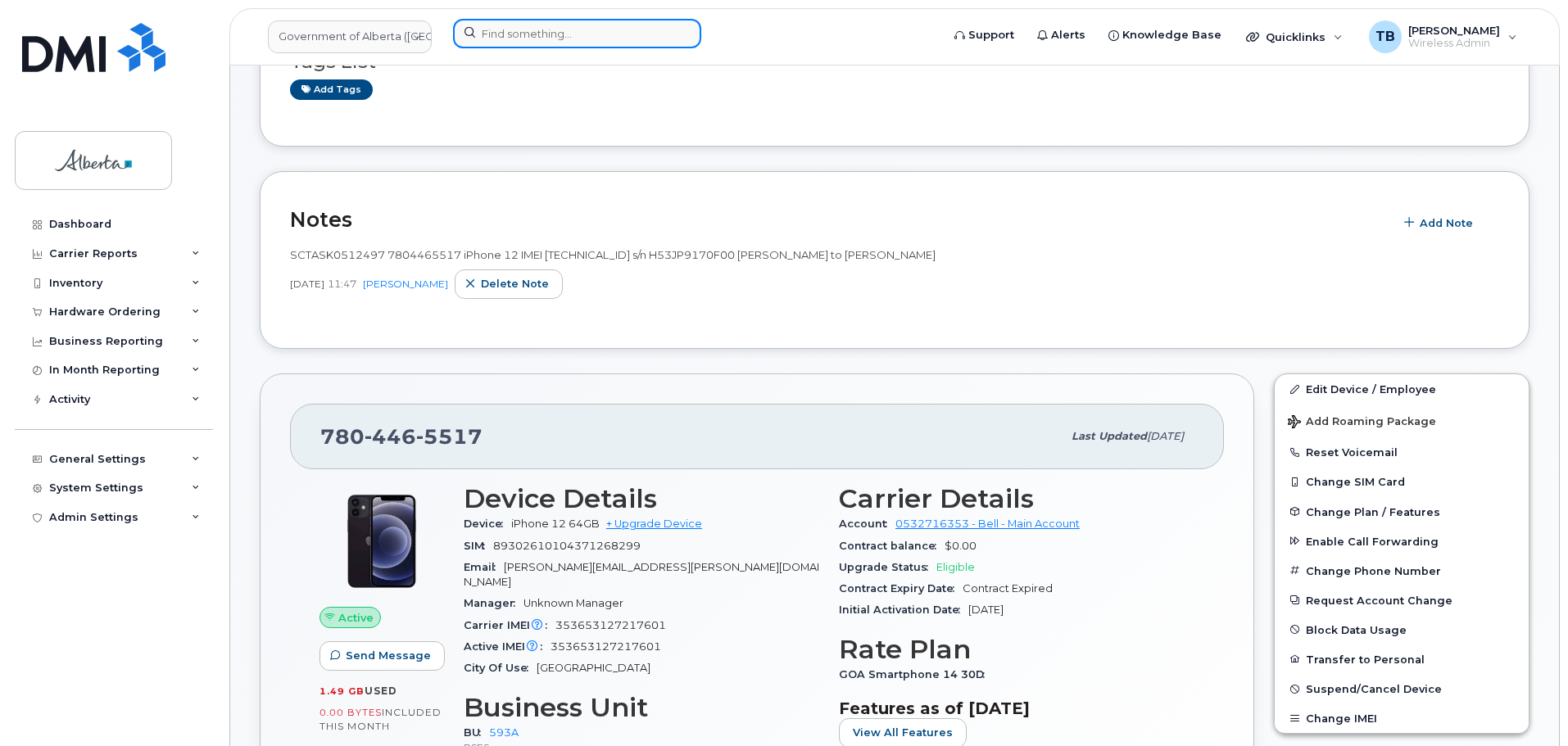
click at [490, 29] on input at bounding box center [577, 34] width 248 height 29
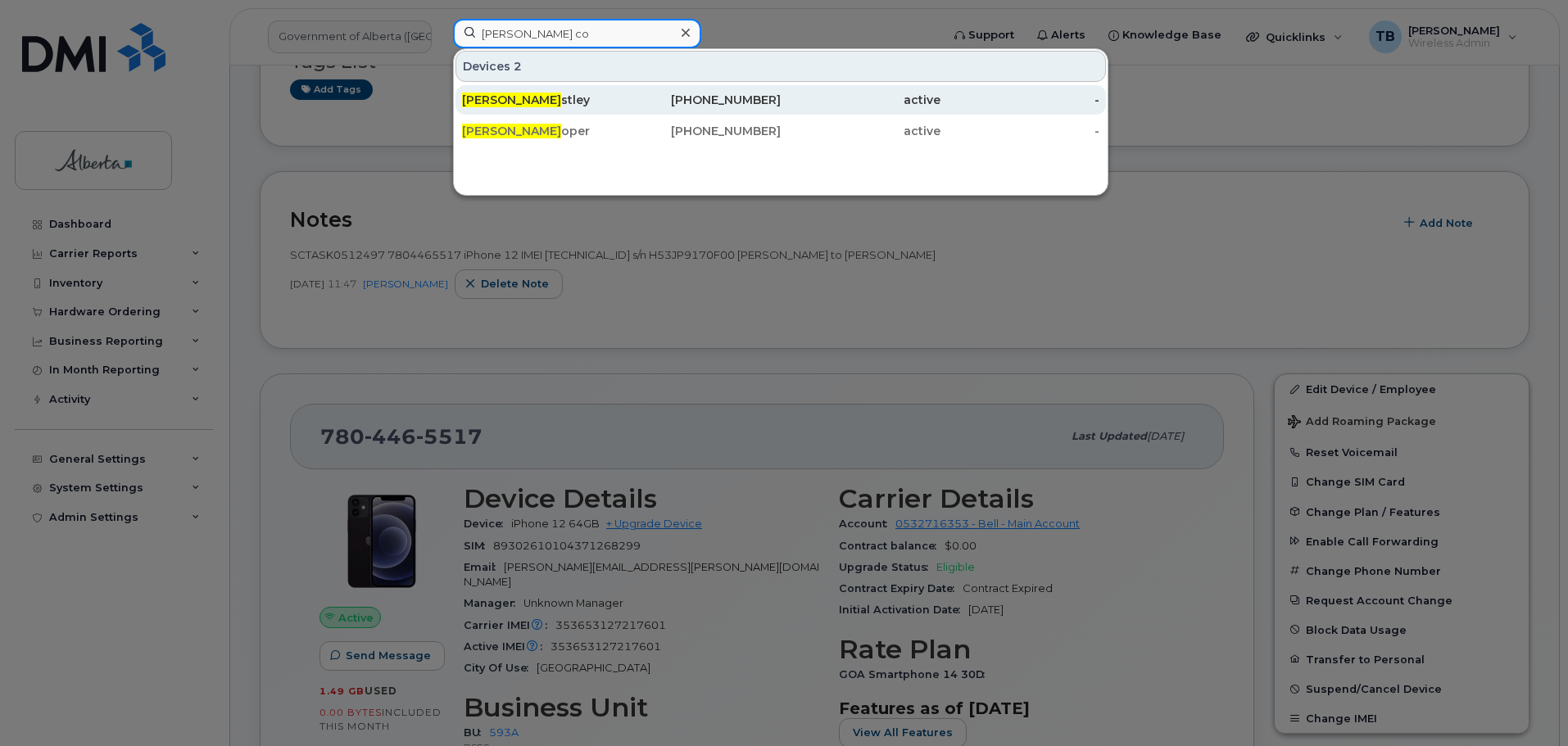
type input "amanda co"
click at [503, 99] on span "Amanda Co" at bounding box center [511, 100] width 99 height 15
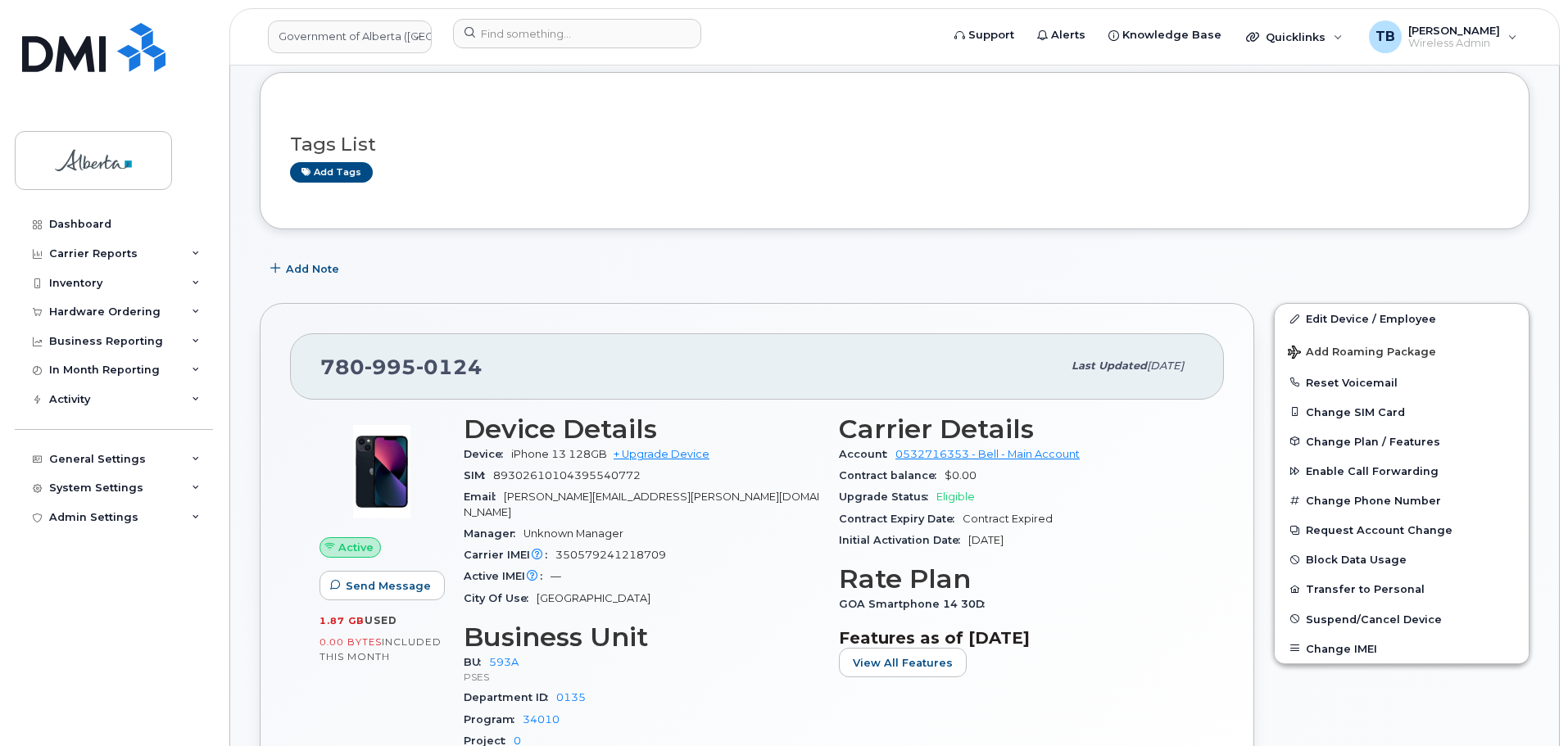
scroll to position [82, 0]
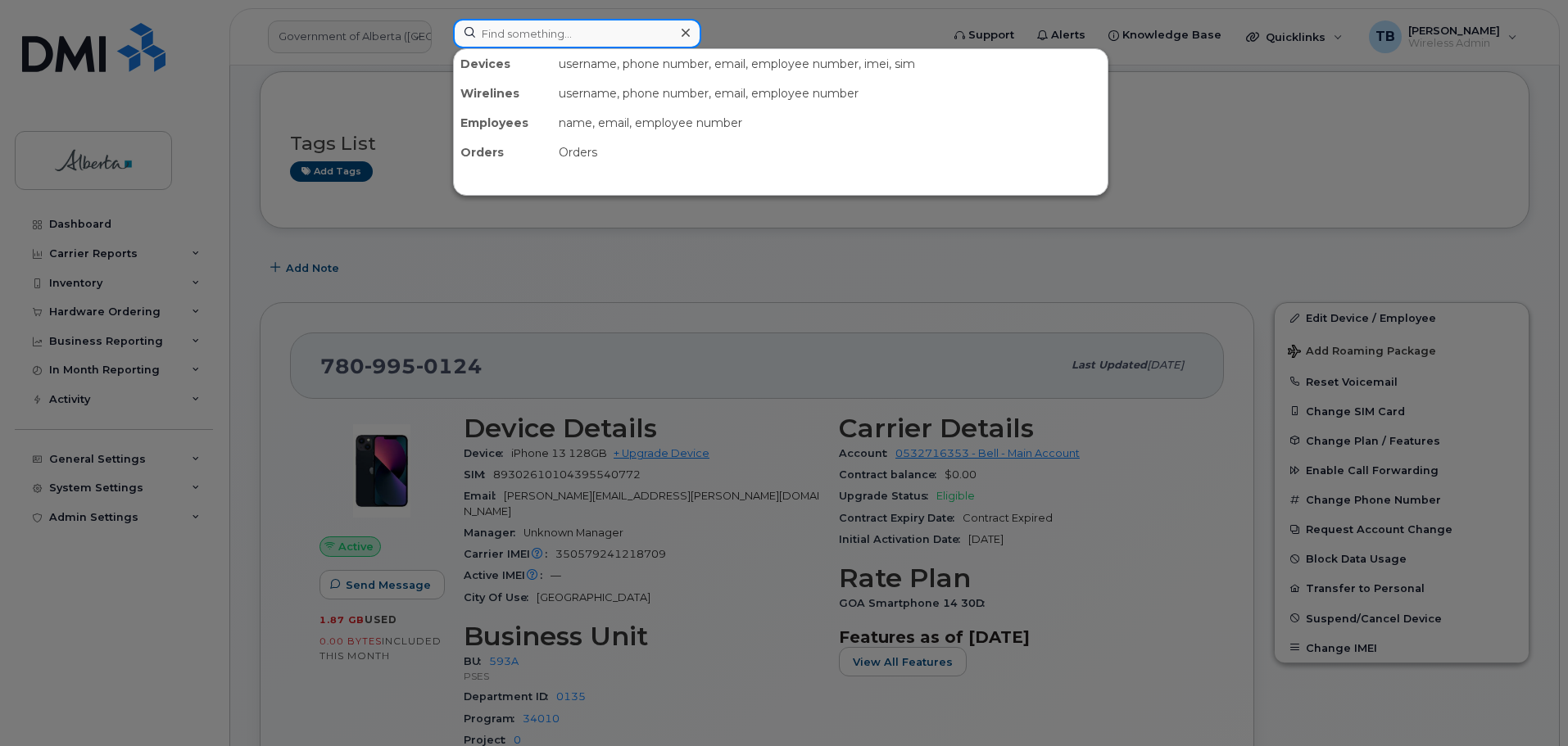
click at [478, 28] on input at bounding box center [577, 34] width 248 height 29
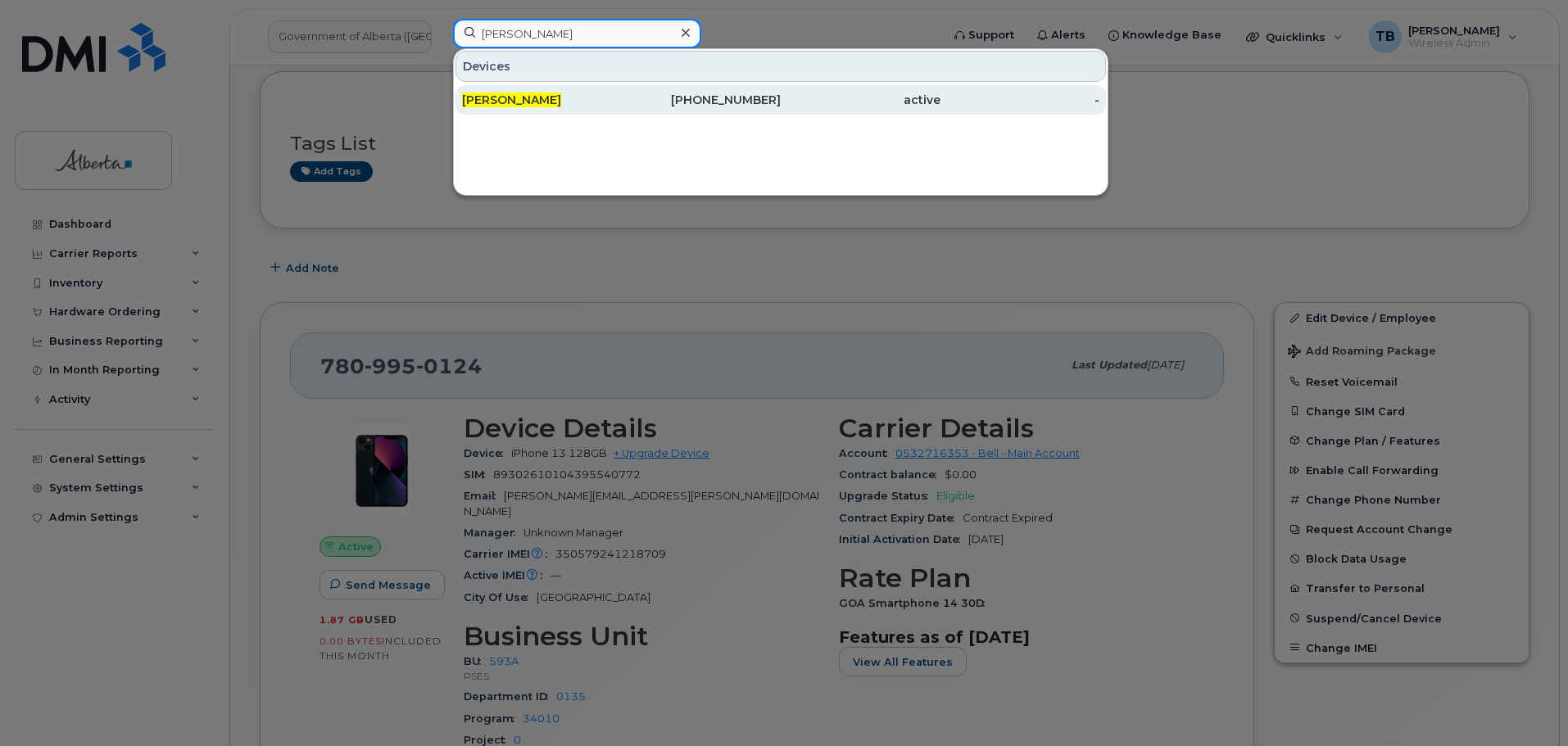
type input "scott boyd"
click at [525, 100] on span "Scott Boyd" at bounding box center [511, 100] width 99 height 15
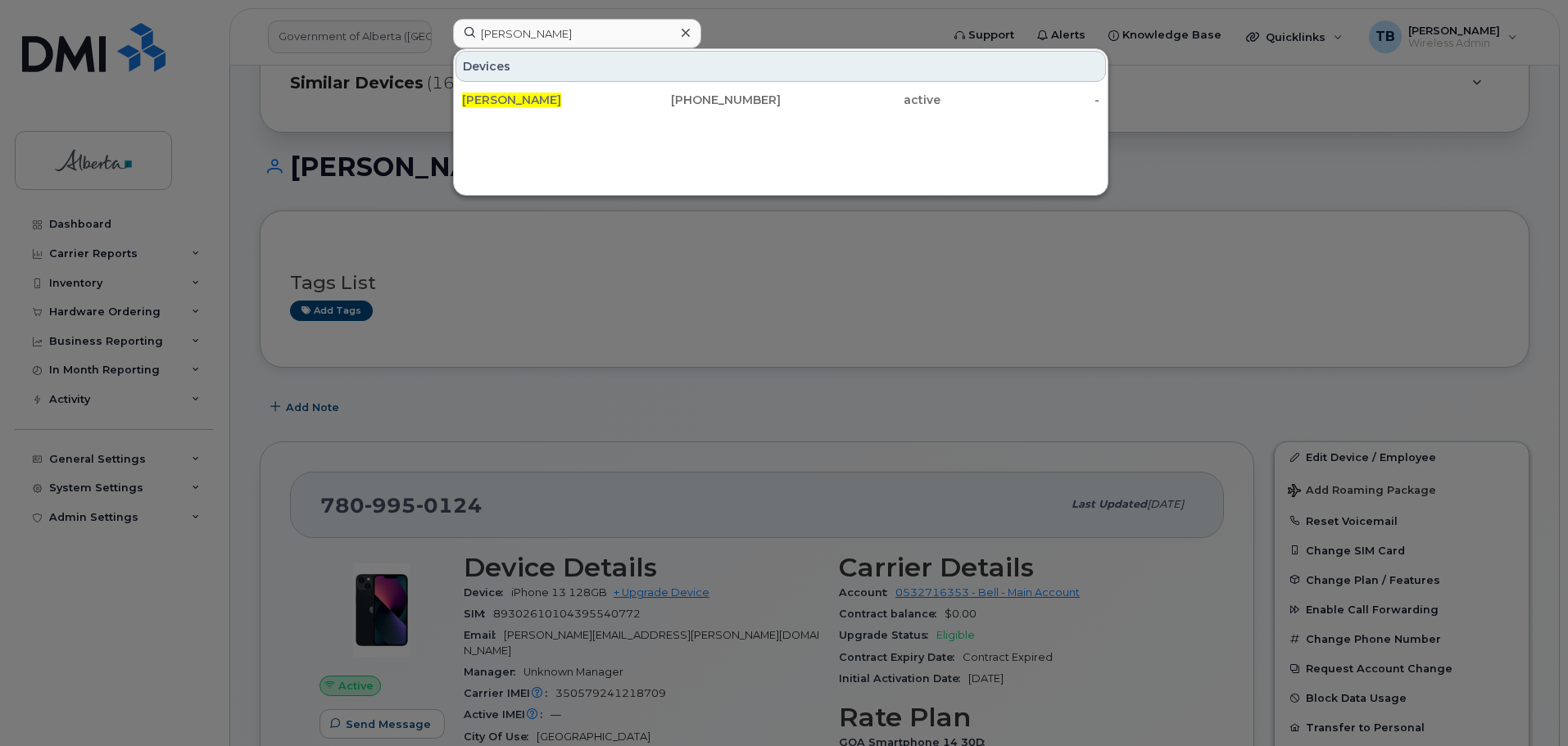
scroll to position [221, 0]
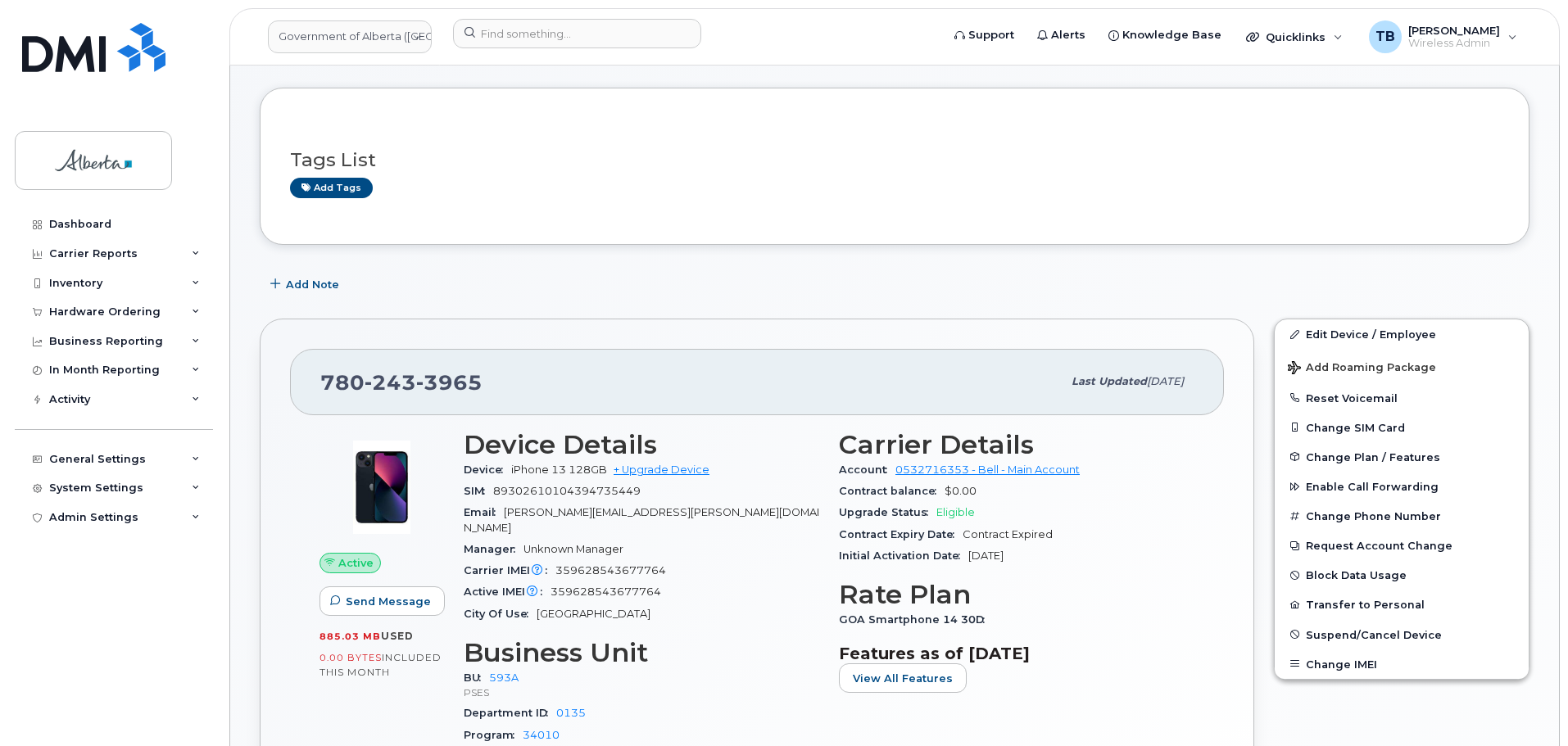
scroll to position [164, 0]
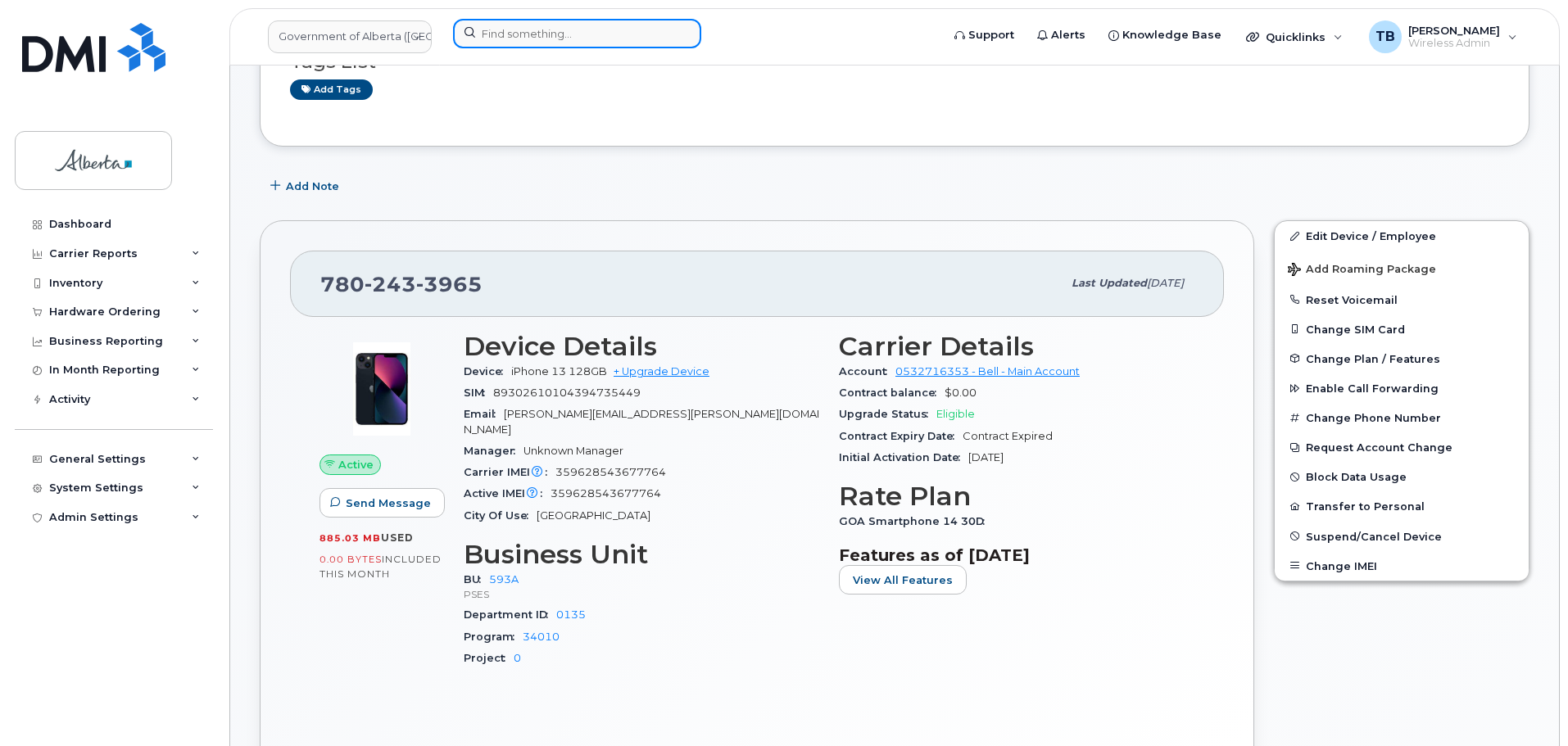
click at [528, 28] on input at bounding box center [577, 34] width 248 height 29
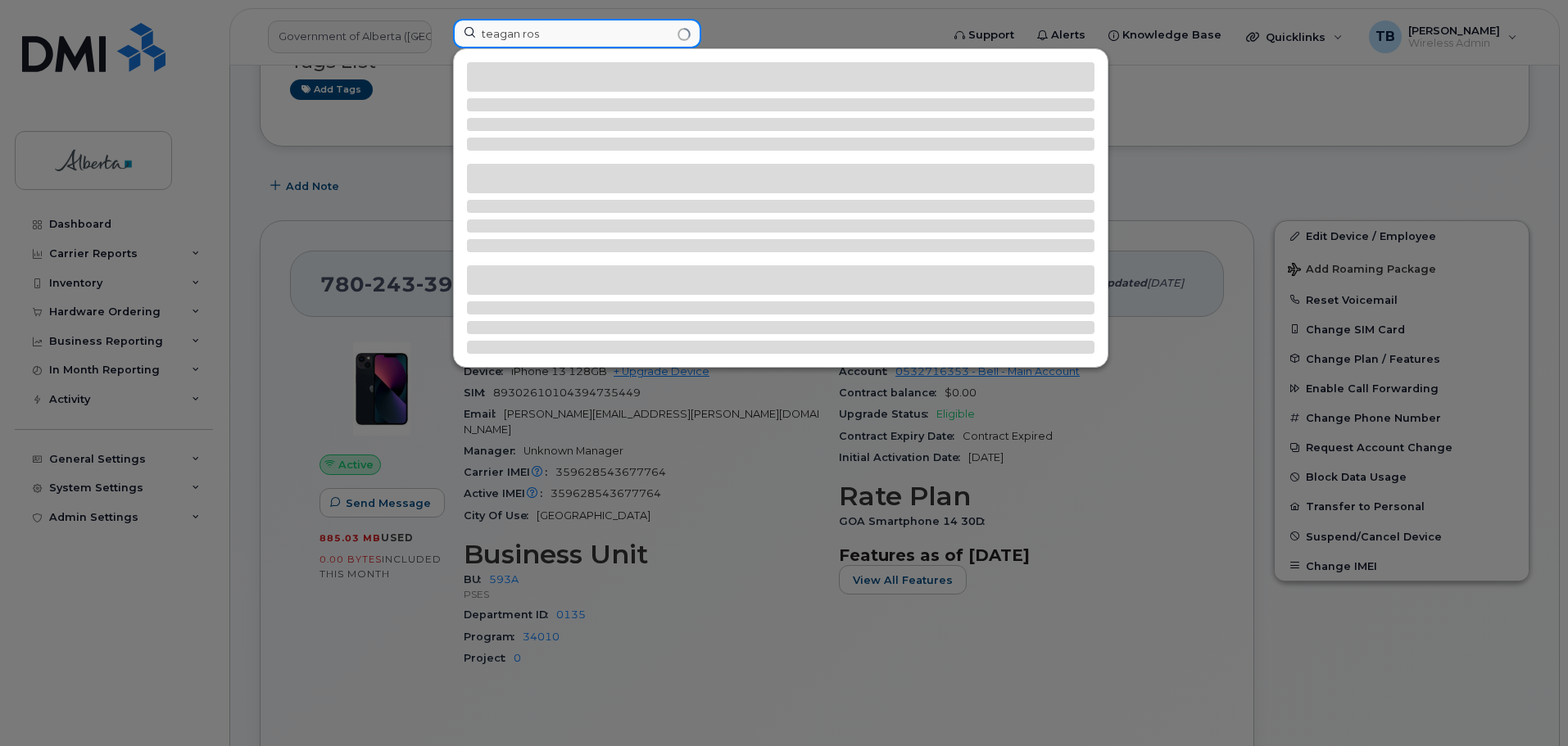
scroll to position [303, 0]
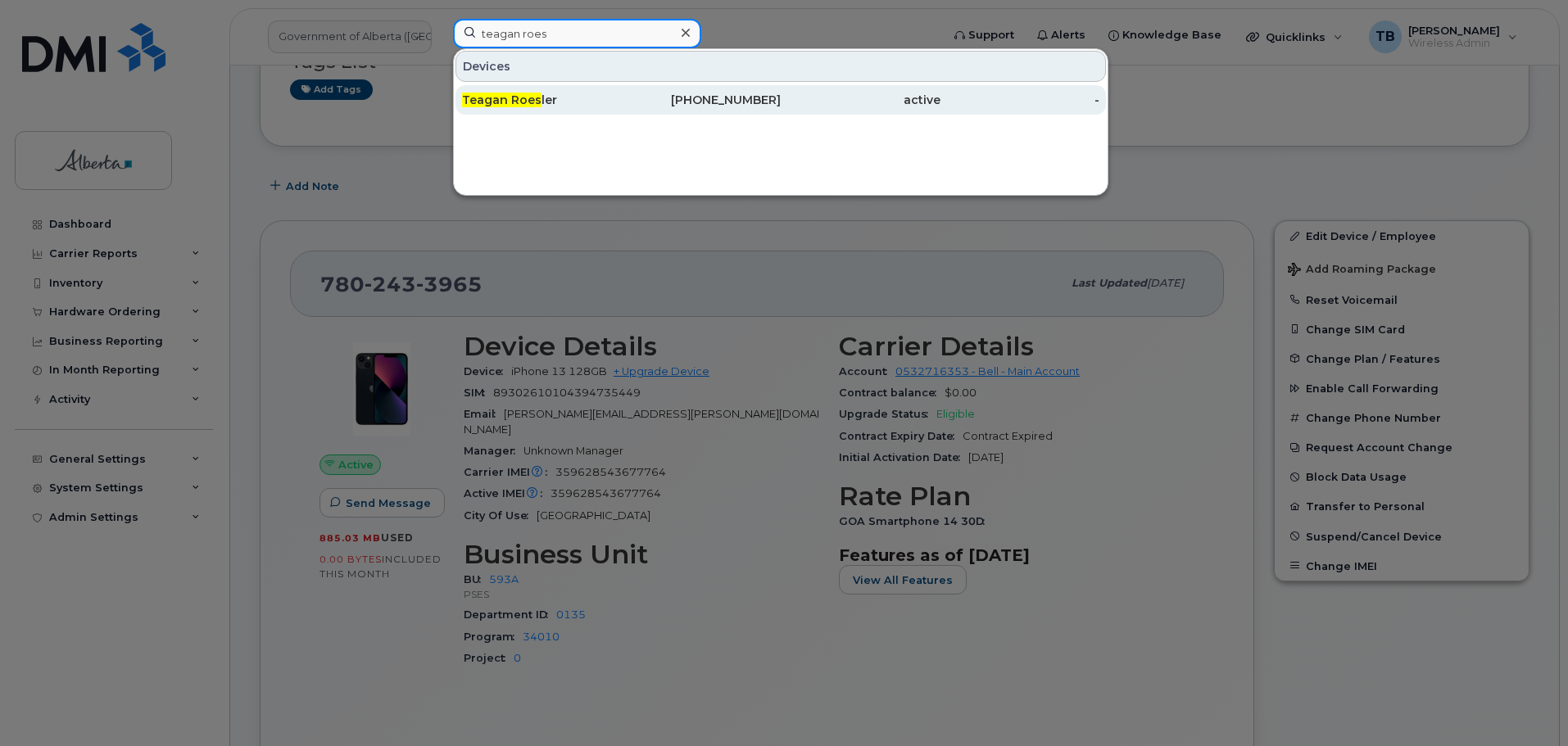
type input "teagan roes"
click at [601, 93] on div "Teagan Roes ler" at bounding box center [542, 100] width 160 height 16
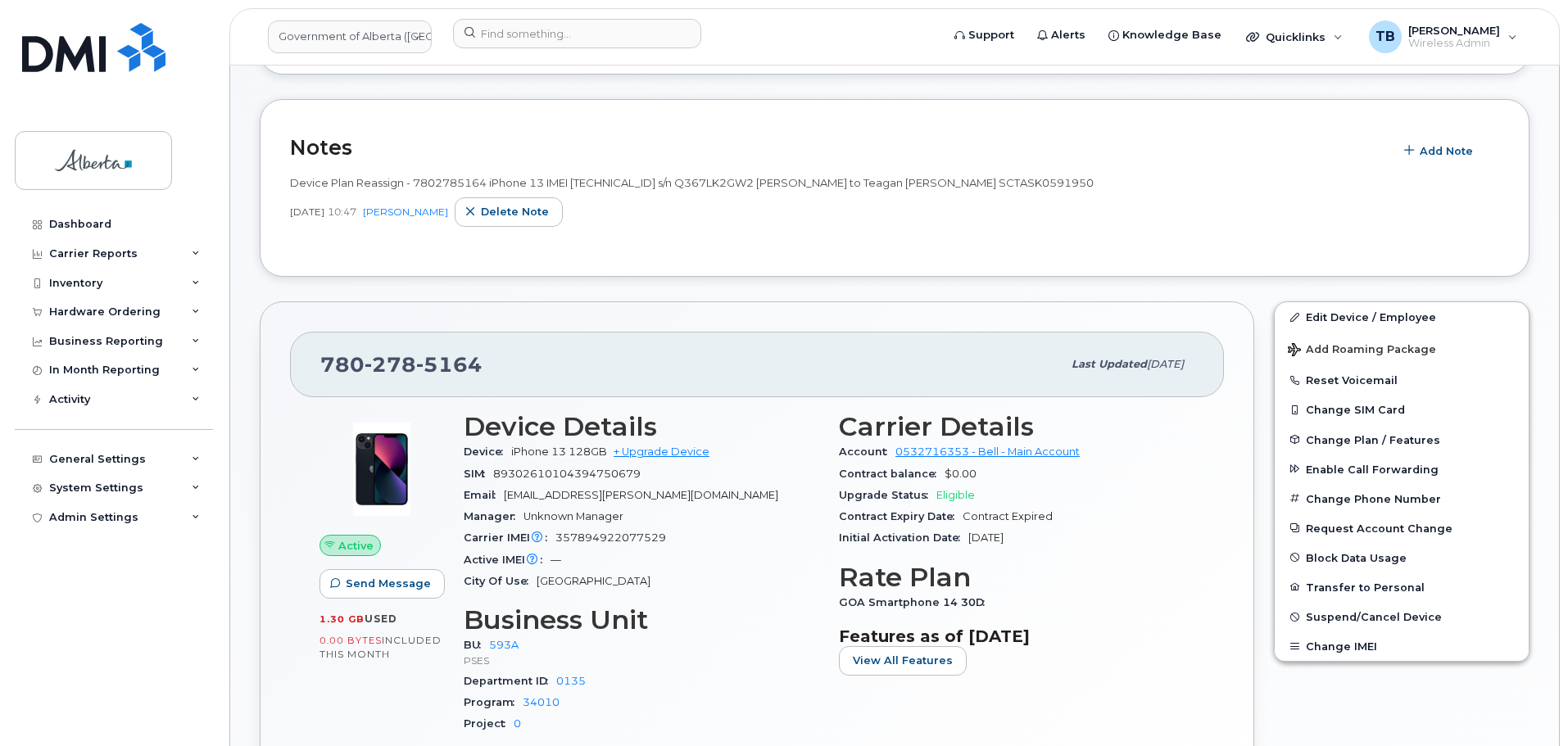
scroll to position [246, 0]
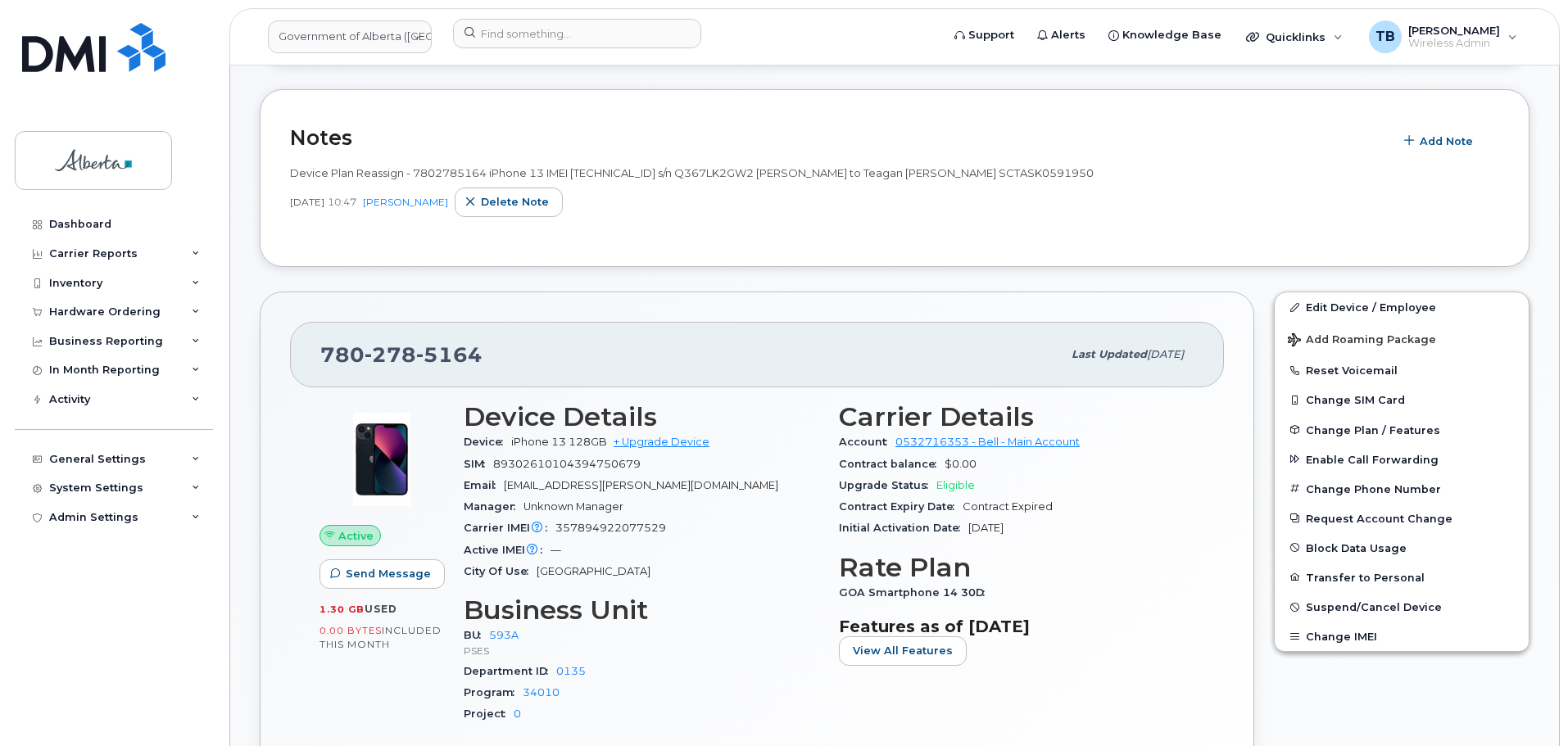
click at [357, 212] on div "May 31, 2024 10:47 Yen Vong Delete note" at bounding box center [894, 202] width 1209 height 29
click at [576, 39] on input at bounding box center [577, 34] width 248 height 29
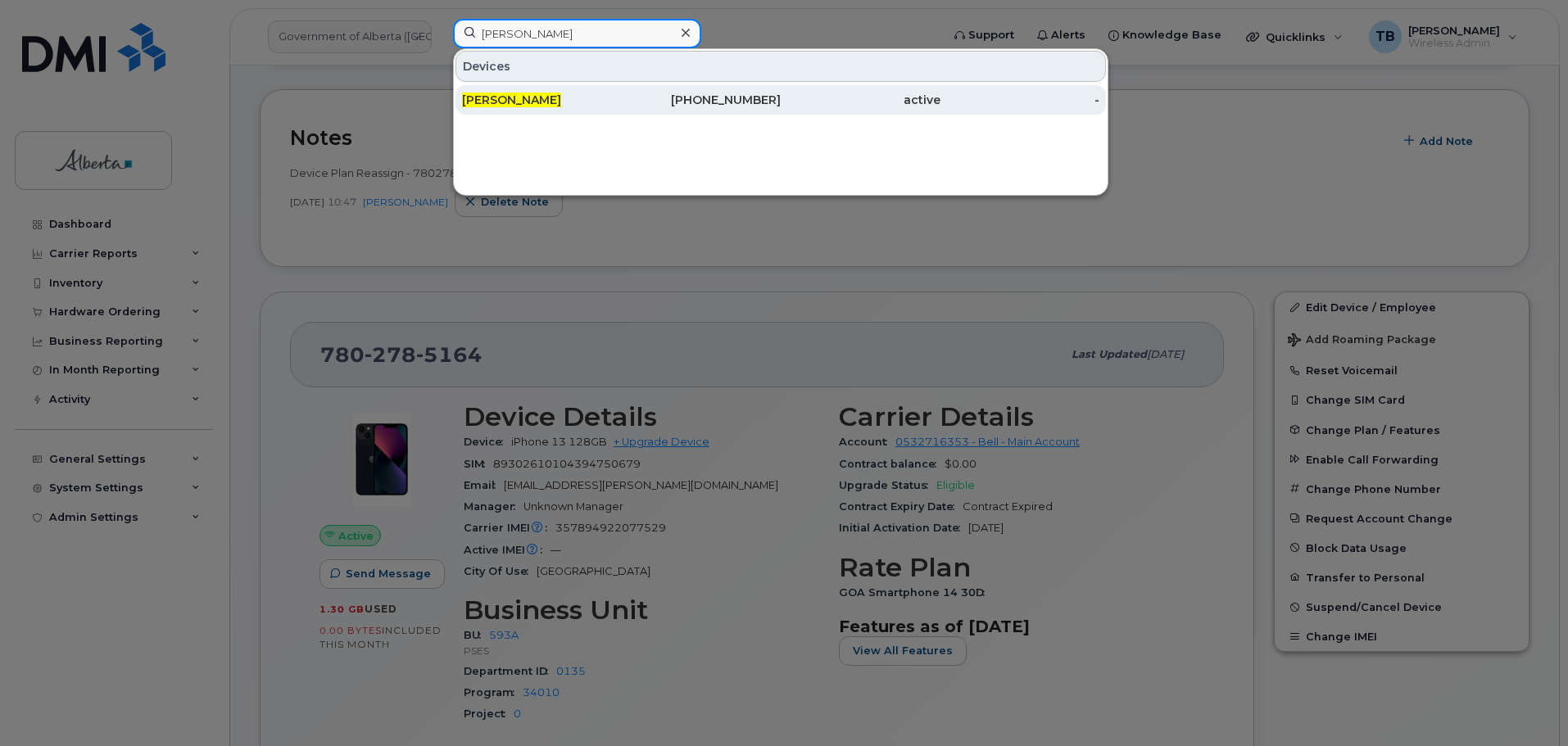
type input "shannon wood"
click at [557, 108] on div "Shannon Wood" at bounding box center [542, 100] width 160 height 29
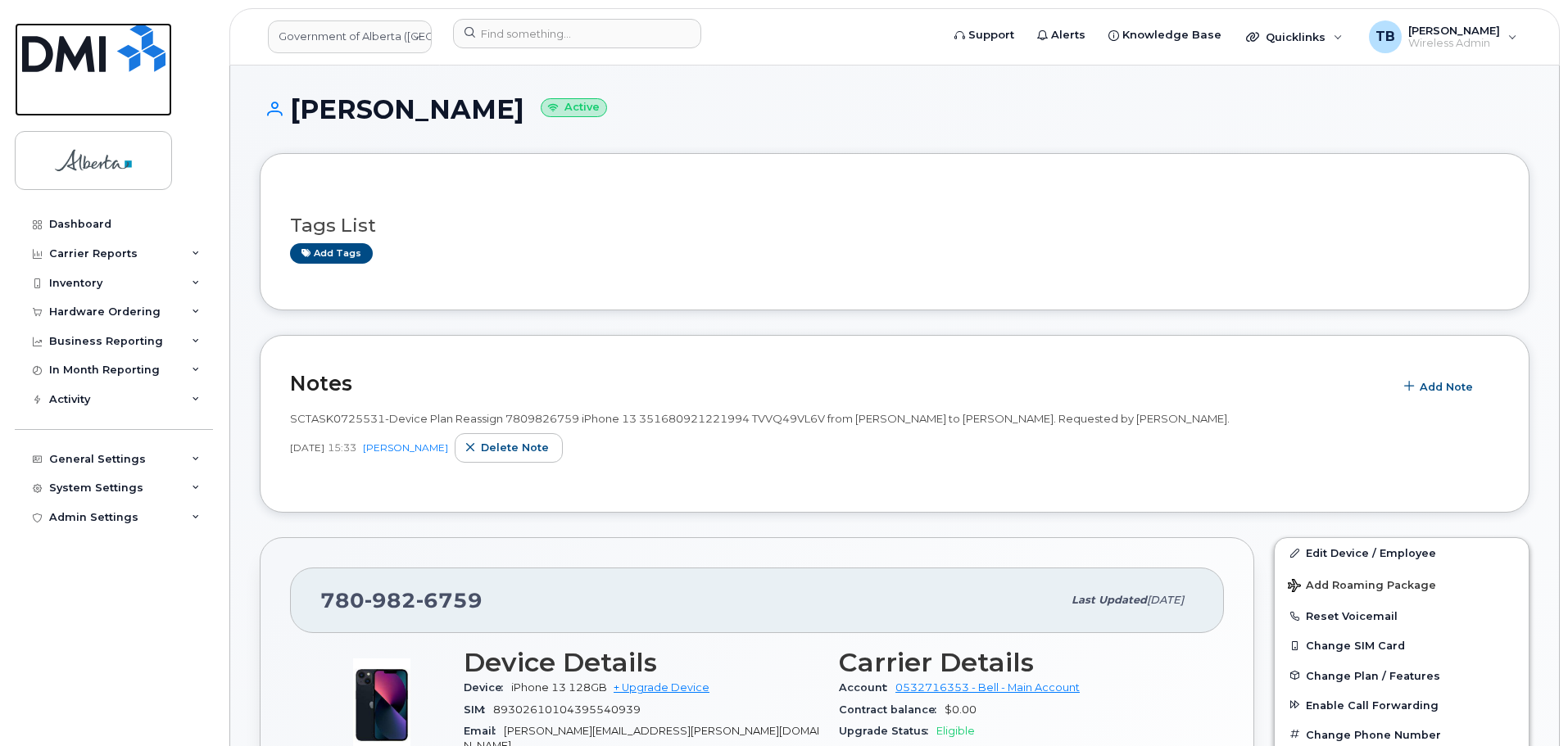
click at [95, 46] on img at bounding box center [94, 47] width 143 height 49
